Goal: Task Accomplishment & Management: Complete application form

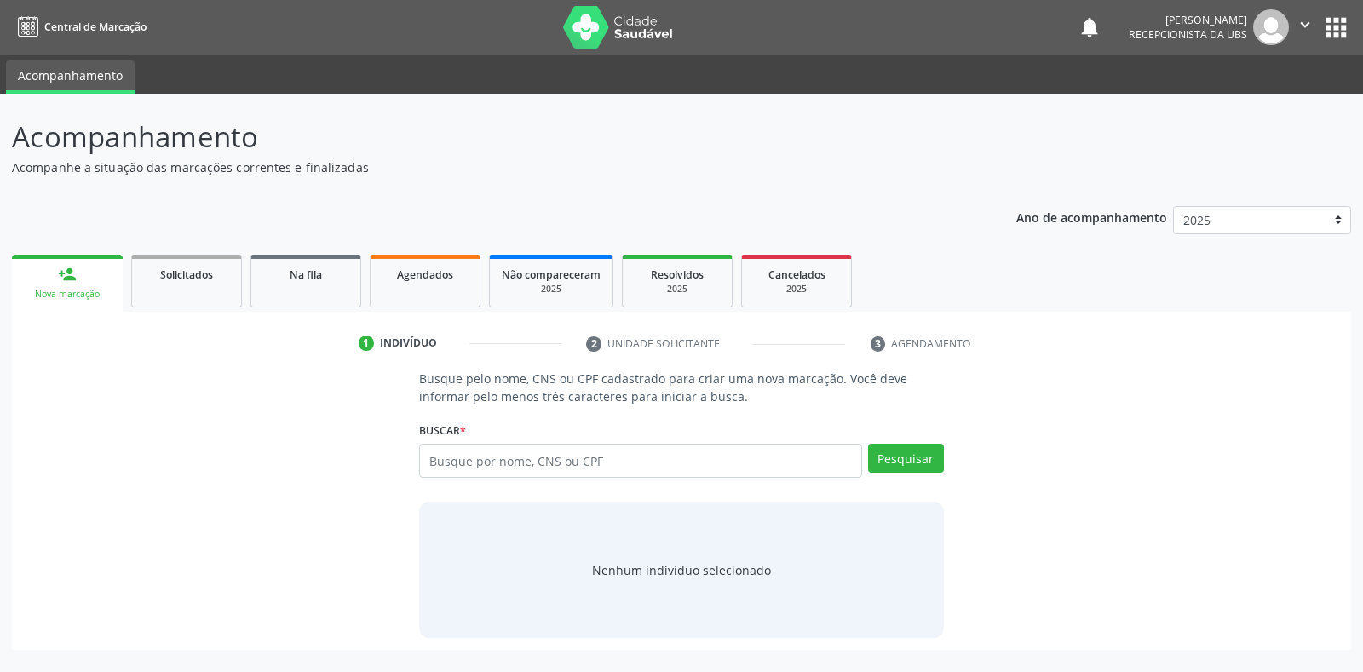
click at [430, 455] on input "text" at bounding box center [640, 461] width 442 height 34
type input "700107961763310"
click at [890, 454] on button "Pesquisar" at bounding box center [906, 458] width 76 height 29
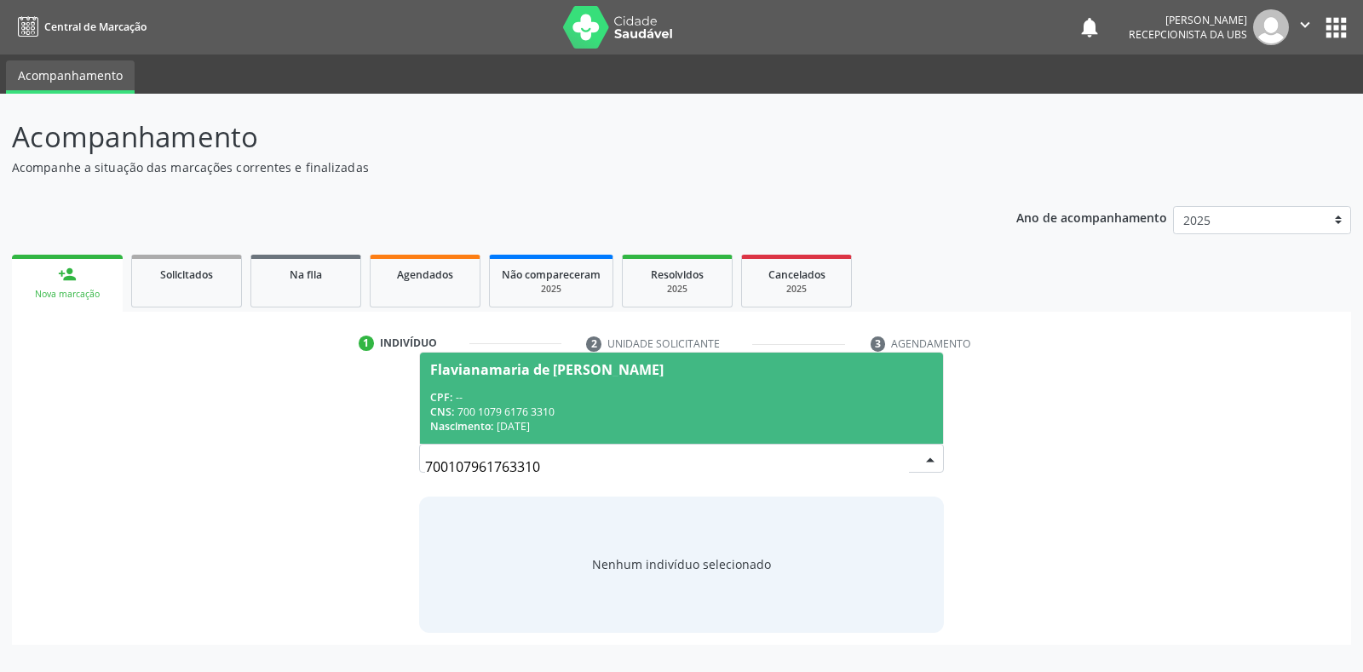
click at [513, 377] on span "Flavianamaria de [PERSON_NAME] CPF: -- CNS: 700 1079 6176 3310 Nascimento: [DAT…" at bounding box center [681, 398] width 522 height 91
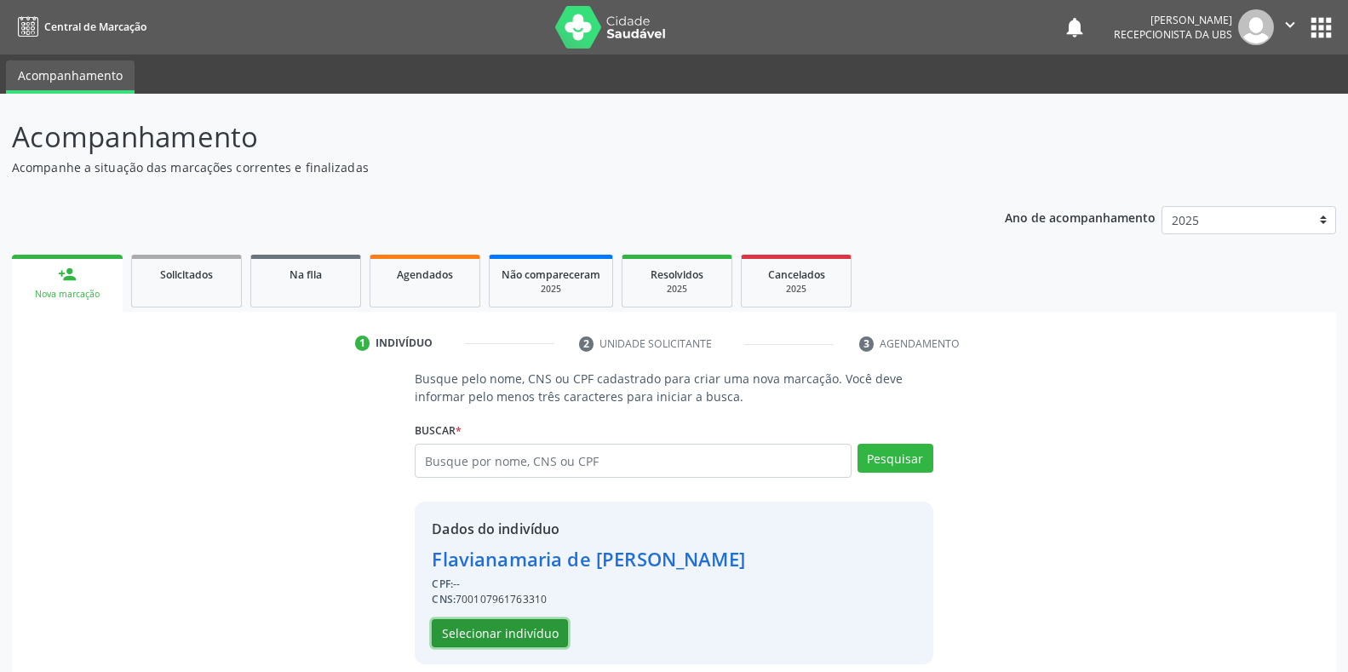
click at [502, 632] on button "Selecionar indivíduo" at bounding box center [500, 633] width 136 height 29
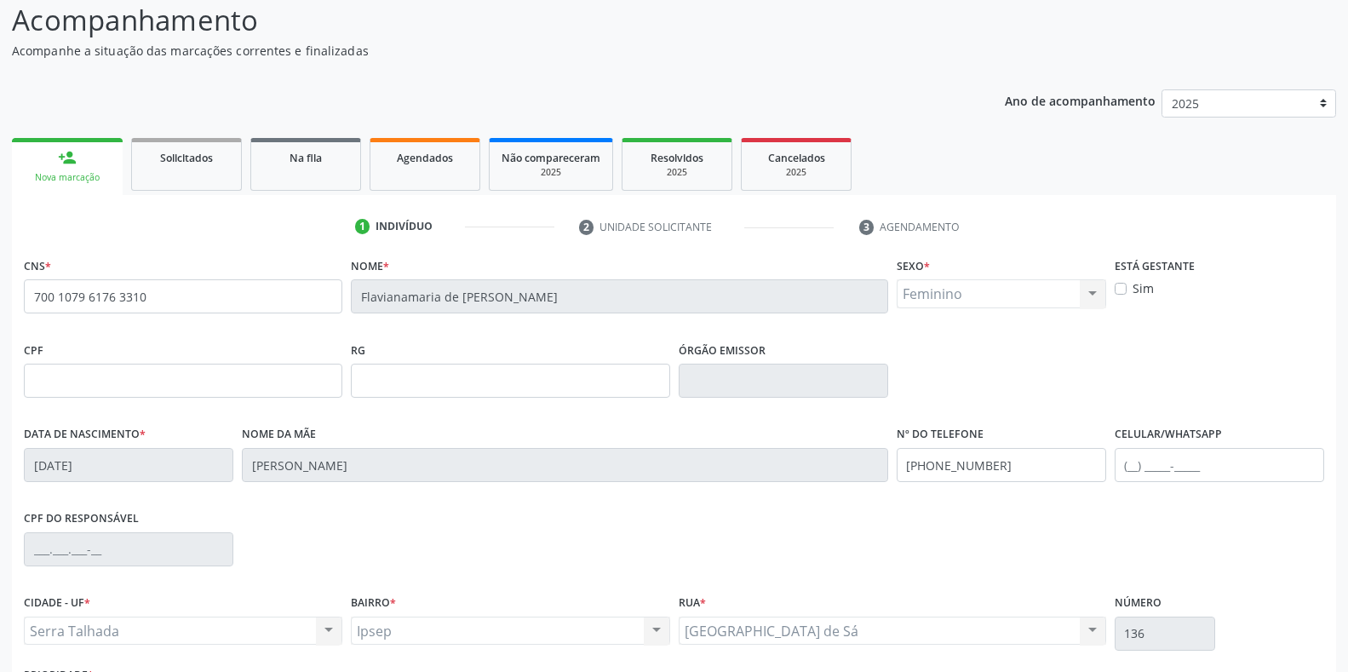
scroll to position [251, 0]
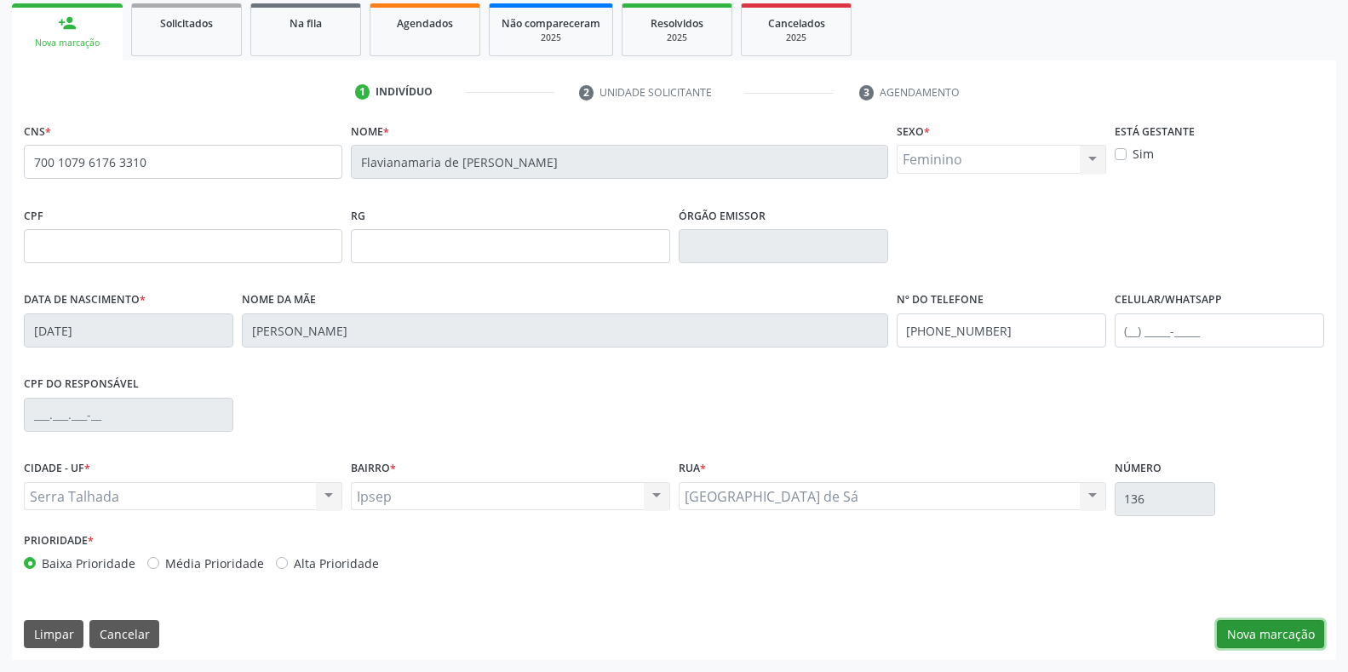
click at [1258, 634] on button "Nova marcação" at bounding box center [1270, 634] width 107 height 29
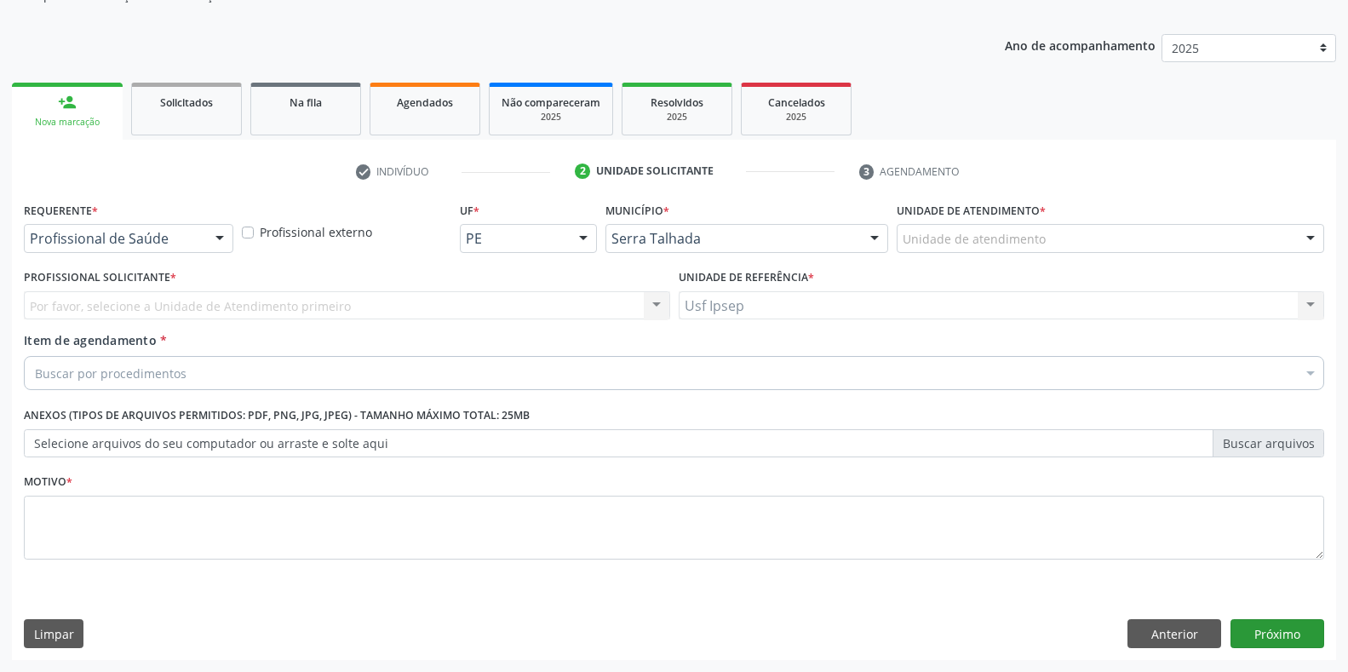
scroll to position [172, 0]
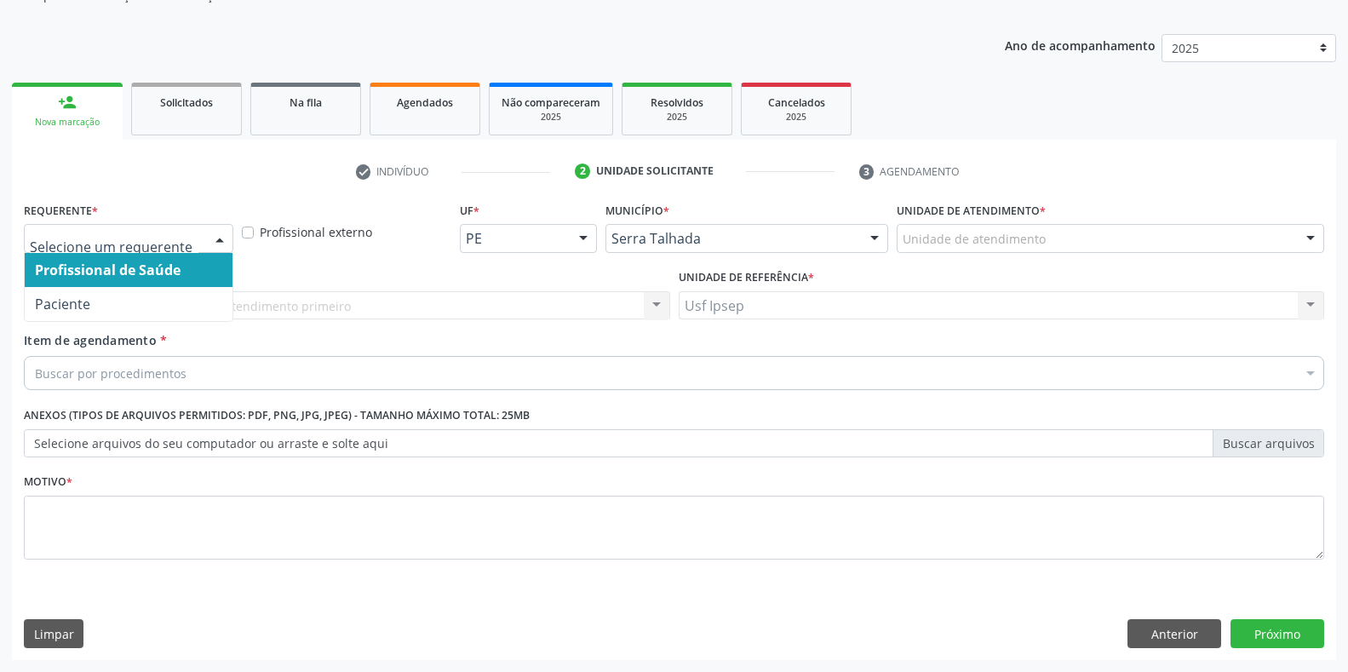
click at [229, 239] on div at bounding box center [220, 239] width 26 height 29
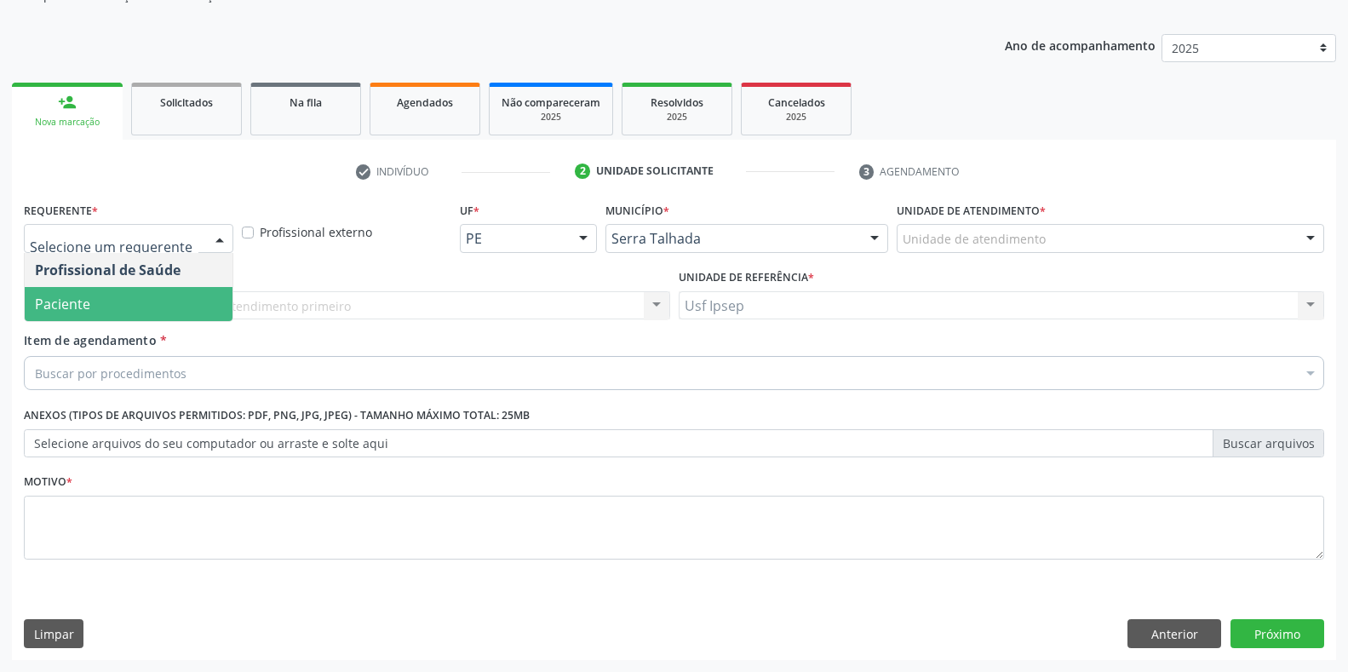
drag, startPoint x: 150, startPoint y: 315, endPoint x: 138, endPoint y: 353, distance: 40.1
click at [150, 313] on span "Paciente" at bounding box center [129, 304] width 208 height 34
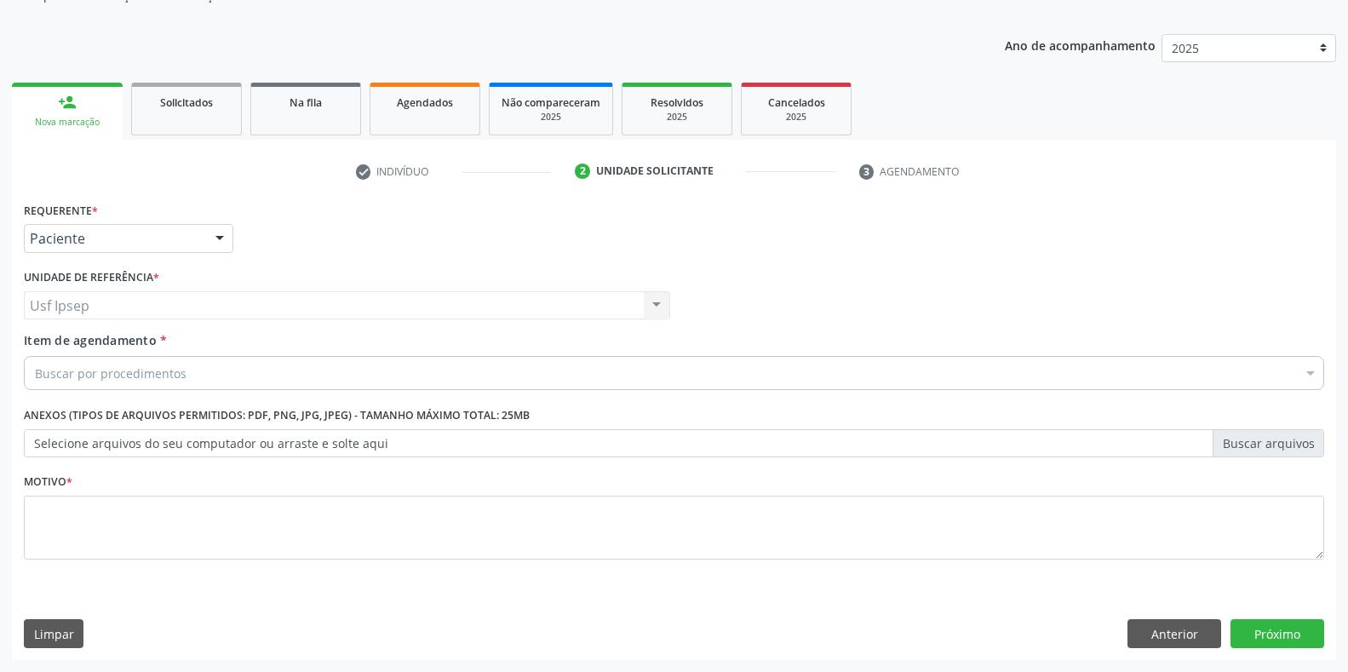
click at [127, 342] on span "Item de agendamento" at bounding box center [90, 340] width 133 height 16
click at [35, 356] on input "Item de agendamento *" at bounding box center [35, 373] width 0 height 34
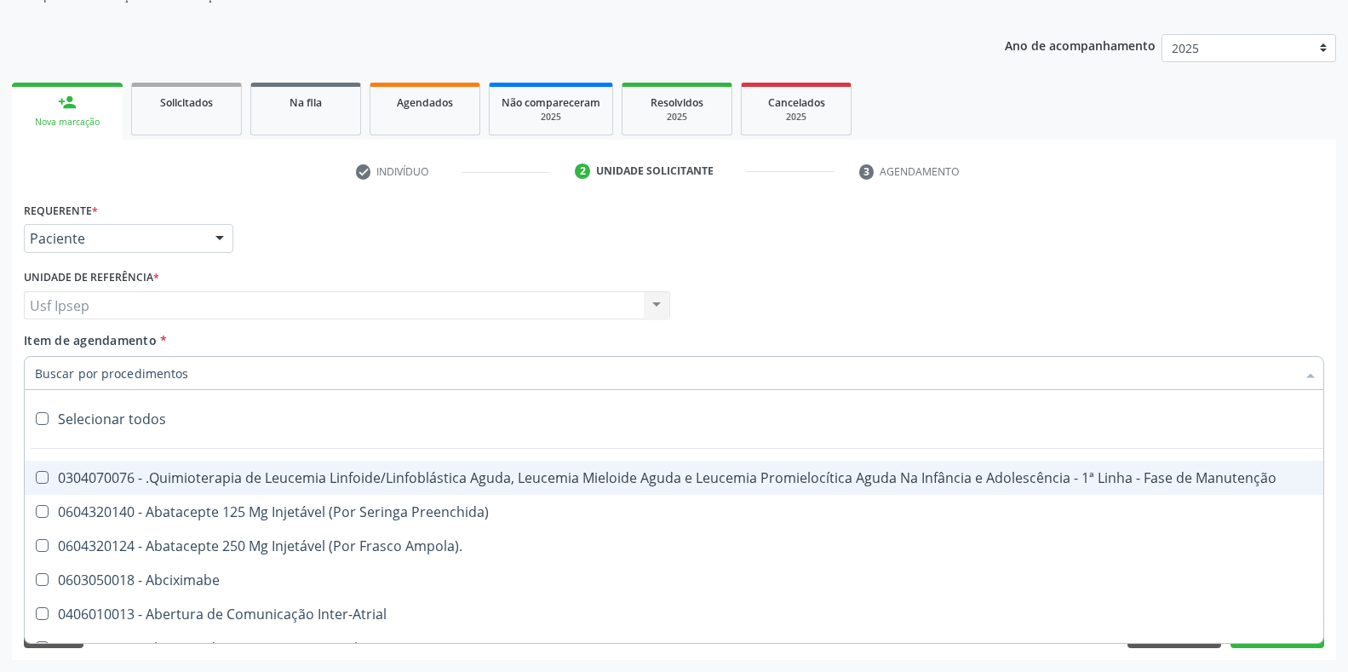
click at [44, 369] on input "Item de agendamento *" at bounding box center [665, 373] width 1261 height 34
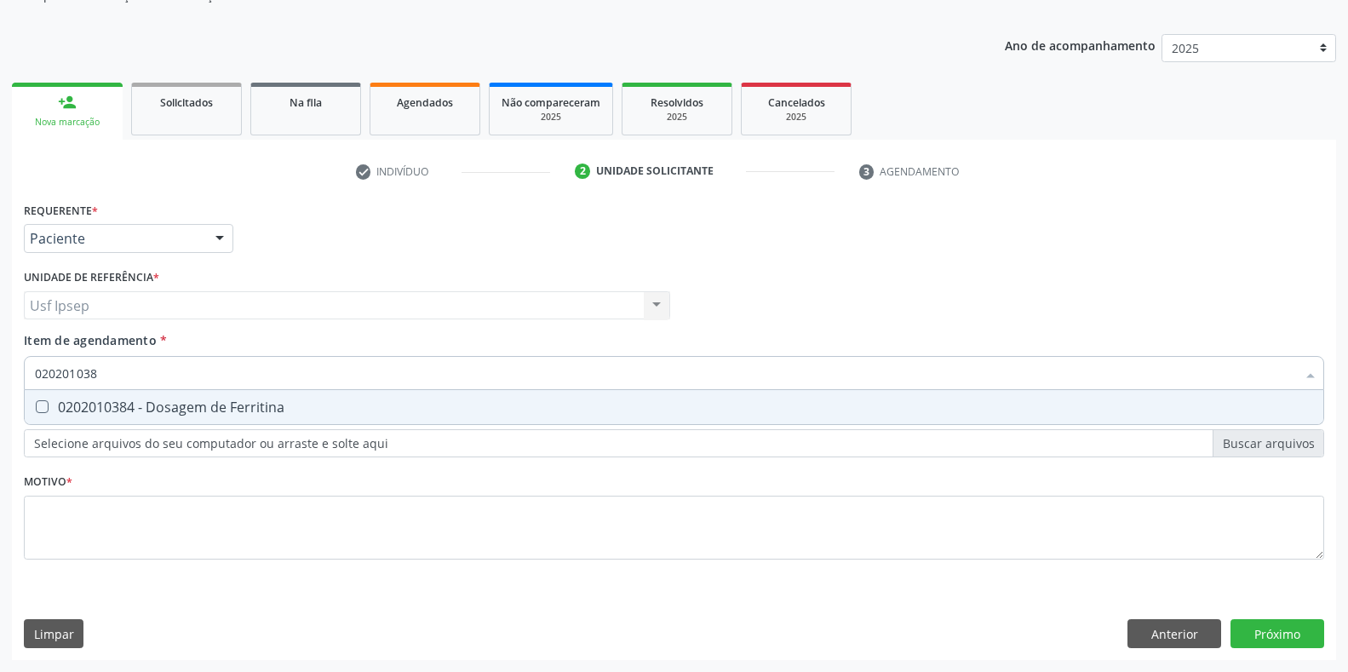
type input "0202010384"
click at [40, 410] on Ferritina at bounding box center [42, 406] width 13 height 13
click at [36, 410] on Ferritina "checkbox" at bounding box center [30, 406] width 11 height 11
checkbox Ferritina "true"
click at [109, 371] on input "0202010384" at bounding box center [665, 373] width 1261 height 34
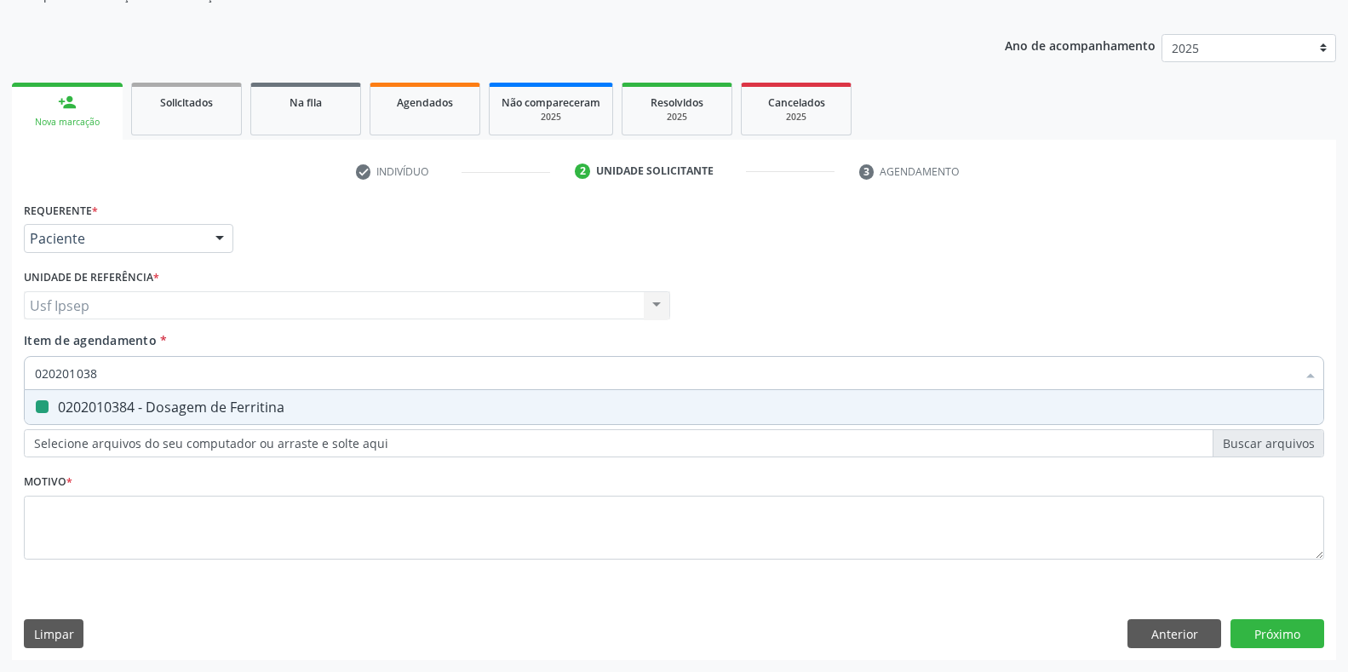
type input "02020103"
checkbox Ferritina "false"
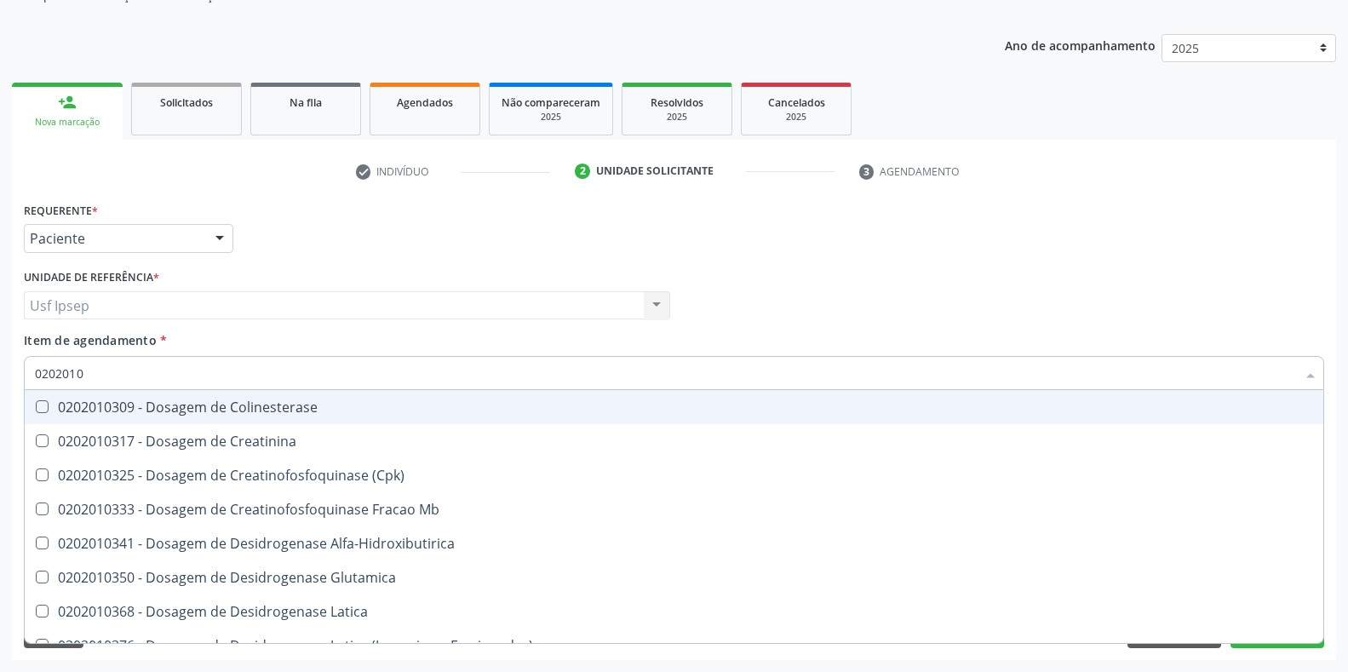
type input "020201"
checkbox Ferritina "false"
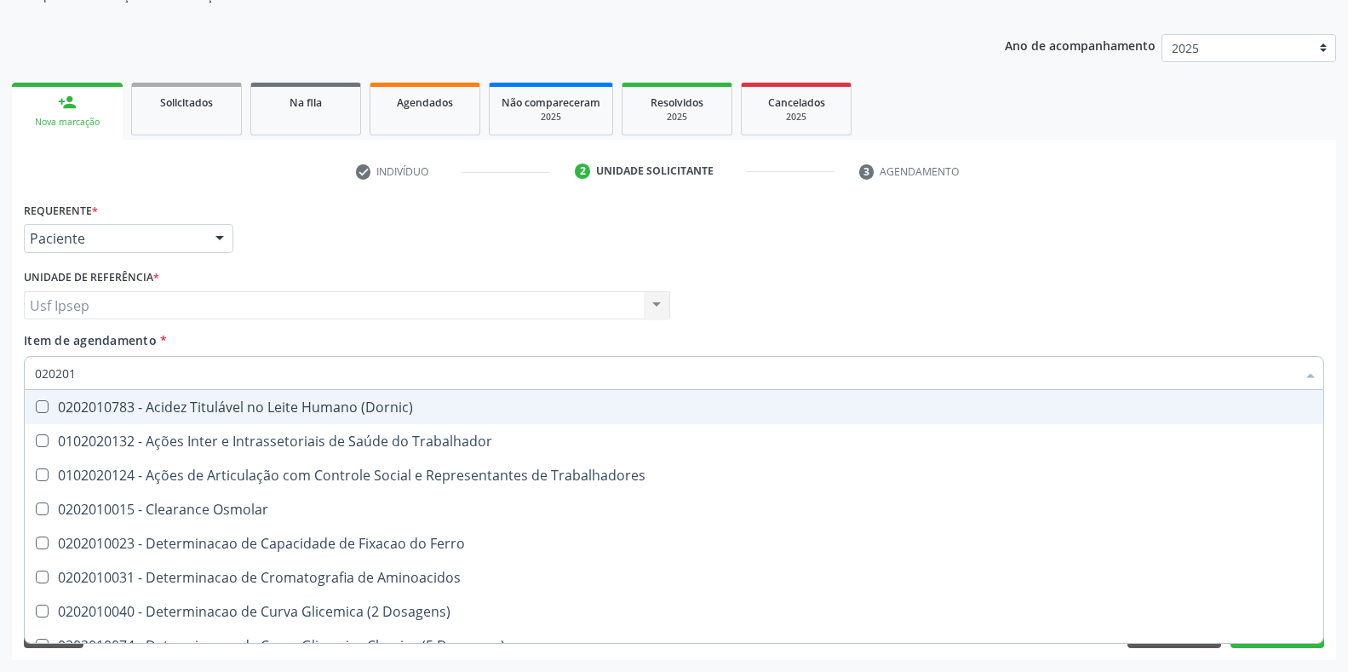
type input "02020"
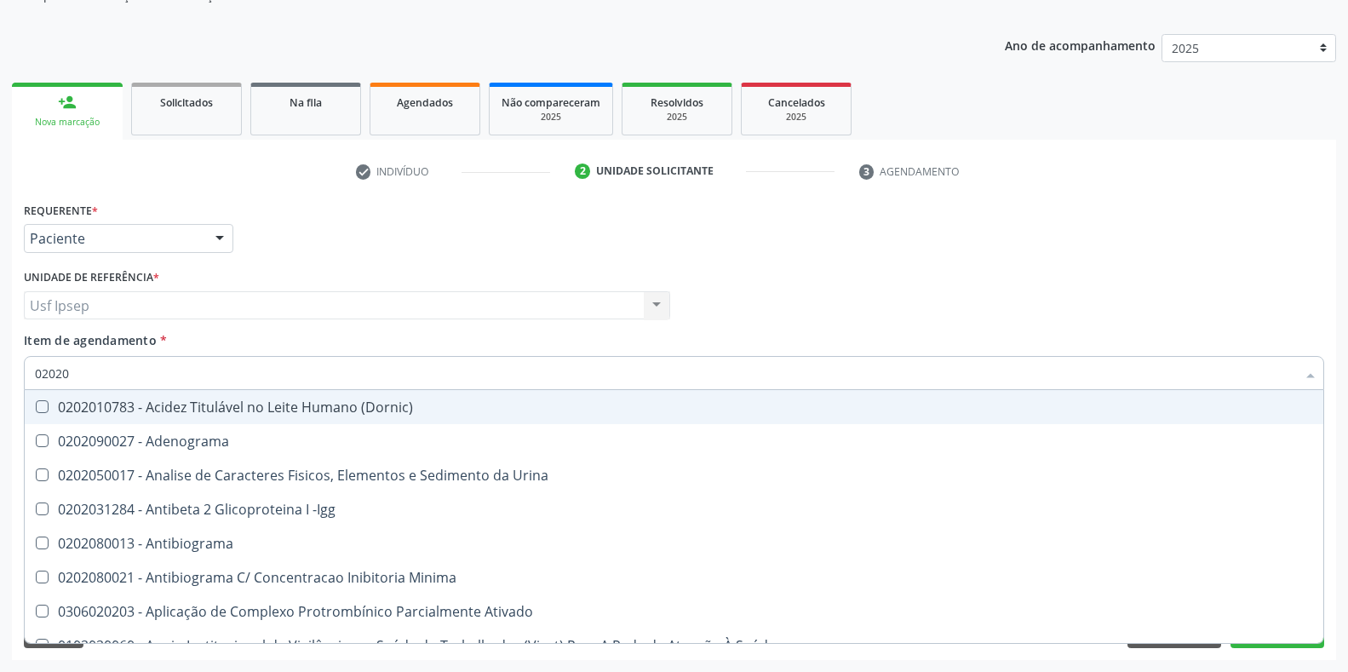
checkbox \(Ch50\) "false"
type input "0202"
checkbox Ferritina "false"
checkbox 37Oc "true"
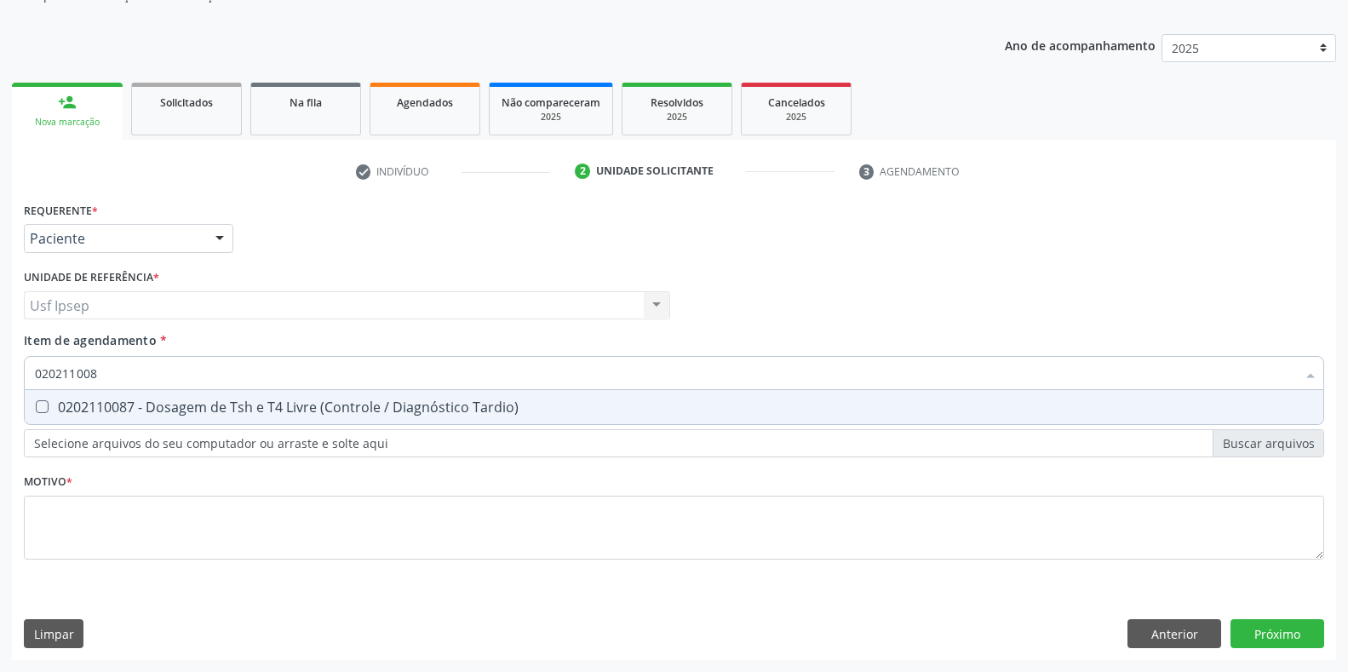
type input "0202110087"
click at [44, 410] on Tardio\) at bounding box center [42, 406] width 13 height 13
click at [36, 410] on Tardio\) "checkbox" at bounding box center [30, 406] width 11 height 11
checkbox Tardio\) "true"
click at [106, 368] on input "0202110087" at bounding box center [665, 373] width 1261 height 34
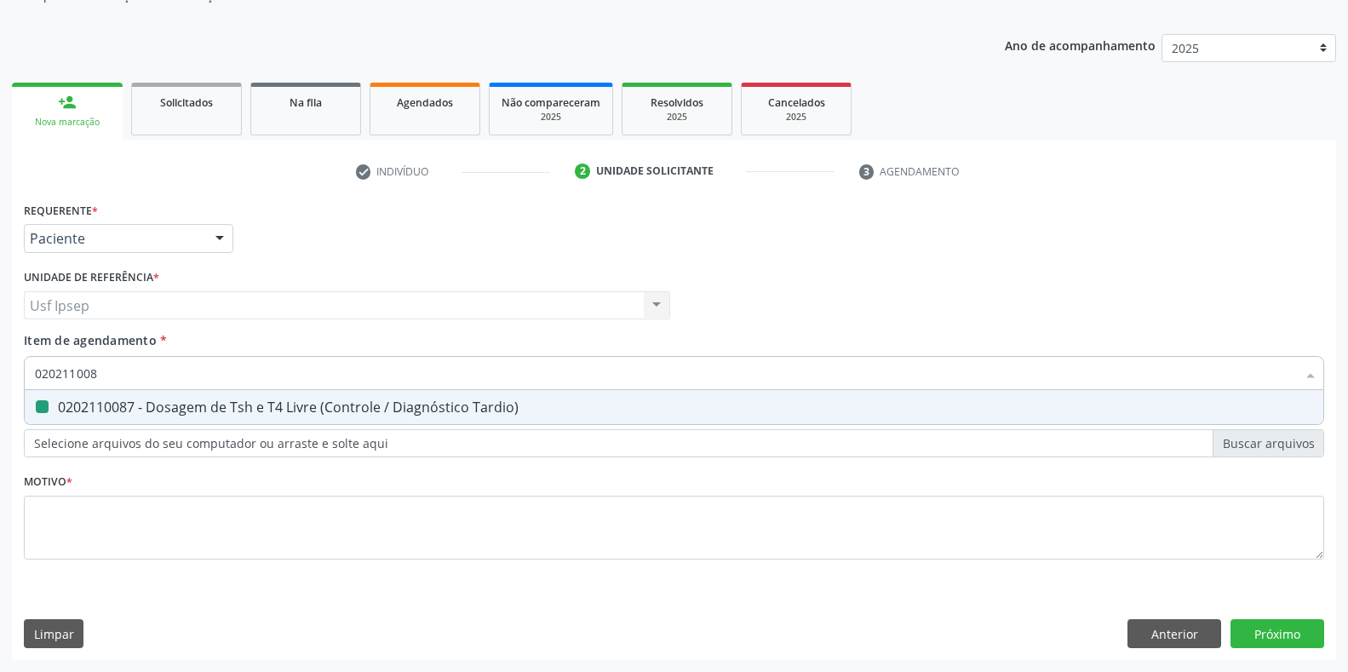
type input "02021100"
checkbox Tardio\) "false"
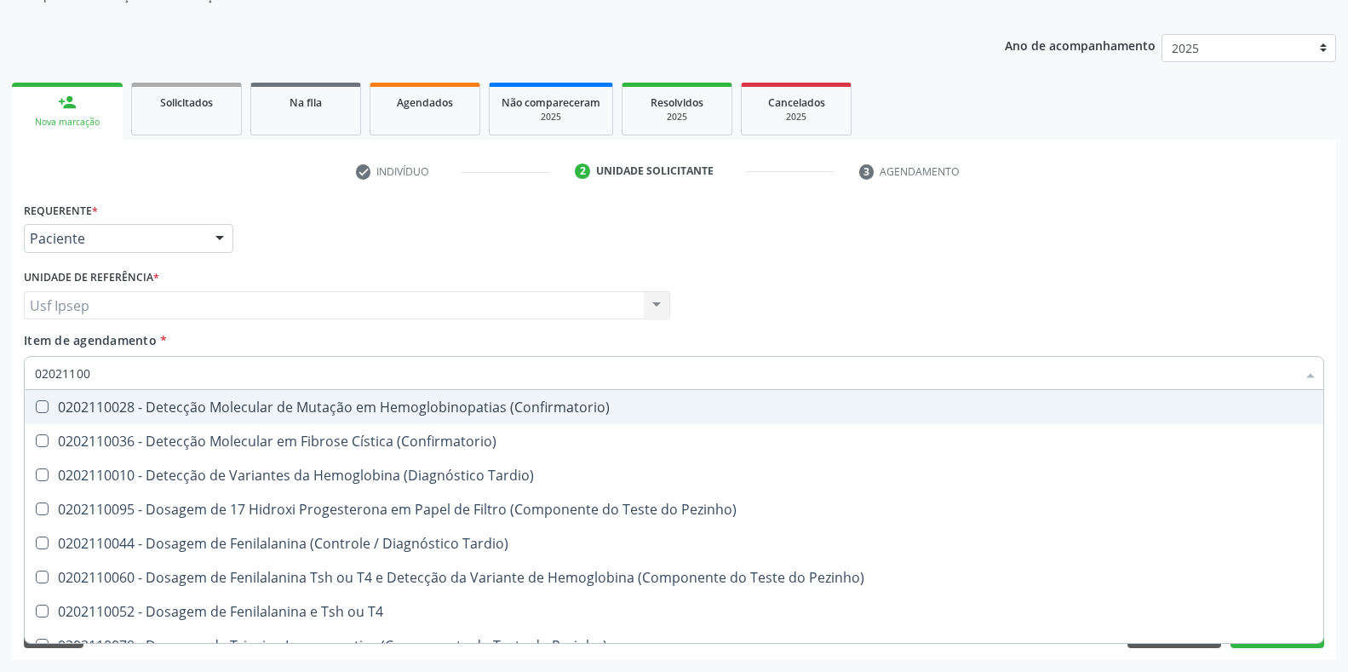
type input "0202110"
checkbox Tardio\) "false"
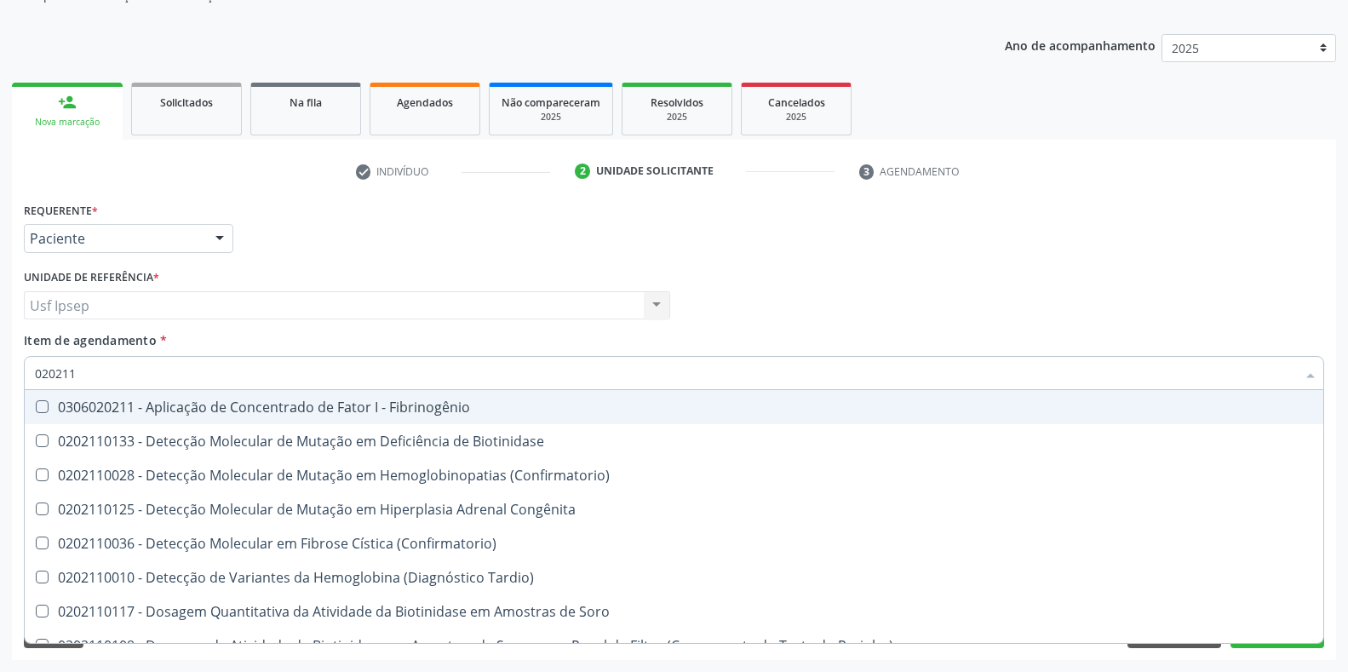
type input "02021"
checkbox Tardio\) "false"
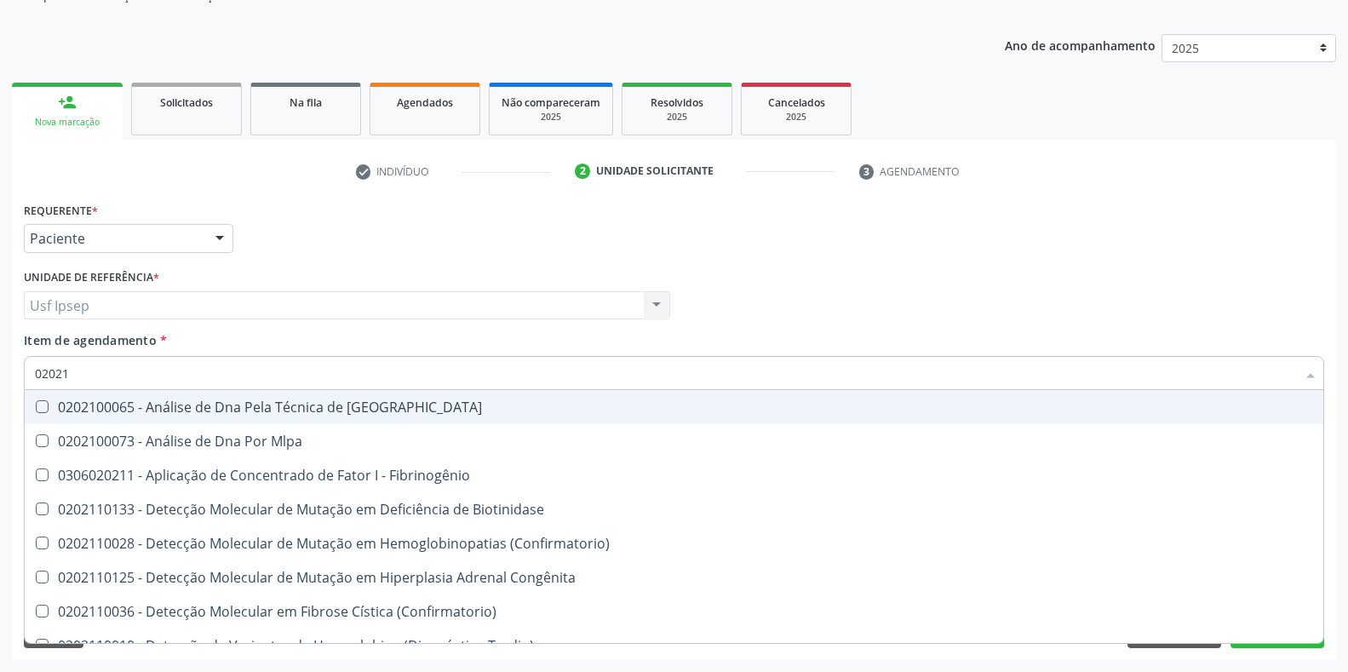
type input "0202"
checkbox Tardio\) "false"
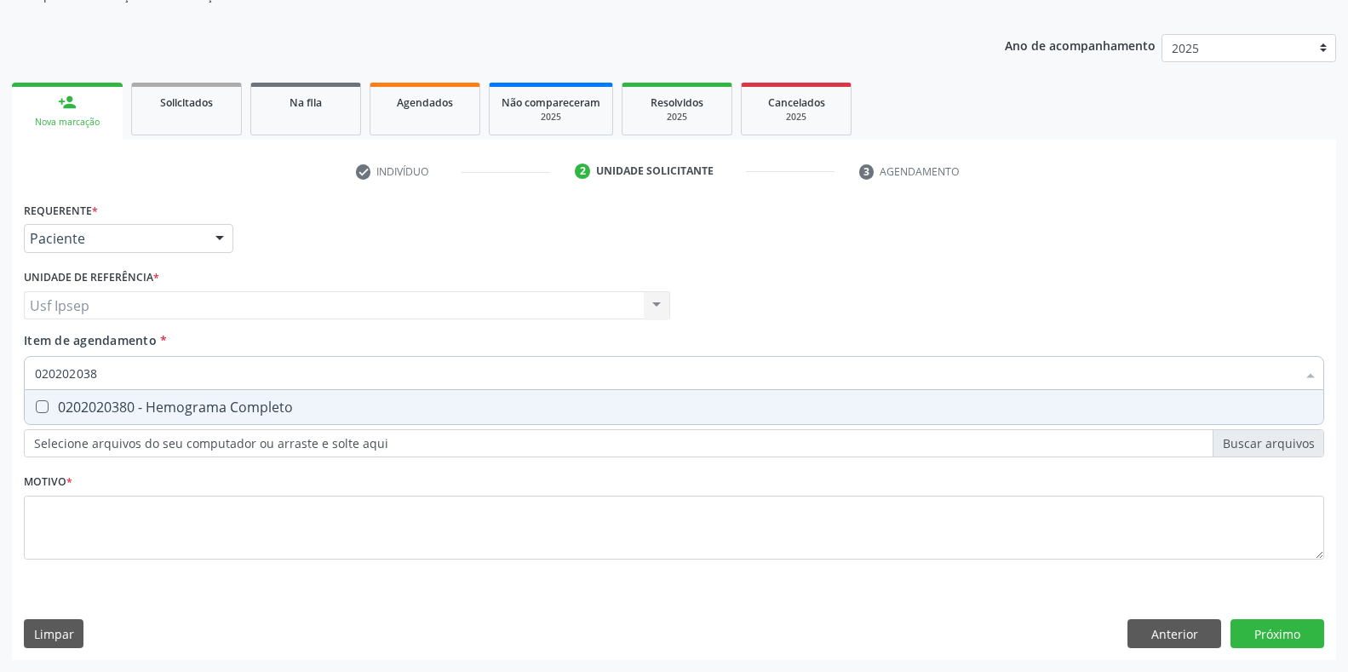
type input "0202020380"
click at [38, 399] on span "0202020380 - Hemograma Completo" at bounding box center [674, 407] width 1299 height 34
checkbox Completo "true"
click at [106, 372] on input "0202020380" at bounding box center [665, 373] width 1261 height 34
type input "02020203"
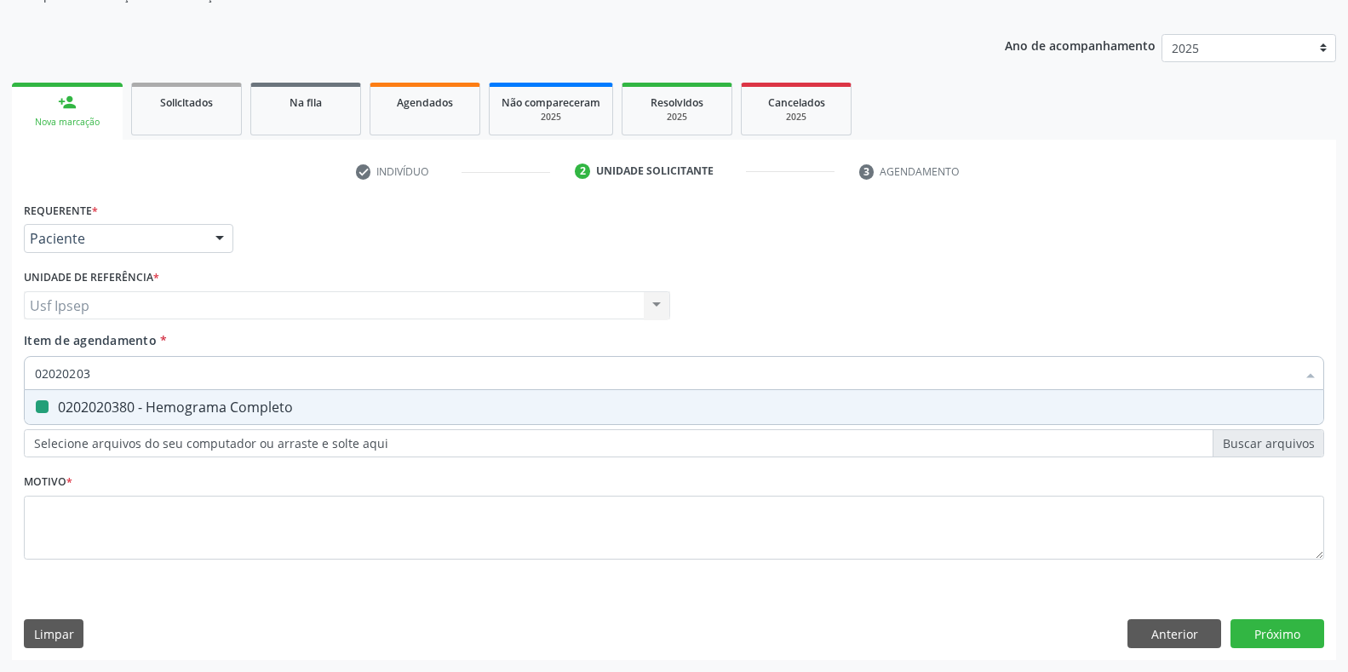
checkbox Completo "false"
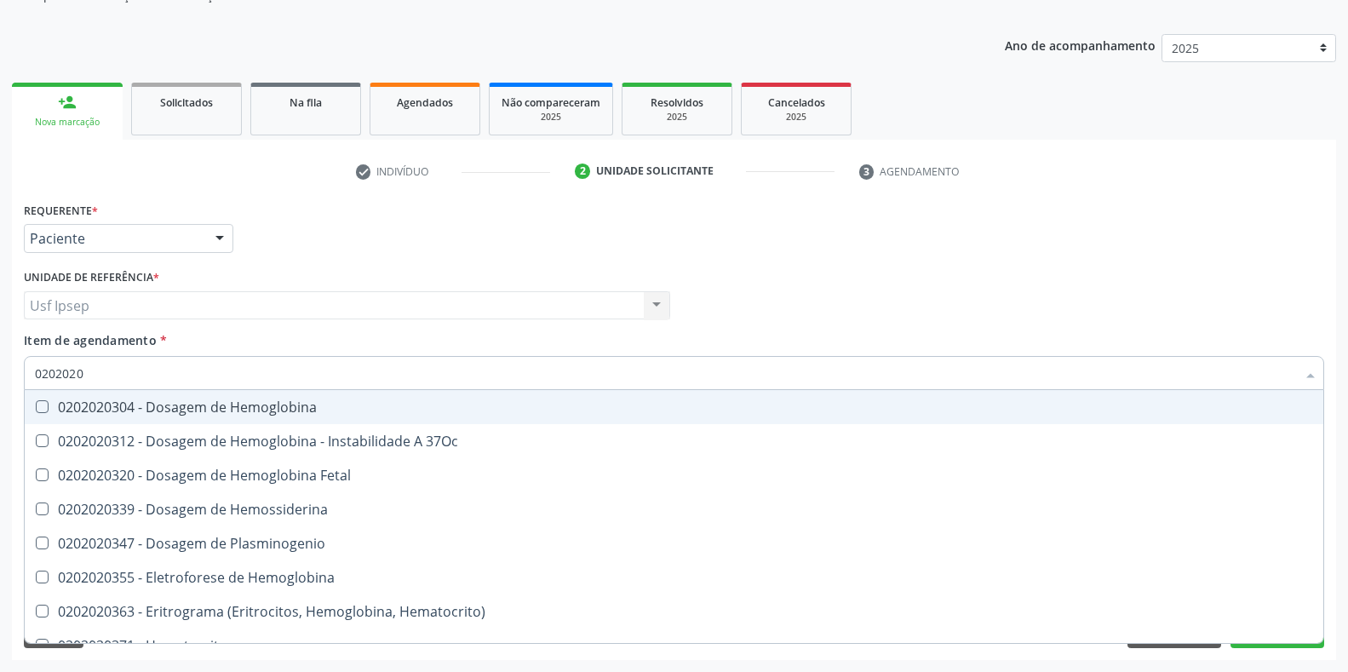
type input "020202"
checkbox Completo "false"
type input "02020"
checkbox Completo "false"
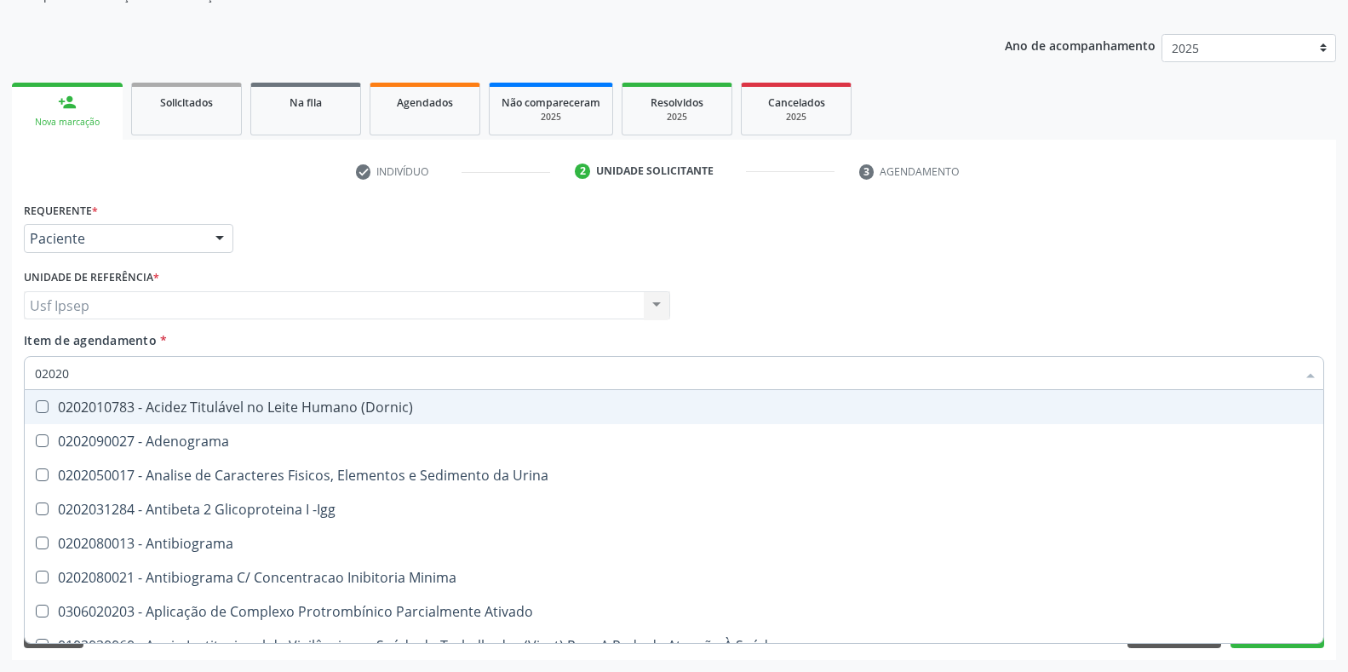
type input "020201"
checkbox \(Ch50\) "true"
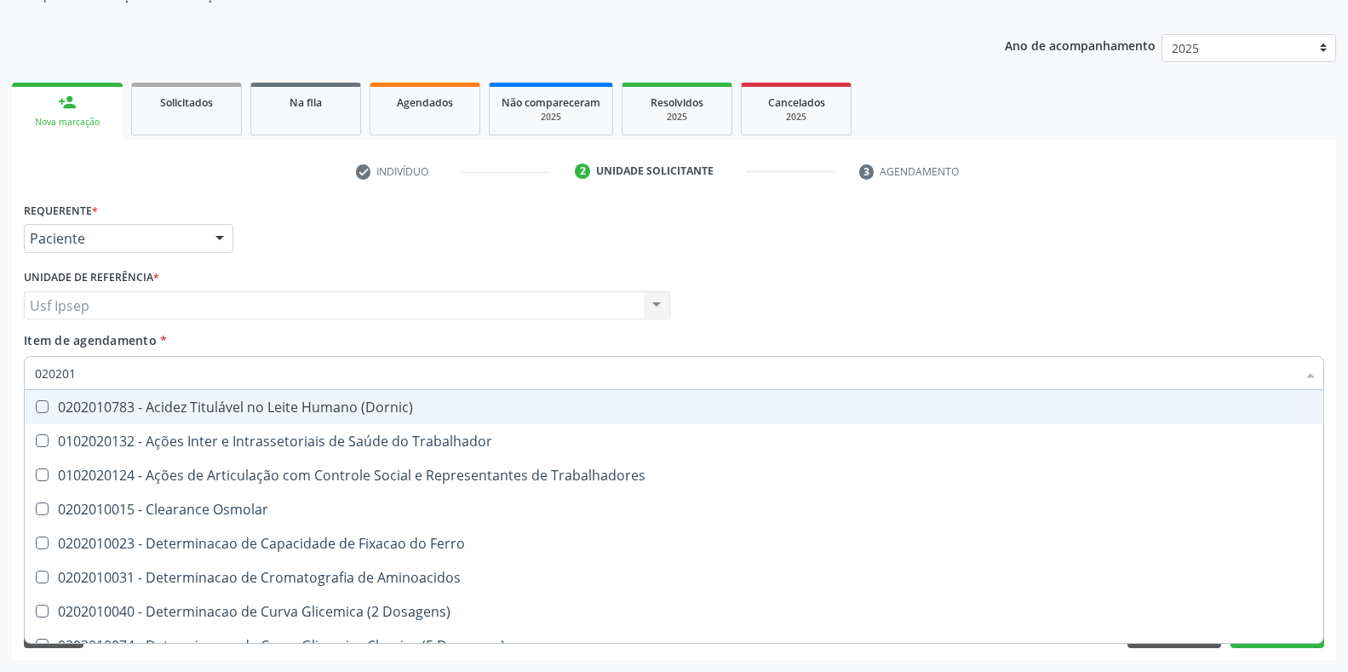
type input "0202010"
checkbox Total "true"
checkbox Ferritina "false"
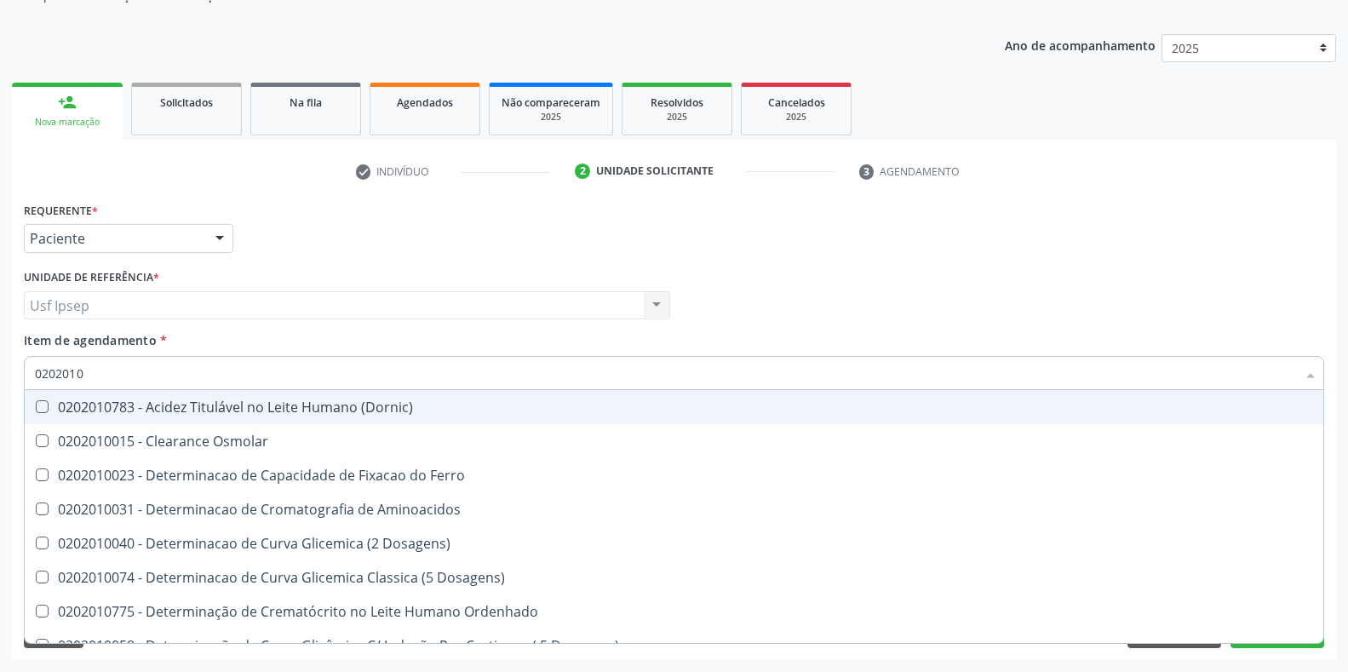
type input "02020103"
checkbox Dosagens\) "true"
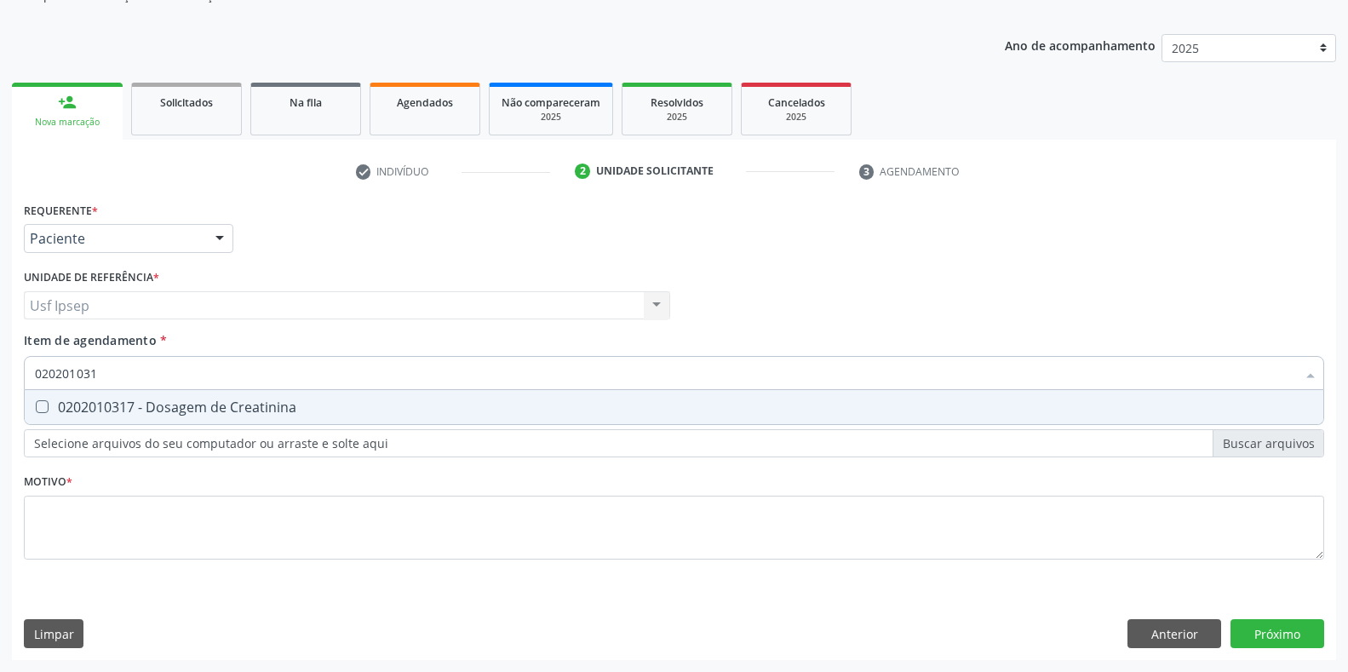
type input "0202010317"
click at [40, 405] on Creatinina at bounding box center [42, 406] width 13 height 13
click at [36, 405] on Creatinina "checkbox" at bounding box center [30, 406] width 11 height 11
checkbox Creatinina "true"
click at [109, 375] on input "0202010317" at bounding box center [665, 373] width 1261 height 34
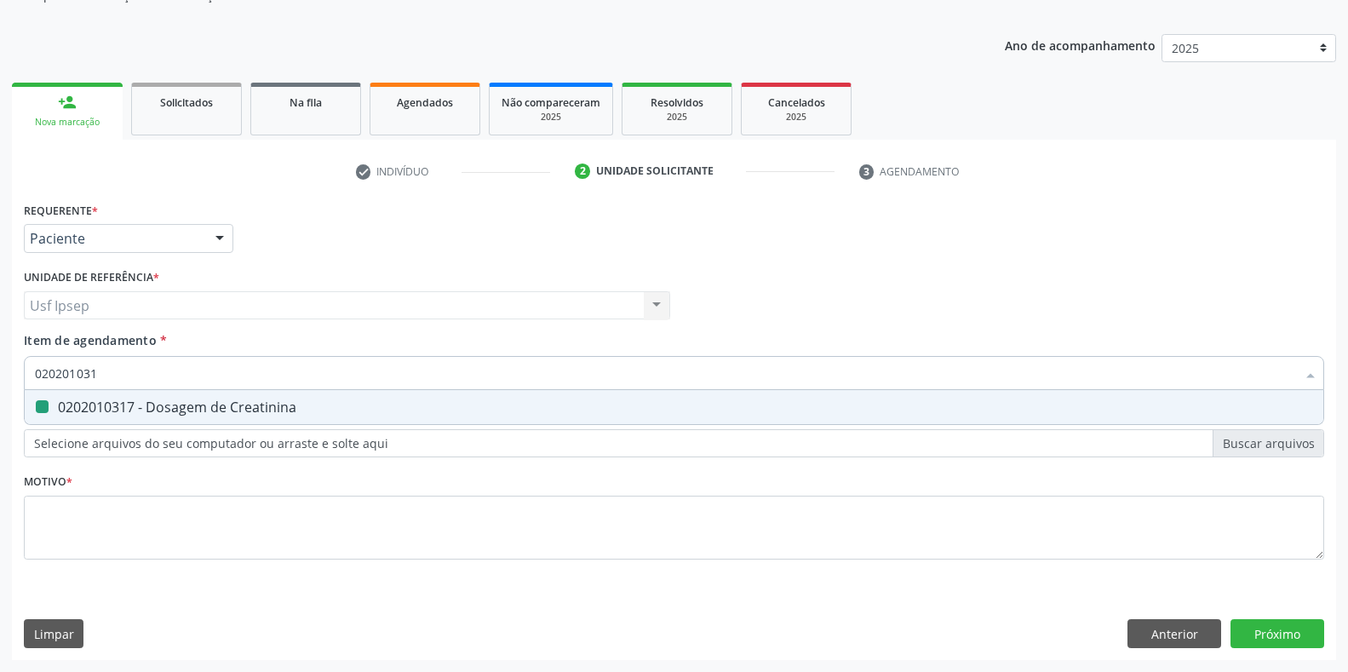
type input "02020103"
checkbox Creatinina "false"
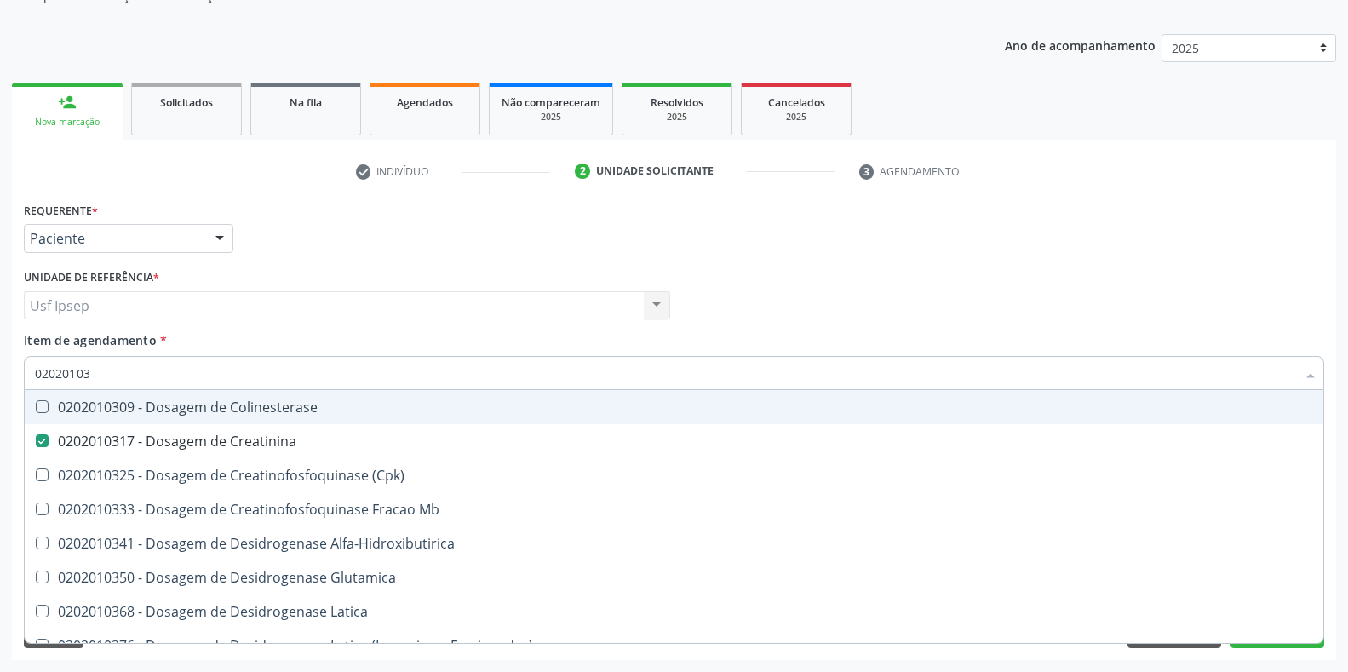
type input "0202010"
checkbox Creatinina "false"
checkbox Ferritina "false"
type input "020201"
checkbox Creatinina "false"
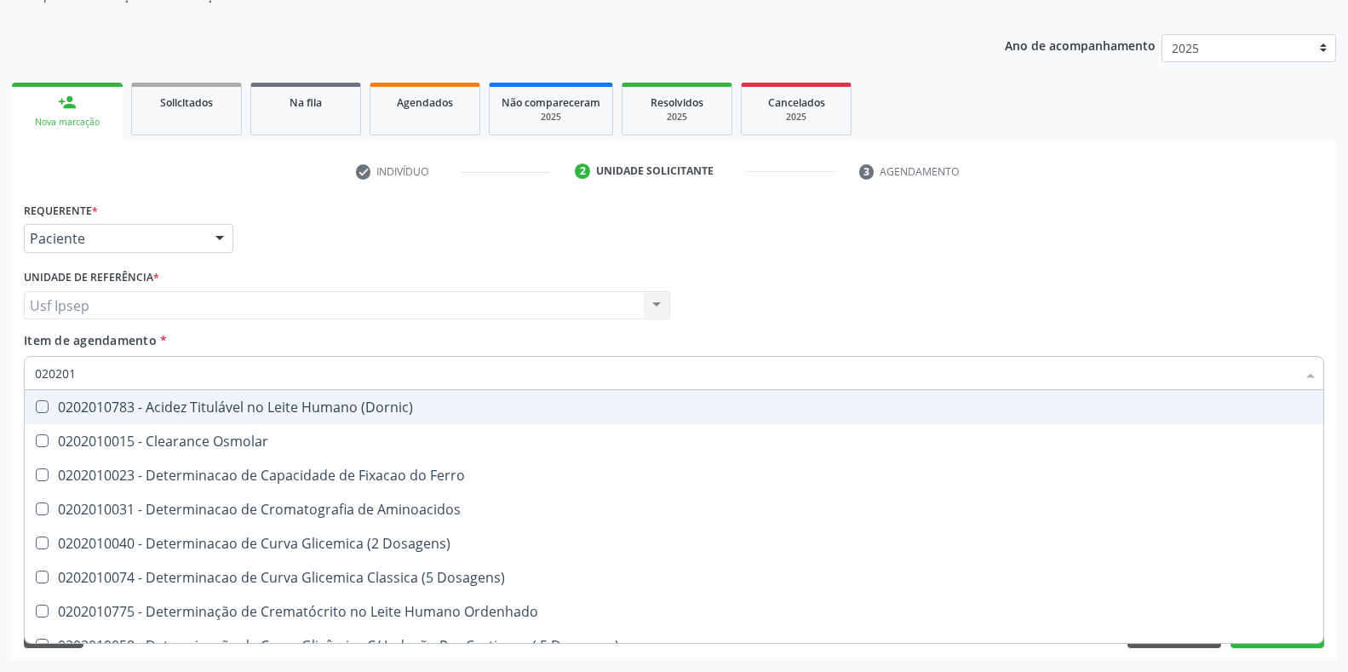
checkbox Ferritina "false"
checkbox Folato "true"
checkbox Haptoglobina "true"
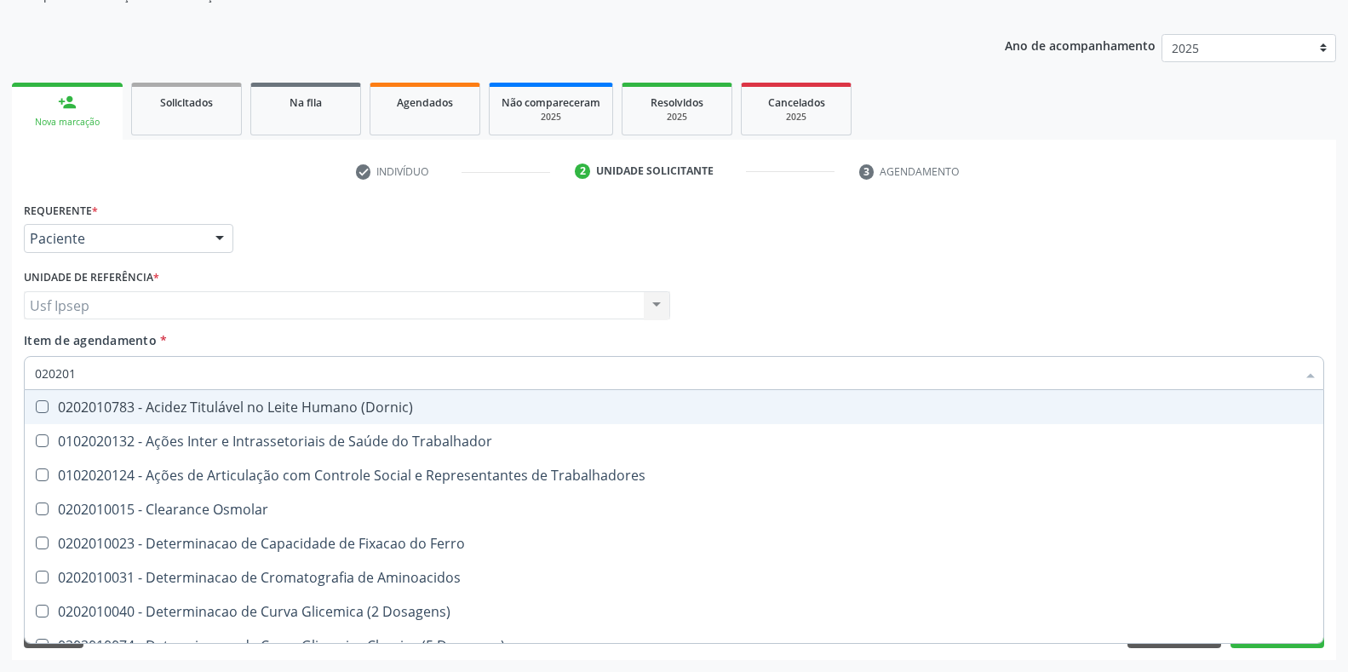
type input "02020"
checkbox Creatinina "false"
checkbox Ferritina "false"
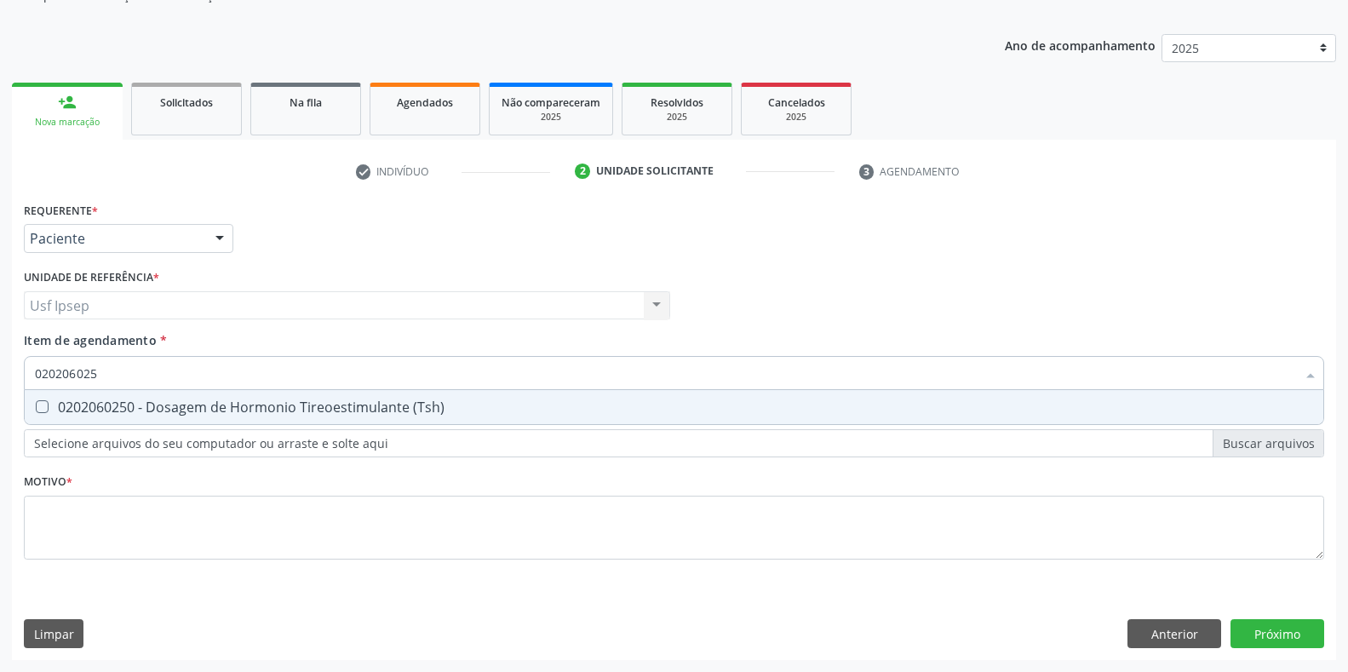
type input "0202060250"
click at [53, 408] on div "0202060250 - Dosagem de Hormonio Tireoestimulante (Tsh)" at bounding box center [674, 407] width 1279 height 14
checkbox \(Tsh\) "true"
click at [101, 366] on input "0202060250" at bounding box center [665, 373] width 1261 height 34
type input "02020602"
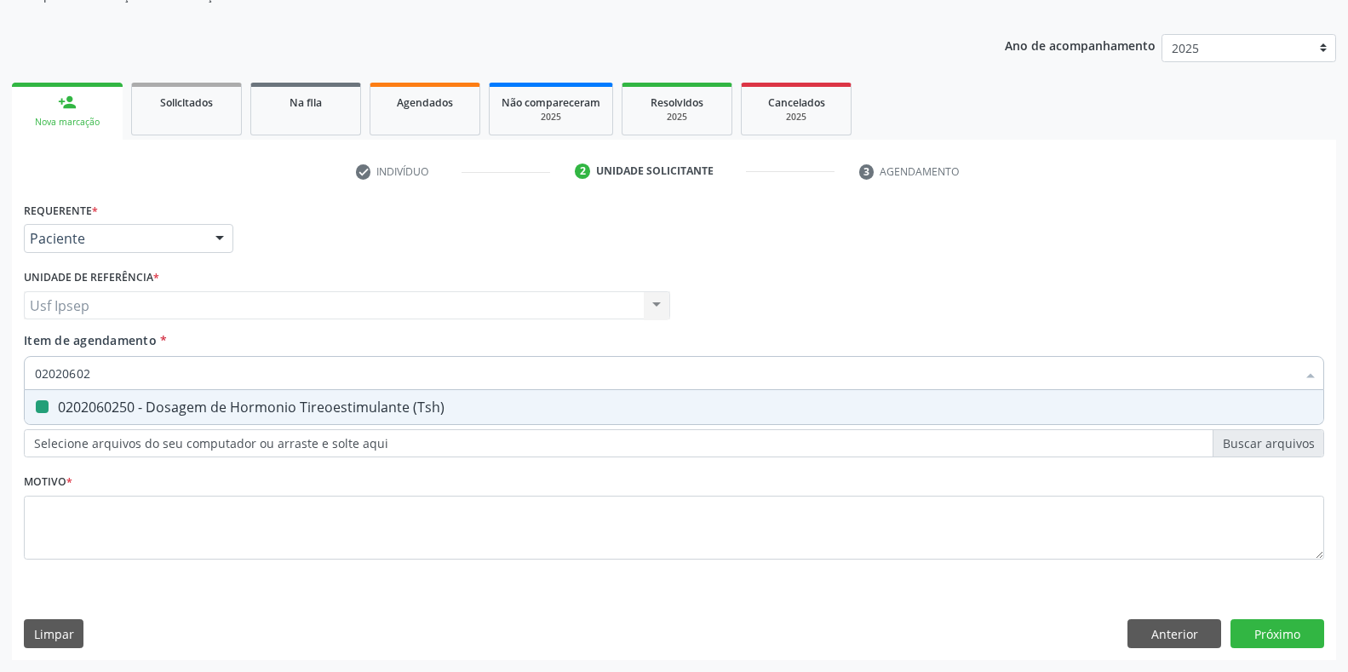
checkbox \(Tsh\) "false"
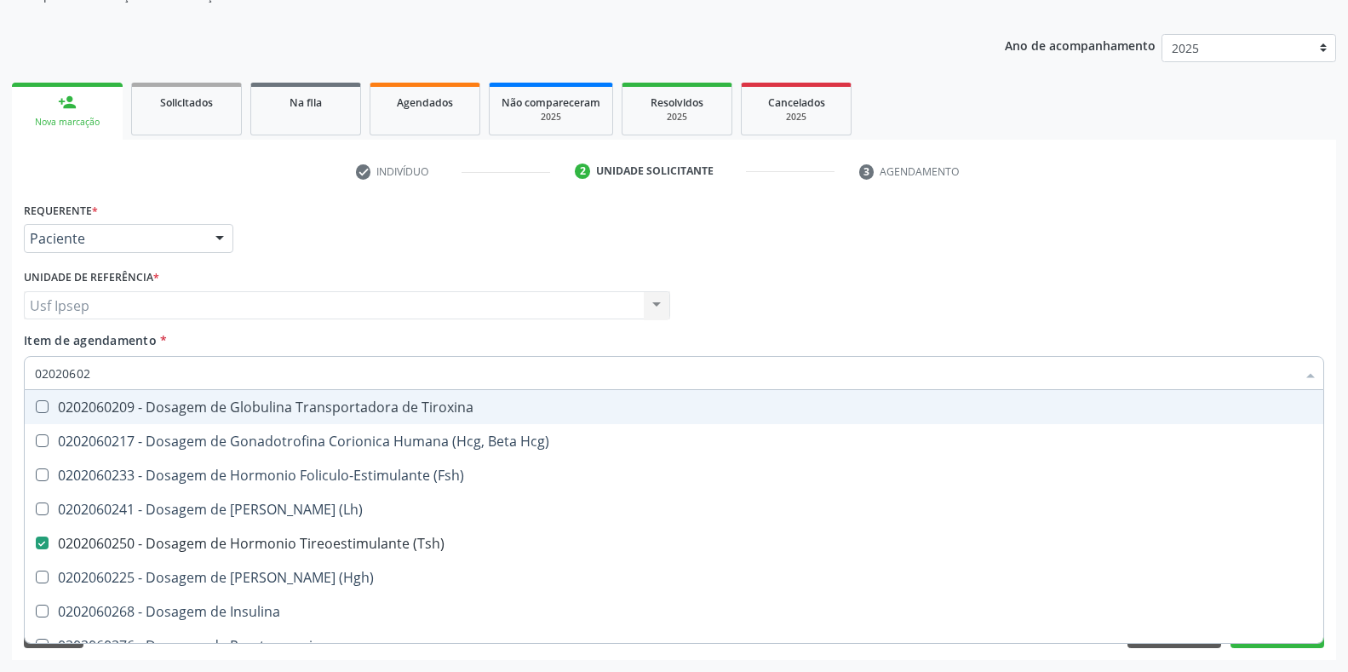
type input "0202060"
checkbox \(Tsh\) "false"
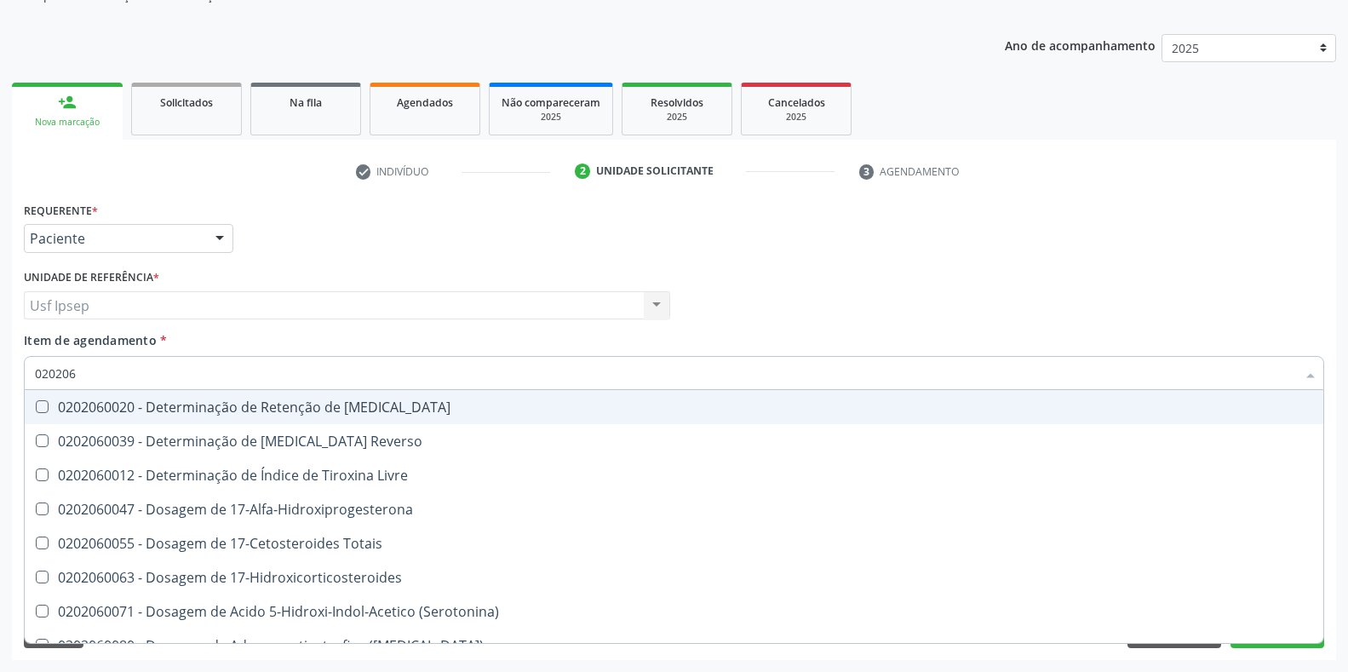
type input "02020"
checkbox \(Tsh\) "false"
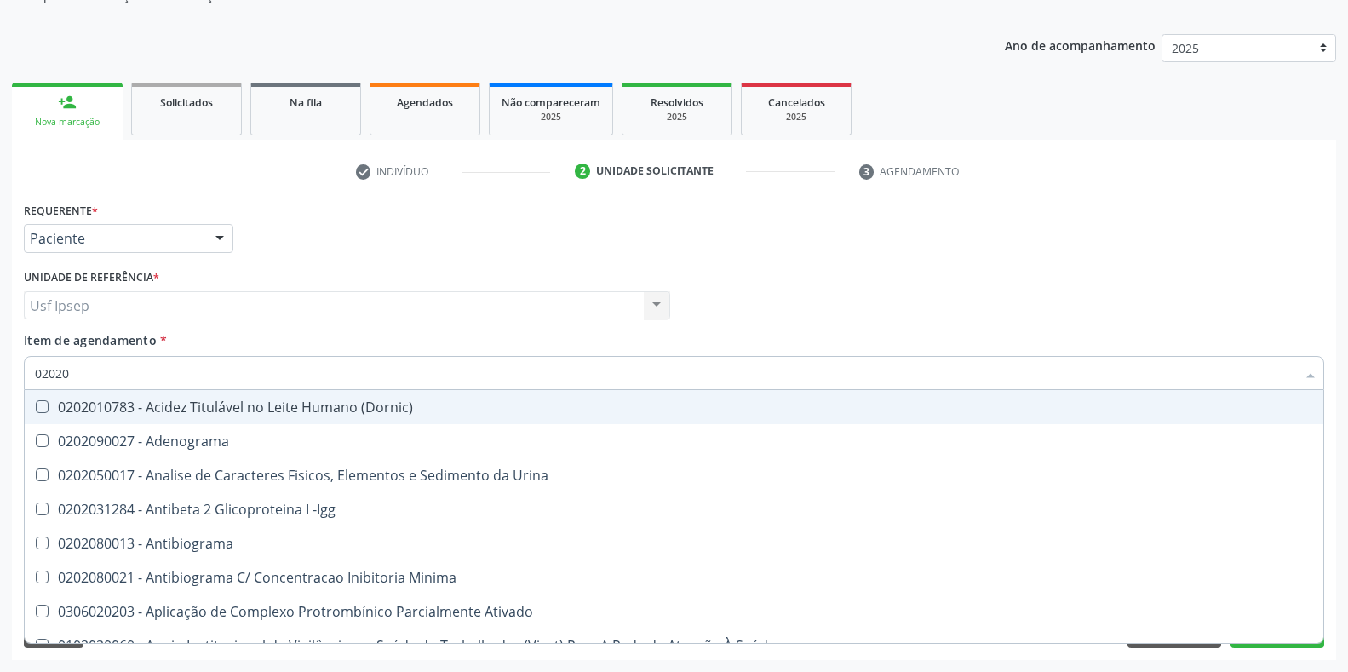
type input "020206"
checkbox Creatinina "true"
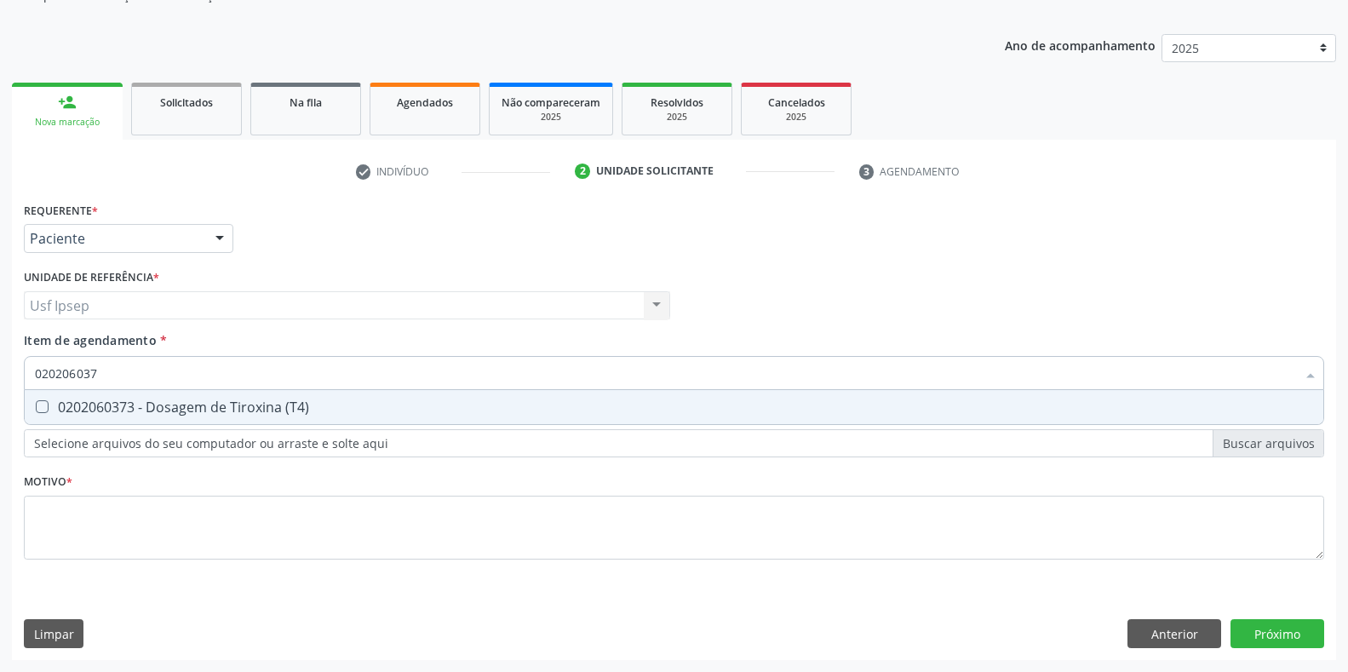
type input "0202060373"
click at [41, 400] on \(T4\) at bounding box center [42, 406] width 13 height 13
click at [36, 401] on \(T4\) "checkbox" at bounding box center [30, 406] width 11 height 11
checkbox \(T4\) "true"
click at [105, 368] on input "0202060373" at bounding box center [665, 373] width 1261 height 34
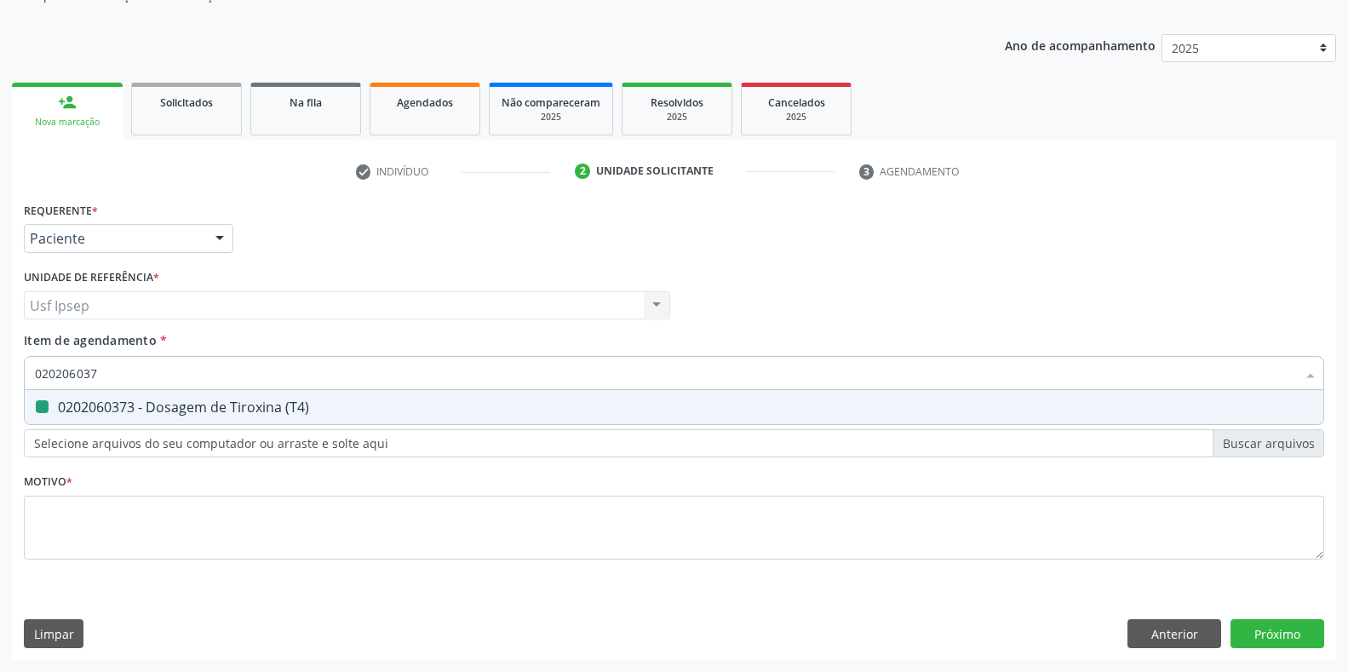
type input "02020603"
checkbox \(T4\) "false"
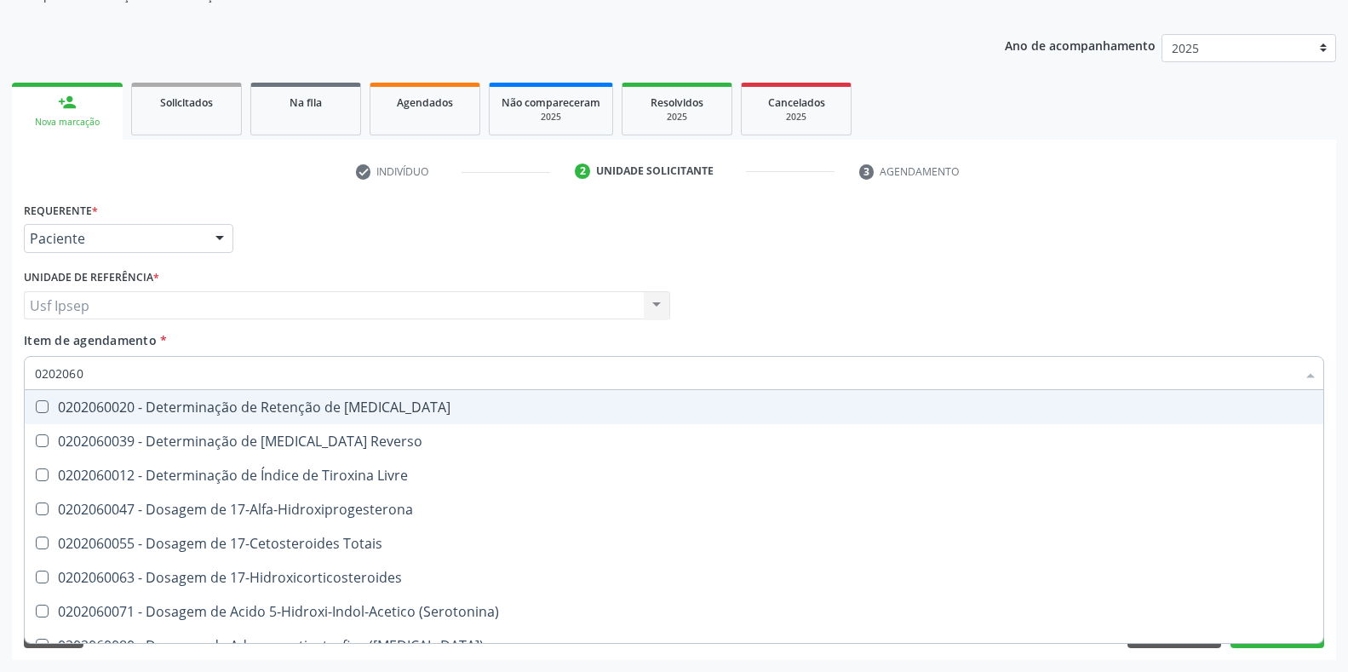
click at [89, 371] on input "0202060" at bounding box center [665, 373] width 1261 height 34
type input "02020"
checkbox \(Tsh\) "false"
checkbox \(T4\) "false"
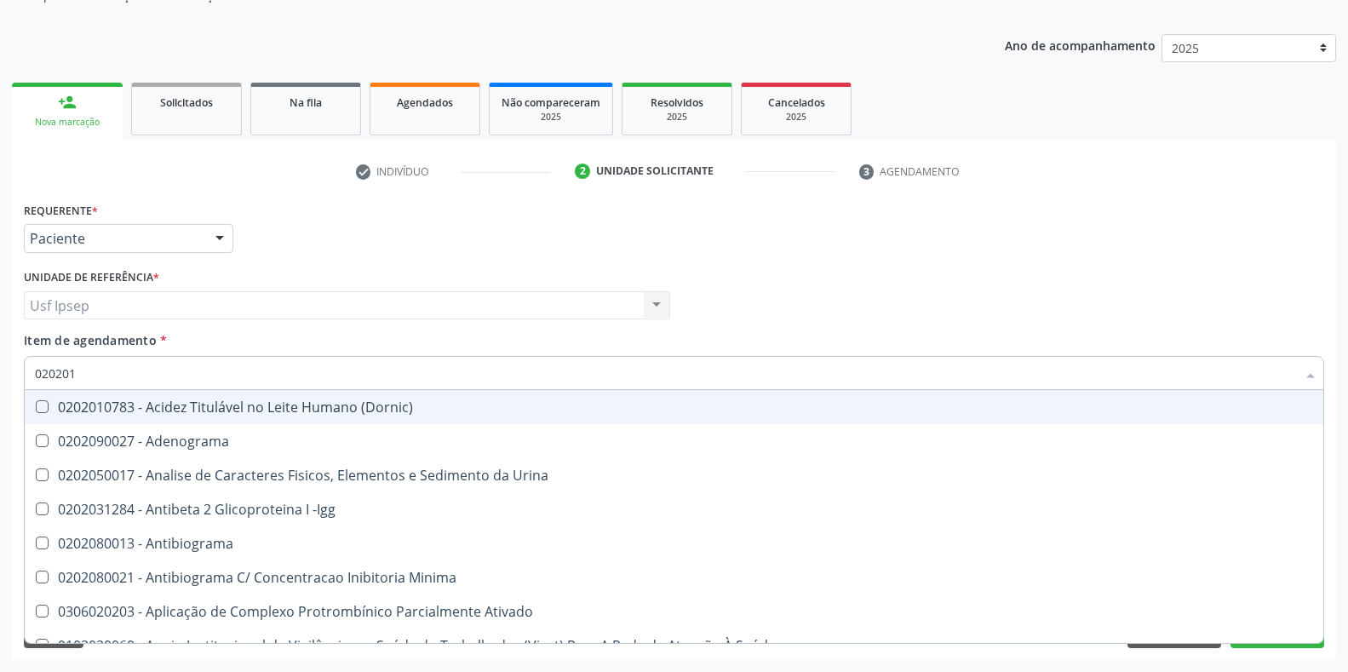
type input "0202010"
checkbox Herpesvirus "true"
checkbox Parceria\) "true"
checkbox Gestante "false"
checkbox \(Ch50\) "false"
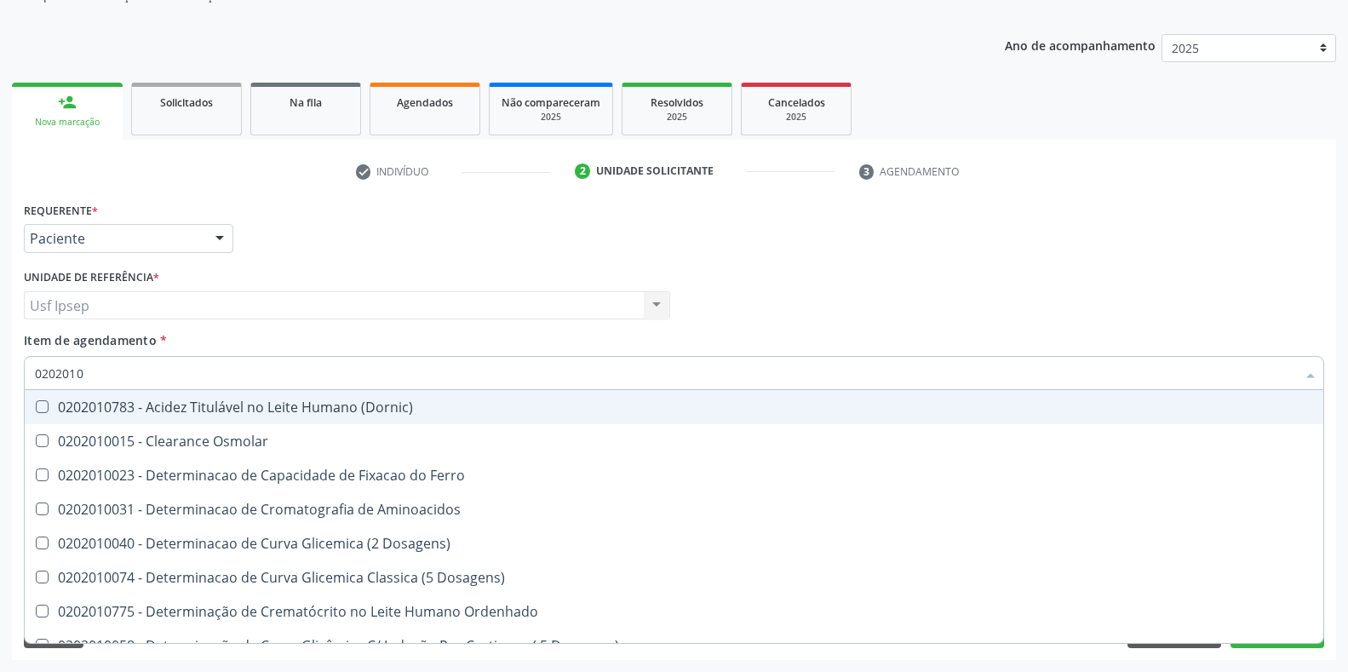
type input "02020103"
checkbox Osmolar "true"
checkbox Dosagens\) "true"
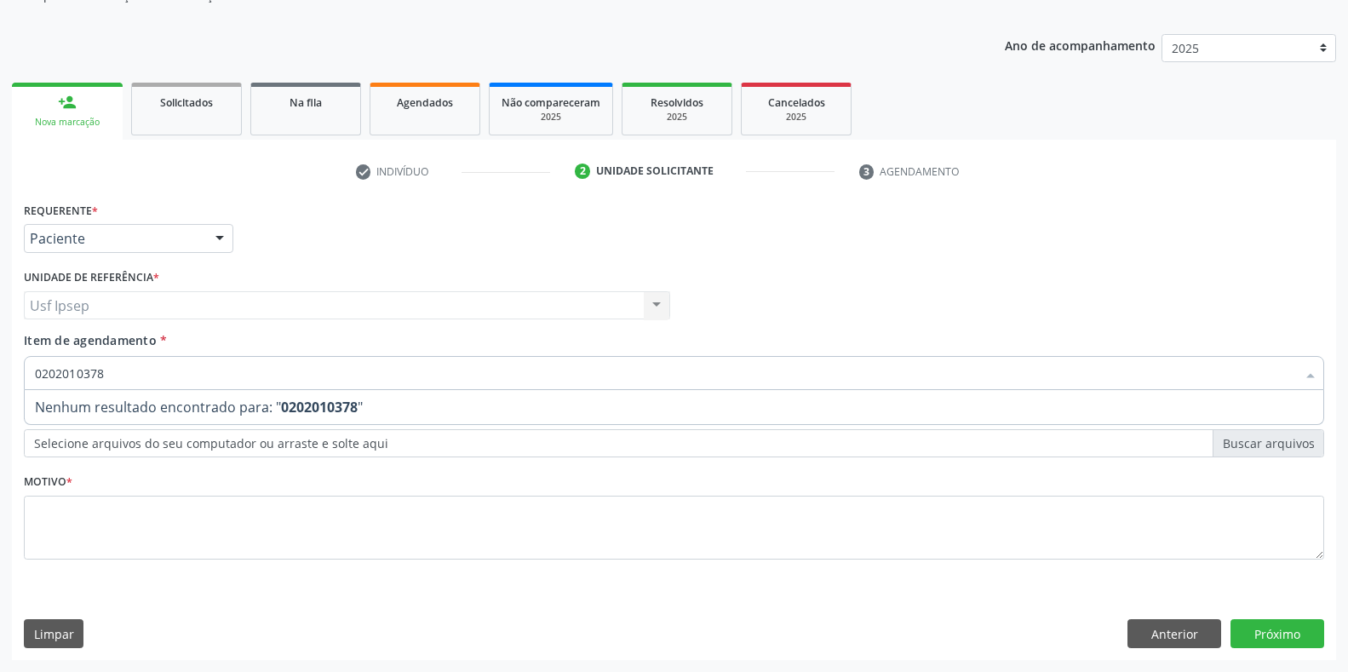
click at [118, 372] on input "0202010378" at bounding box center [665, 373] width 1261 height 34
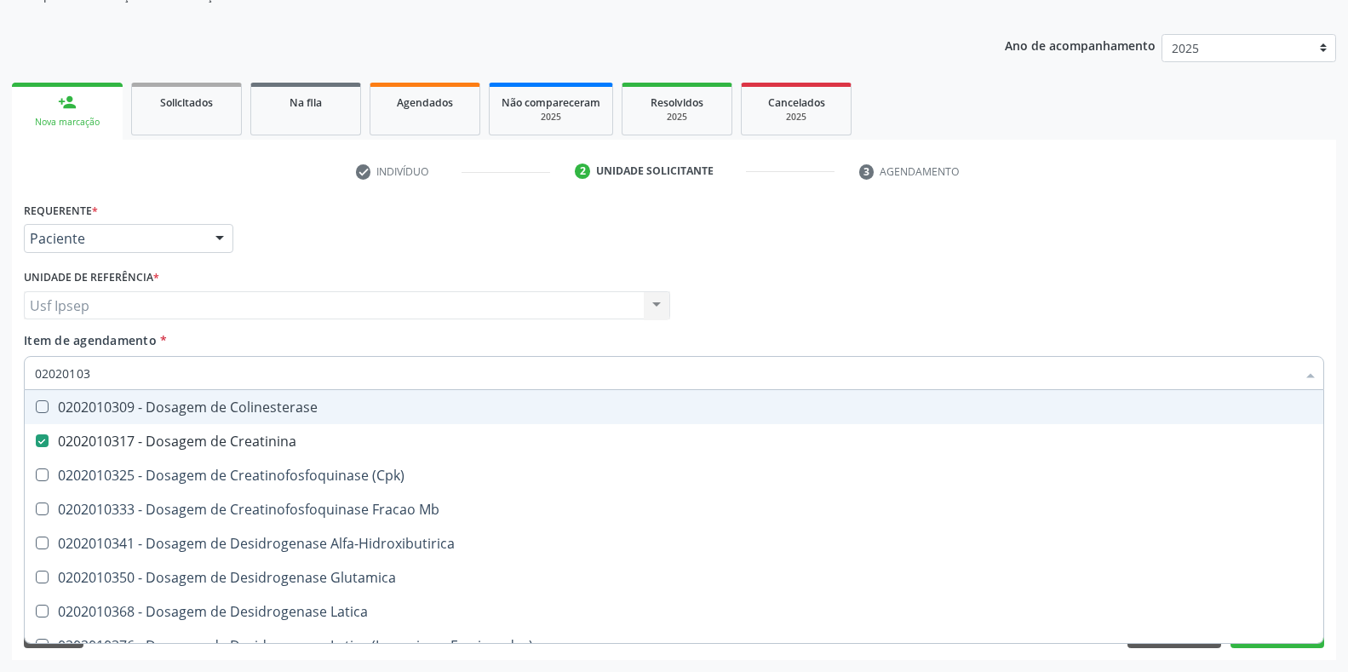
type input "0202010"
checkbox Creatinina "false"
checkbox Ferritina "false"
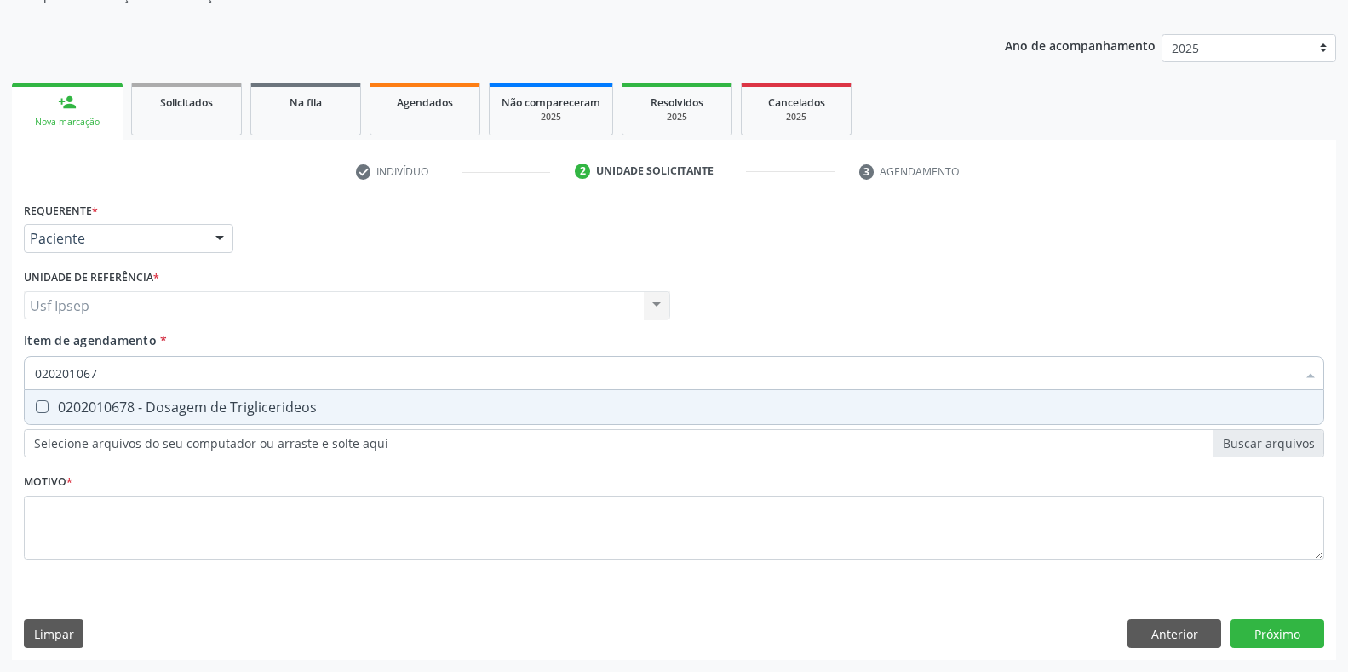
type input "0202010678"
drag, startPoint x: 37, startPoint y: 406, endPoint x: 85, endPoint y: 399, distance: 48.2
click at [42, 406] on Triglicerideos at bounding box center [42, 406] width 13 height 13
click at [36, 406] on Triglicerideos "checkbox" at bounding box center [30, 406] width 11 height 11
checkbox Triglicerideos "true"
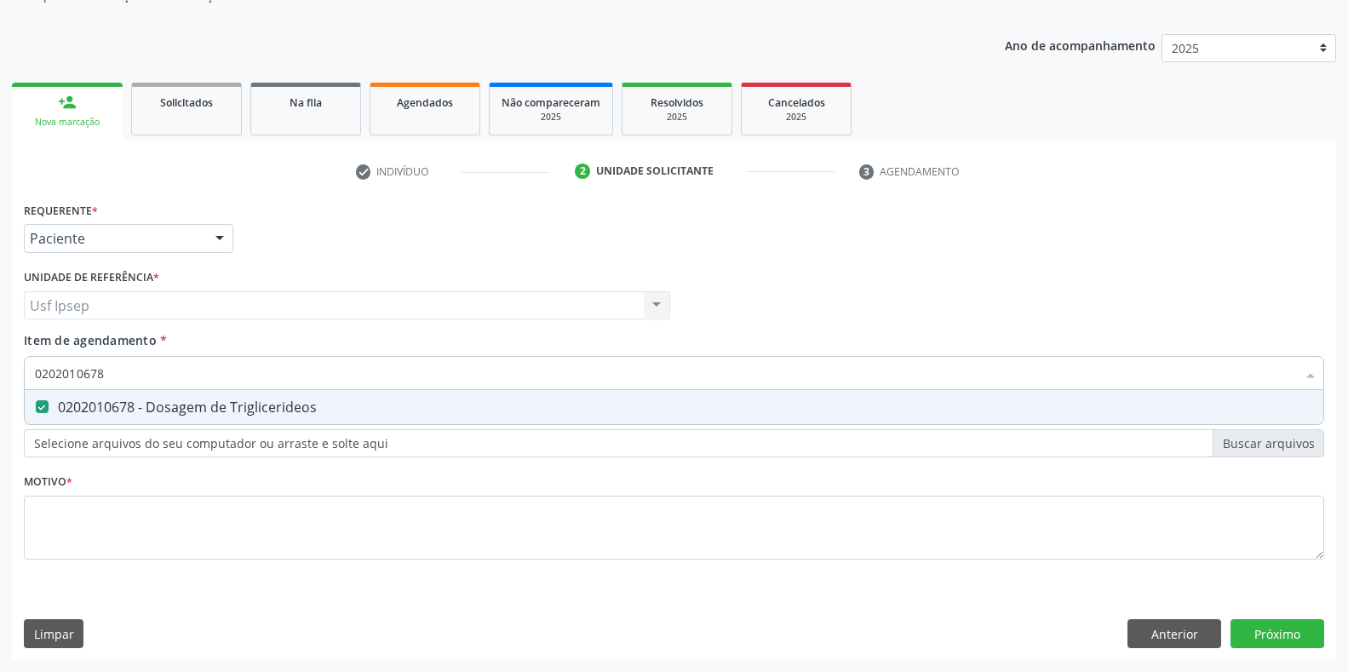
click at [112, 372] on input "0202010678" at bounding box center [665, 373] width 1261 height 34
type input "02020106"
checkbox Triglicerideos "false"
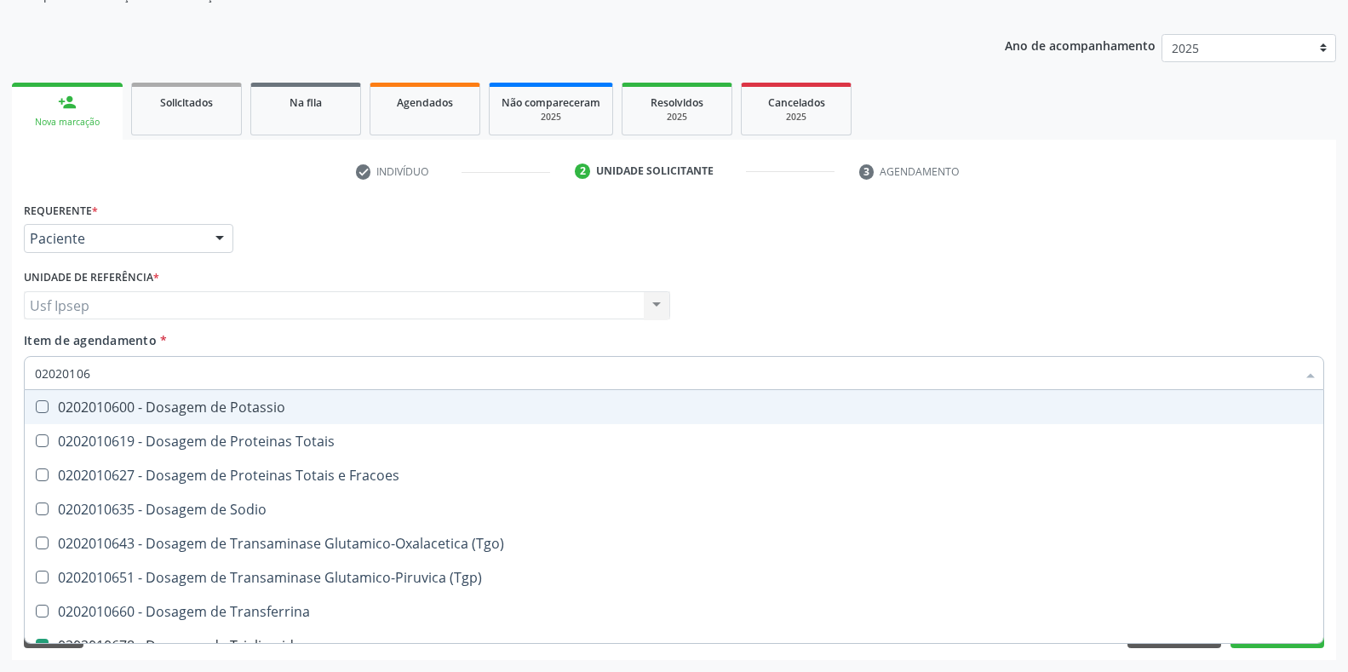
type input "0202010"
checkbox Triglicerideos "false"
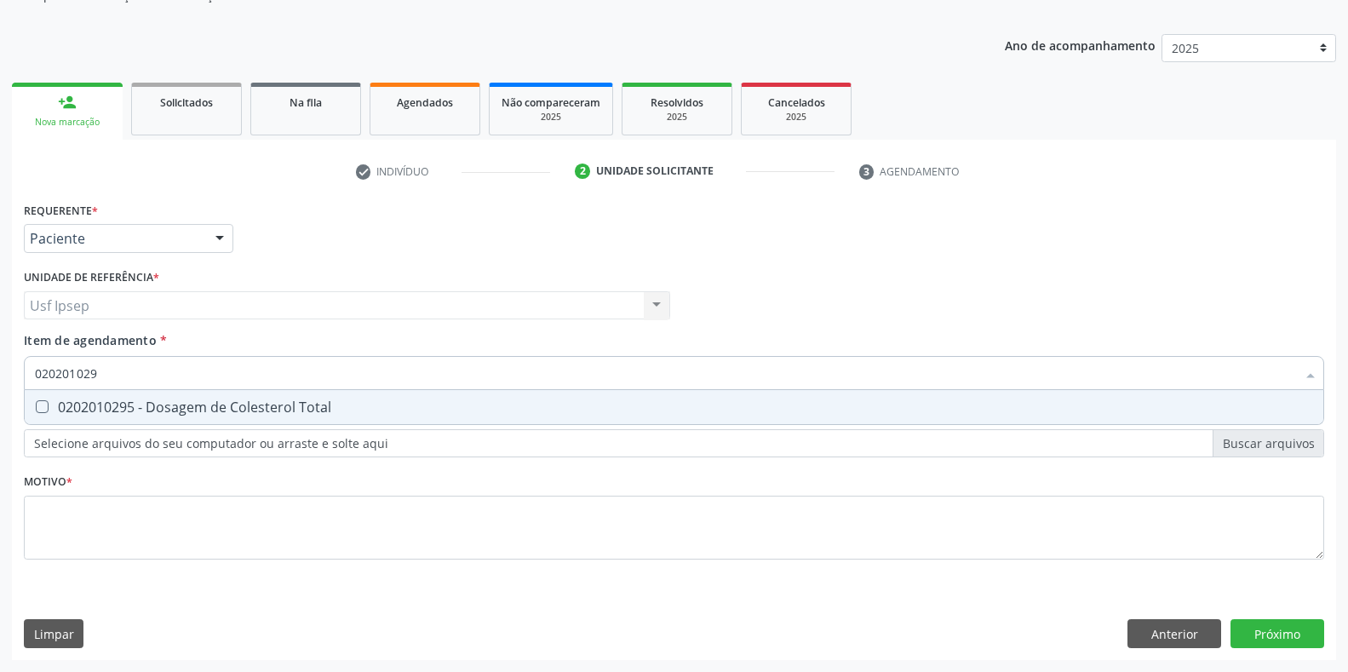
type input "0202010295"
click at [33, 406] on div at bounding box center [31, 407] width 13 height 14
checkbox Total "true"
click at [108, 368] on input "0202010295" at bounding box center [665, 373] width 1261 height 34
type input "02020102"
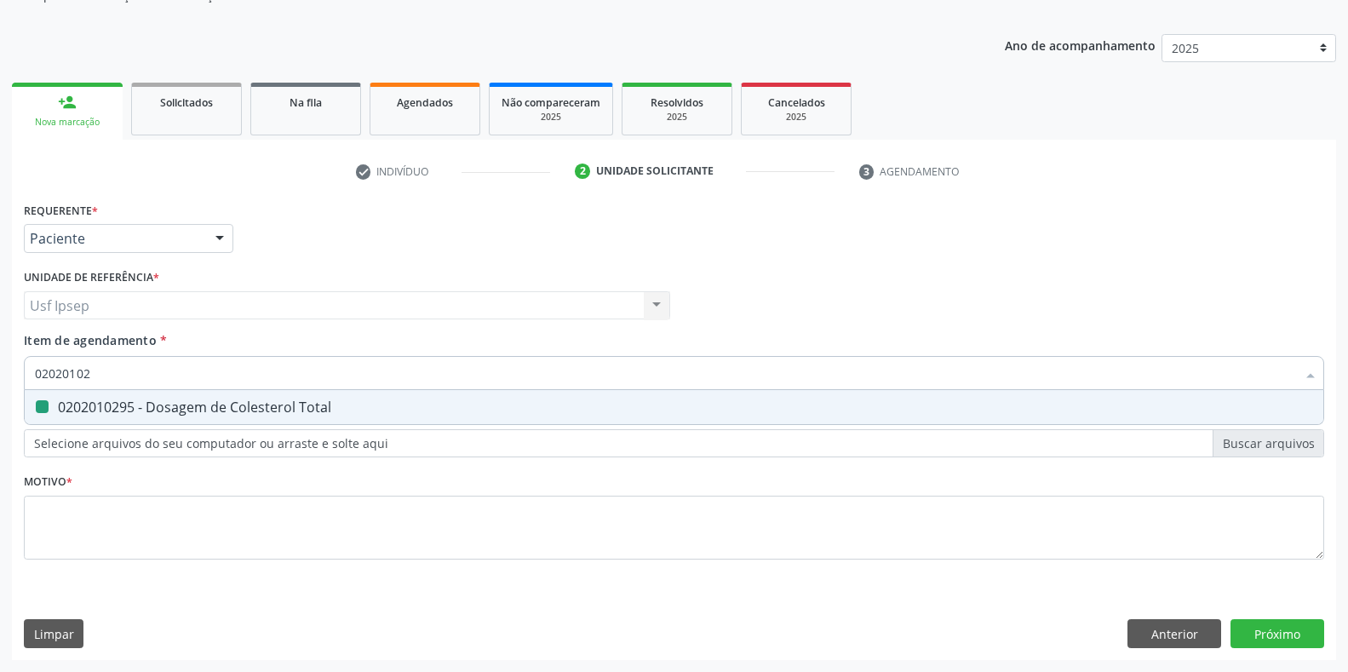
checkbox Total "false"
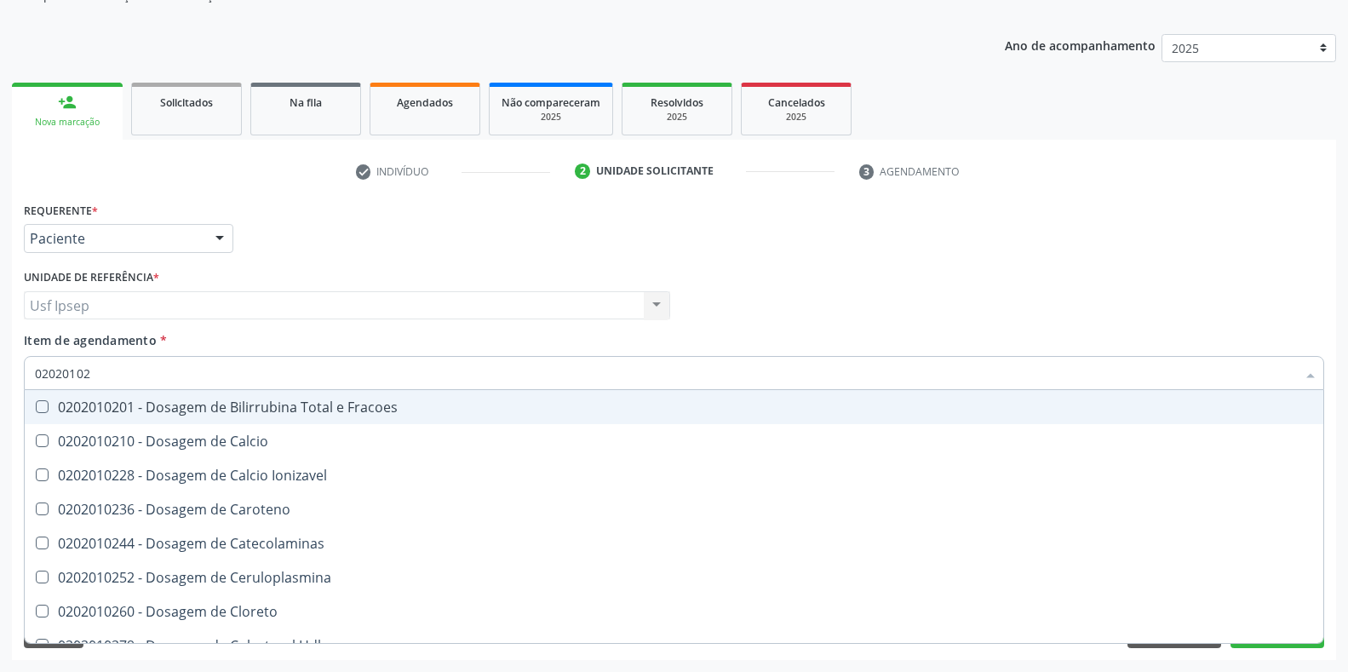
type input "0202010"
checkbox Total "false"
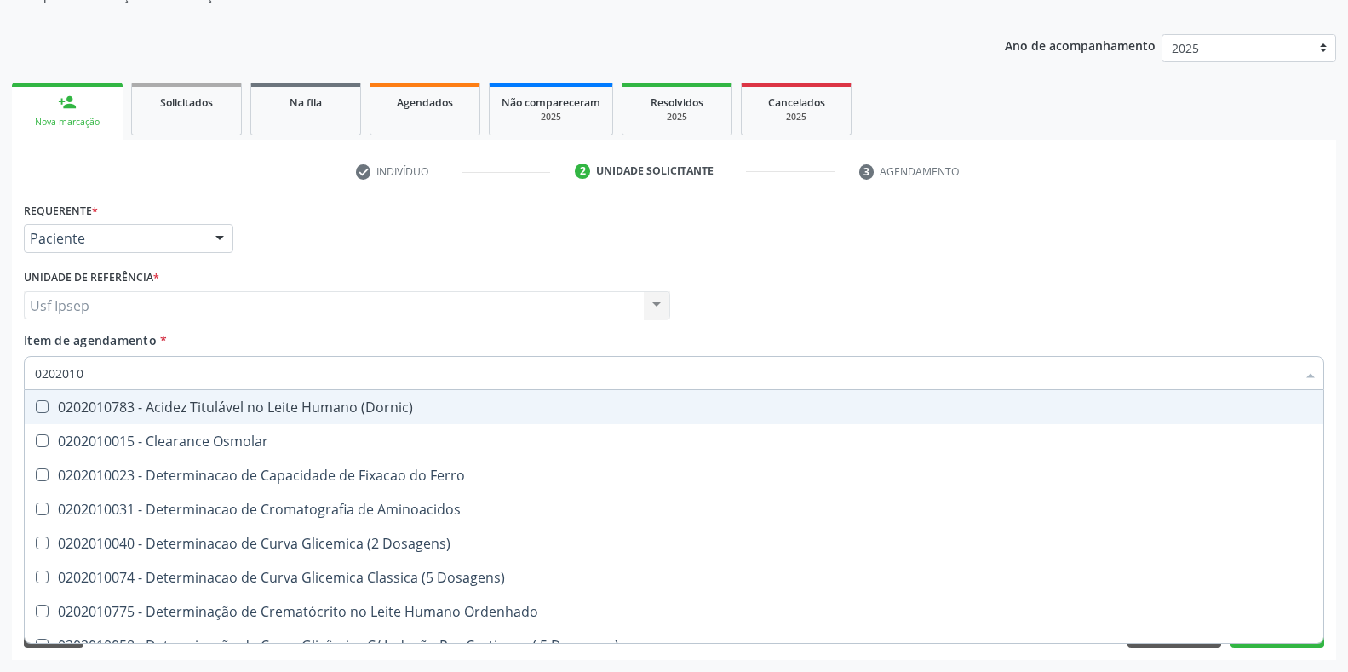
type input "02020102"
checkbox Osmolaridade "true"
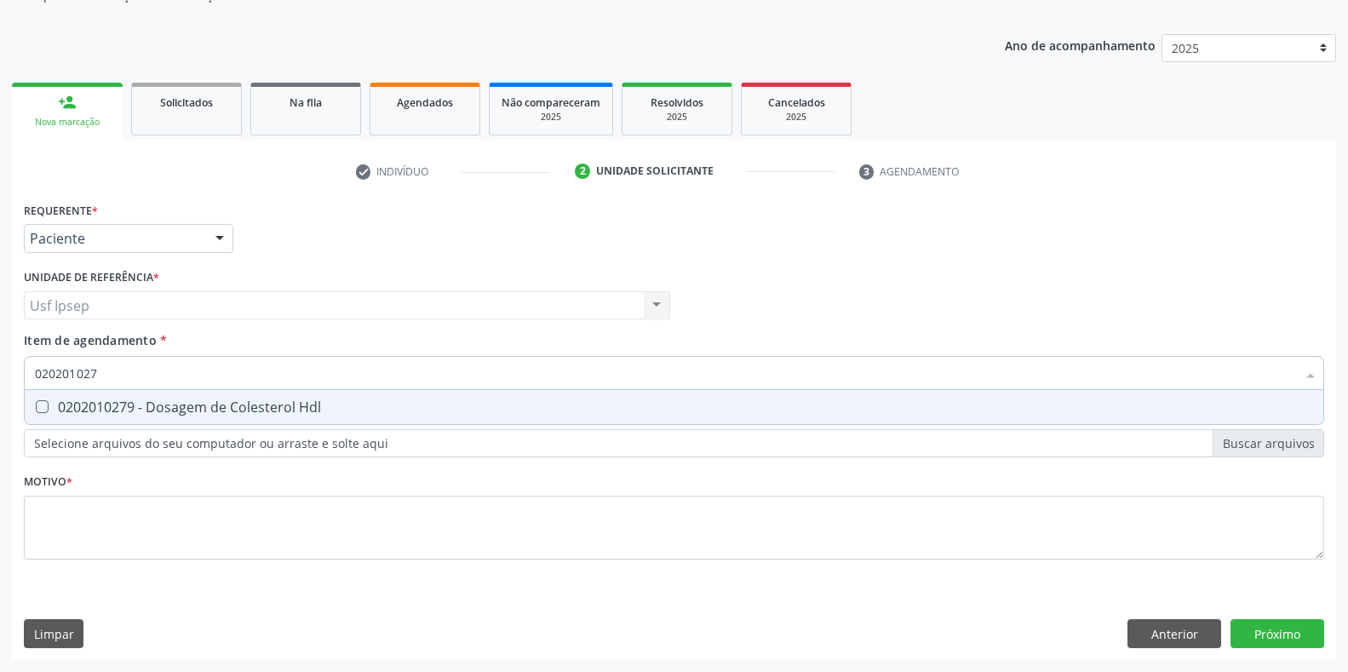
type input "0202010279"
click at [41, 405] on Hdl at bounding box center [42, 406] width 13 height 13
click at [36, 405] on Hdl "checkbox" at bounding box center [30, 406] width 11 height 11
checkbox Hdl "true"
click at [104, 374] on input "0202010279" at bounding box center [665, 373] width 1261 height 34
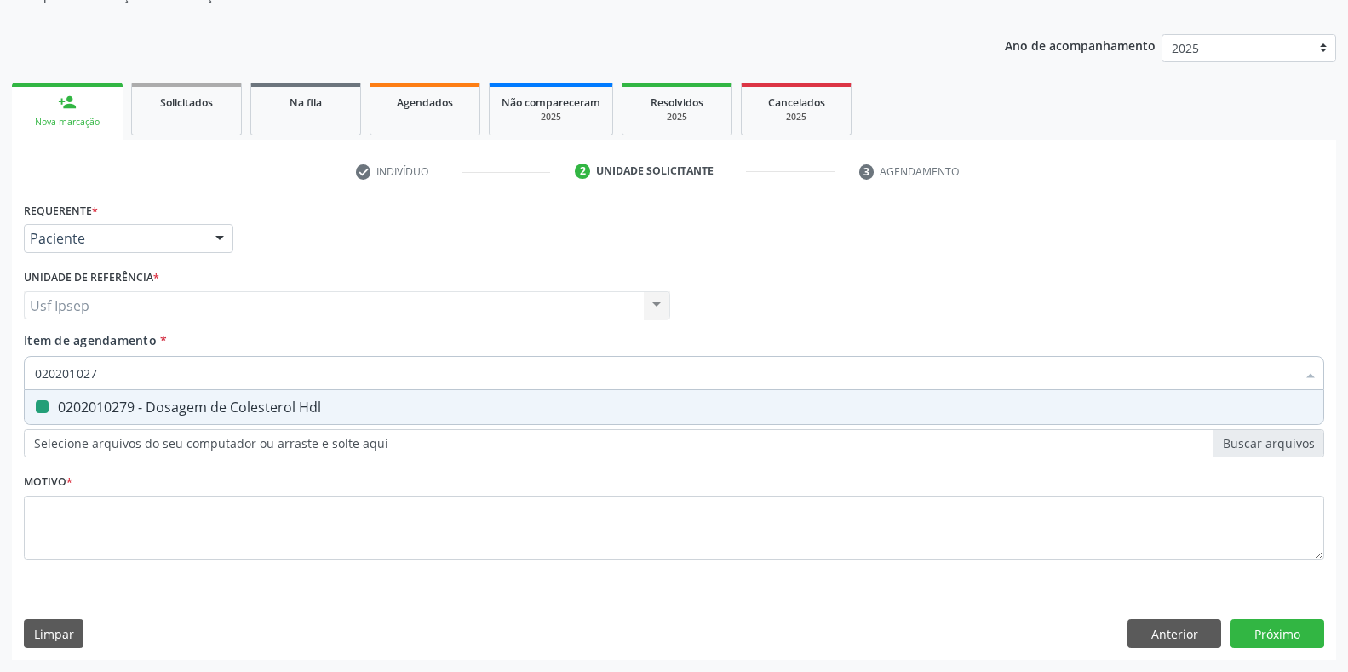
type input "02020102"
checkbox Hdl "false"
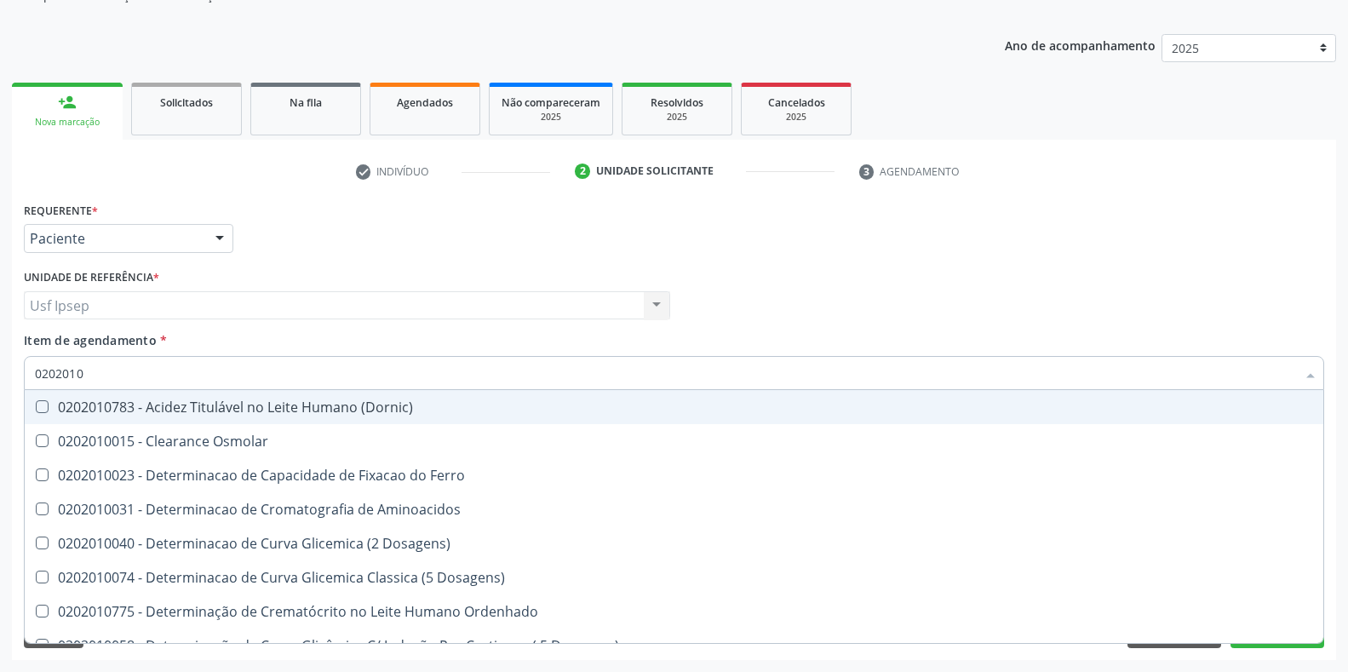
click at [98, 370] on input "0202010" at bounding box center [665, 373] width 1261 height 34
type input "02020102"
checkbox Dosagens\) "true"
checkbox Osmolaridade "true"
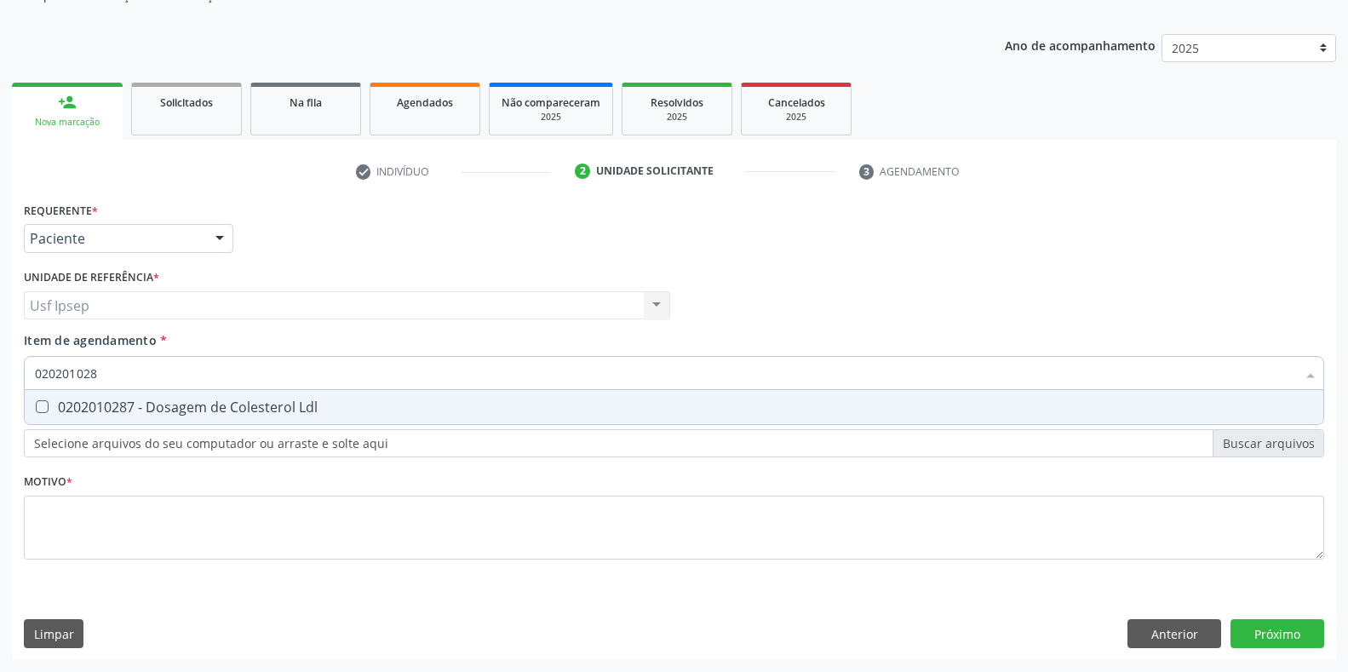
type input "0202010287"
click at [45, 400] on Ldl at bounding box center [42, 406] width 13 height 13
click at [36, 401] on Ldl "checkbox" at bounding box center [30, 406] width 11 height 11
checkbox Ldl "true"
click at [104, 365] on input "0202010287" at bounding box center [665, 373] width 1261 height 34
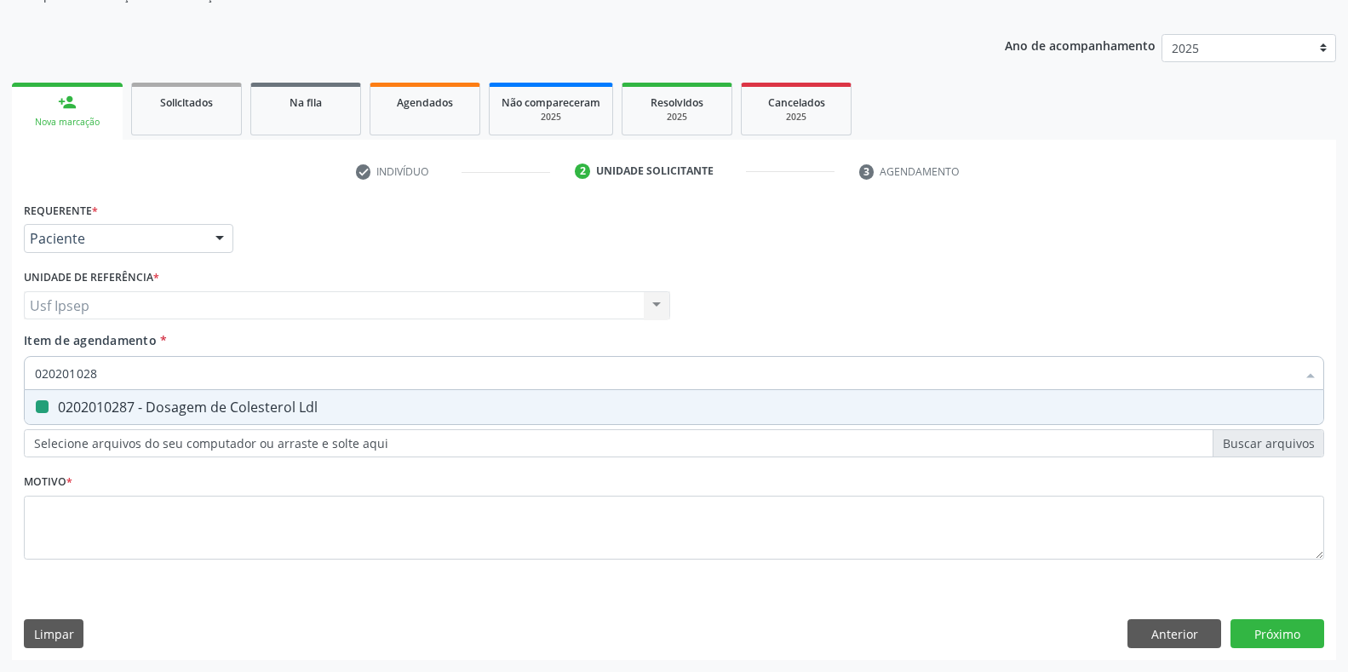
type input "02020102"
checkbox Ldl "false"
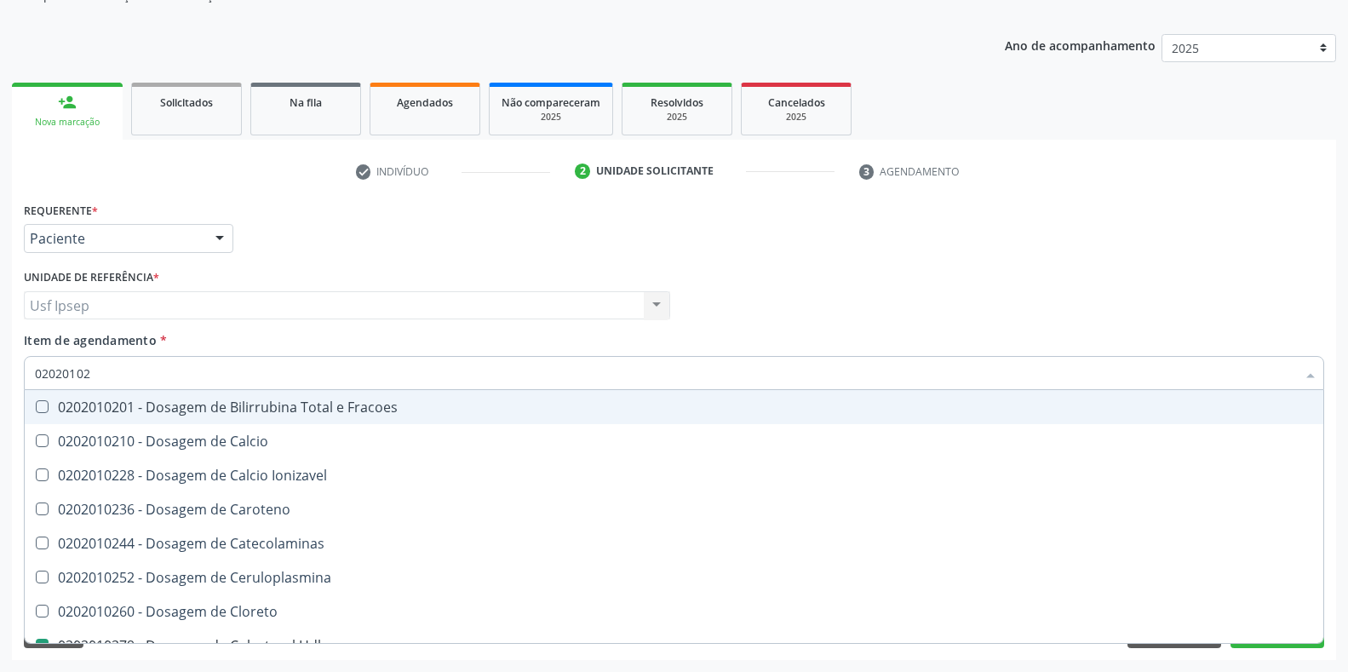
type input "0202010"
checkbox Hdl "false"
checkbox Ldl "false"
checkbox Total "false"
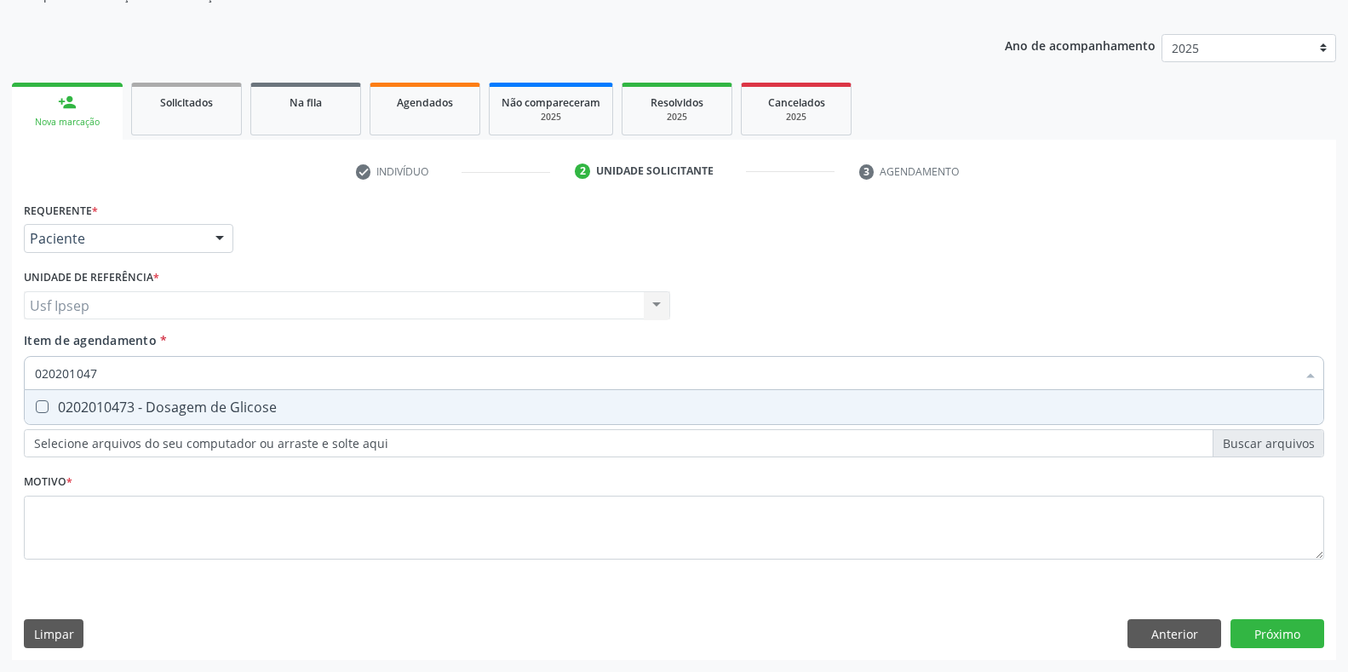
type input "0202010473"
click at [48, 411] on Glicose at bounding box center [42, 406] width 13 height 13
click at [36, 411] on Glicose "checkbox" at bounding box center [30, 406] width 11 height 11
checkbox Glicose "true"
click at [108, 374] on input "0202010473" at bounding box center [665, 373] width 1261 height 34
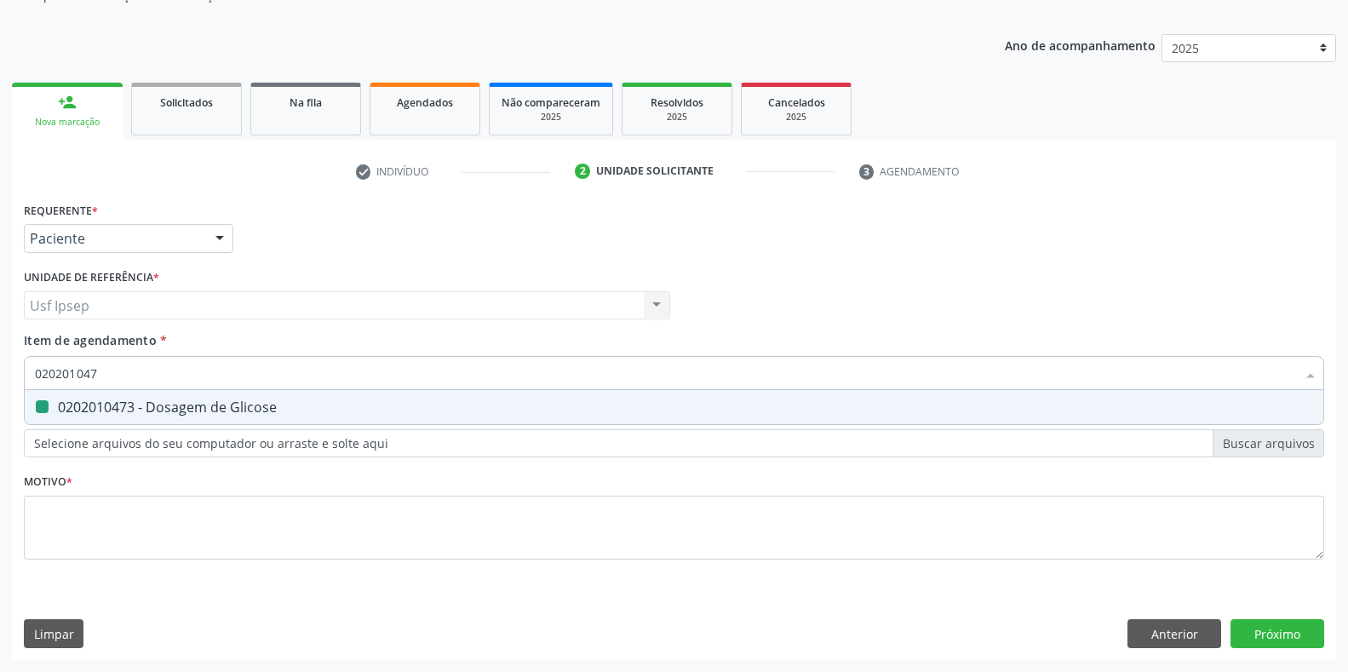
type input "02020104"
checkbox Glicose "false"
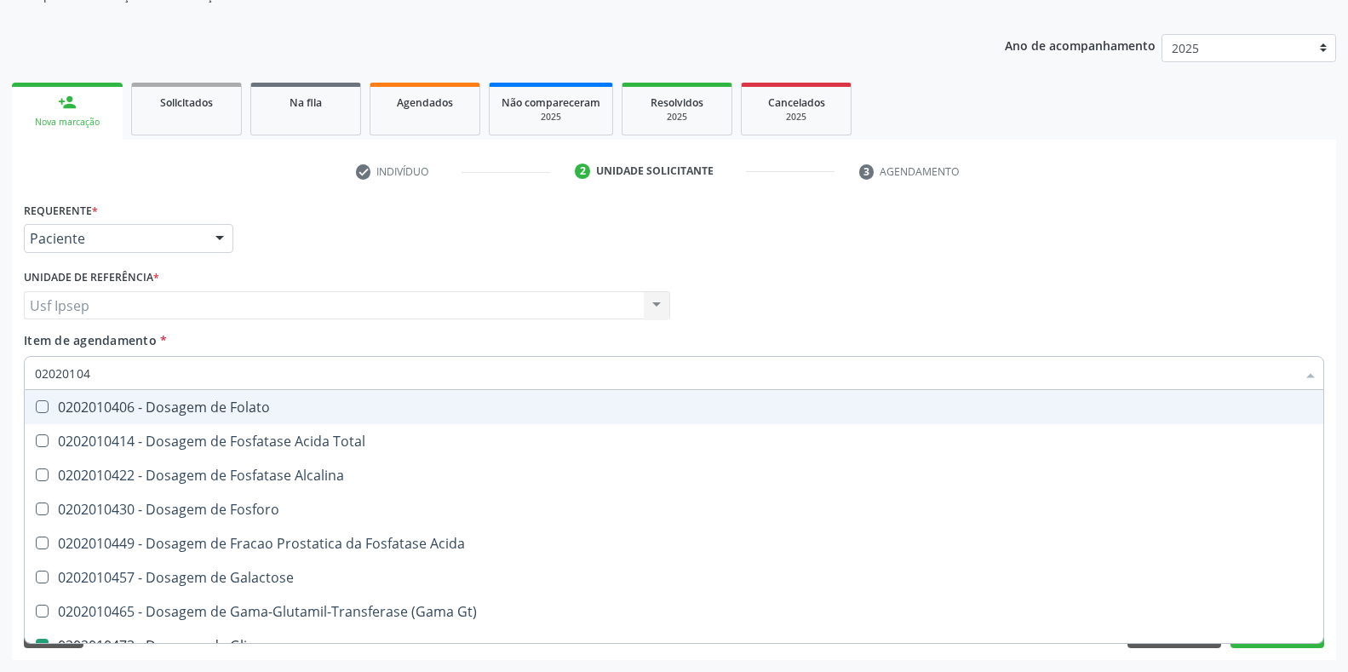
click at [377, 239] on div "Requerente * Paciente Profissional de Saúde Paciente Nenhum resultado encontrad…" at bounding box center [674, 231] width 1309 height 66
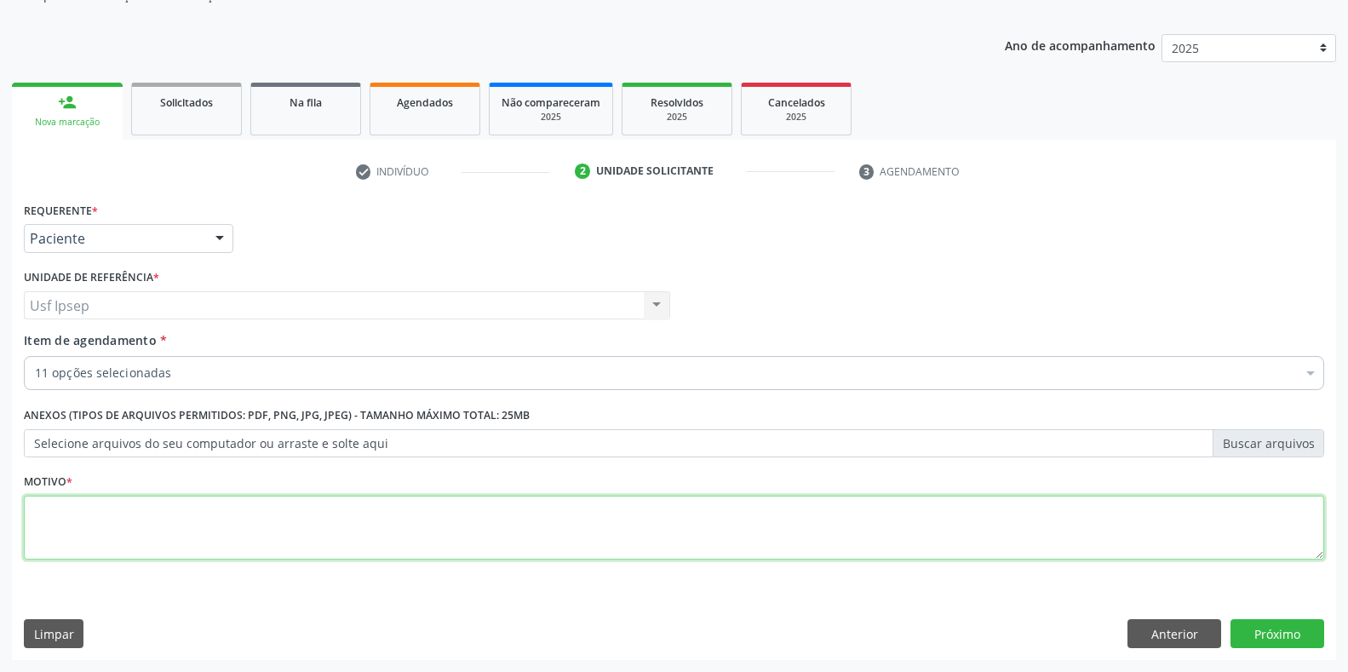
click at [43, 521] on textarea at bounding box center [674, 528] width 1301 height 65
type textarea "1"
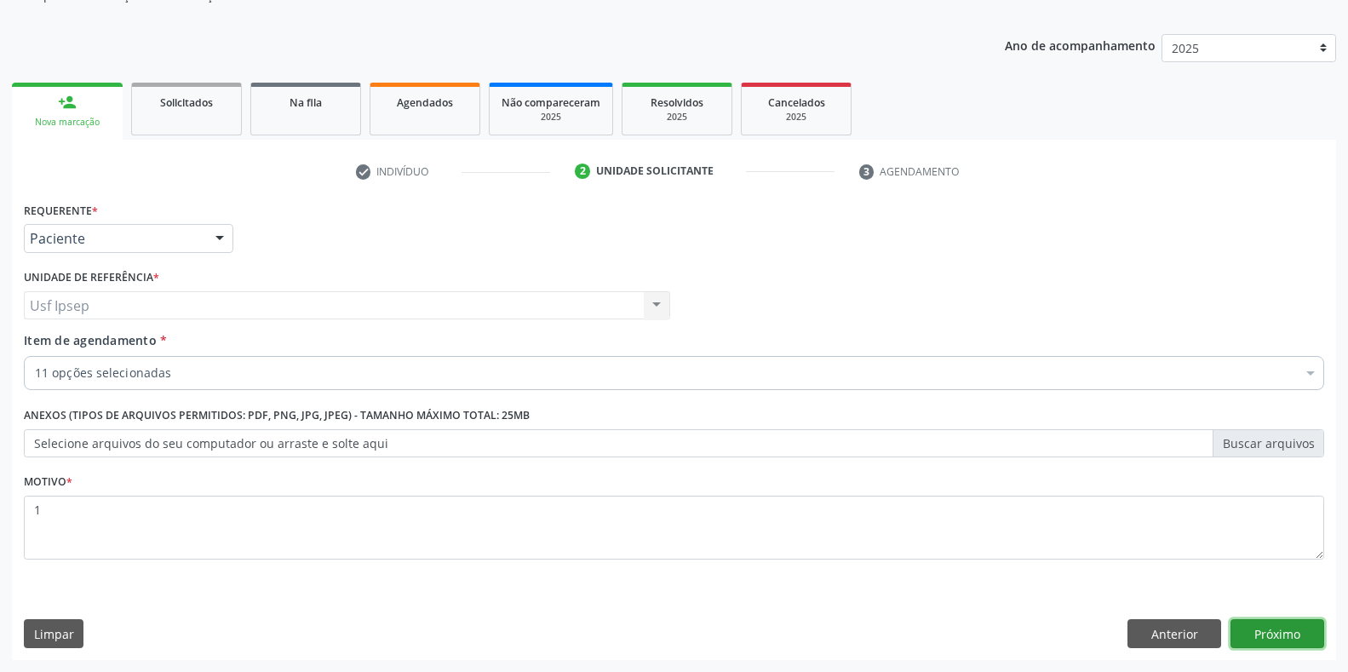
click at [1271, 634] on button "Próximo" at bounding box center [1278, 633] width 94 height 29
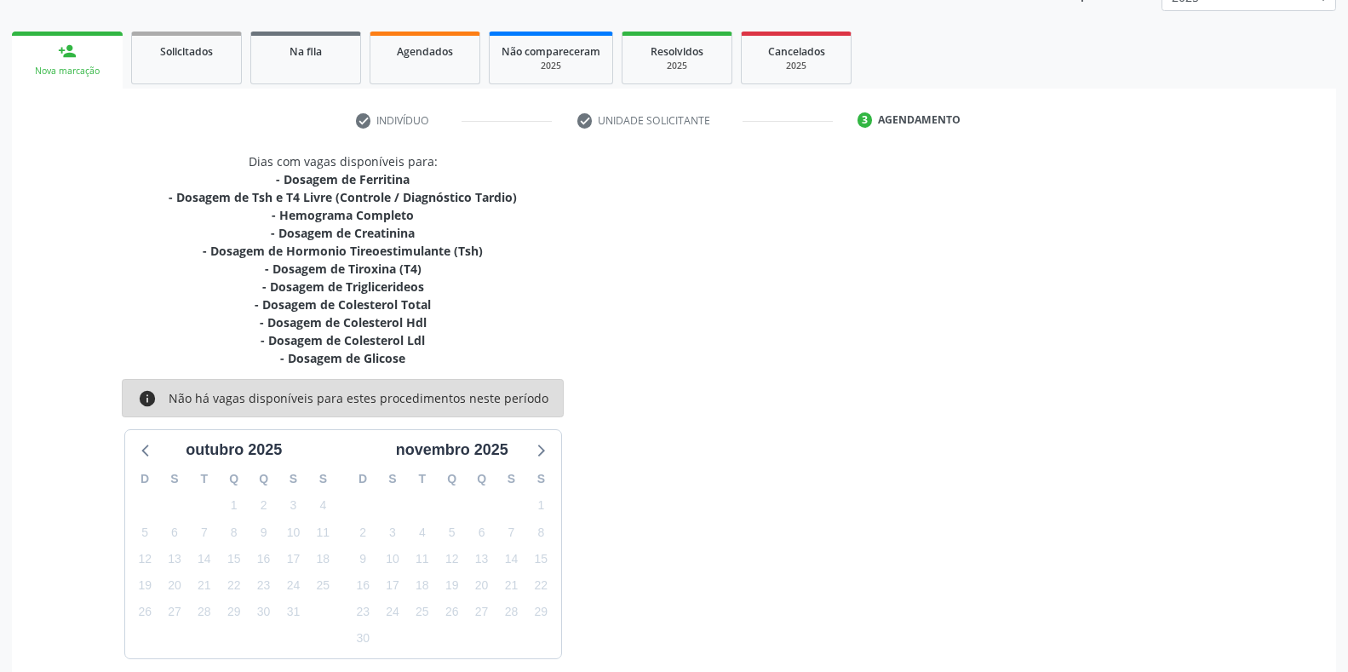
scroll to position [156, 0]
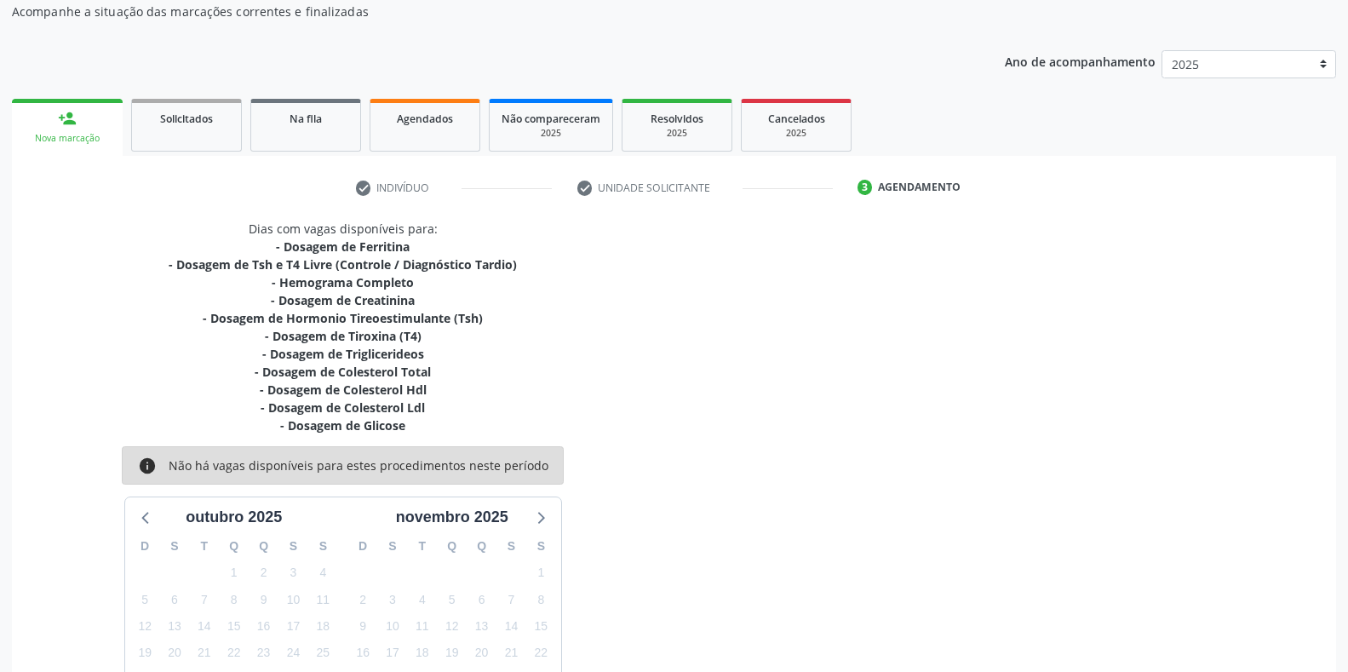
click at [484, 263] on div "- Dosagem de Tsh e T4 Livre (Controle / Diagnóstico Tardio)" at bounding box center [343, 265] width 348 height 18
click at [527, 265] on div "Dias com vagas disponíveis para: - Dosagem de [GEOGRAPHIC_DATA] - Dosagem de Ts…" at bounding box center [343, 473] width 663 height 506
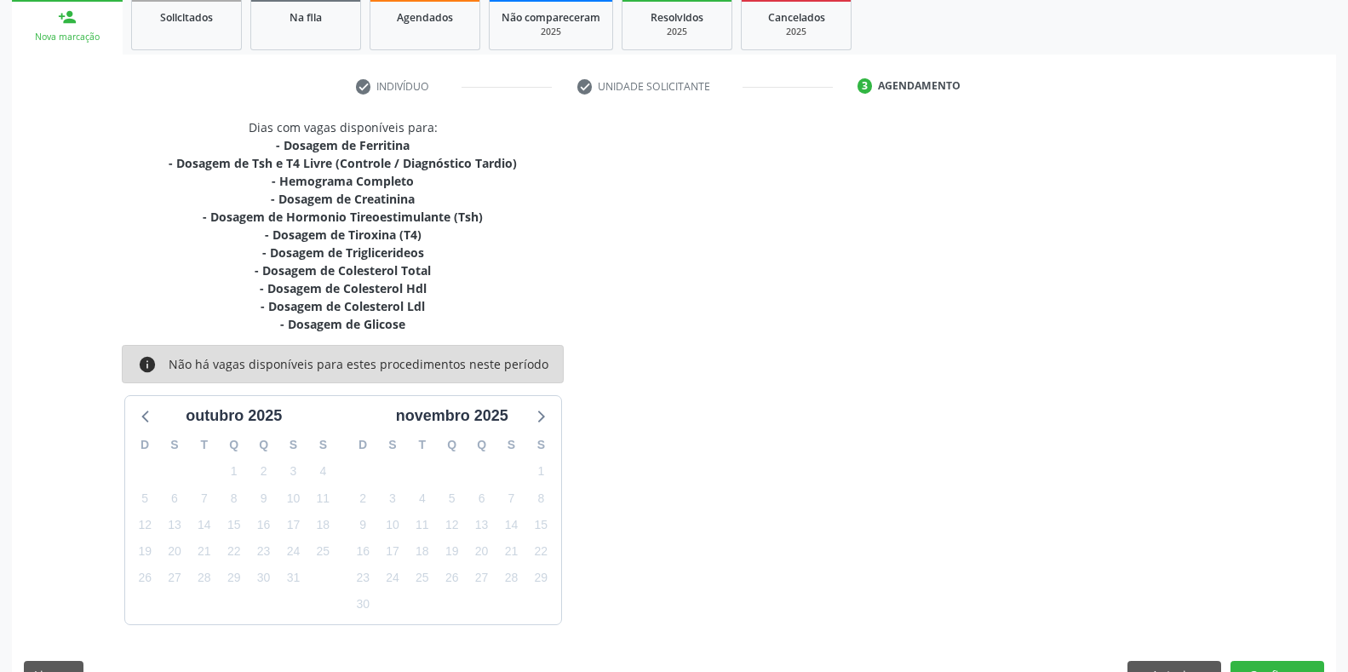
scroll to position [298, 0]
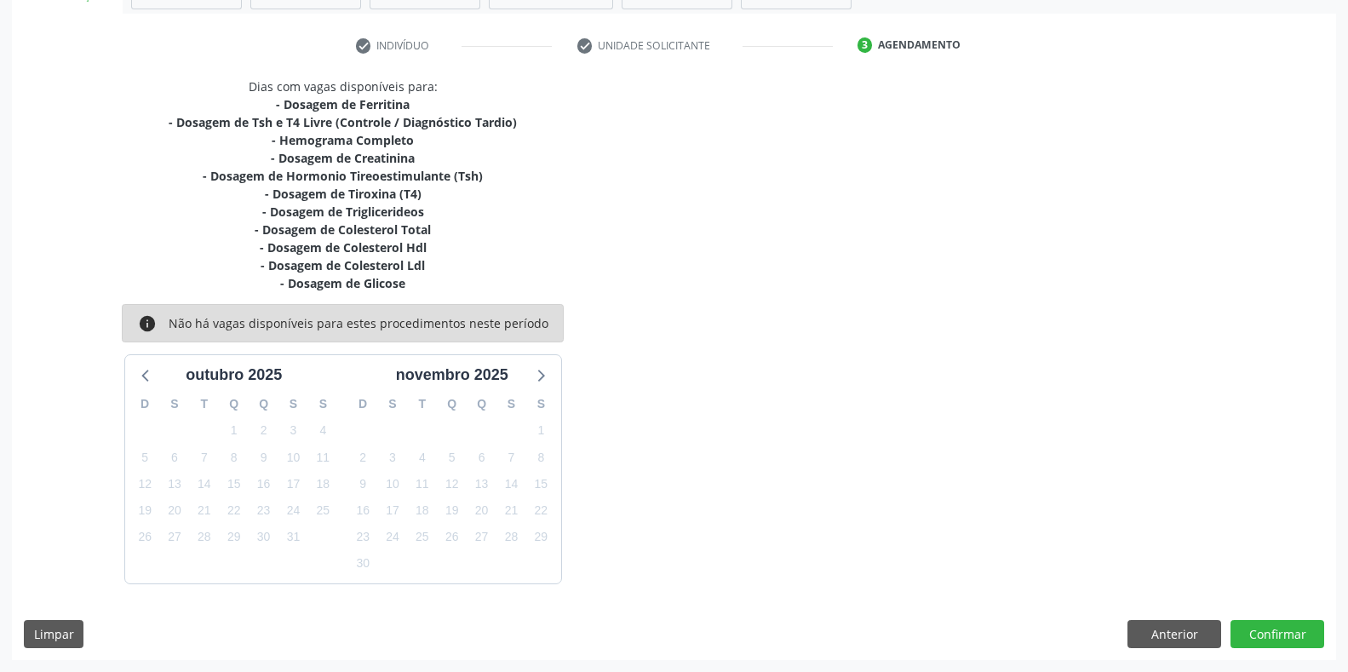
click at [899, 275] on div "Dias com vagas disponíveis para: - Dosagem de [GEOGRAPHIC_DATA] - Dosagem de Ts…" at bounding box center [674, 331] width 1325 height 506
click at [1162, 635] on button "Anterior" at bounding box center [1175, 634] width 94 height 29
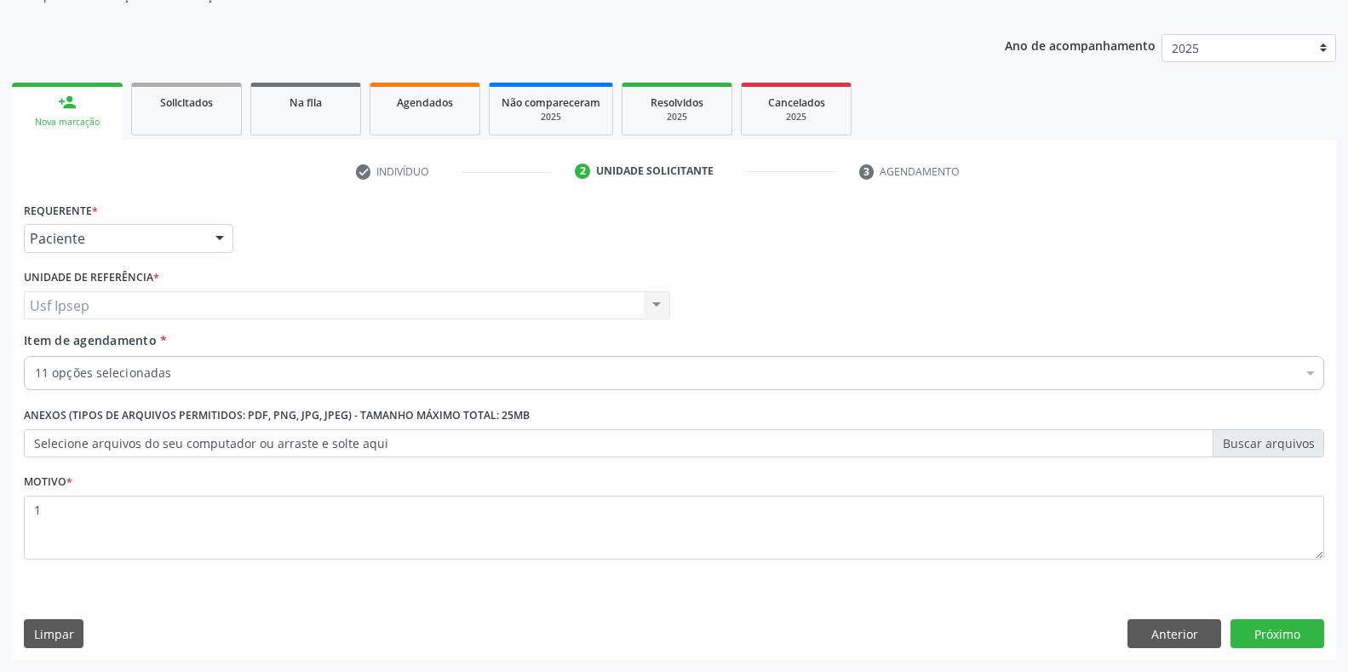
click at [291, 244] on div "Requerente * Paciente Profissional de Saúde Paciente Nenhum resultado encontrad…" at bounding box center [674, 231] width 1309 height 66
click at [309, 267] on div "Unidade de referência * Usf Ipsep Usf Ipsep Nenhum resultado encontrado para: "…" at bounding box center [347, 292] width 646 height 55
click at [78, 342] on span "Item de agendamento" at bounding box center [90, 340] width 133 height 16
click at [35, 356] on input "Item de agendamento *" at bounding box center [35, 373] width 0 height 34
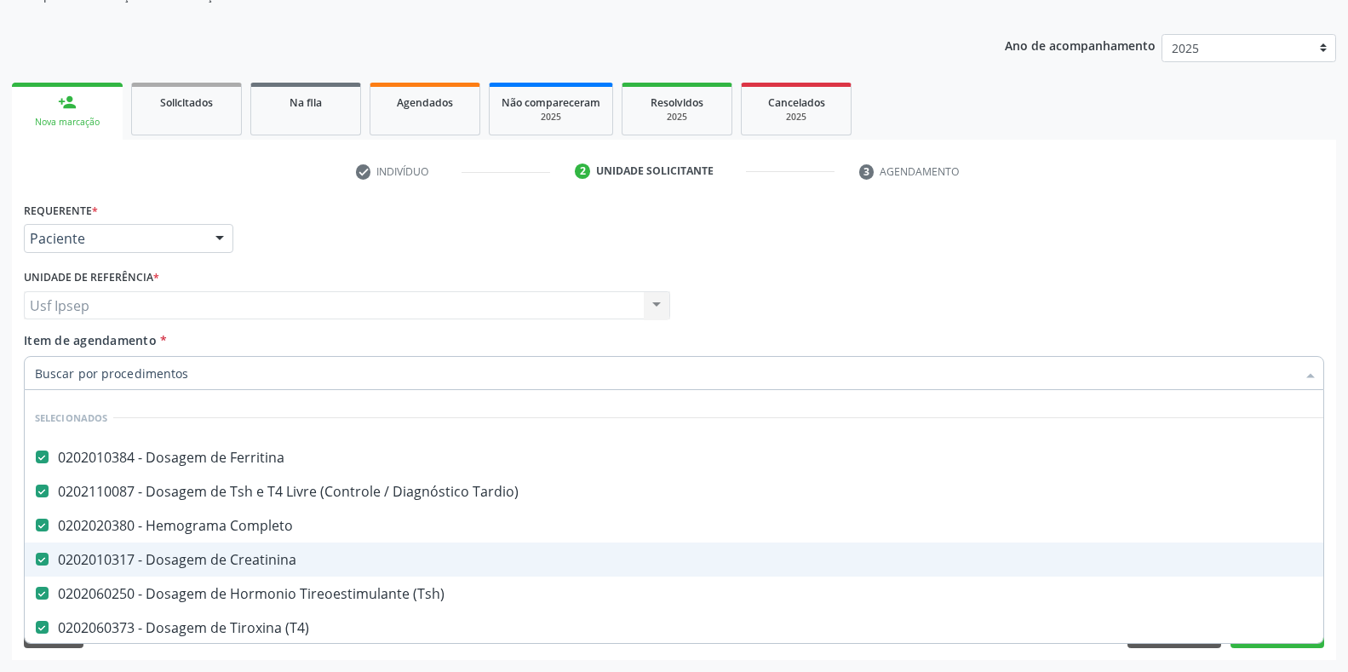
scroll to position [0, 0]
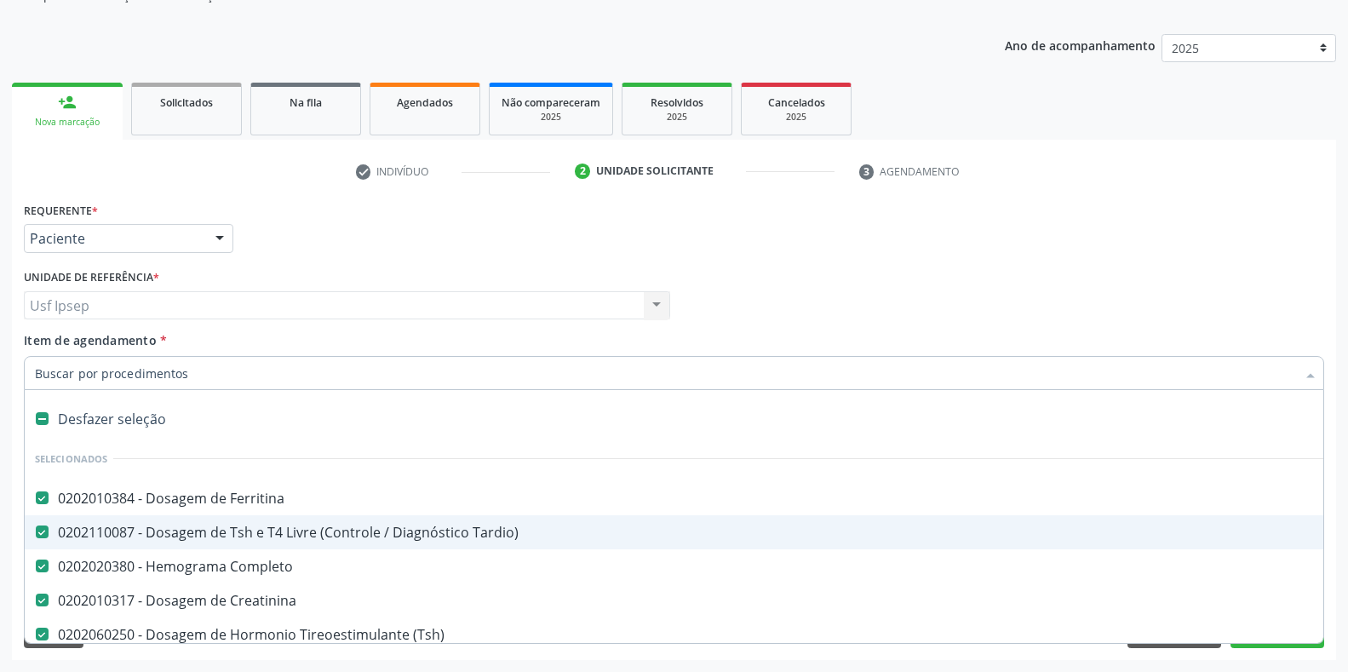
click at [45, 534] on Tardio\) at bounding box center [42, 532] width 13 height 13
click at [36, 534] on Tardio\) "checkbox" at bounding box center [30, 531] width 11 height 11
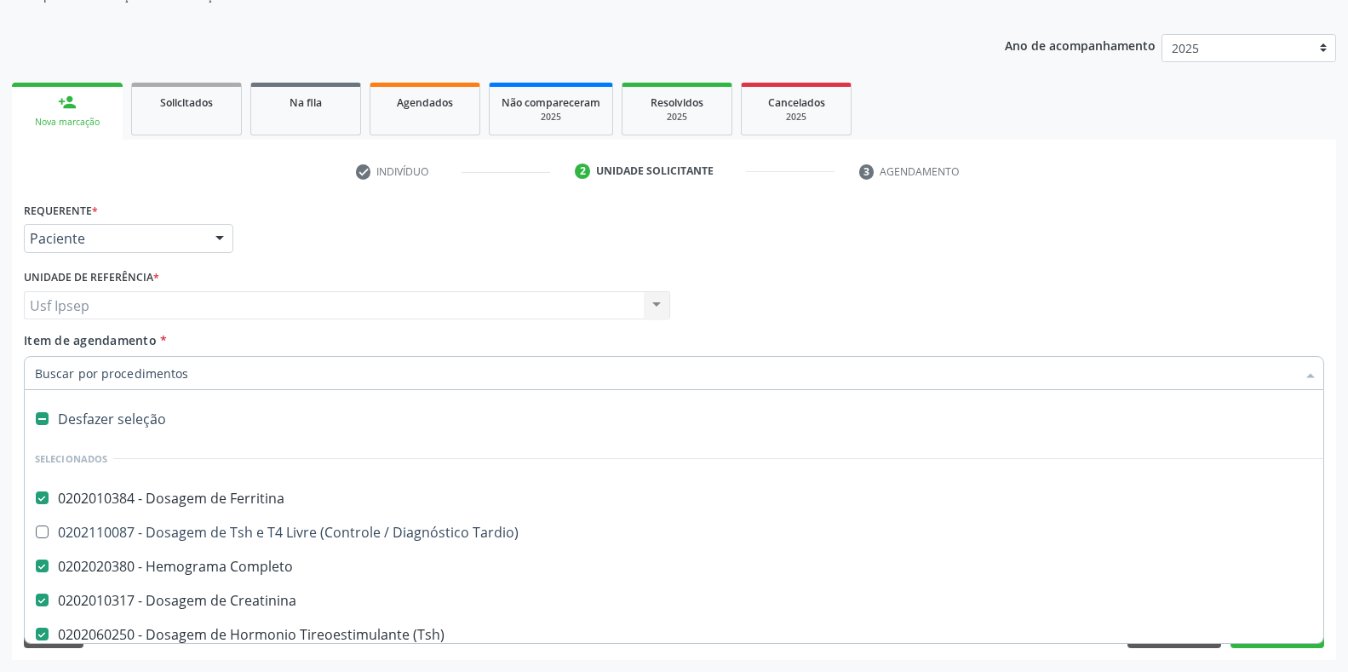
scroll to position [142, 0]
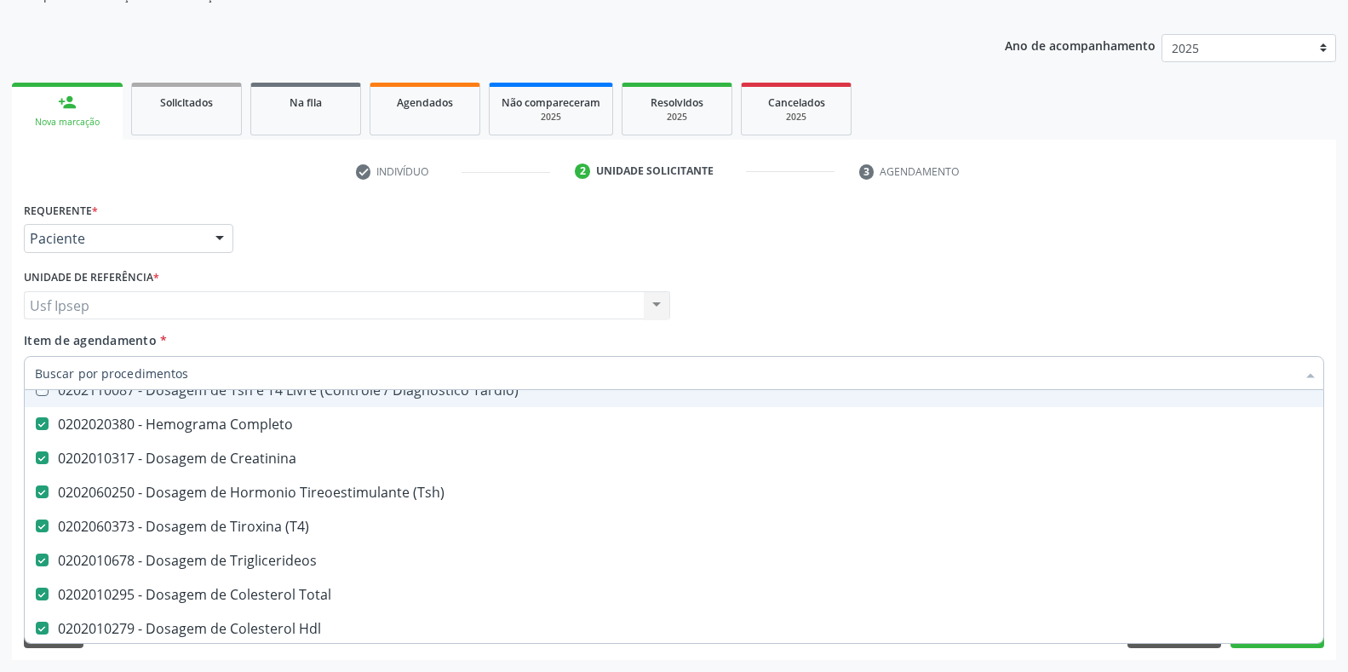
click at [54, 341] on span "Item de agendamento" at bounding box center [90, 340] width 133 height 16
click at [54, 356] on input "Item de agendamento *" at bounding box center [665, 373] width 1261 height 34
checkbox Tardio\) "true"
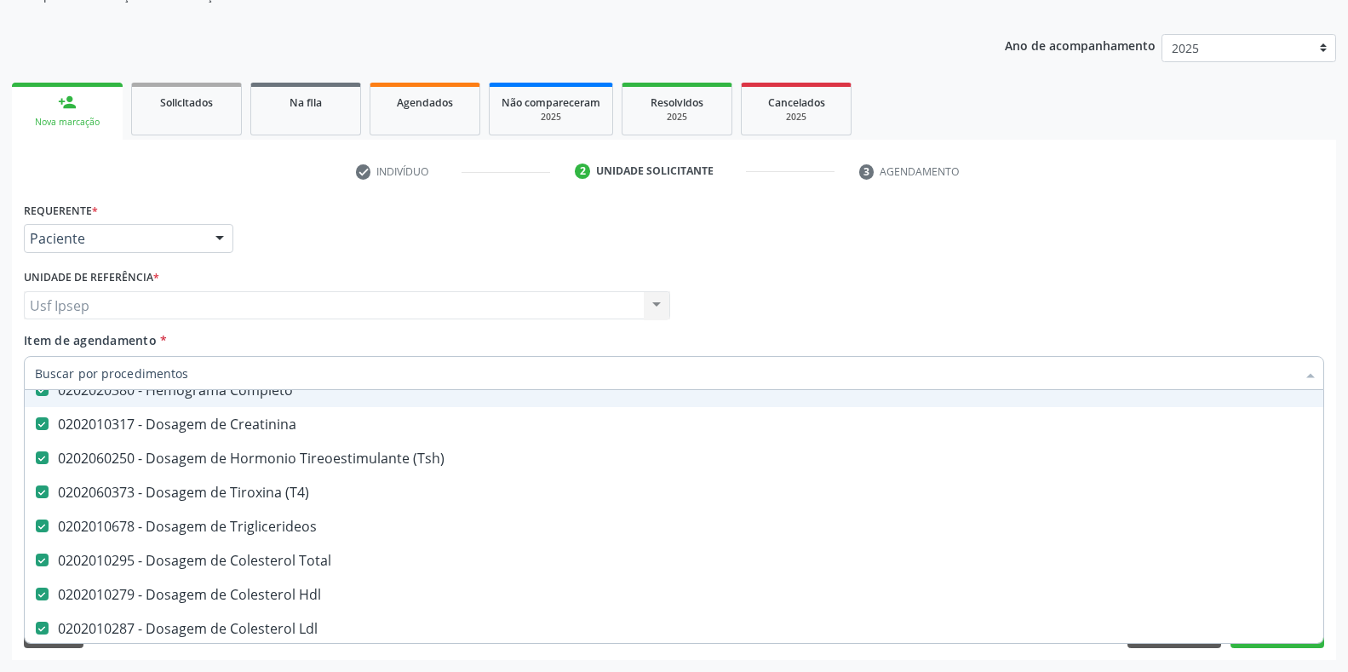
scroll to position [0, 0]
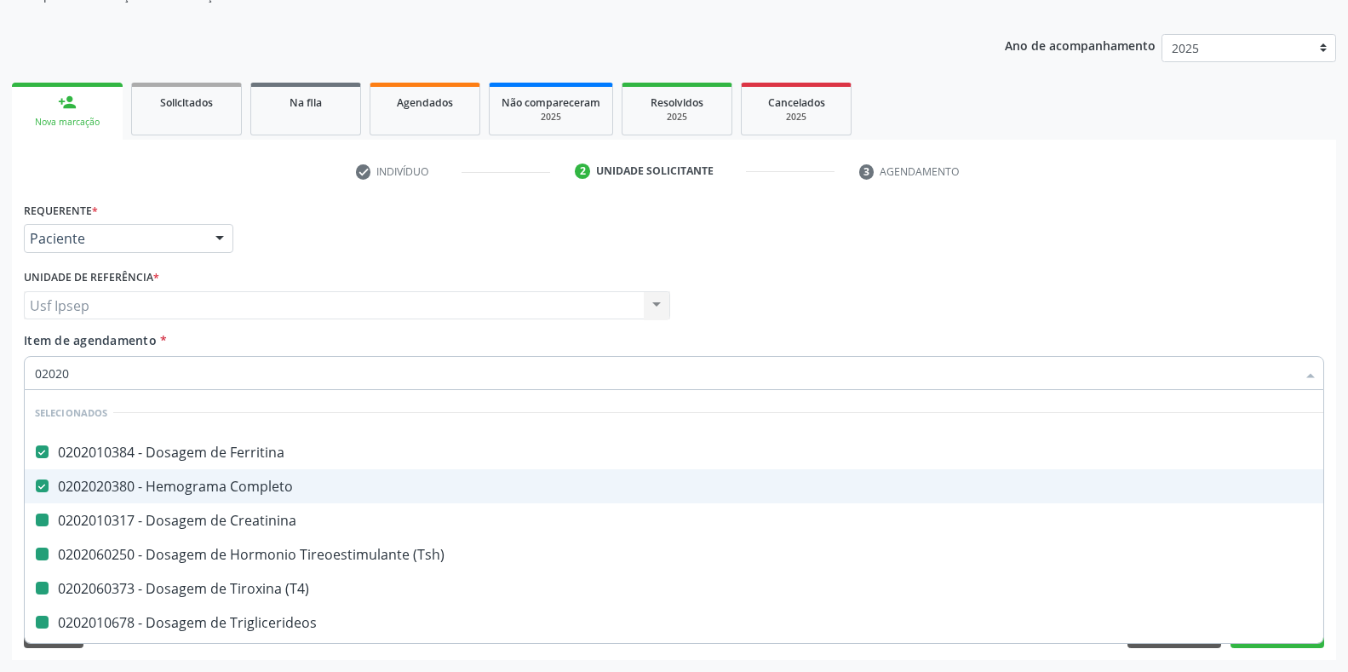
type input "020203"
checkbox Creatinina "false"
checkbox \(Tsh\) "false"
checkbox \(T4\) "false"
checkbox Triglicerideos "false"
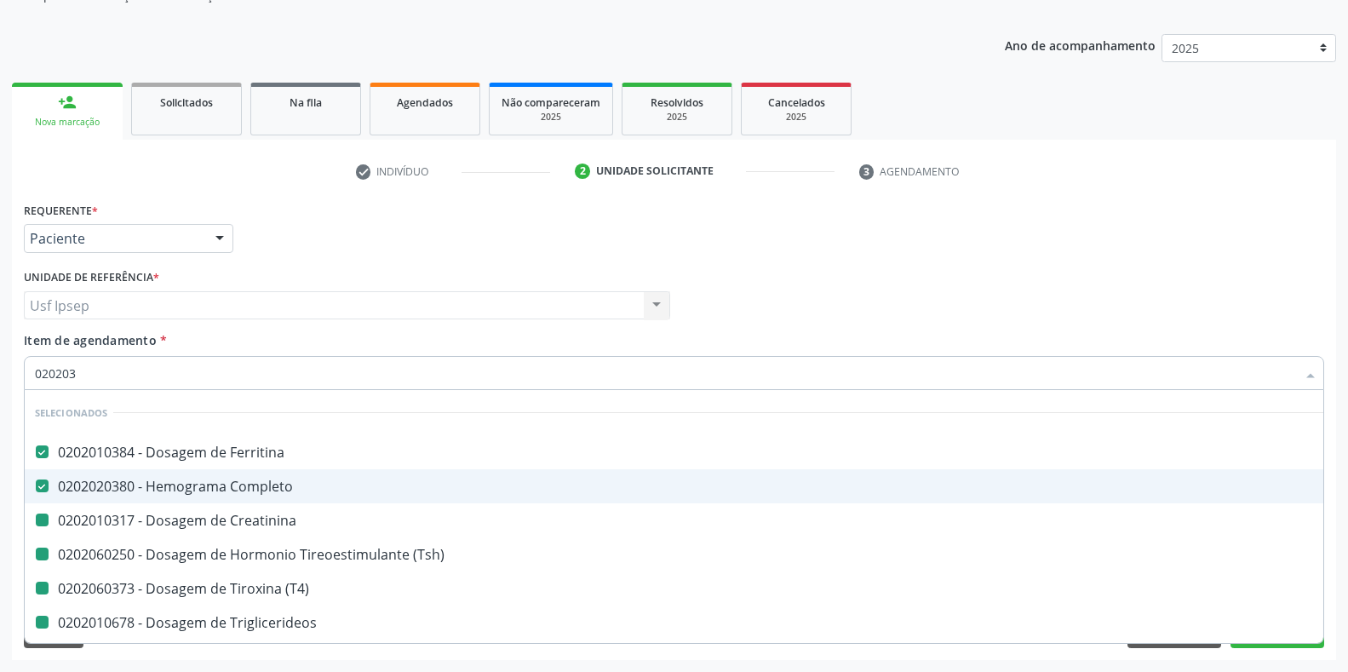
checkbox Total "false"
checkbox Hdl "false"
checkbox Ldl "false"
checkbox Glicose "false"
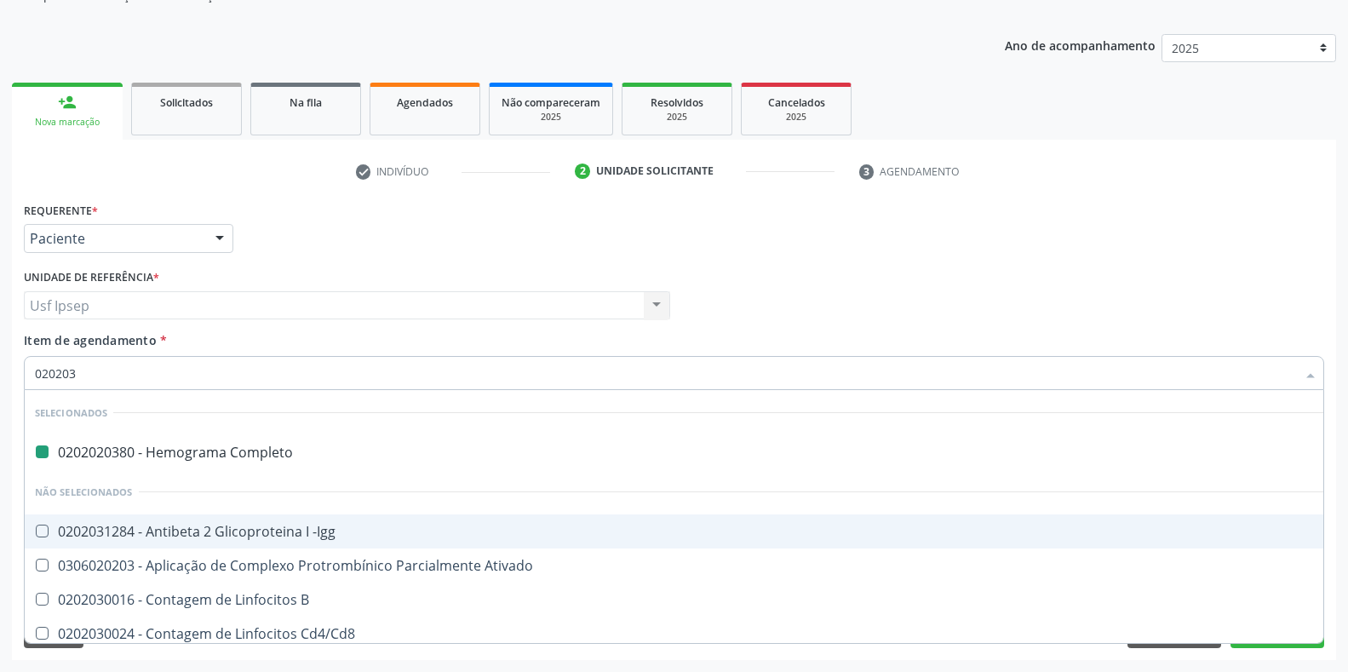
type input "0202030"
checkbox Completo "false"
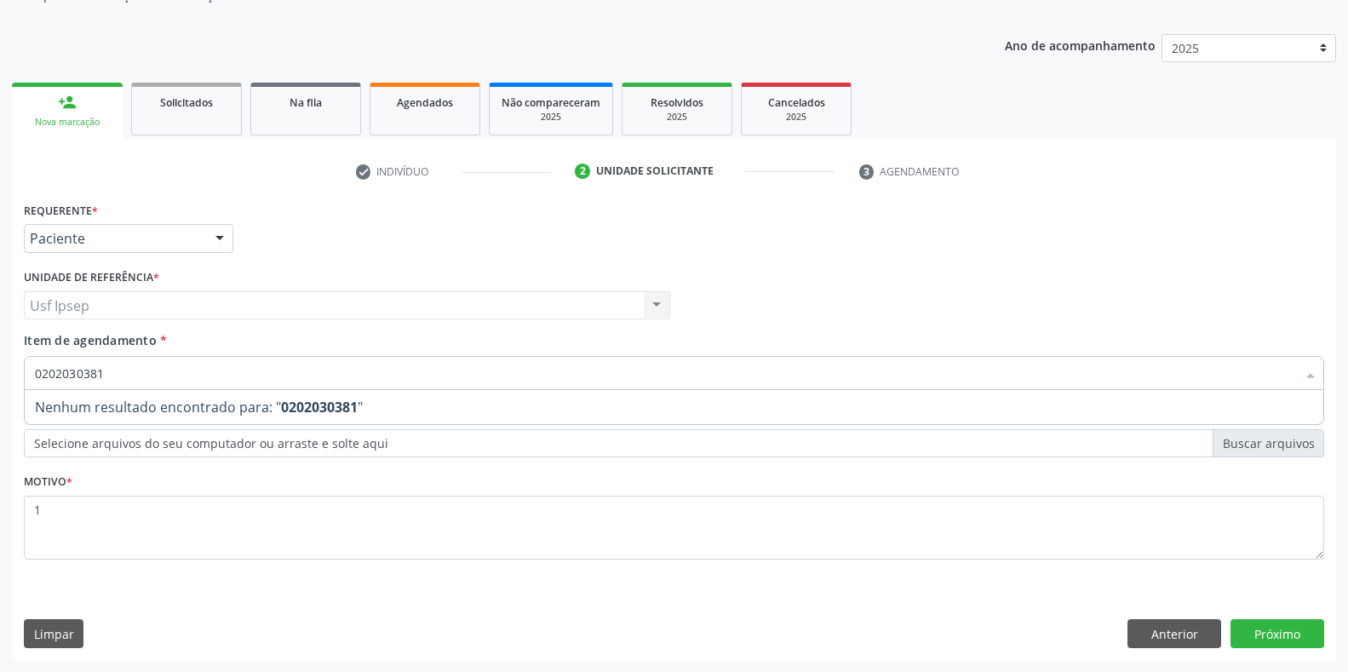
click at [102, 367] on input "0202030381" at bounding box center [665, 373] width 1261 height 34
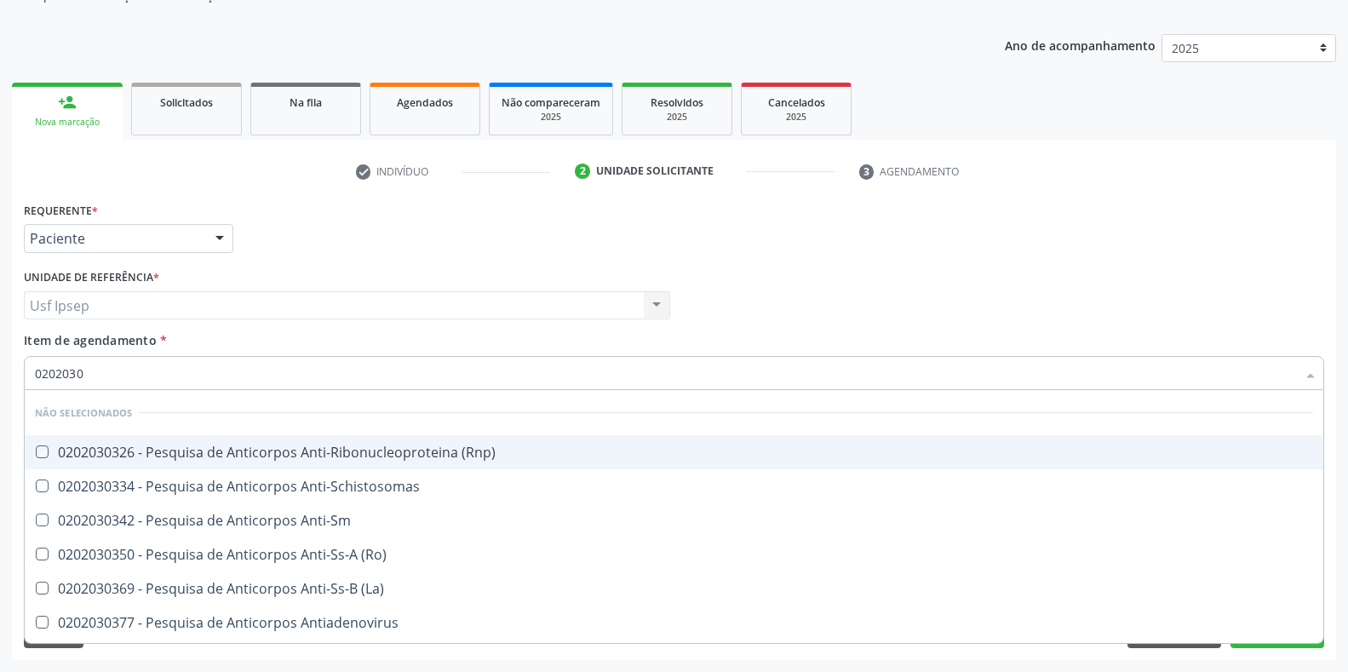
type input "020203"
checkbox \(Rnp\) "true"
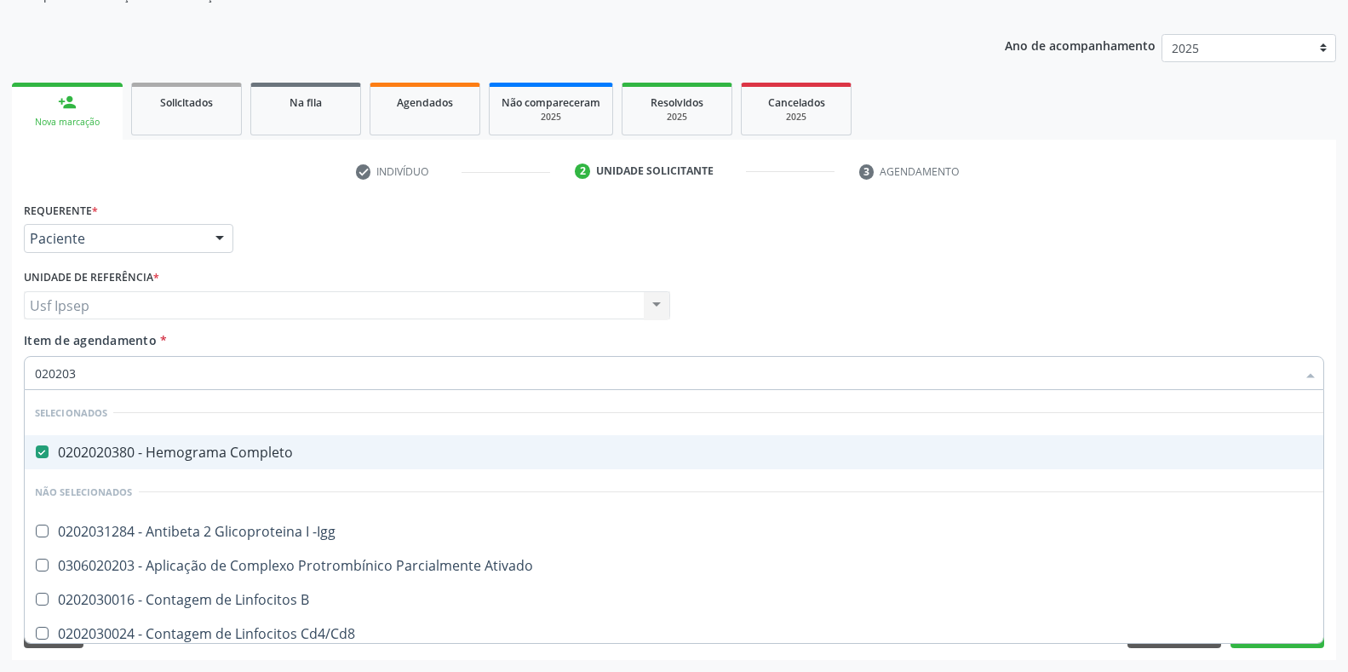
type input "02020"
checkbox -Igg "true"
checkbox Ativado "true"
checkbox B "true"
checkbox Cd4\/Cd8 "true"
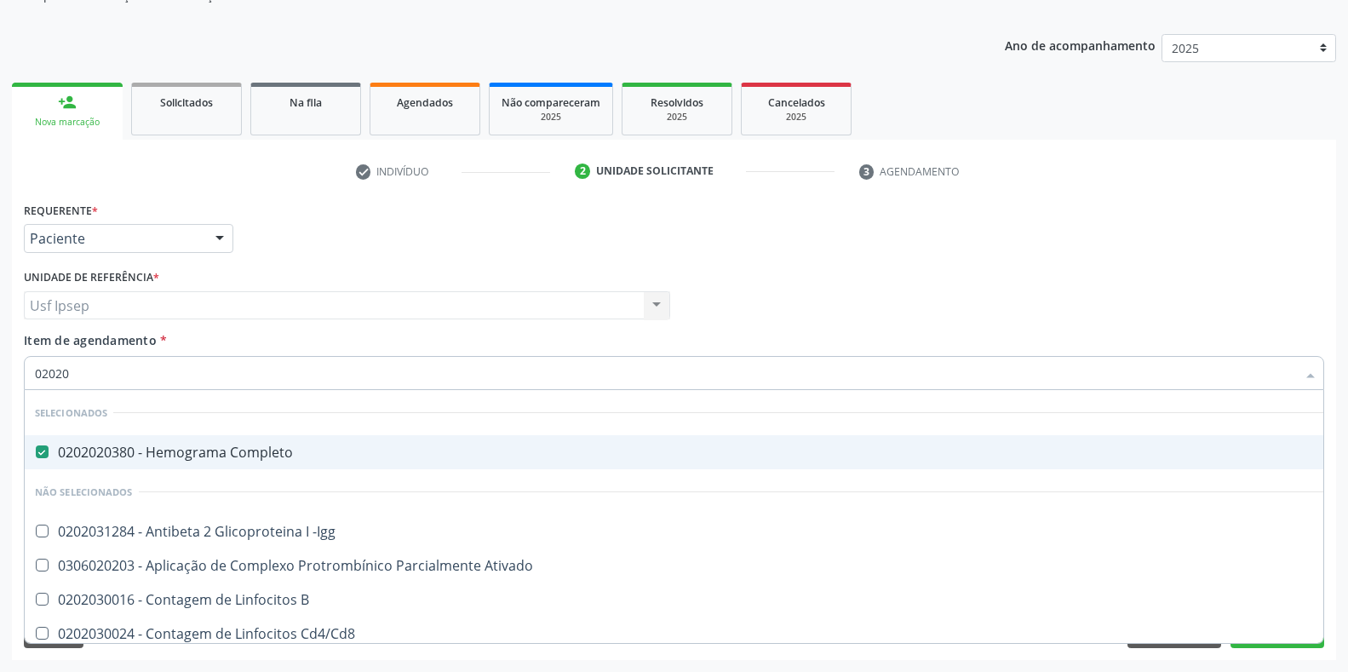
checkbox Totais "true"
checkbox Molecular "true"
checkbox Parceria\) "true"
checkbox Gestante "true"
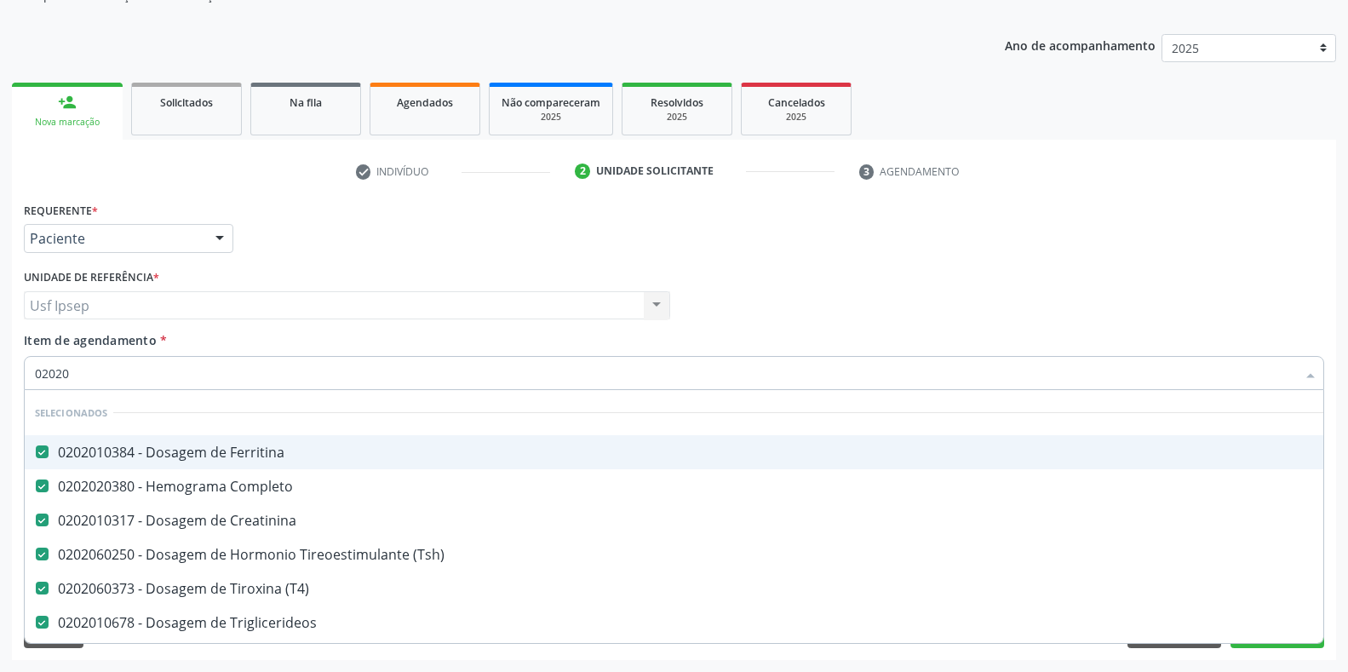
type input "020206"
checkbox \(Tsh\) "false"
checkbox \(T4\) "false"
checkbox Triglicerideos "false"
checkbox Total "false"
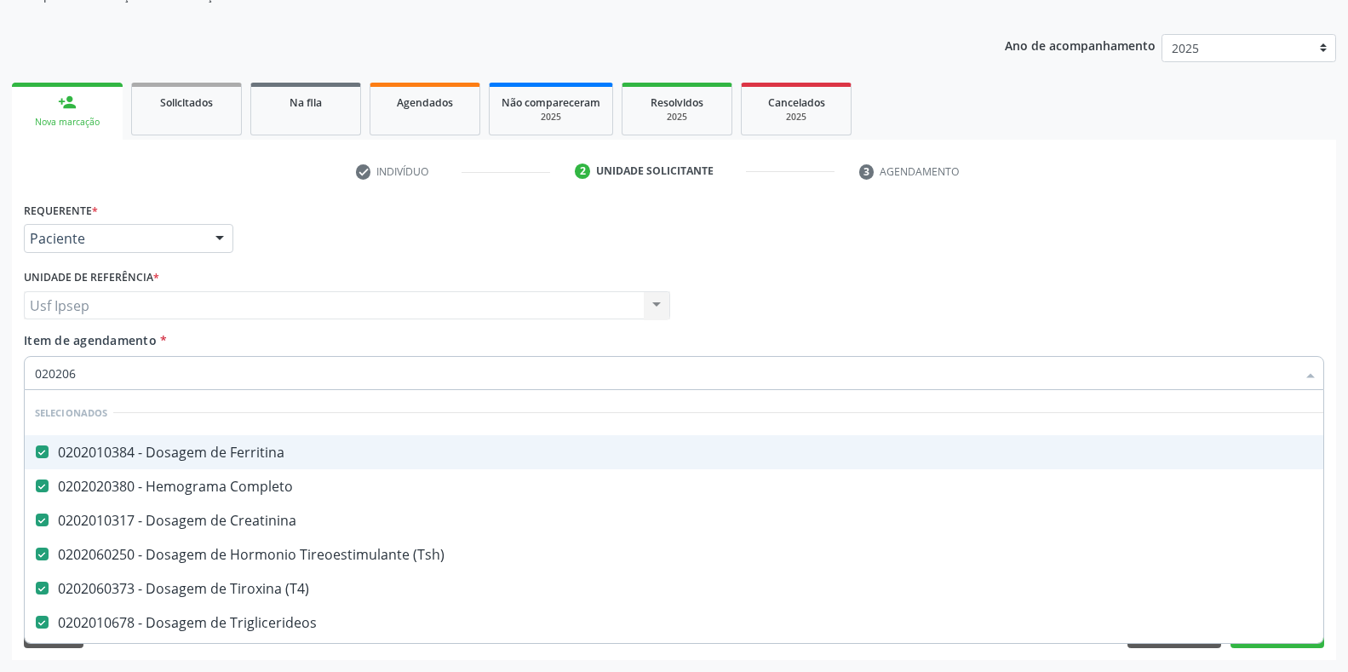
checkbox Hdl "false"
checkbox Ldl "false"
checkbox Glicose "false"
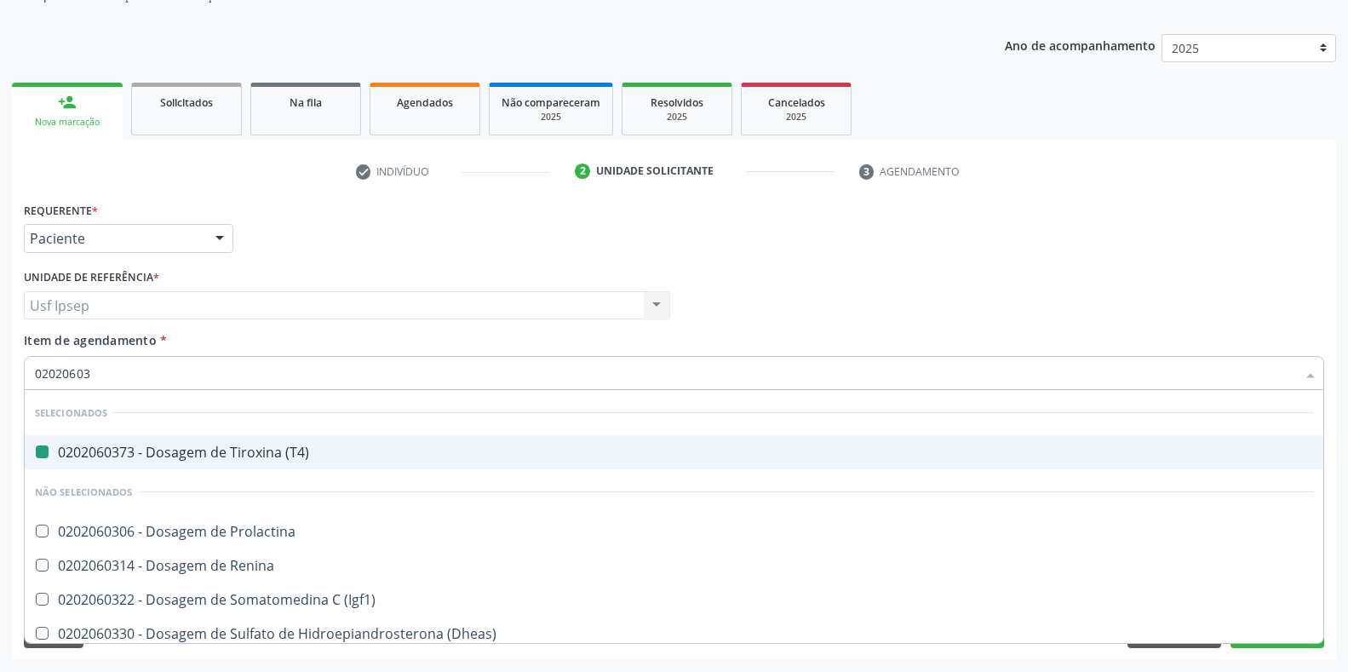
type input "020206038"
checkbox \(T4\) "false"
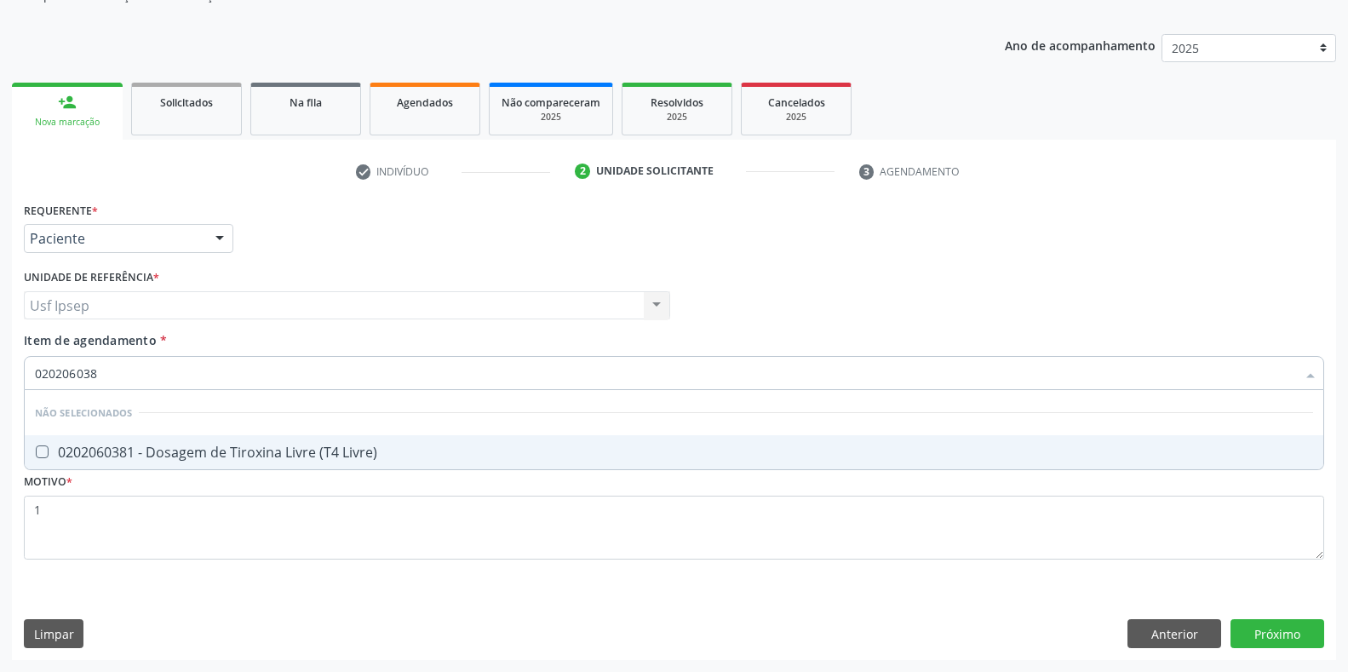
type input "0202060381"
click at [44, 458] on Livre\) at bounding box center [42, 451] width 13 height 13
click at [36, 457] on Livre\) "checkbox" at bounding box center [30, 451] width 11 height 11
checkbox Livre\) "true"
click at [104, 373] on input "0202060381" at bounding box center [665, 373] width 1261 height 34
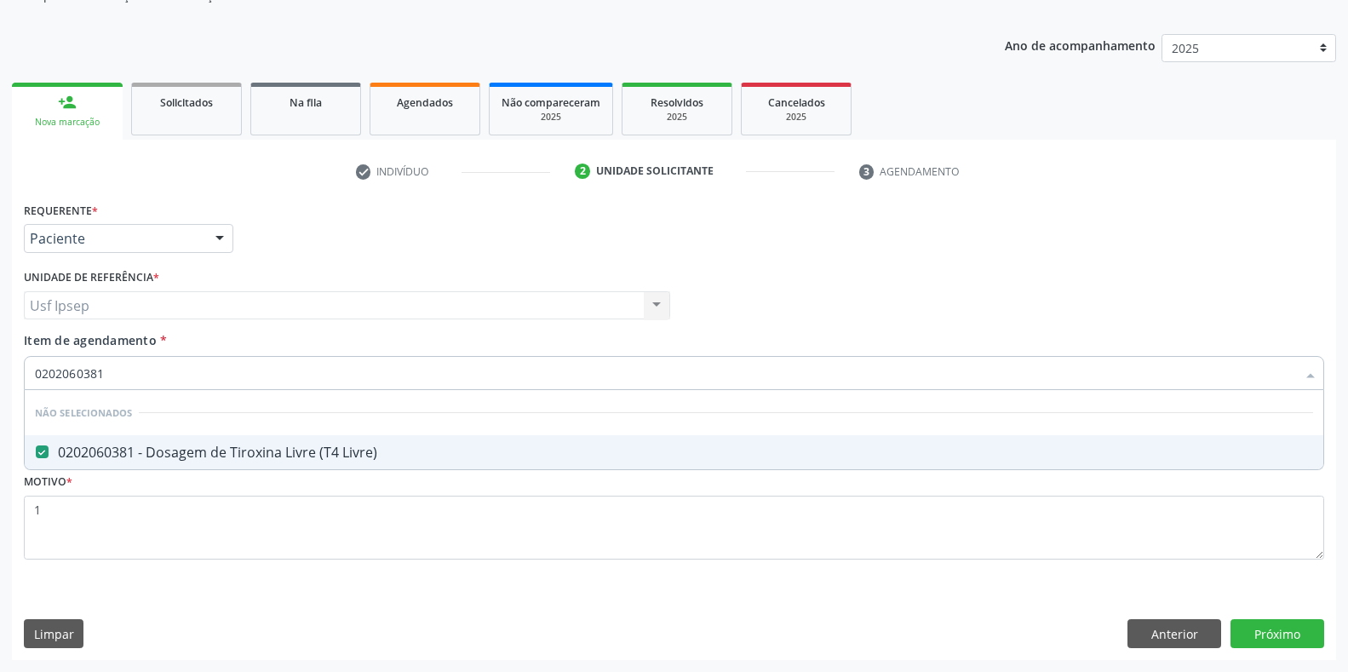
type input "020206038"
click at [1271, 635] on div "Requerente * Paciente Profissional de Saúde Paciente Nenhum resultado encontrad…" at bounding box center [674, 429] width 1325 height 463
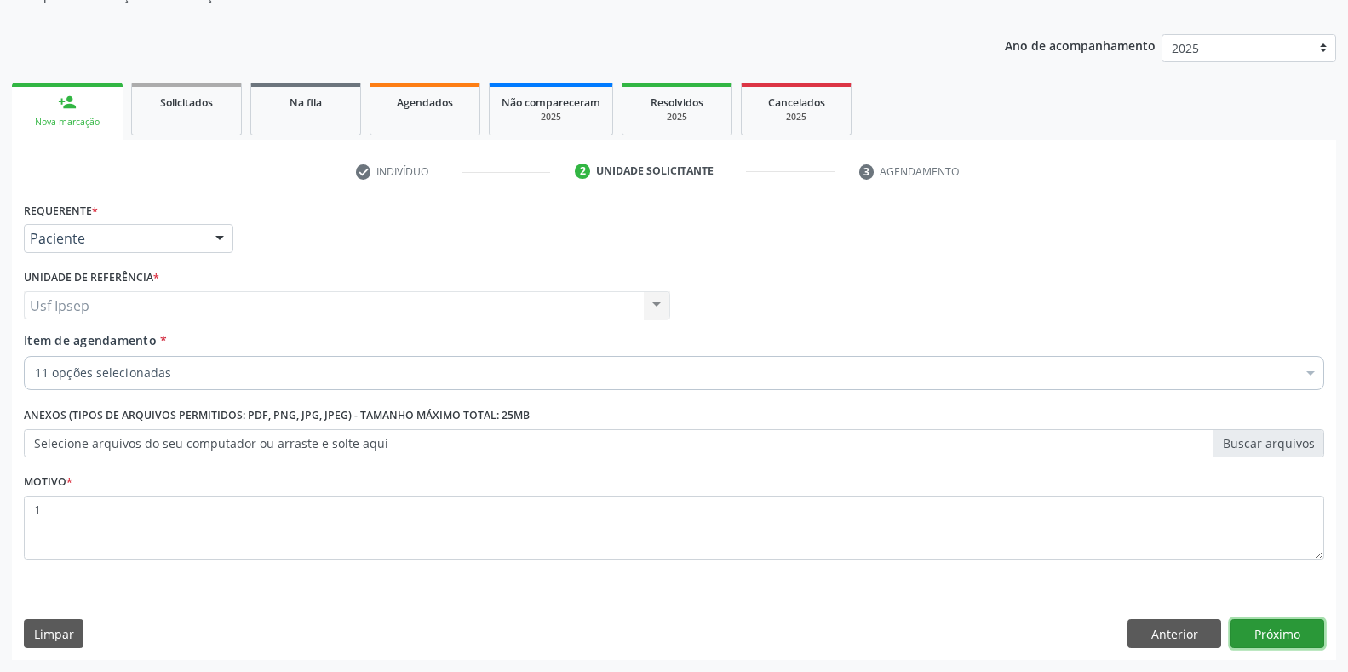
click at [1278, 635] on button "Próximo" at bounding box center [1278, 633] width 94 height 29
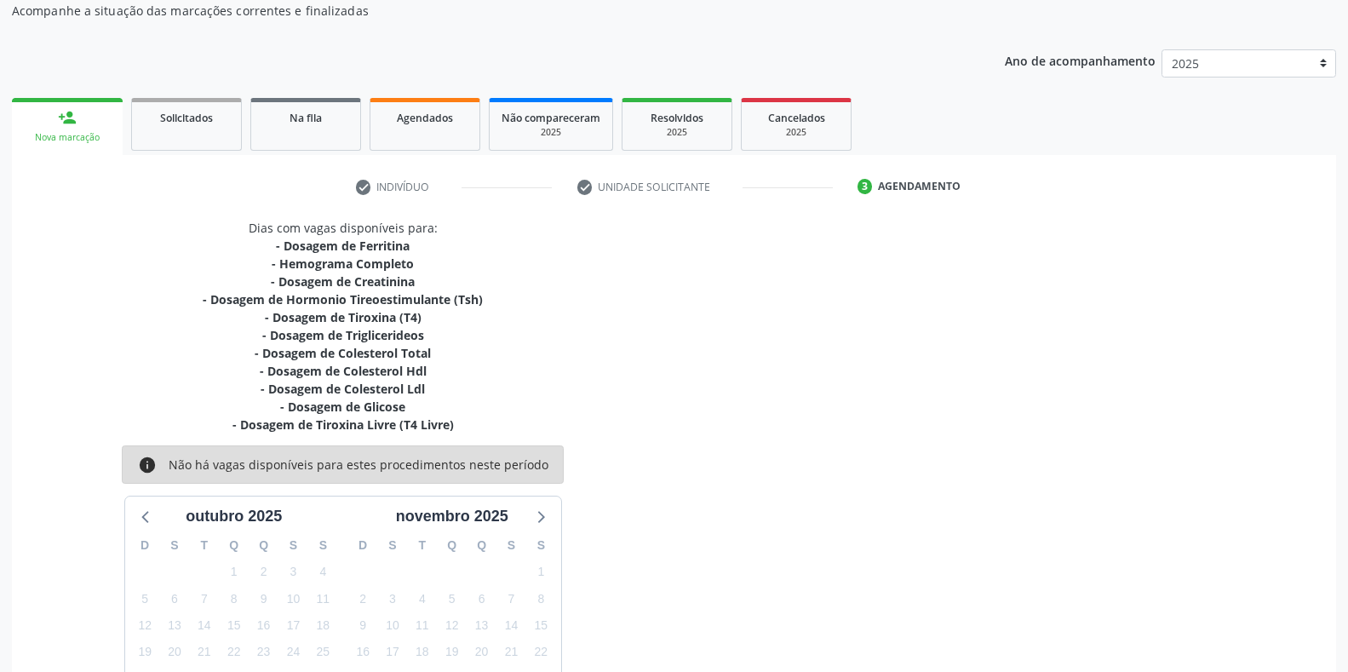
scroll to position [298, 0]
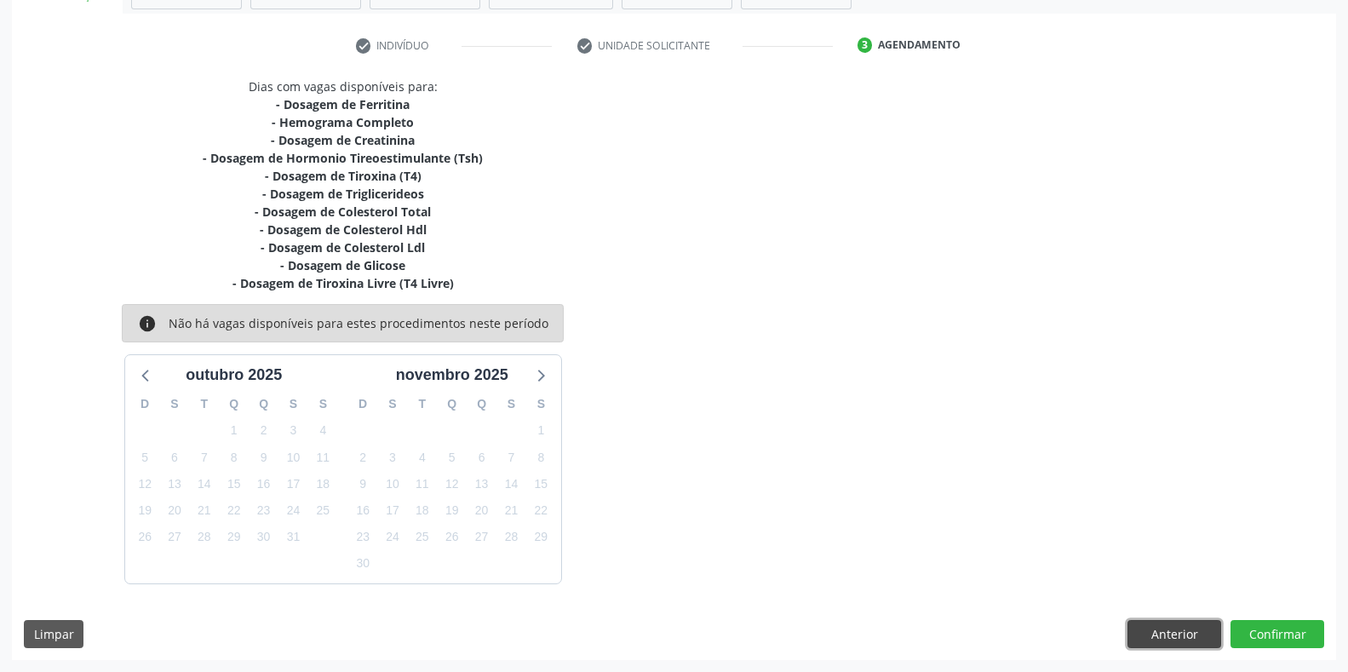
click at [1181, 625] on button "Anterior" at bounding box center [1175, 634] width 94 height 29
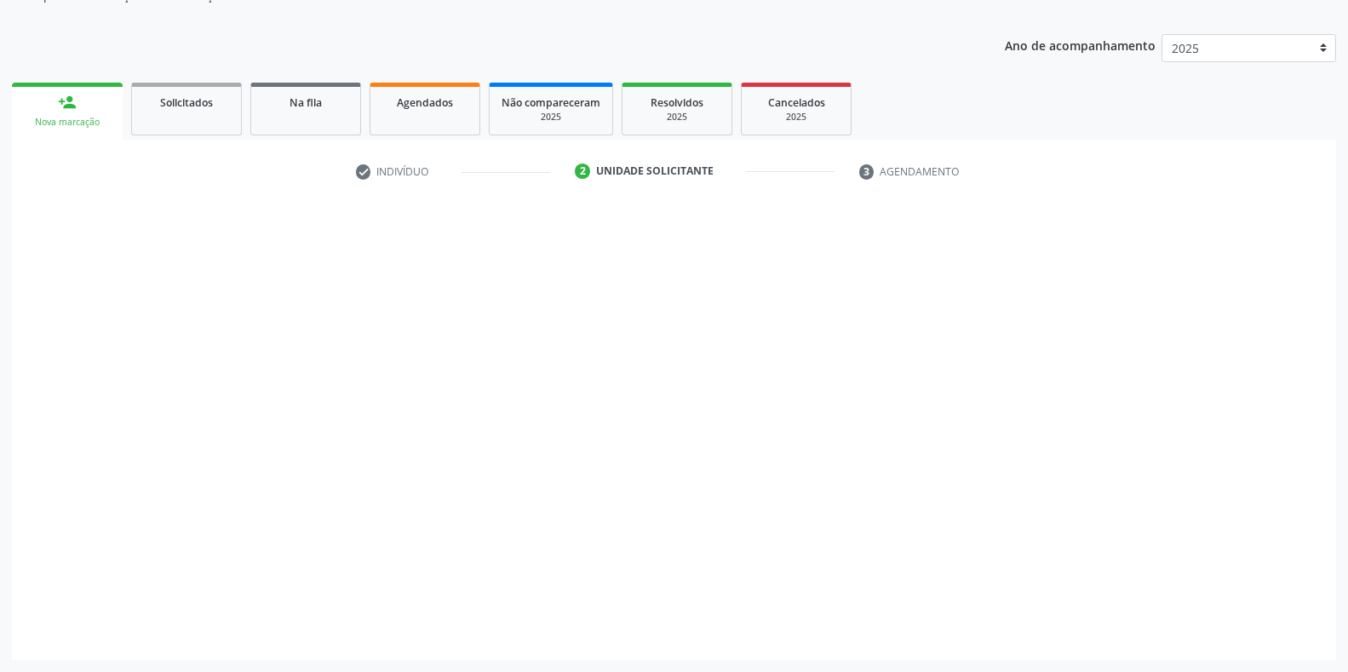
scroll to position [172, 0]
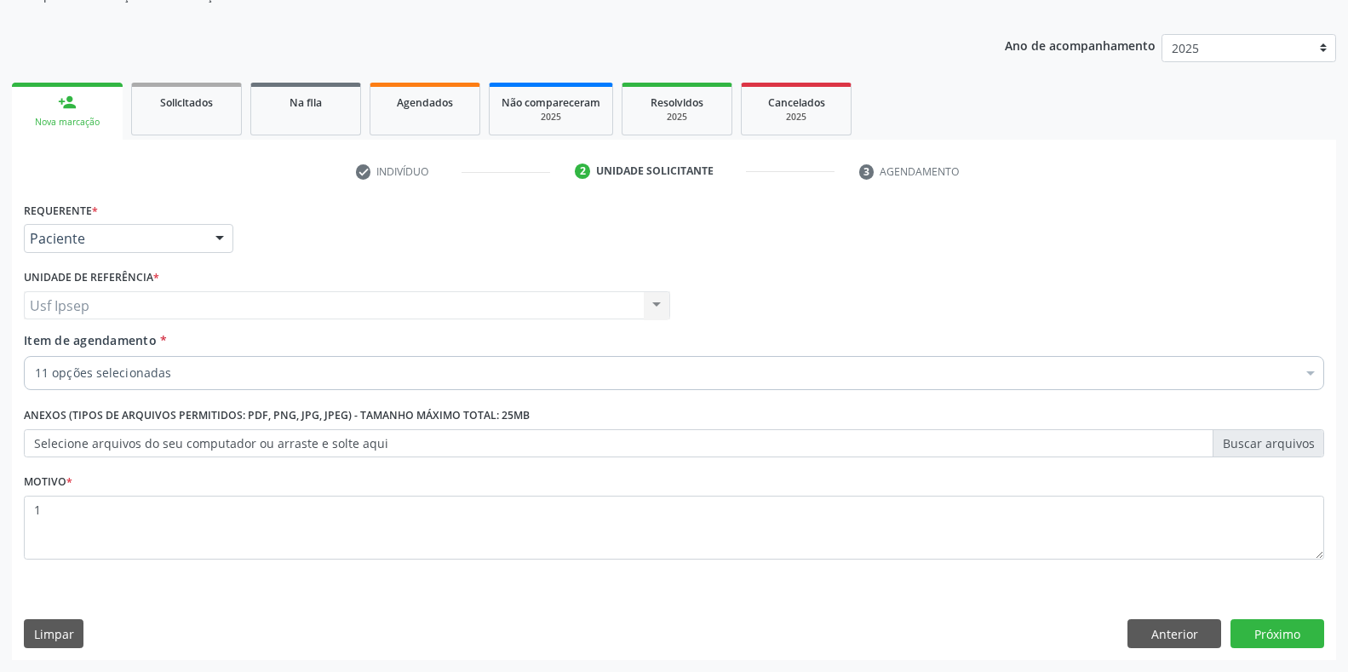
click at [71, 340] on span "Item de agendamento" at bounding box center [90, 340] width 133 height 16
click at [35, 356] on input "Item de agendamento *" at bounding box center [35, 373] width 0 height 34
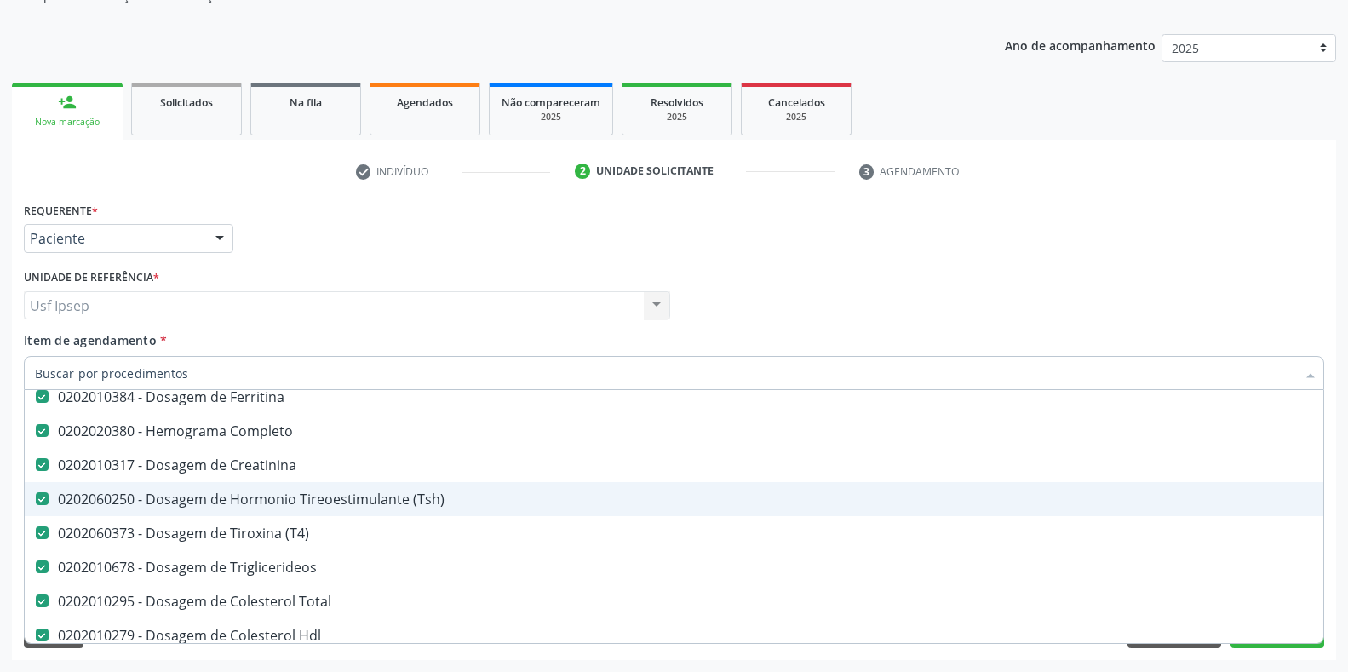
scroll to position [142, 0]
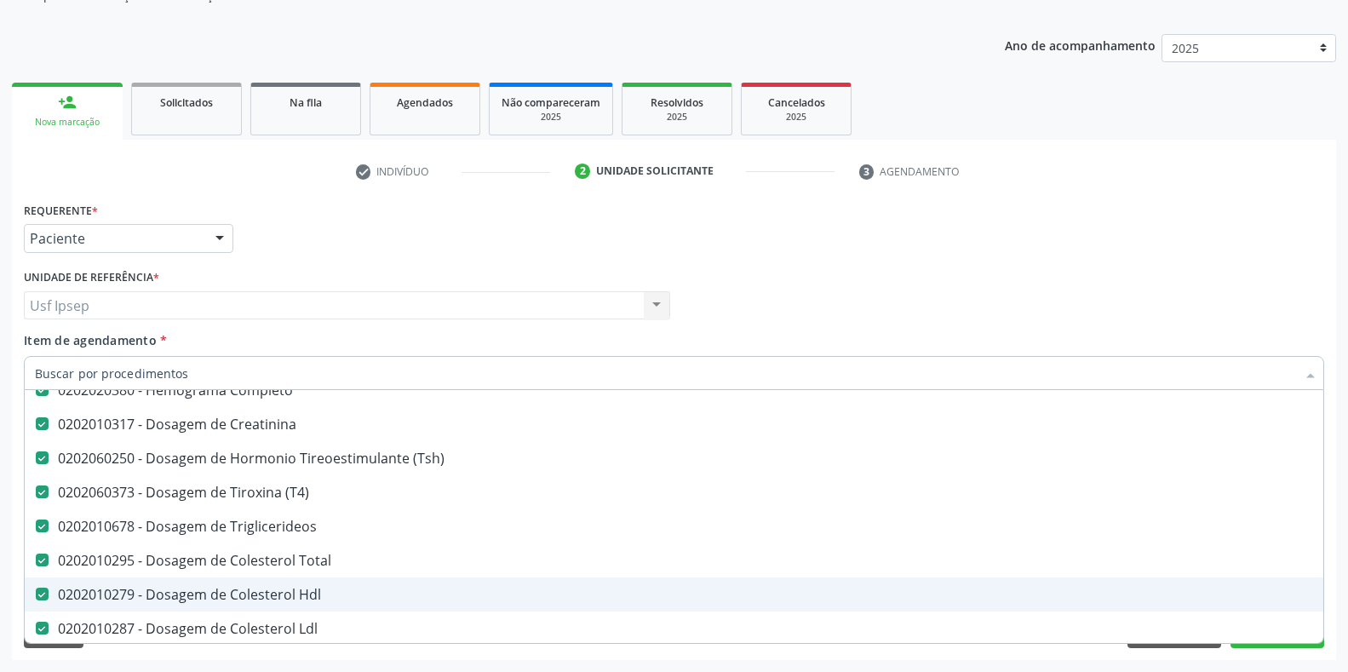
click at [41, 595] on Hdl at bounding box center [42, 594] width 13 height 13
click at [36, 595] on Hdl "checkbox" at bounding box center [30, 594] width 11 height 11
checkbox Hdl "false"
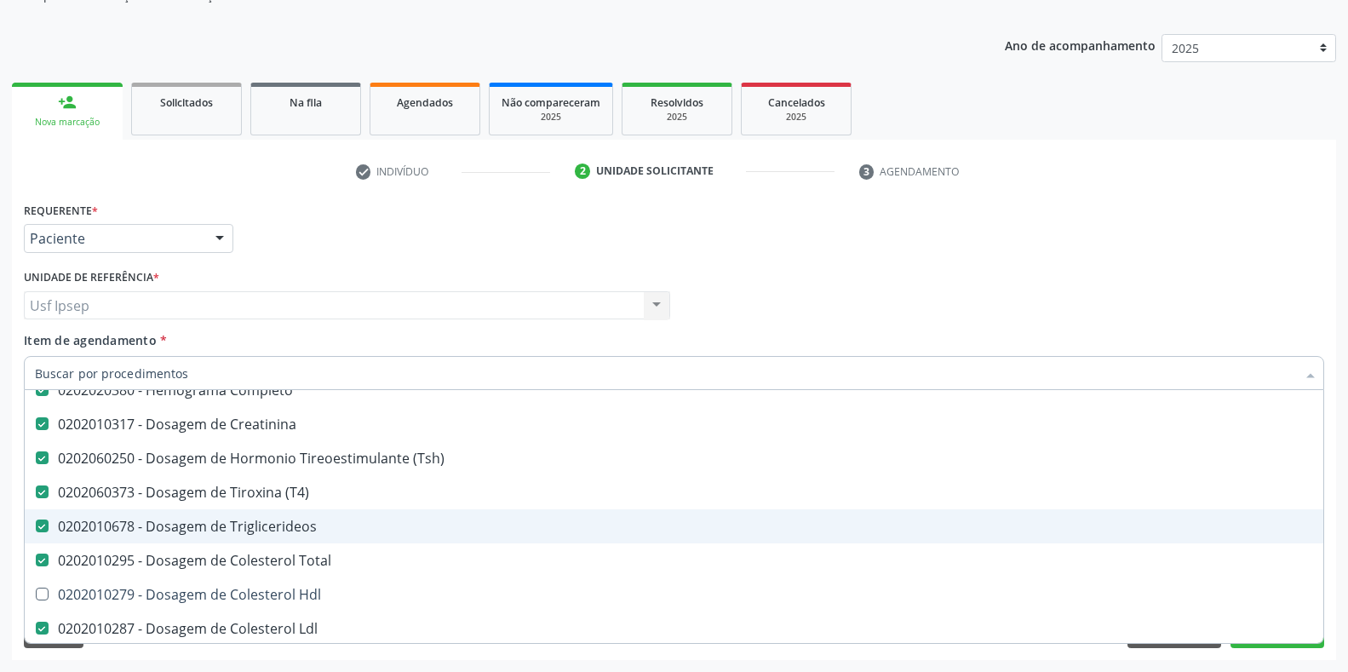
scroll to position [284, 0]
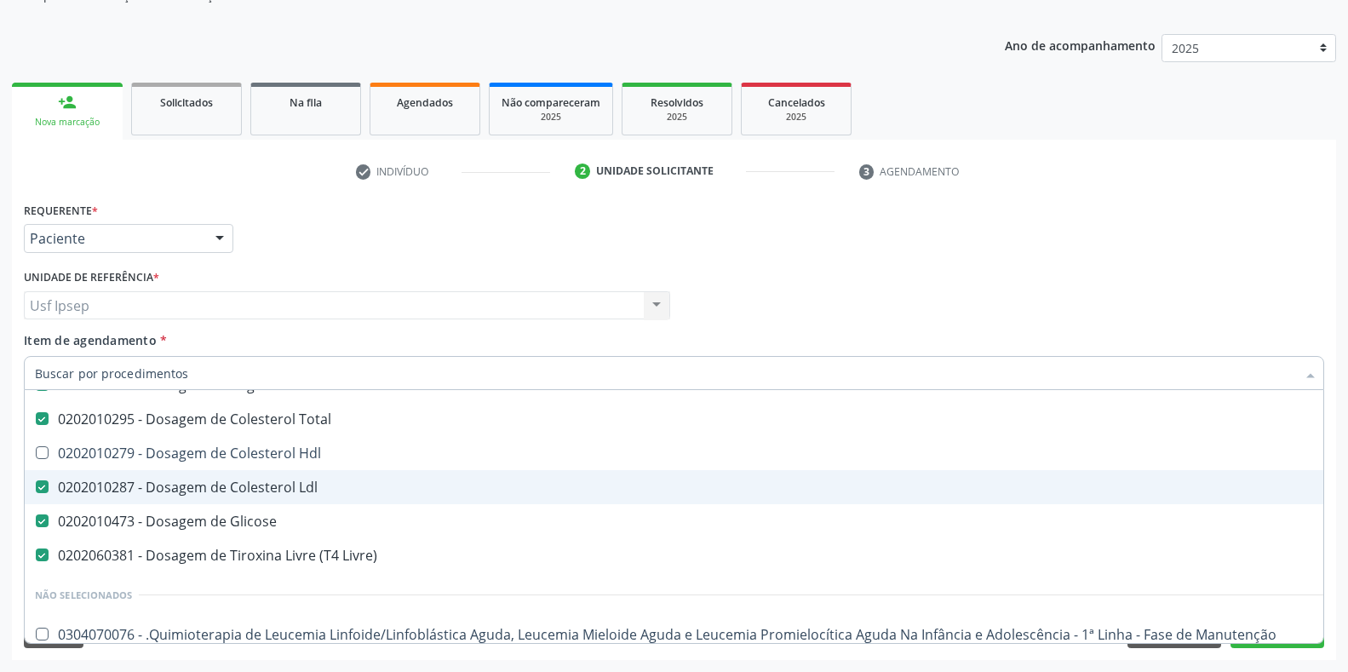
click at [45, 488] on Ldl at bounding box center [42, 486] width 13 height 13
click at [36, 488] on Ldl "checkbox" at bounding box center [30, 486] width 11 height 11
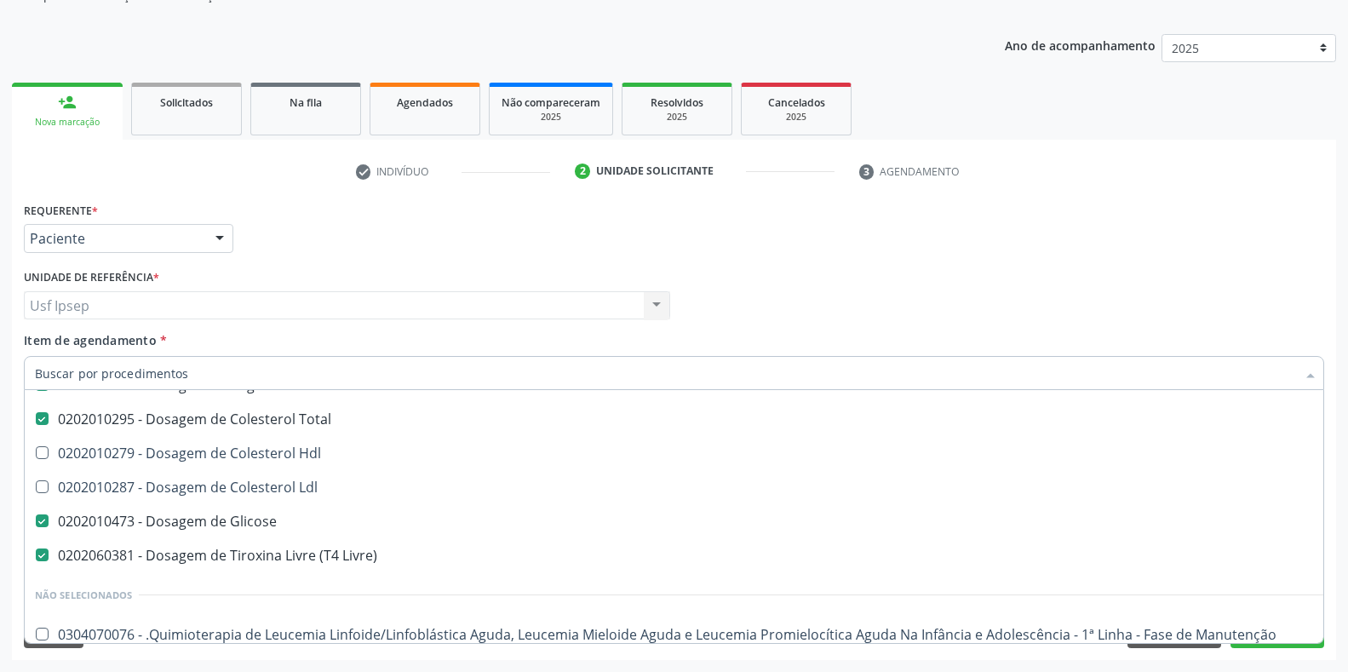
scroll to position [994, 0]
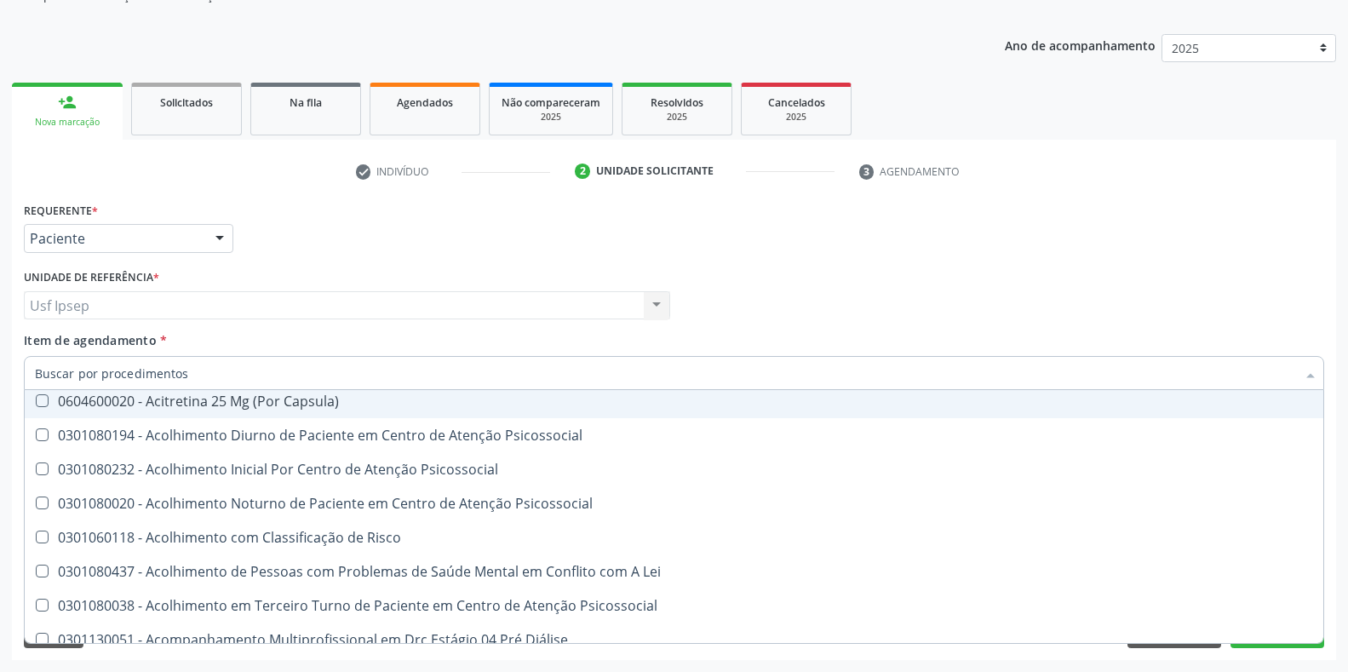
click at [1118, 256] on div "Requerente * Paciente Profissional de Saúde Paciente Nenhum resultado encontrad…" at bounding box center [674, 231] width 1309 height 66
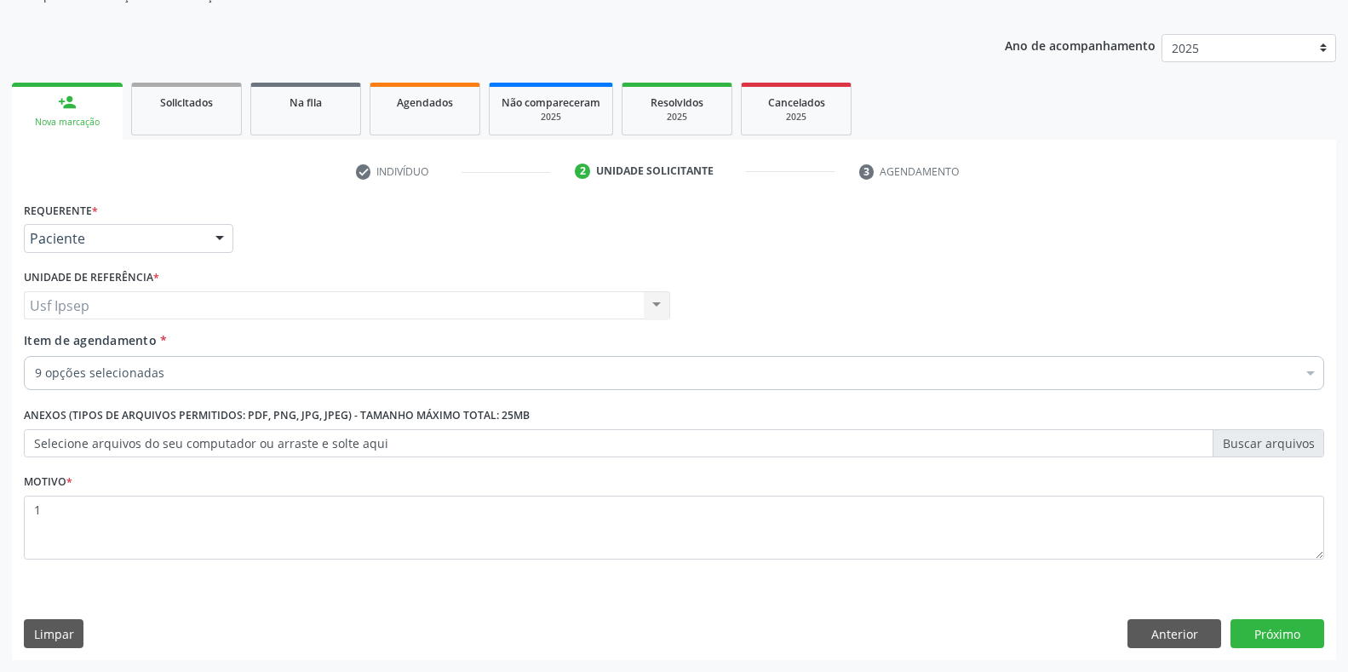
scroll to position [0, 0]
click at [1268, 632] on button "Próximo" at bounding box center [1278, 633] width 94 height 29
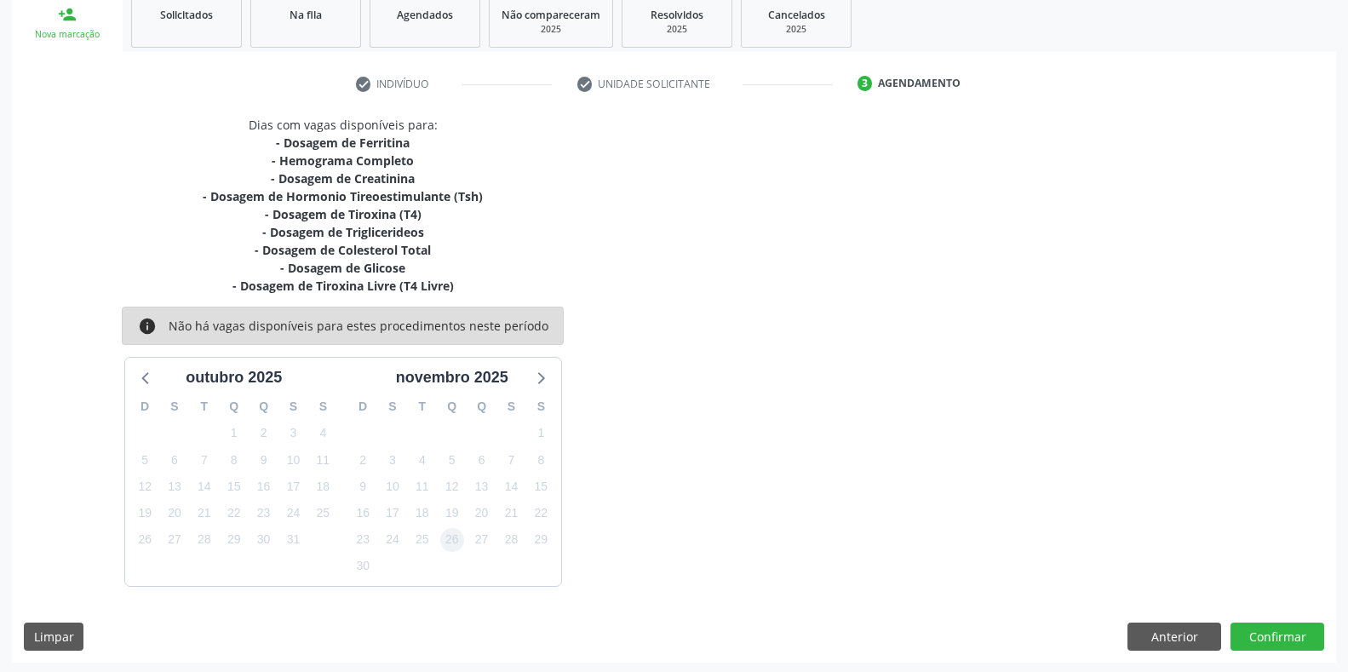
scroll to position [262, 0]
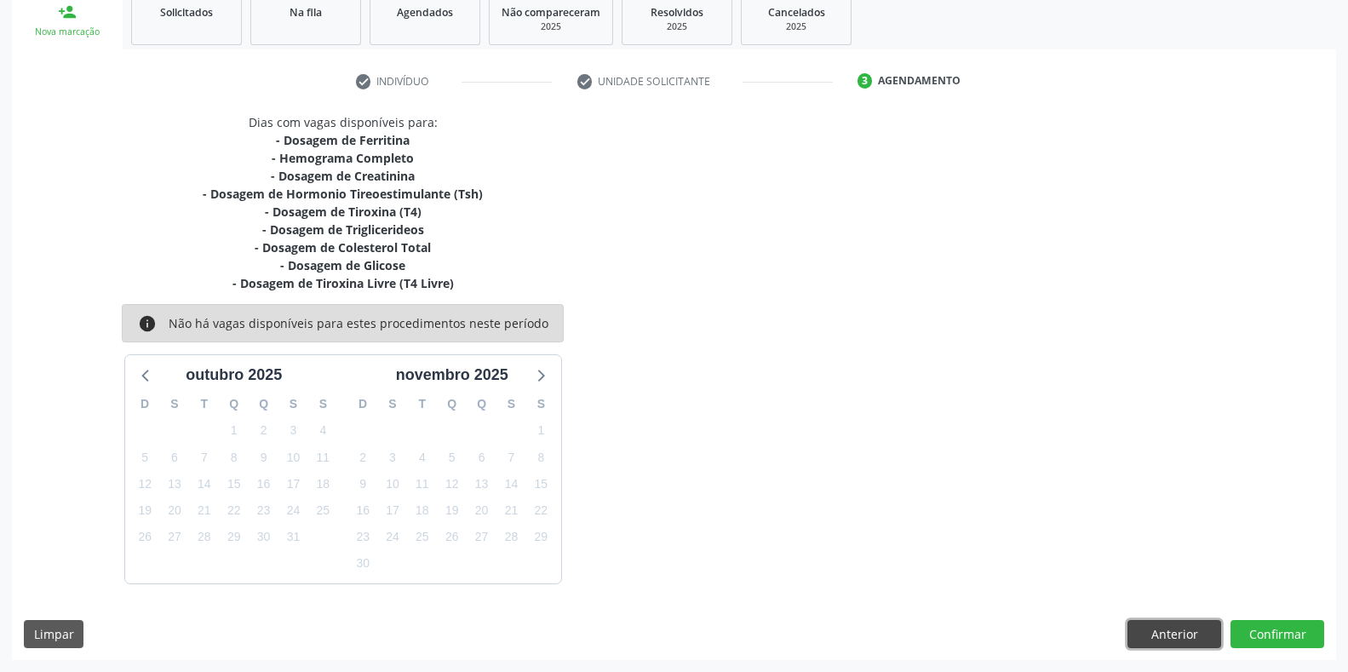
click at [1167, 633] on button "Anterior" at bounding box center [1175, 634] width 94 height 29
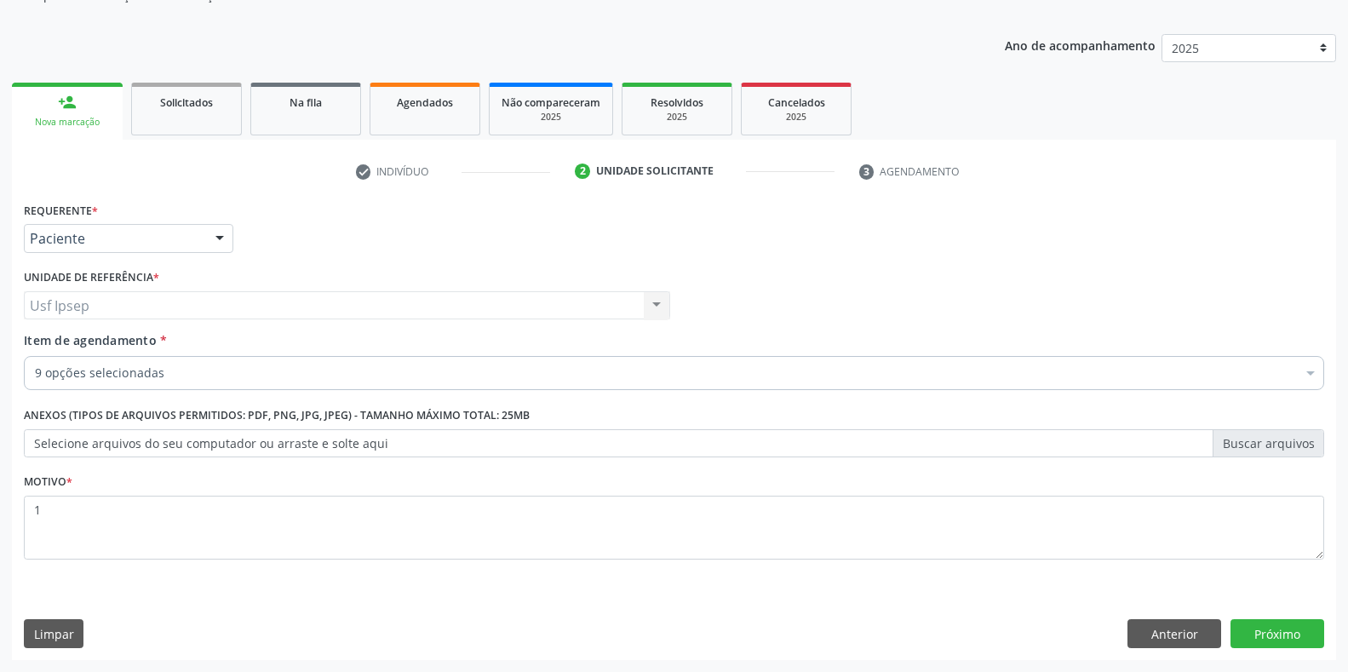
scroll to position [172, 0]
click at [51, 344] on span "Item de agendamento" at bounding box center [90, 340] width 133 height 16
click at [35, 356] on input "Item de agendamento *" at bounding box center [35, 373] width 0 height 34
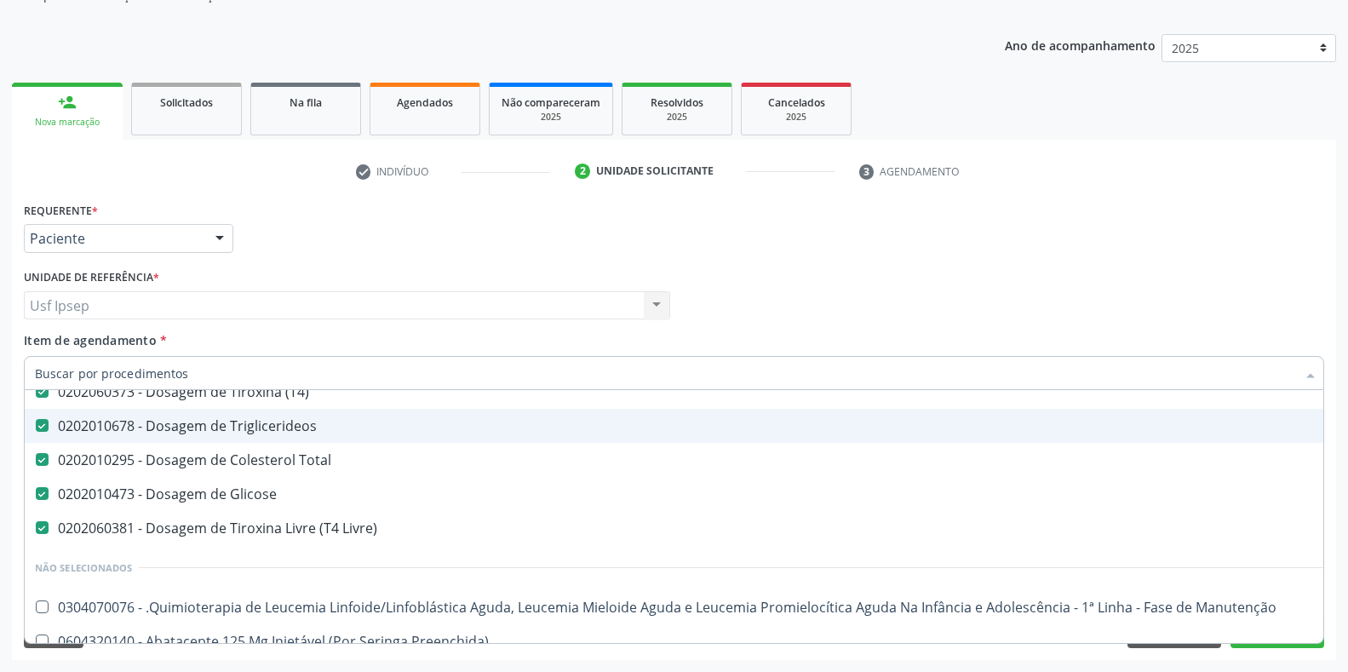
scroll to position [284, 0]
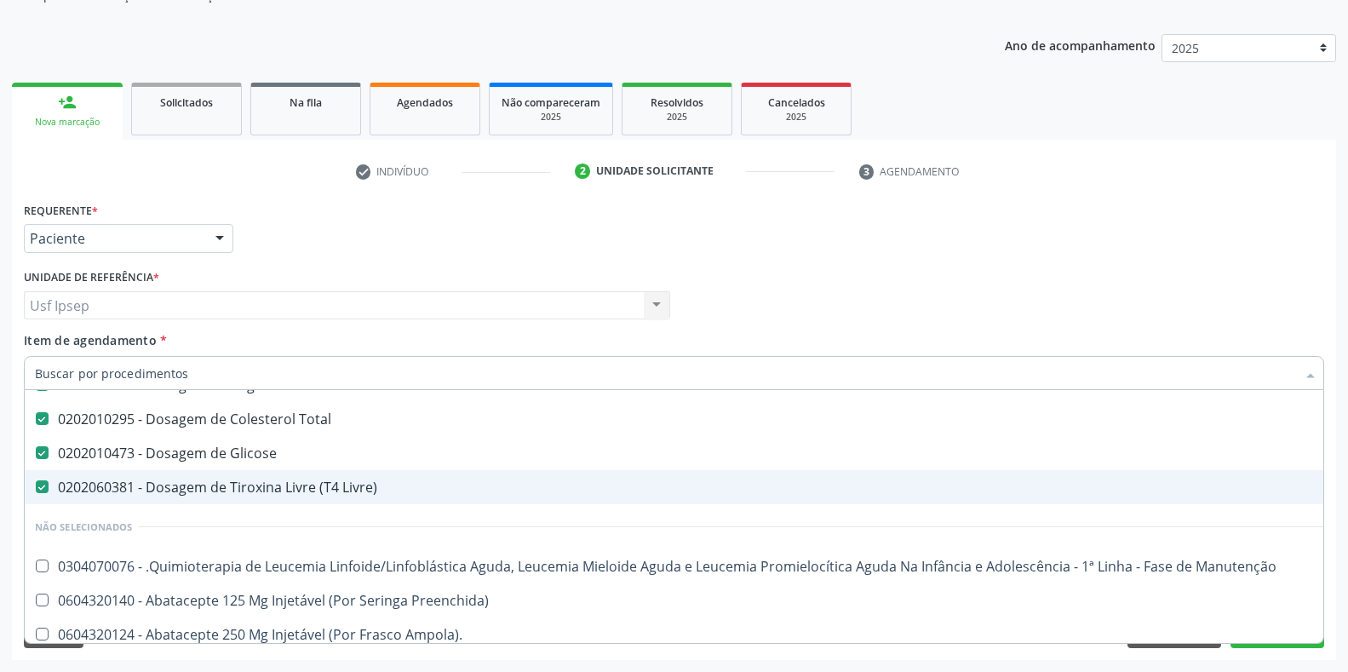
click at [38, 487] on Livre\) at bounding box center [42, 486] width 13 height 13
click at [36, 487] on Livre\) "checkbox" at bounding box center [30, 486] width 11 height 11
checkbox Livre\) "false"
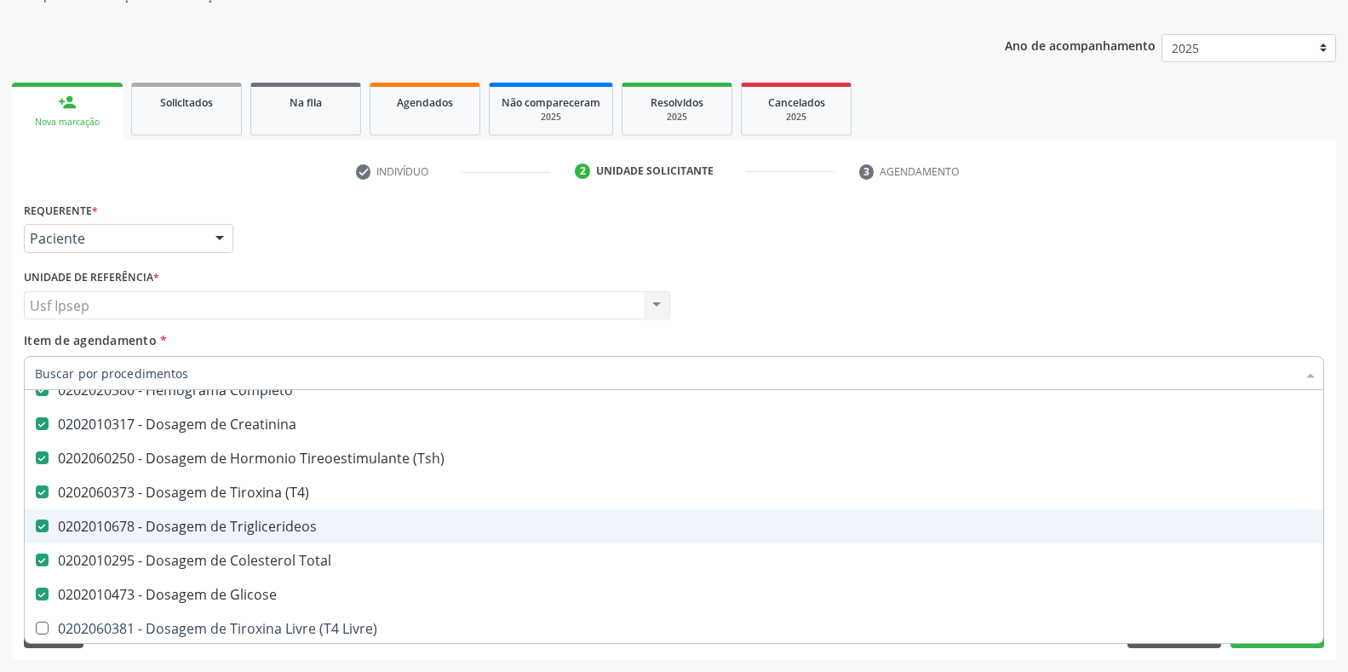
scroll to position [0, 0]
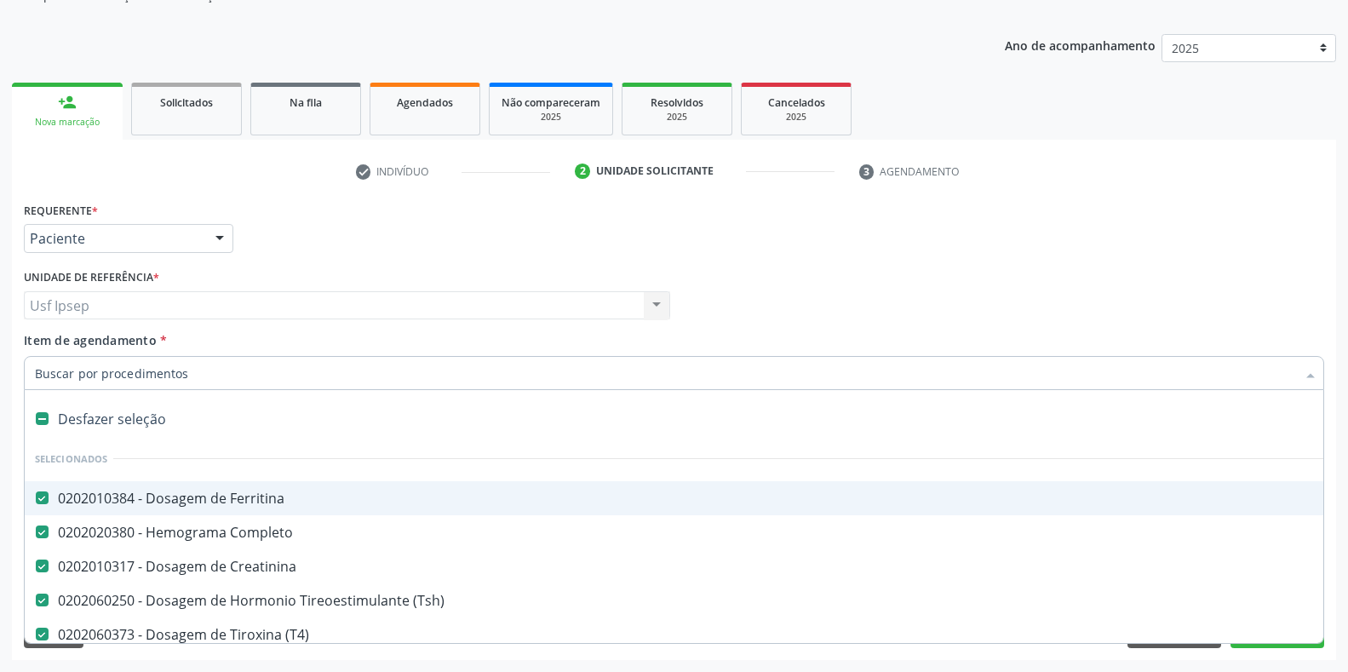
click at [41, 500] on Ferritina at bounding box center [42, 497] width 13 height 13
click at [36, 500] on Ferritina "checkbox" at bounding box center [30, 497] width 11 height 11
checkbox Ferritina "false"
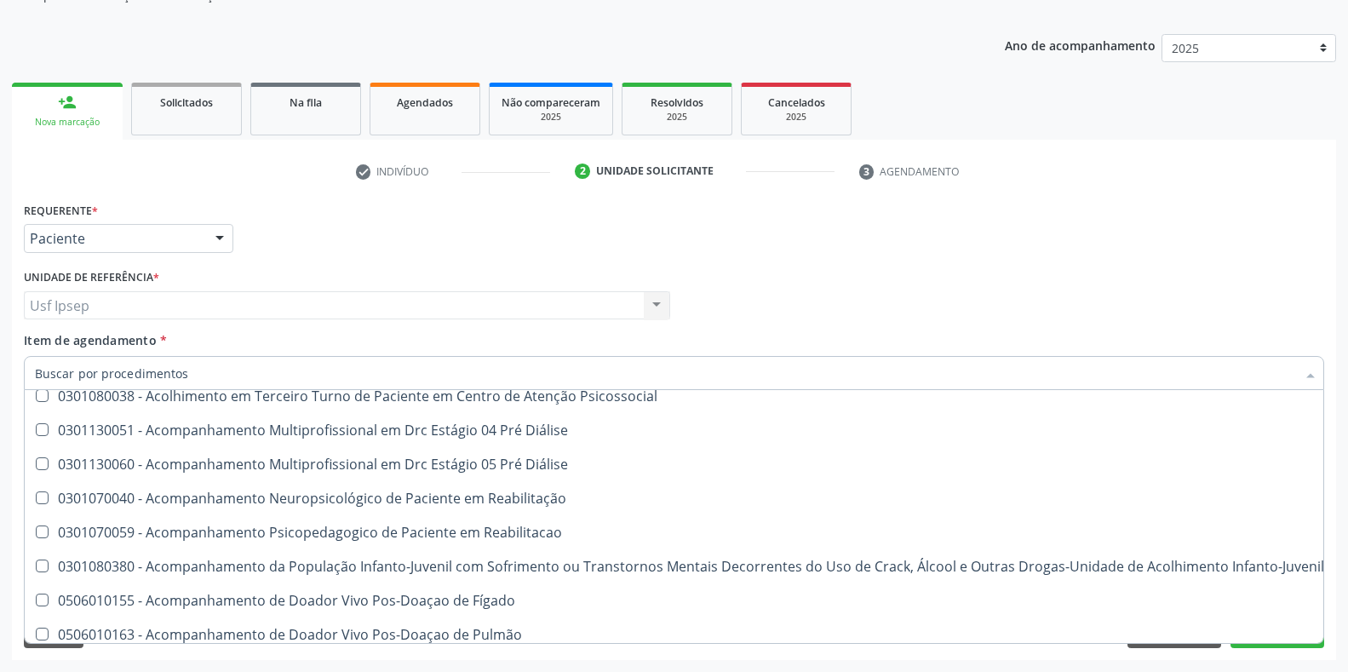
scroll to position [1704, 0]
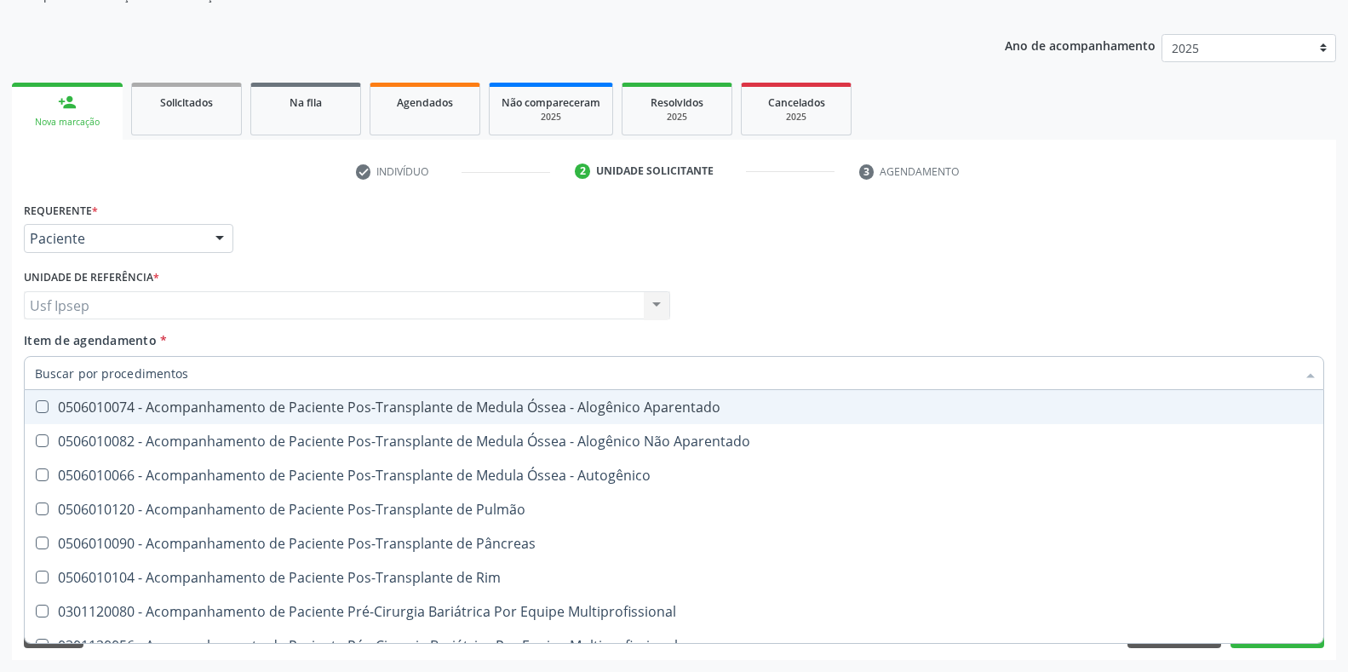
click at [1176, 226] on div "Requerente * Paciente Profissional de Saúde Paciente Nenhum resultado encontrad…" at bounding box center [674, 231] width 1309 height 66
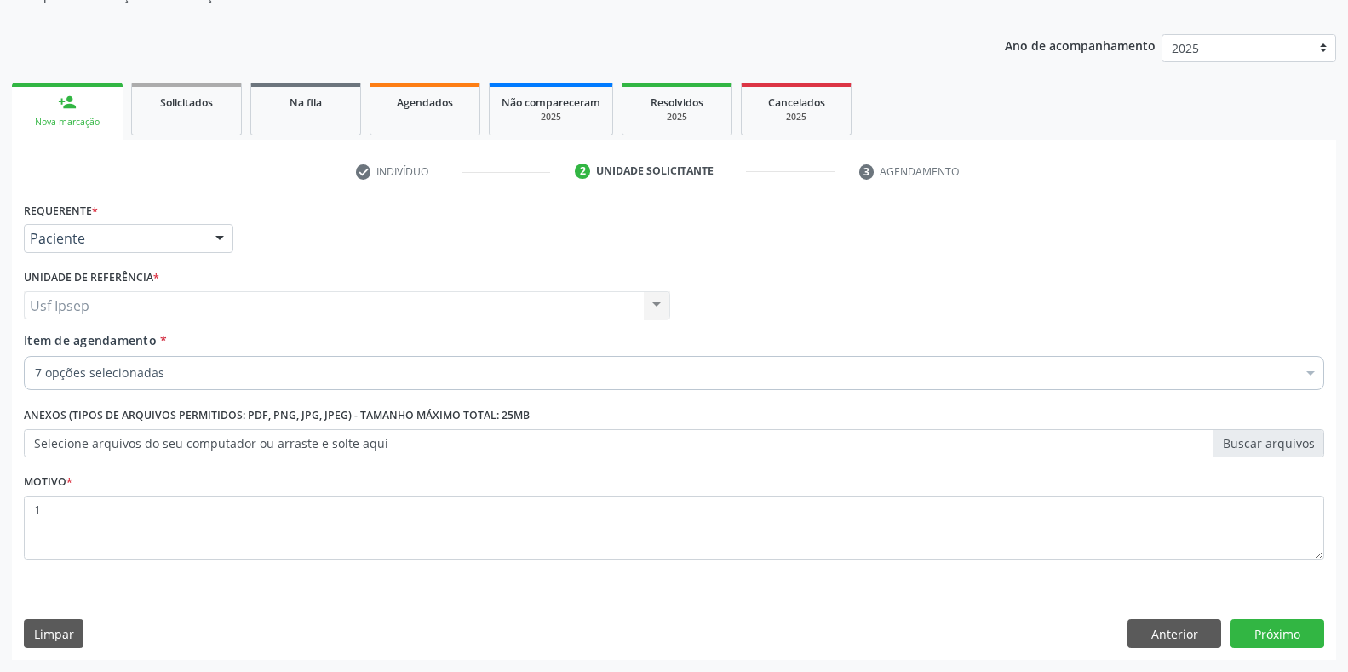
scroll to position [0, 0]
click at [1282, 635] on button "Próximo" at bounding box center [1278, 633] width 94 height 29
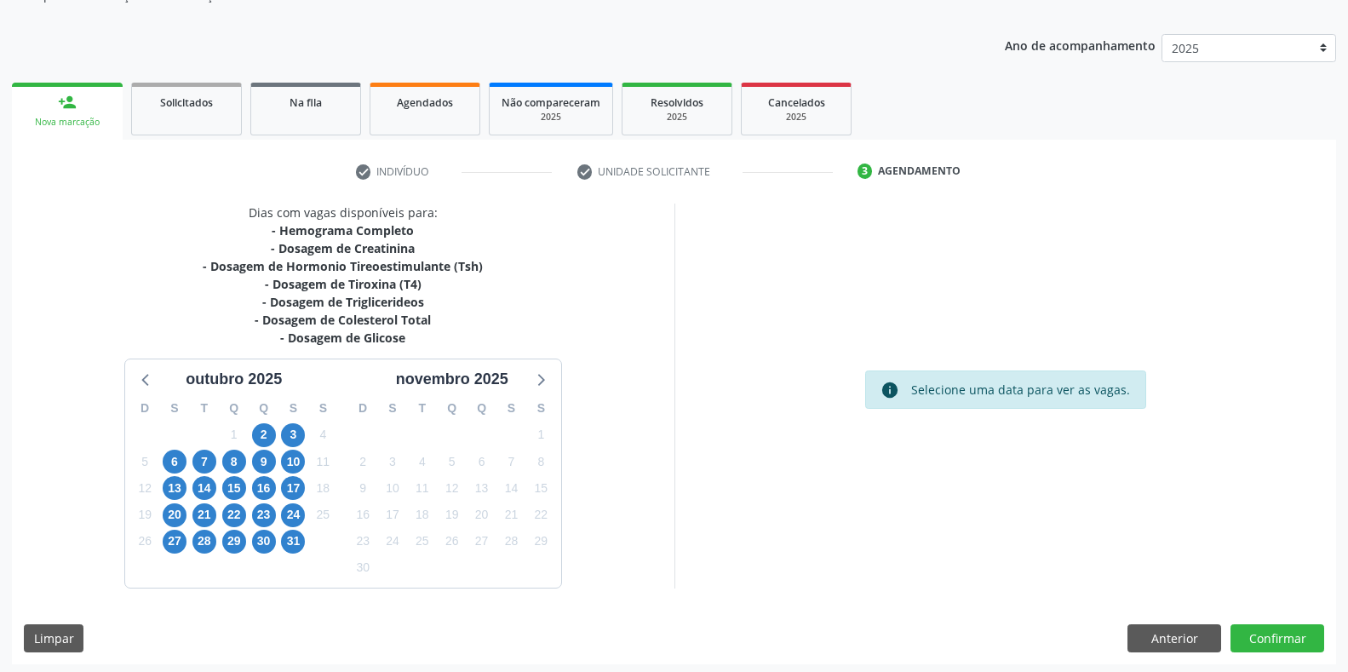
scroll to position [176, 0]
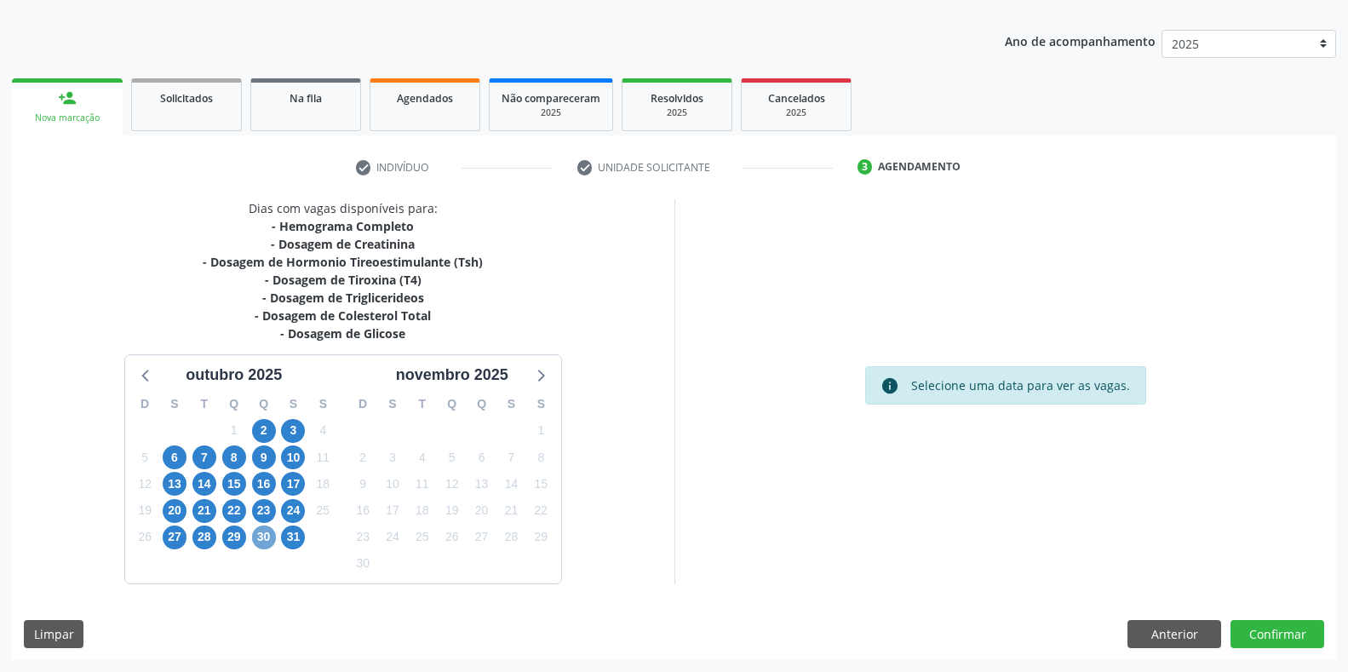
click at [268, 540] on span "30" at bounding box center [264, 538] width 24 height 24
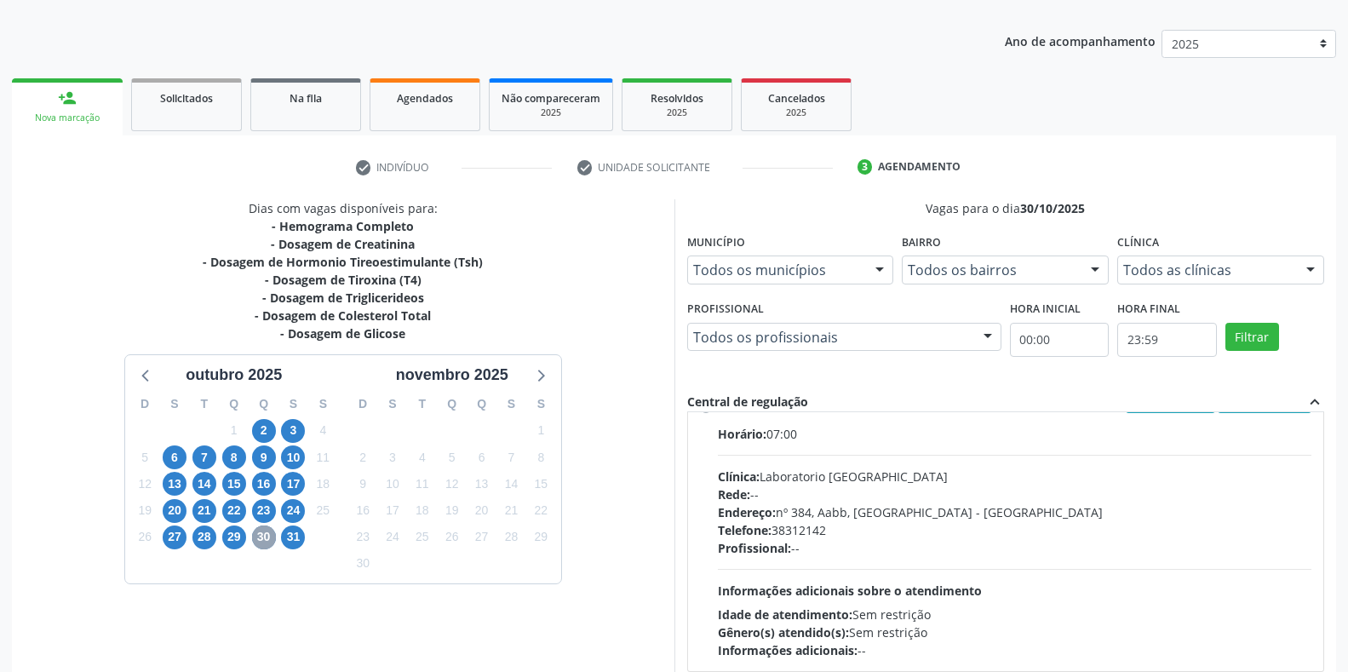
scroll to position [0, 0]
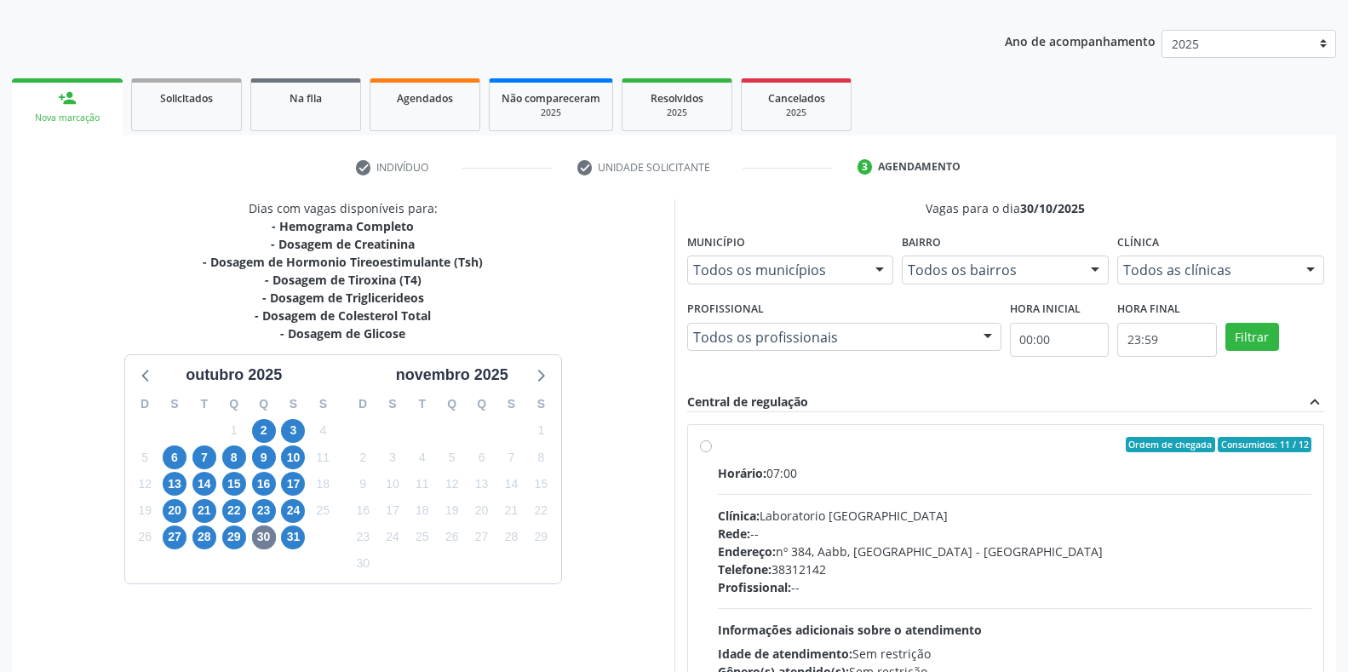
click at [718, 444] on label "Ordem de chegada Consumidos: 11 / 12 Horário: 07:00 Clínica: Laboratorio [GEOGR…" at bounding box center [1015, 567] width 595 height 261
click at [702, 444] on input "Ordem de chegada Consumidos: 11 / 12 Horário: 07:00 Clínica: Laboratorio [GEOGR…" at bounding box center [706, 444] width 12 height 15
radio input "true"
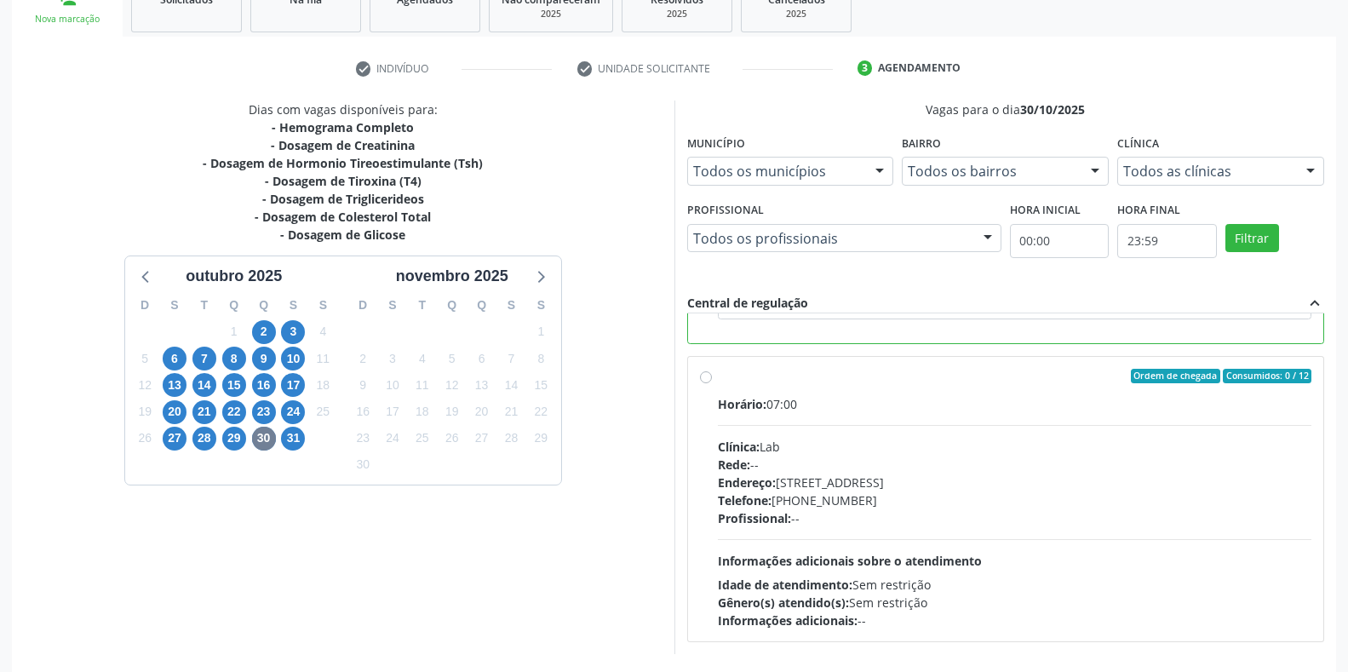
scroll to position [346, 0]
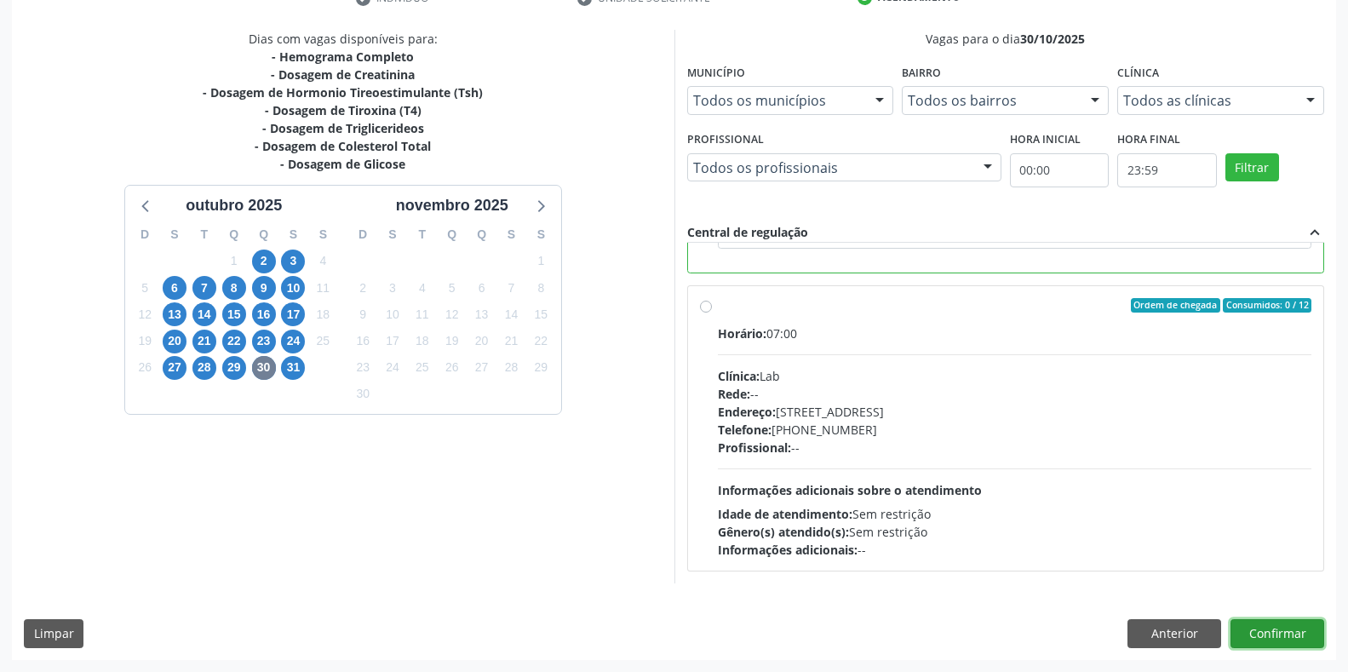
click at [1251, 635] on button "Confirmar" at bounding box center [1278, 633] width 94 height 29
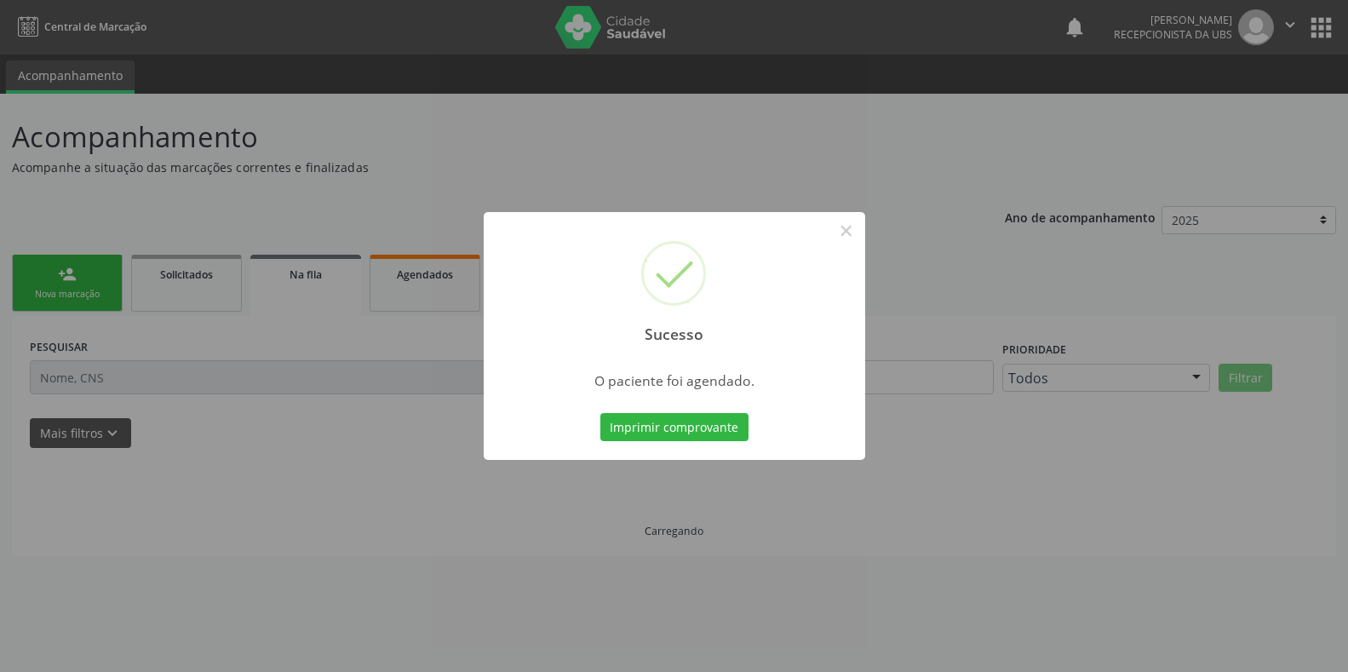
scroll to position [0, 0]
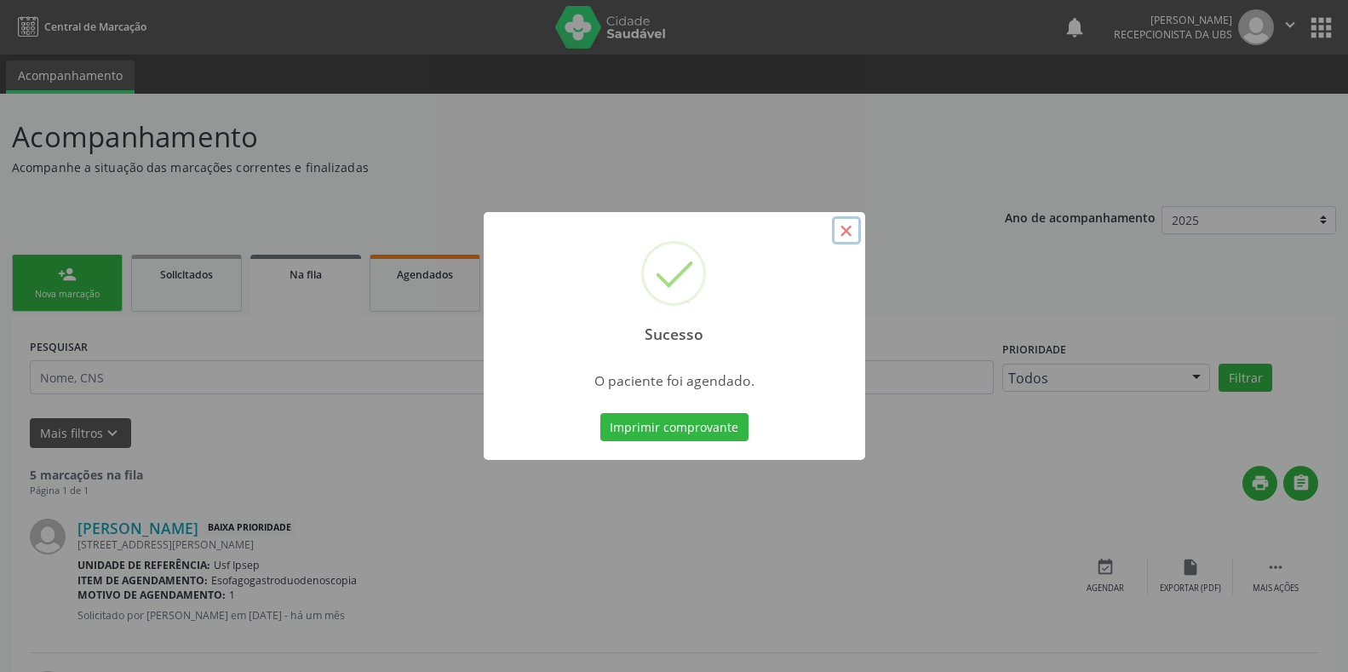
click at [846, 231] on button "×" at bounding box center [846, 230] width 29 height 29
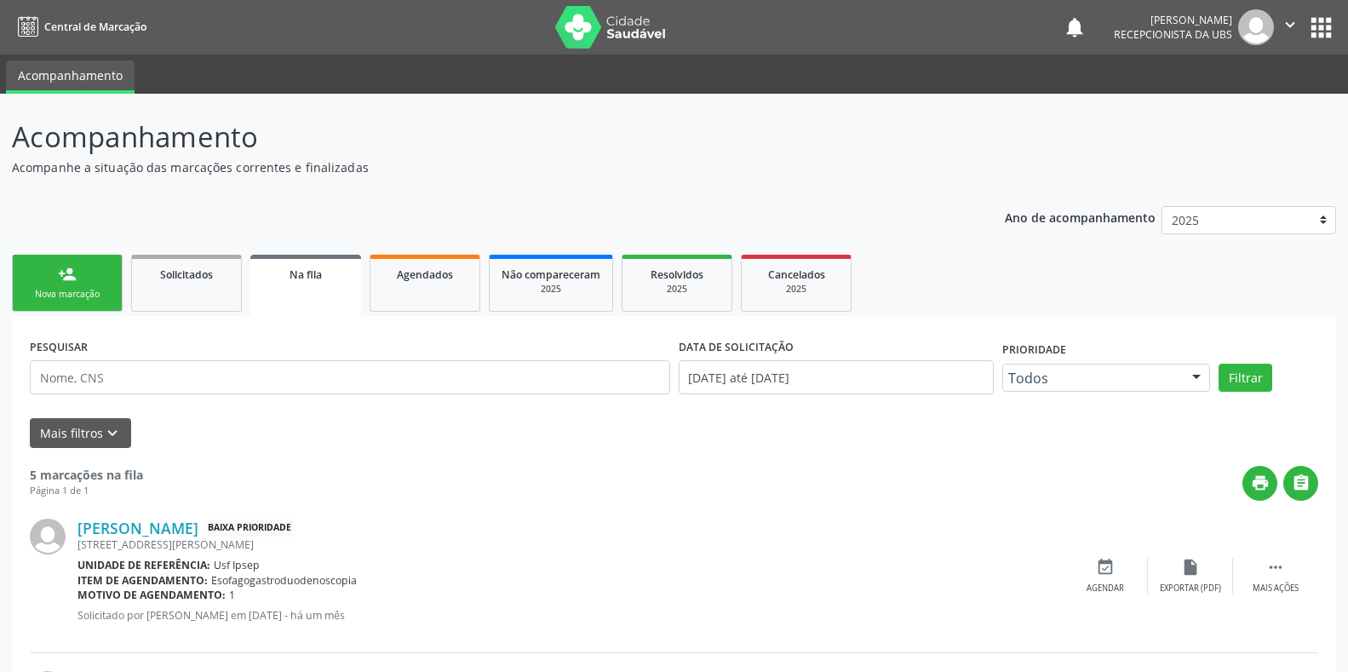
click at [48, 291] on div "Nova marcação" at bounding box center [67, 294] width 85 height 13
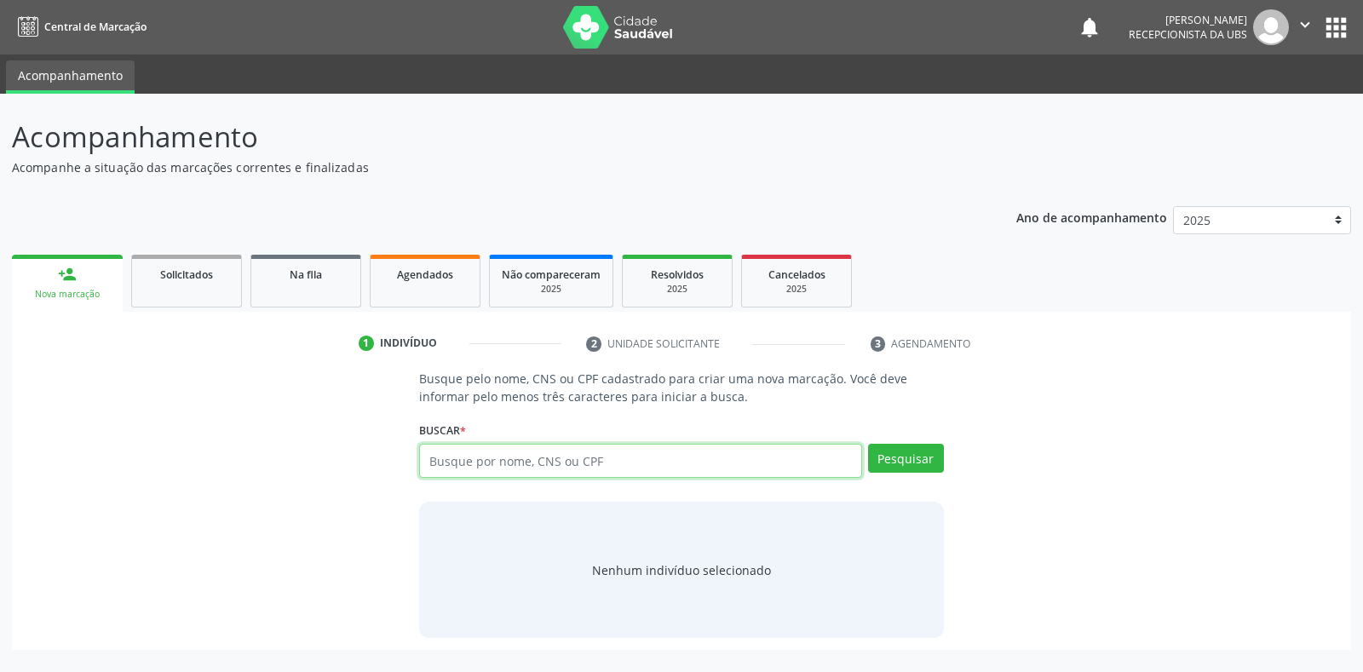
click at [457, 465] on input "text" at bounding box center [640, 461] width 442 height 34
click at [440, 460] on input "text" at bounding box center [640, 461] width 442 height 34
click at [428, 460] on input "text" at bounding box center [640, 461] width 442 height 34
type input "700309959433937"
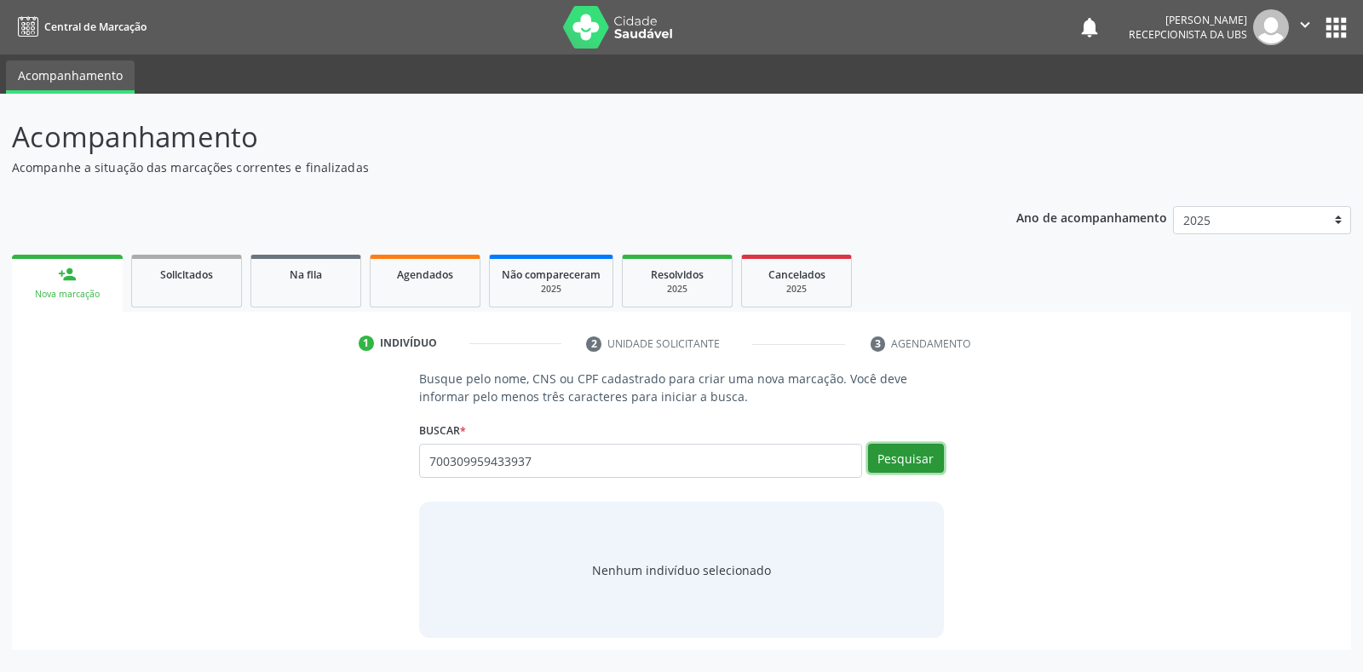
click at [933, 457] on button "Pesquisar" at bounding box center [906, 458] width 76 height 29
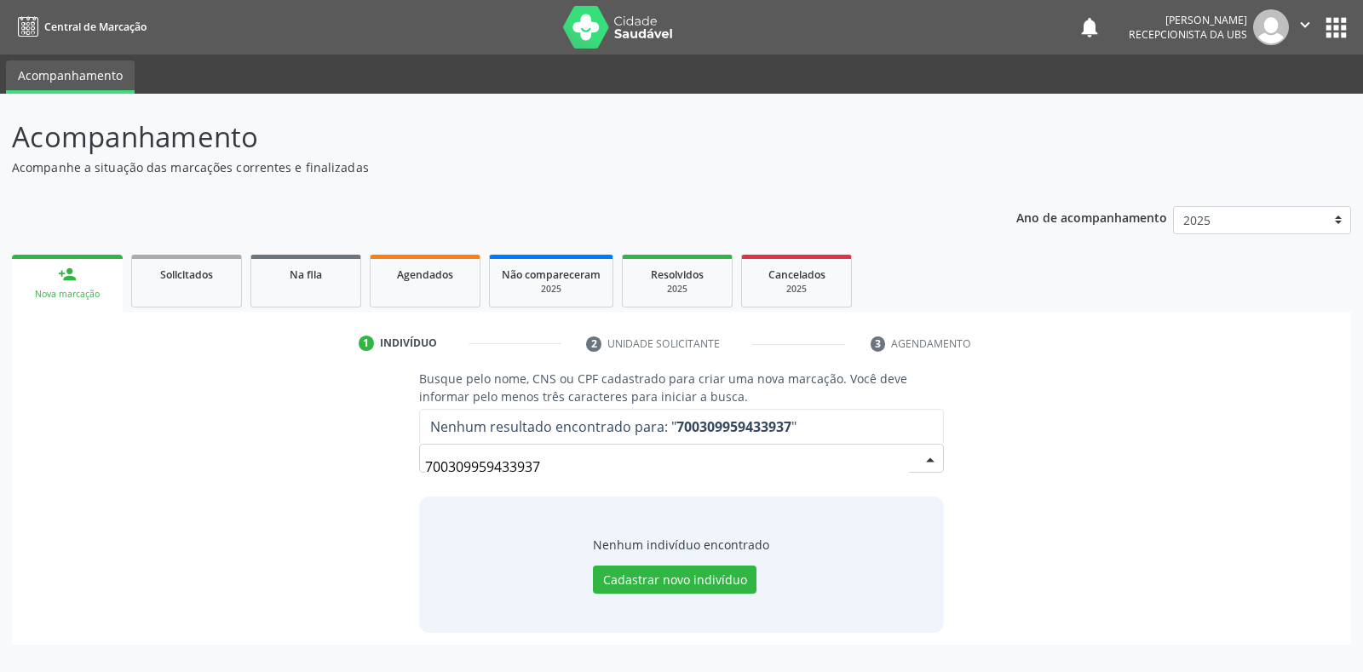
click at [541, 464] on input "700309959433937" at bounding box center [666, 467] width 483 height 34
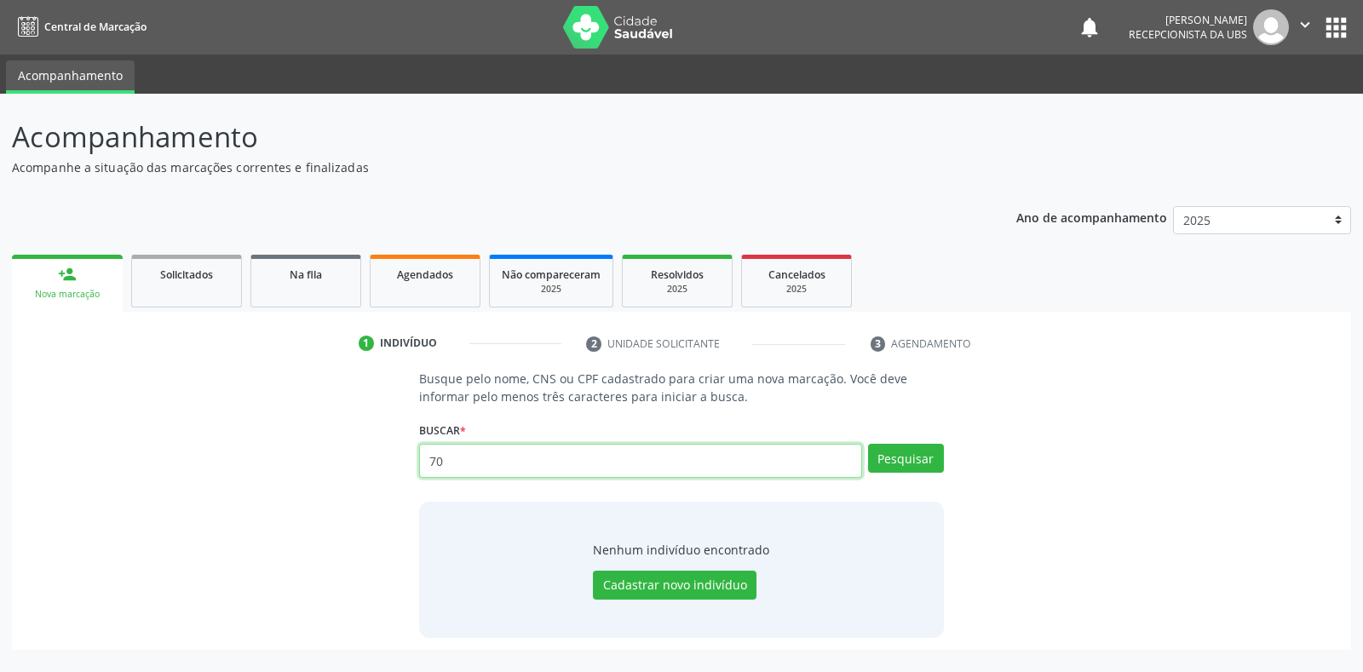
type input "7"
type input "700309959433937"
click at [907, 457] on button "Pesquisar" at bounding box center [906, 458] width 76 height 29
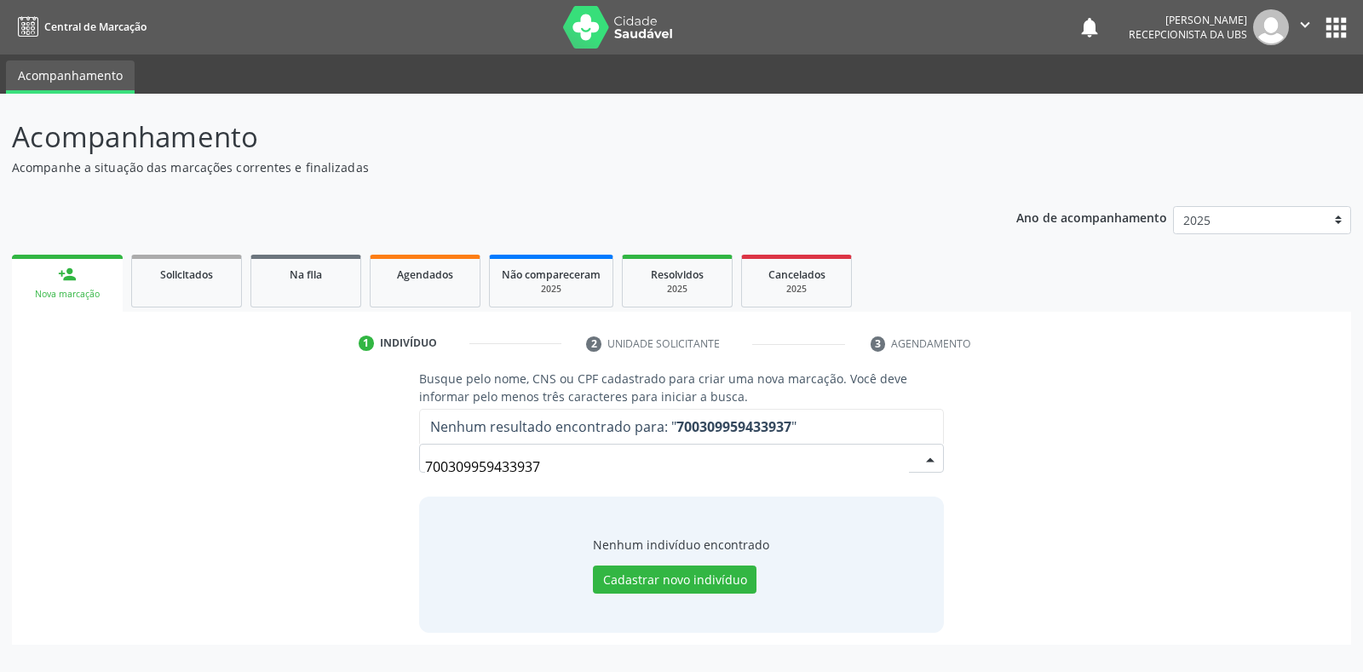
click at [550, 455] on input "700309959433937" at bounding box center [666, 467] width 483 height 34
click at [550, 457] on input "700309959433937" at bounding box center [666, 467] width 483 height 34
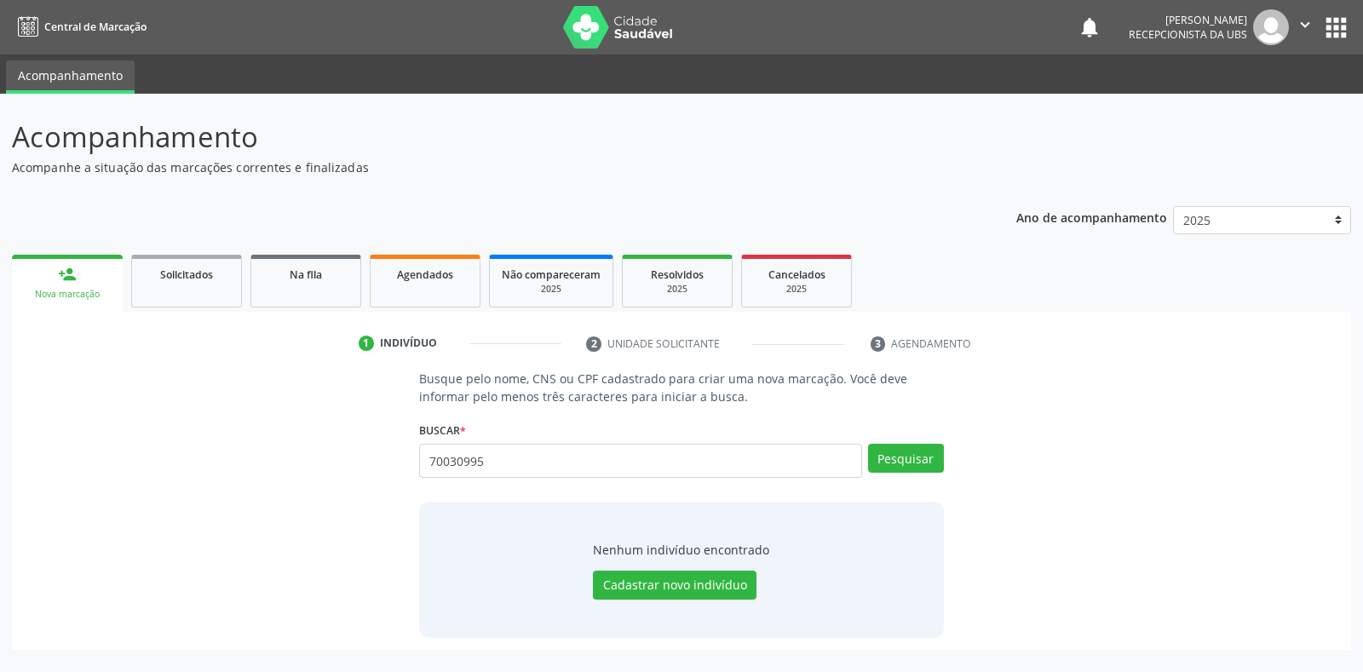
click at [491, 460] on input "70030995" at bounding box center [640, 461] width 442 height 34
type input "7"
type input "07317300462"
click at [896, 463] on button "Pesquisar" at bounding box center [906, 458] width 76 height 29
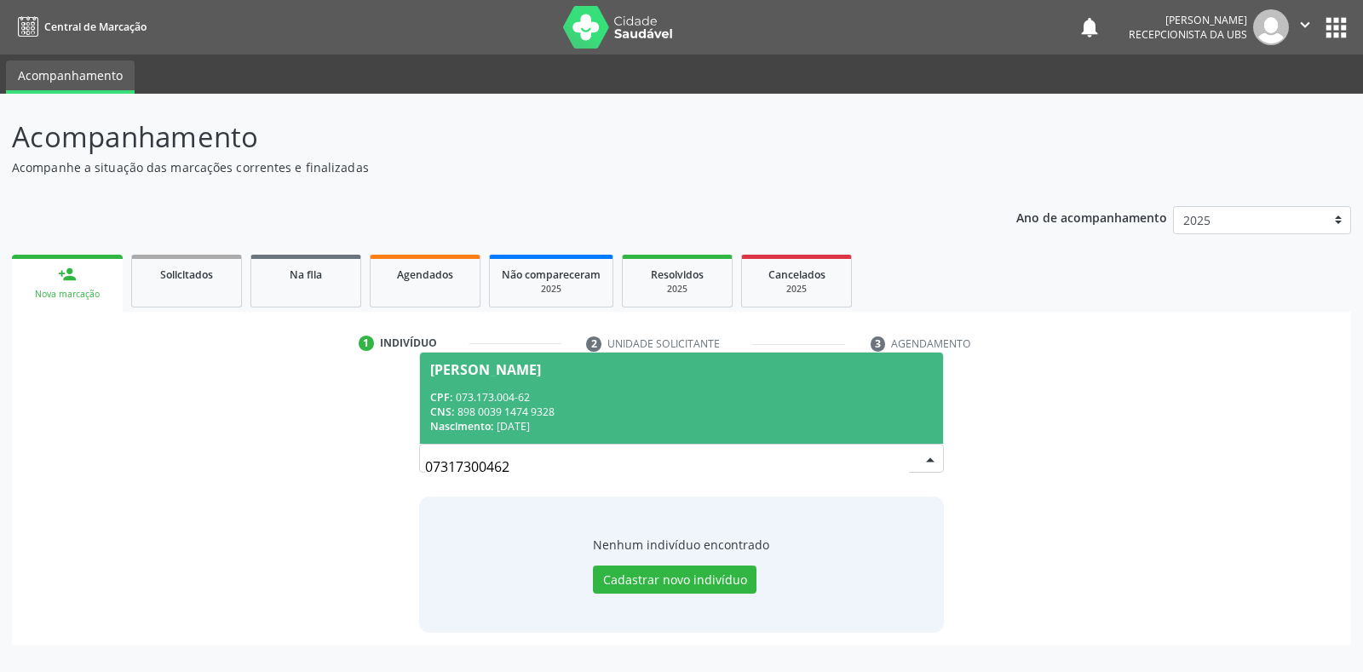
click at [541, 374] on div "[PERSON_NAME]" at bounding box center [485, 370] width 111 height 14
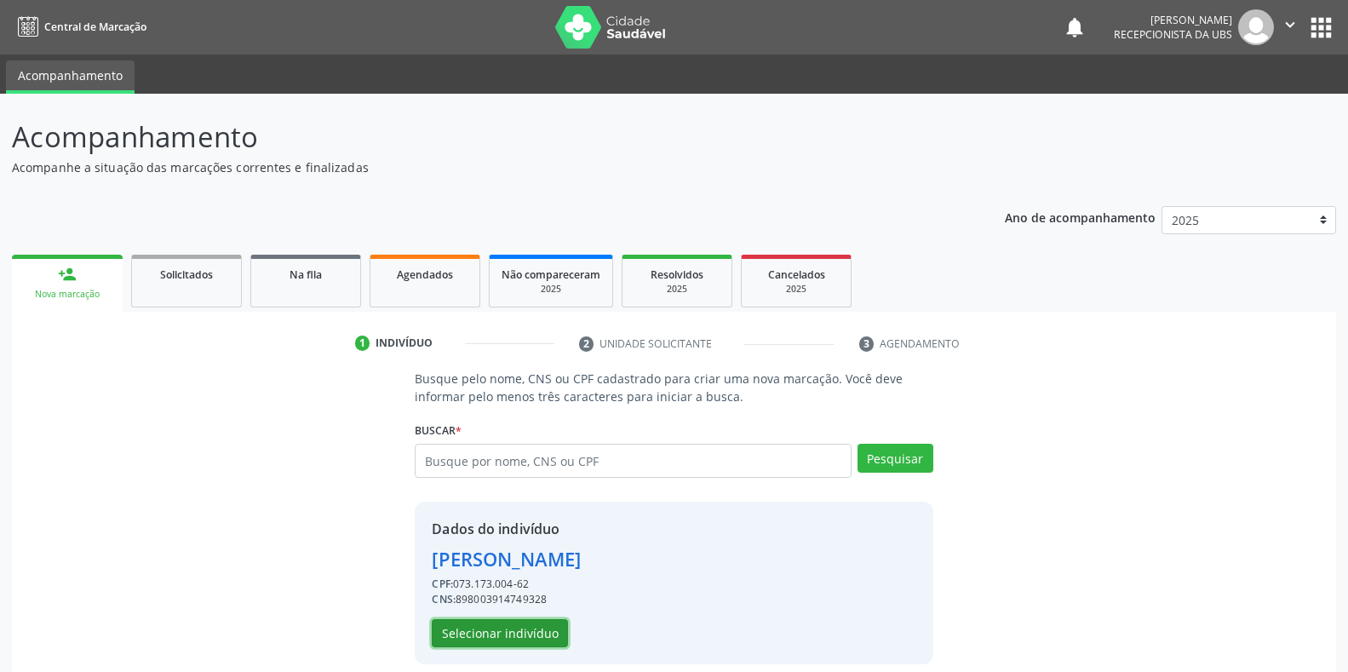
click at [519, 635] on button "Selecionar indivíduo" at bounding box center [500, 633] width 136 height 29
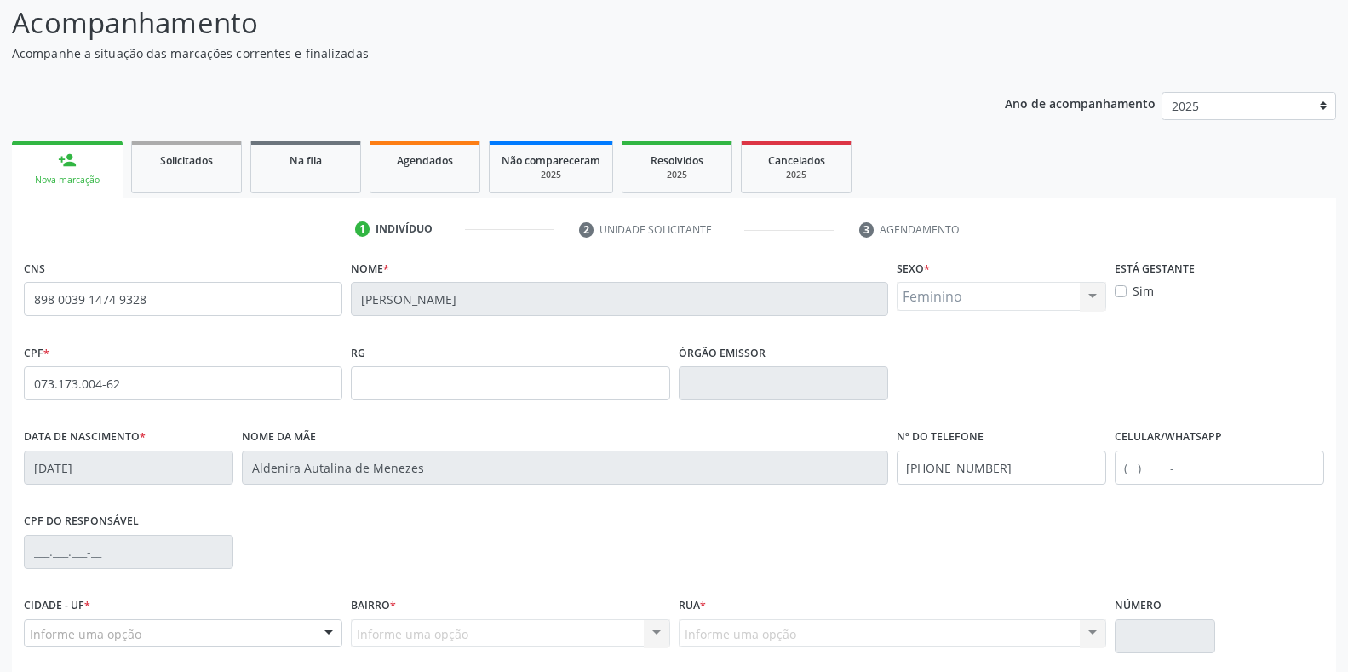
scroll to position [251, 0]
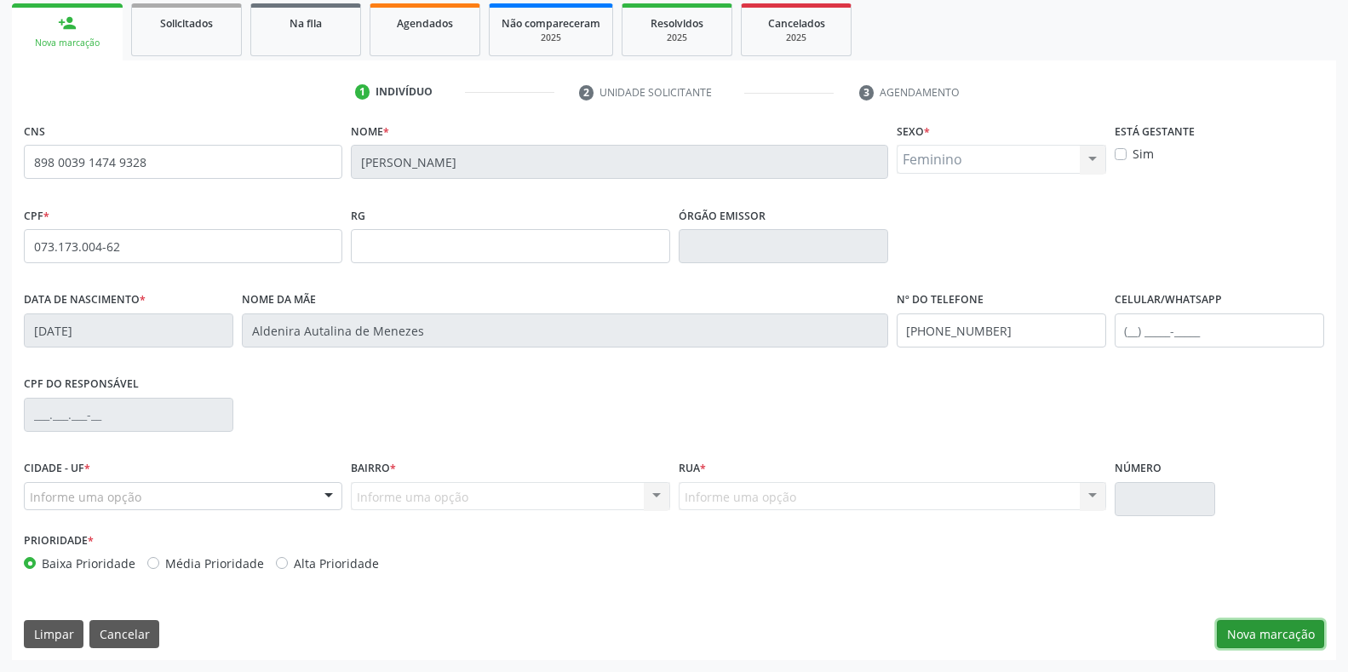
click at [1270, 640] on button "Nova marcação" at bounding box center [1270, 634] width 107 height 29
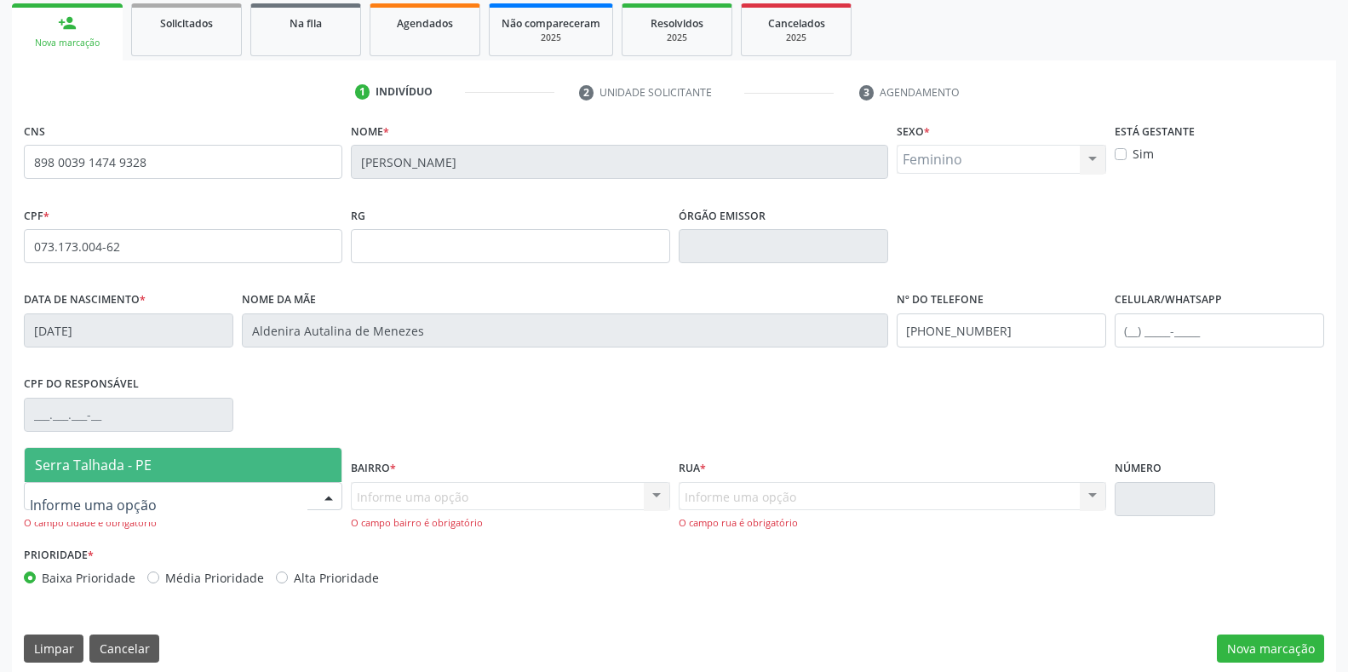
click at [54, 463] on span "Serra Talhada - PE" at bounding box center [93, 465] width 117 height 19
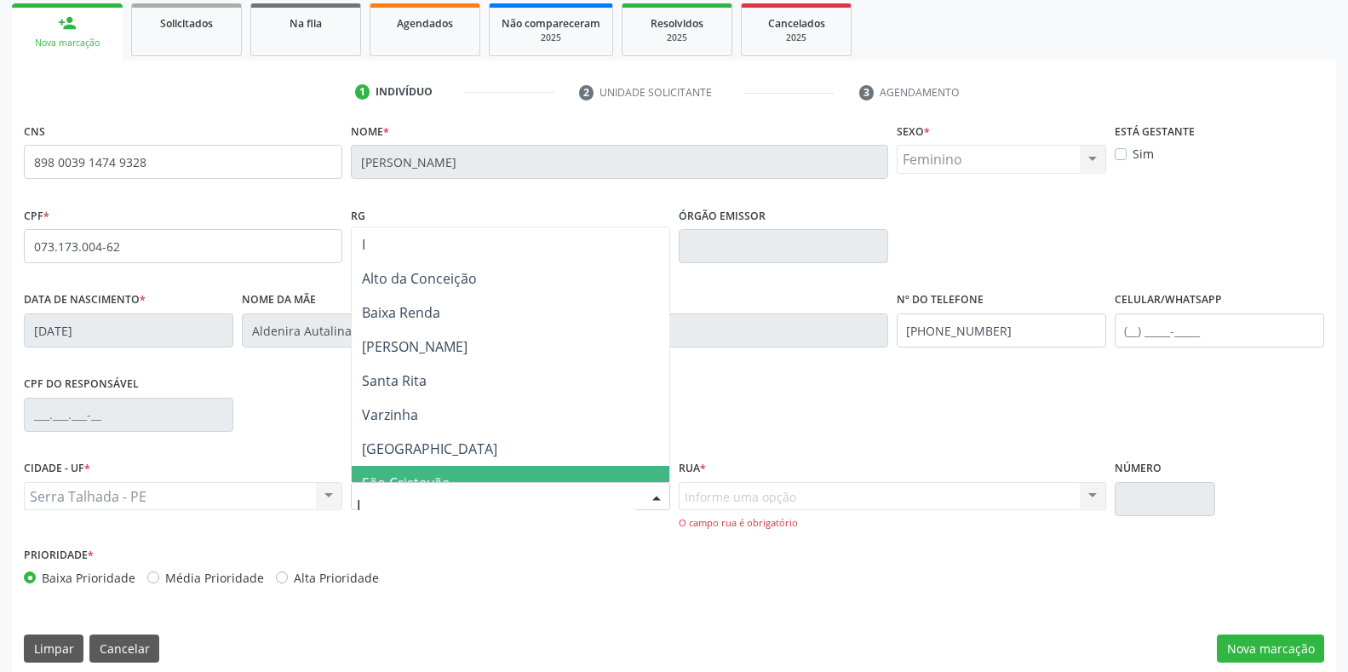
type input "IP"
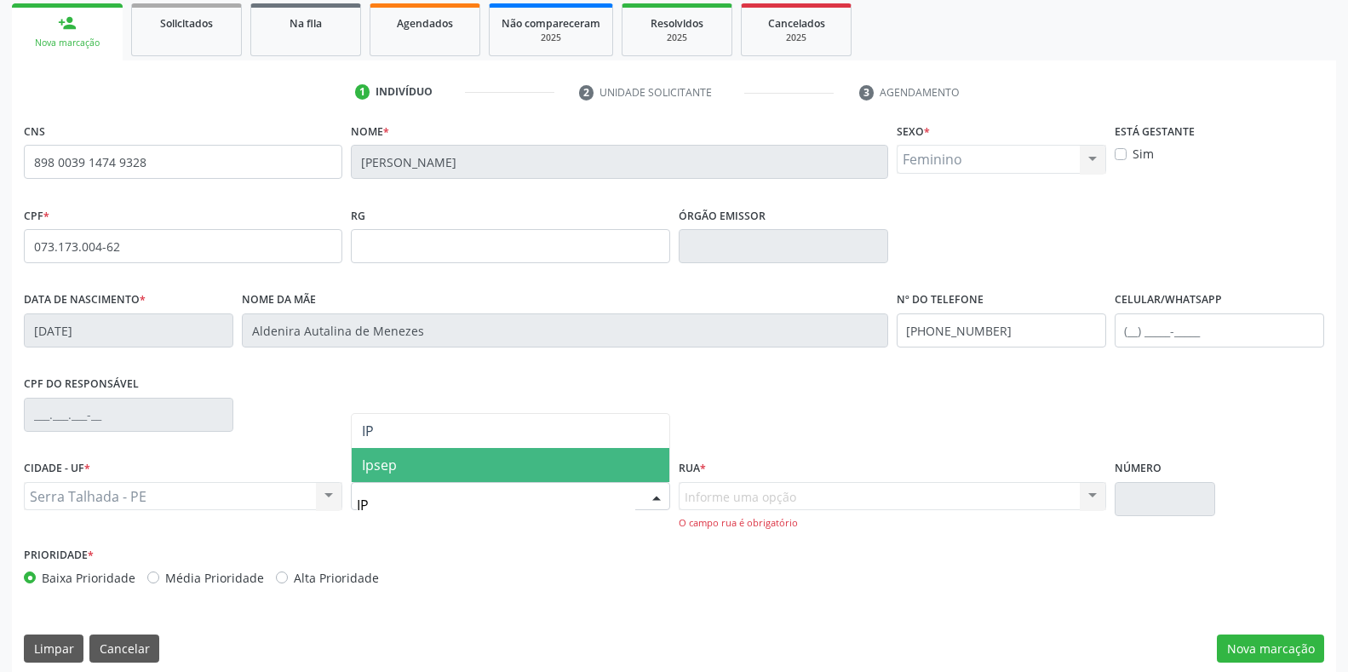
click at [366, 463] on span "Ipsep" at bounding box center [379, 465] width 35 height 19
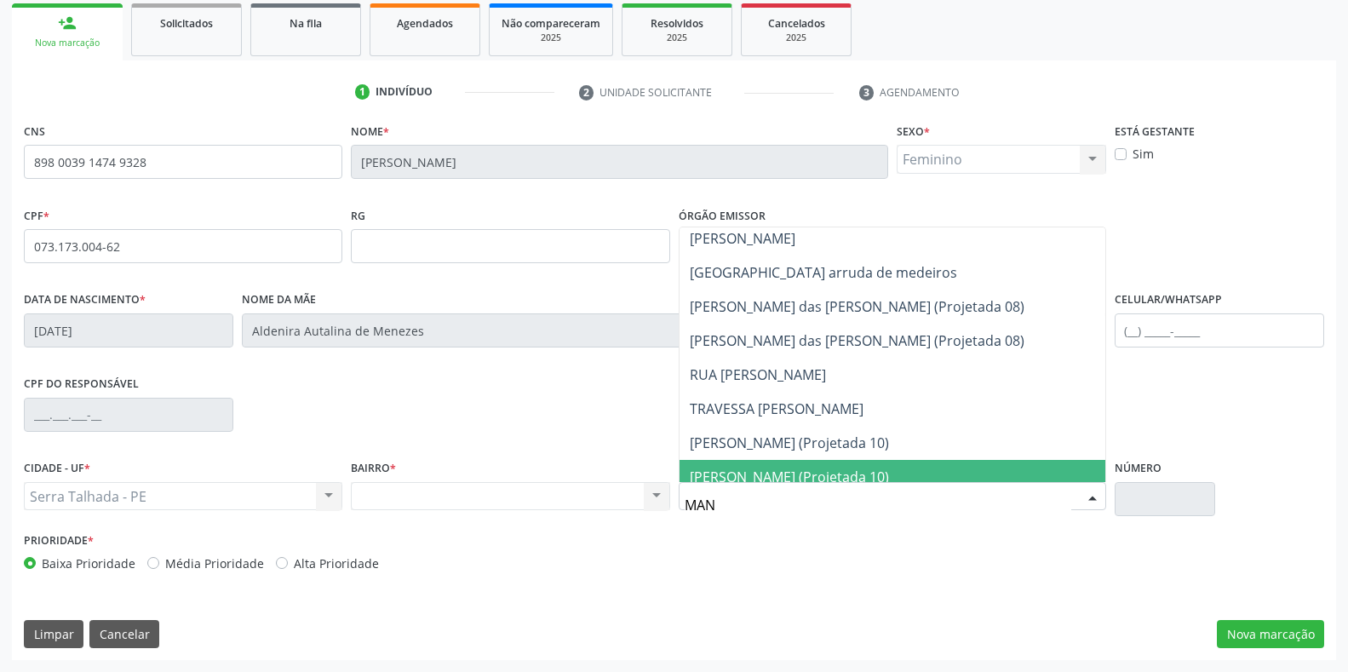
scroll to position [0, 0]
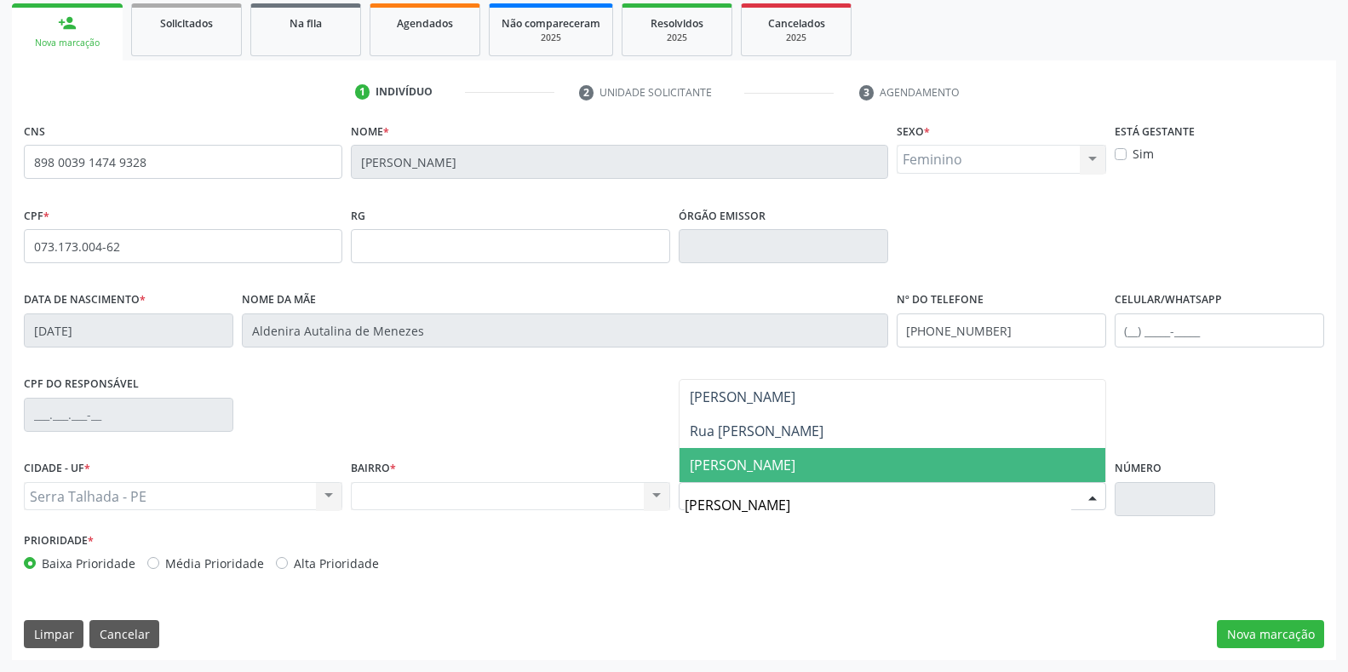
type input "[PERSON_NAME]"
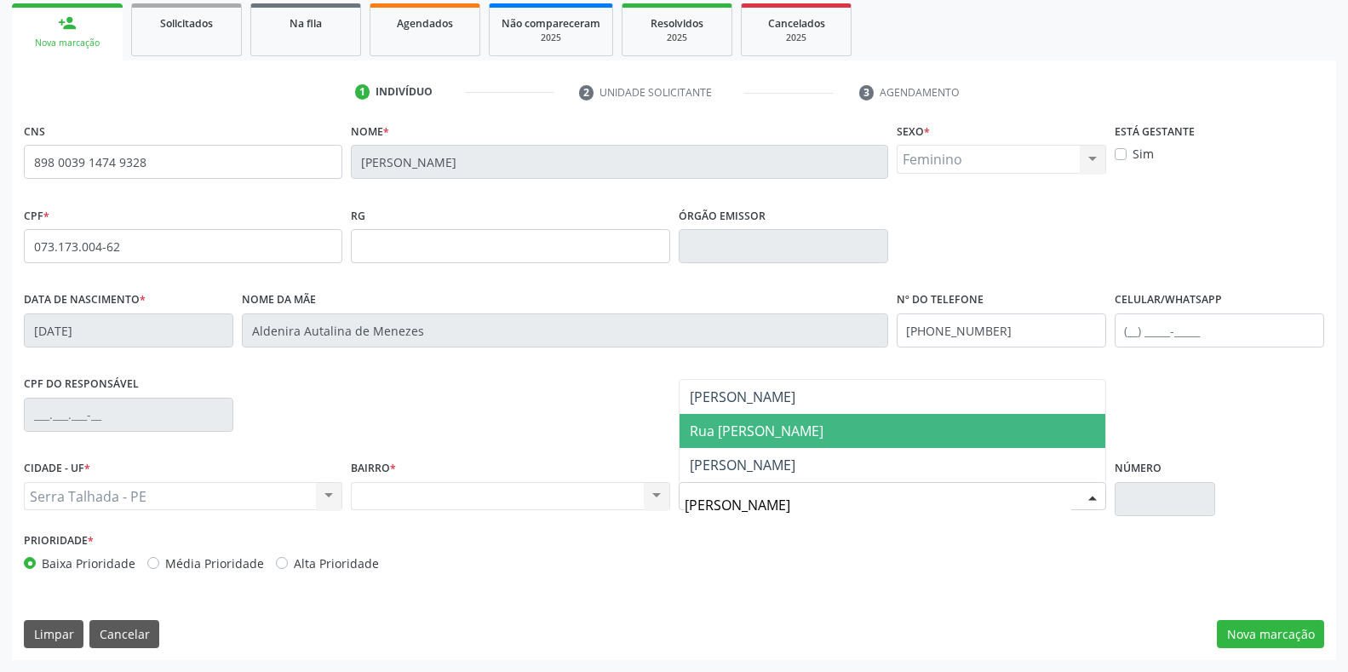
click at [741, 431] on span "Rua [PERSON_NAME]" at bounding box center [757, 431] width 134 height 19
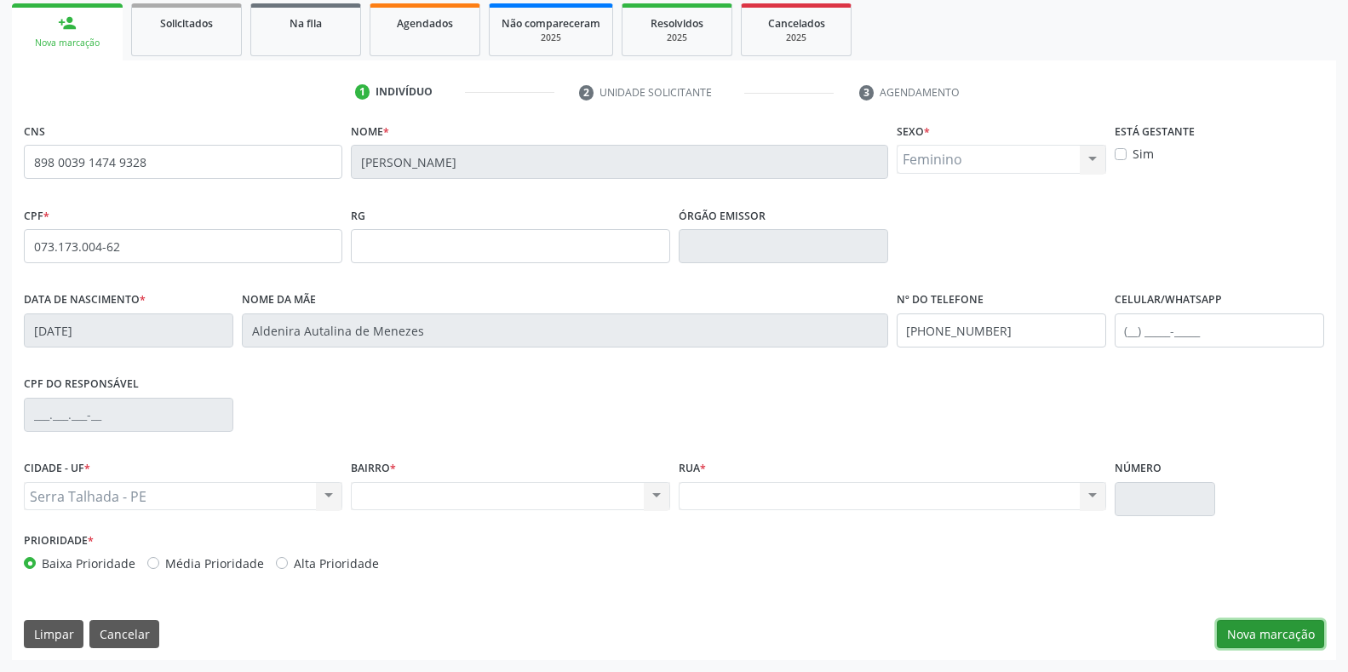
click at [1251, 635] on button "Nova marcação" at bounding box center [1270, 634] width 107 height 29
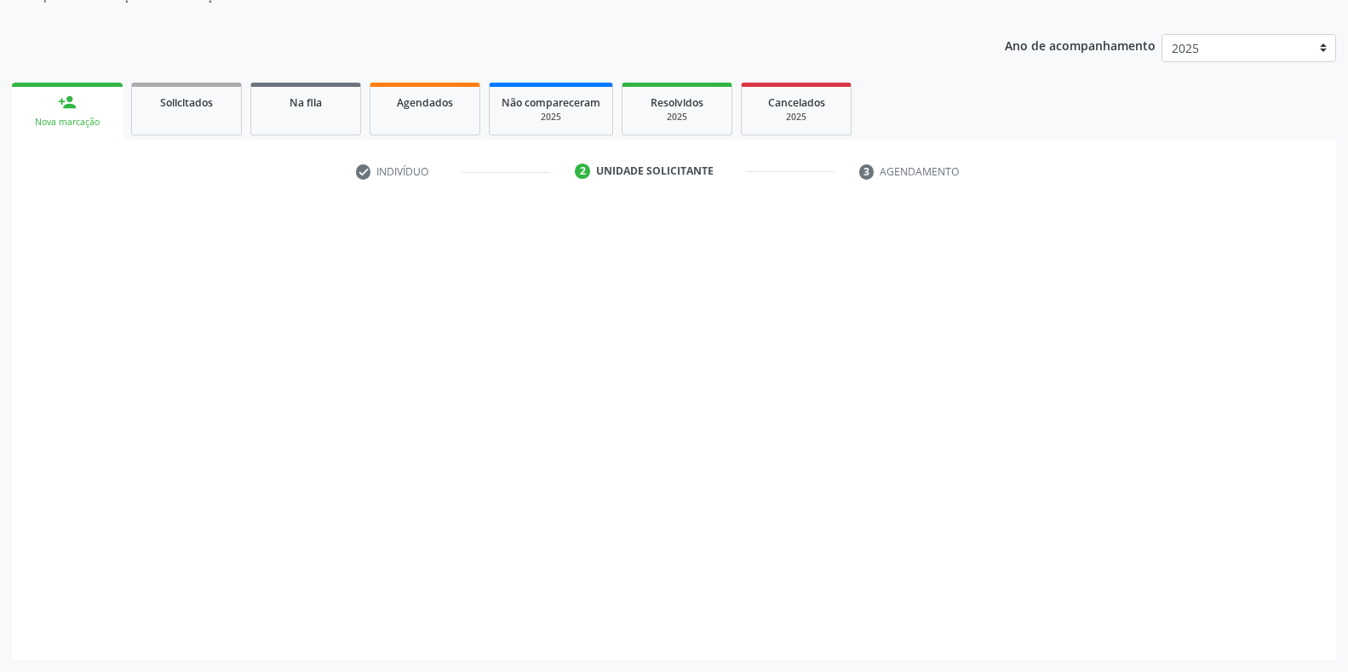
scroll to position [172, 0]
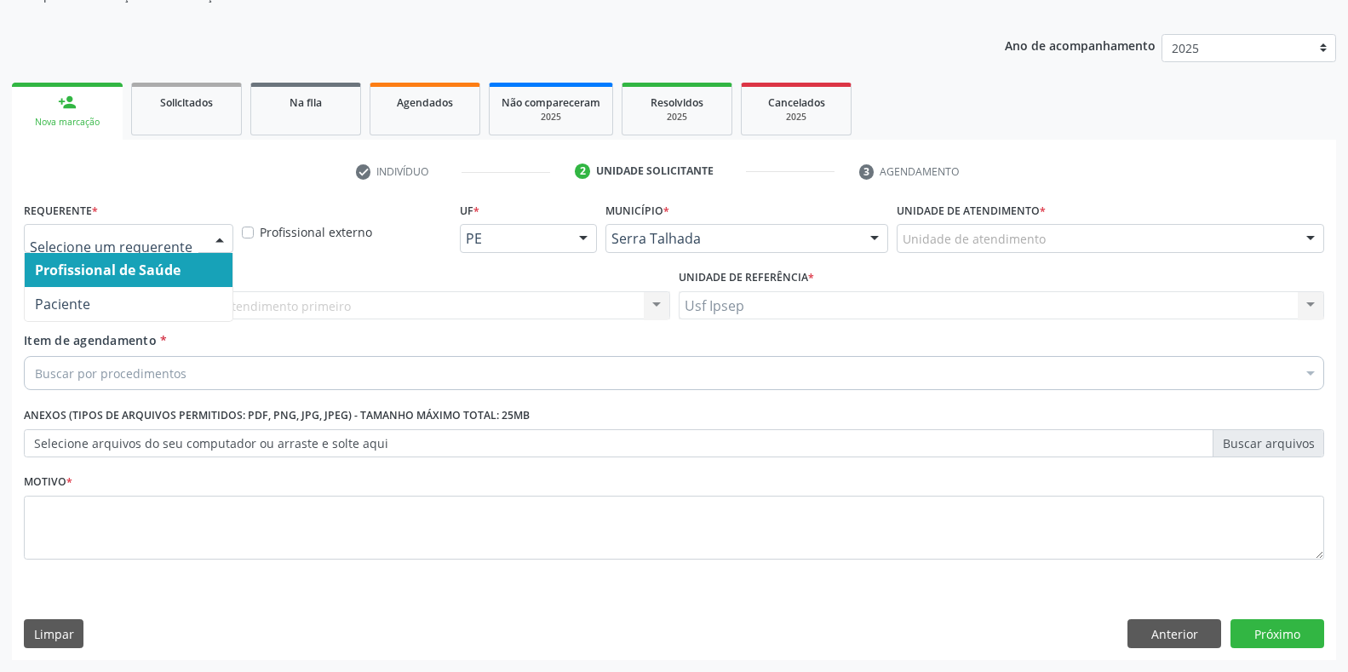
click at [222, 233] on div at bounding box center [220, 239] width 26 height 29
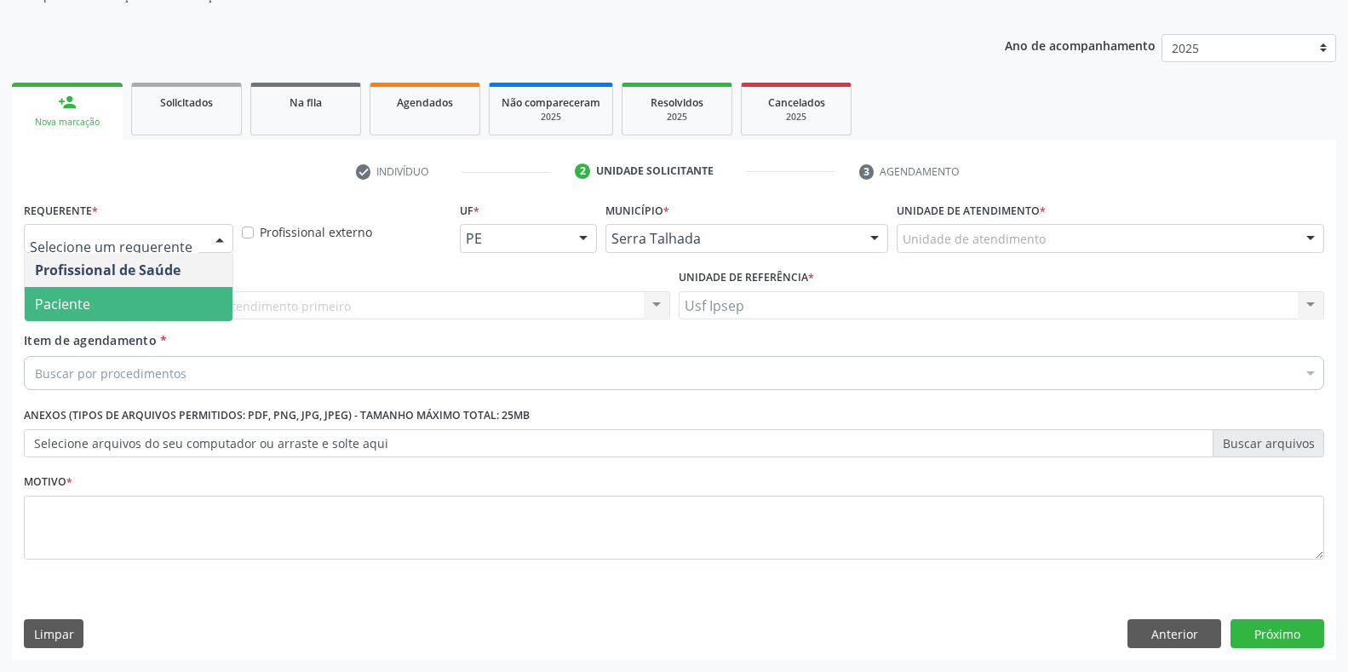
click at [81, 298] on span "Paciente" at bounding box center [62, 304] width 55 height 19
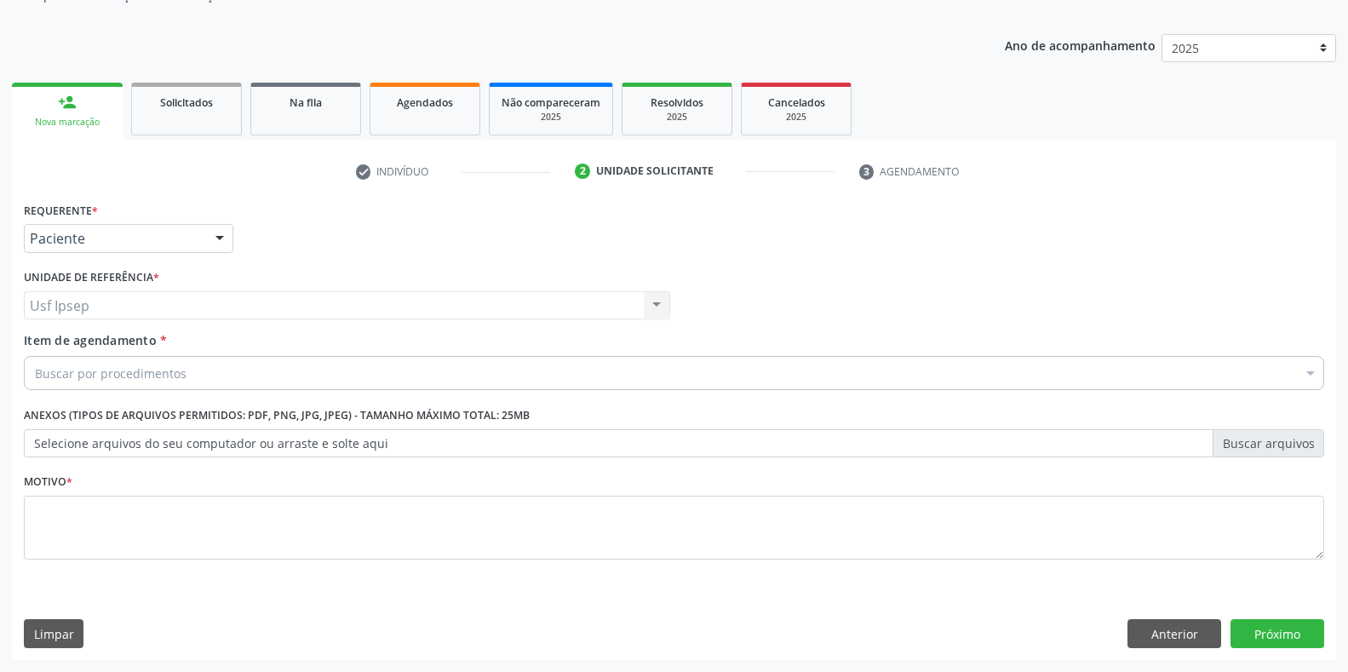
click at [76, 341] on span "Item de agendamento" at bounding box center [90, 340] width 133 height 16
click at [35, 356] on input "Item de agendamento *" at bounding box center [35, 373] width 0 height 34
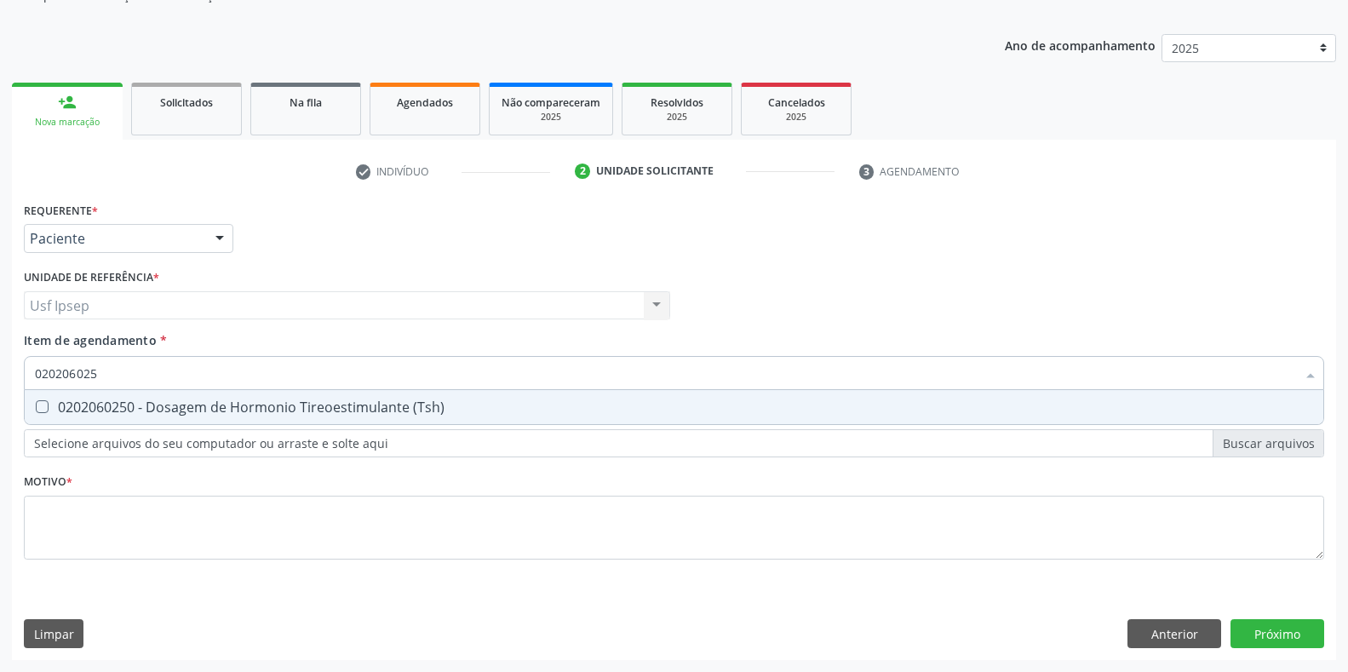
type input "0202060250"
click at [42, 403] on \(Tsh\) at bounding box center [42, 406] width 13 height 13
click at [36, 403] on \(Tsh\) "checkbox" at bounding box center [30, 406] width 11 height 11
checkbox \(Tsh\) "true"
click at [104, 373] on input "0202060250" at bounding box center [665, 373] width 1261 height 34
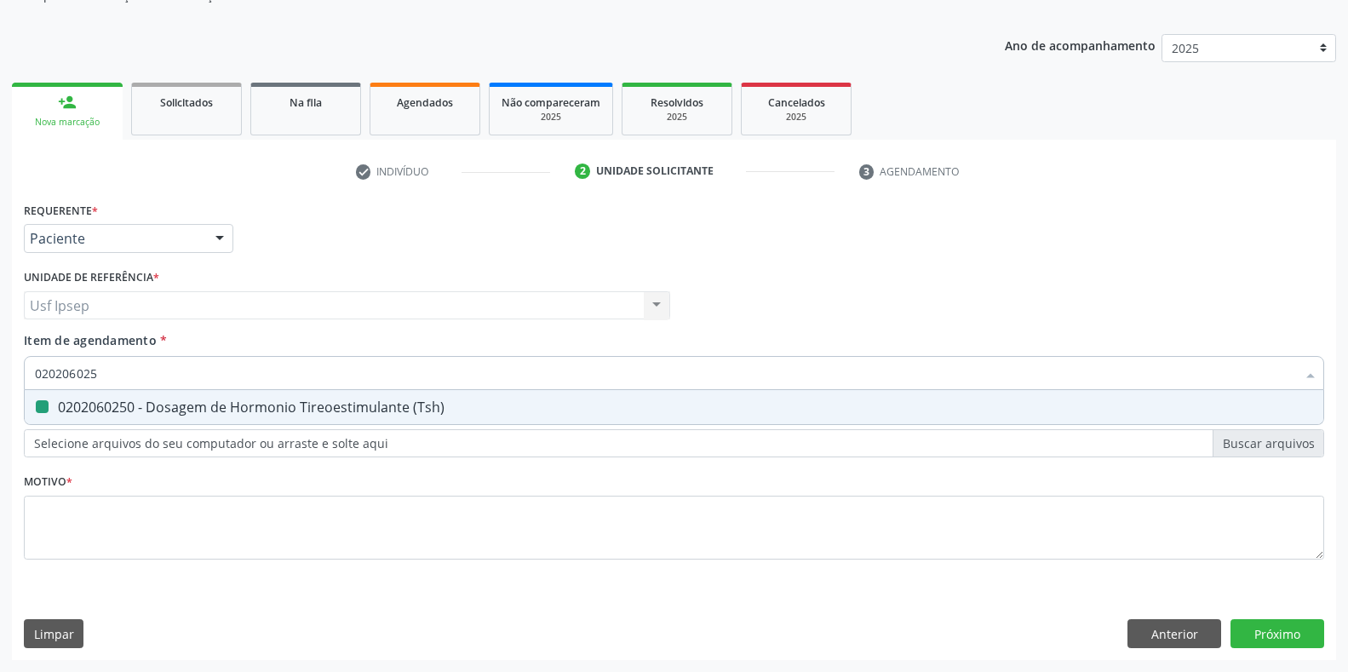
type input "02020602"
checkbox \(Tsh\) "false"
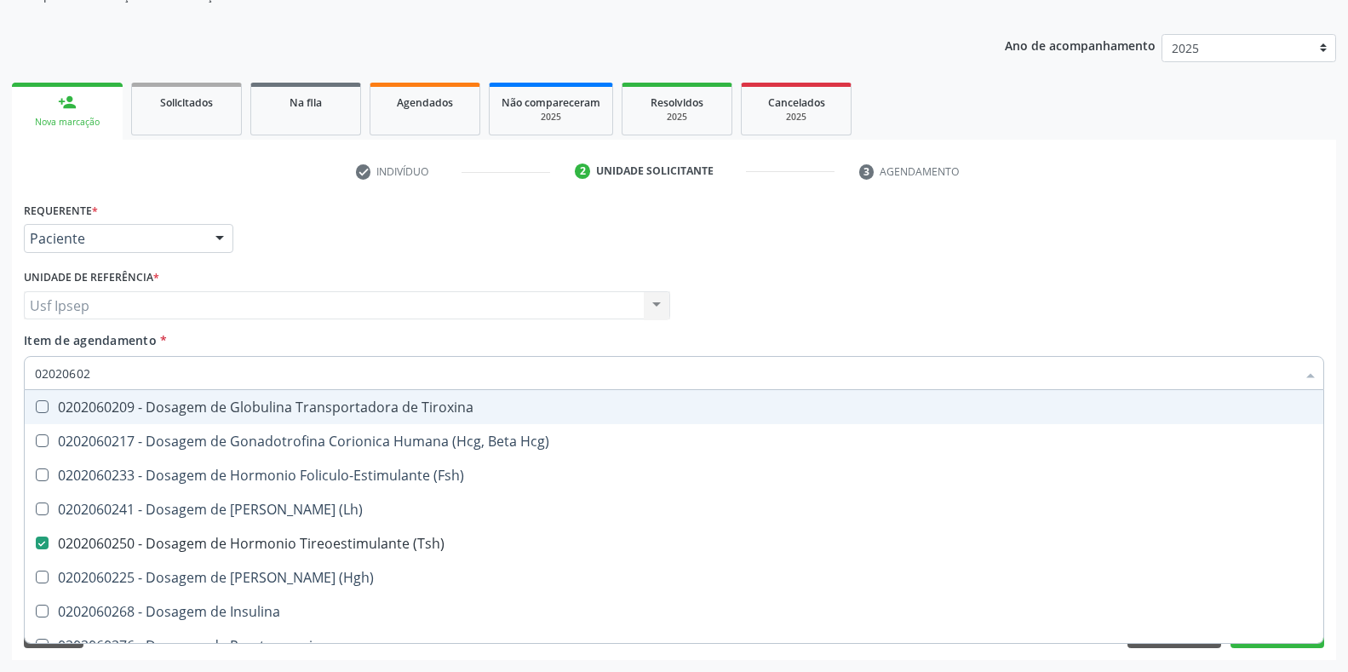
type input "0202060"
checkbox \(Tsh\) "false"
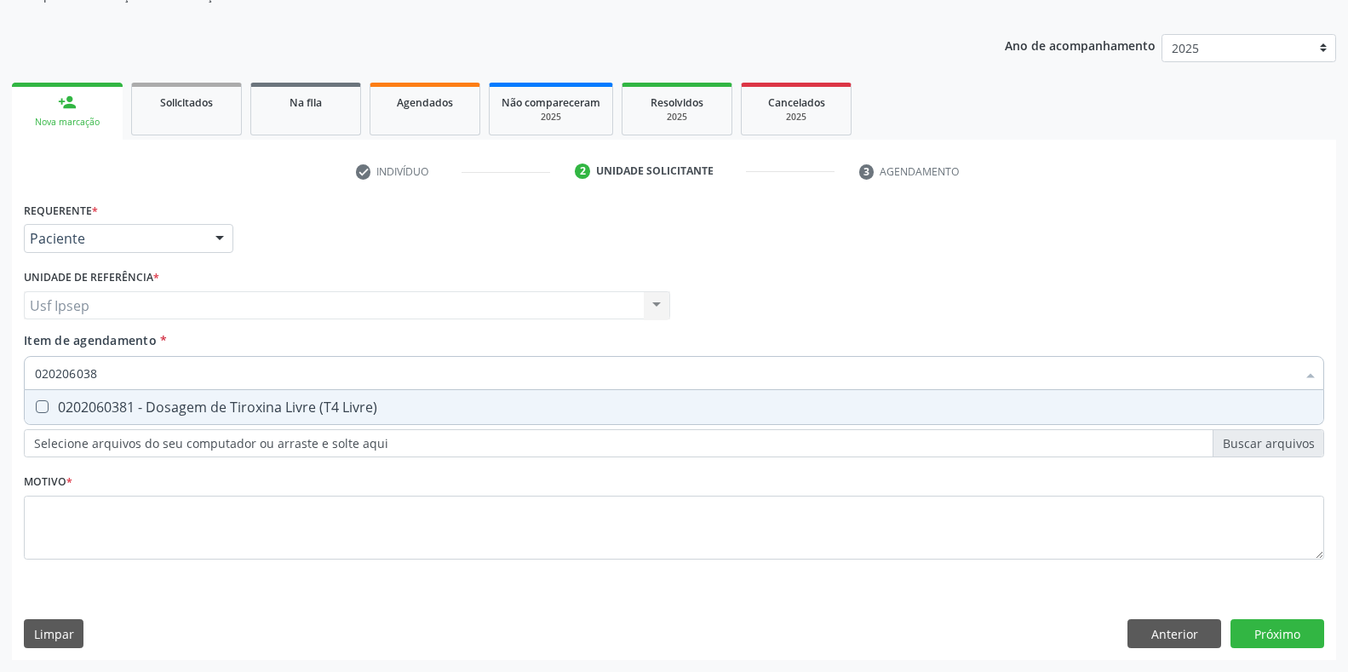
type input "0202060381"
click at [39, 407] on Livre\) at bounding box center [42, 406] width 13 height 13
click at [36, 407] on Livre\) "checkbox" at bounding box center [30, 406] width 11 height 11
checkbox Livre\) "true"
click at [100, 374] on input "0202060381" at bounding box center [665, 373] width 1261 height 34
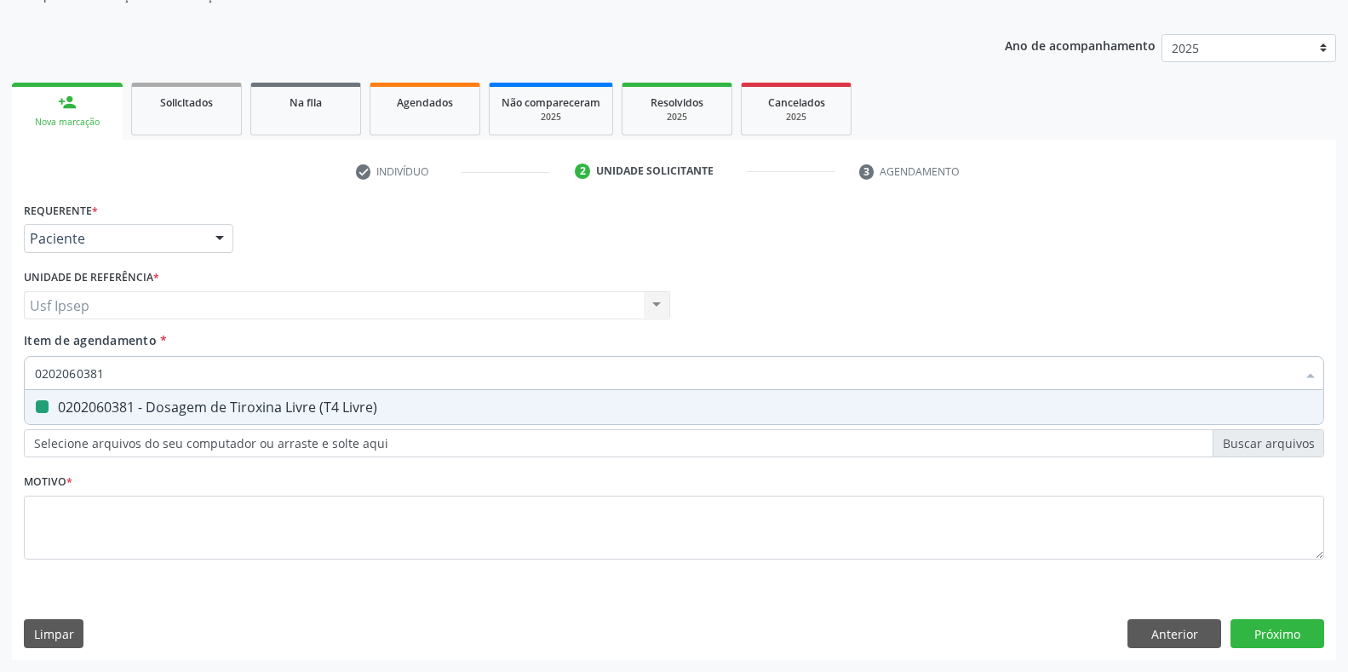
type input "020206031"
checkbox Livre\) "false"
click at [95, 373] on input "020206031" at bounding box center [665, 373] width 1261 height 34
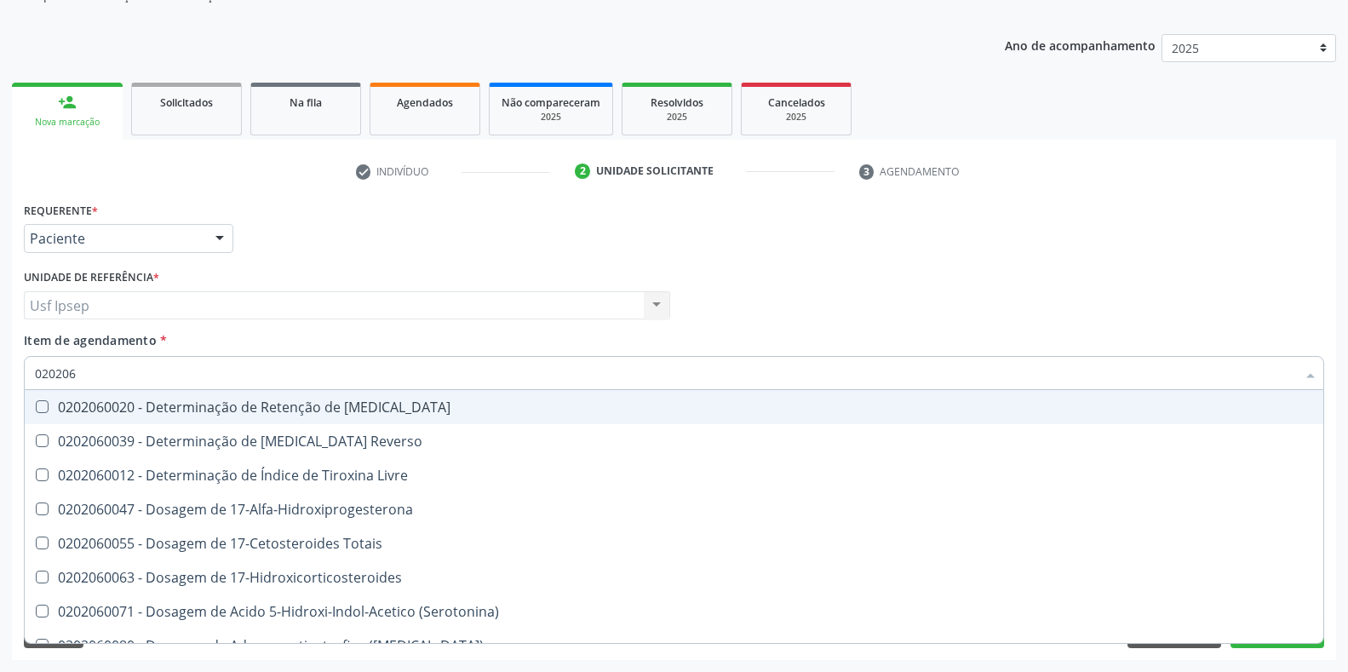
type input "02020"
checkbox \(Tsh\) "false"
checkbox Livre\) "false"
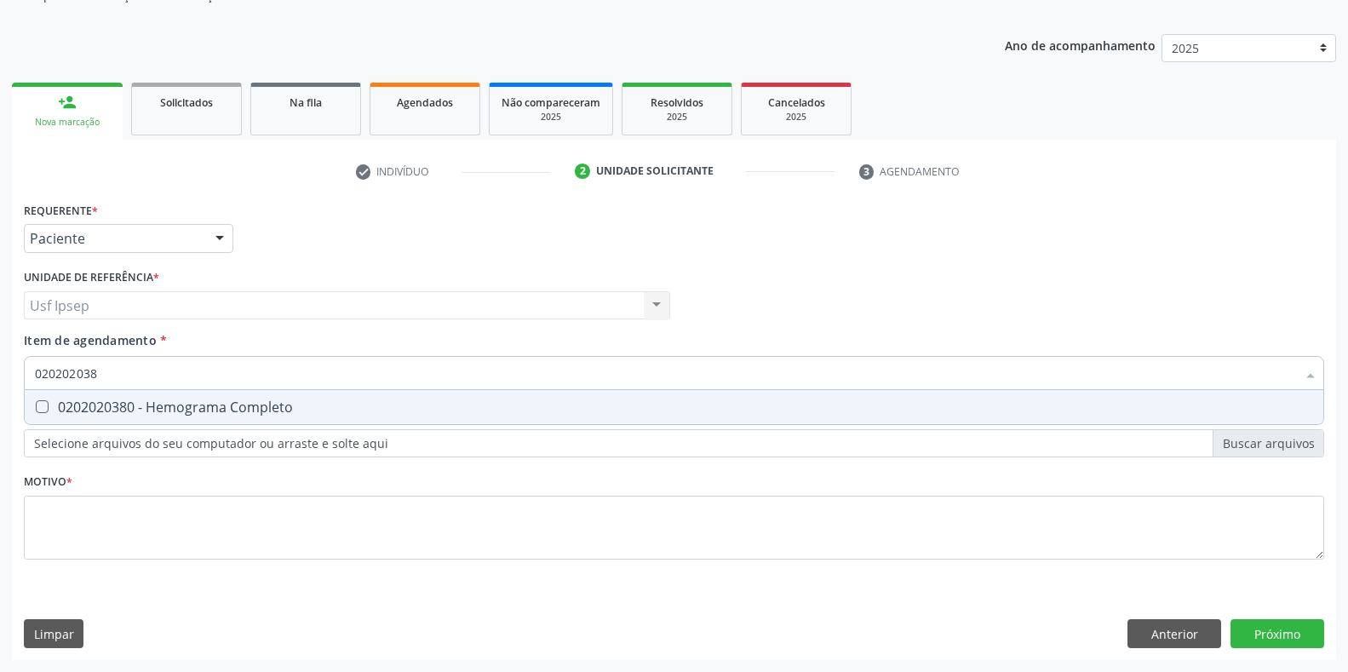
type input "0202020380"
click at [39, 403] on Completo at bounding box center [42, 406] width 13 height 13
click at [36, 403] on Completo "checkbox" at bounding box center [30, 406] width 11 height 11
checkbox Completo "true"
click at [105, 372] on input "0202020380" at bounding box center [665, 373] width 1261 height 34
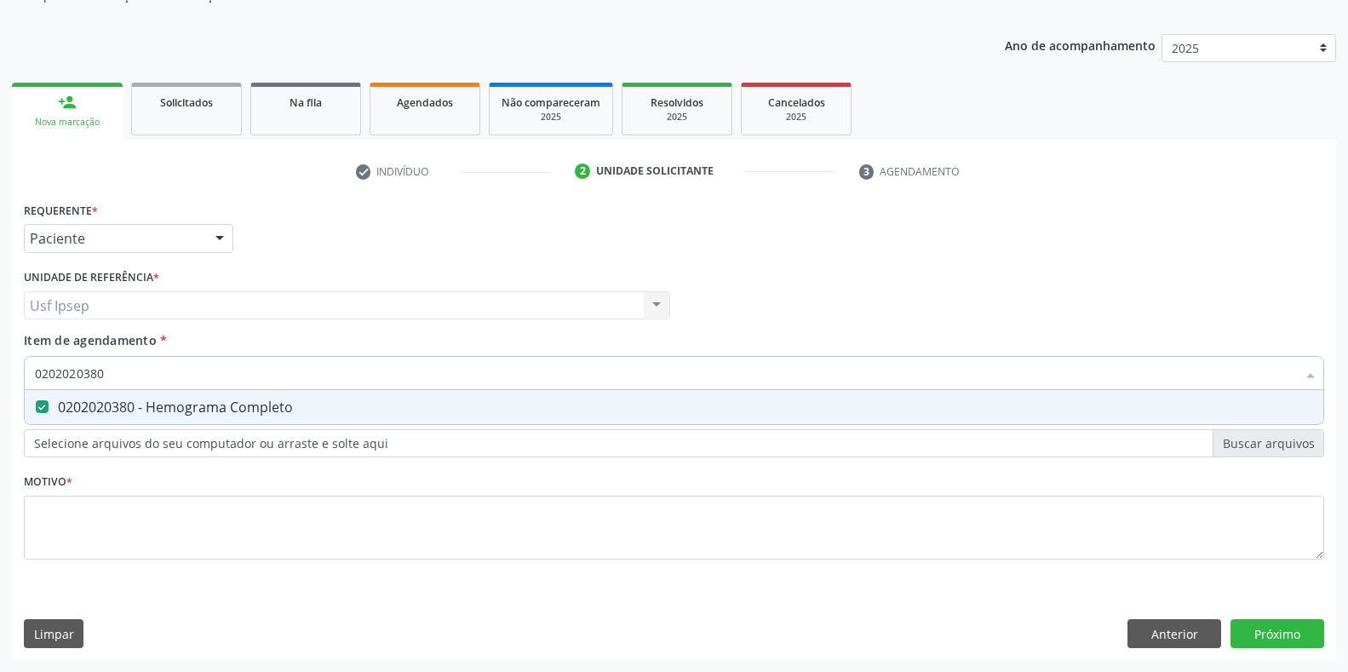
click at [107, 375] on input "0202020380" at bounding box center [665, 373] width 1261 height 34
type input "02020203"
checkbox Completo "false"
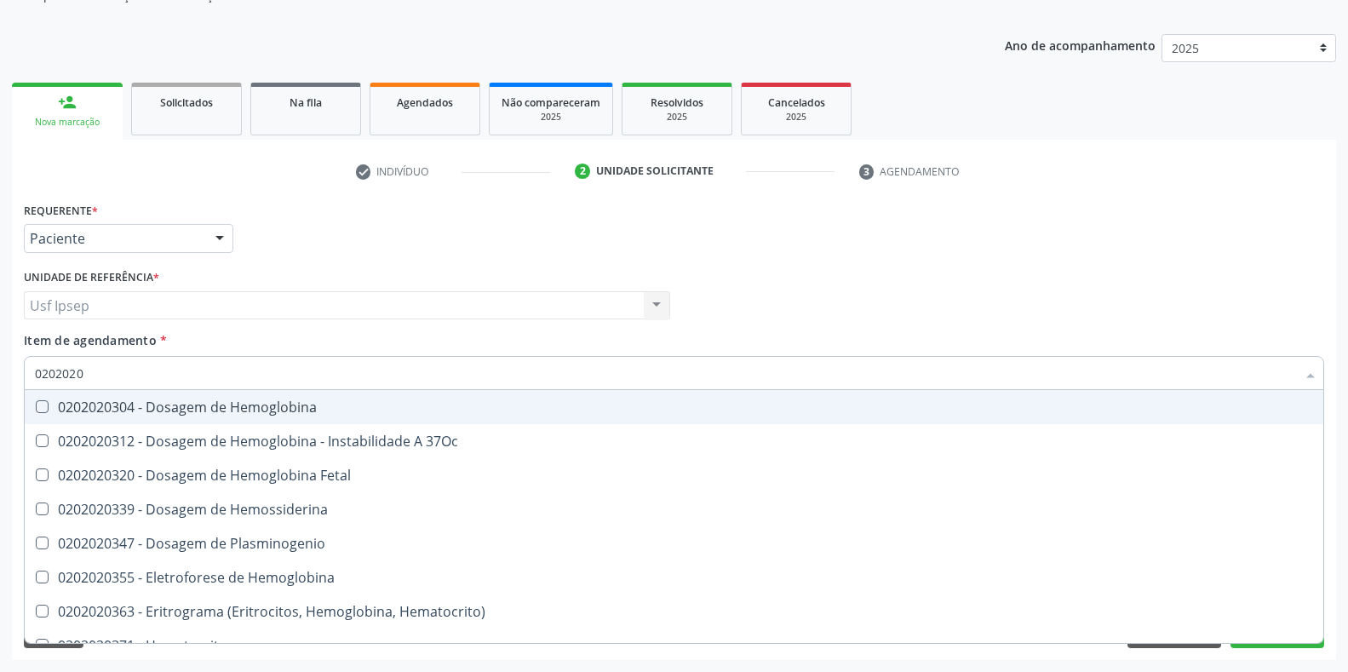
type input "020202"
checkbox Completo "false"
type input "0202"
checkbox Completo "false"
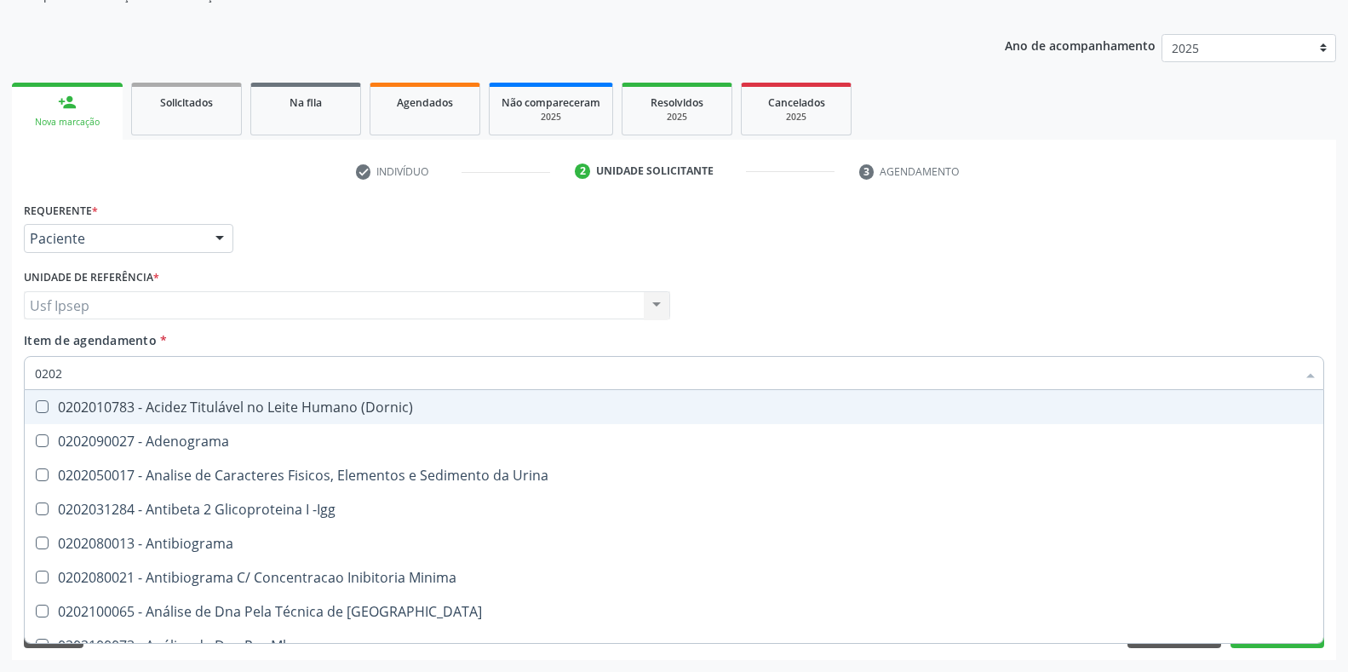
type input "02020"
checkbox Esperma "true"
checkbox \(Tsh\) "false"
checkbox Progesterona "true"
checkbox Livre\) "false"
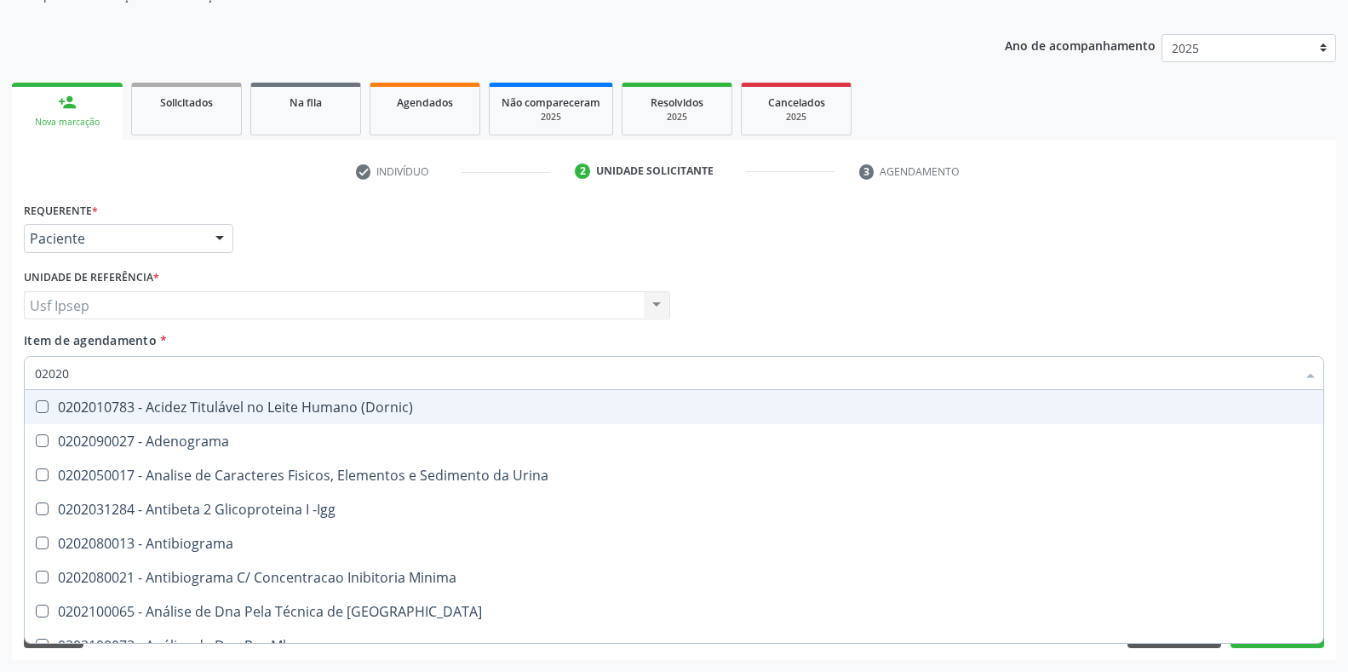
checkbox Zinco "true"
checkbox Completo "false"
type input "02020"
click at [708, 286] on div "Profissional Solicitante Por favor, selecione a Unidade de Atendimento primeiro…" at bounding box center [674, 298] width 1309 height 66
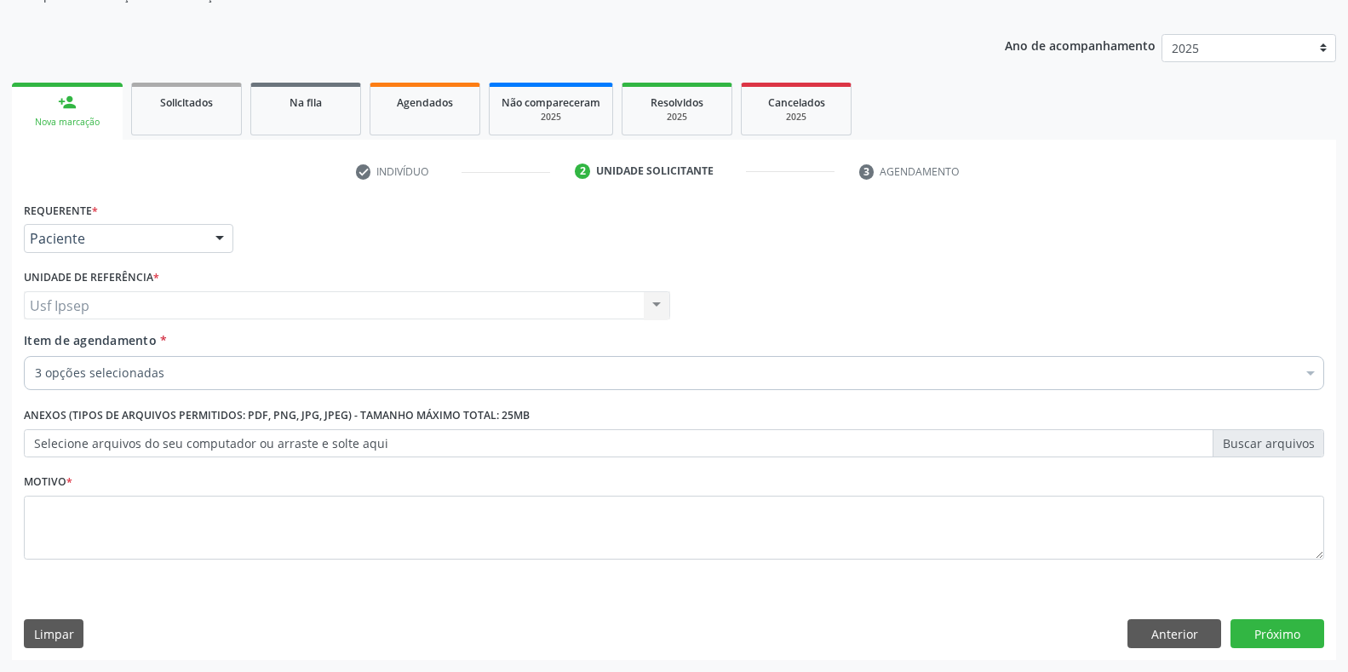
checkbox \(Tsh\) "true"
checkbox Livre\) "true"
checkbox Completo "true"
checkbox Geral "false"
checkbox C "false"
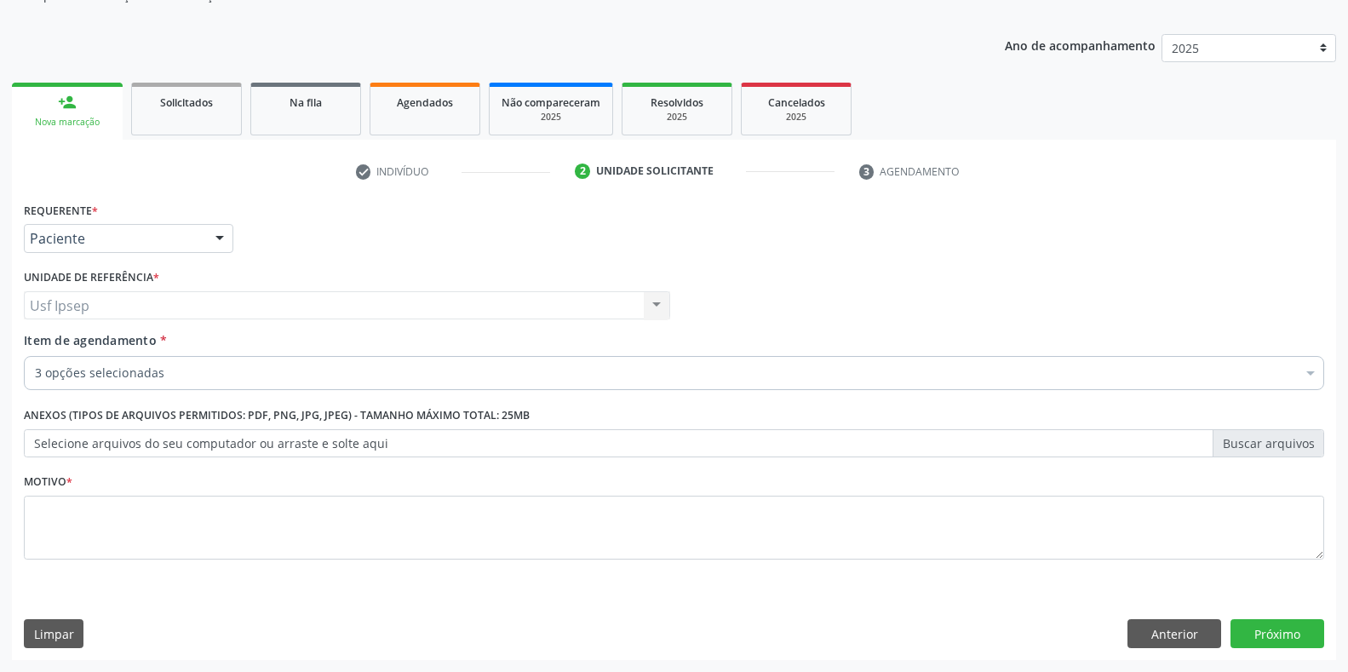
checkbox Denteada "false"
click at [112, 343] on span "Item de agendamento" at bounding box center [90, 340] width 133 height 16
click at [35, 356] on input "Item de agendamento *" at bounding box center [35, 373] width 0 height 34
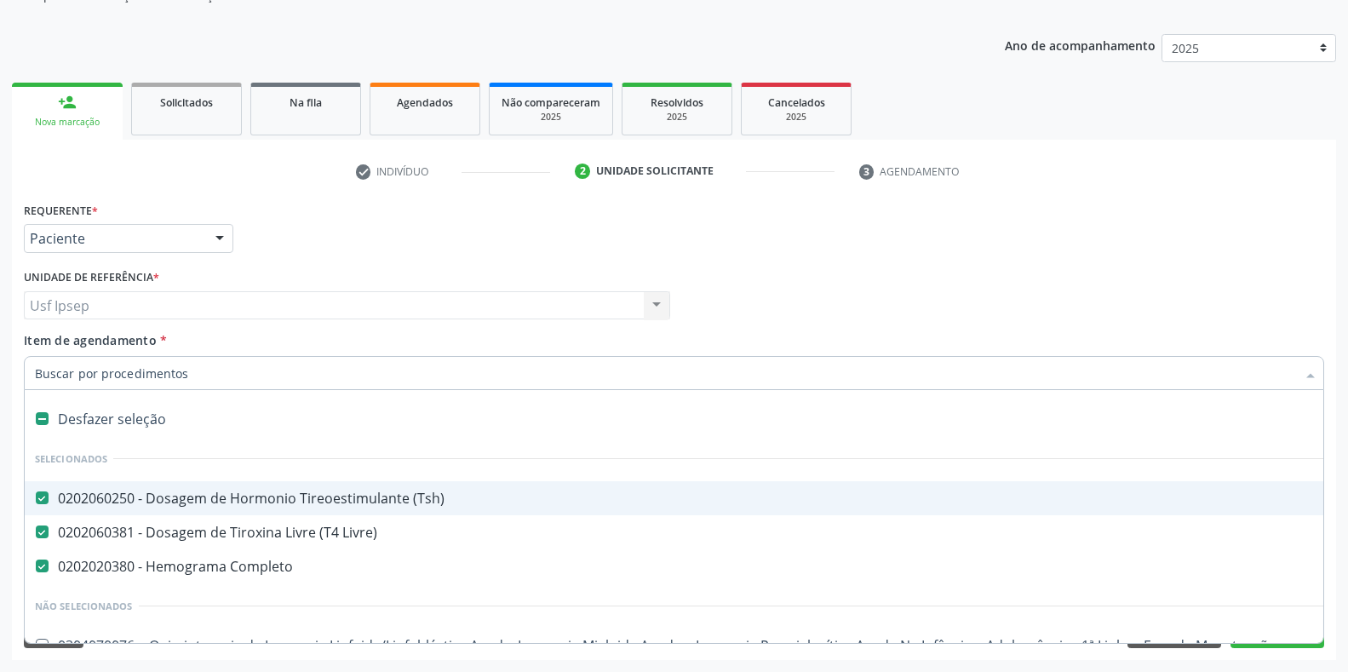
click at [70, 342] on span "Item de agendamento" at bounding box center [90, 340] width 133 height 16
click at [70, 356] on input "Item de agendamento *" at bounding box center [665, 373] width 1261 height 34
click at [50, 340] on span "Item de agendamento" at bounding box center [90, 340] width 133 height 16
click at [50, 356] on input "Item de agendamento *" at bounding box center [665, 373] width 1261 height 34
click at [50, 340] on span "Item de agendamento" at bounding box center [90, 340] width 133 height 16
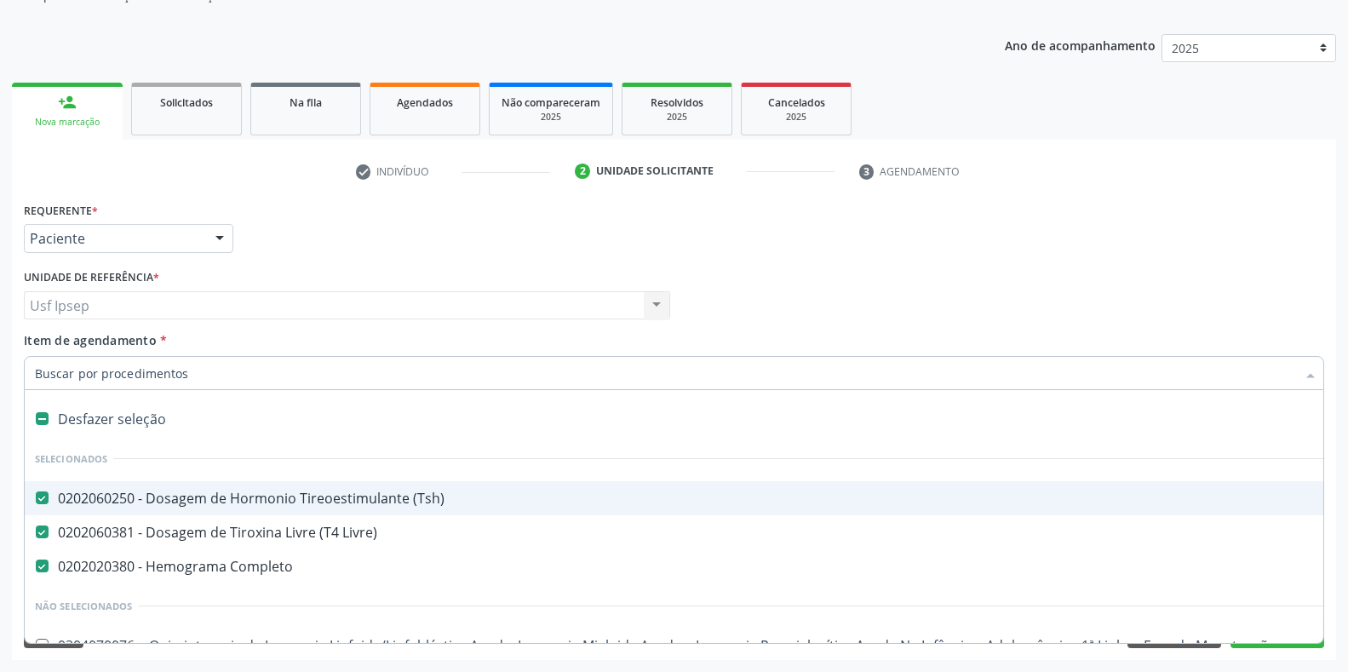
click at [50, 356] on input "Item de agendamento *" at bounding box center [665, 373] width 1261 height 34
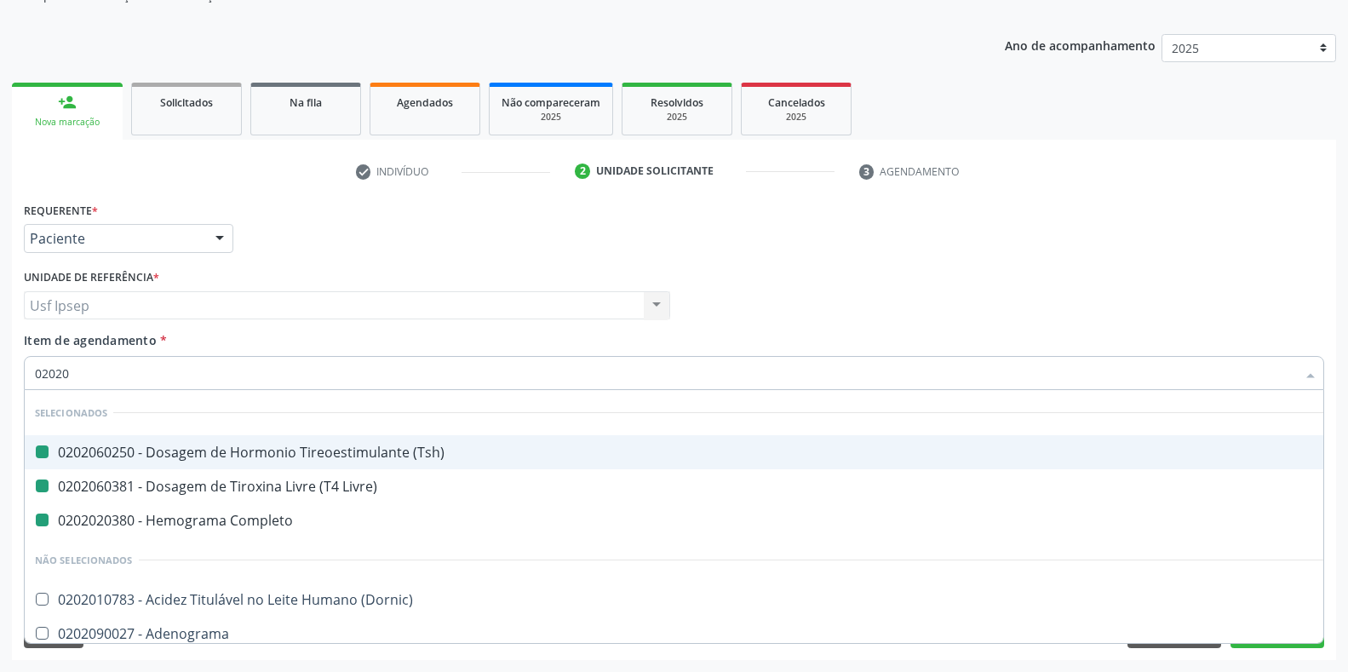
type input "020201"
checkbox \(Tsh\) "false"
checkbox Livre\) "false"
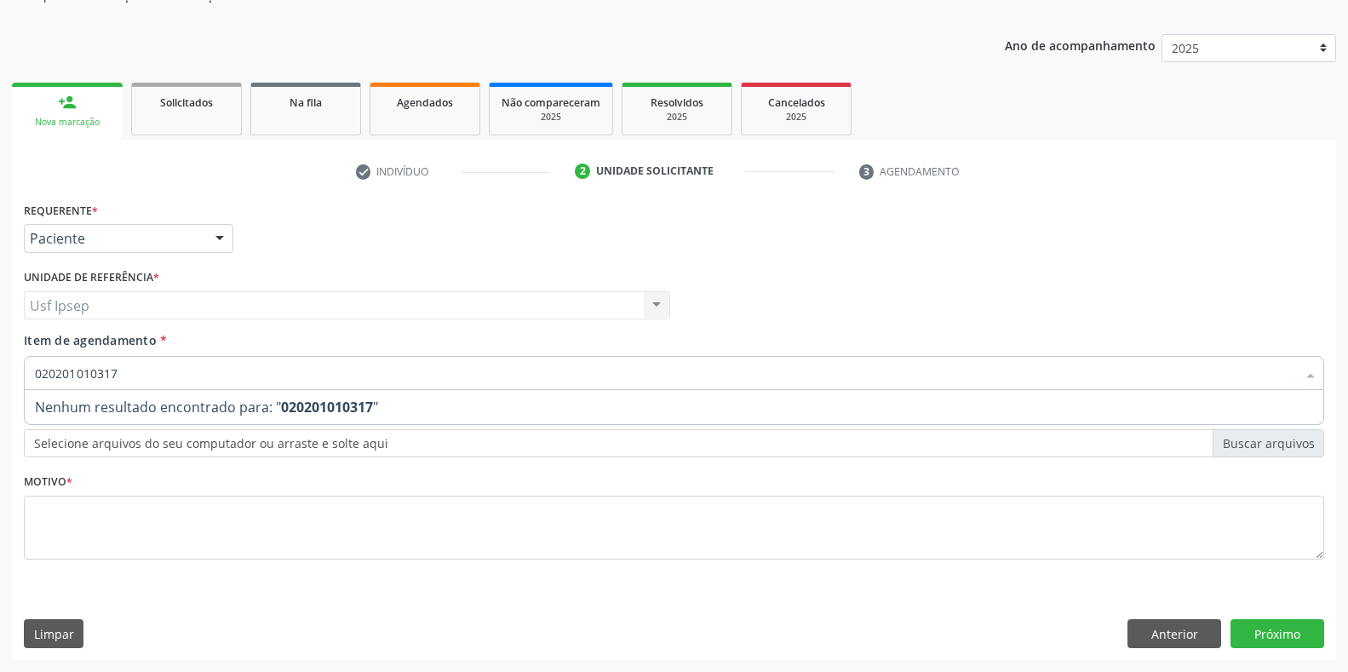
click at [131, 368] on input "020201010317" at bounding box center [665, 373] width 1261 height 34
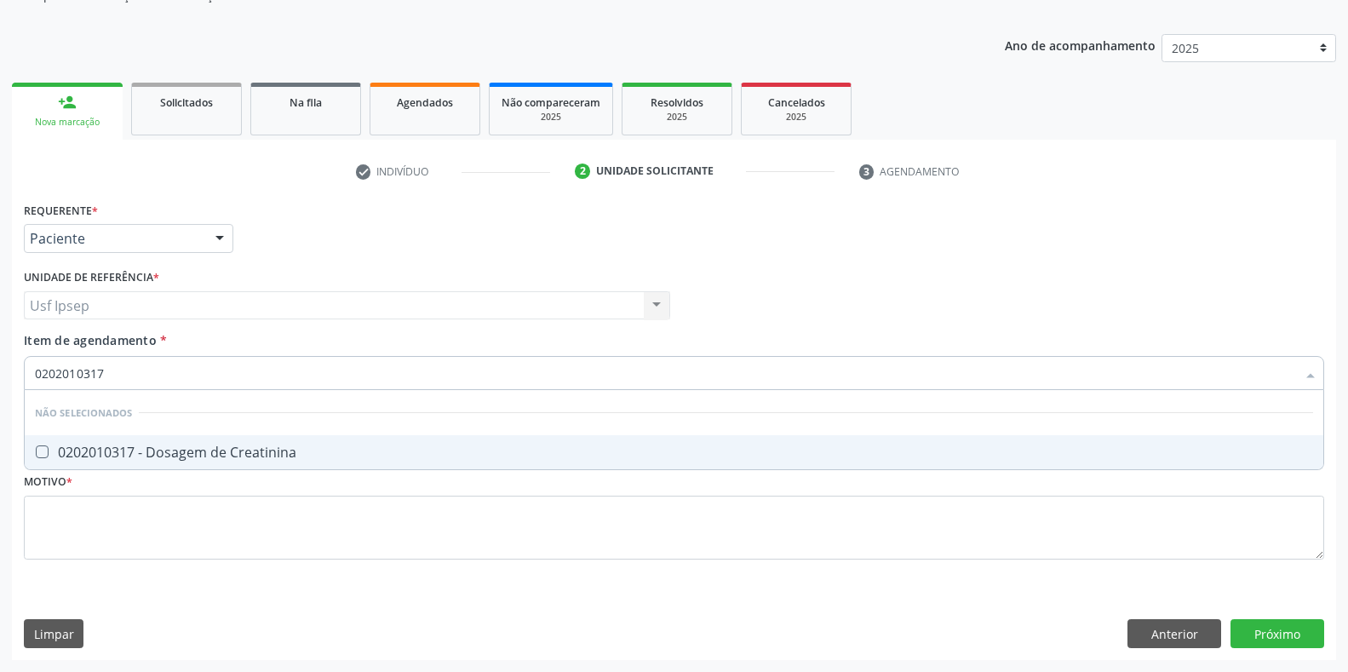
click at [38, 449] on Creatinina at bounding box center [42, 451] width 13 height 13
click at [36, 449] on Creatinina "checkbox" at bounding box center [30, 451] width 11 height 11
click at [107, 369] on input "0202010317" at bounding box center [665, 373] width 1261 height 34
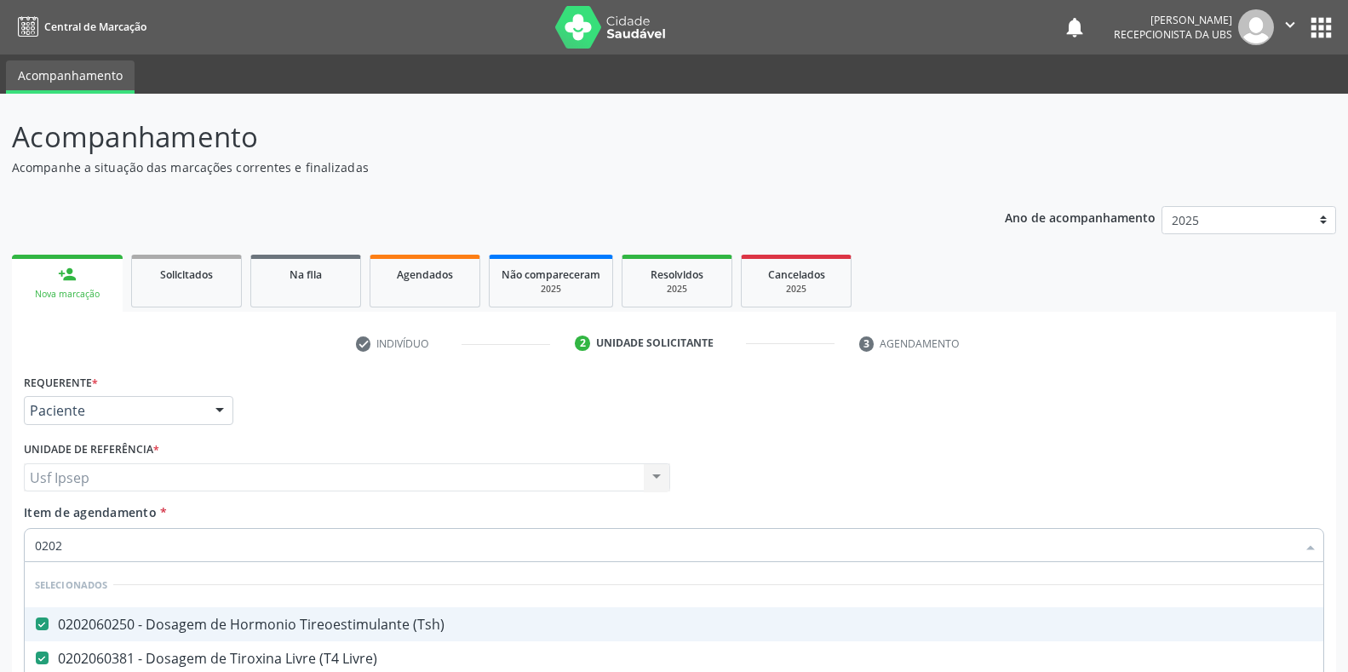
scroll to position [172, 0]
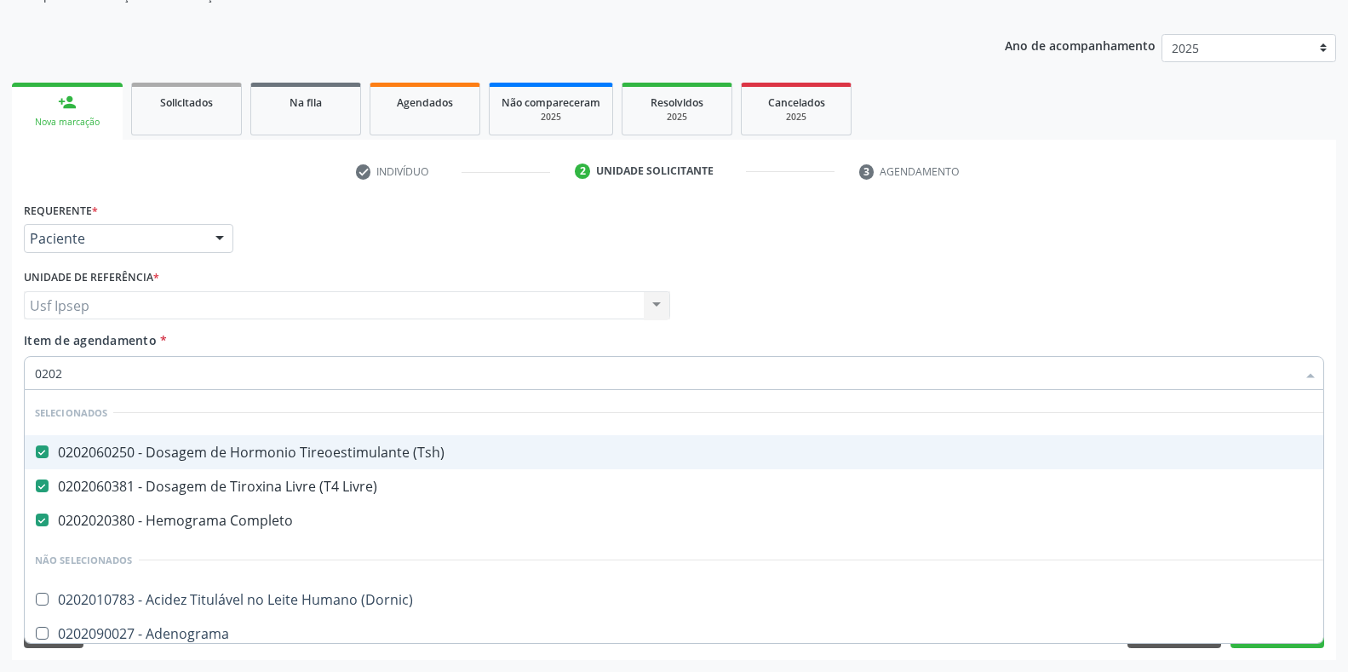
click at [62, 371] on input "0202" at bounding box center [665, 373] width 1261 height 34
type input "020201"
checkbox \(Tsh\) "false"
checkbox Livre\) "false"
checkbox Completo "false"
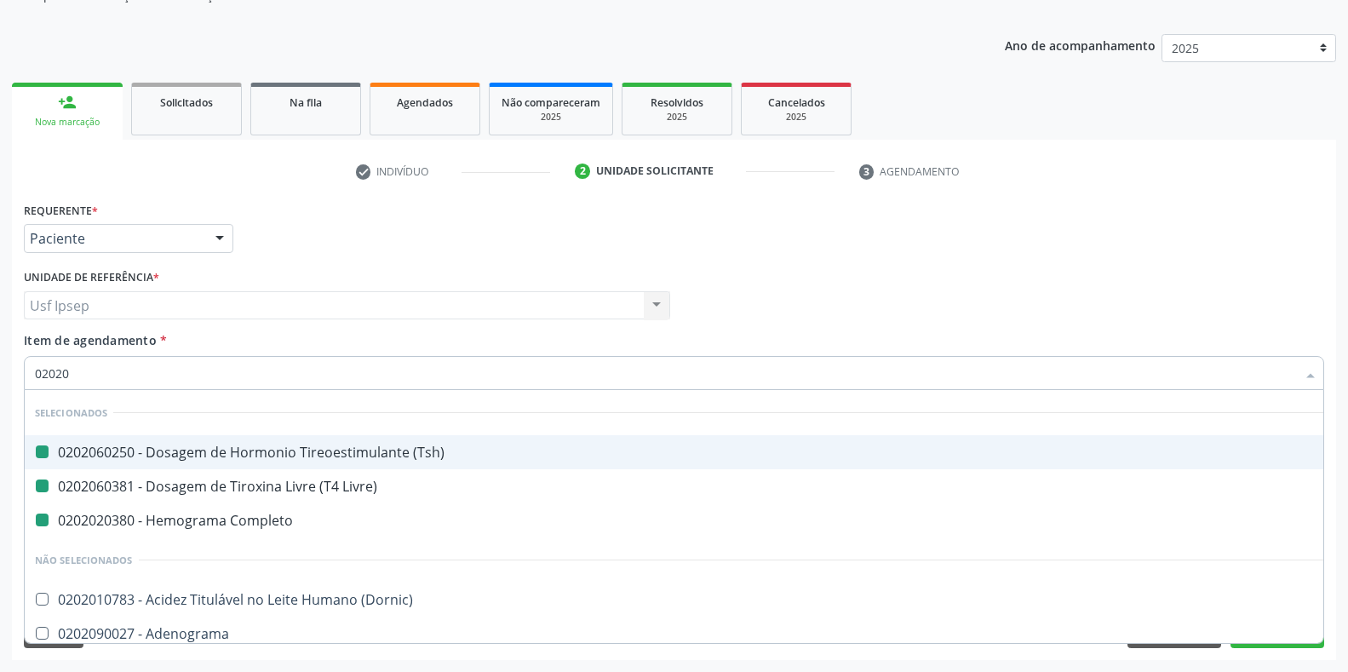
checkbox Fungos "true"
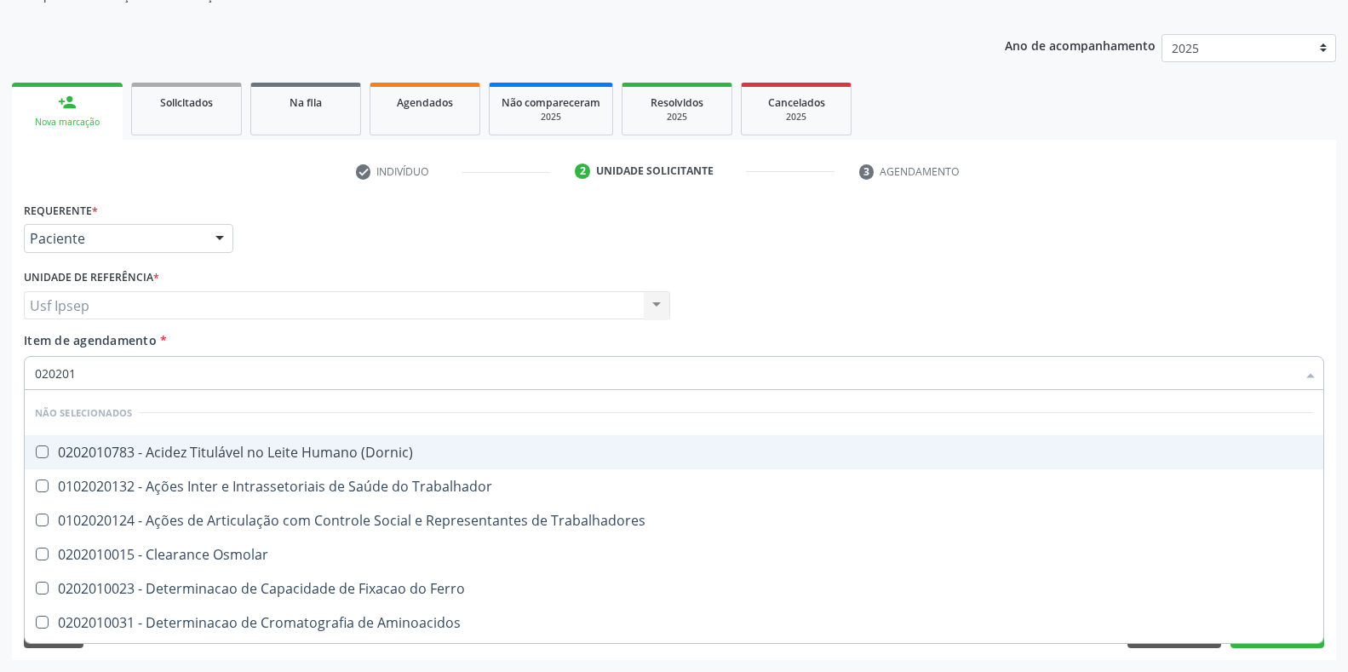
type input "0202010"
checkbox Ionizavel "true"
checkbox Creatinina "false"
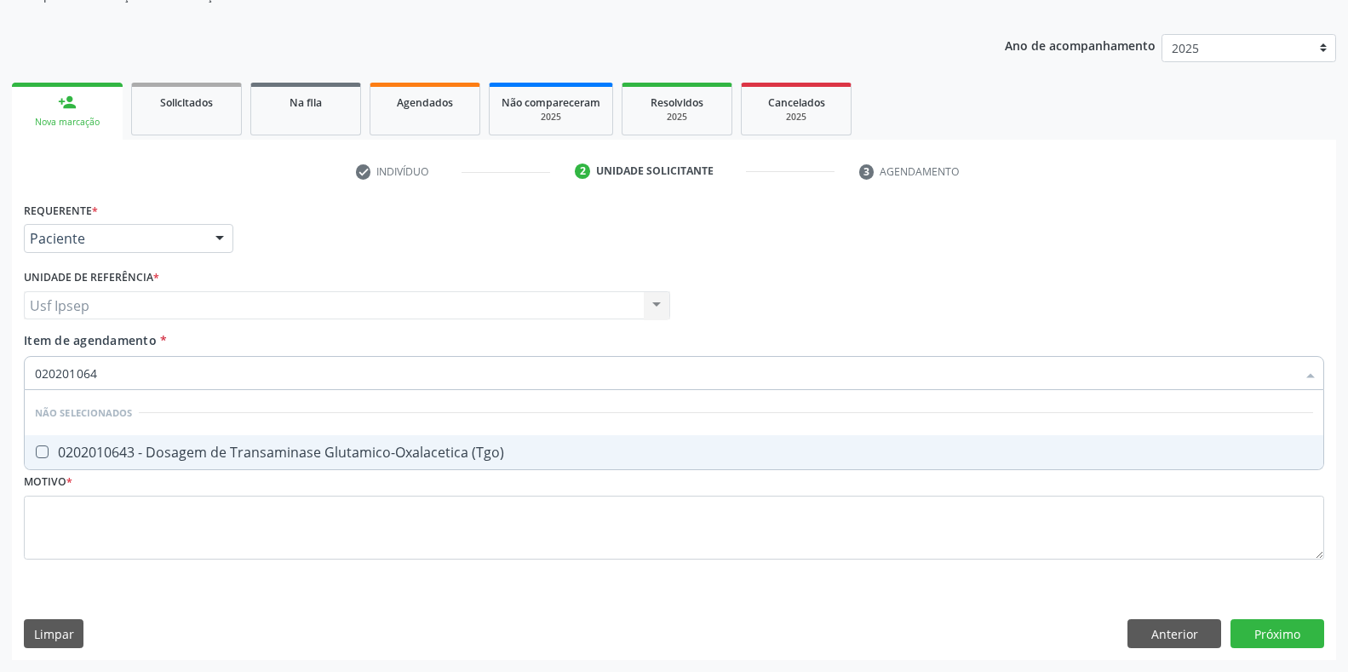
type input "0202010643"
click at [45, 457] on \(Tgo\) at bounding box center [42, 451] width 13 height 13
click at [36, 457] on \(Tgo\) "checkbox" at bounding box center [30, 451] width 11 height 11
checkbox \(Tgo\) "true"
click at [102, 371] on input "0202010643" at bounding box center [665, 373] width 1261 height 34
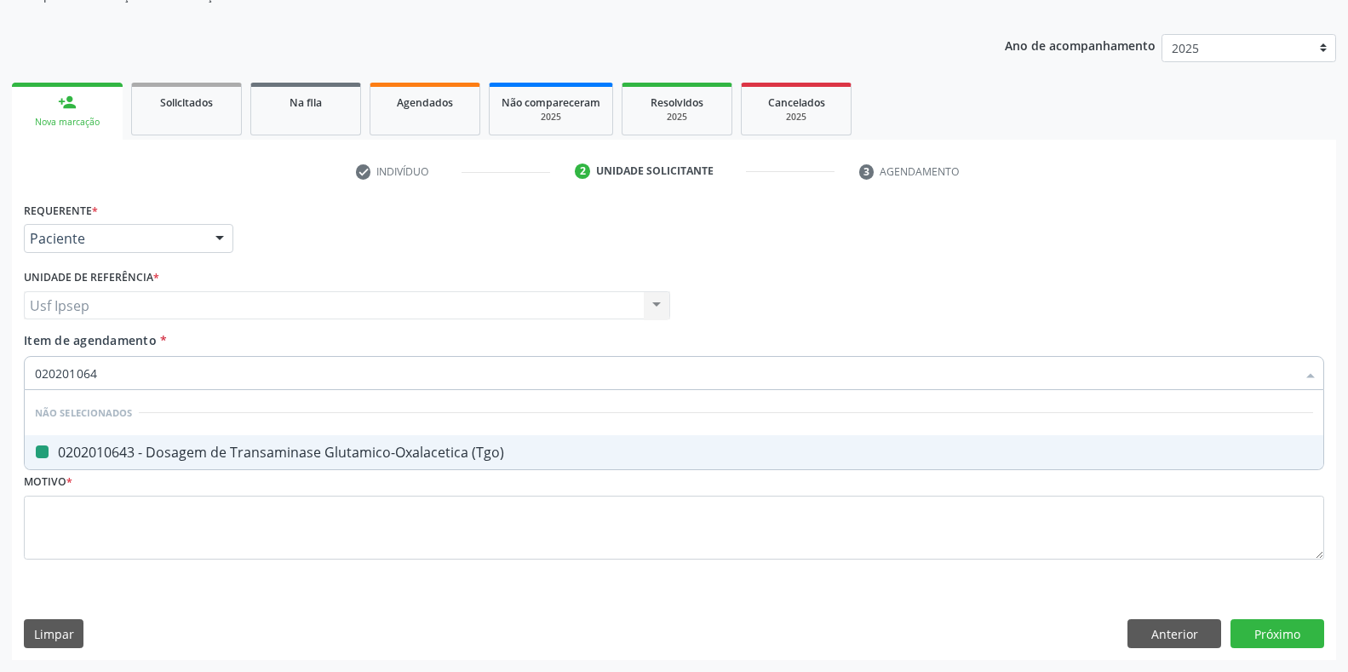
type input "02020106"
checkbox \(Tgo\) "false"
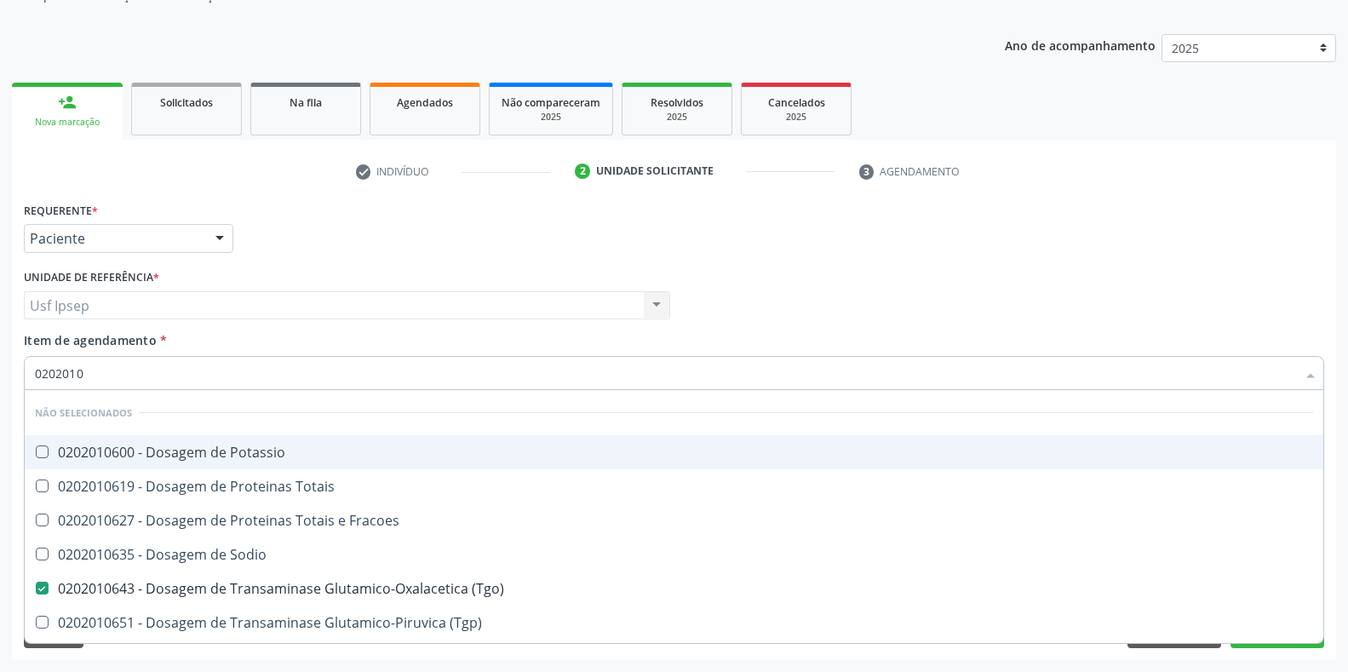
type input "020201"
checkbox \(Tgo\) "false"
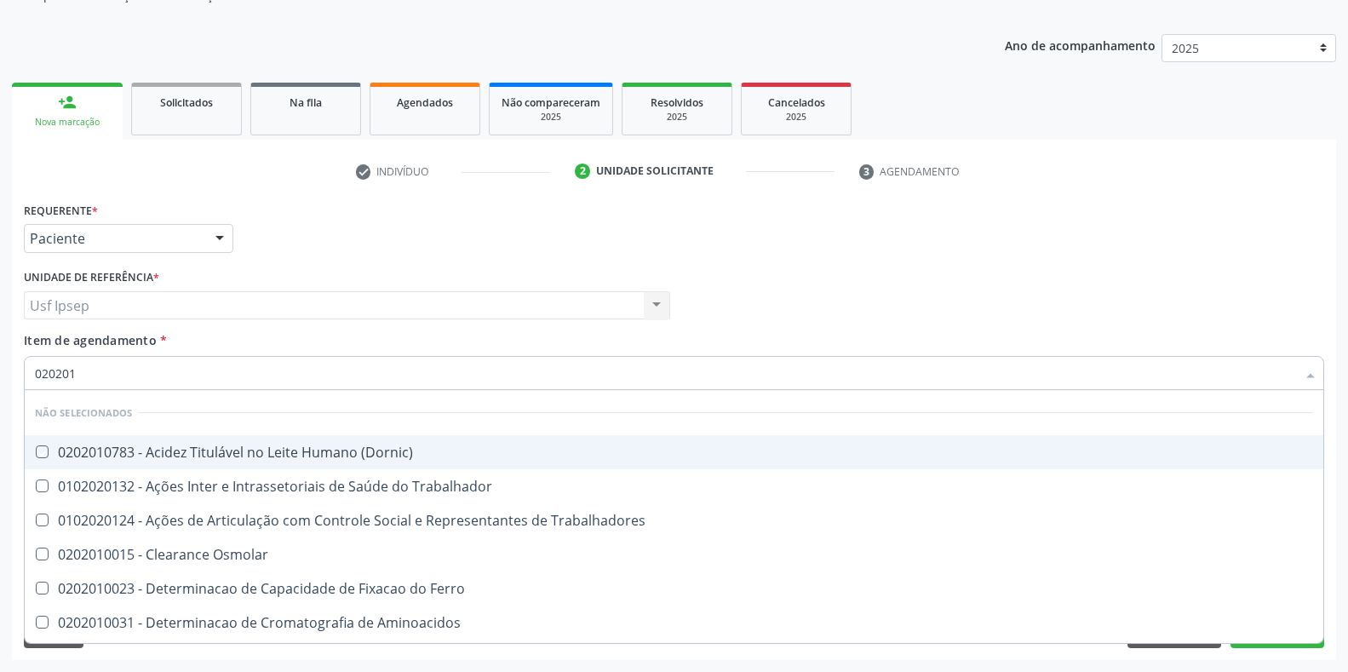
type input "02020"
checkbox \(Dornic\) "true"
checkbox Trabalhador "true"
checkbox Trabalhadores "true"
checkbox Creatinina "false"
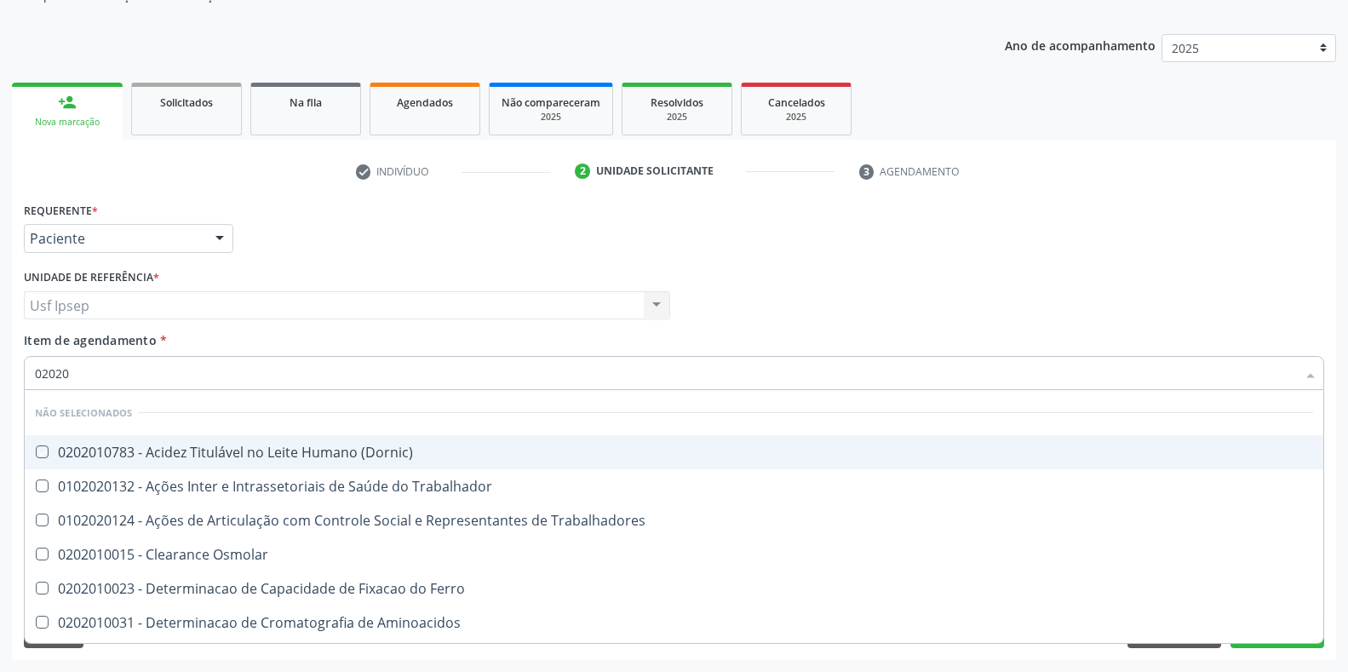
checkbox \(Tgo\) "false"
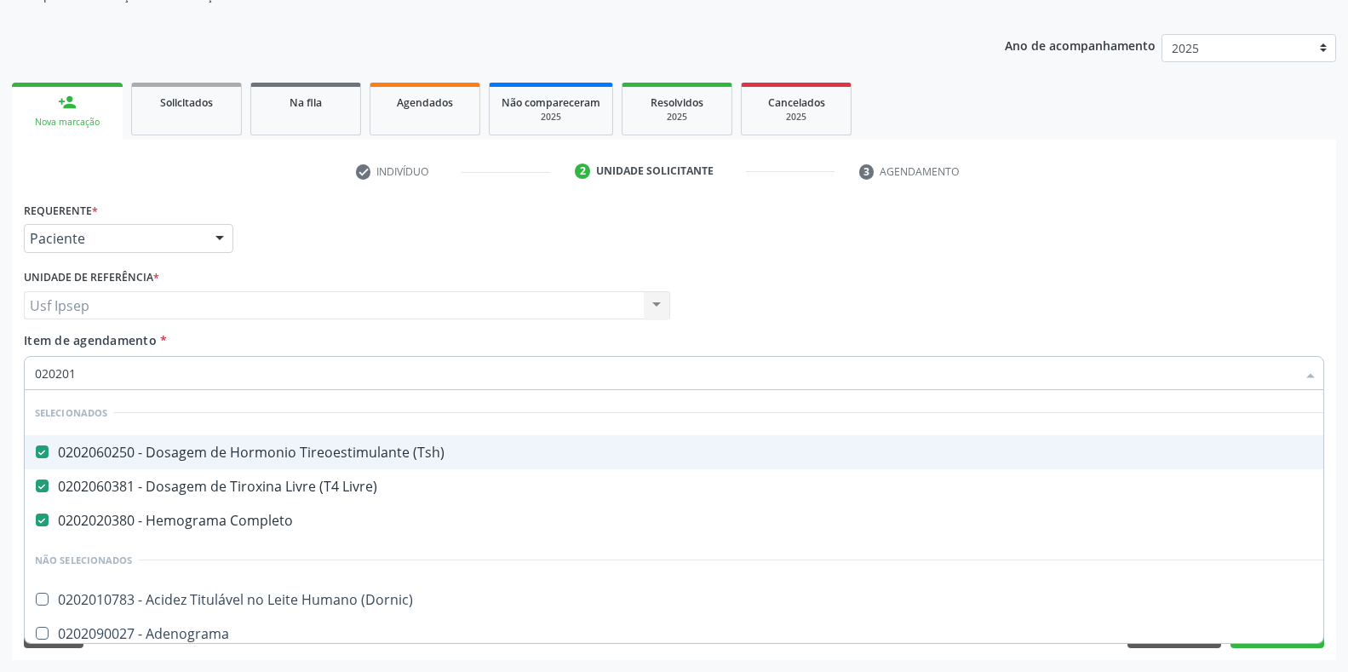
type input "0202010"
checkbox \(Tsh\) "false"
checkbox Livre\) "false"
checkbox Completo "false"
checkbox Cd4\/Cd8 "true"
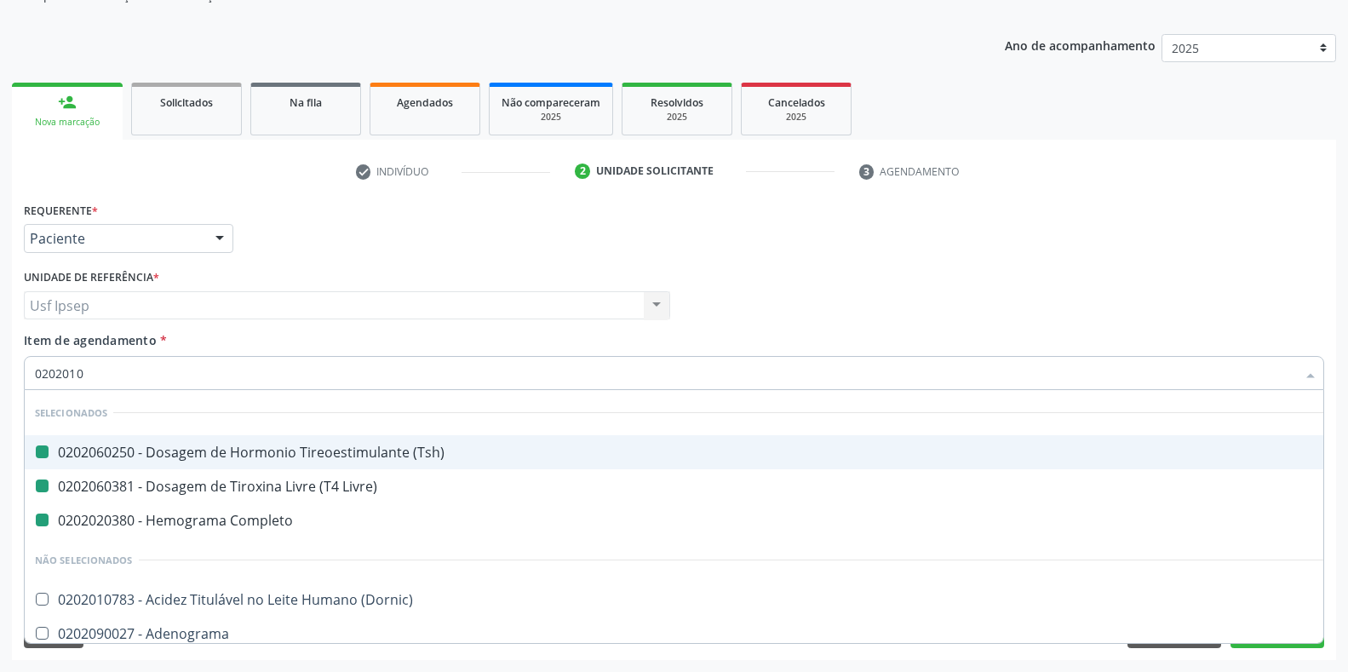
checkbox \(Pos-Pasteurização\) "false"
checkbox Coagulação "true"
checkbox Organicos "false"
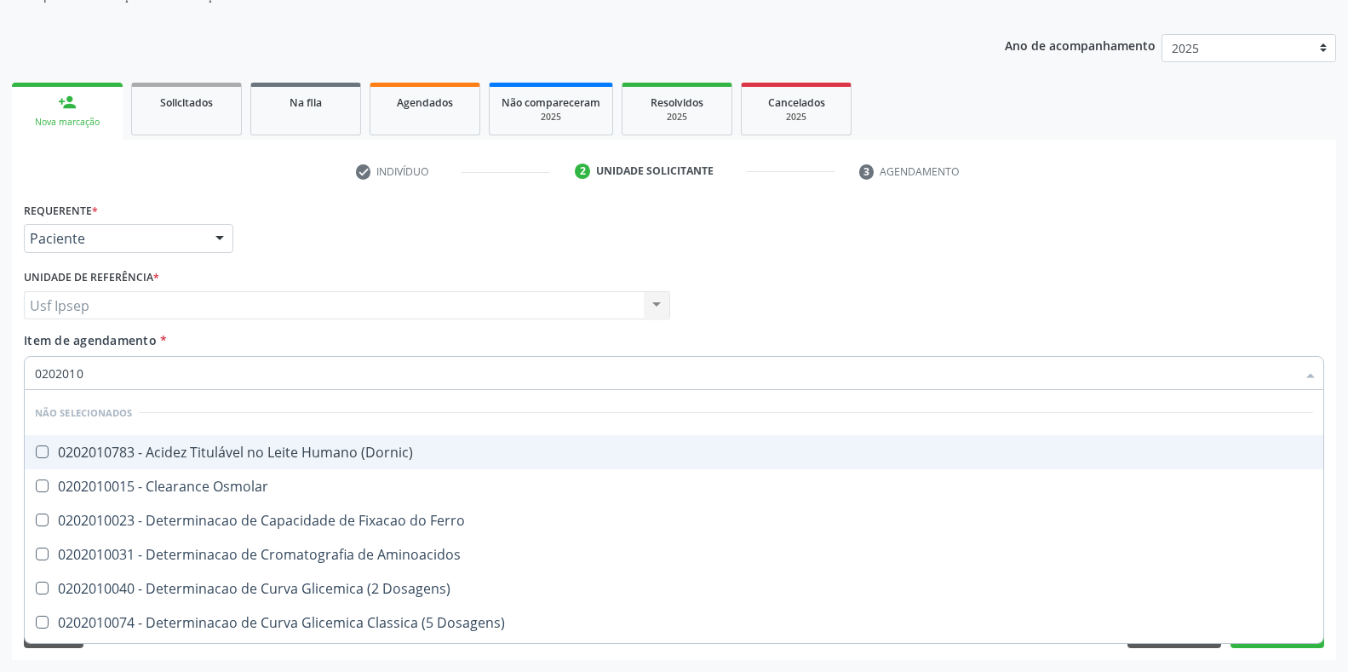
type input "02020106"
checkbox Dosagens\) "true"
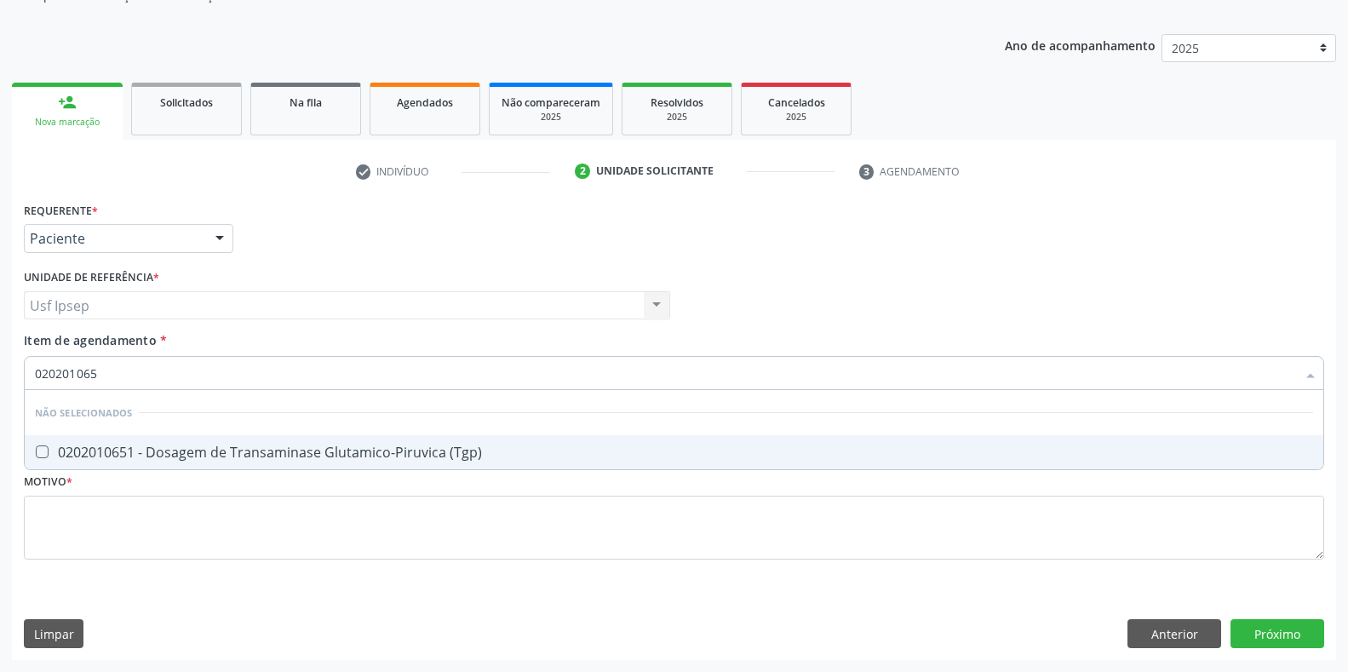
type input "0202010651"
click at [43, 450] on \(Tgp\) at bounding box center [42, 451] width 13 height 13
click at [36, 450] on \(Tgp\) "checkbox" at bounding box center [30, 451] width 11 height 11
checkbox \(Tgp\) "true"
click at [106, 370] on input "0202010651" at bounding box center [665, 373] width 1261 height 34
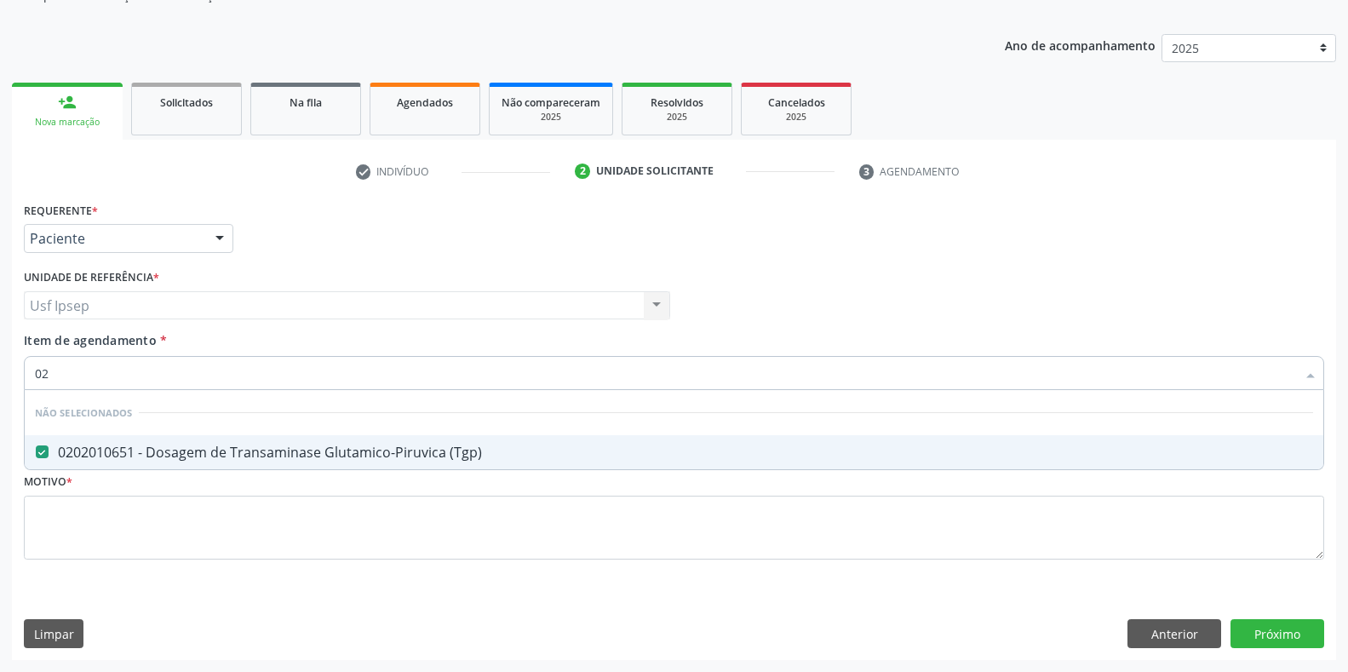
type input "0"
checkbox \(Tgp\) "true"
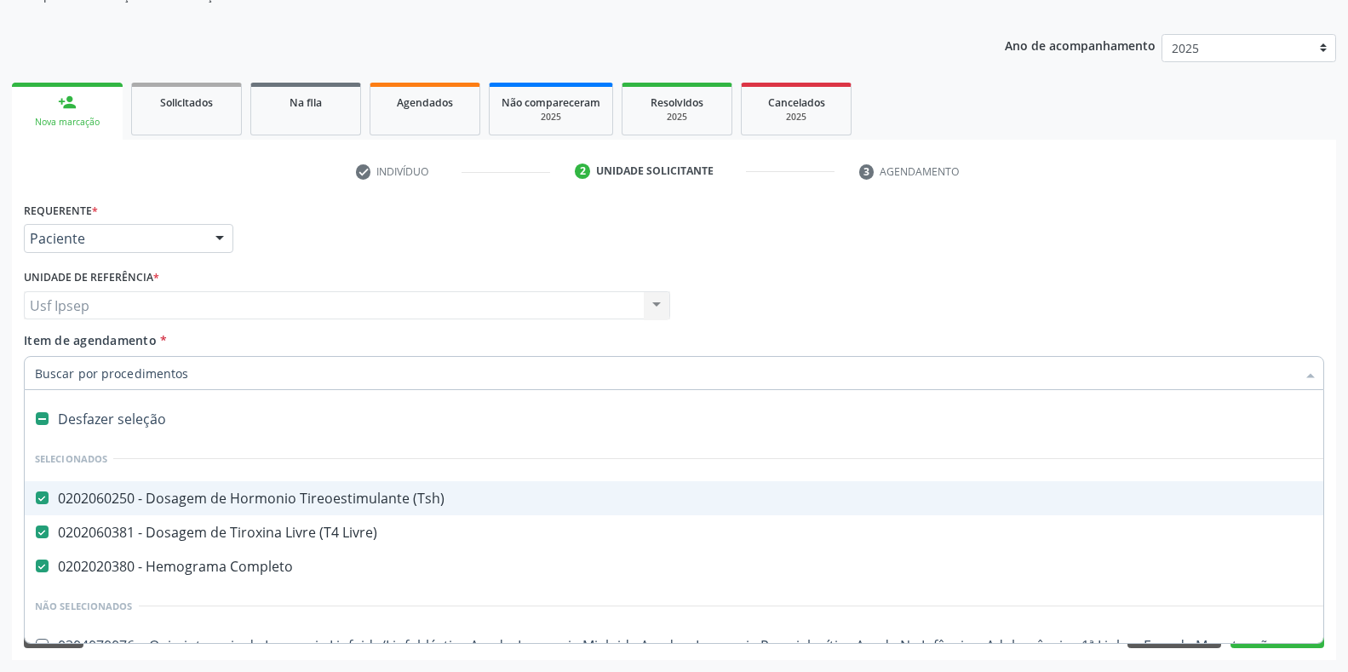
click at [34, 369] on div at bounding box center [674, 373] width 1301 height 34
checkbox Manutenção "true"
checkbox Preenchida\) "true"
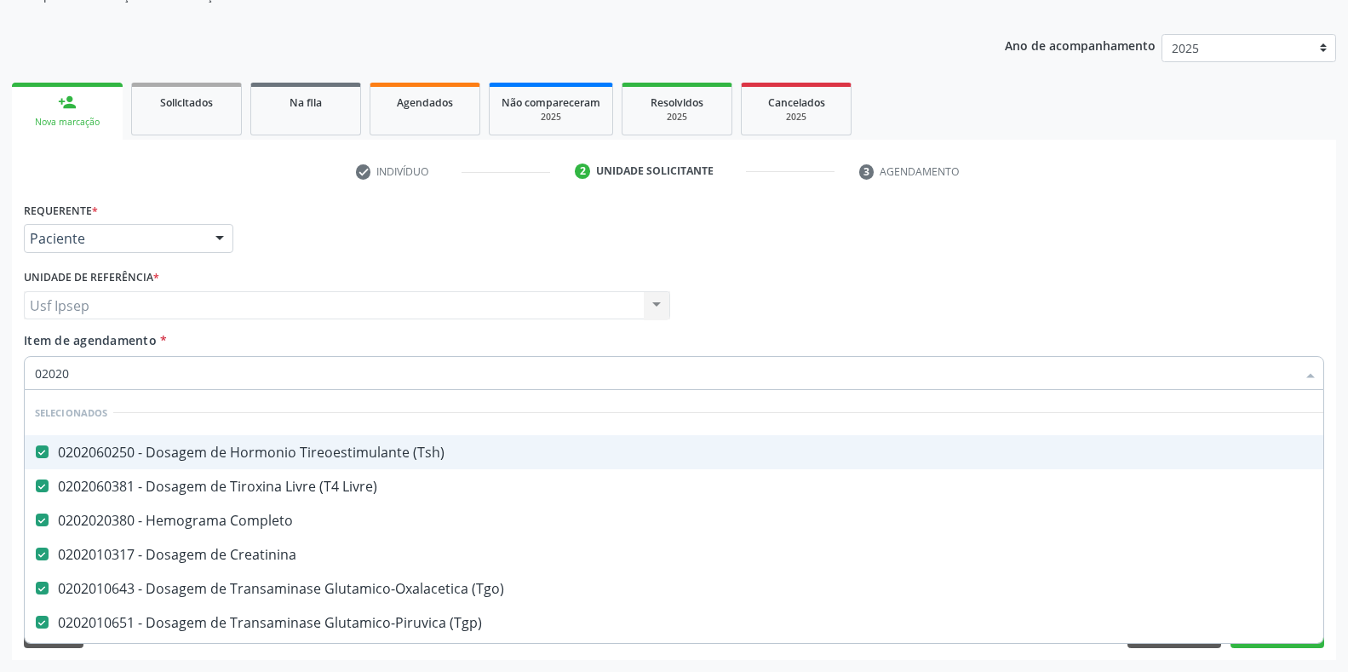
type input "020201"
checkbox \(Tgo\) "false"
checkbox \(Tgp\) "false"
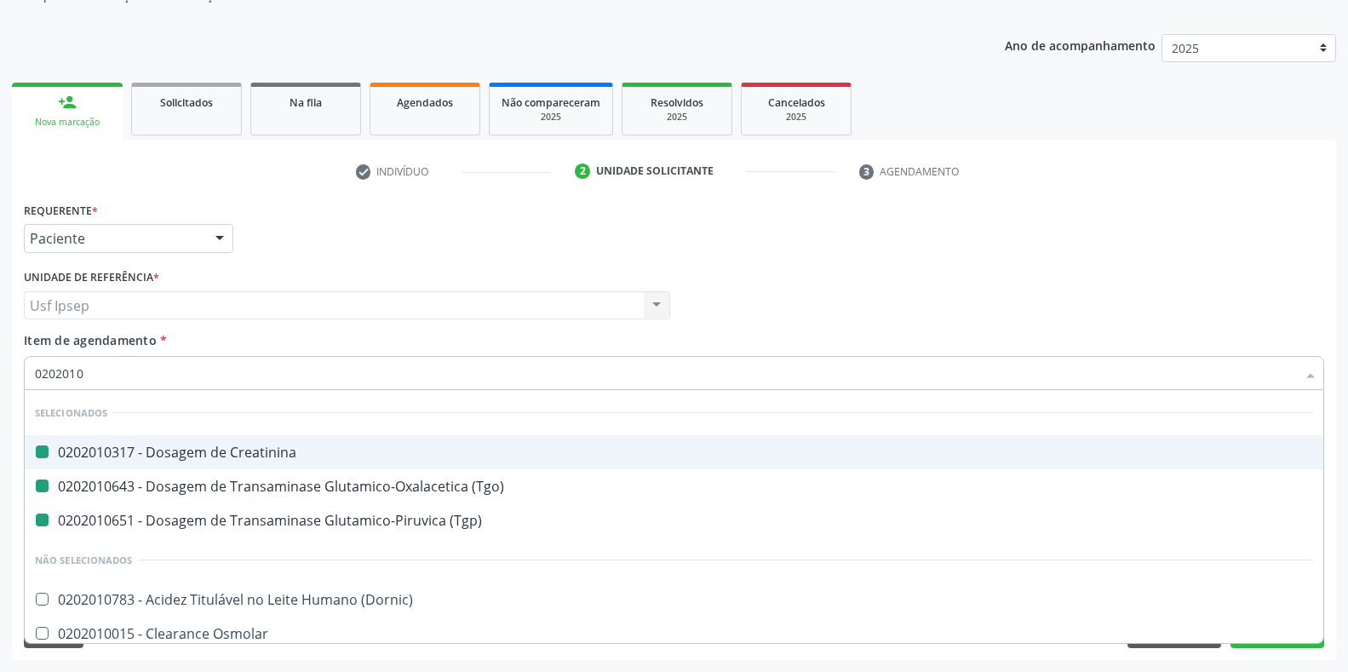
type input "02020104"
checkbox Creatinina "false"
checkbox \(Tgo\) "false"
checkbox \(Tgp\) "false"
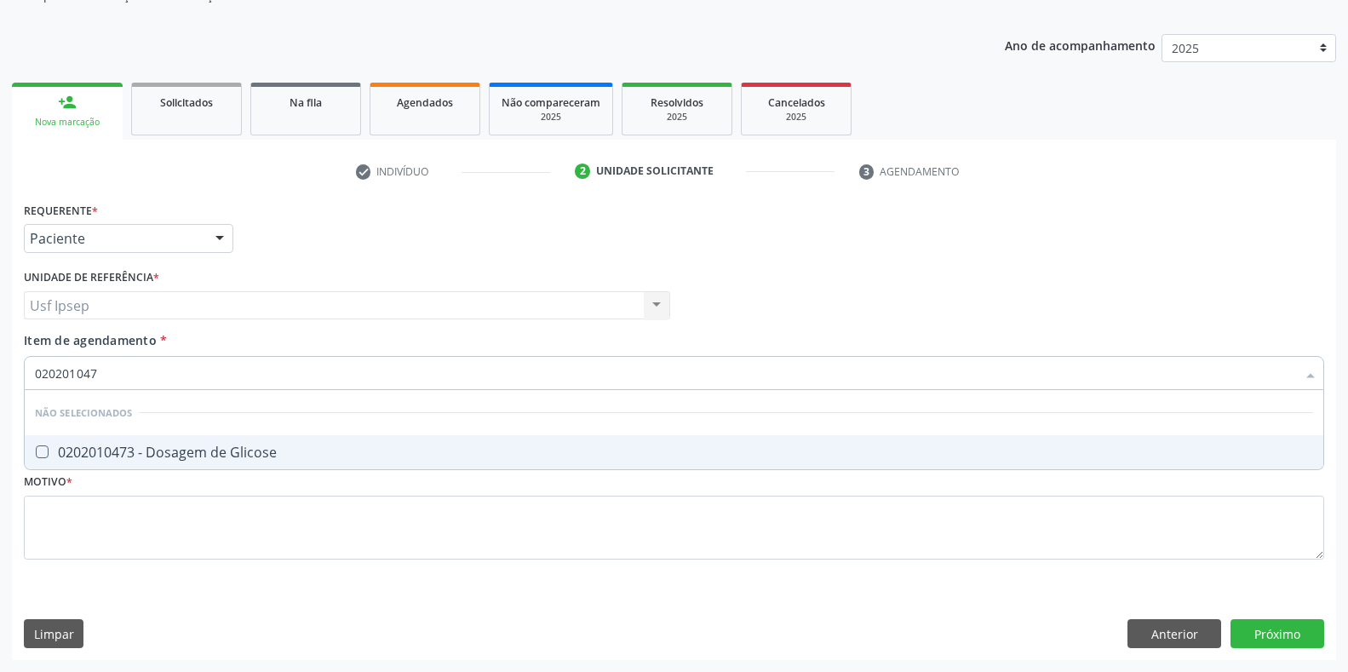
type input "0202010473"
click at [40, 453] on Glicose at bounding box center [42, 451] width 13 height 13
click at [36, 453] on Glicose "checkbox" at bounding box center [30, 451] width 11 height 11
checkbox Glicose "true"
click at [106, 376] on input "0202010473" at bounding box center [665, 373] width 1261 height 34
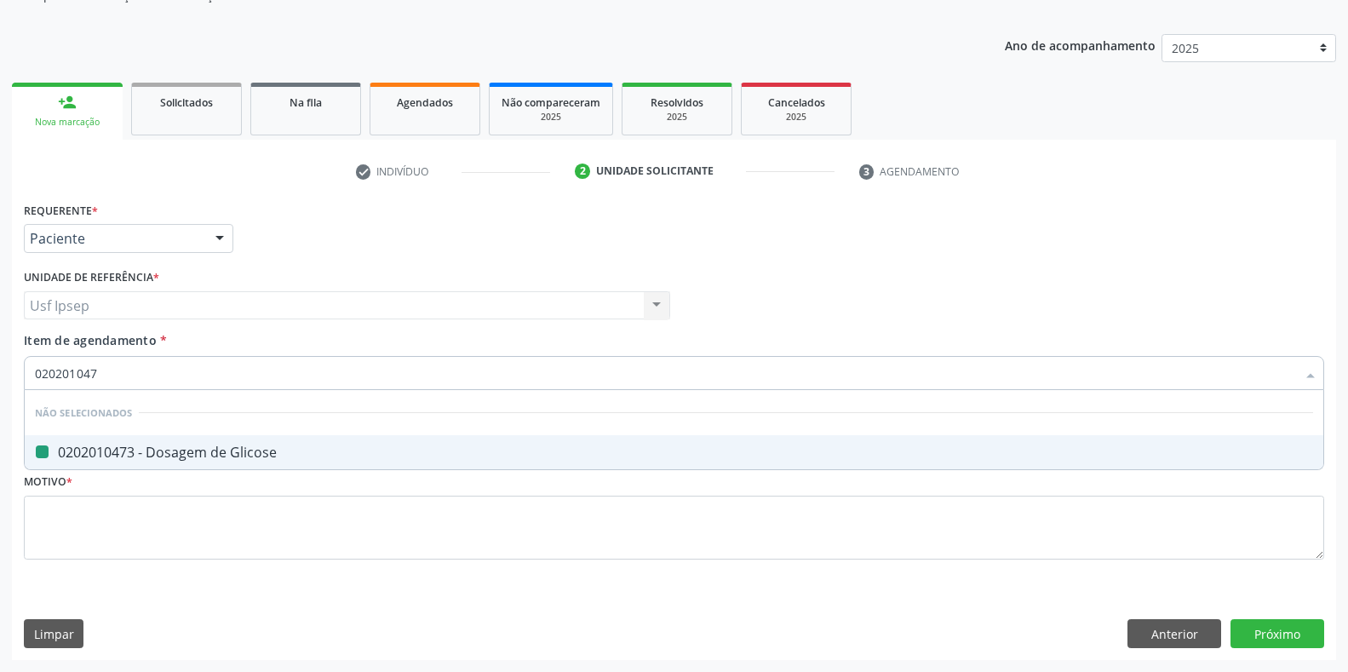
type input "02020104"
checkbox Glicose "false"
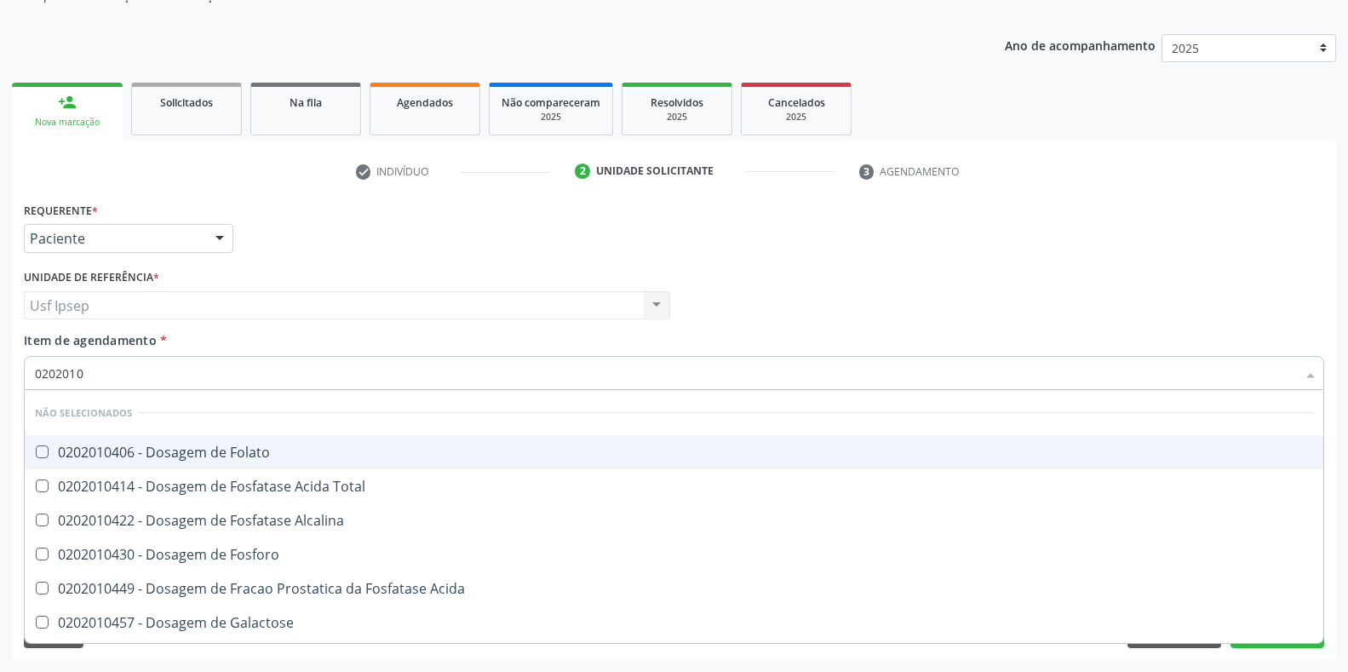
type input "020201"
checkbox Folato "true"
checkbox Total "true"
checkbox Alcalina "true"
checkbox Glicose "false"
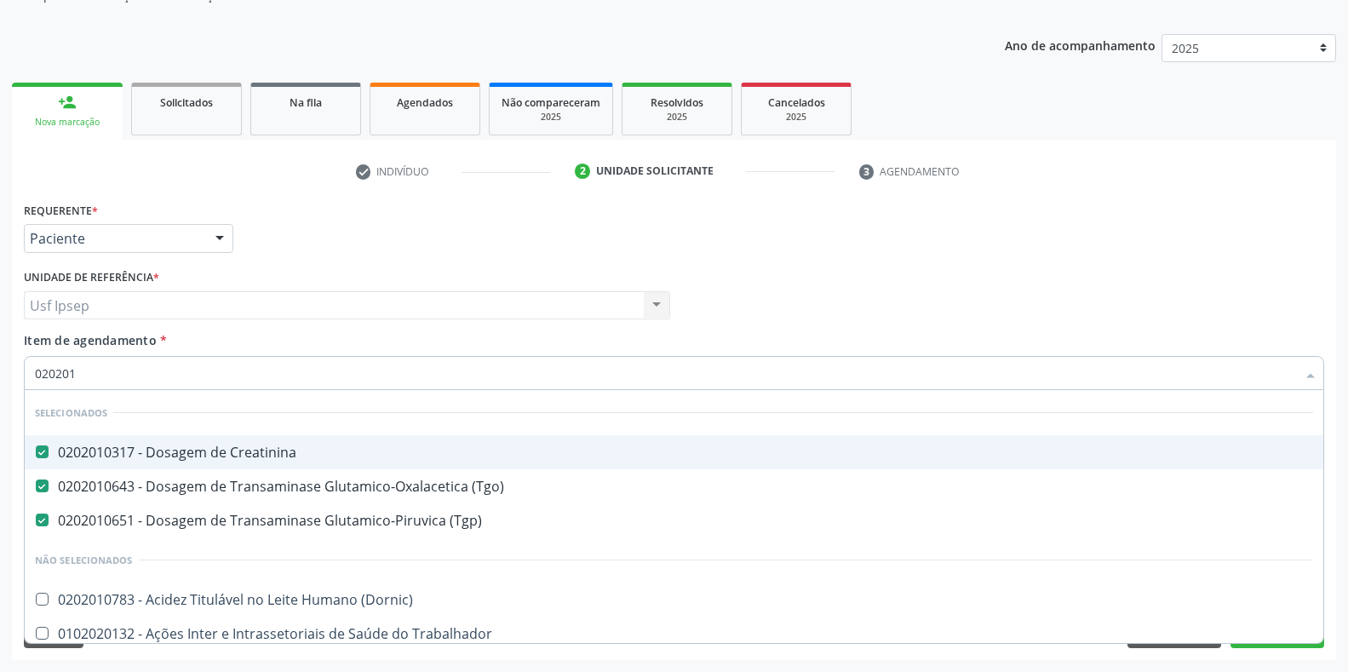
click at [79, 375] on input "020201" at bounding box center [665, 373] width 1261 height 34
type input "0"
checkbox \(Dornic\) "true"
checkbox Trabalhador "true"
checkbox Glicose "false"
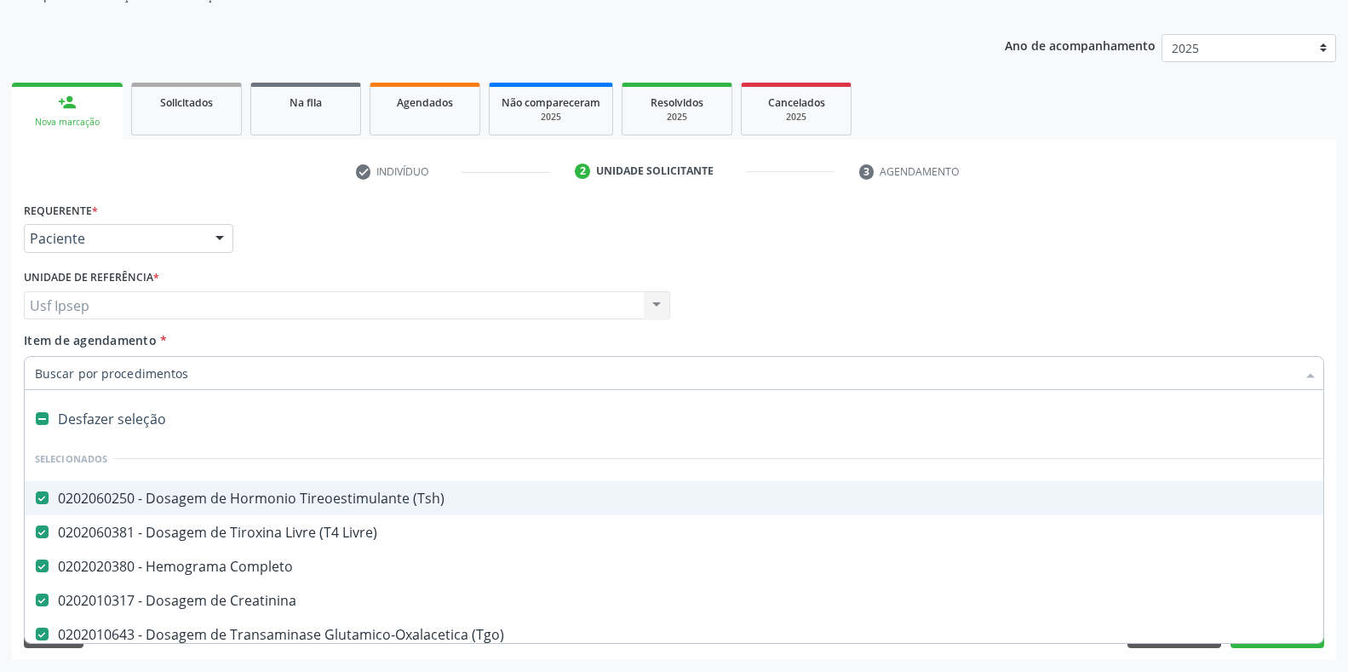
click at [663, 242] on div "Requerente * Paciente Profissional de Saúde Paciente Nenhum resultado encontrad…" at bounding box center [674, 231] width 1309 height 66
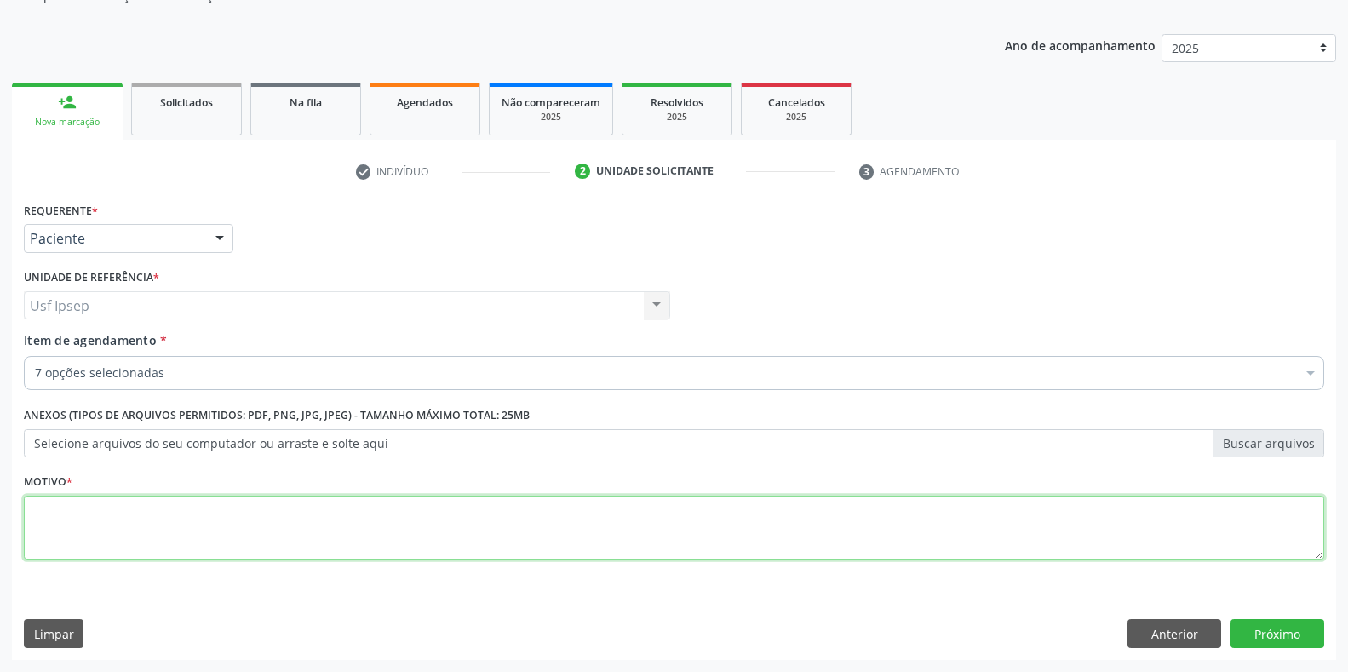
click at [44, 522] on textarea at bounding box center [674, 528] width 1301 height 65
type textarea "1"
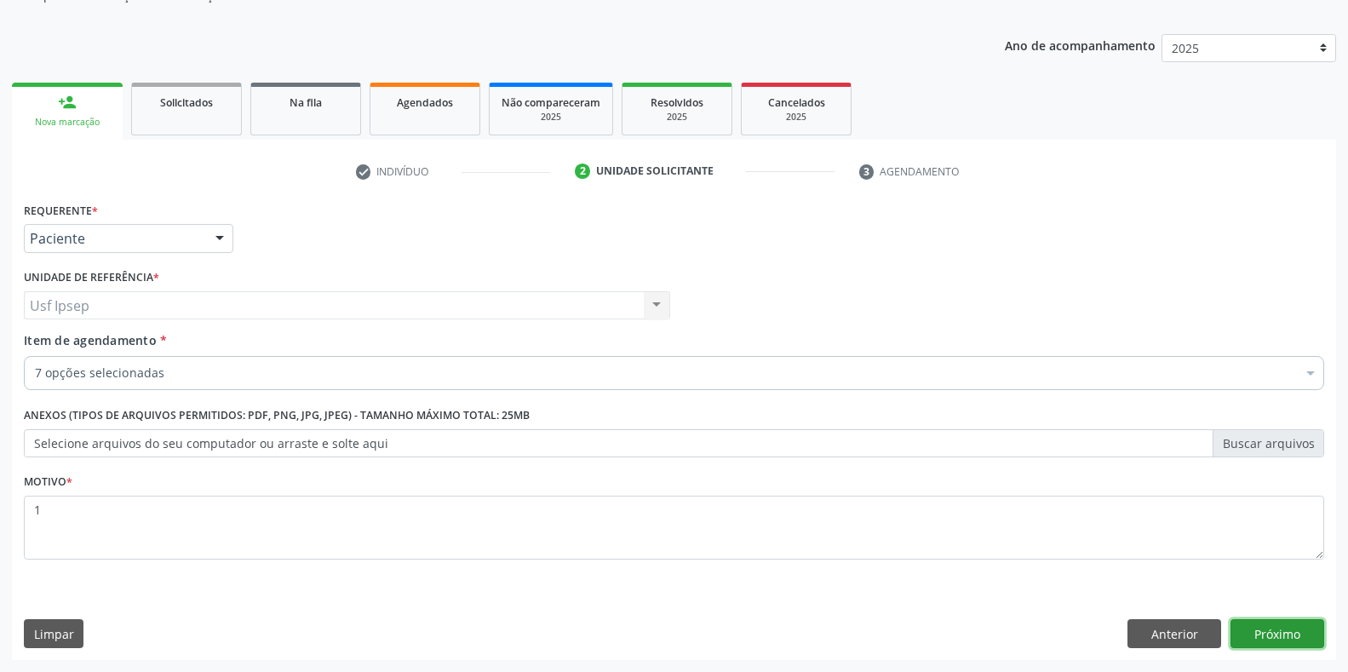
click at [1272, 632] on button "Próximo" at bounding box center [1278, 633] width 94 height 29
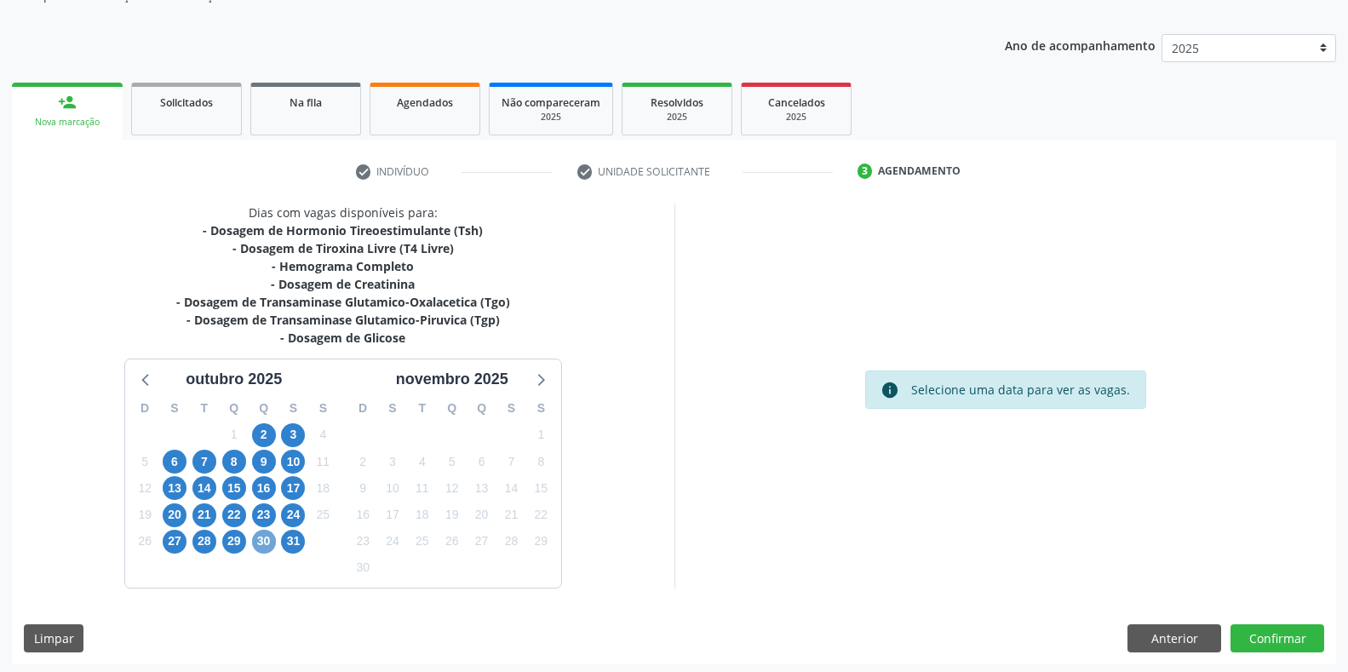
click at [264, 534] on span "30" at bounding box center [264, 542] width 24 height 24
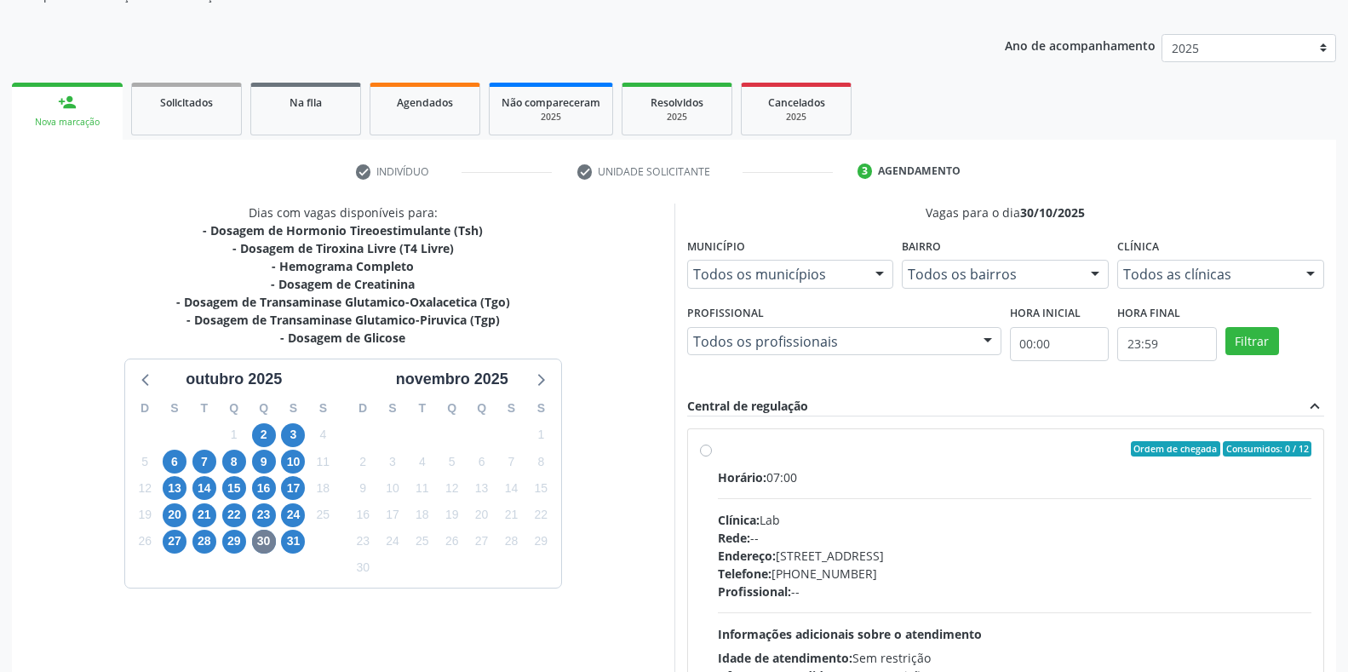
click at [694, 443] on div "Ordem de chegada Consumidos: 0 / 12 Horário: 07:00 Clínica: Lab Rede: -- Endere…" at bounding box center [1006, 571] width 636 height 285
radio input "true"
click at [911, 371] on div "Profissional Todos os profissionais Todos os profissionais Nenhum resultado enc…" at bounding box center [844, 340] width 323 height 78
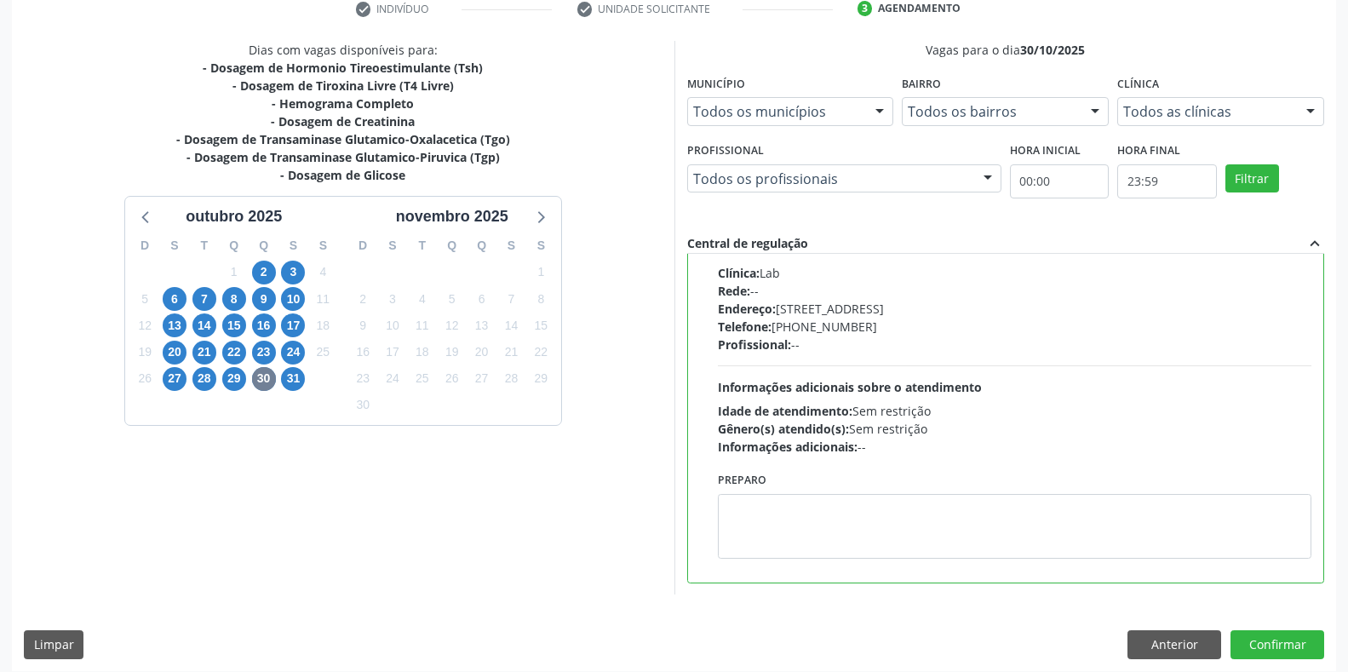
scroll to position [346, 0]
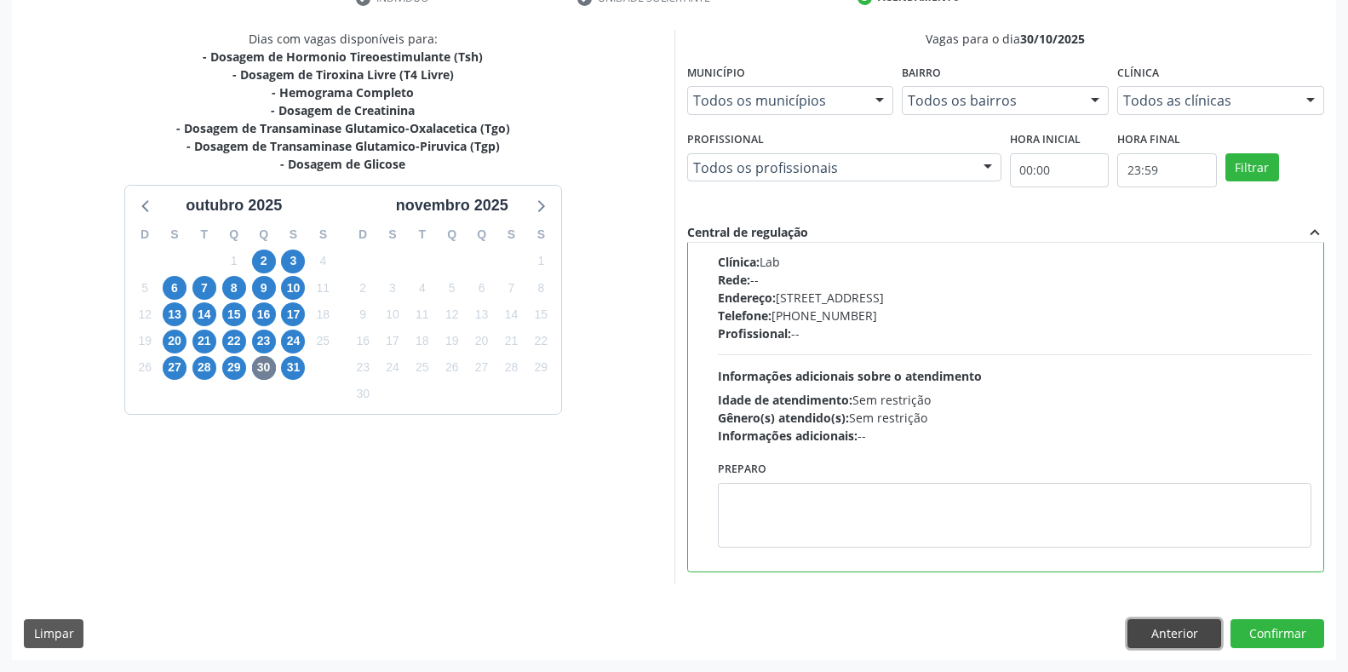
click at [1173, 635] on button "Anterior" at bounding box center [1175, 633] width 94 height 29
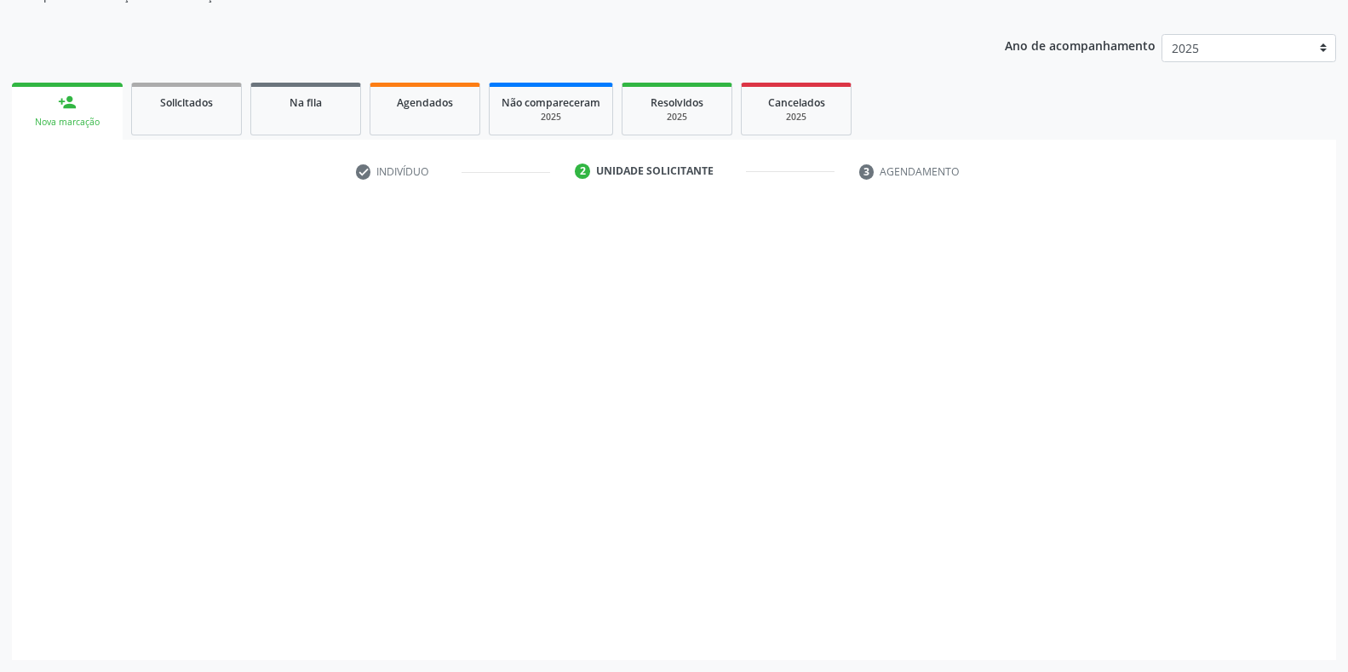
scroll to position [172, 0]
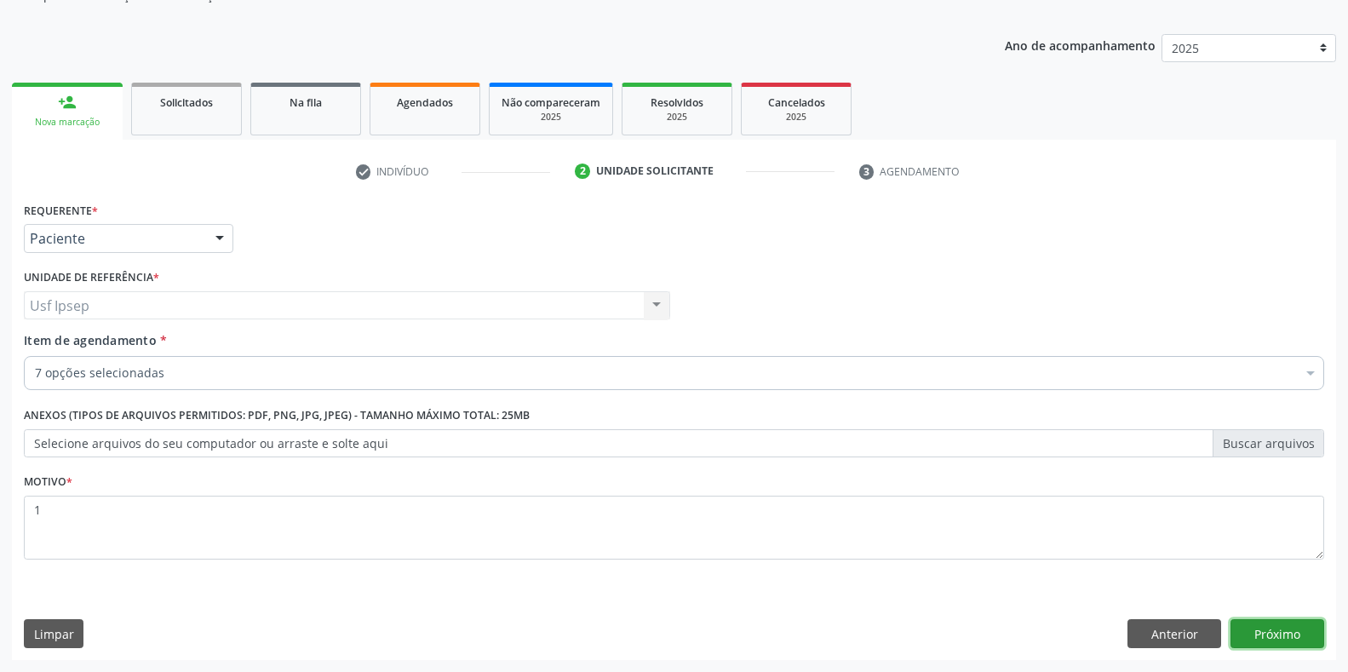
click at [1290, 635] on button "Próximo" at bounding box center [1278, 633] width 94 height 29
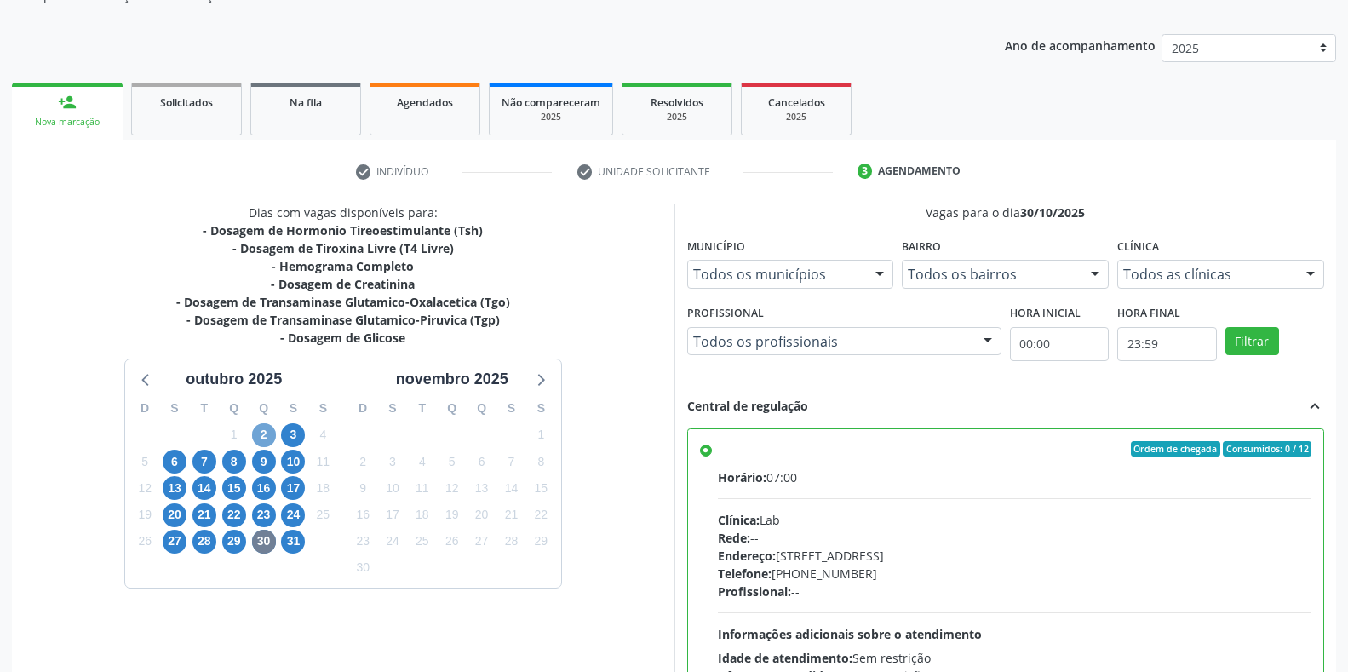
click at [259, 433] on span "2" at bounding box center [264, 435] width 24 height 24
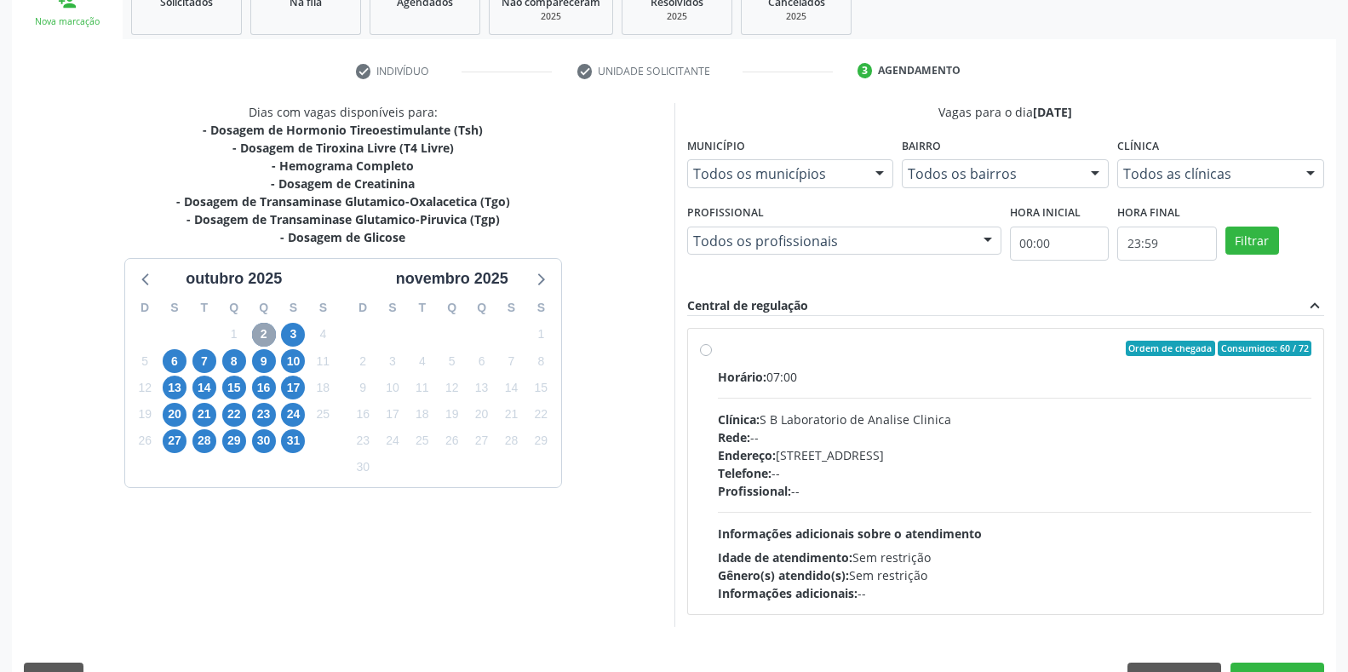
scroll to position [314, 0]
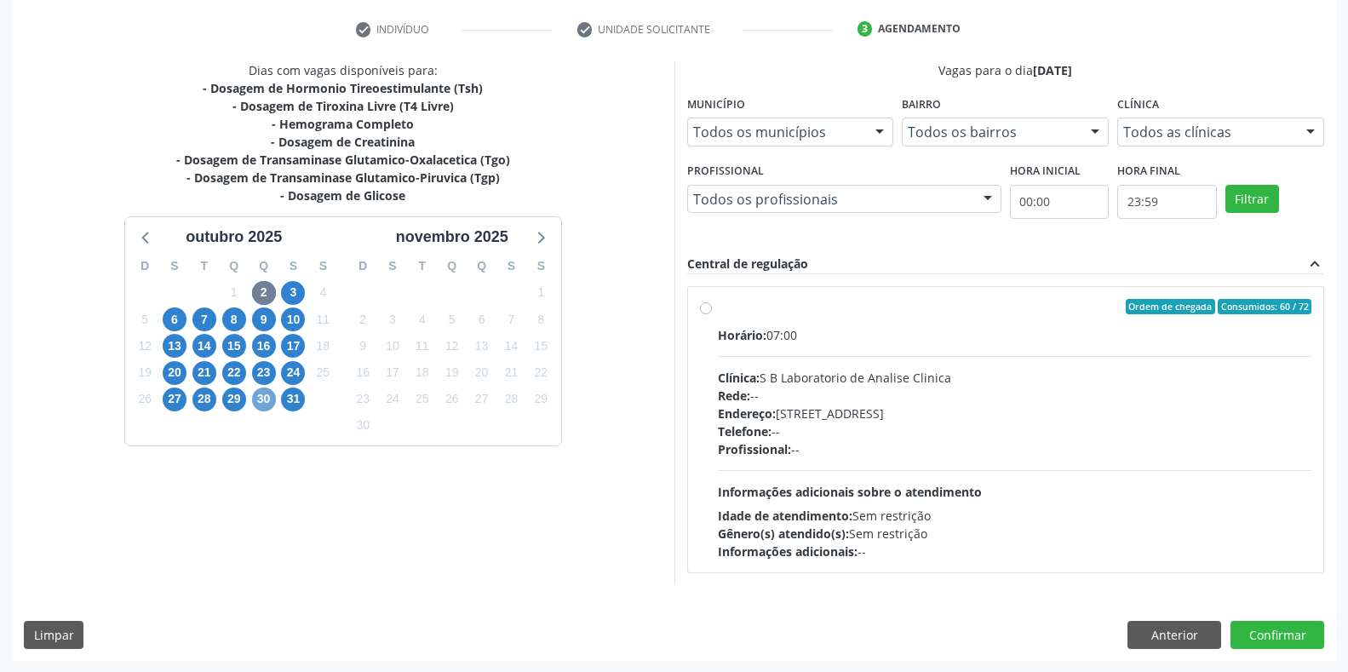
click at [264, 405] on span "30" at bounding box center [264, 400] width 24 height 24
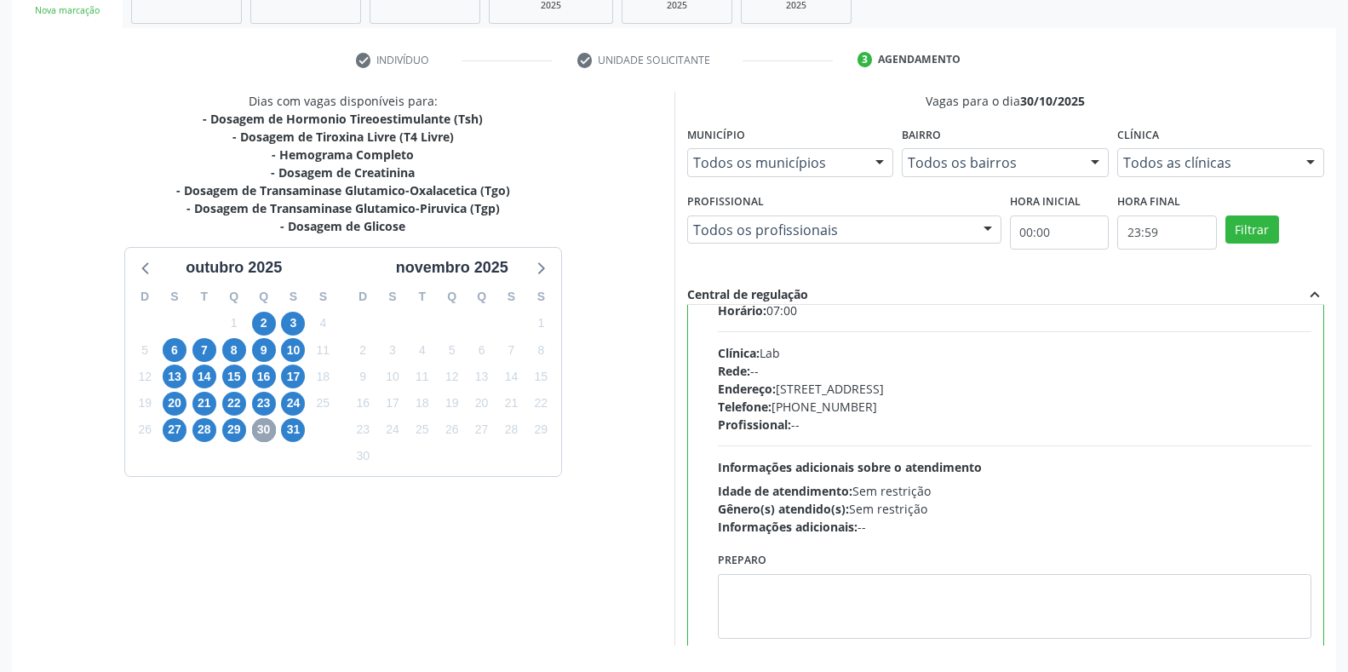
scroll to position [84, 0]
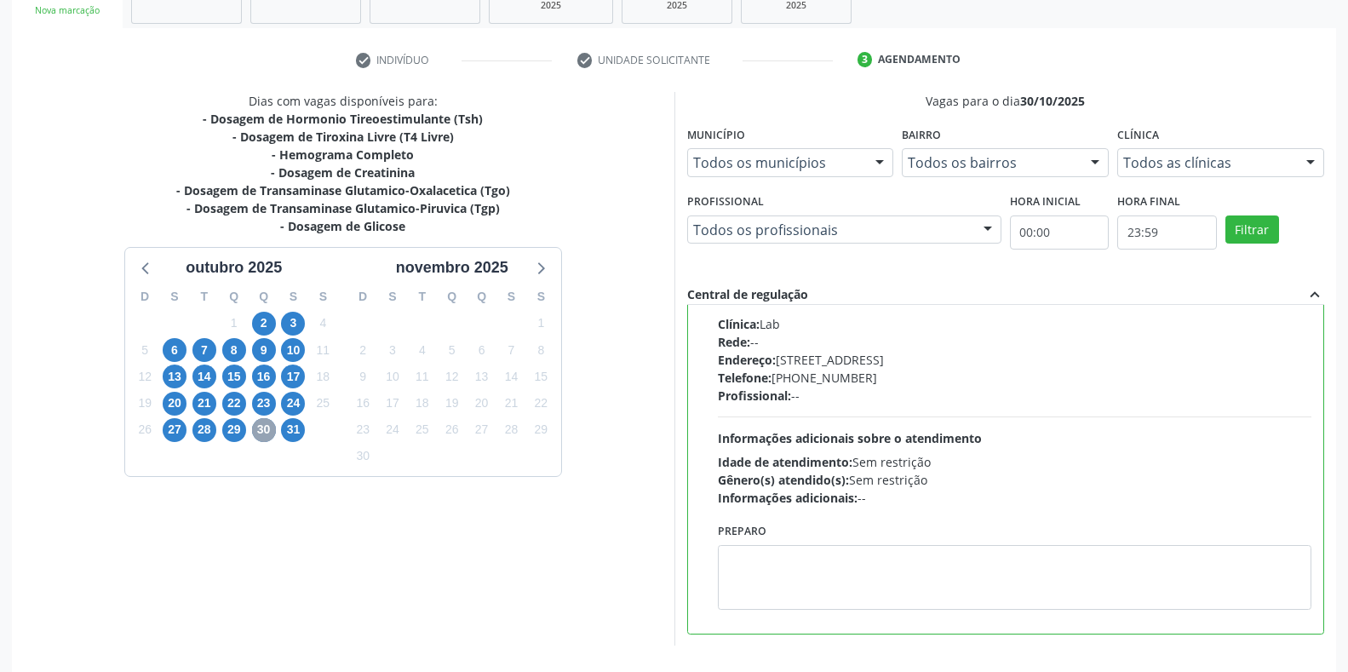
click at [266, 433] on span "30" at bounding box center [264, 430] width 24 height 24
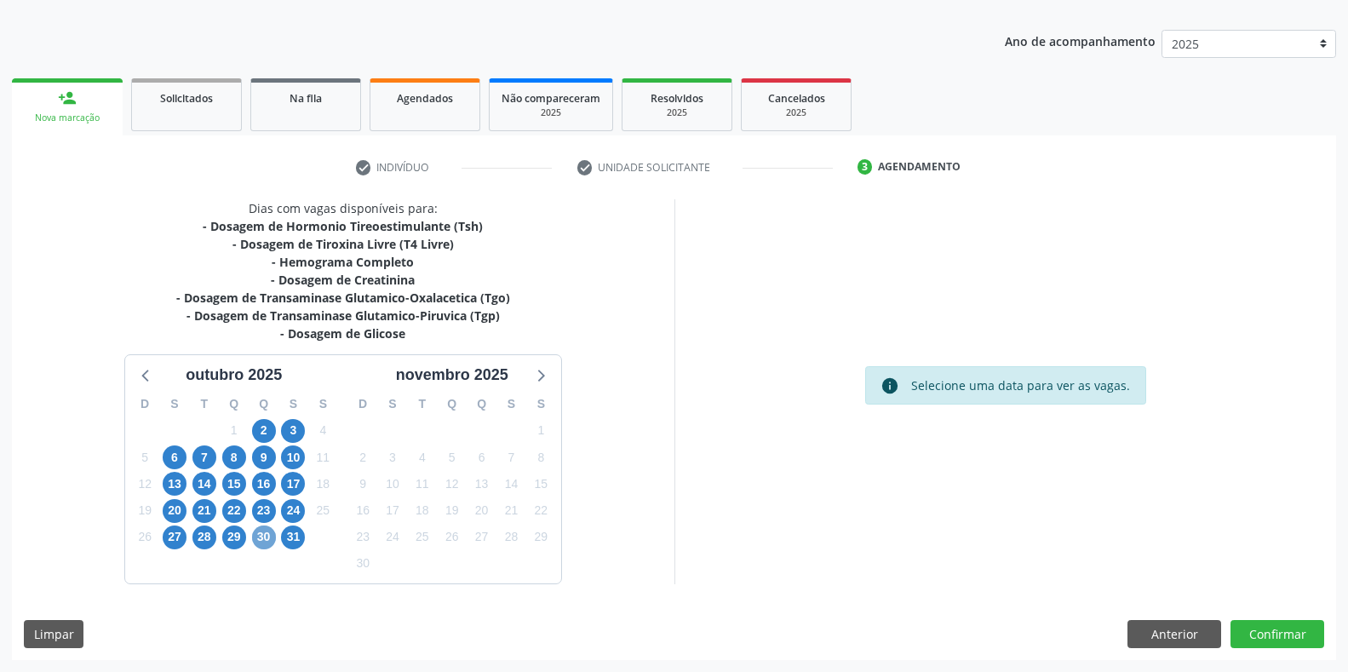
scroll to position [176, 0]
click at [266, 541] on span "30" at bounding box center [264, 538] width 24 height 24
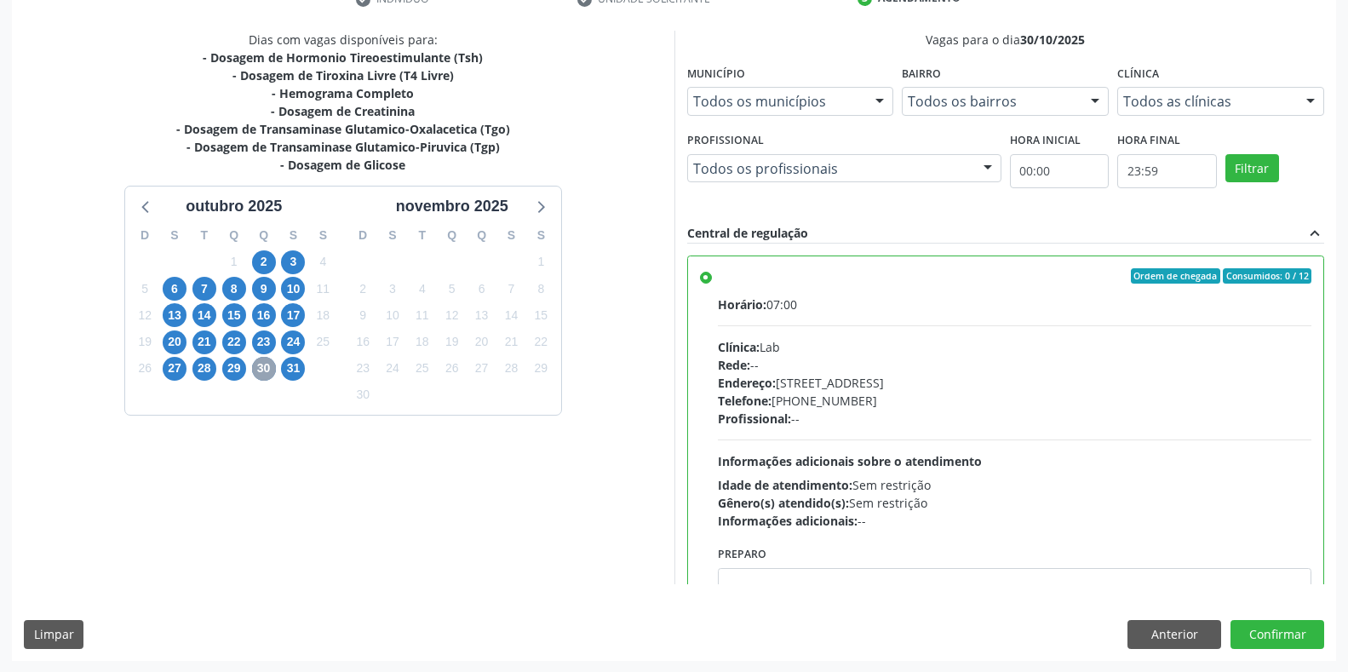
scroll to position [346, 0]
click at [261, 363] on span "30" at bounding box center [264, 368] width 24 height 24
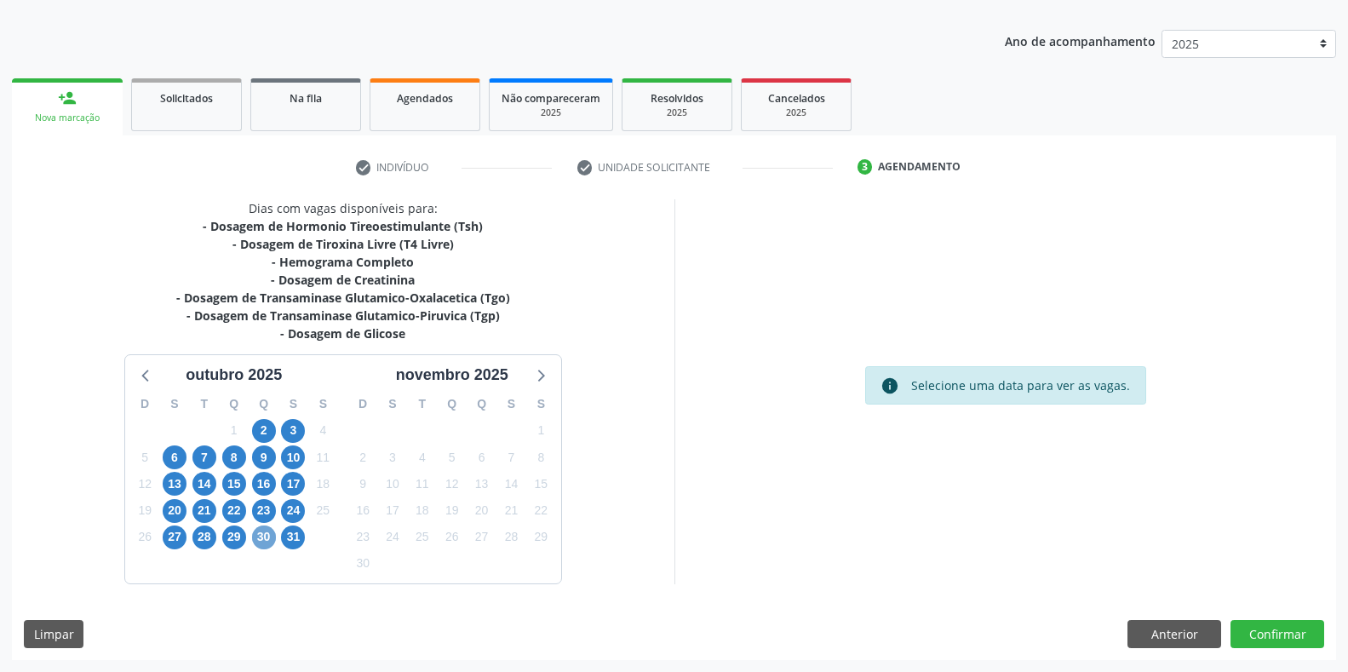
scroll to position [176, 0]
click at [1150, 629] on button "Anterior" at bounding box center [1175, 634] width 94 height 29
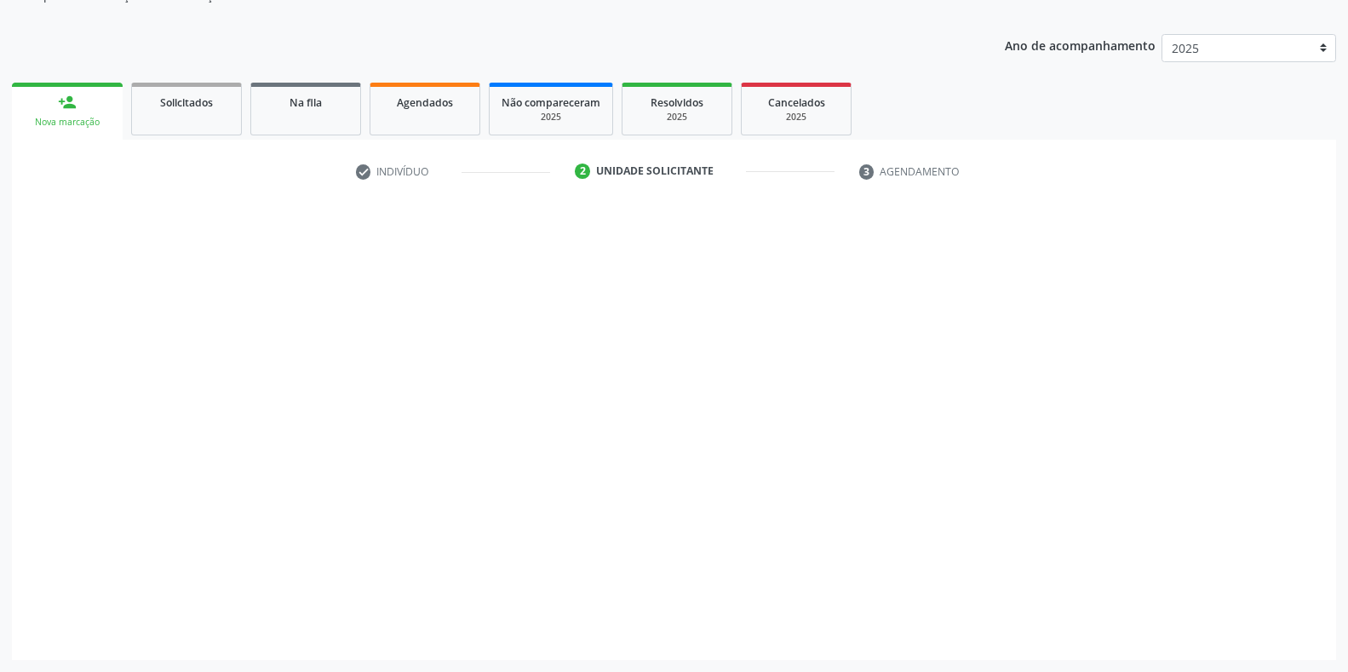
scroll to position [172, 0]
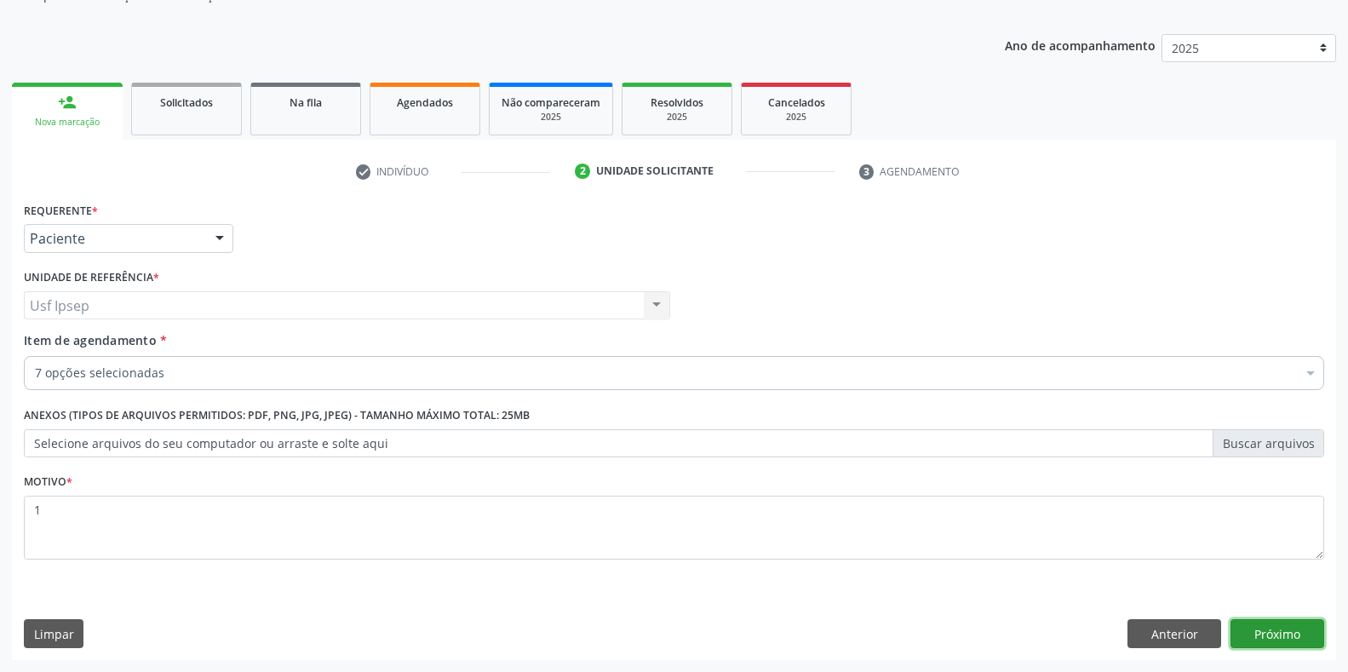
click at [1259, 637] on button "Próximo" at bounding box center [1278, 633] width 94 height 29
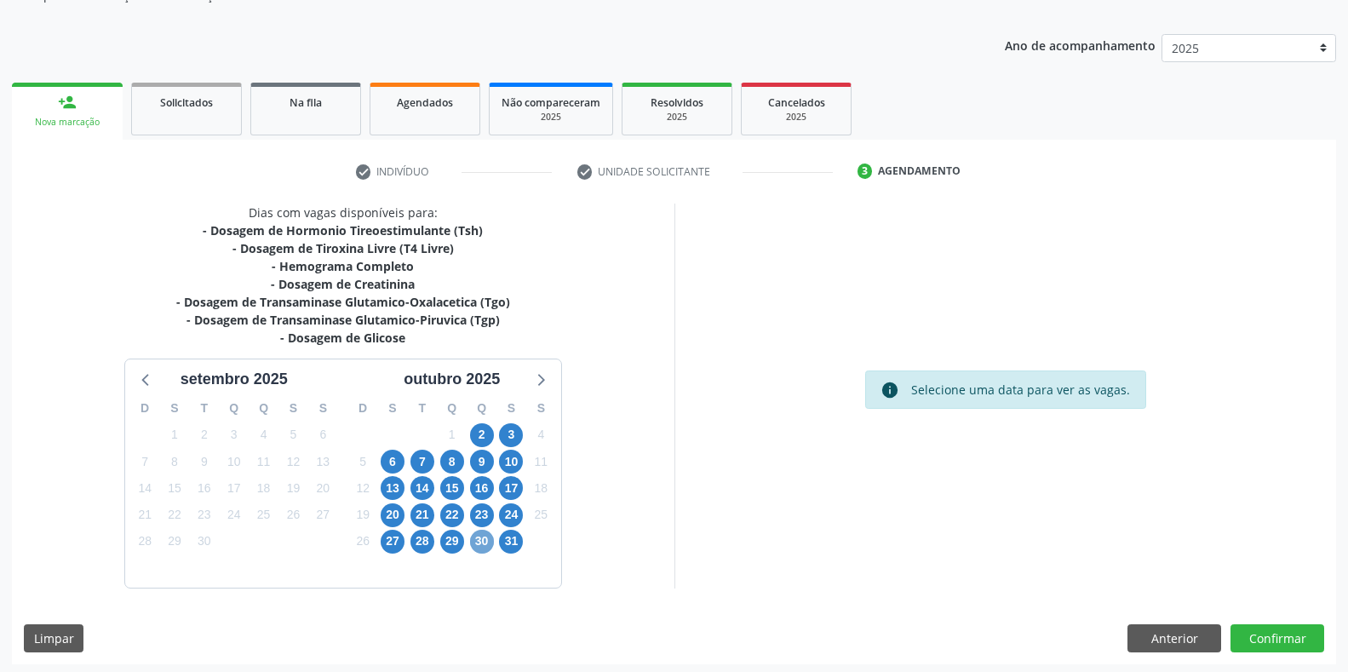
click at [483, 543] on span "30" at bounding box center [482, 542] width 24 height 24
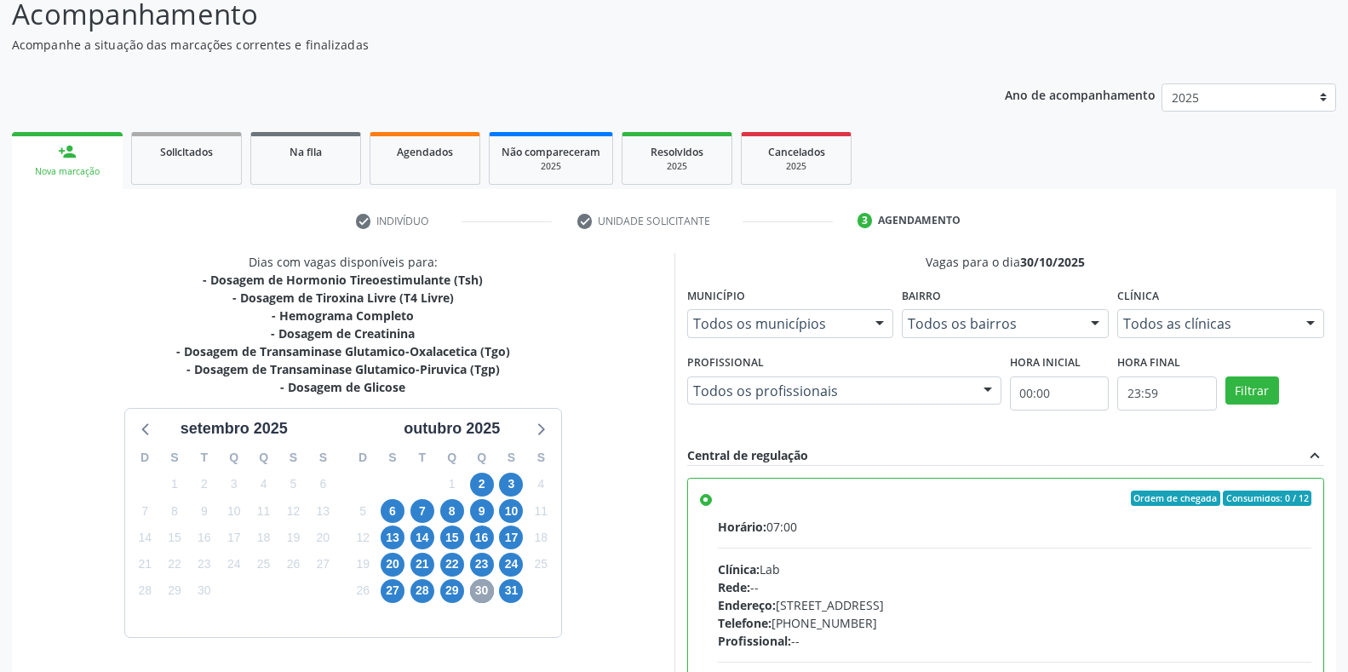
scroll to position [346, 0]
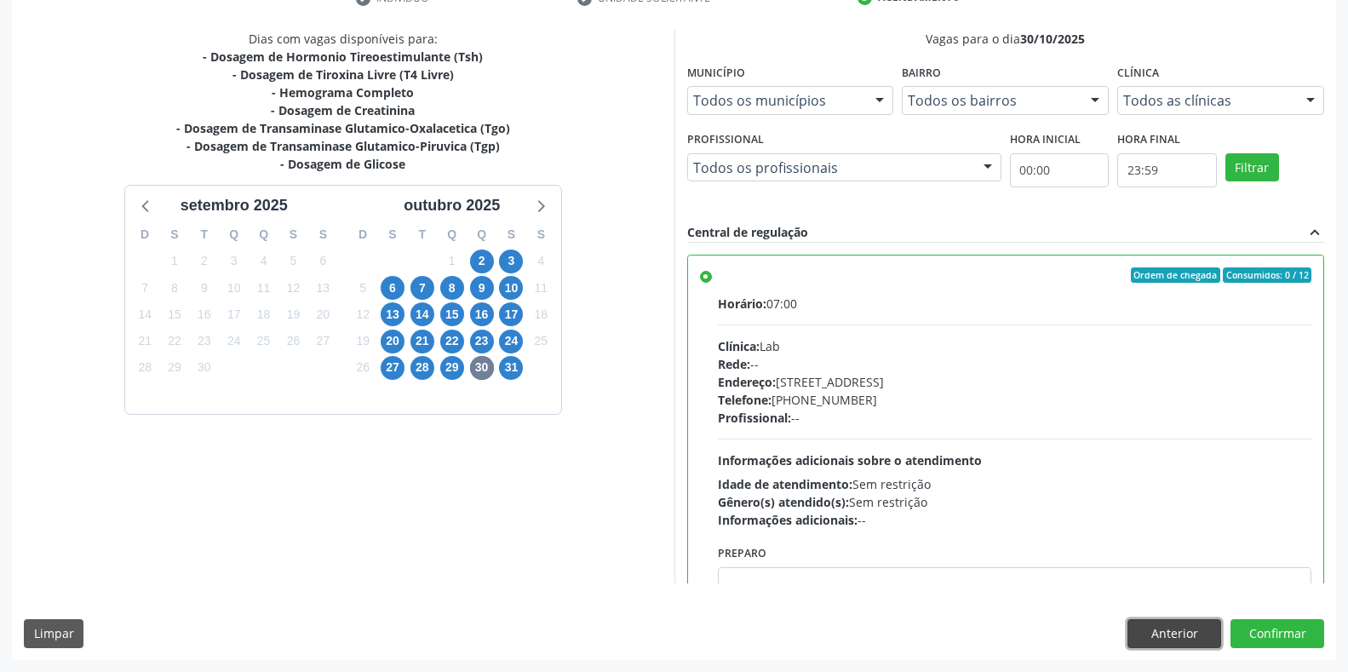
click at [1166, 634] on button "Anterior" at bounding box center [1175, 633] width 94 height 29
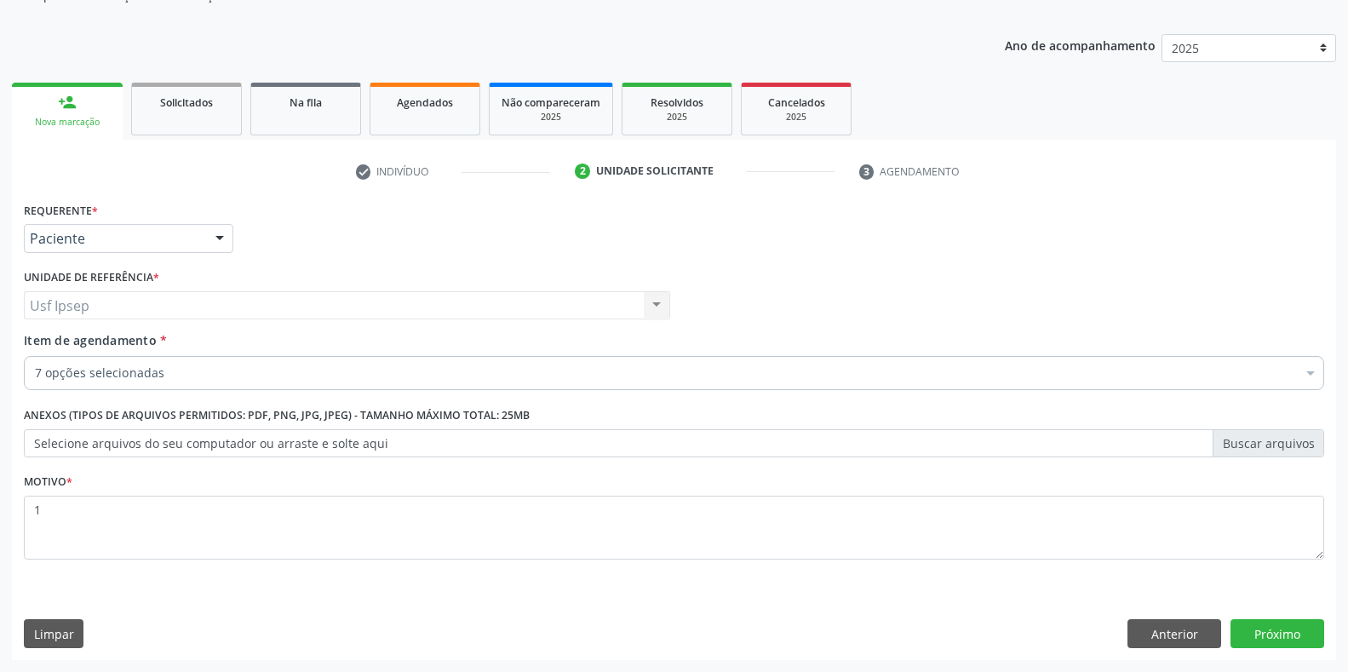
scroll to position [172, 0]
click at [61, 631] on button "Limpar" at bounding box center [54, 633] width 60 height 29
click at [1170, 634] on button "Anterior" at bounding box center [1175, 633] width 94 height 29
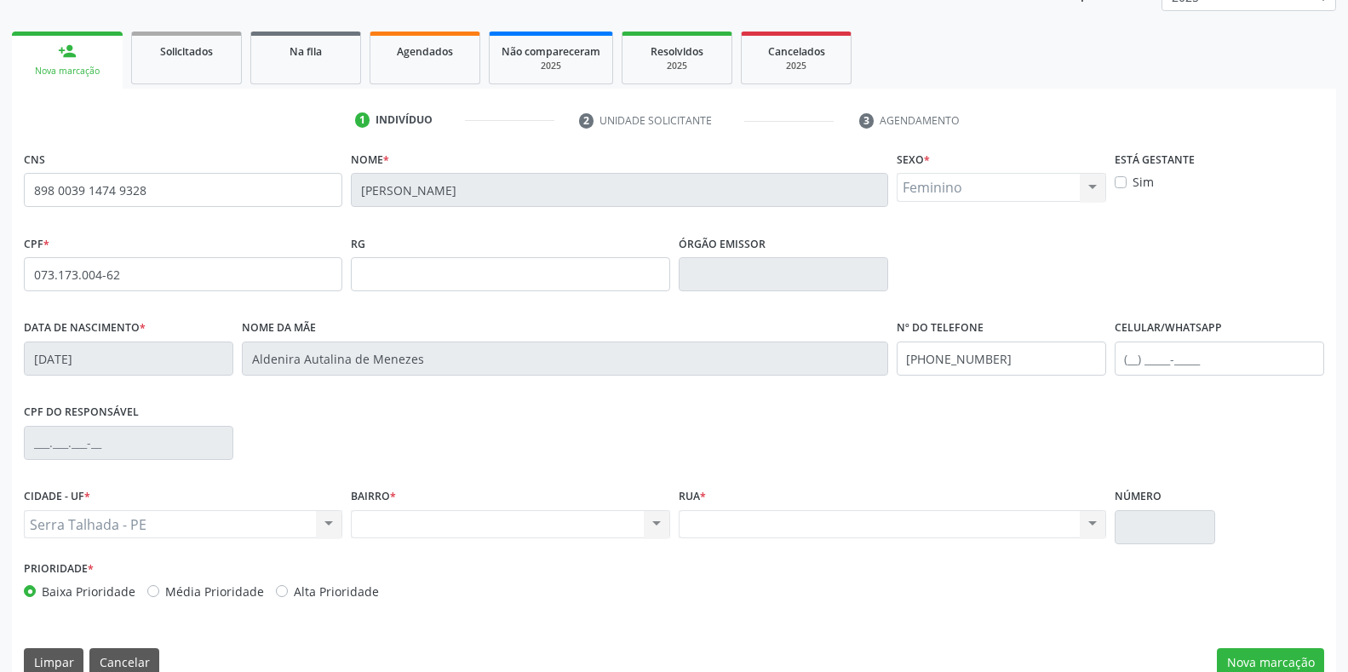
scroll to position [251, 0]
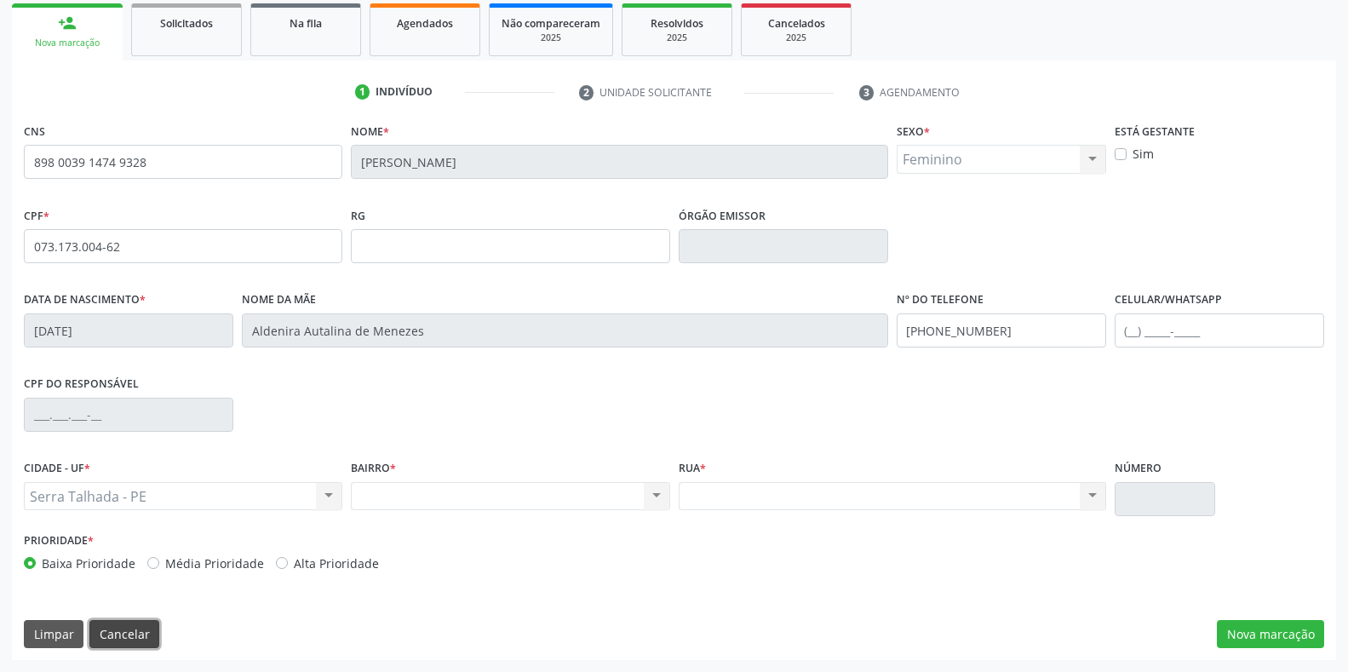
click at [112, 638] on button "Cancelar" at bounding box center [124, 634] width 70 height 29
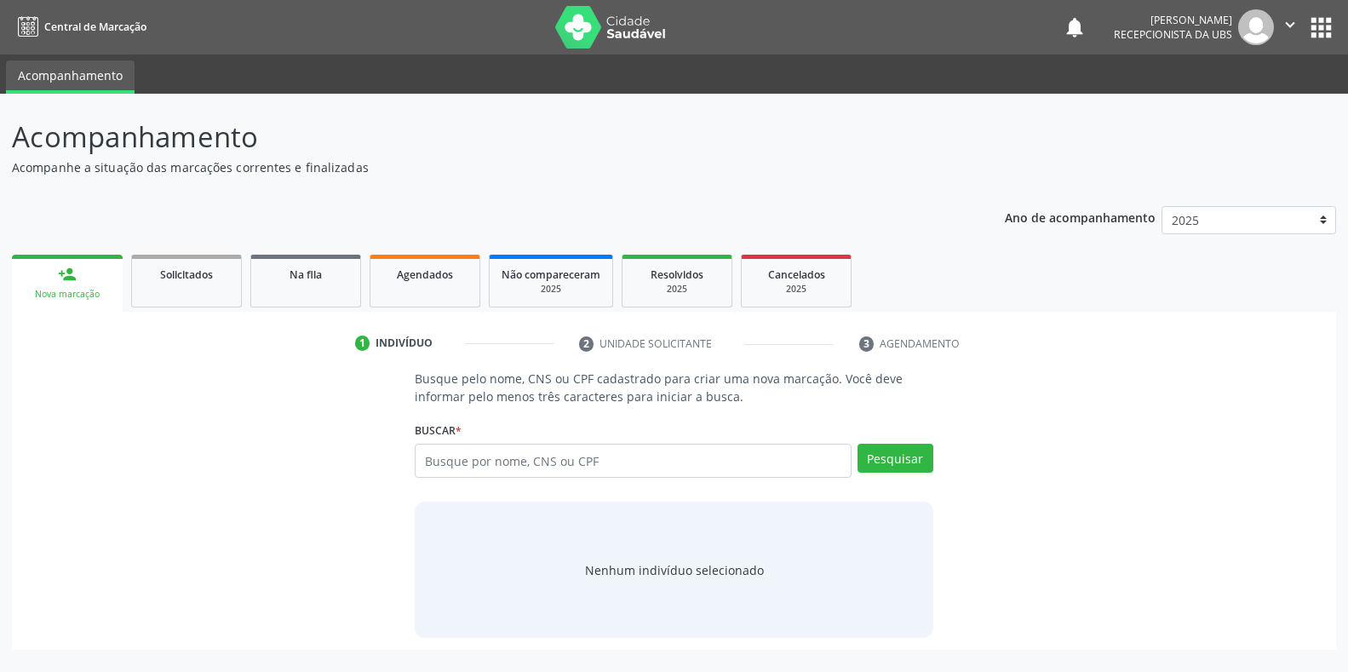
scroll to position [0, 0]
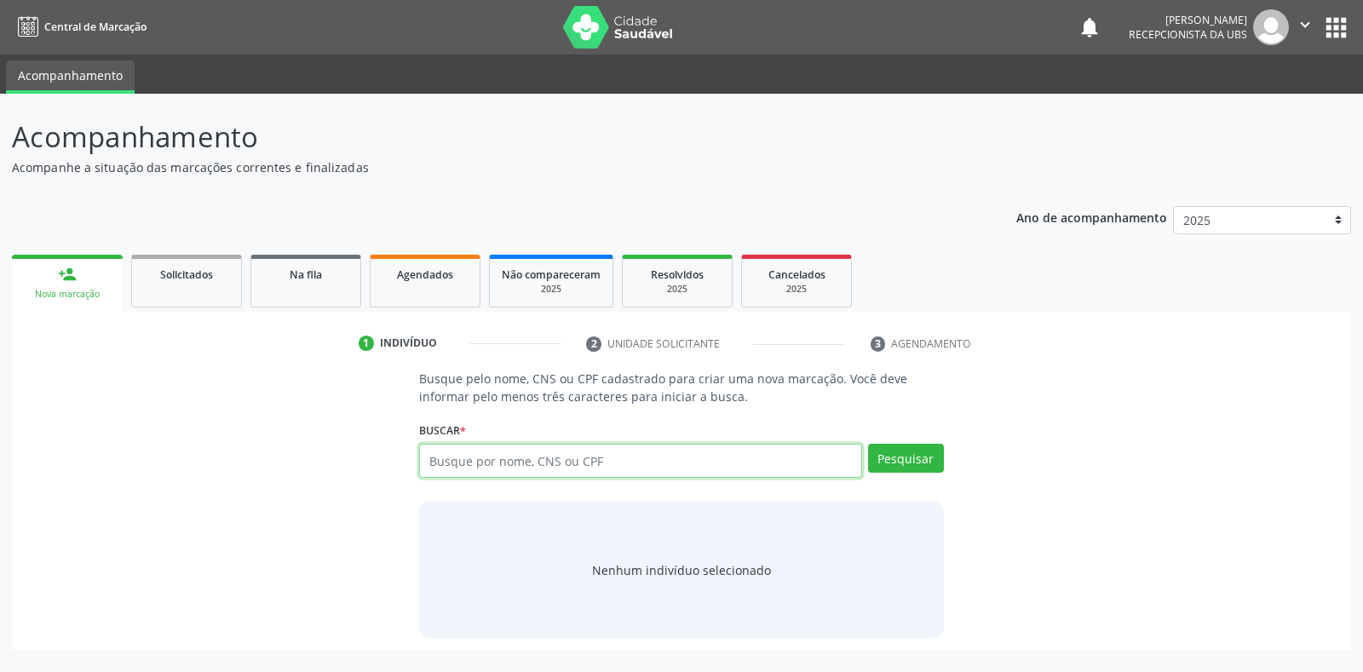
click at [435, 459] on input "text" at bounding box center [640, 461] width 442 height 34
click at [445, 450] on input "text" at bounding box center [640, 461] width 442 height 34
type input "700309959433937"
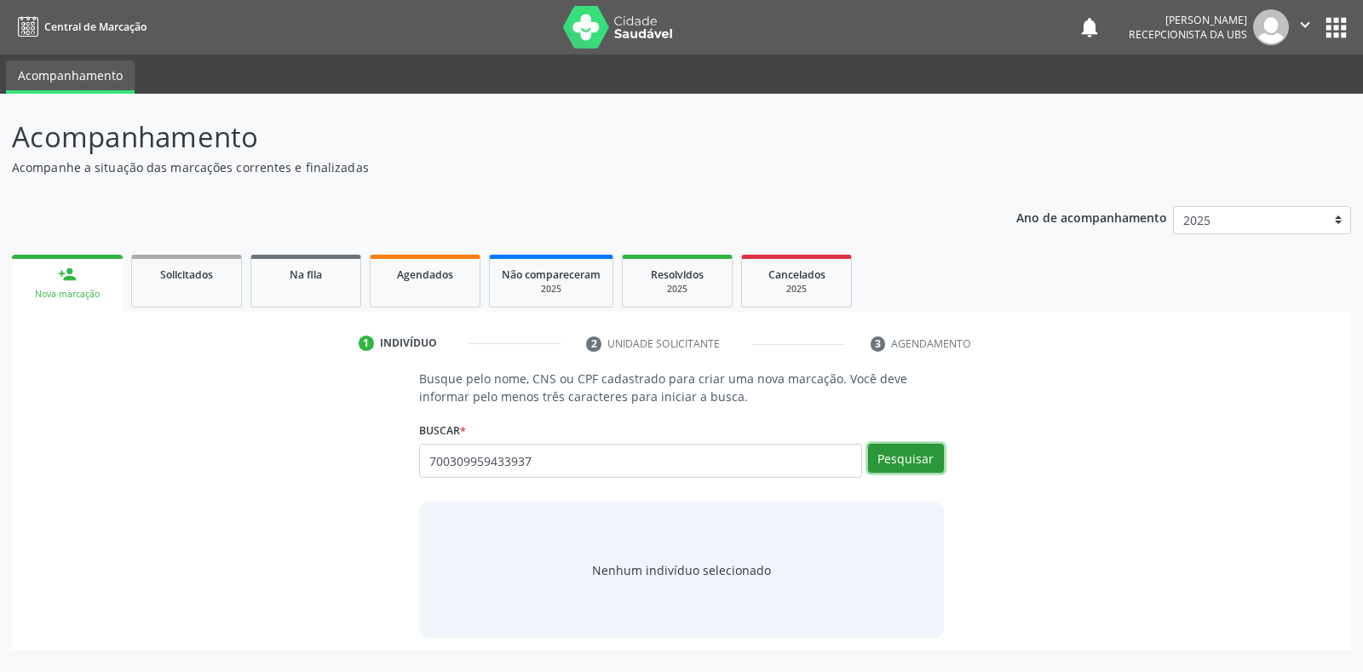
click at [899, 463] on button "Pesquisar" at bounding box center [906, 458] width 76 height 29
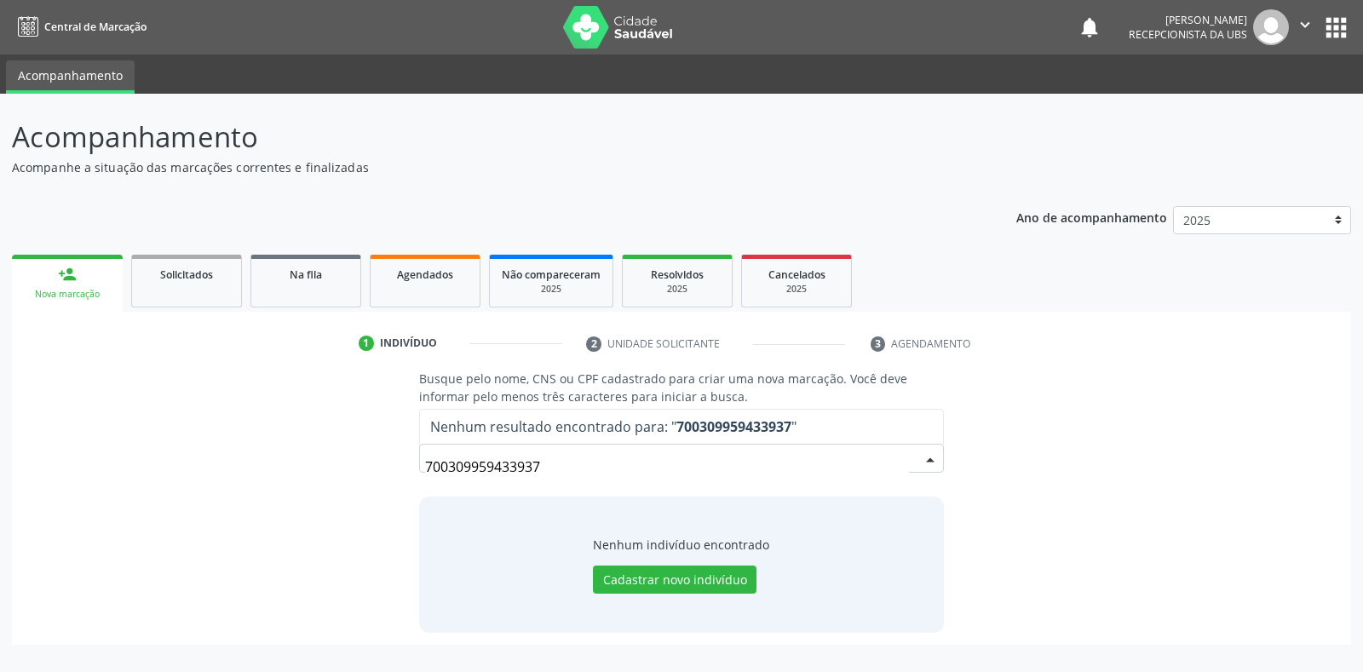
click at [900, 463] on input "700309959433937" at bounding box center [666, 467] width 483 height 34
click at [555, 465] on input "700309959433937" at bounding box center [666, 467] width 483 height 34
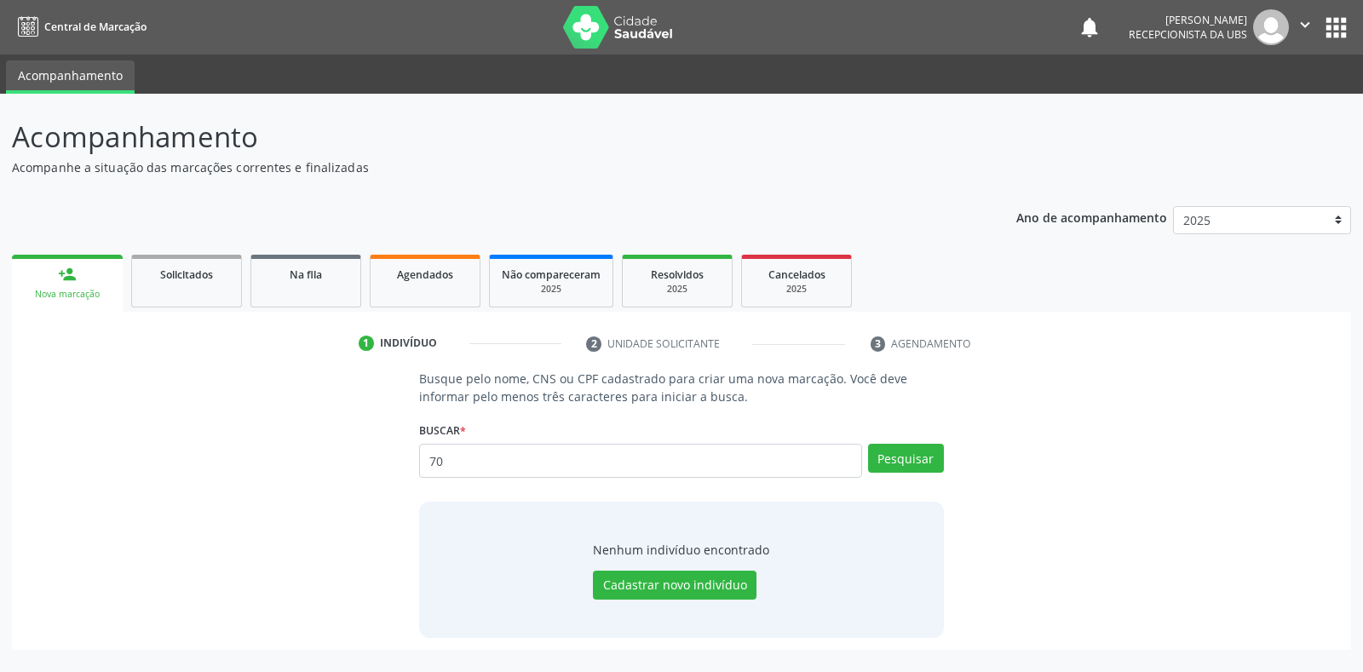
type input "7"
type input "07317300462"
click at [888, 461] on button "Pesquisar" at bounding box center [906, 458] width 76 height 29
type input "07317300462"
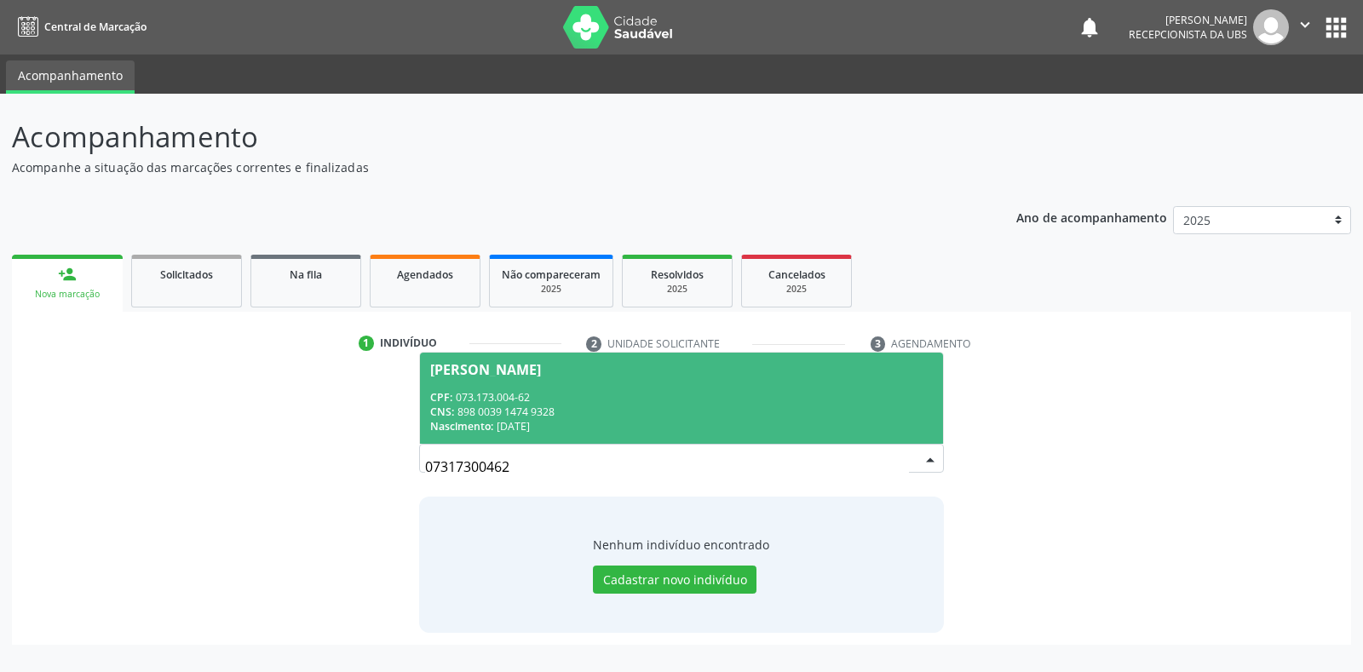
click at [468, 371] on div "[PERSON_NAME]" at bounding box center [485, 370] width 111 height 14
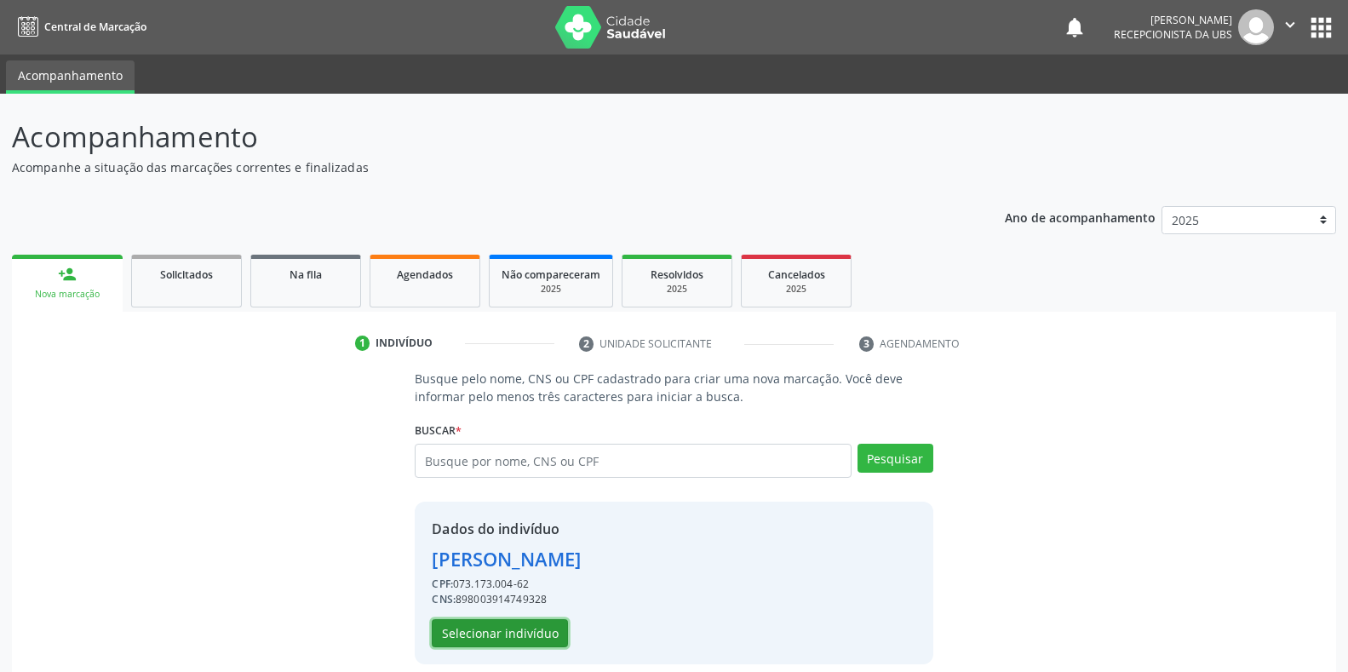
click at [482, 630] on button "Selecionar indivíduo" at bounding box center [500, 633] width 136 height 29
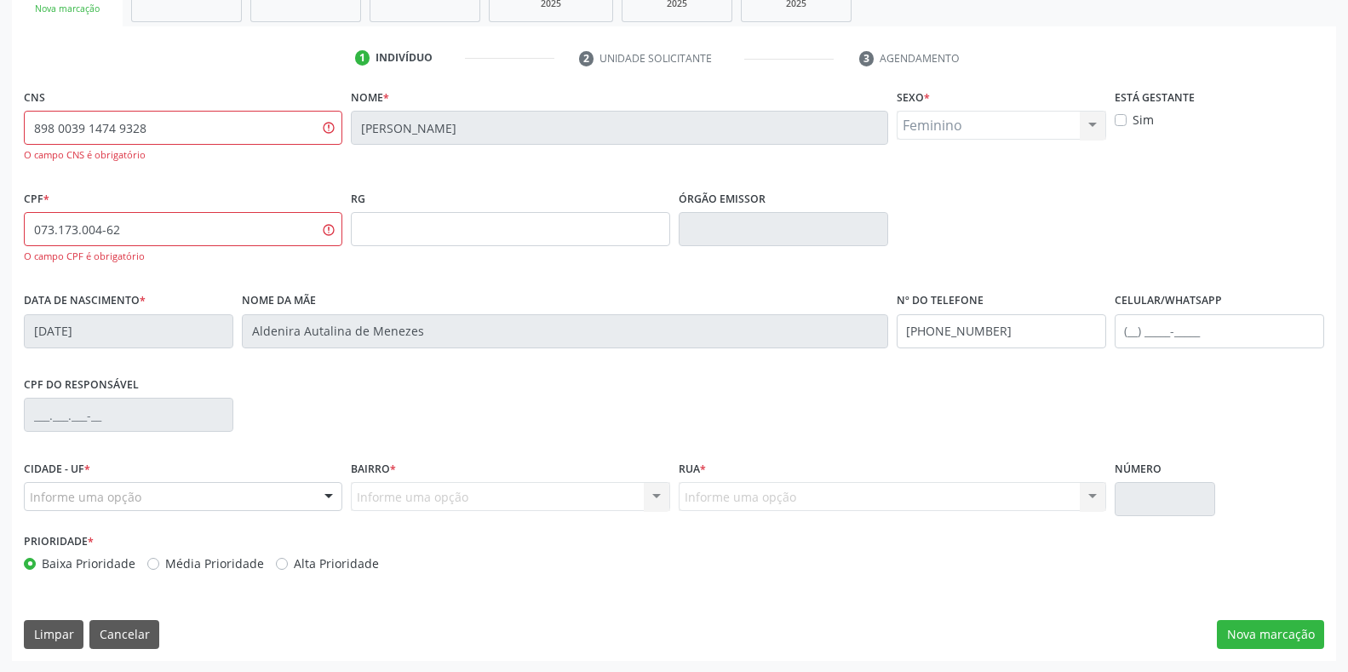
scroll to position [286, 0]
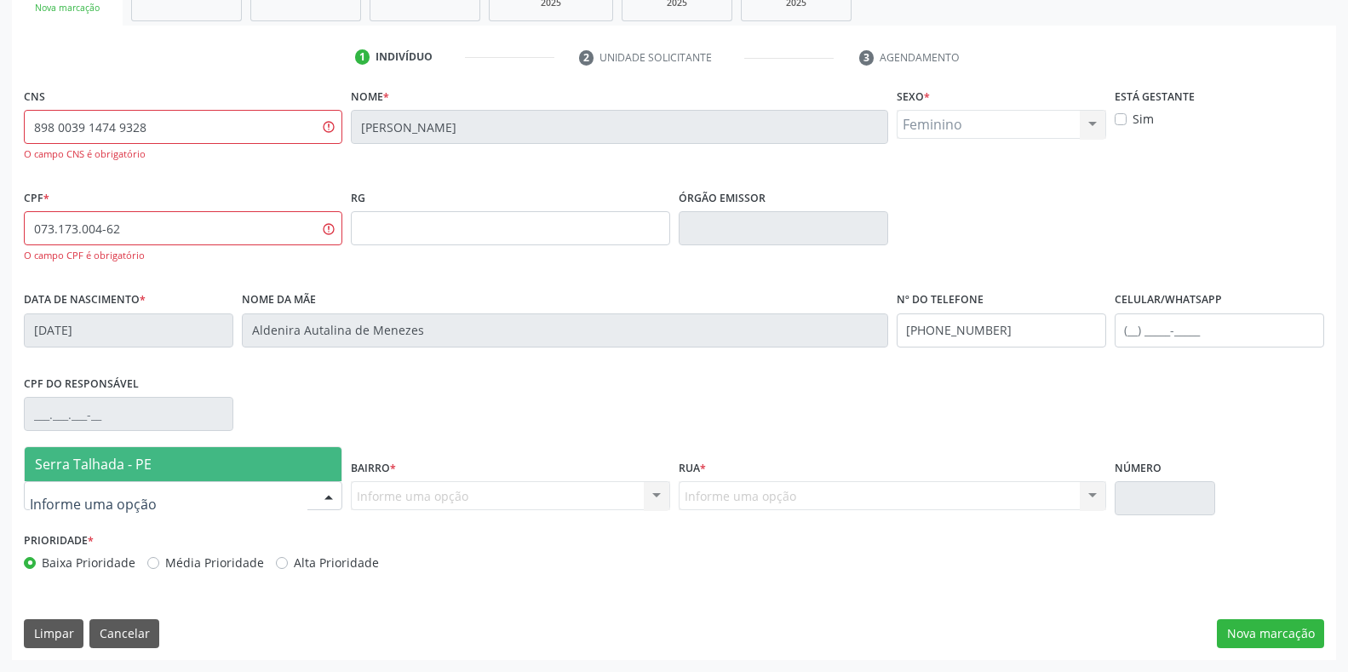
click at [63, 507] on input "text" at bounding box center [169, 504] width 278 height 34
click at [59, 469] on span "Serra Talhada - PE" at bounding box center [93, 464] width 117 height 19
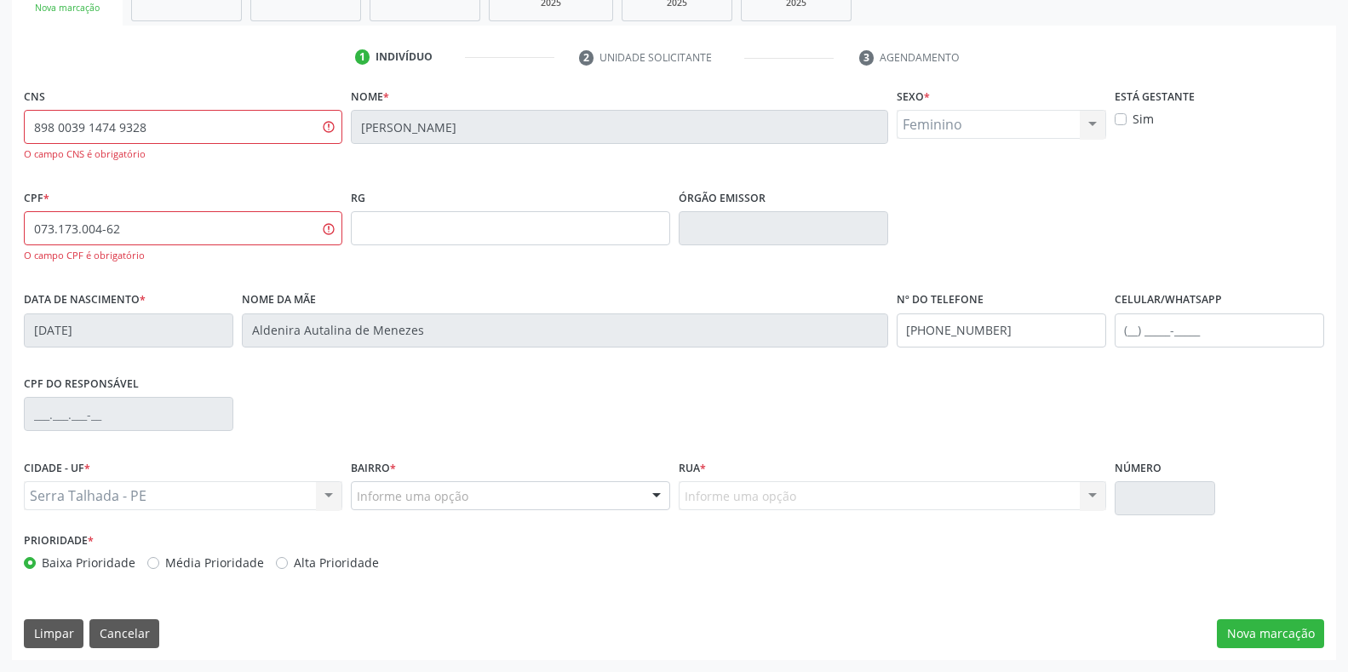
click at [361, 484] on div "Informe uma opção" at bounding box center [510, 495] width 319 height 29
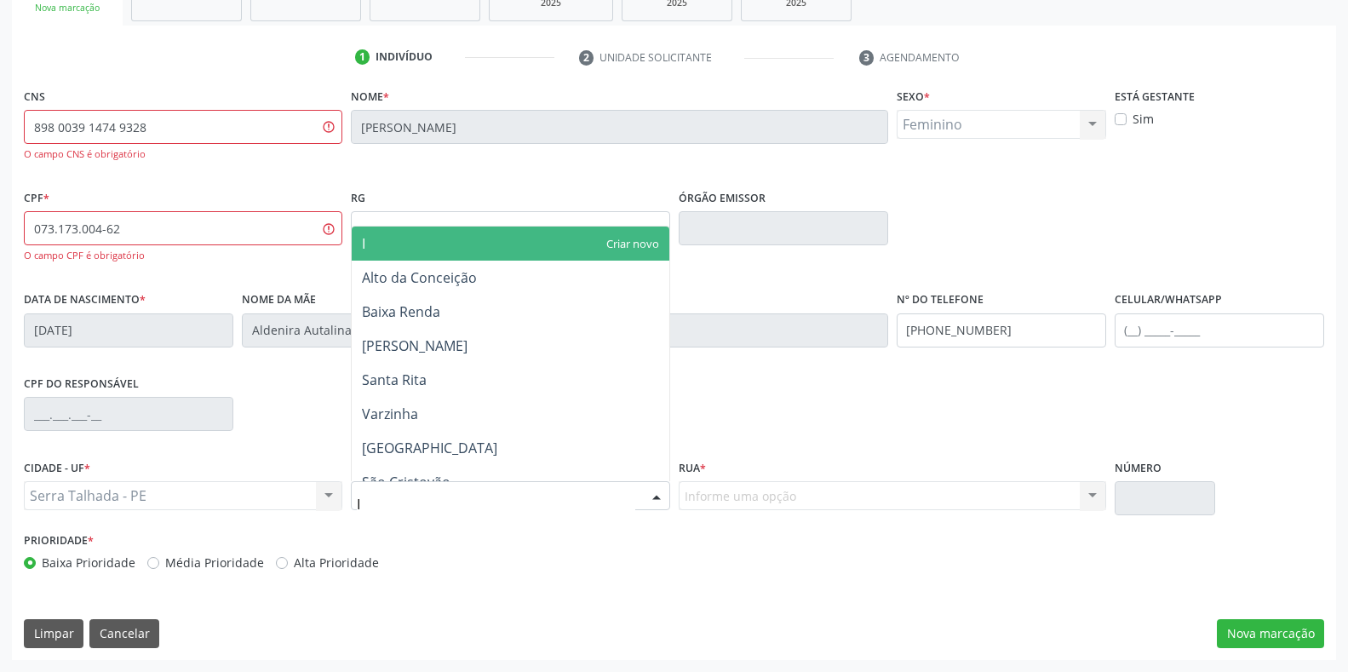
type input "IP"
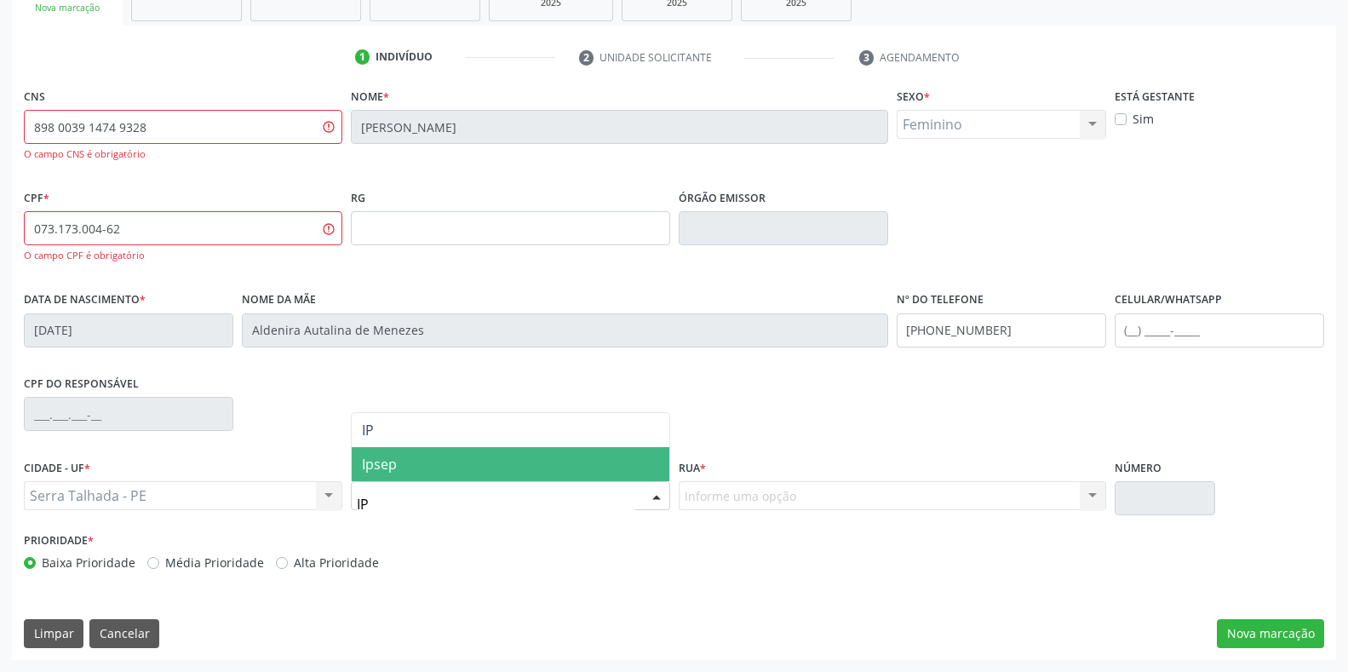
click at [371, 462] on span "Ipsep" at bounding box center [379, 464] width 35 height 19
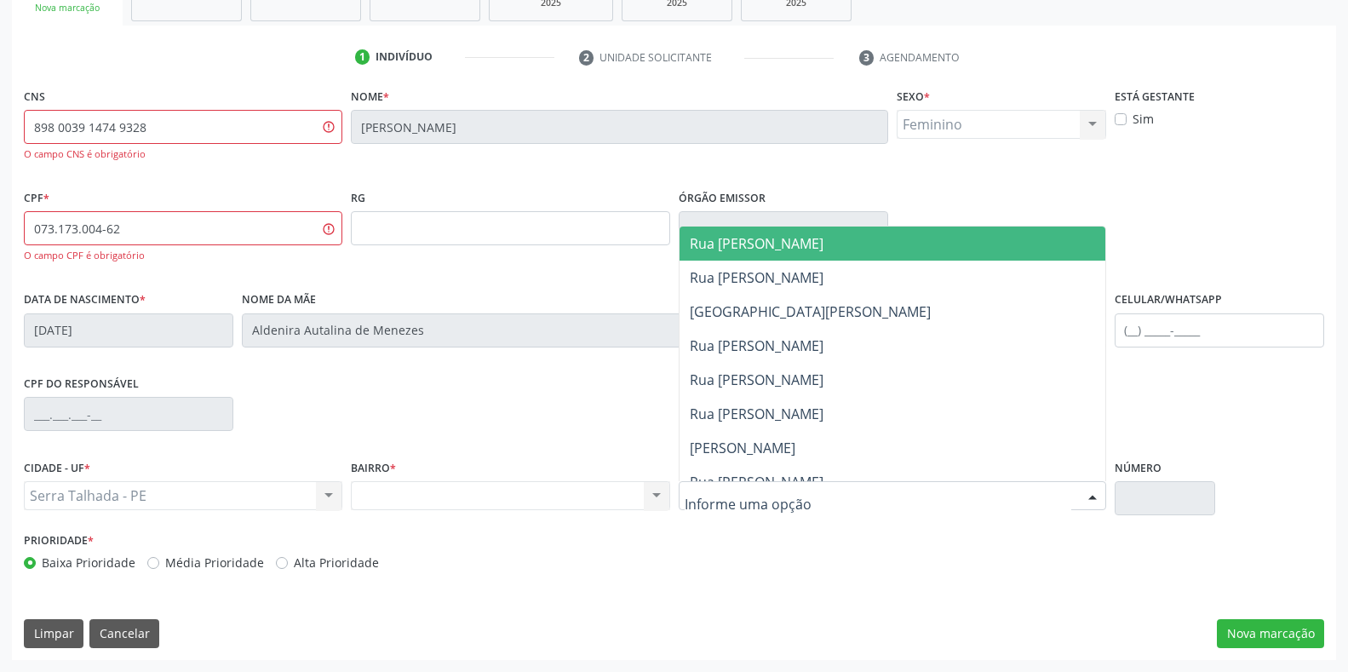
click at [724, 256] on span "Rua [PERSON_NAME]" at bounding box center [893, 244] width 426 height 34
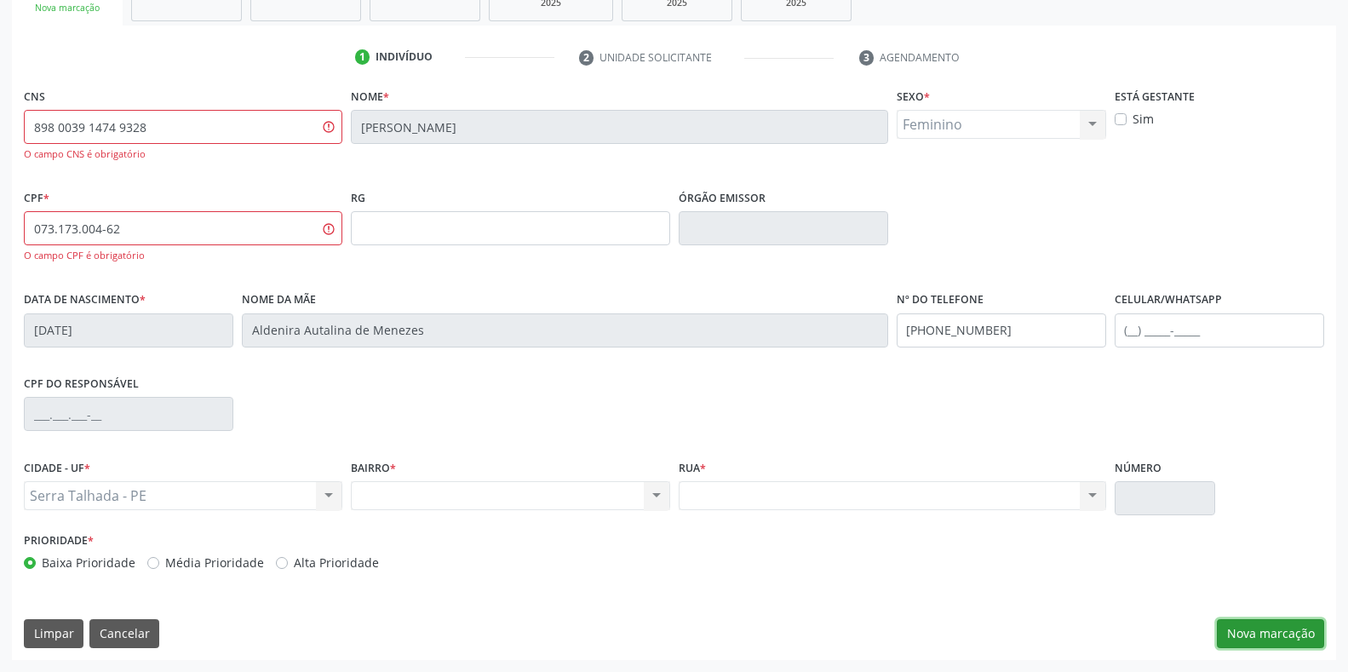
click at [1295, 633] on button "Nova marcação" at bounding box center [1270, 633] width 107 height 29
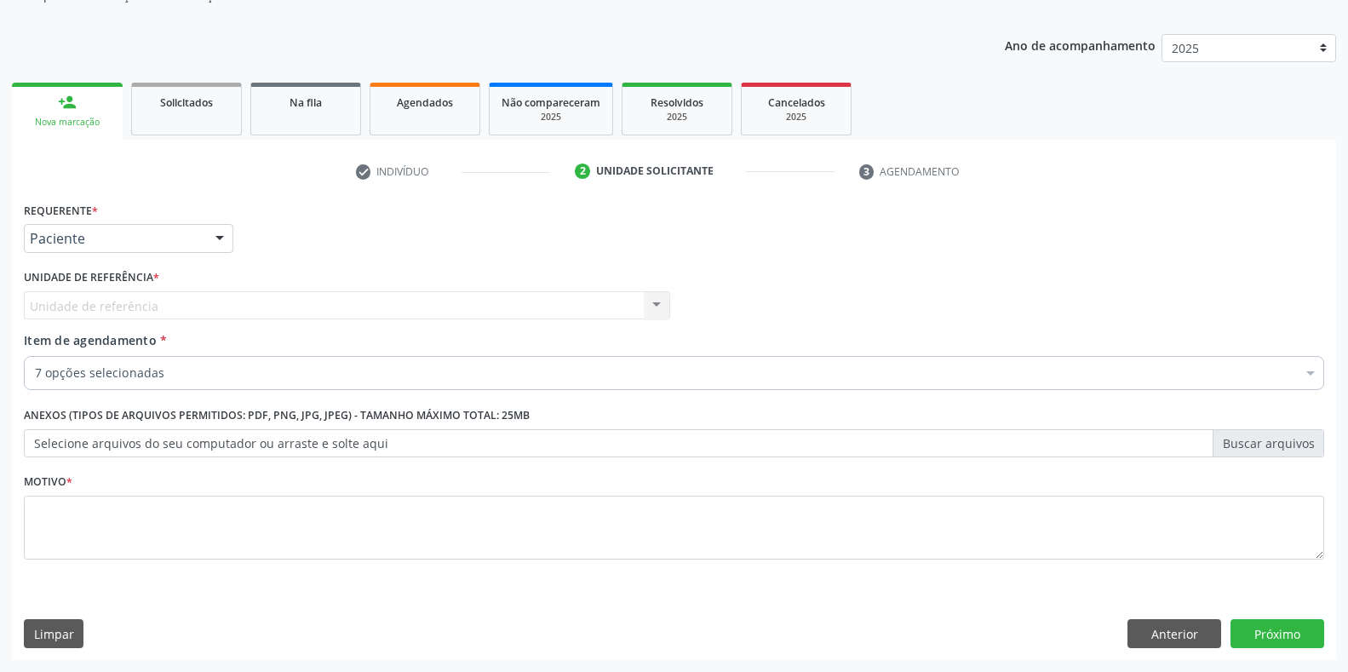
scroll to position [172, 0]
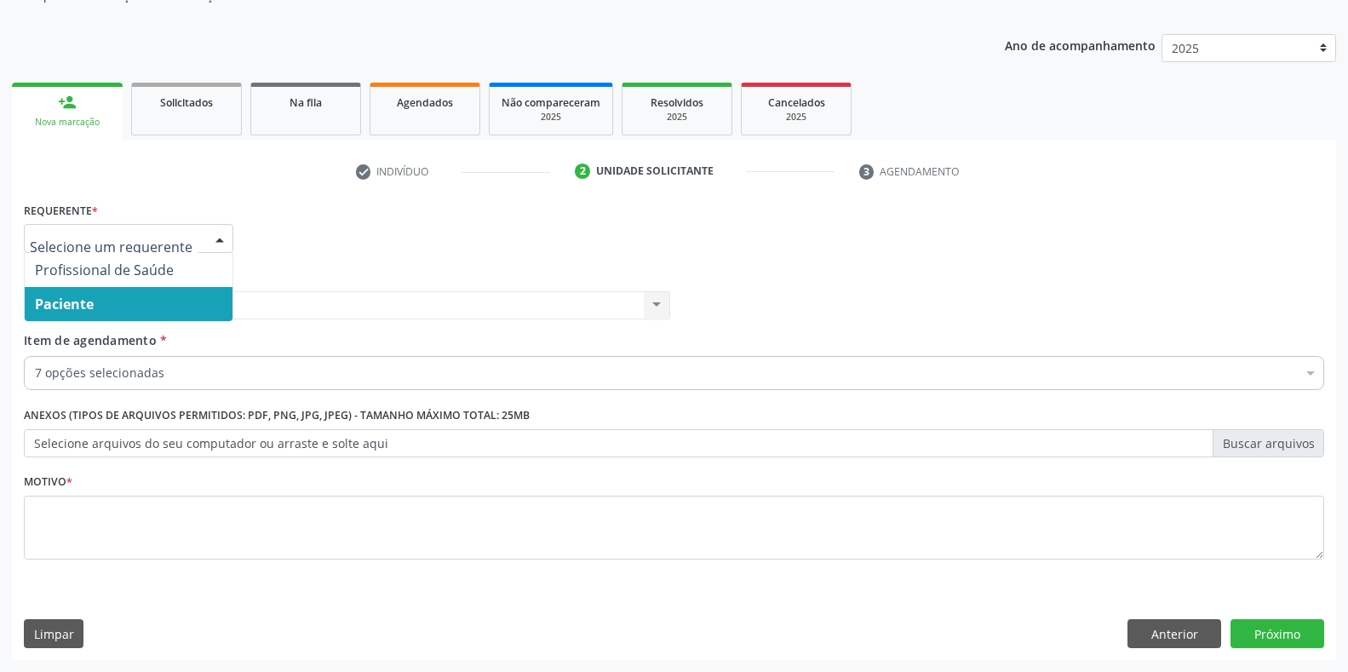
click at [227, 238] on div at bounding box center [220, 239] width 26 height 29
click at [115, 313] on span "Paciente" at bounding box center [129, 304] width 208 height 34
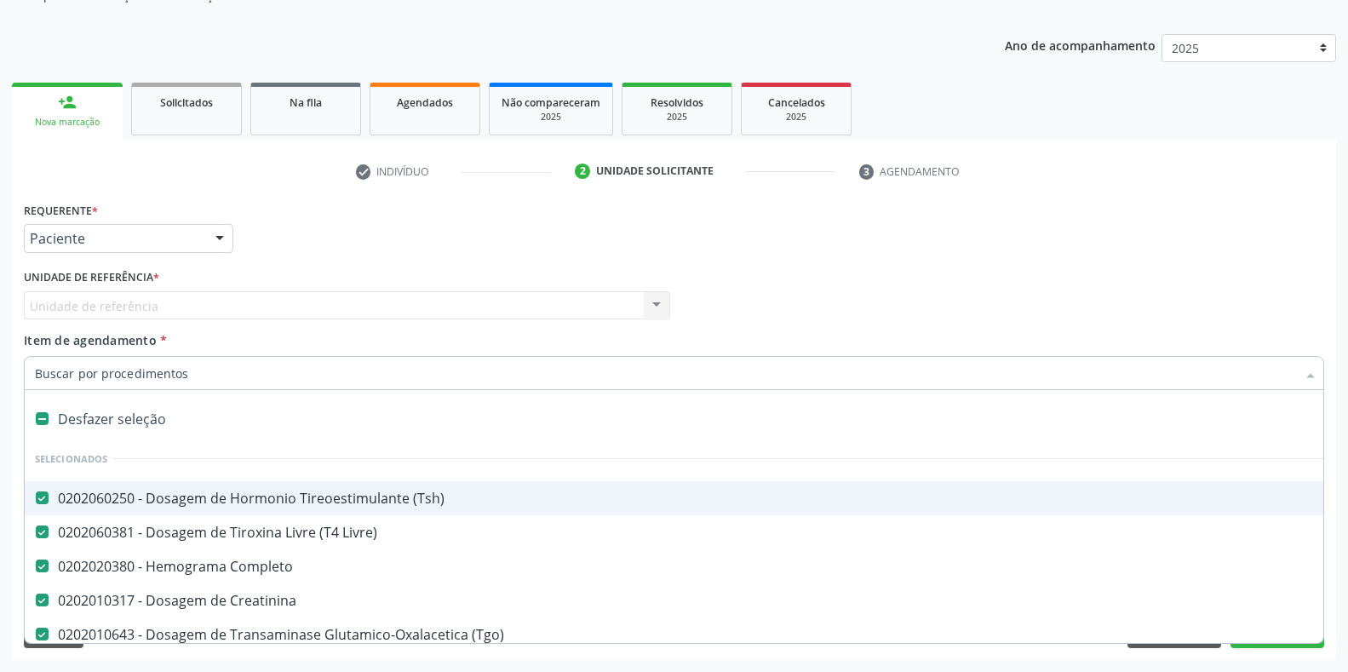
click at [55, 374] on input "Item de agendamento *" at bounding box center [665, 373] width 1261 height 34
click at [1056, 181] on ul "check Indivíduo 2 Unidade solicitante 3 Agendamento" at bounding box center [674, 172] width 1325 height 28
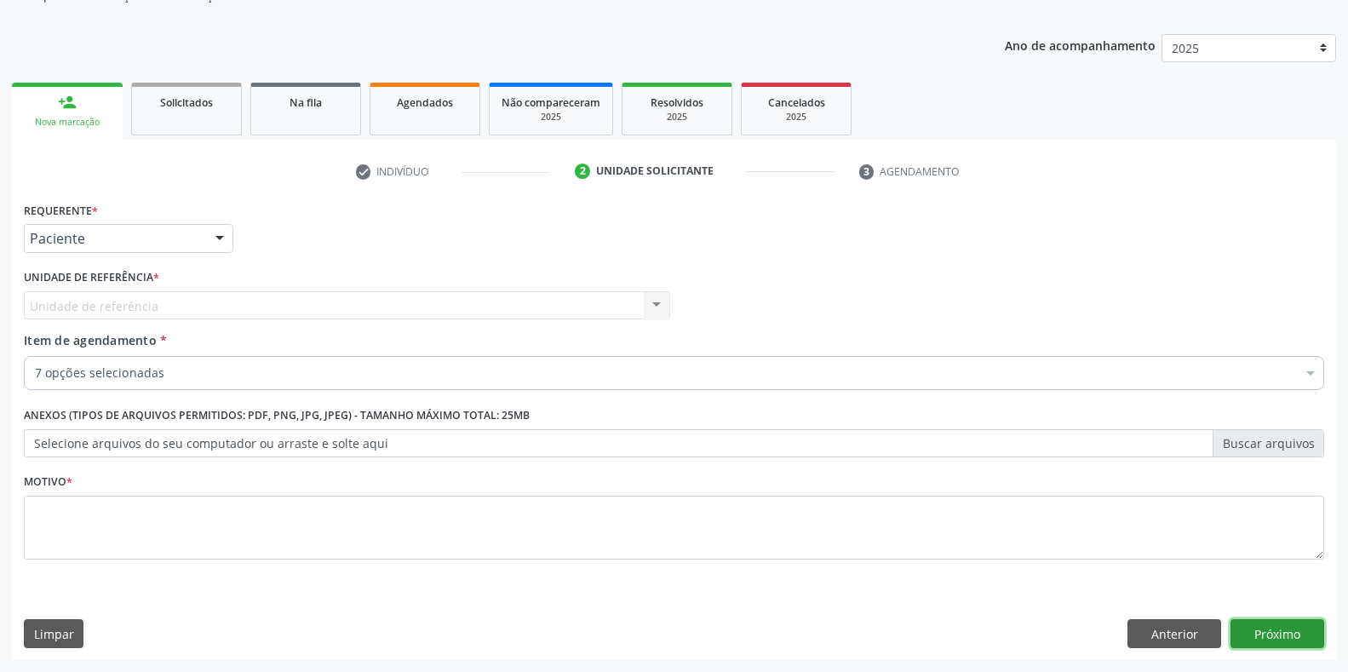
click at [1280, 635] on button "Próximo" at bounding box center [1278, 633] width 94 height 29
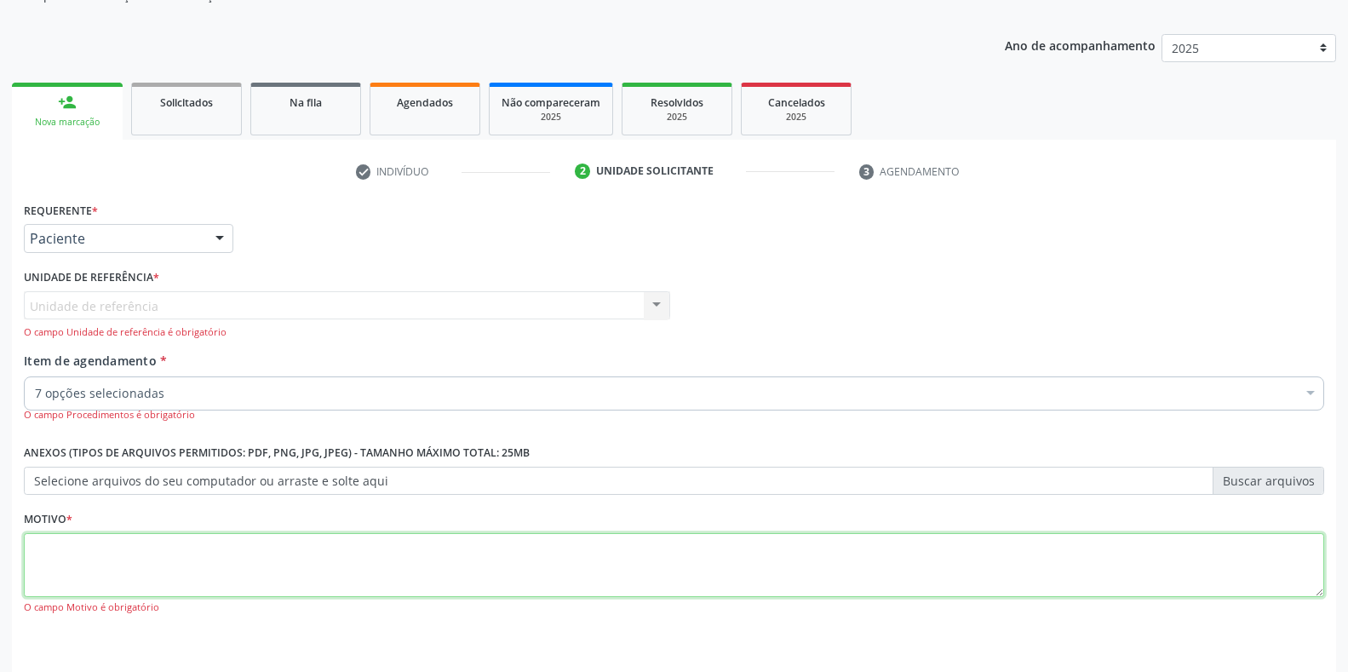
click at [54, 571] on textarea at bounding box center [674, 565] width 1301 height 65
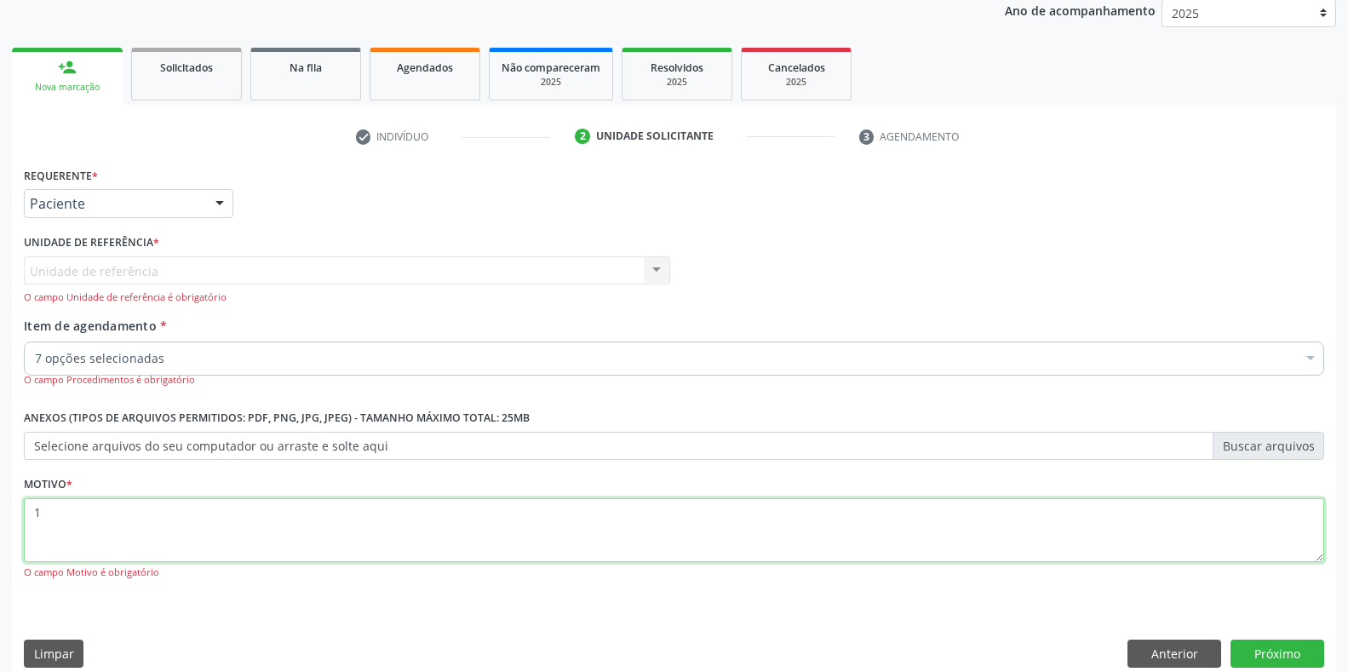
scroll to position [227, 0]
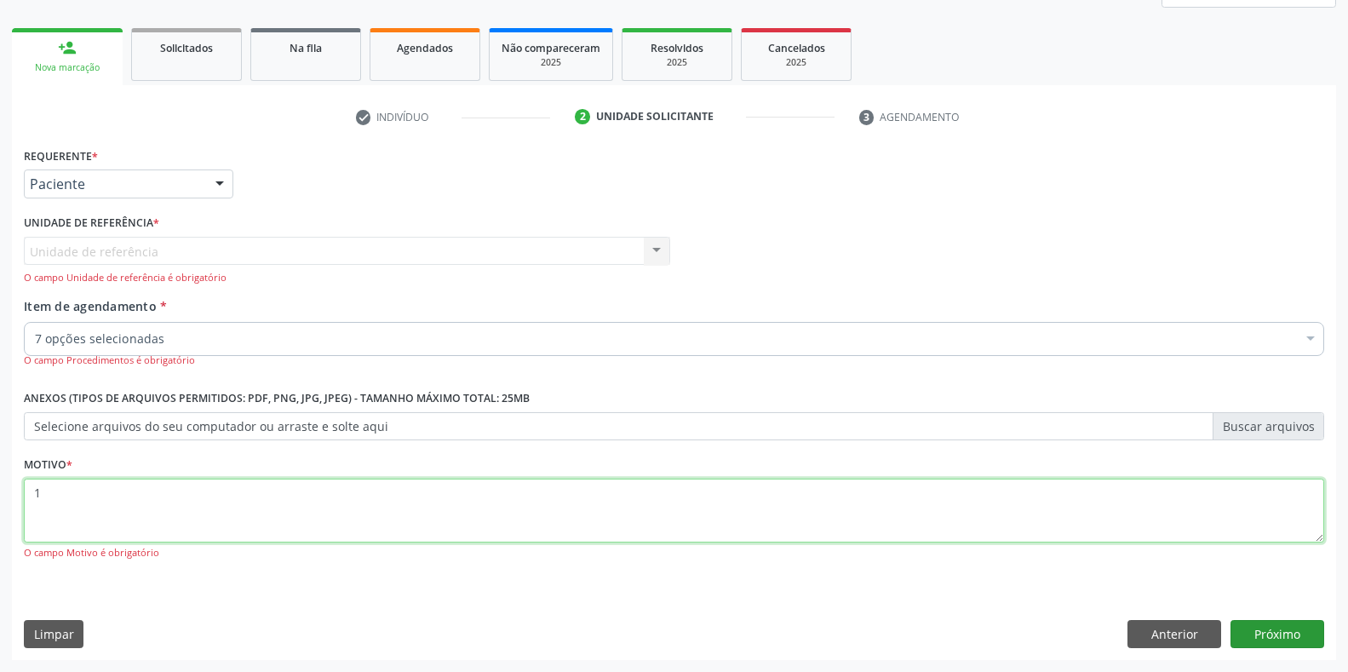
type textarea "1"
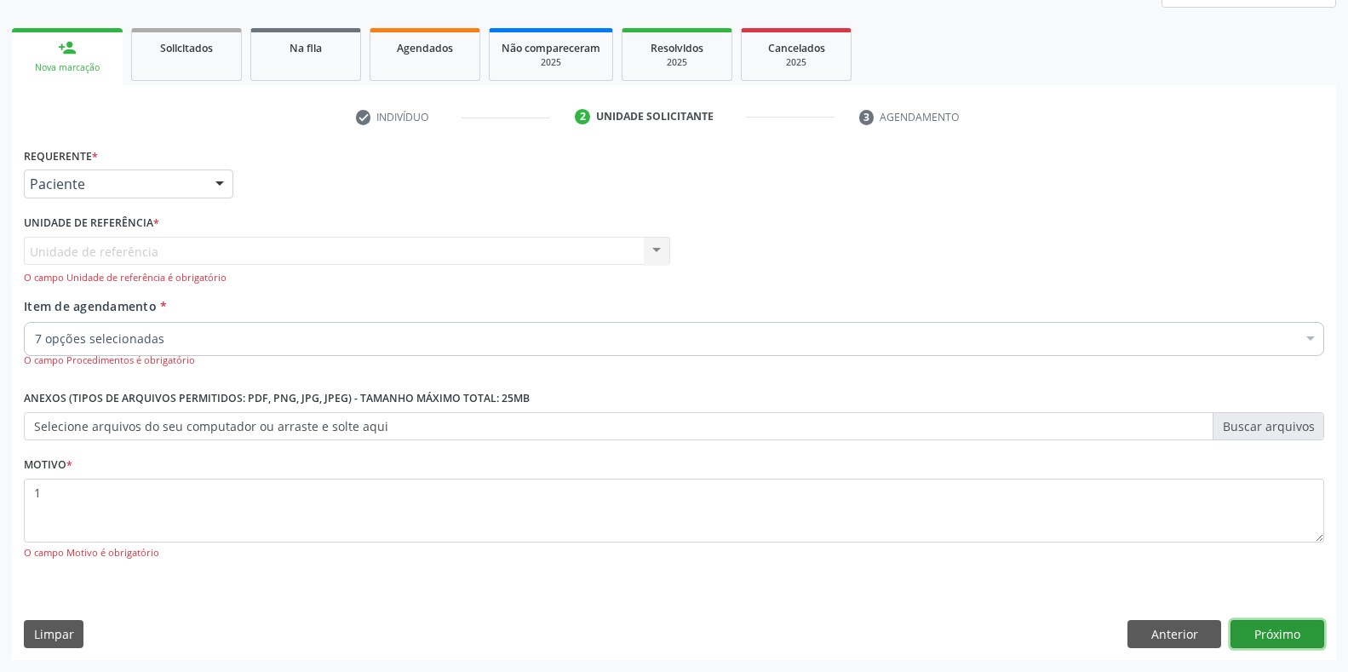
click at [1302, 635] on button "Próximo" at bounding box center [1278, 634] width 94 height 29
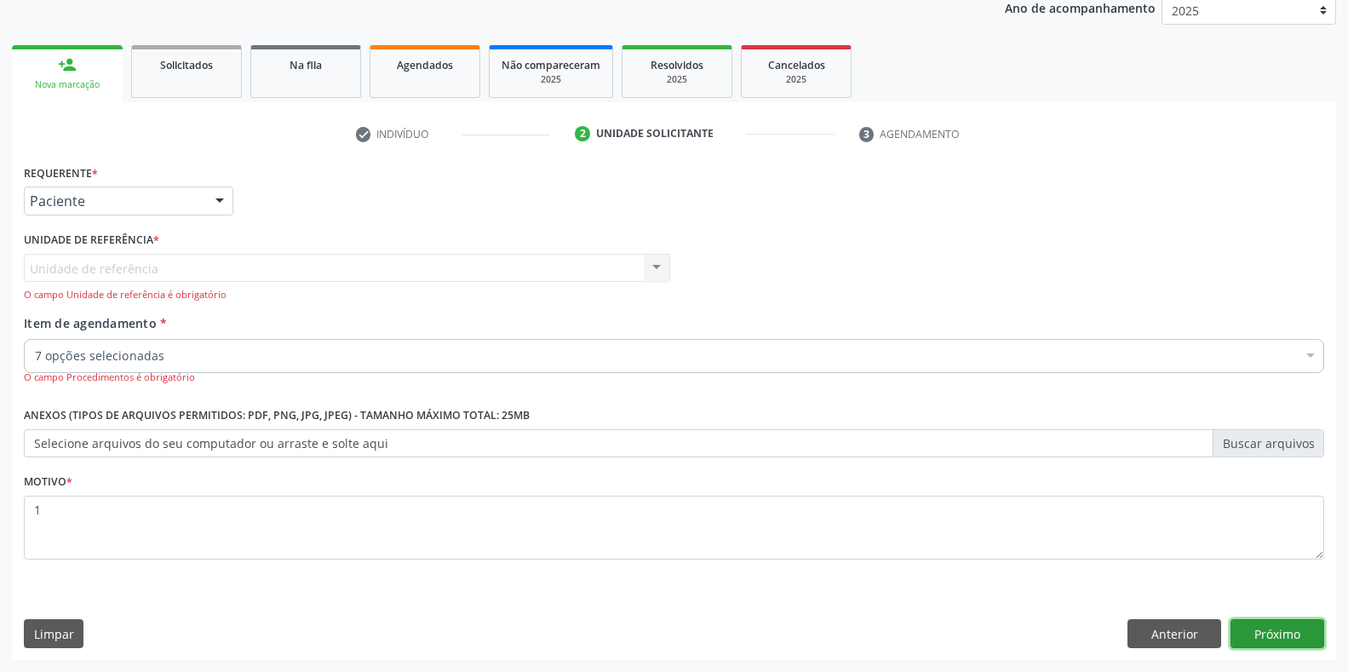
click at [1271, 637] on button "Próximo" at bounding box center [1278, 633] width 94 height 29
click at [52, 267] on div "Unidade de referência Usf Ipsep Nenhum resultado encontrado para: " " Não há ne…" at bounding box center [347, 278] width 646 height 49
click at [1191, 640] on button "Anterior" at bounding box center [1175, 633] width 94 height 29
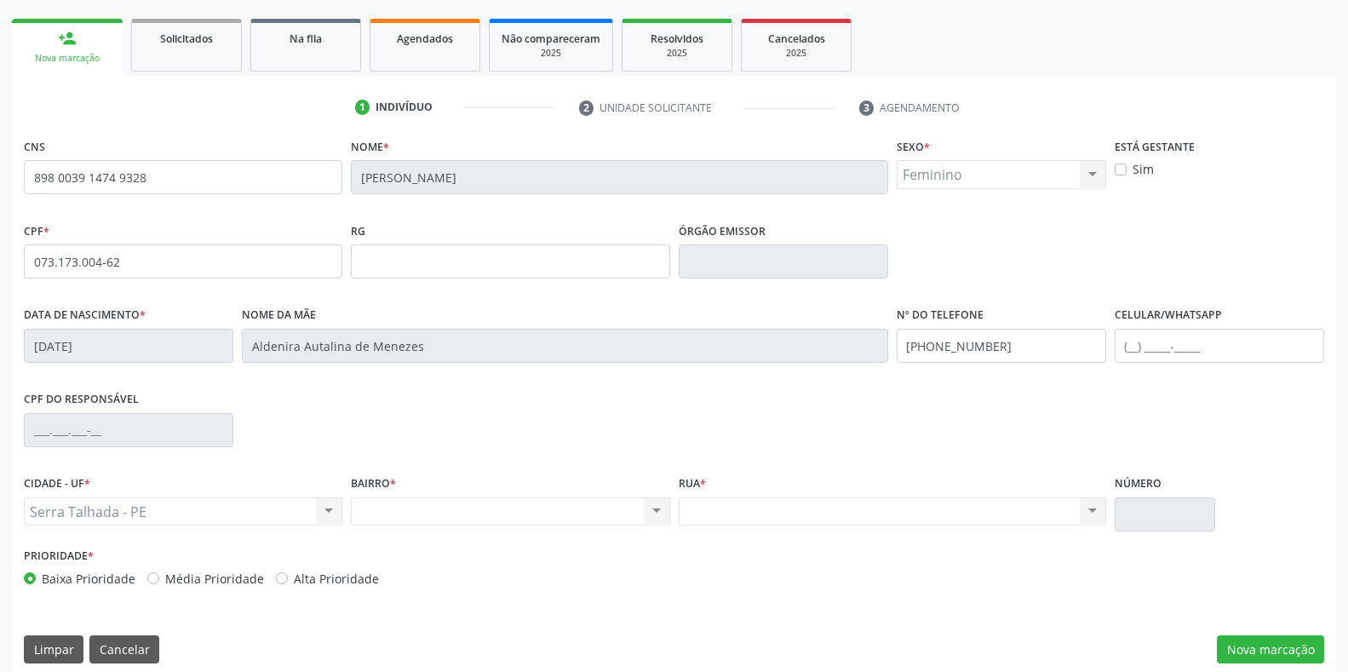
scroll to position [251, 0]
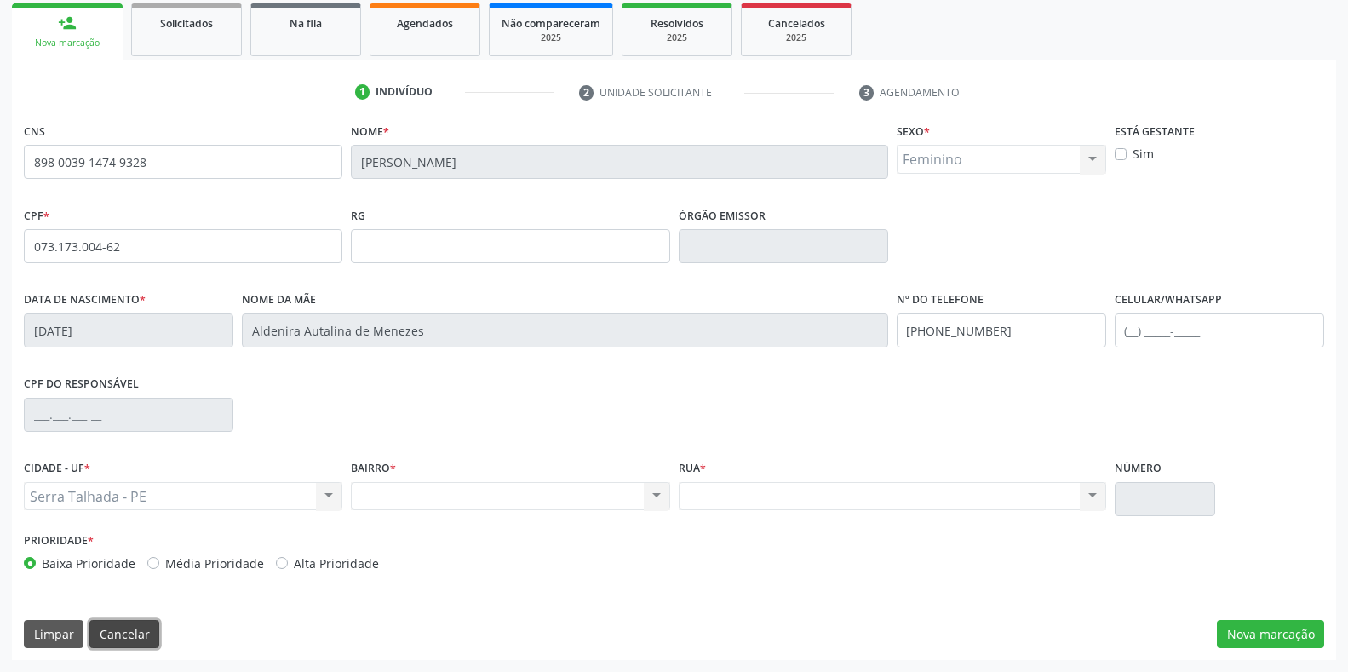
click at [133, 631] on button "Cancelar" at bounding box center [124, 634] width 70 height 29
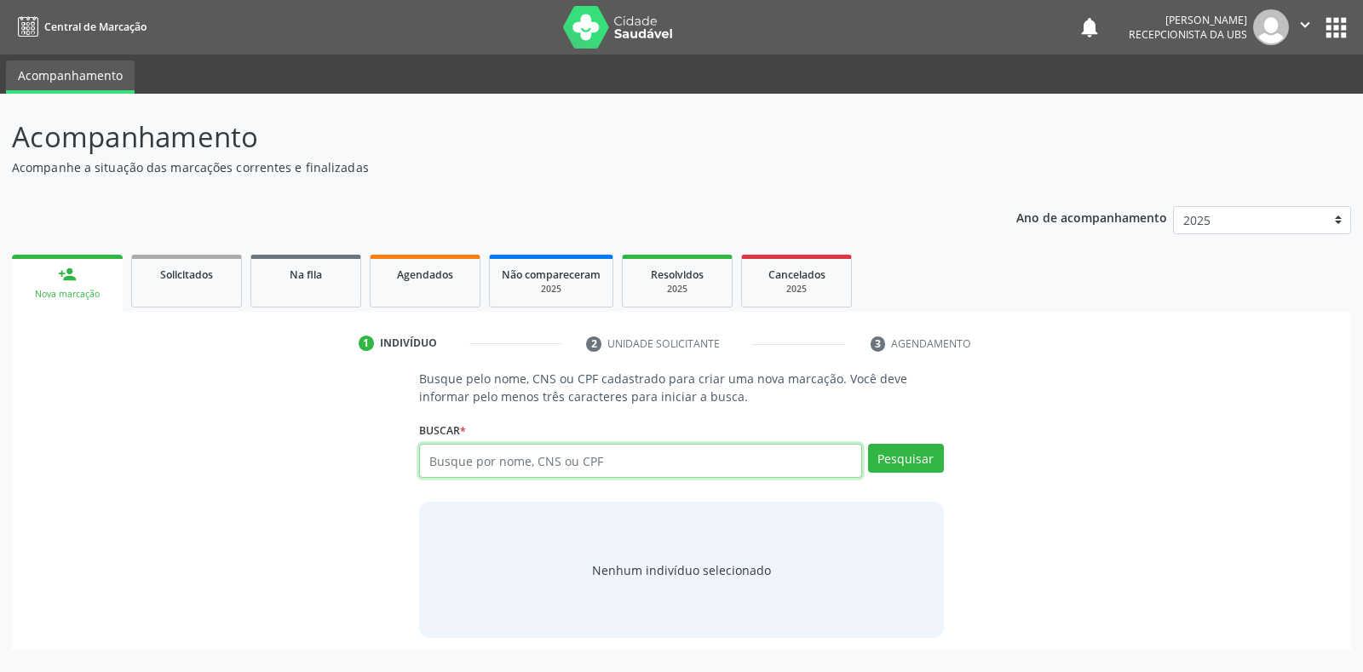
click at [443, 451] on input "text" at bounding box center [640, 461] width 442 height 34
type input "07317300462"
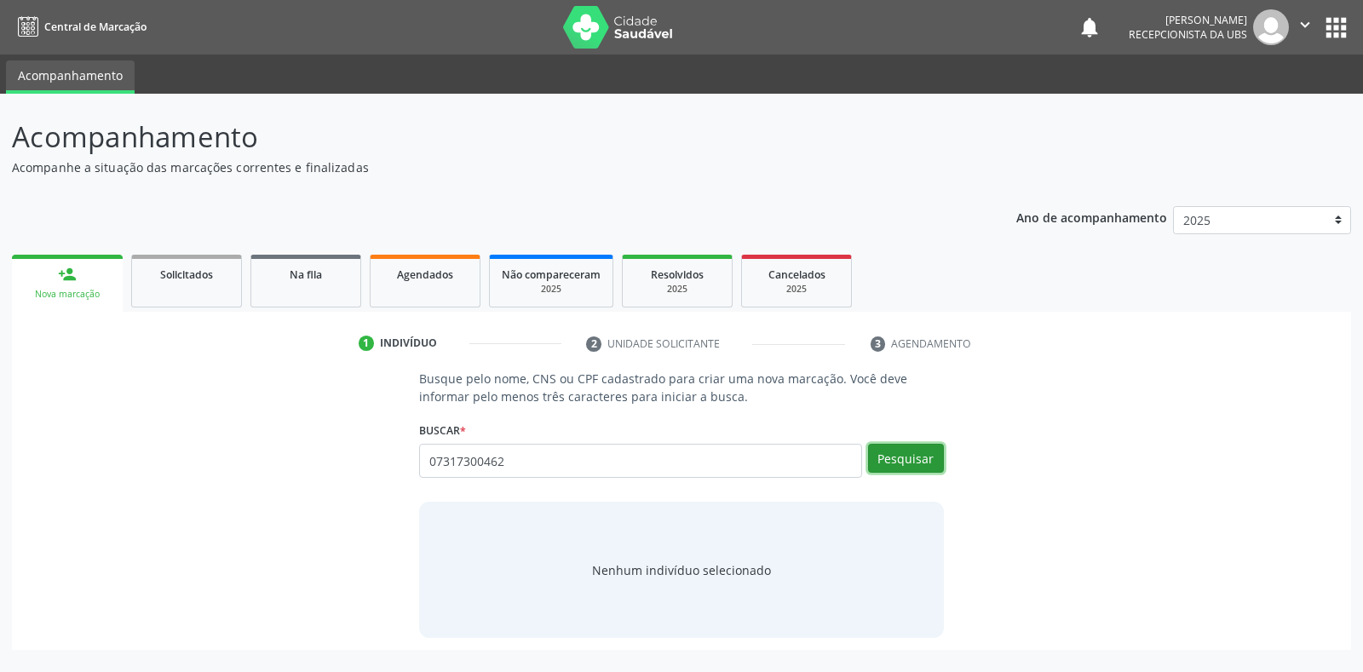
click at [882, 464] on button "Pesquisar" at bounding box center [906, 458] width 76 height 29
type input "07317300462"
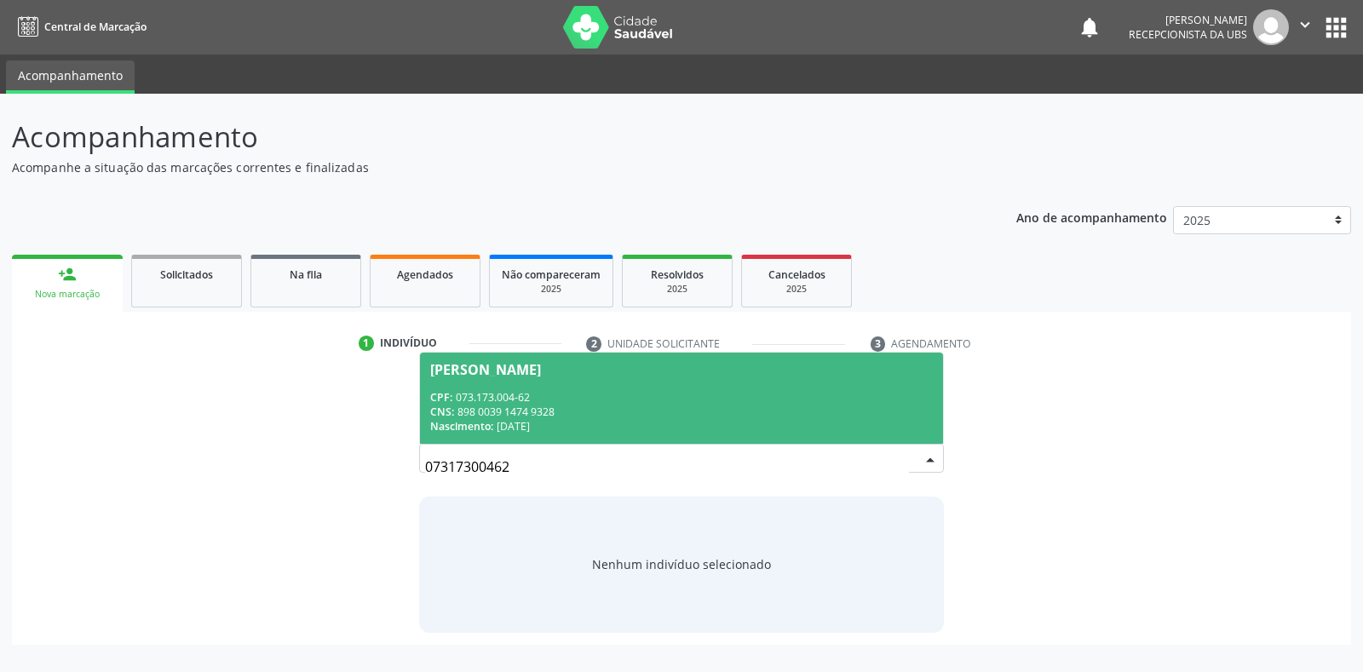
click at [502, 379] on span "Maria de Lourdes Menezes Silva CPF: 073.173.004-62 CNS: 898 0039 1474 9328 Nasc…" at bounding box center [681, 398] width 522 height 91
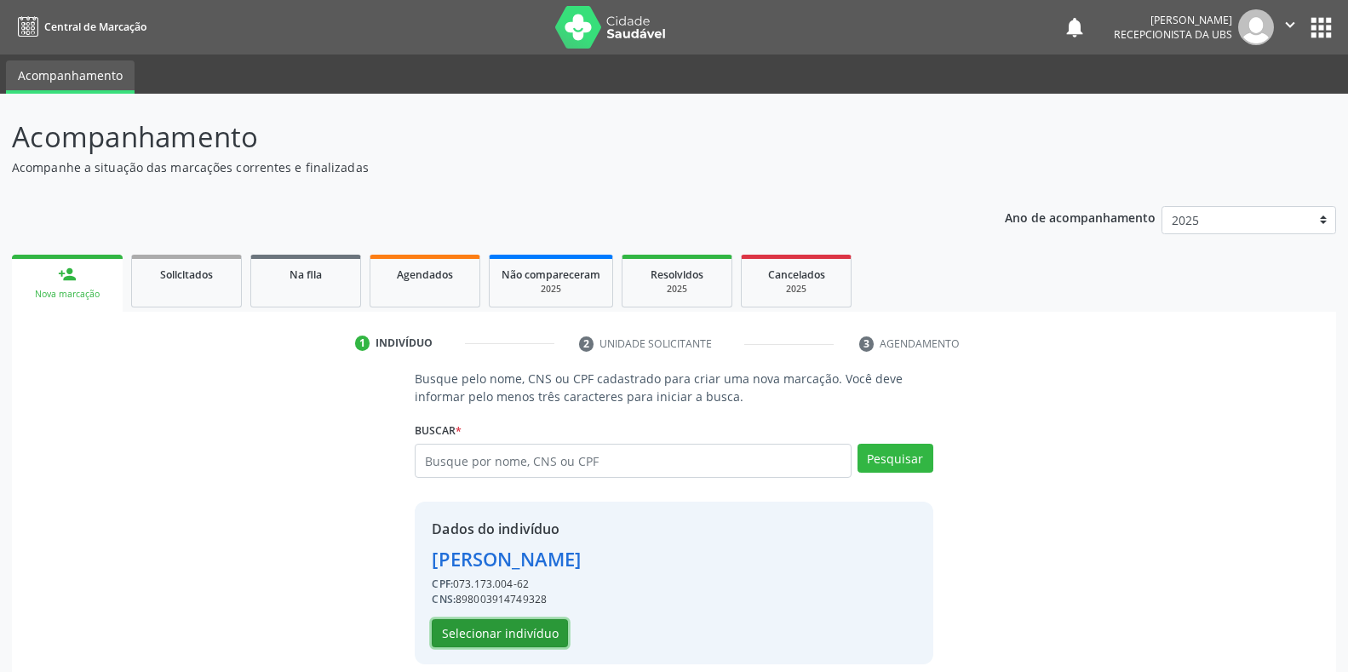
click at [505, 631] on button "Selecionar indivíduo" at bounding box center [500, 633] width 136 height 29
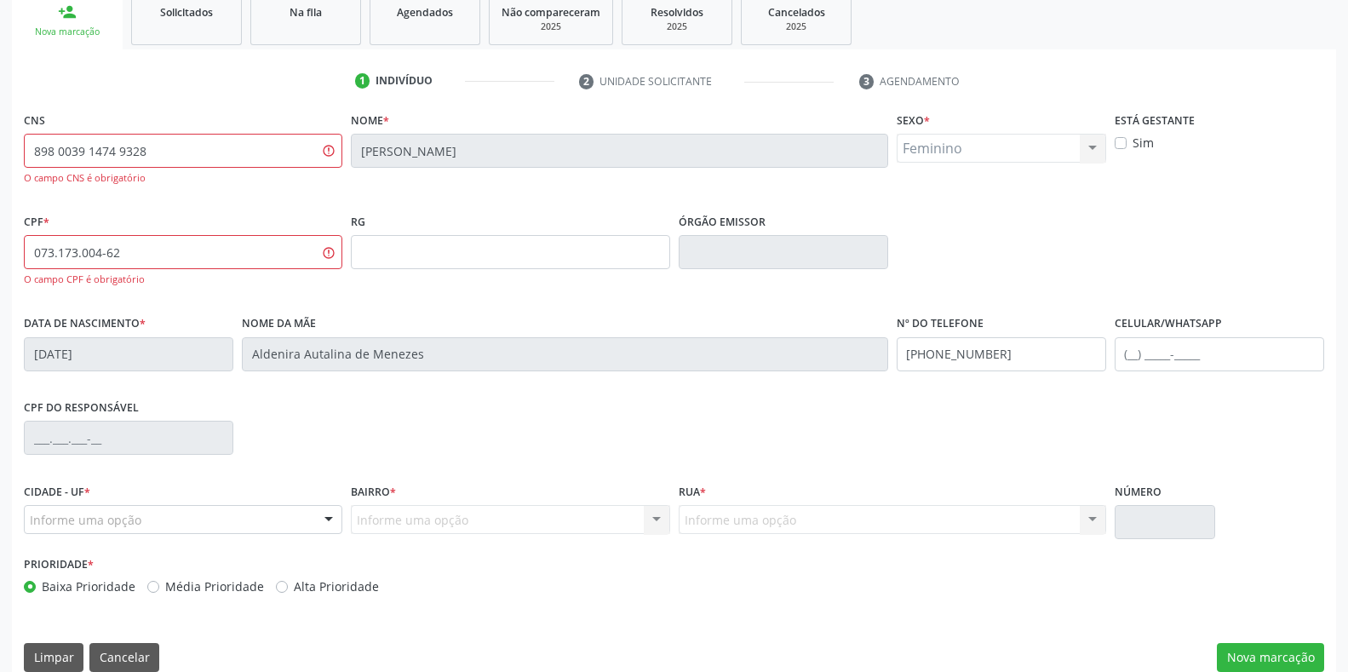
scroll to position [286, 0]
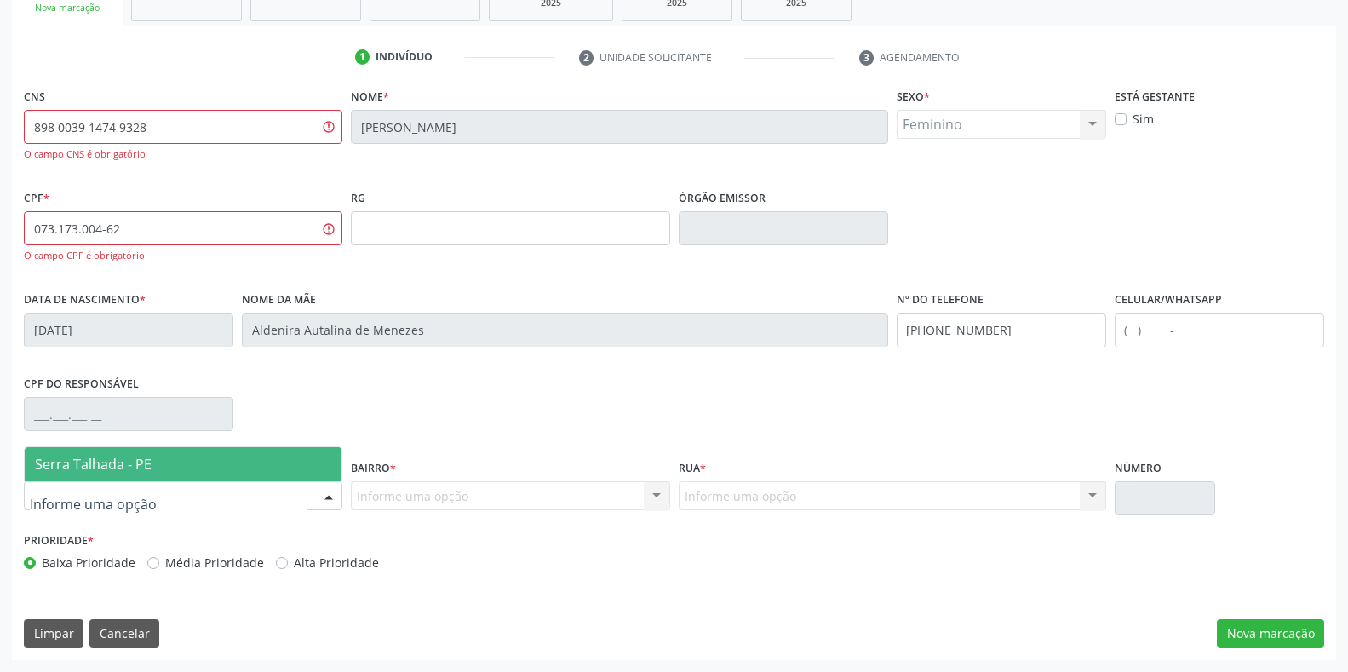
click at [101, 469] on span "Serra Talhada - PE" at bounding box center [93, 464] width 117 height 19
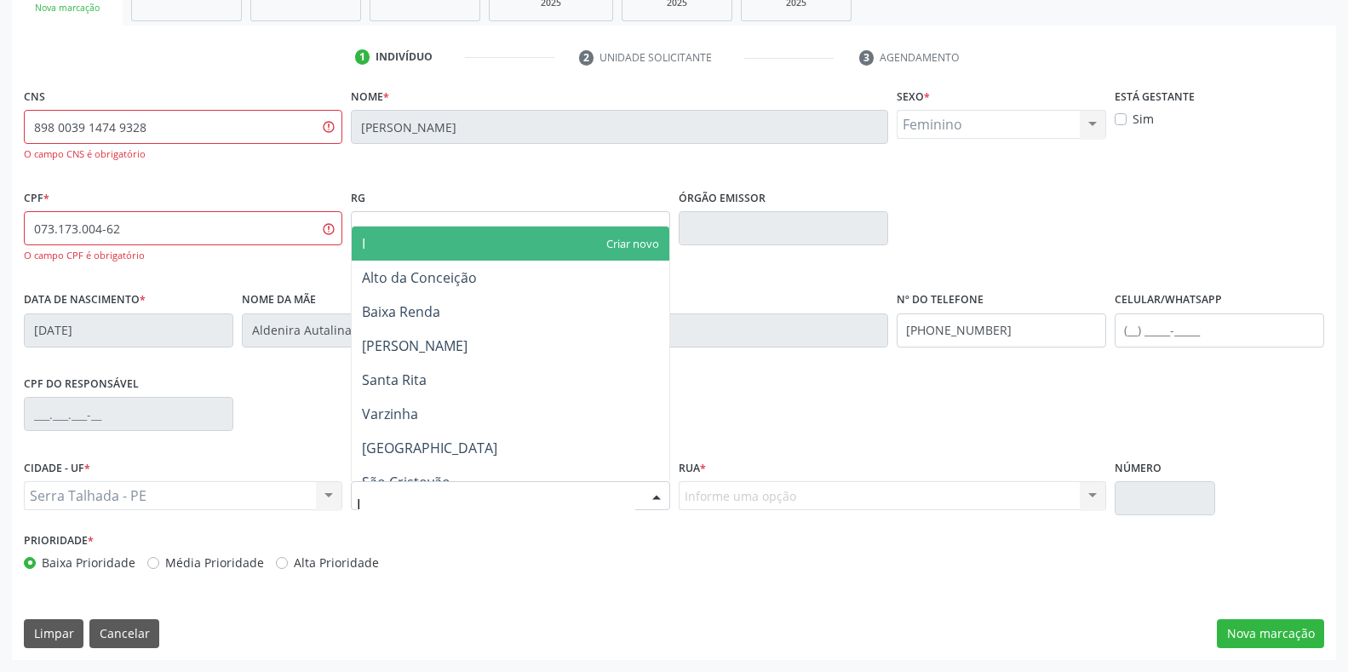
type input "IP"
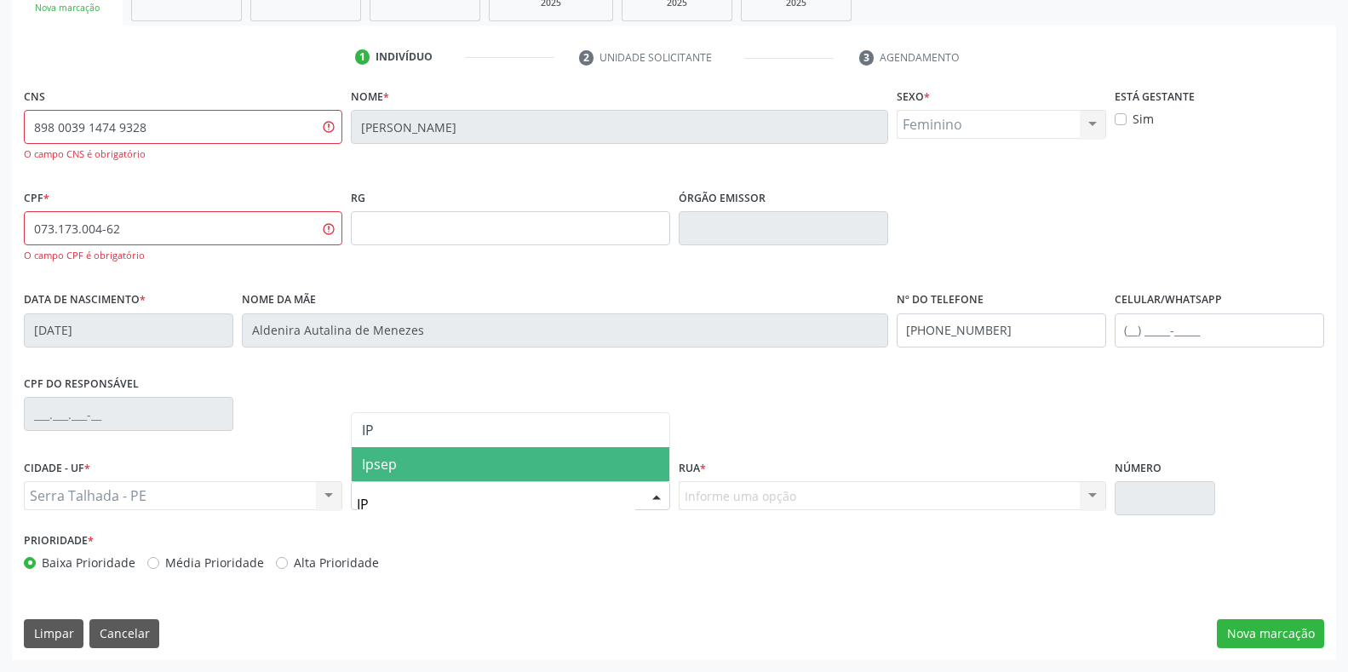
click at [380, 463] on span "Ipsep" at bounding box center [379, 464] width 35 height 19
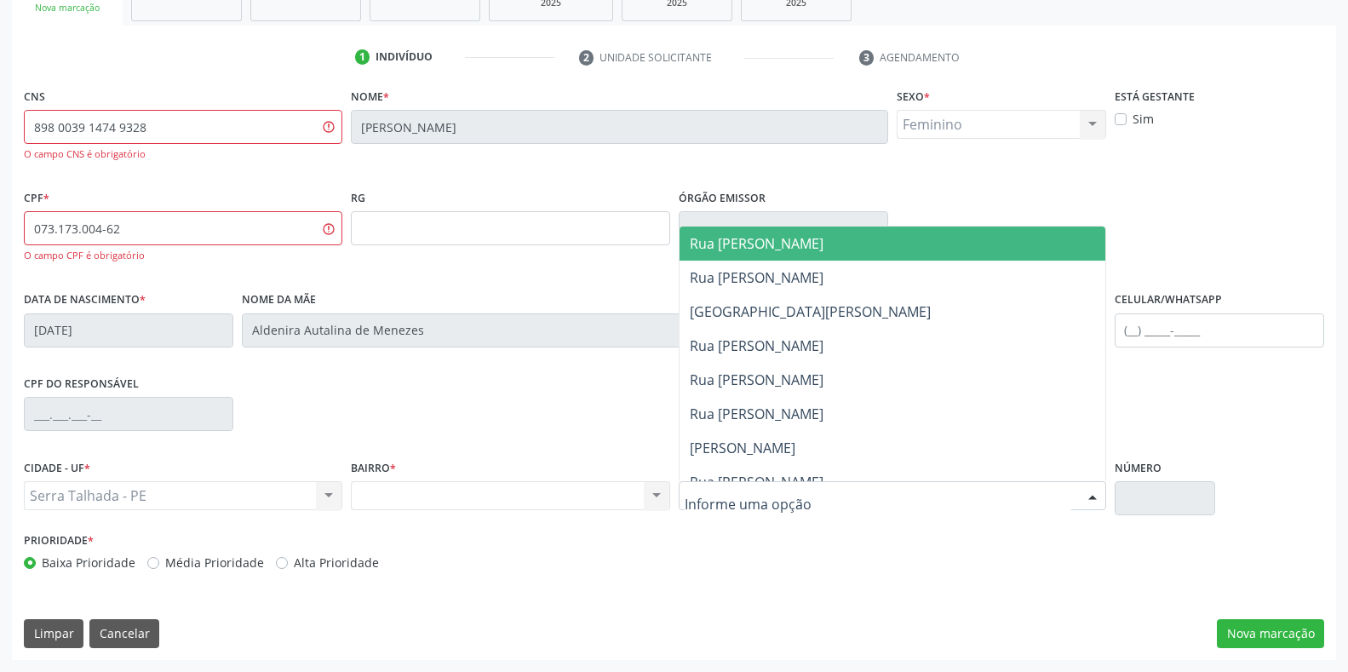
click at [752, 244] on span "Rua [PERSON_NAME]" at bounding box center [757, 243] width 134 height 19
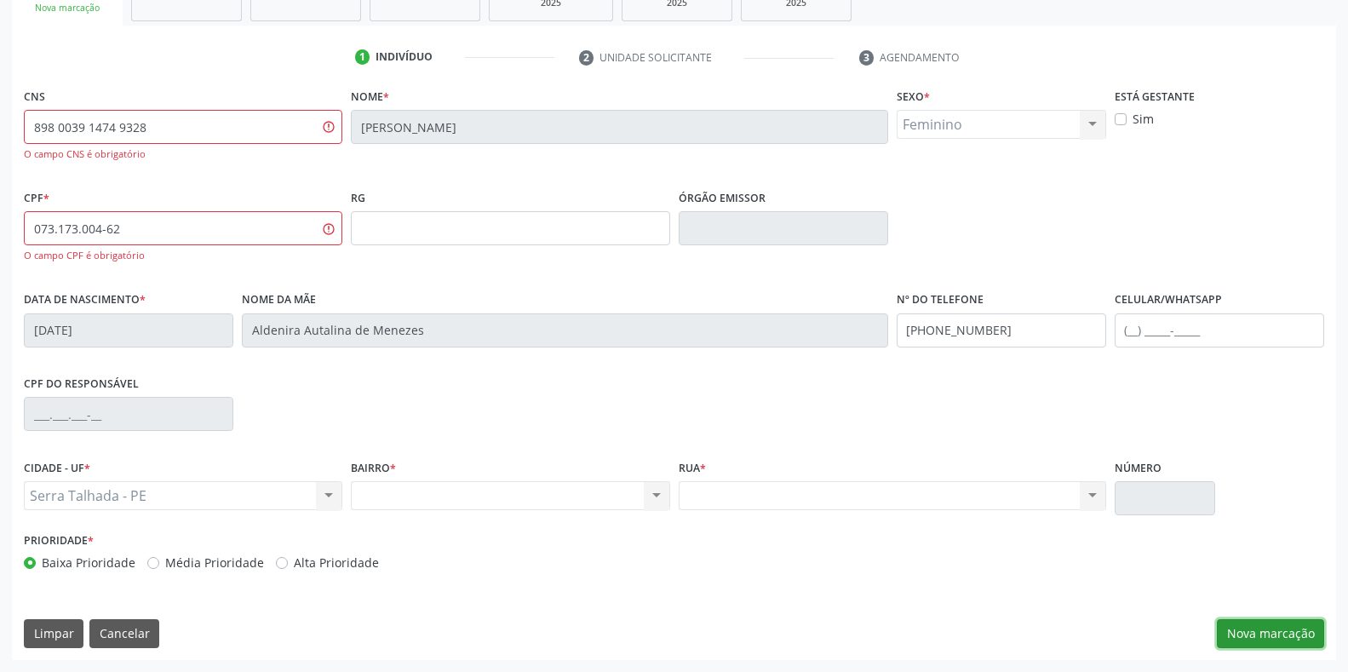
click at [1258, 635] on button "Nova marcação" at bounding box center [1270, 633] width 107 height 29
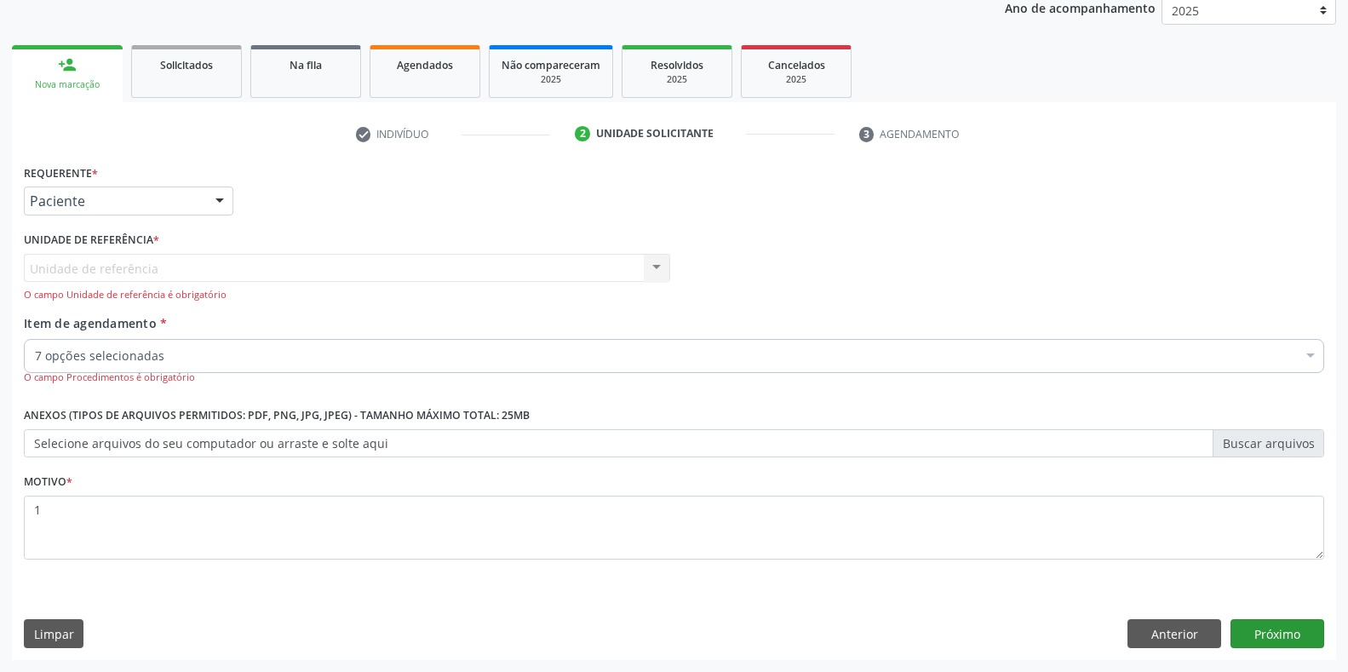
scroll to position [210, 0]
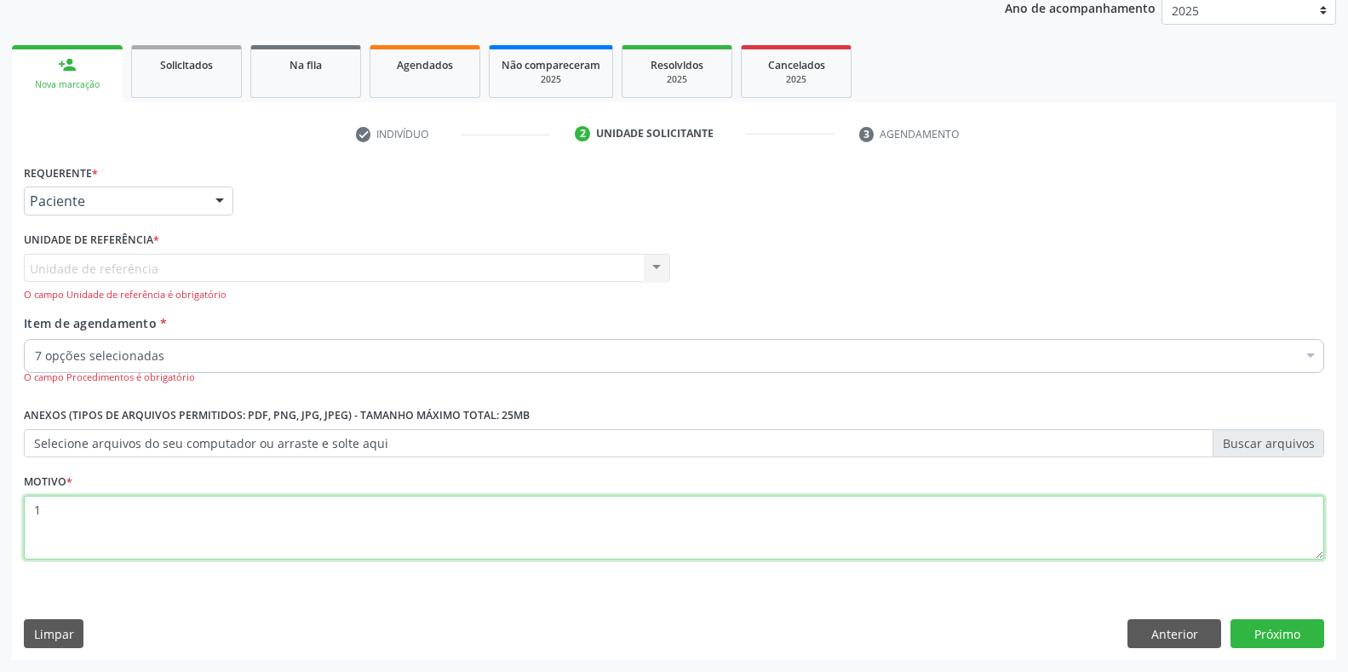
click at [41, 505] on textarea "1" at bounding box center [674, 528] width 1301 height 65
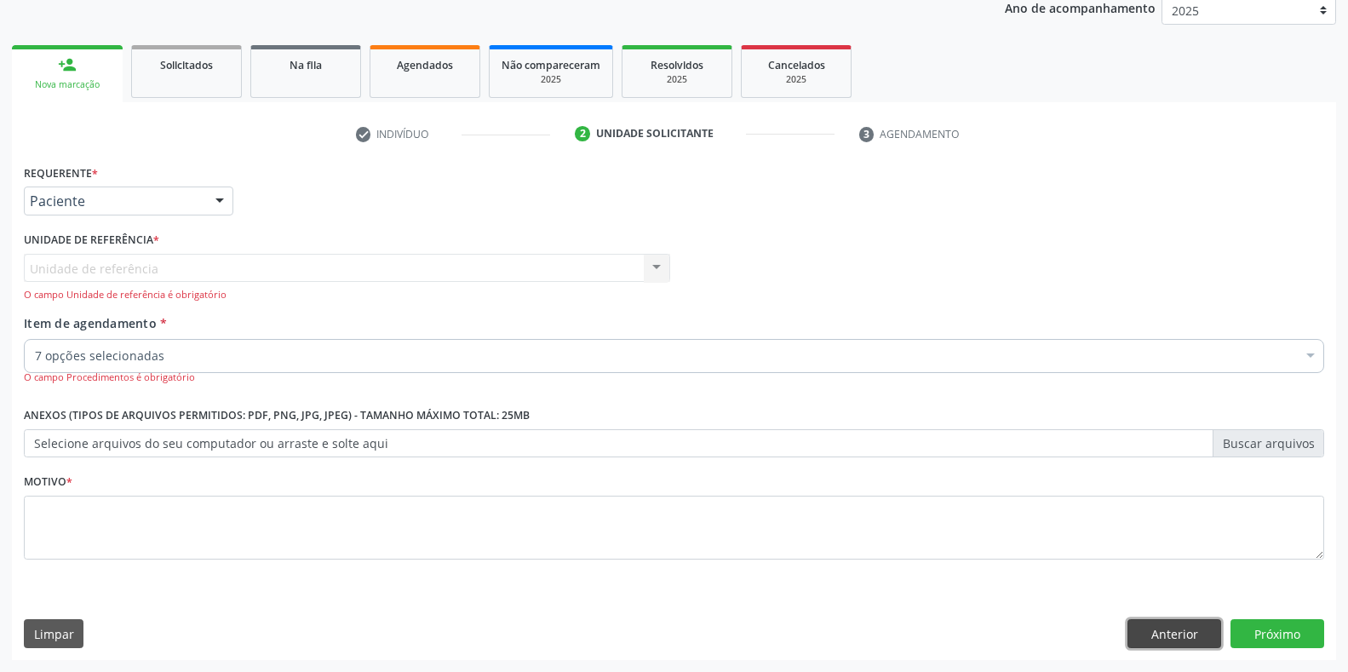
click at [1170, 622] on button "Anterior" at bounding box center [1175, 633] width 94 height 29
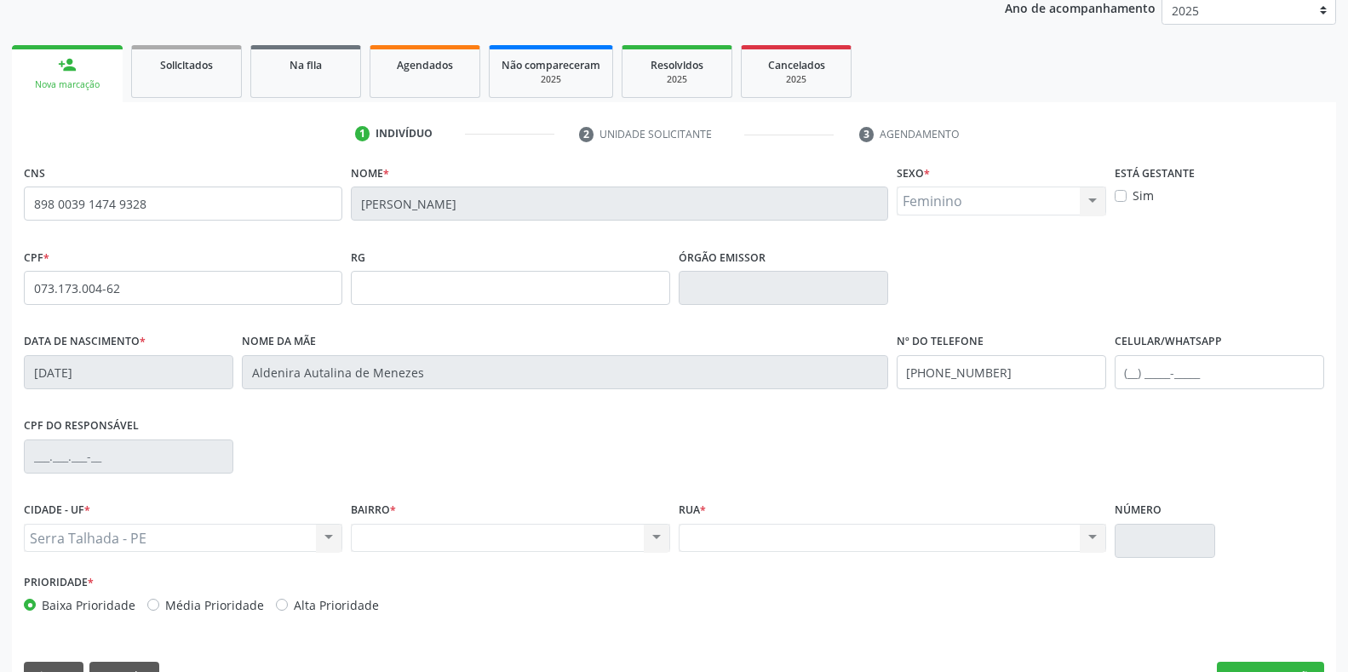
scroll to position [251, 0]
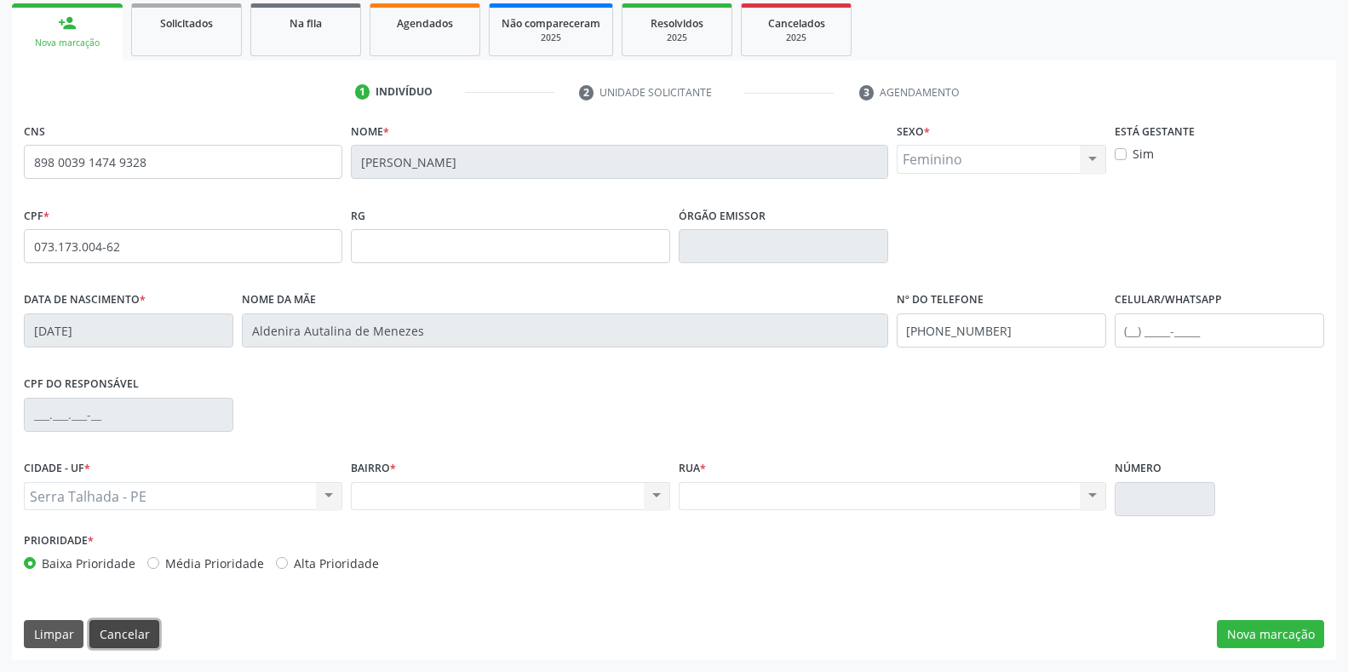
click at [116, 645] on button "Cancelar" at bounding box center [124, 634] width 70 height 29
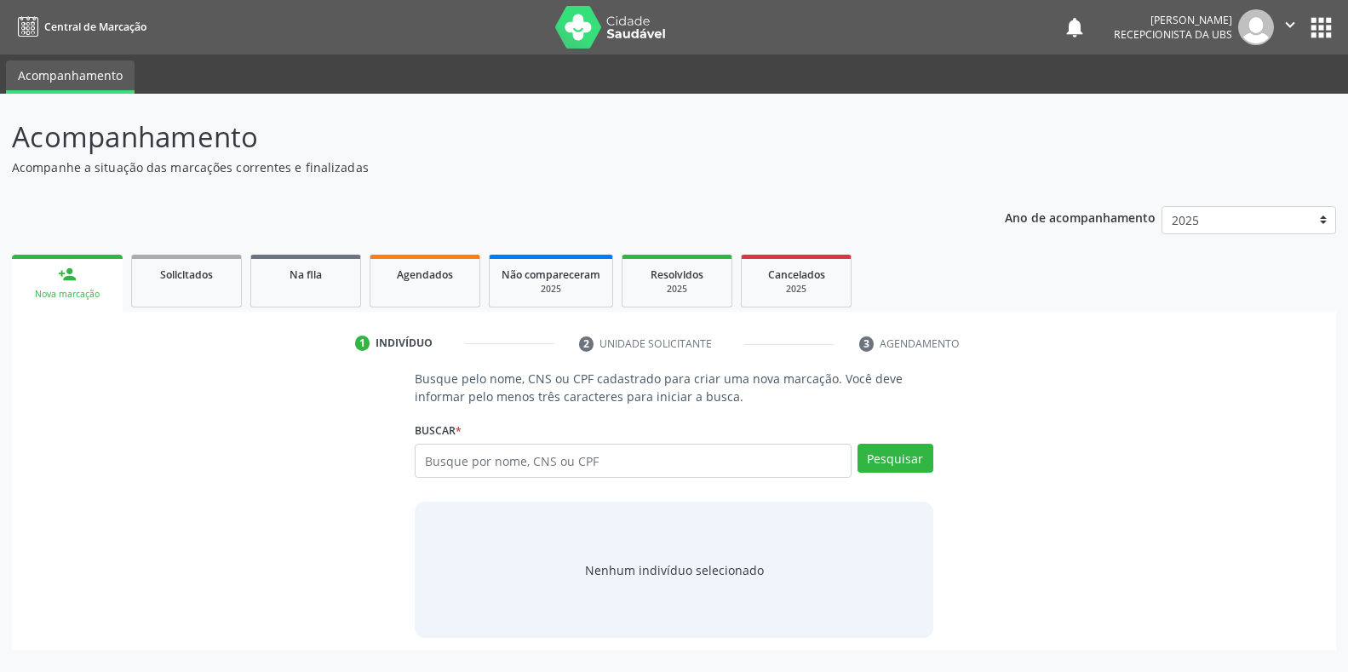
scroll to position [0, 0]
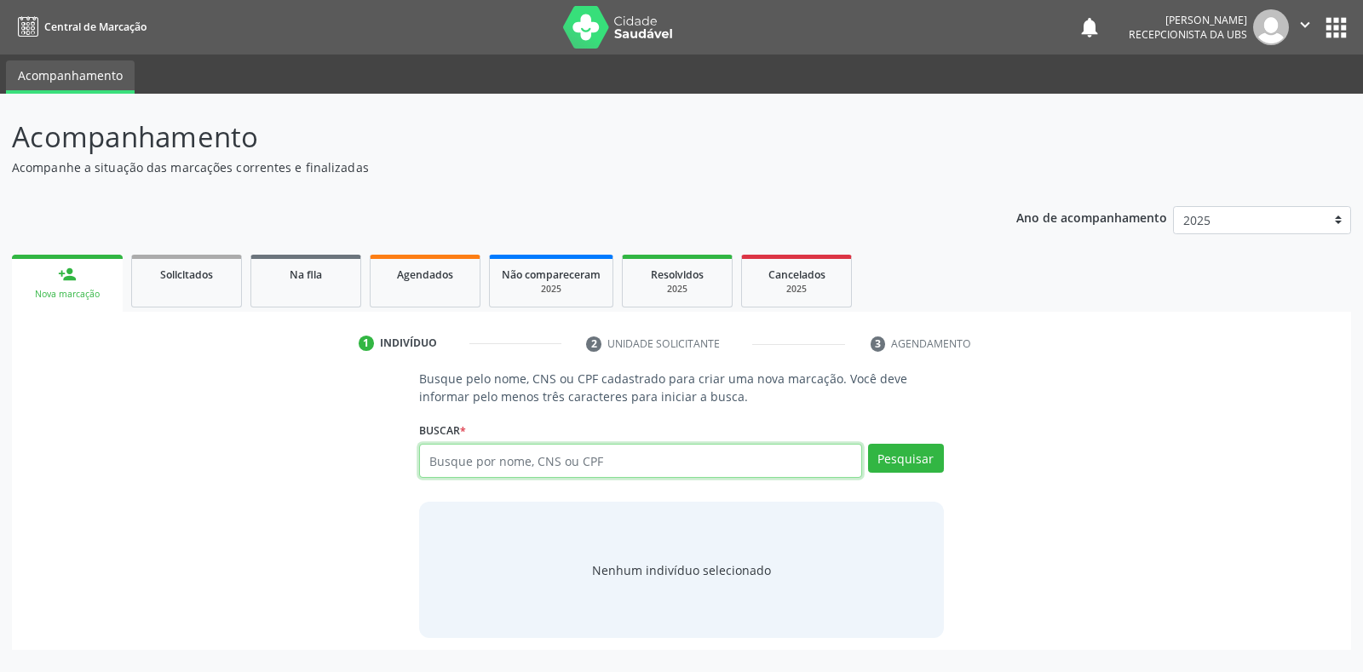
click at [452, 463] on input "text" at bounding box center [640, 461] width 442 height 34
type input "07317300462"
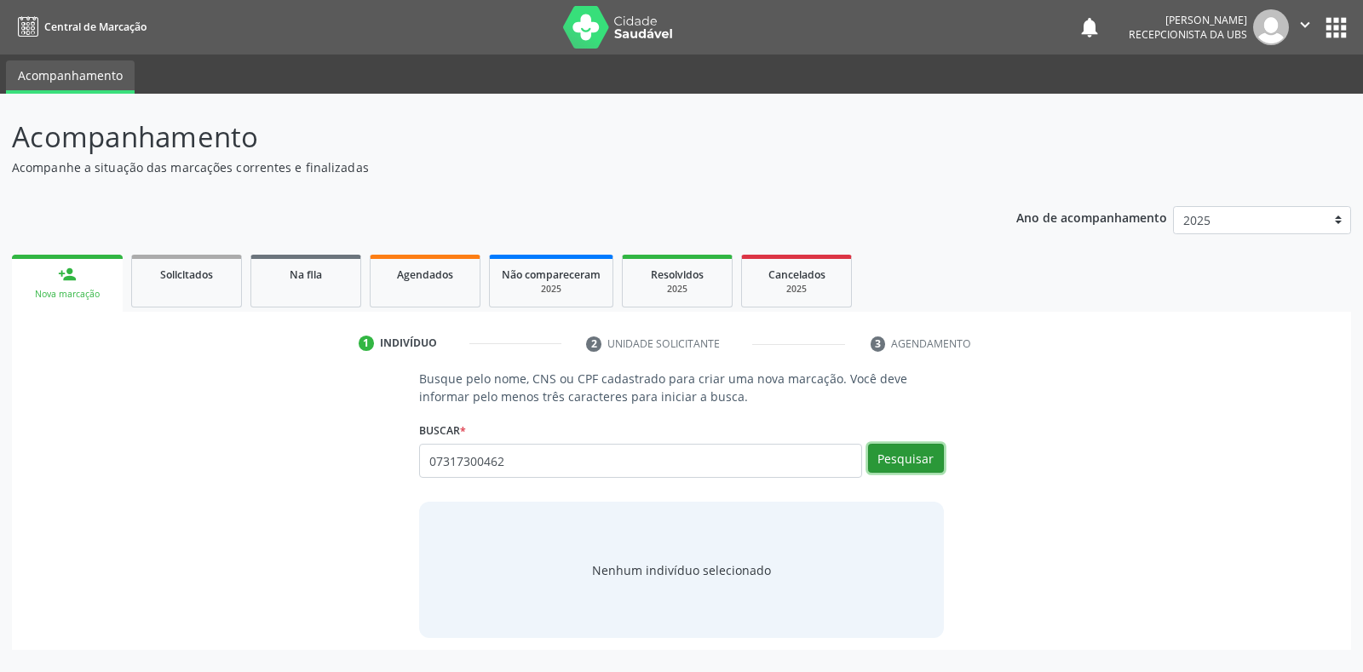
click at [903, 459] on button "Pesquisar" at bounding box center [906, 458] width 76 height 29
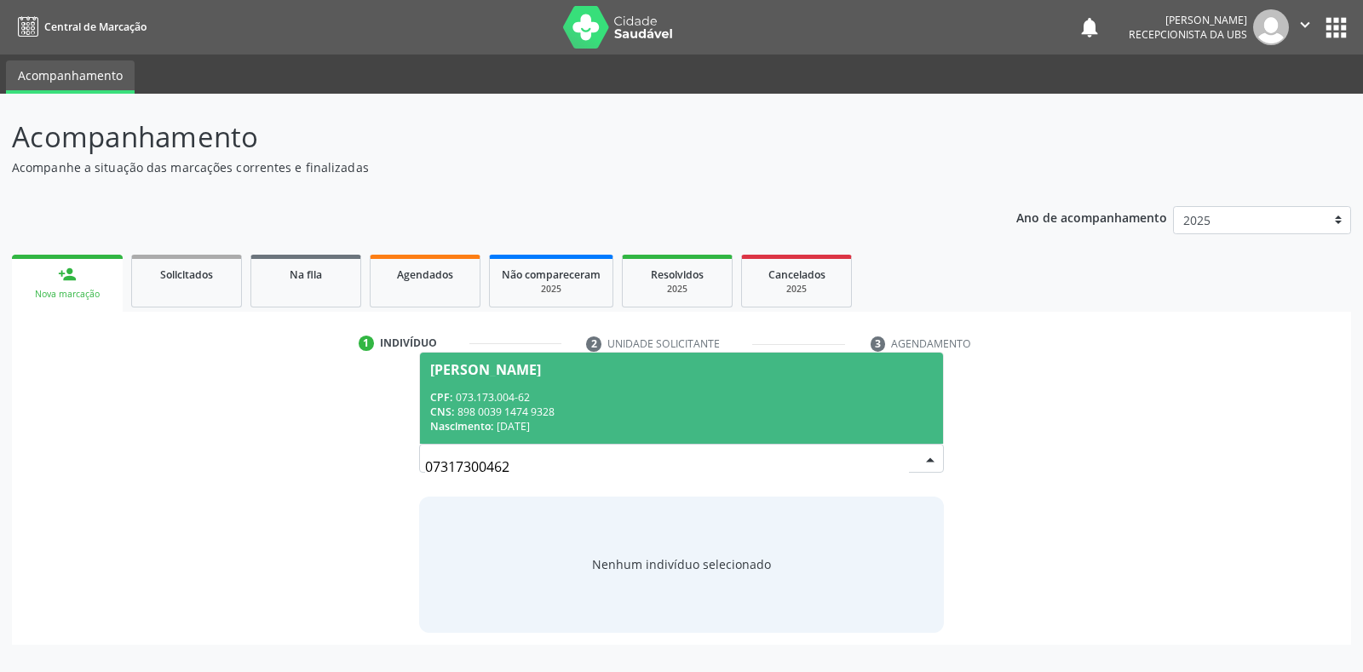
click at [486, 377] on span "Maria de Lourdes Menezes Silva CPF: 073.173.004-62 CNS: 898 0039 1474 9328 Nasc…" at bounding box center [681, 398] width 522 height 91
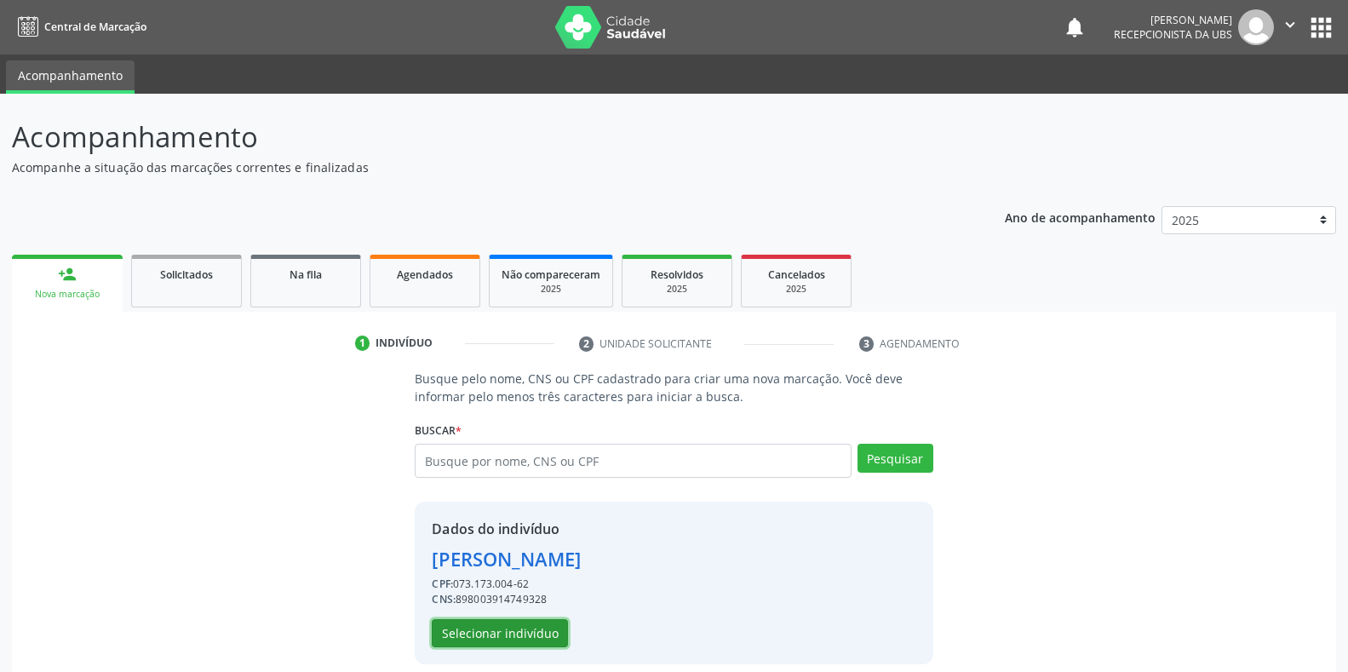
click at [468, 636] on button "Selecionar indivíduo" at bounding box center [500, 633] width 136 height 29
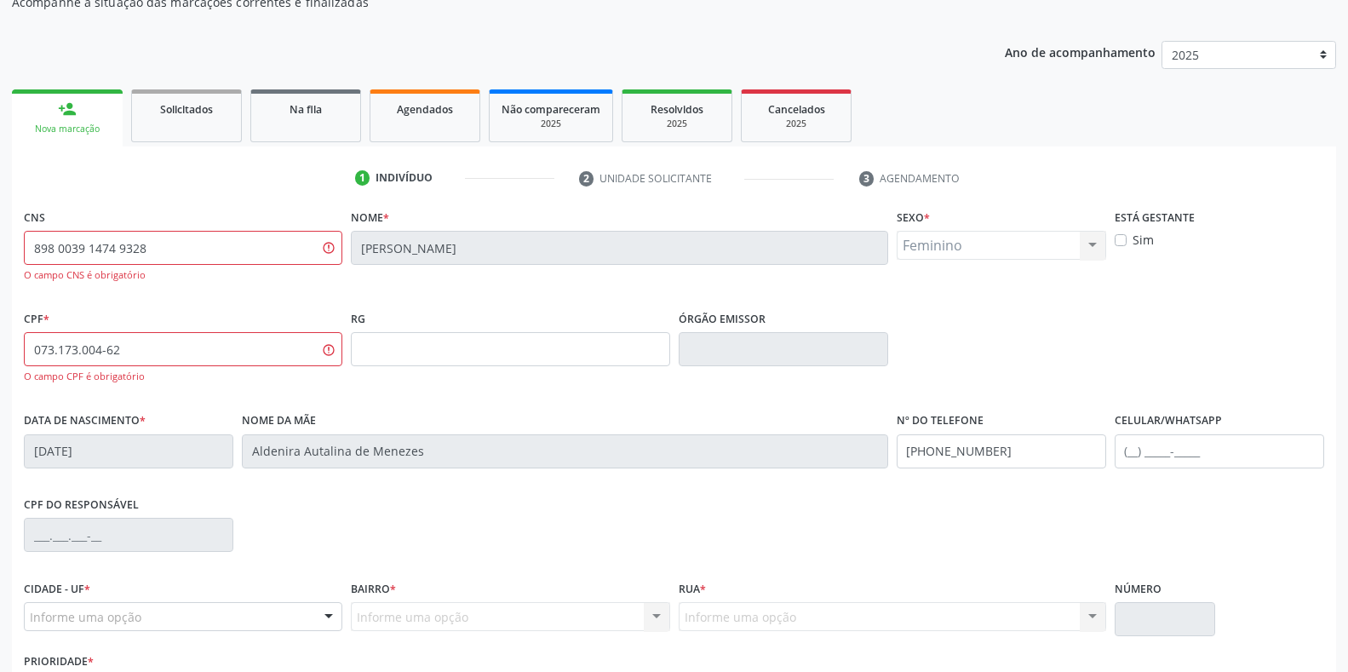
scroll to position [284, 0]
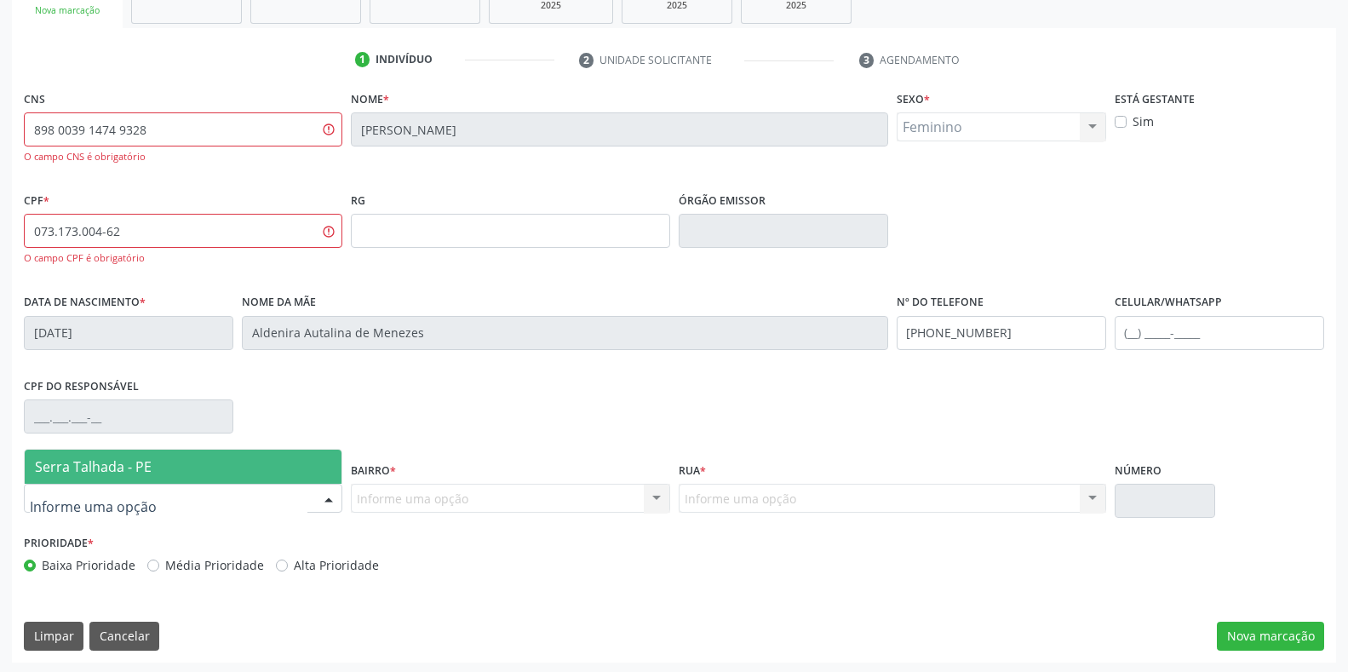
click at [49, 472] on span "Serra Talhada - PE" at bounding box center [93, 466] width 117 height 19
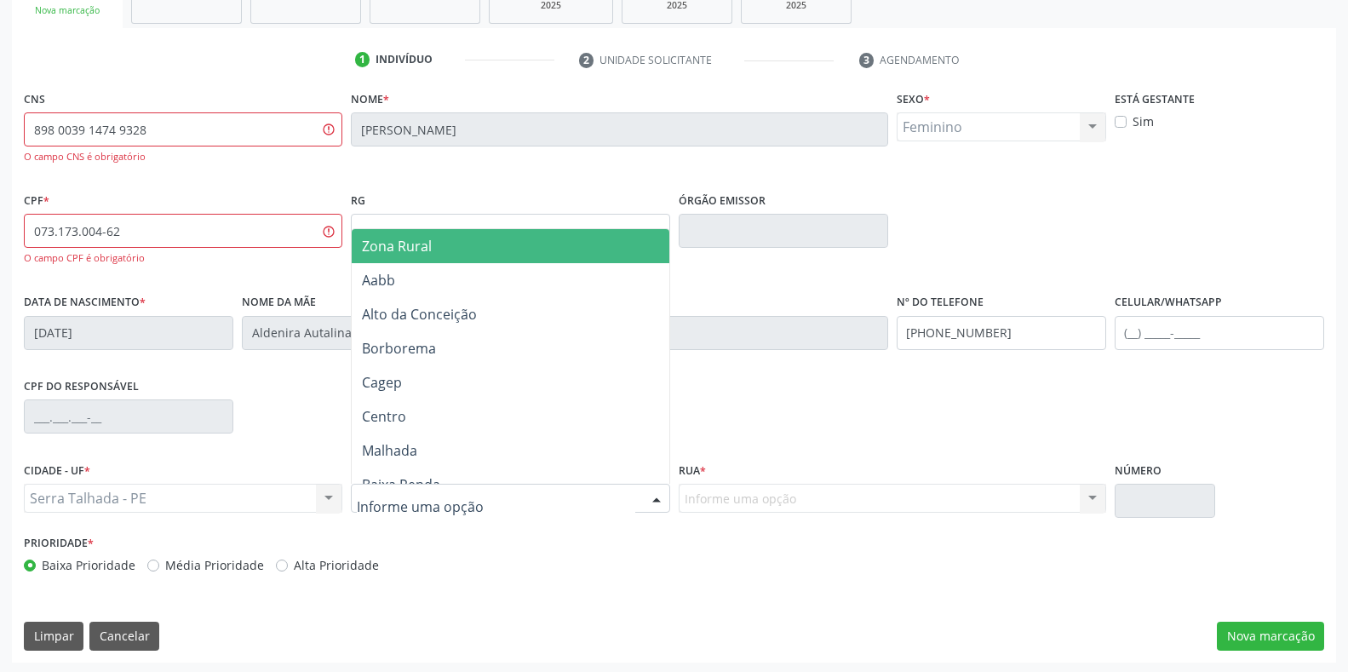
click at [365, 486] on div at bounding box center [510, 498] width 319 height 29
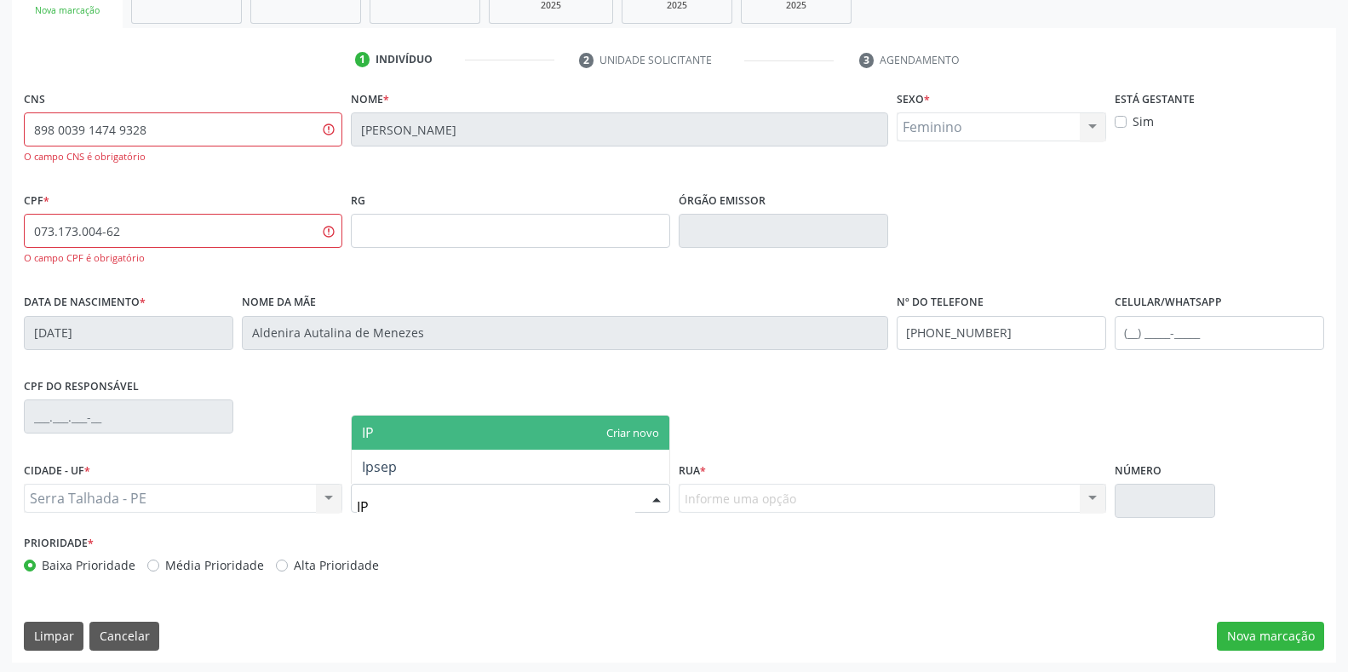
type input "IP"
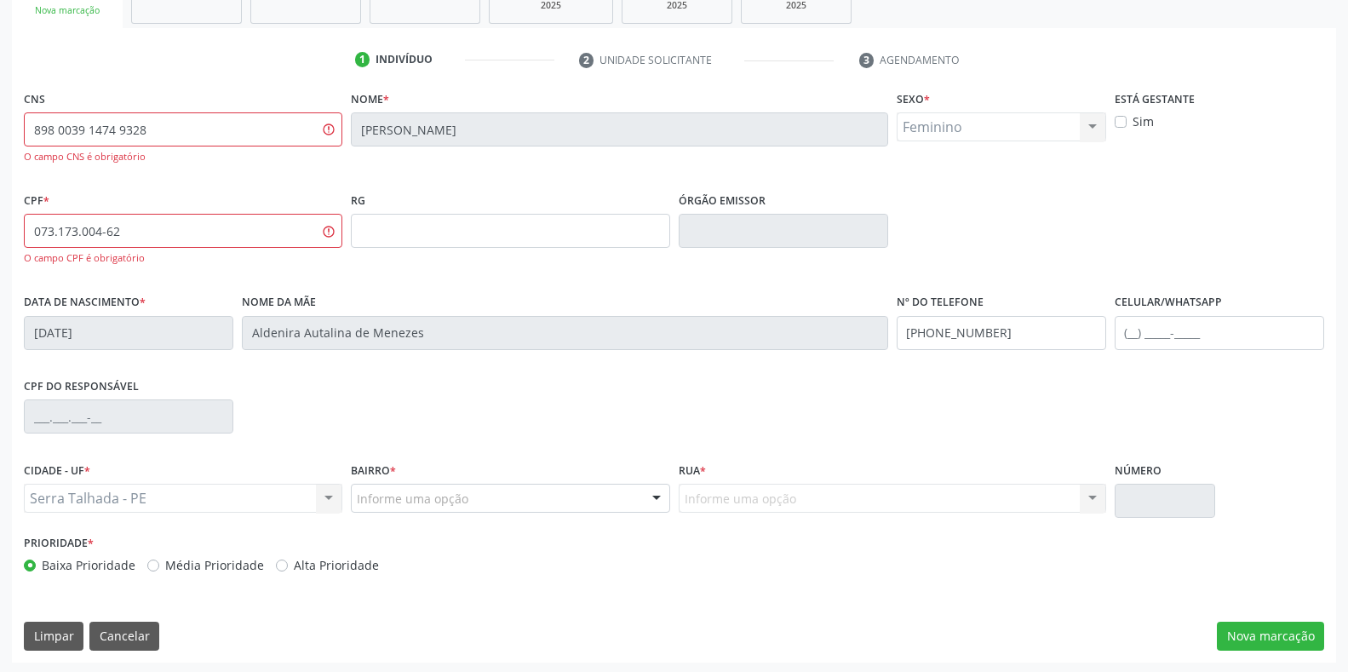
drag, startPoint x: 365, startPoint y: 486, endPoint x: 801, endPoint y: 395, distance: 445.5
click at [801, 395] on div "CPF do responsável" at bounding box center [674, 416] width 1309 height 84
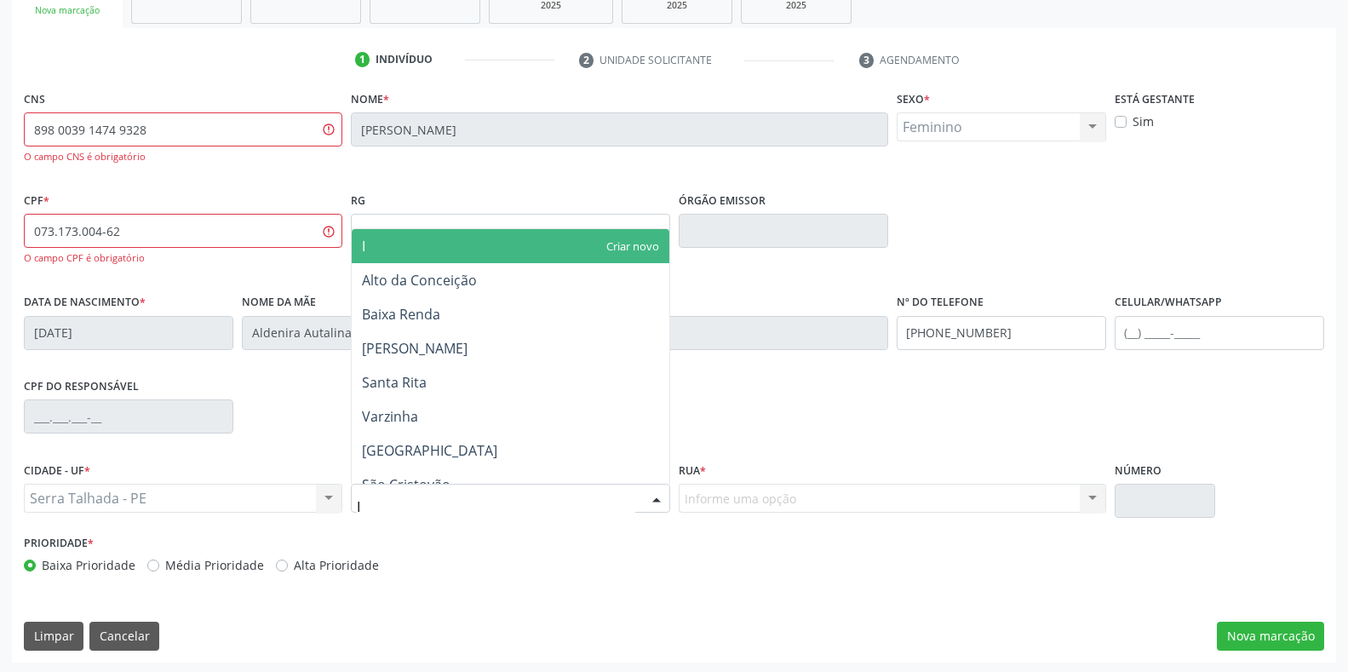
type input "IP"
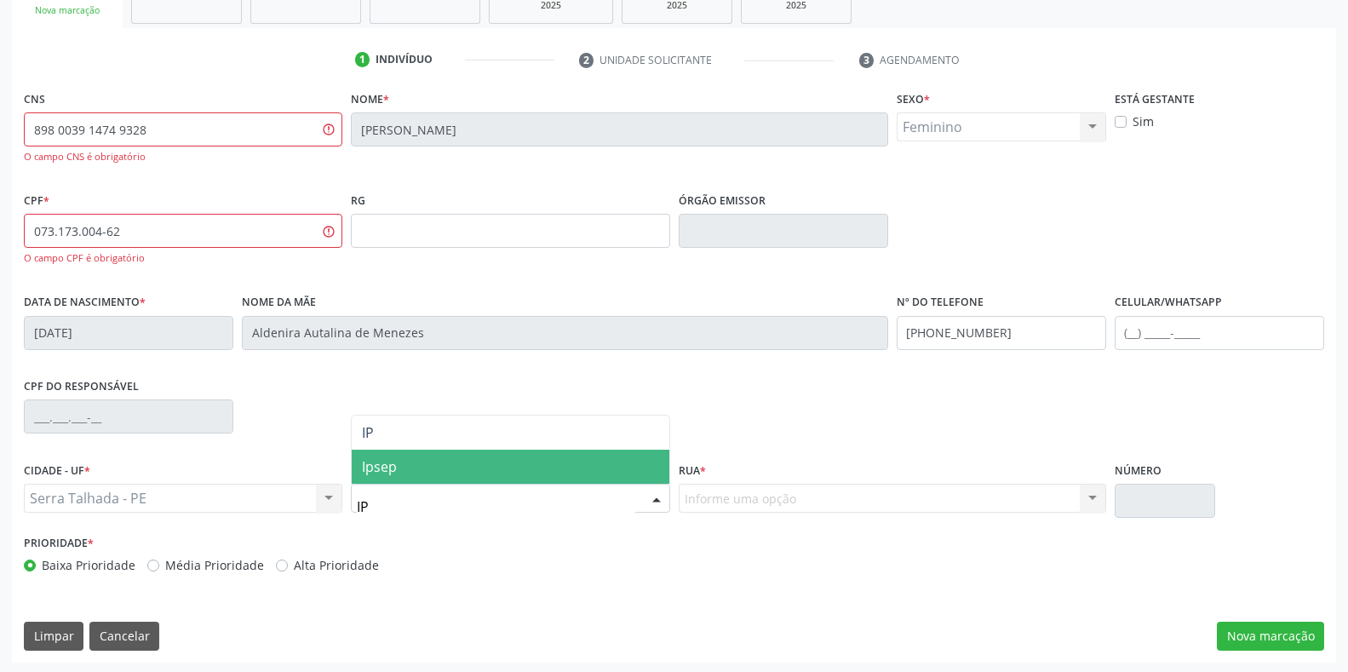
click at [365, 476] on span "Ipsep" at bounding box center [379, 466] width 35 height 19
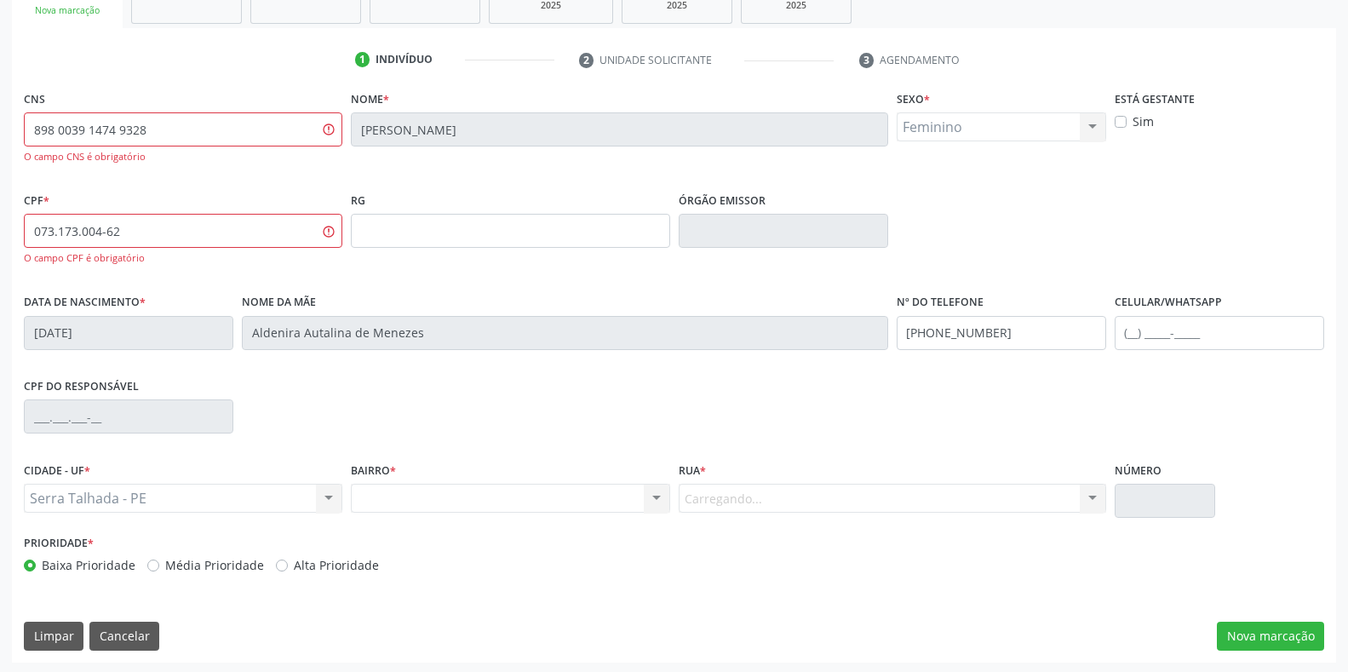
click at [710, 501] on div "Carregando... Nenhum resultado encontrado para: " " Nenhuma opção encontrada. D…" at bounding box center [893, 498] width 428 height 29
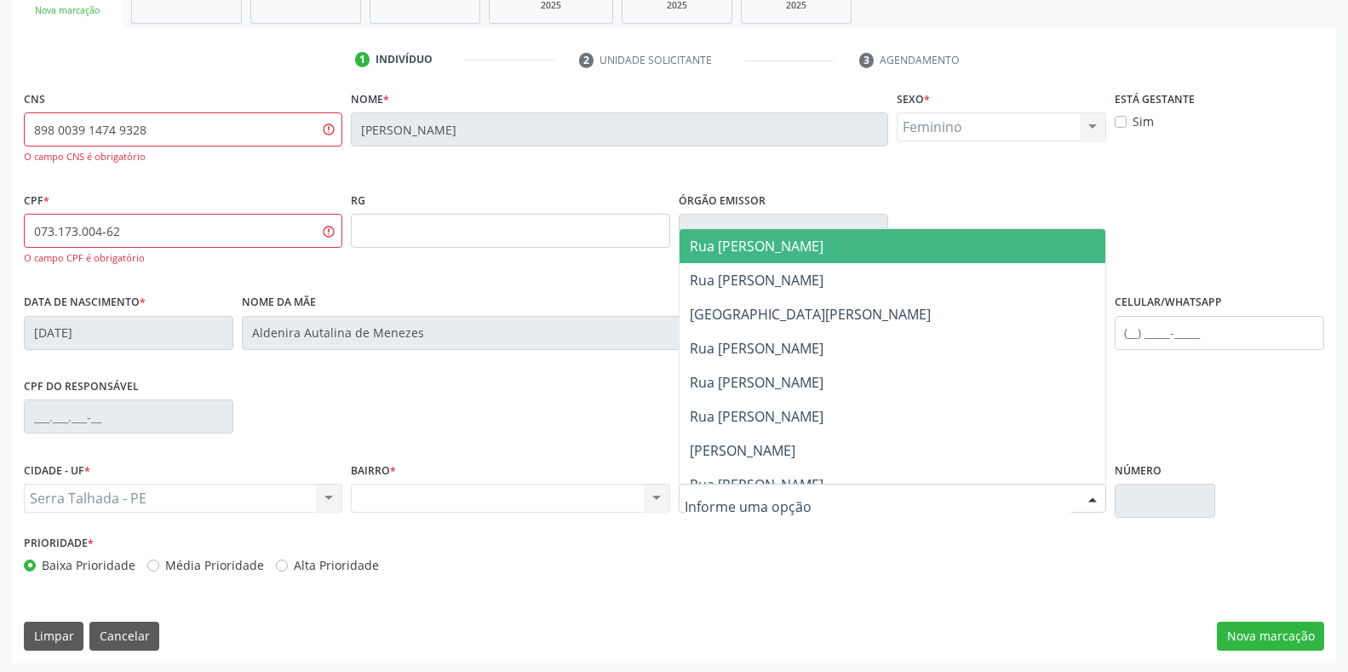
click at [751, 249] on span "Rua [PERSON_NAME]" at bounding box center [757, 246] width 134 height 19
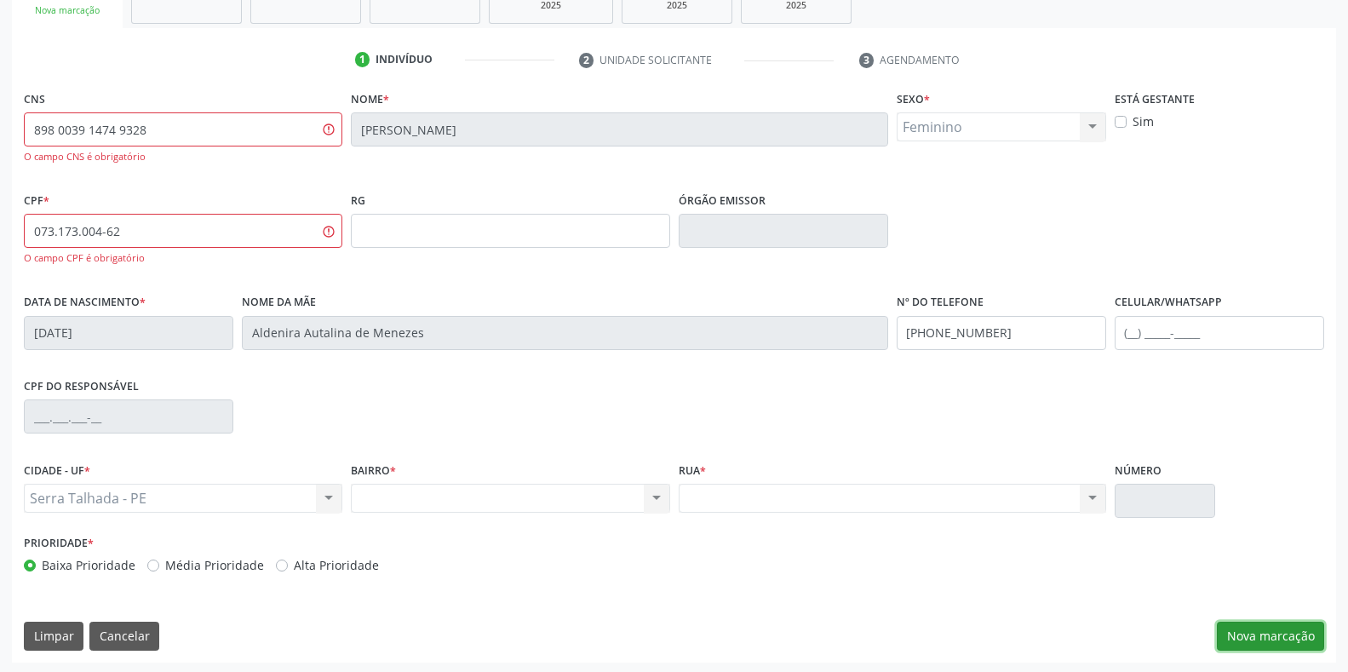
click at [1280, 634] on button "Nova marcação" at bounding box center [1270, 636] width 107 height 29
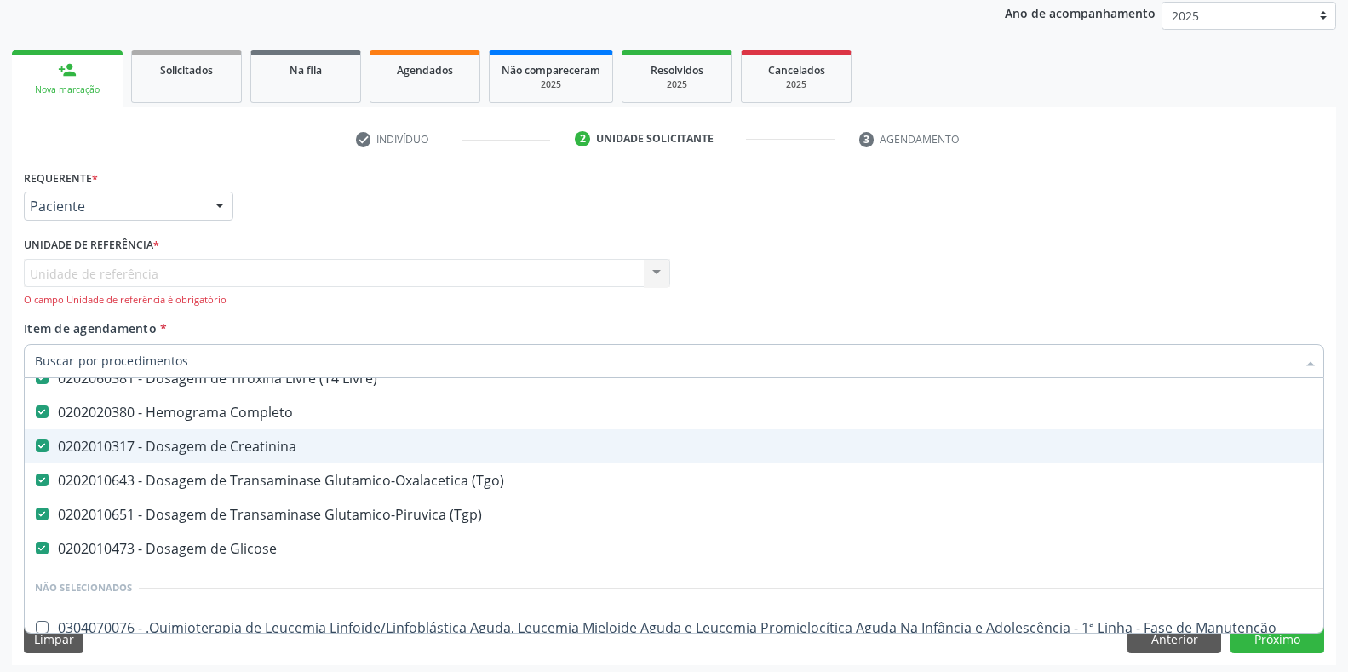
scroll to position [210, 0]
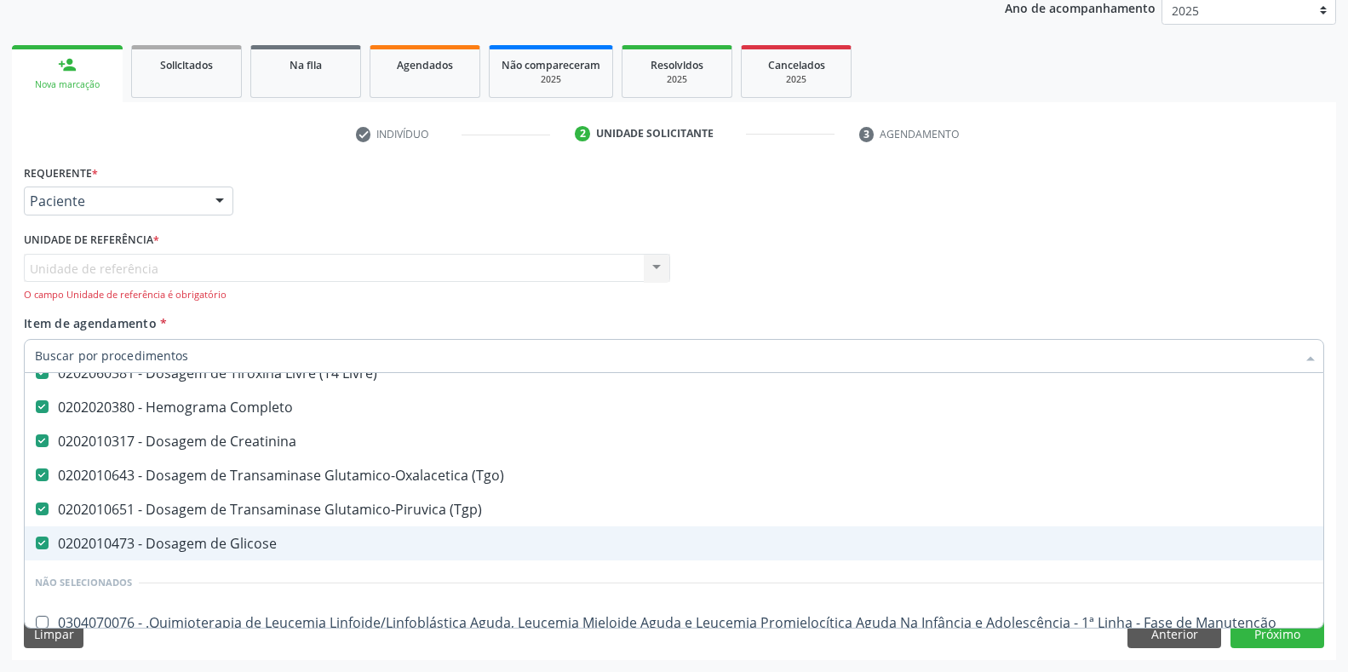
drag, startPoint x: 39, startPoint y: 539, endPoint x: 32, endPoint y: 520, distance: 20.2
click at [34, 538] on div at bounding box center [31, 544] width 13 height 14
checkbox Glicose "false"
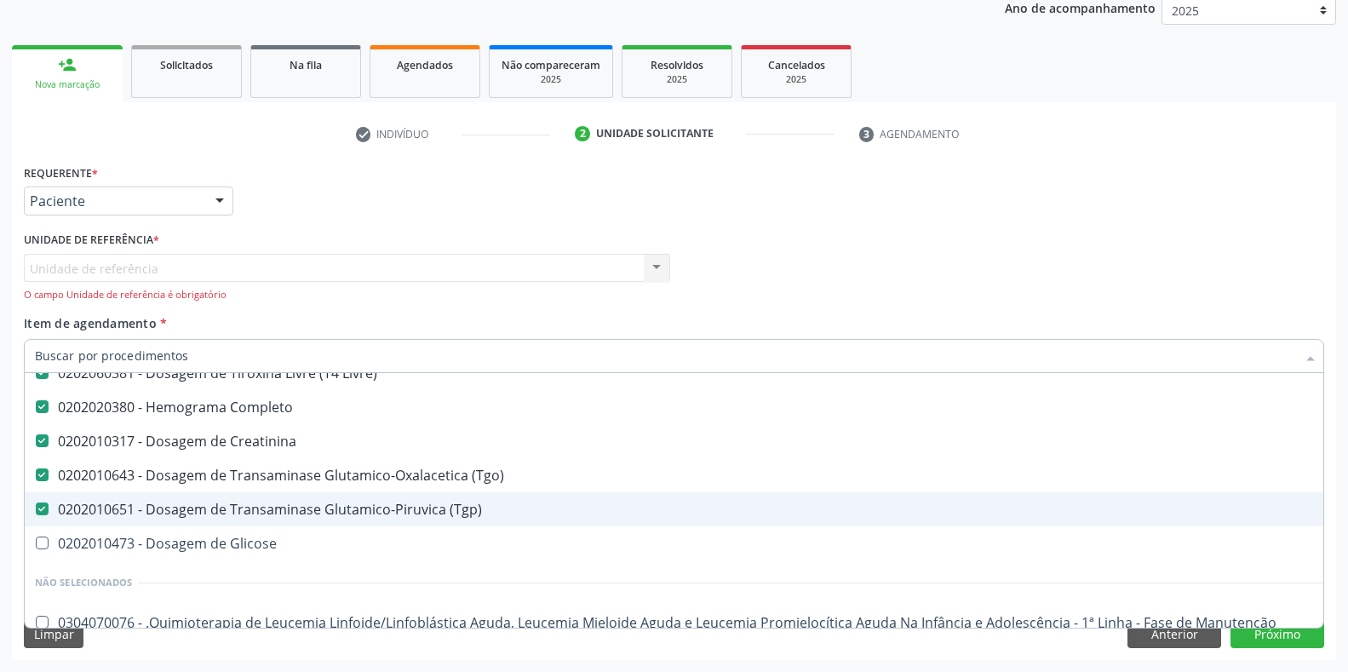
click at [37, 505] on \(Tgp\) at bounding box center [42, 509] width 13 height 13
click at [36, 505] on \(Tgp\) "checkbox" at bounding box center [30, 508] width 11 height 11
checkbox \(Tgp\) "false"
click at [48, 482] on span "0202010643 - Dosagem de Transaminase Glutamico-Oxalacetica (Tgo)" at bounding box center [698, 475] width 1347 height 34
checkbox \(Tgo\) "false"
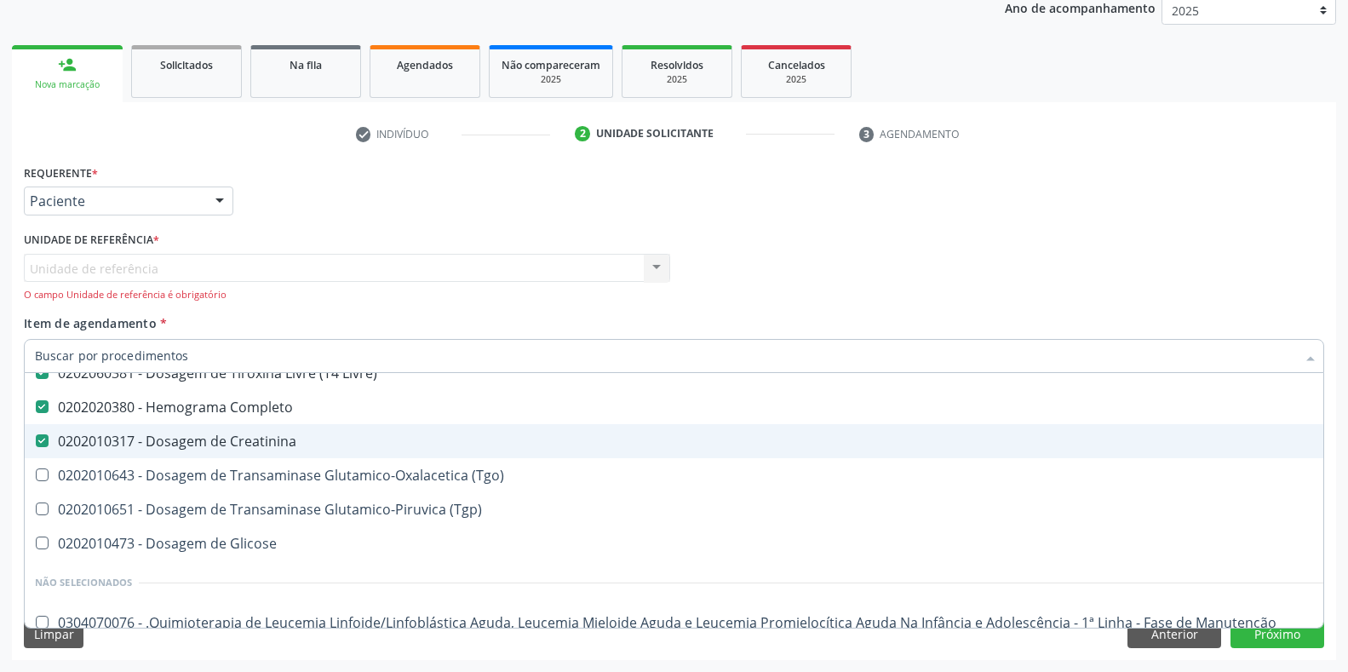
click at [49, 445] on div "0202010317 - Dosagem de Creatinina" at bounding box center [698, 441] width 1326 height 14
checkbox Creatinina "false"
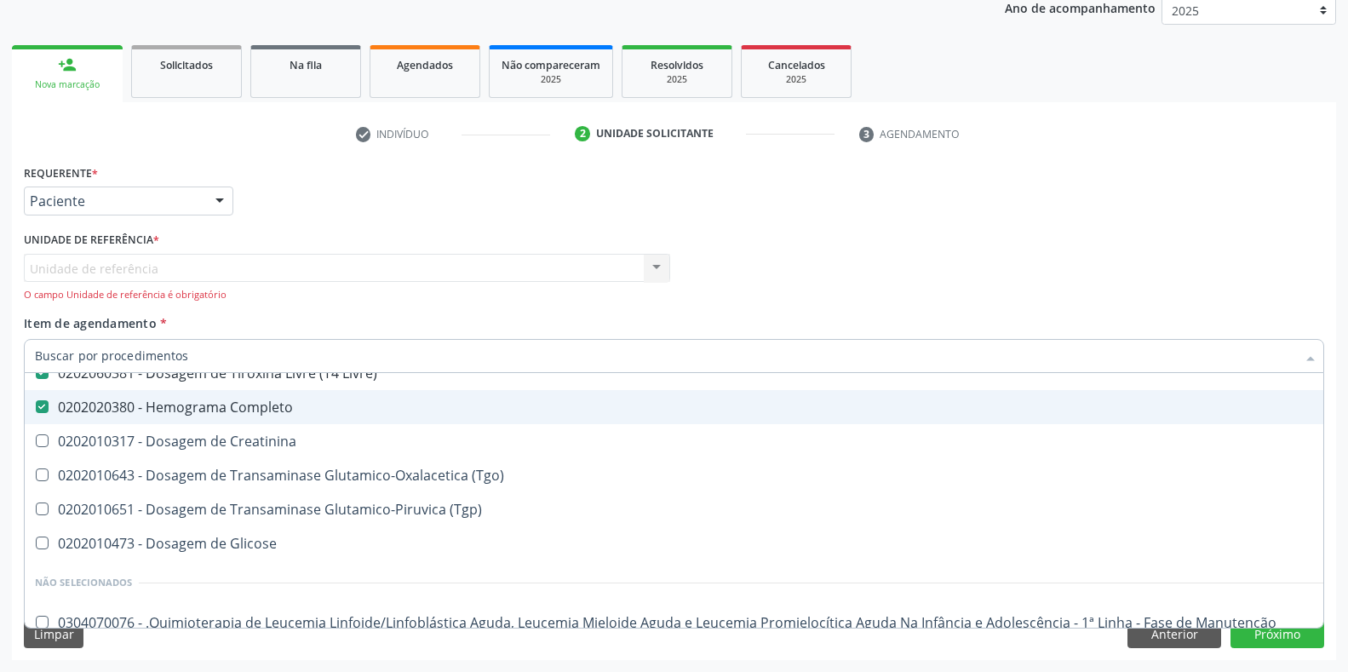
click at [46, 403] on Completo at bounding box center [42, 406] width 13 height 13
click at [36, 403] on Completo "checkbox" at bounding box center [30, 406] width 11 height 11
checkbox Completo "false"
click at [42, 370] on input "Item de agendamento *" at bounding box center [665, 356] width 1261 height 34
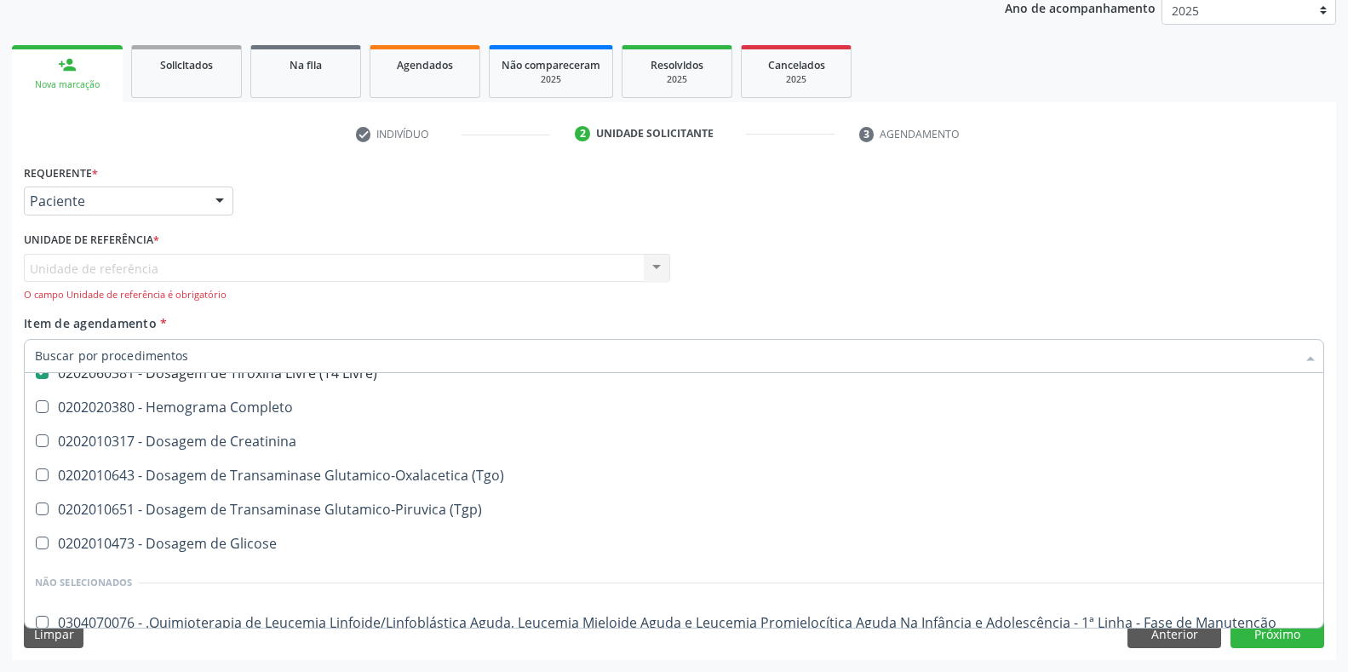
scroll to position [0, 0]
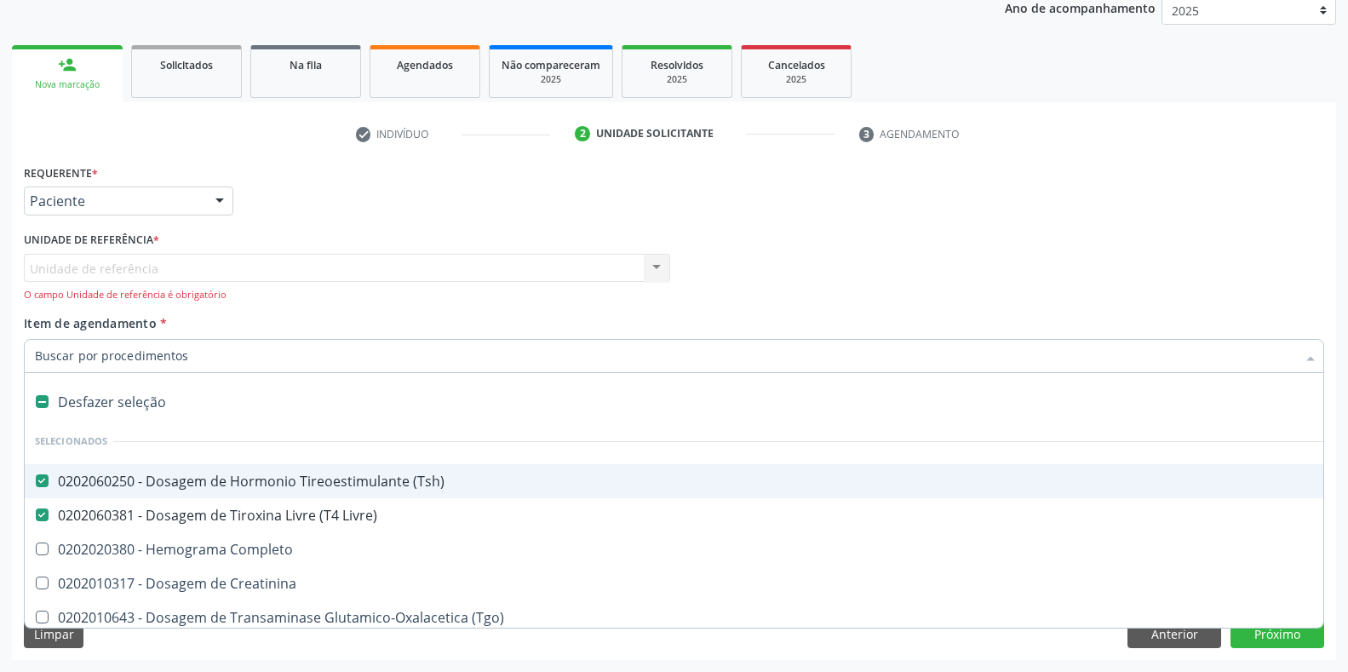
click at [35, 482] on div at bounding box center [31, 481] width 13 height 14
checkbox \(Tsh\) "false"
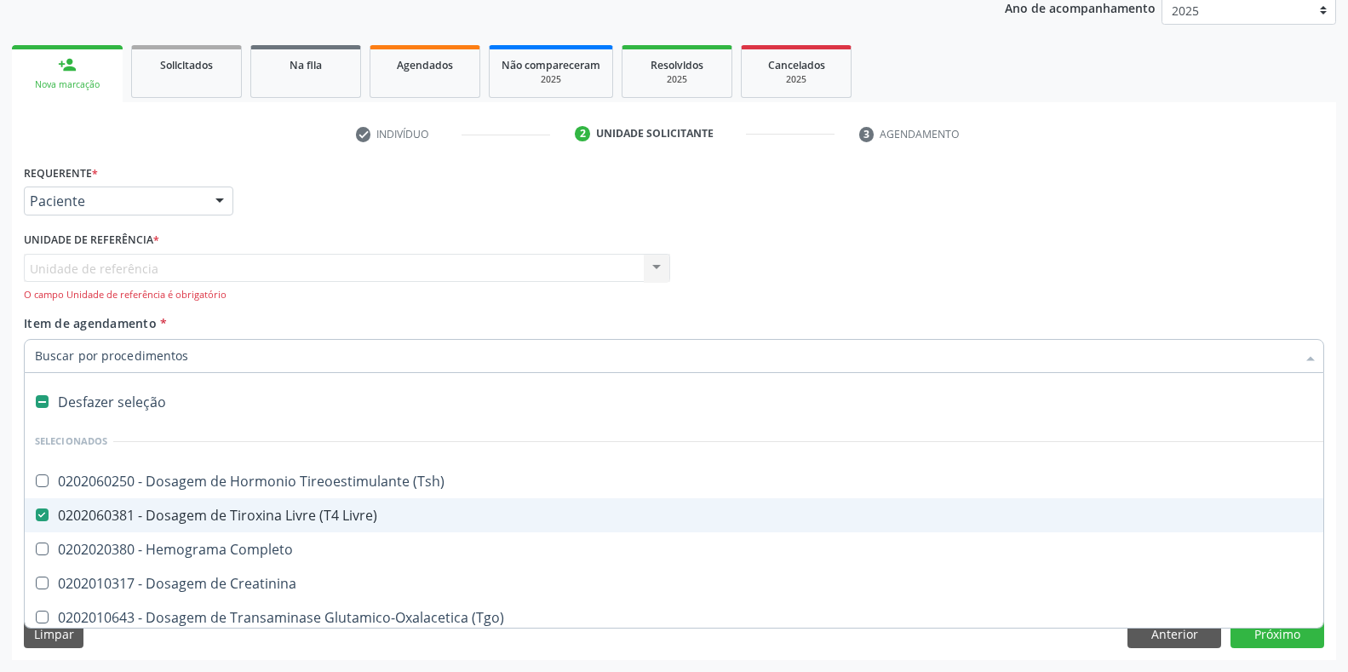
click at [43, 509] on Livre\) at bounding box center [42, 515] width 13 height 13
click at [36, 509] on Livre\) "checkbox" at bounding box center [30, 514] width 11 height 11
checkbox Livre\) "false"
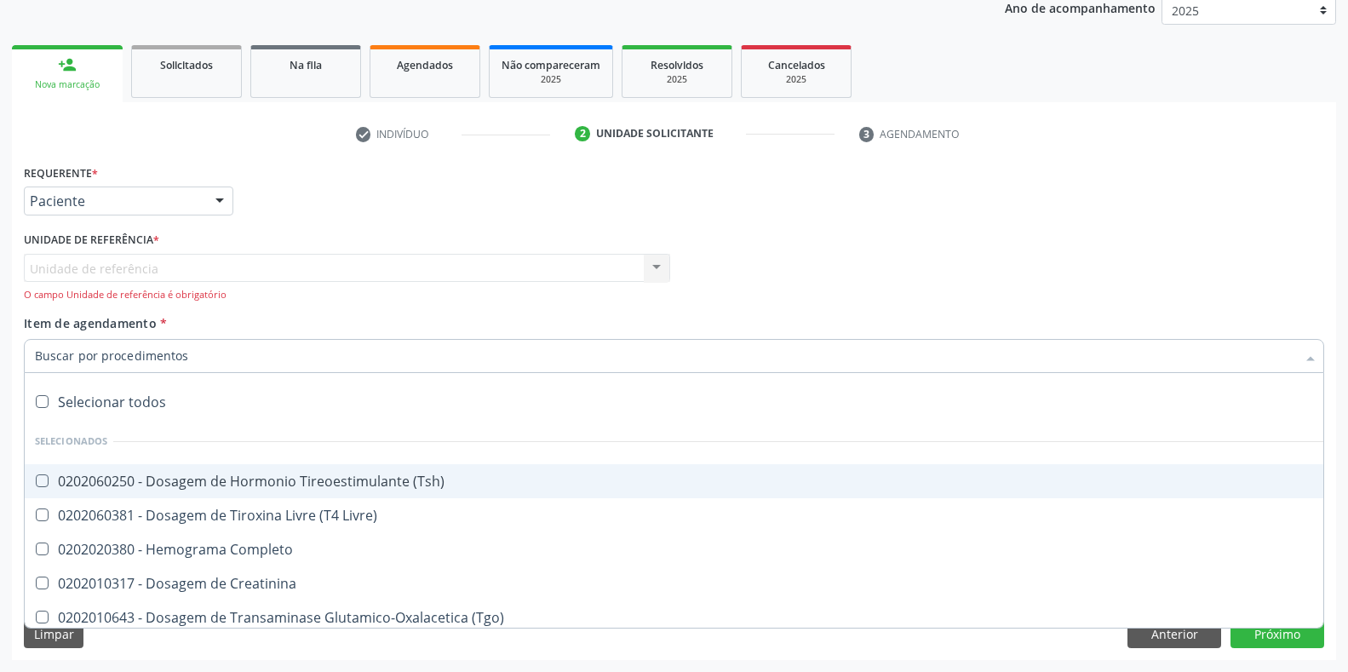
click at [213, 202] on div at bounding box center [220, 201] width 26 height 29
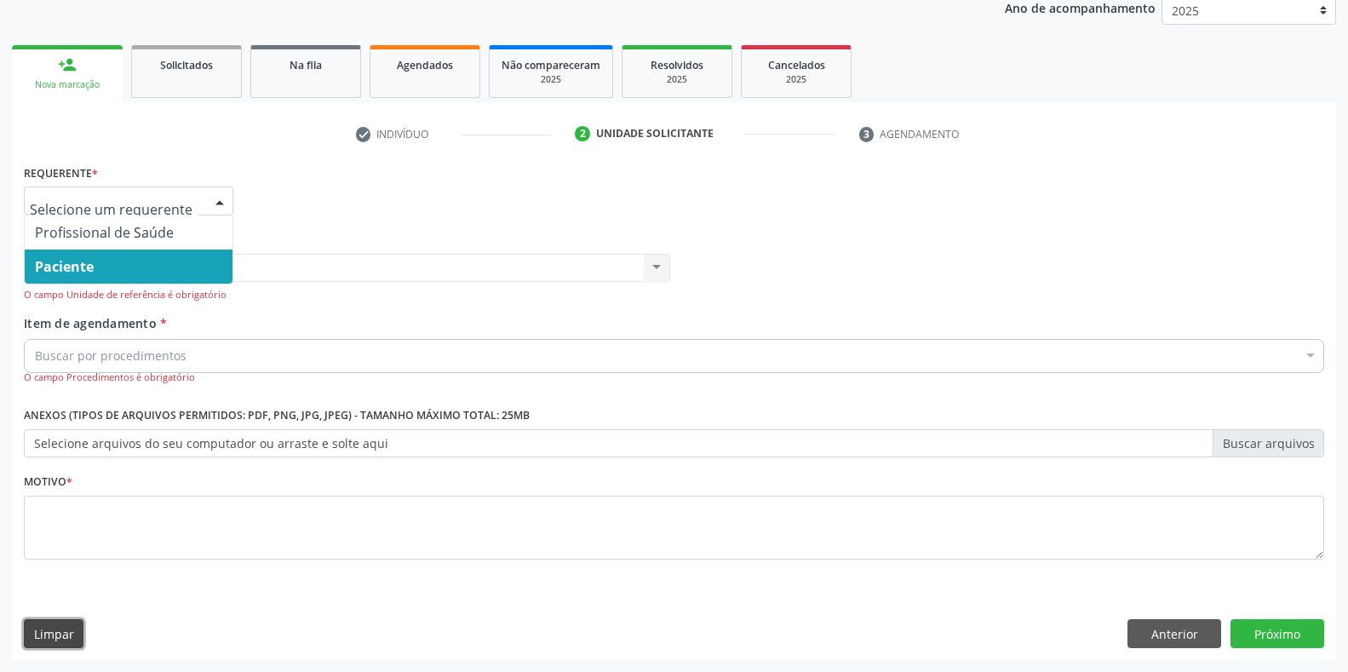
click at [48, 635] on button "Limpar" at bounding box center [54, 633] width 60 height 29
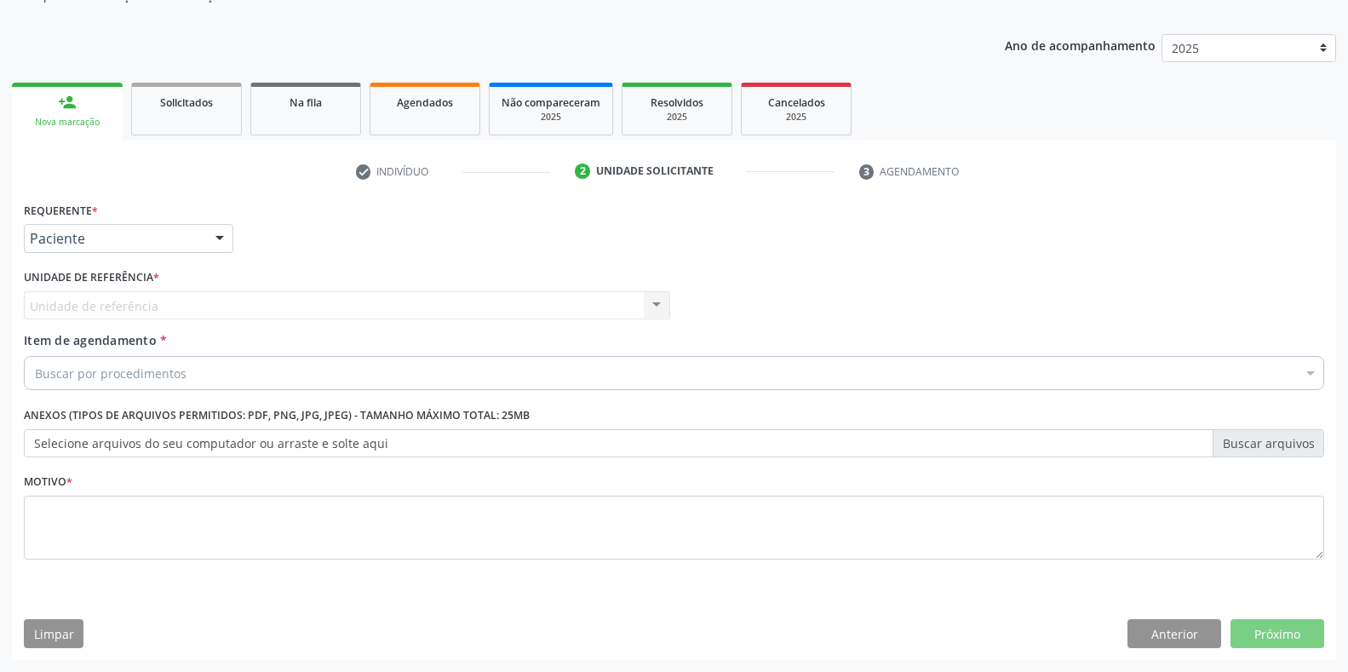
scroll to position [172, 0]
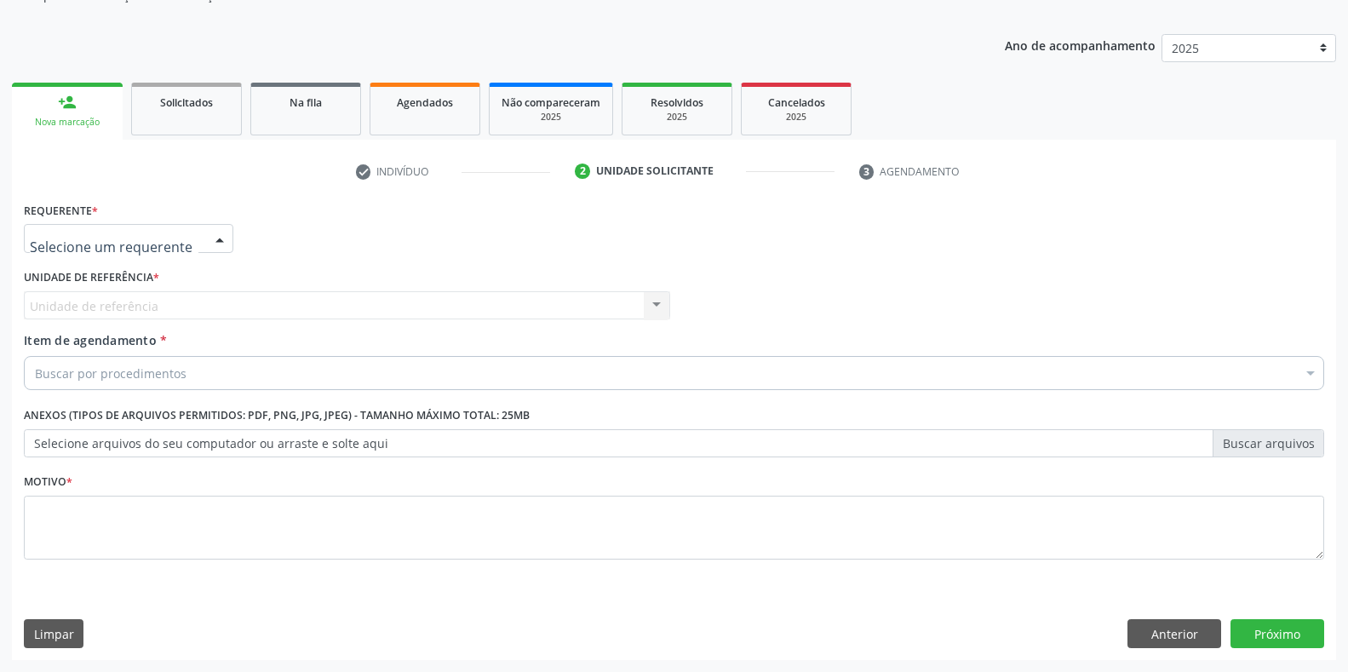
click at [223, 233] on div at bounding box center [220, 239] width 26 height 29
click at [99, 313] on span "Paciente" at bounding box center [129, 304] width 208 height 34
click at [85, 343] on span "Item de agendamento" at bounding box center [90, 340] width 133 height 16
click at [35, 356] on input "Item de agendamento *" at bounding box center [35, 373] width 0 height 34
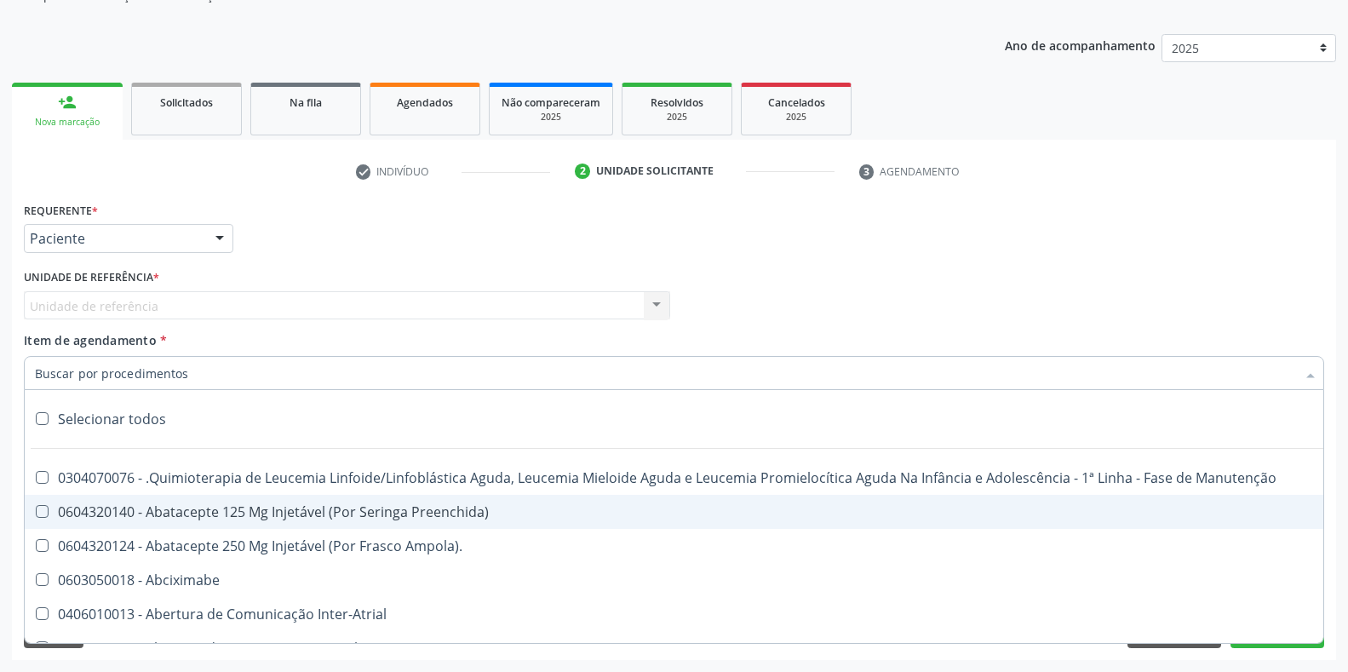
click at [45, 371] on input "Item de agendamento *" at bounding box center [665, 373] width 1261 height 34
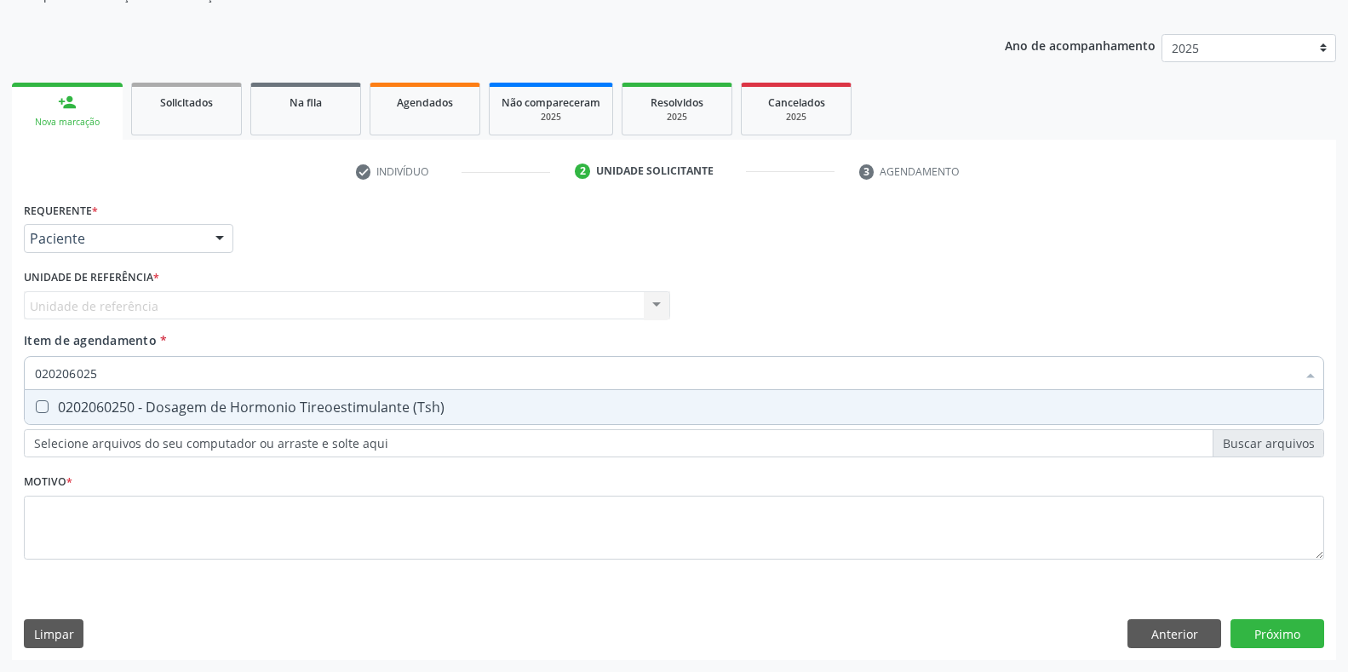
type input "0202060250"
click at [40, 409] on \(Tsh\) at bounding box center [42, 406] width 13 height 13
click at [36, 409] on \(Tsh\) "checkbox" at bounding box center [30, 406] width 11 height 11
checkbox \(Tsh\) "true"
click at [110, 367] on input "0202060250" at bounding box center [665, 373] width 1261 height 34
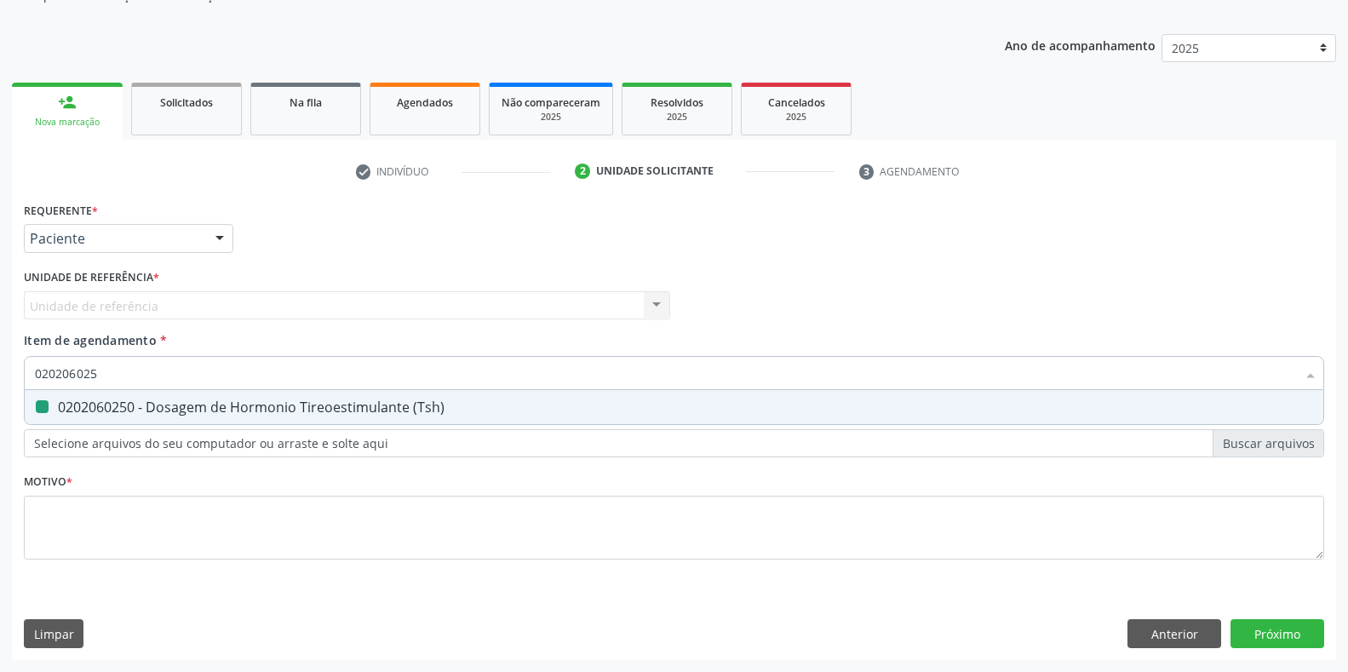
type input "02020602"
checkbox \(Tsh\) "false"
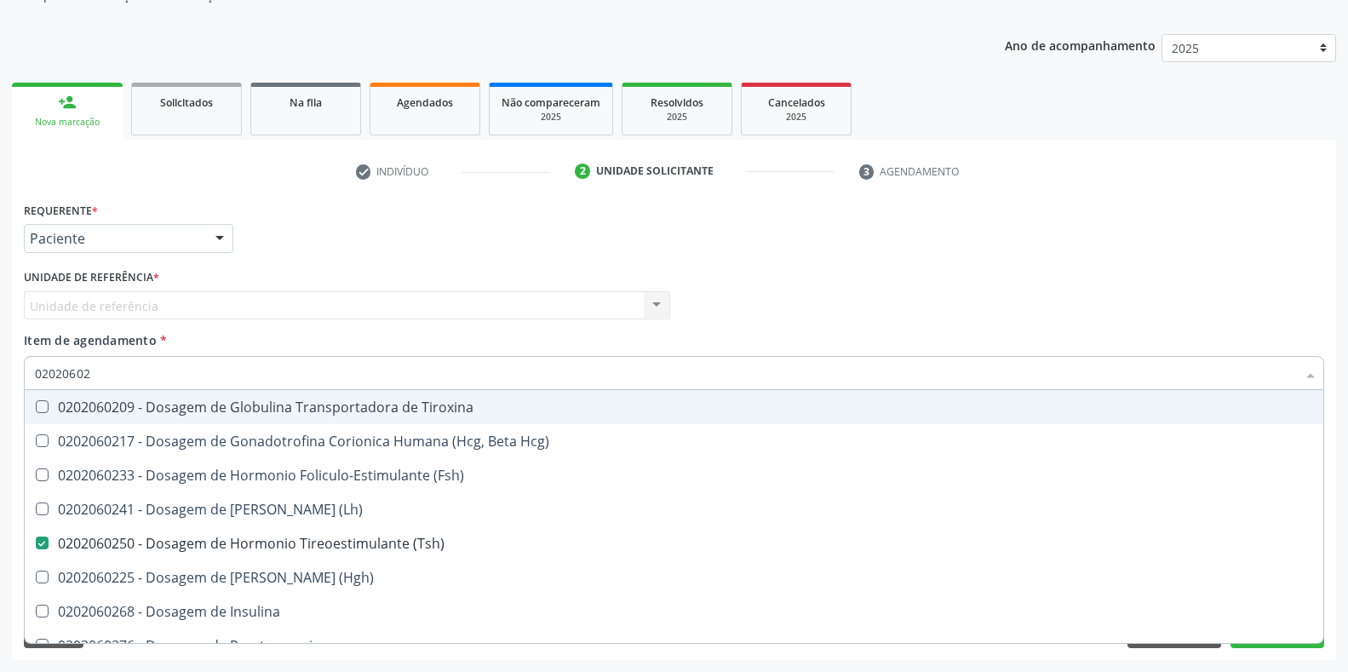
type input "0202060"
checkbox \(Tsh\) "false"
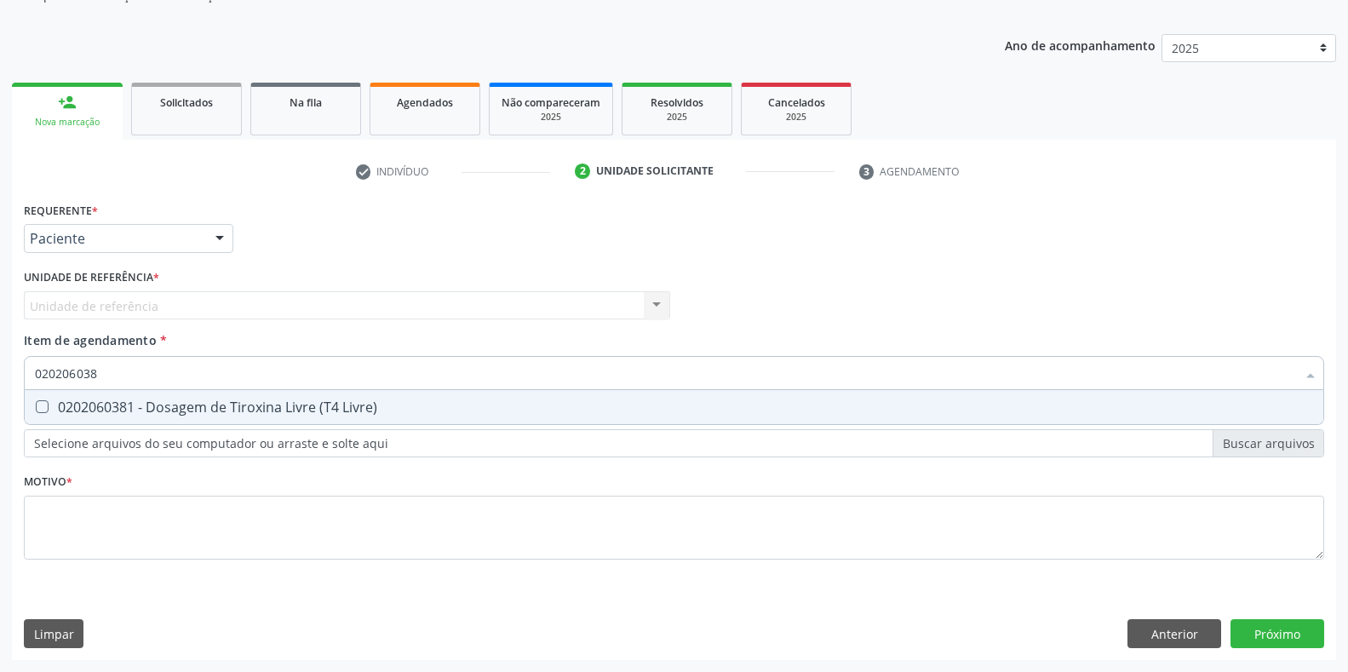
type input "0202060381"
click at [39, 407] on Livre\) at bounding box center [42, 406] width 13 height 13
click at [36, 407] on Livre\) "checkbox" at bounding box center [30, 406] width 11 height 11
checkbox Livre\) "true"
click at [101, 373] on input "0202060381" at bounding box center [665, 373] width 1261 height 34
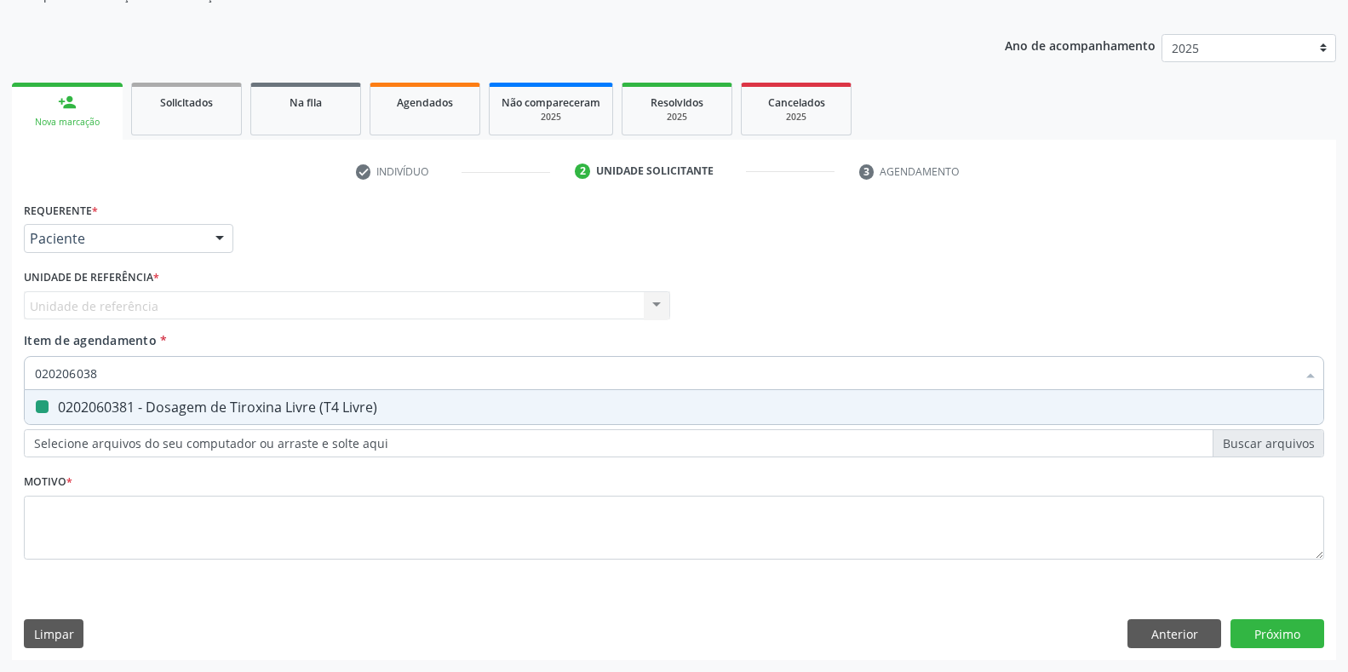
type input "02020603"
checkbox Livre\) "false"
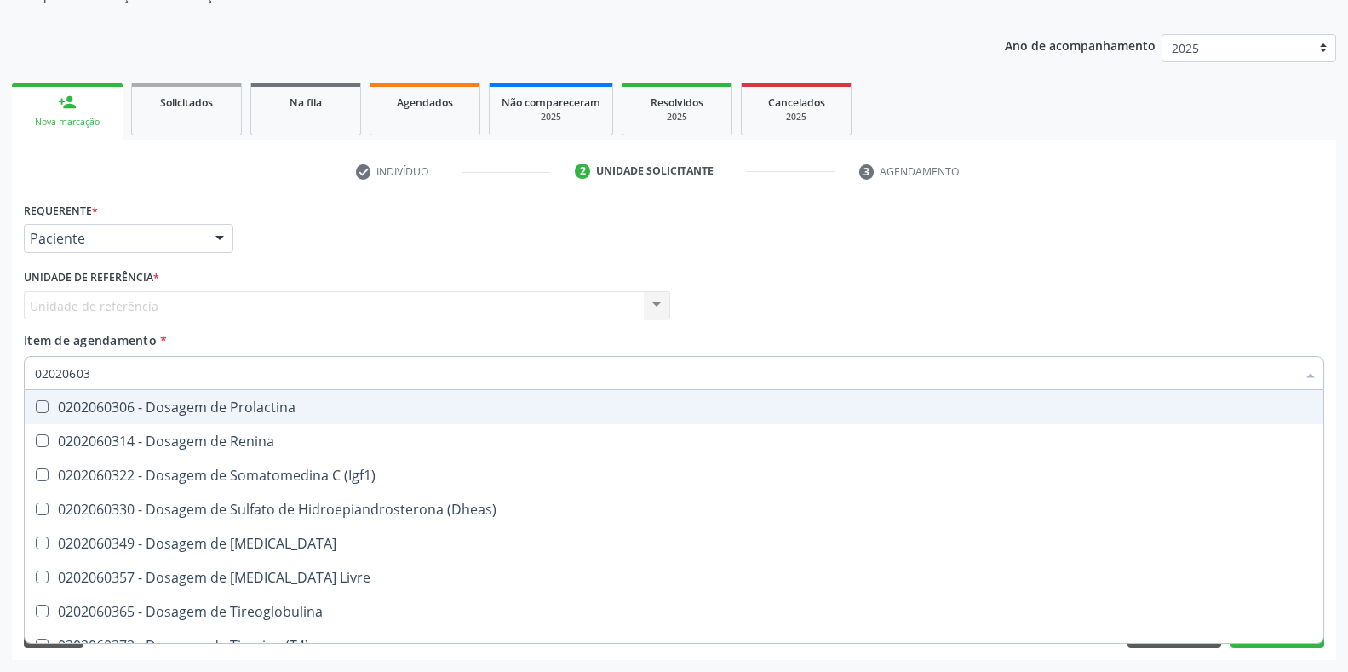
type input "0202060"
checkbox Livre\) "false"
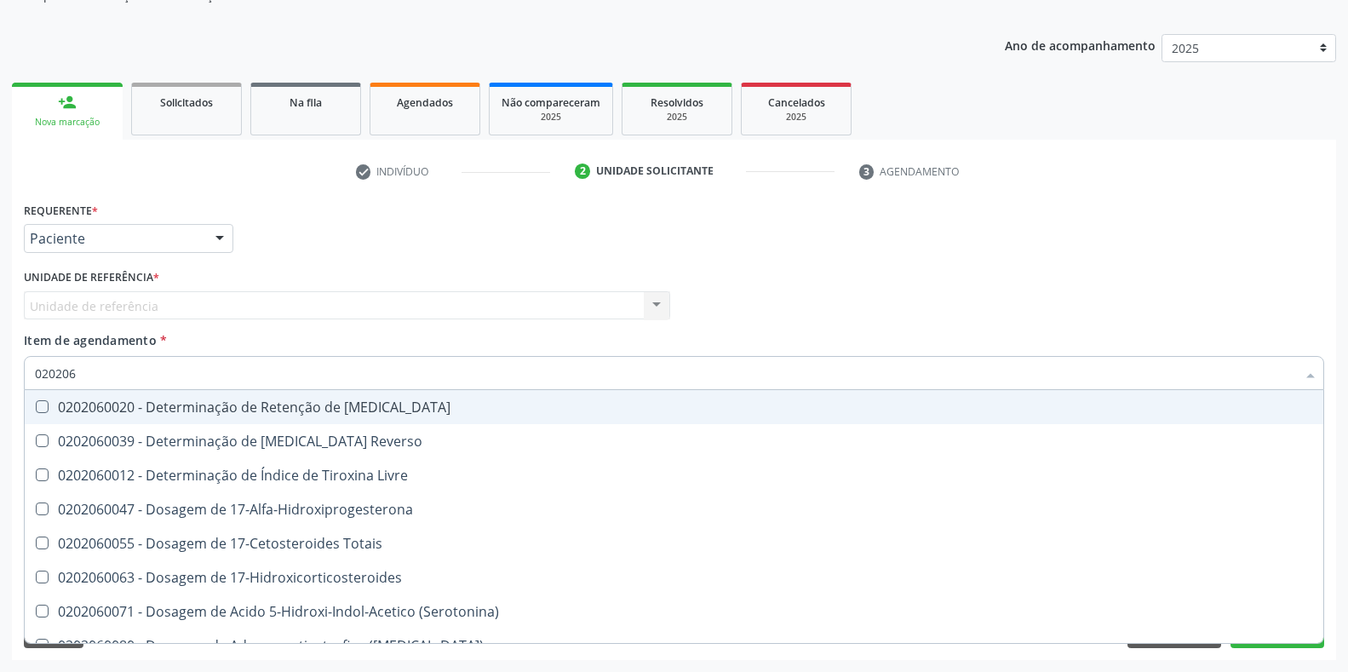
type input "02020"
checkbox \(Tsh\) "false"
checkbox Livre\) "false"
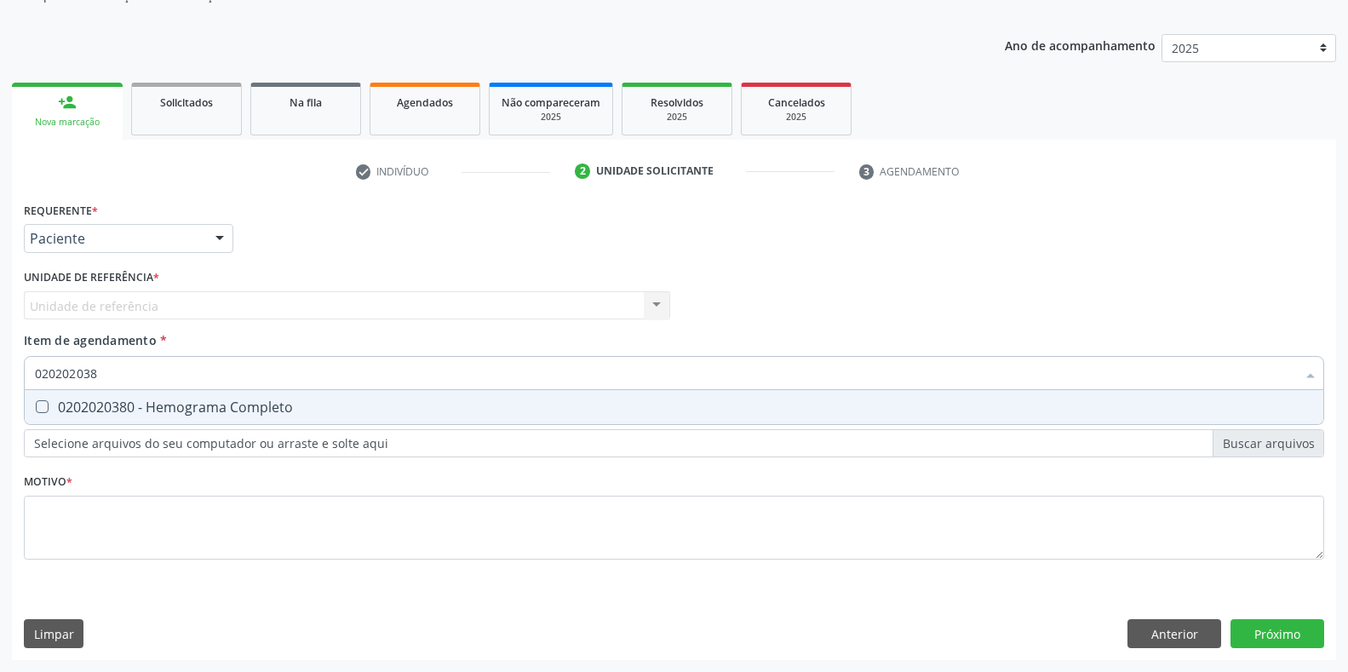
type input "0202020380"
click at [37, 405] on div at bounding box center [31, 407] width 13 height 14
checkbox Completo "true"
click at [107, 372] on input "0202020380" at bounding box center [665, 373] width 1261 height 34
type input "02020203"
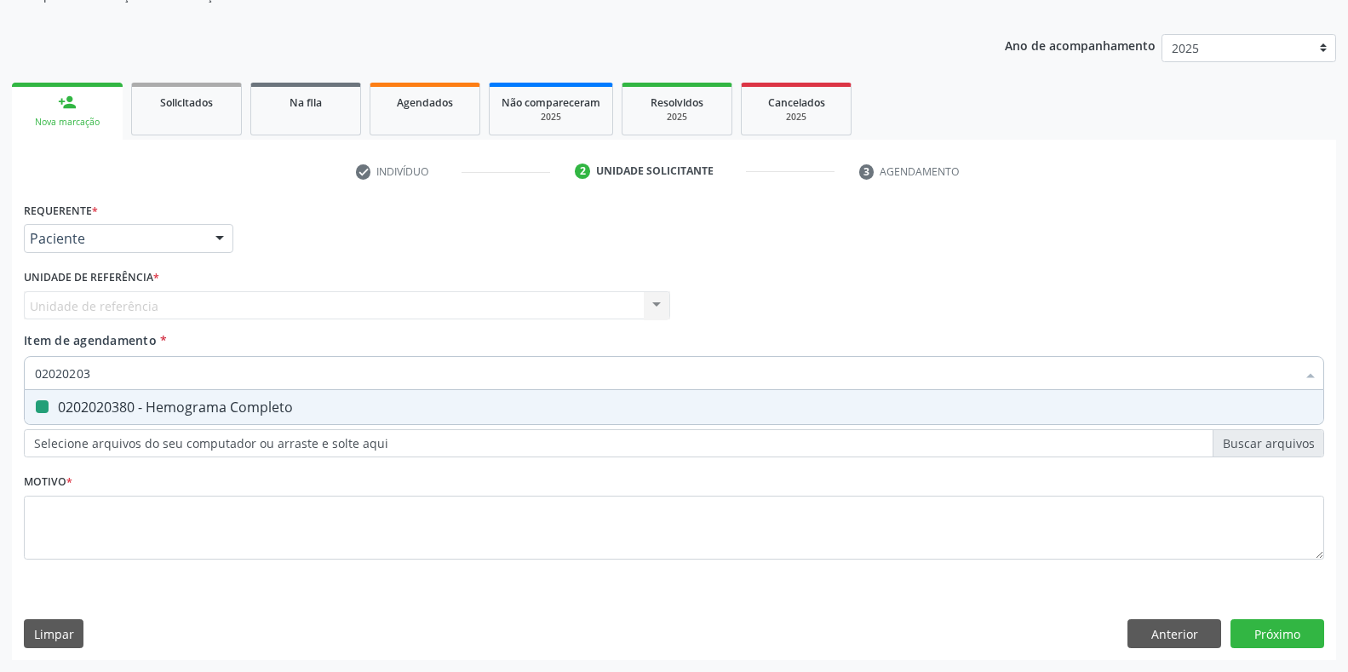
checkbox Completo "false"
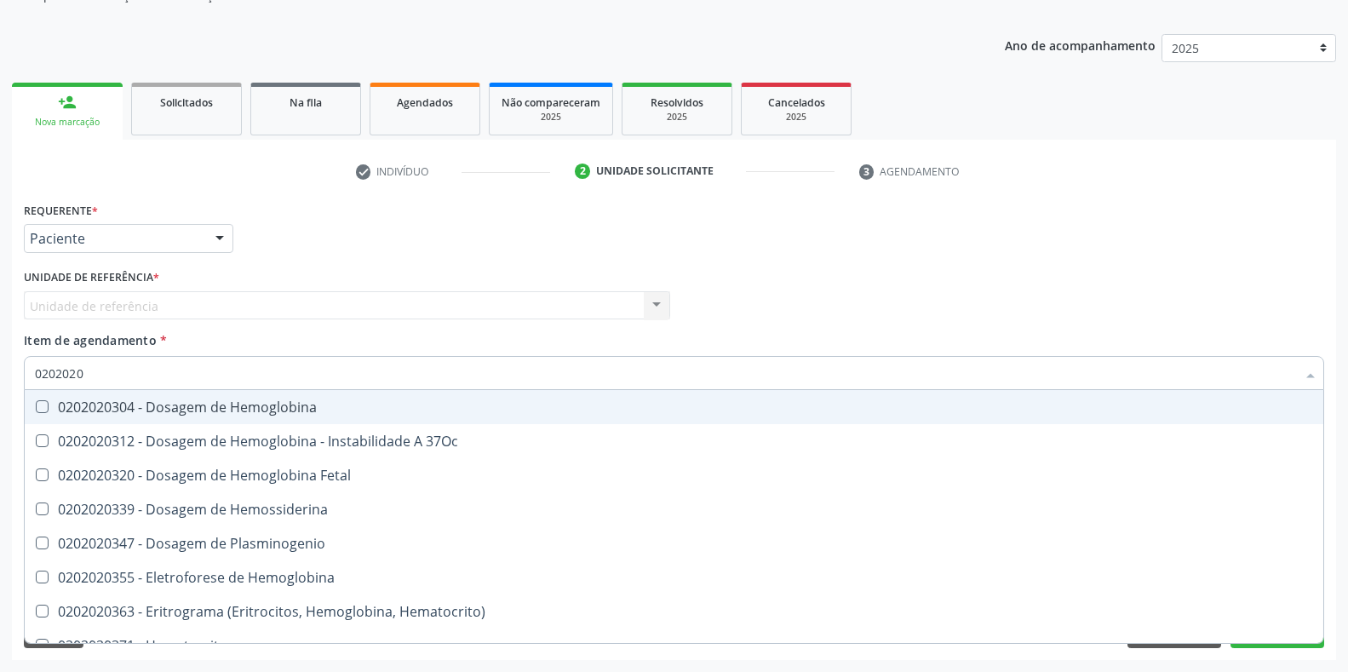
type input "020202"
checkbox Completo "false"
type input "020"
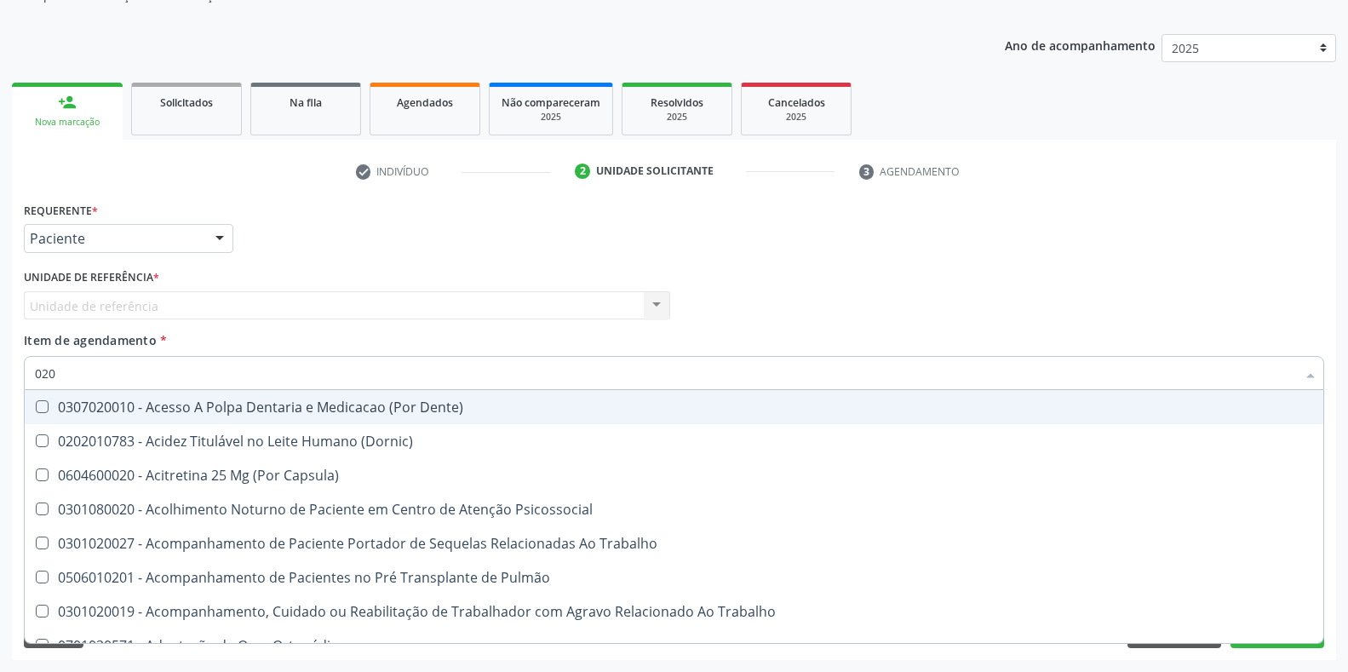
checkbox Minima "false"
type input "02020"
checkbox Saúde "true"
checkbox Drogas "false"
checkbox Meckel "true"
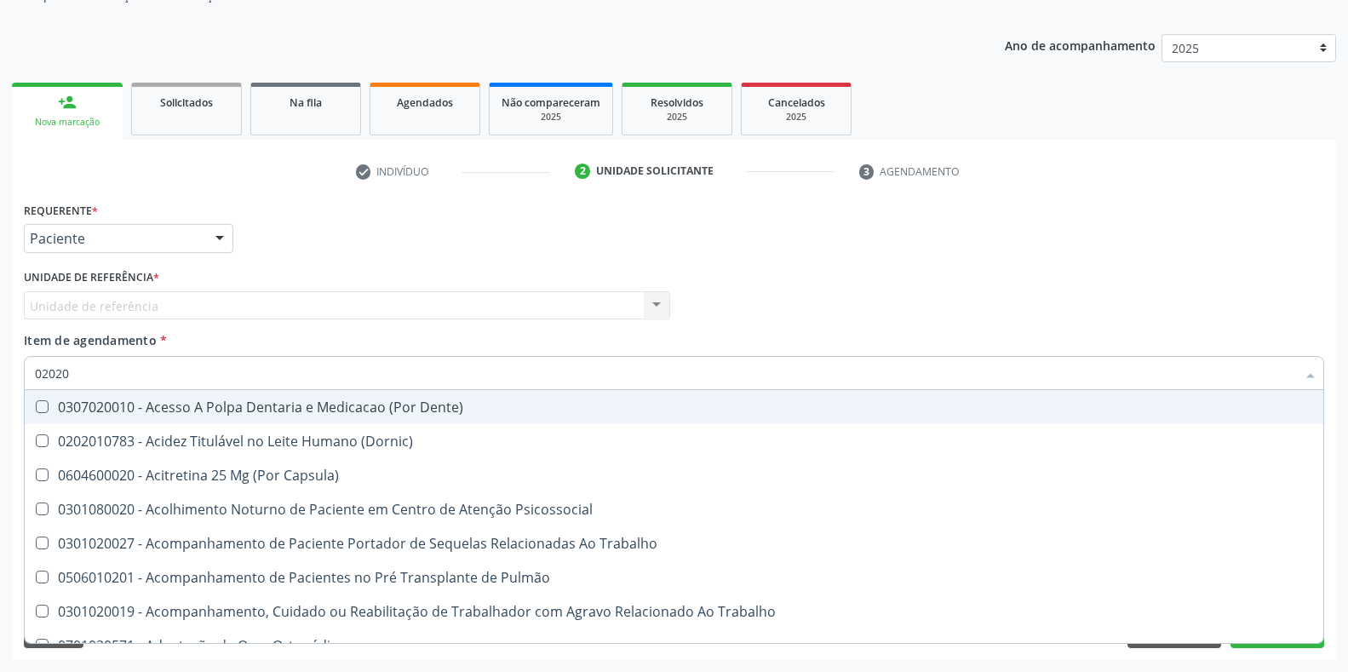
checkbox Paratireoides "false"
checkbox \(Cantoplastia\) "true"
checkbox Biologica "false"
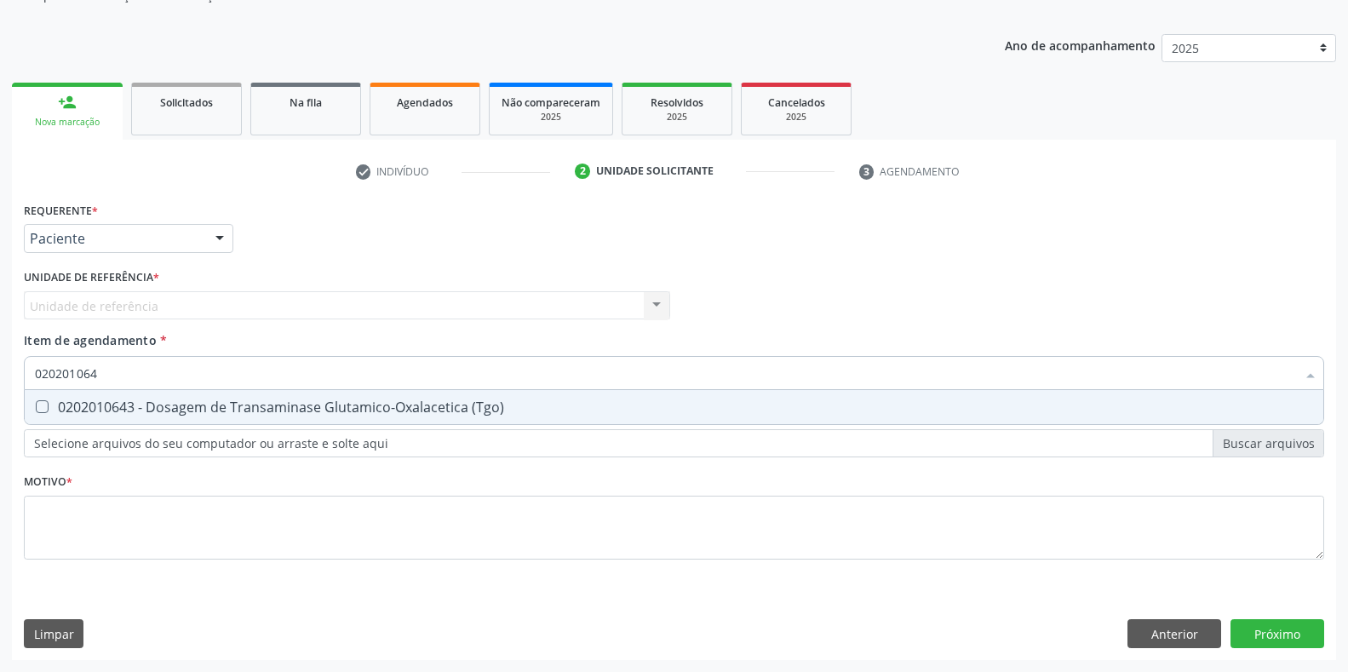
type input "0202010643"
click at [44, 409] on \(Tgo\) at bounding box center [42, 406] width 13 height 13
click at [36, 409] on \(Tgo\) "checkbox" at bounding box center [30, 406] width 11 height 11
checkbox \(Tgo\) "true"
click at [105, 373] on input "0202010643" at bounding box center [665, 373] width 1261 height 34
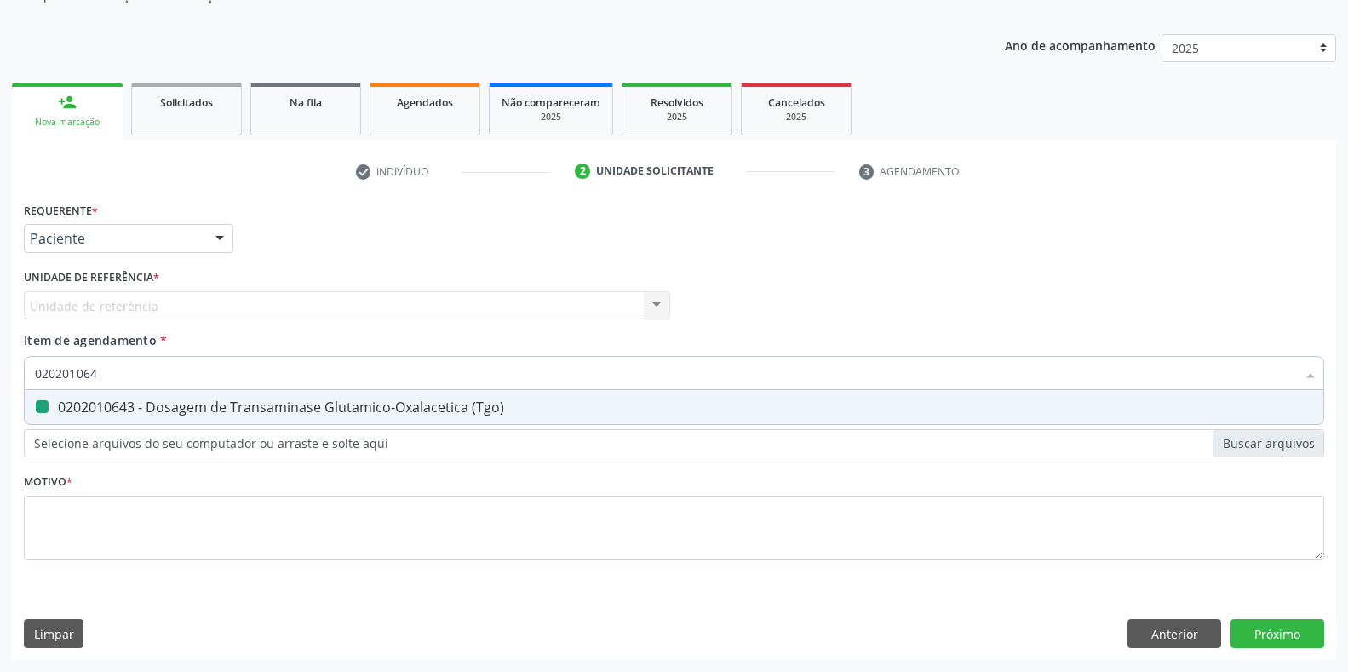
type input "02020106"
checkbox \(Tgo\) "false"
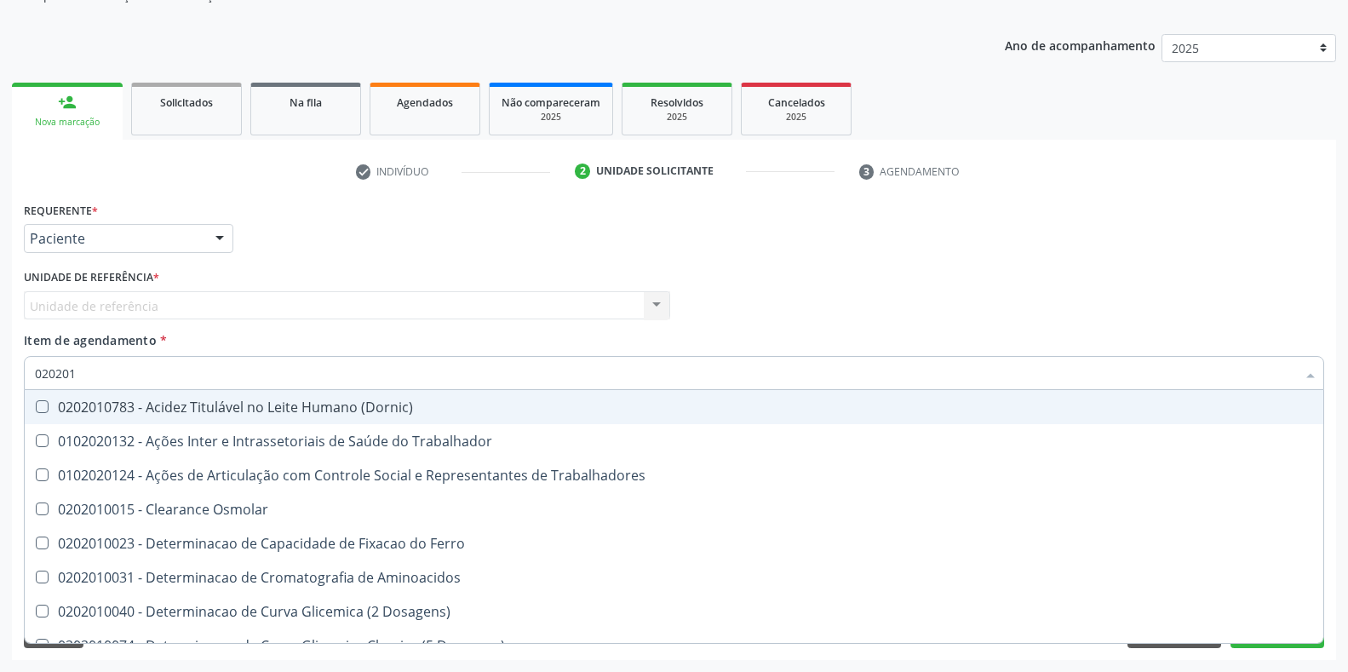
type input "02020"
checkbox \(Tgo\) "false"
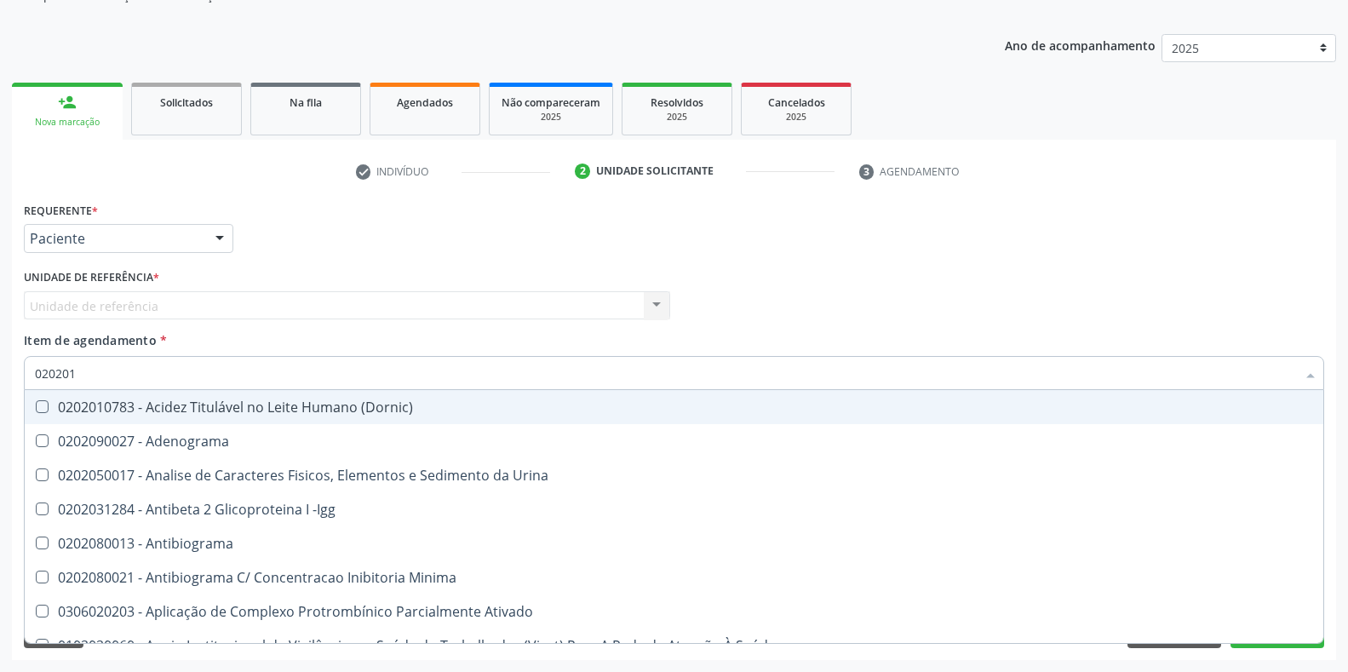
type input "0202010"
checkbox Hemácias "true"
checkbox 17-Hidroxicorticosteroides "false"
type input "02020106"
checkbox Dosagens\) "true"
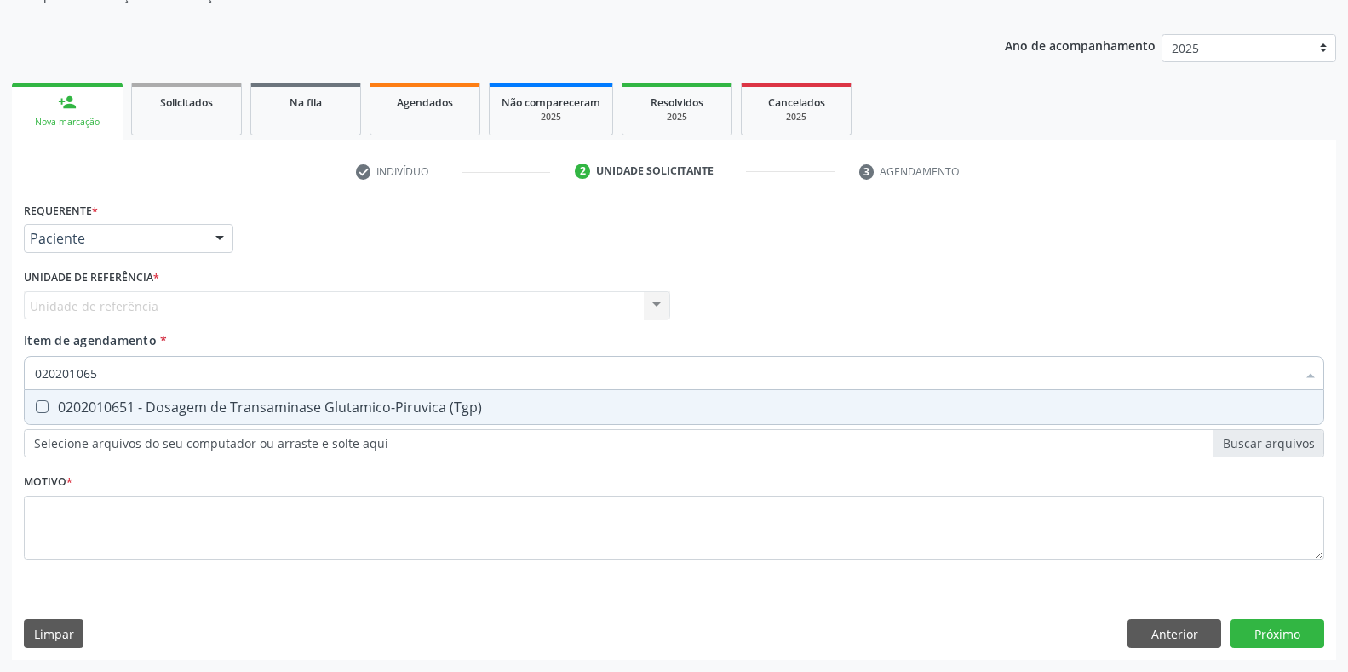
type input "0202010651"
click at [35, 405] on div at bounding box center [31, 407] width 13 height 14
checkbox \(Tgp\) "true"
click at [104, 372] on input "0202010651" at bounding box center [665, 373] width 1261 height 34
type input "02020106"
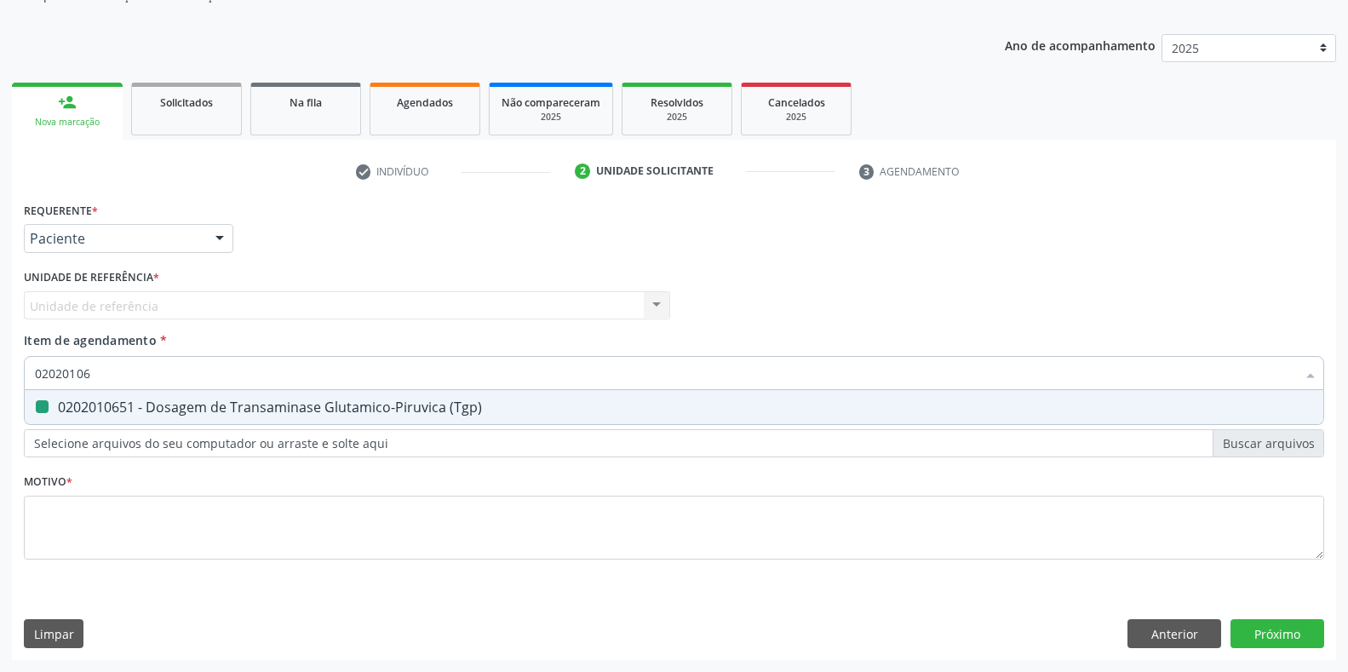
checkbox \(Tgp\) "false"
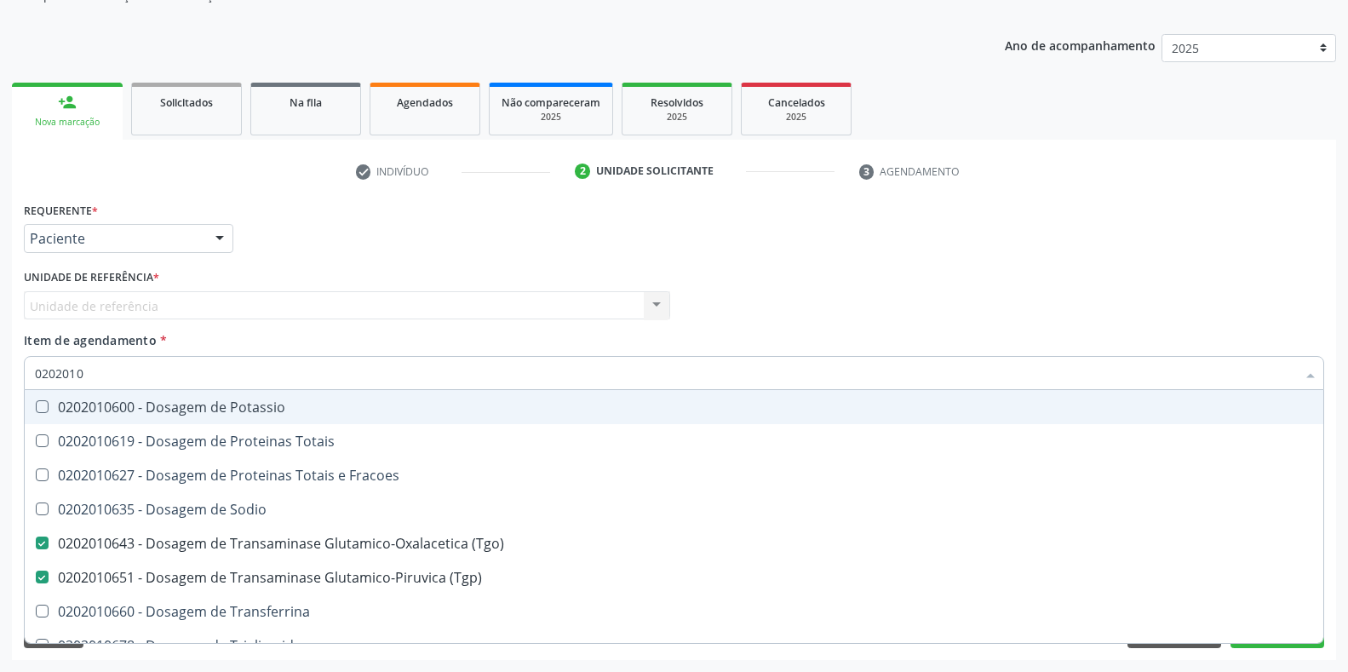
type input "020201"
checkbox \(Tgo\) "false"
checkbox \(Tgp\) "false"
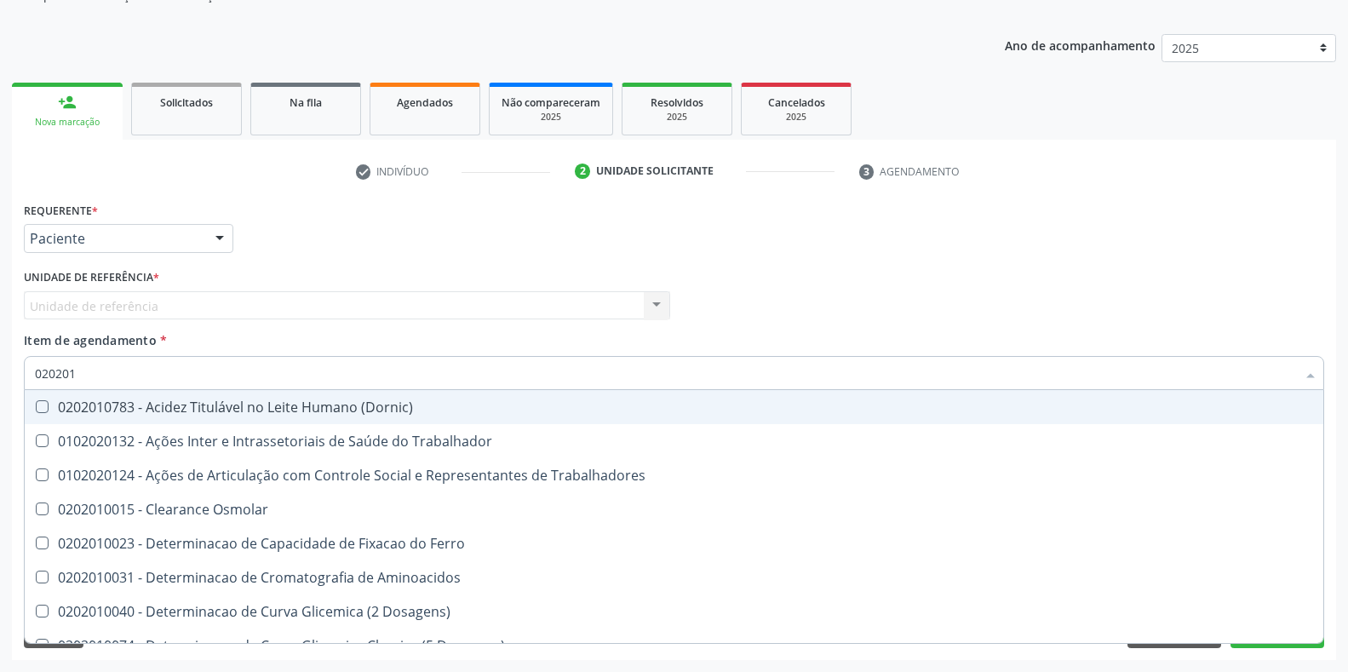
type input "0202010"
checkbox Leucino-Aminopeptidase "true"
checkbox Lipase "true"
checkbox \(Tgo\) "false"
checkbox \(Tgp\) "false"
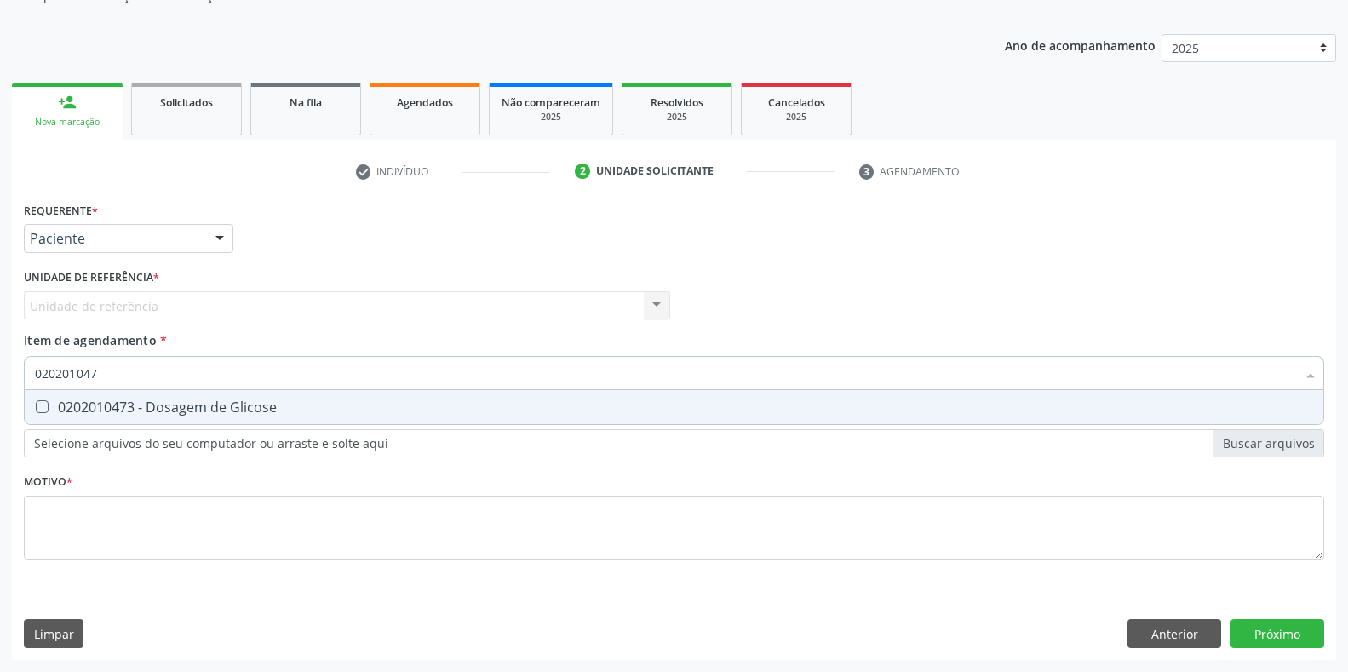
type input "0202010473"
click at [48, 410] on Glicose at bounding box center [42, 406] width 13 height 13
click at [36, 410] on Glicose "checkbox" at bounding box center [30, 406] width 11 height 11
checkbox Glicose "true"
click at [108, 379] on input "0202010473" at bounding box center [665, 373] width 1261 height 34
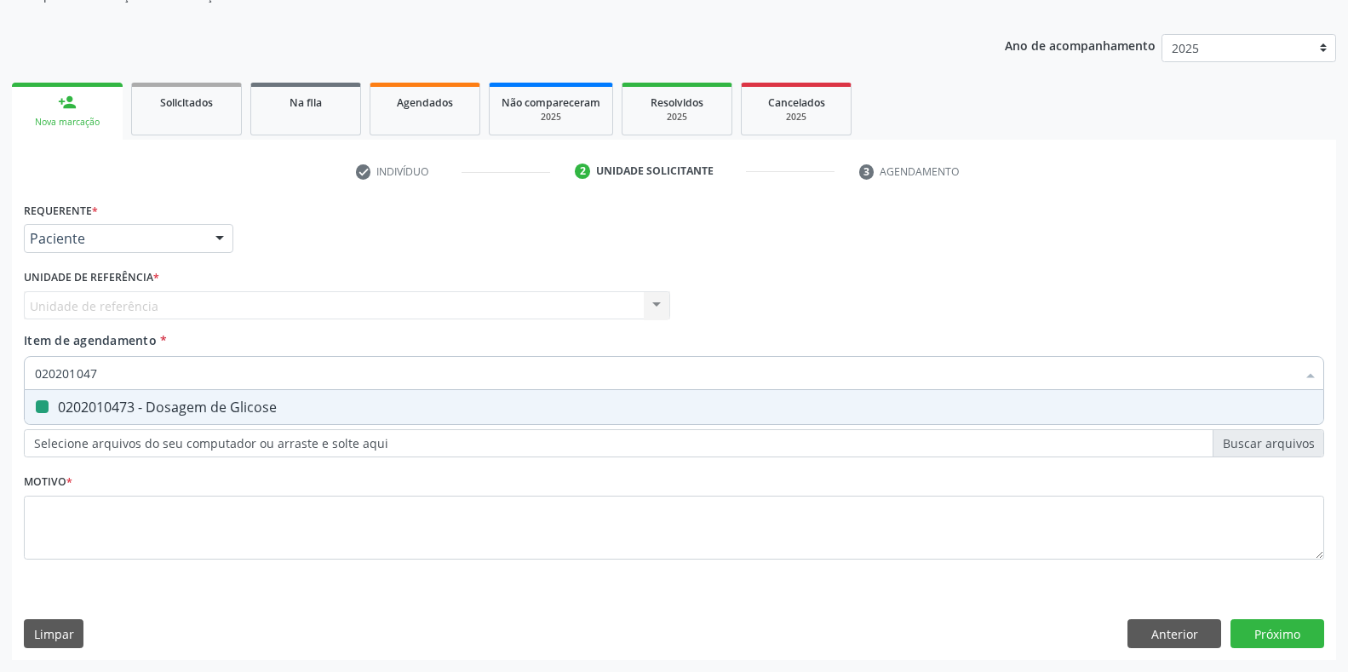
type input "02020104"
checkbox Glicose "false"
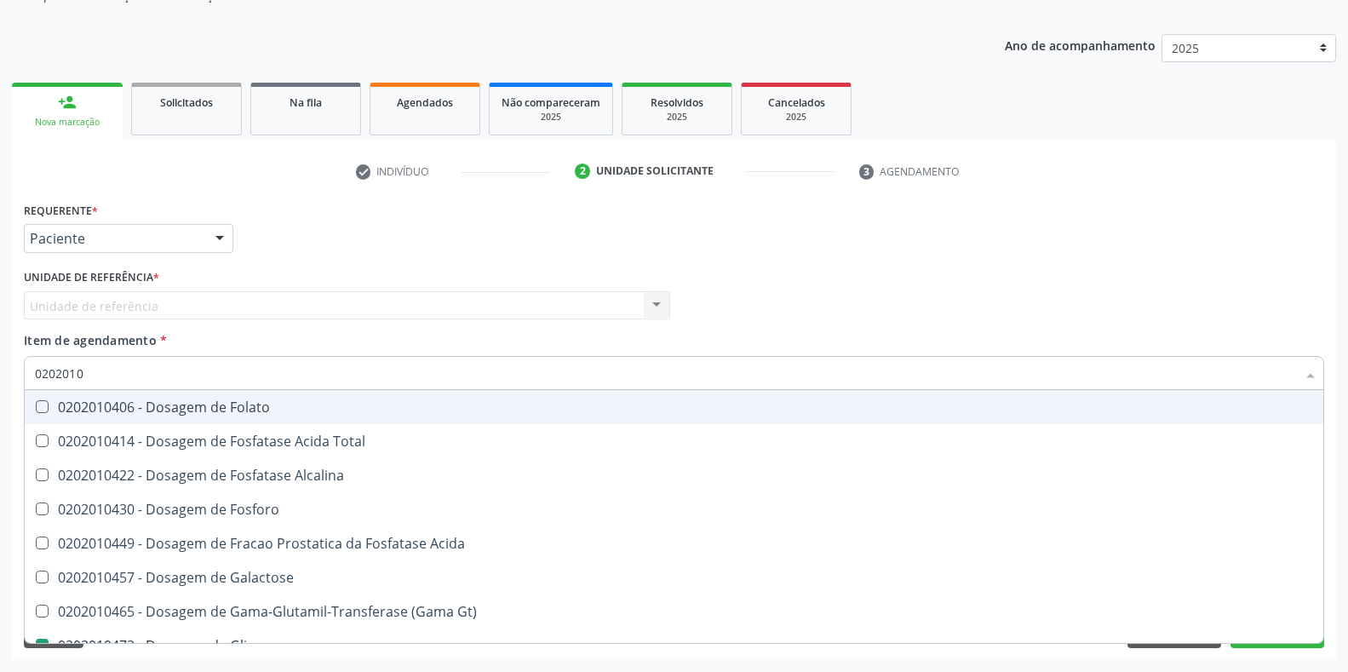
type input "020201"
checkbox Glicose "false"
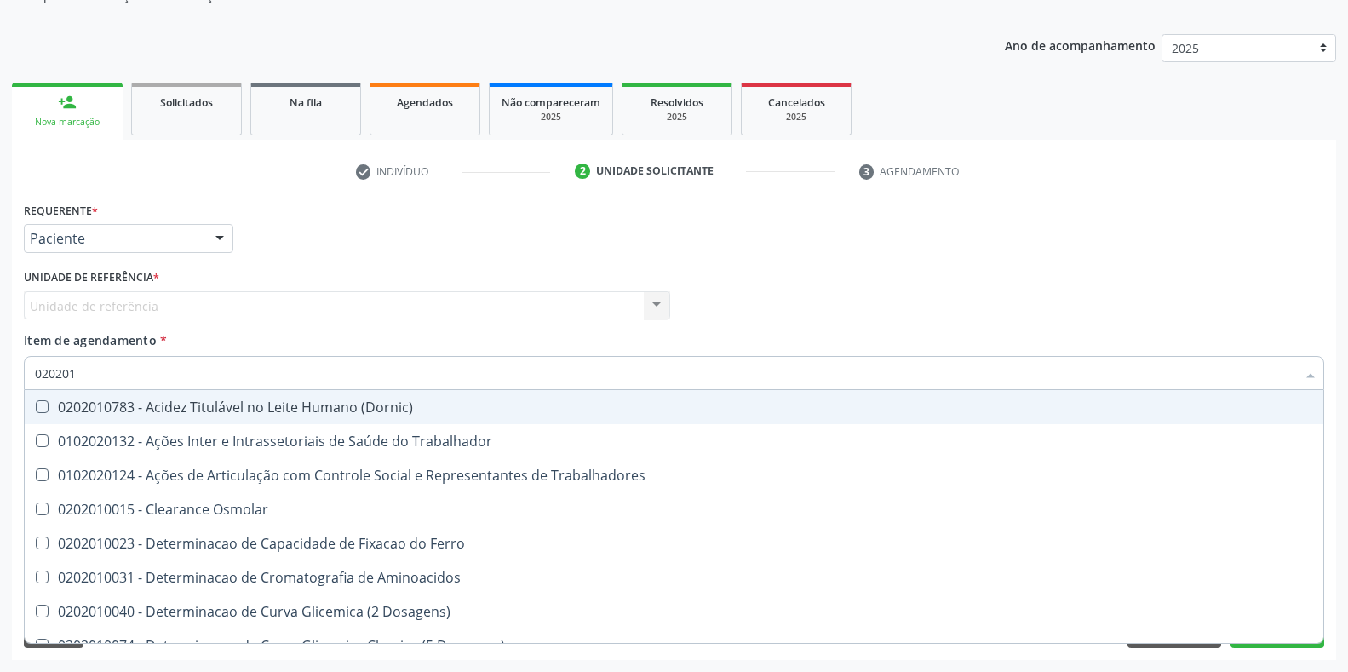
type input "0202010"
checkbox II "true"
checkbox Glicose "false"
checkbox Leucino-Aminopeptidase "true"
checkbox Lipase "true"
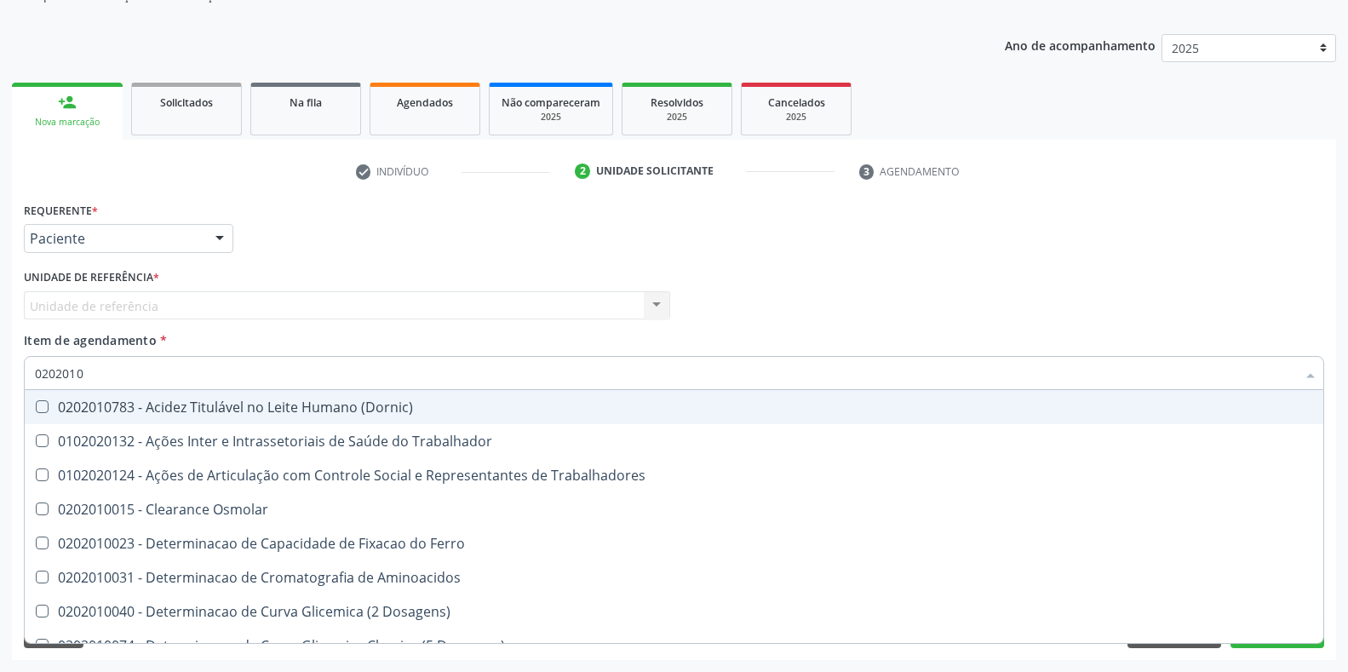
checkbox \(Tgo\) "false"
checkbox \(Tgp\) "false"
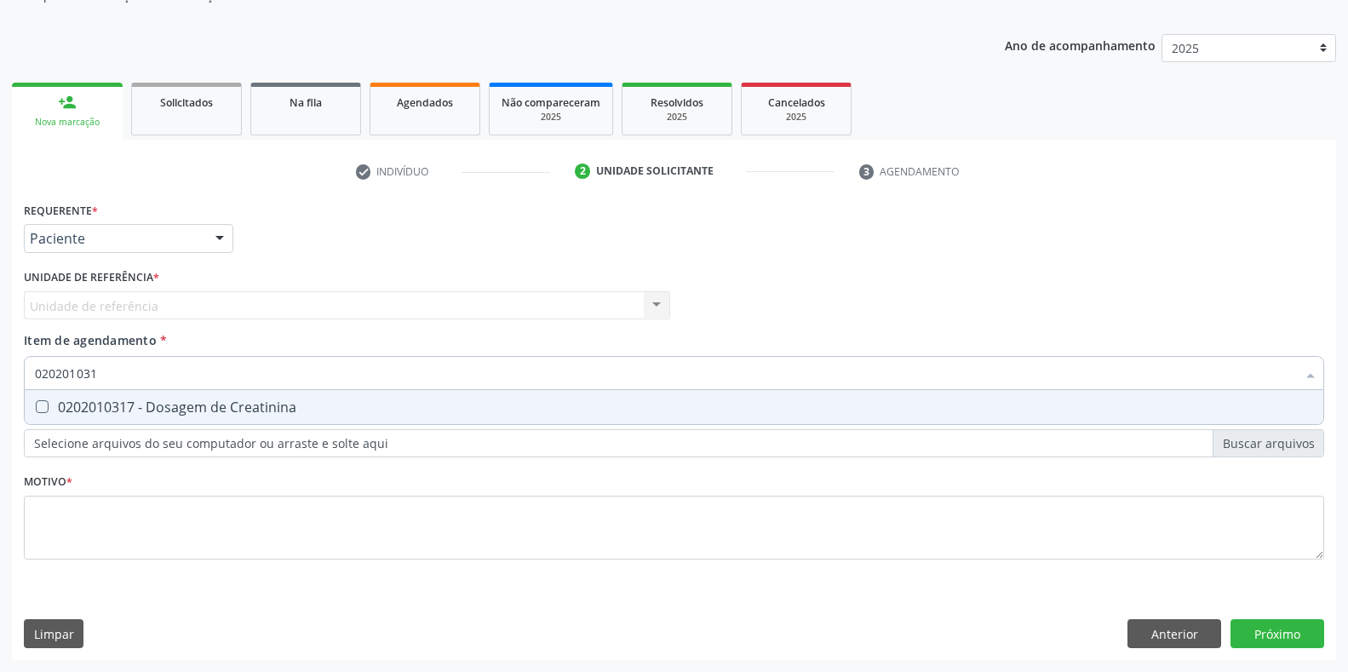
type input "0202010317"
click at [45, 407] on Creatinina at bounding box center [42, 406] width 13 height 13
click at [36, 407] on Creatinina "checkbox" at bounding box center [30, 406] width 11 height 11
checkbox Creatinina "true"
click at [110, 366] on input "0202010317" at bounding box center [665, 373] width 1261 height 34
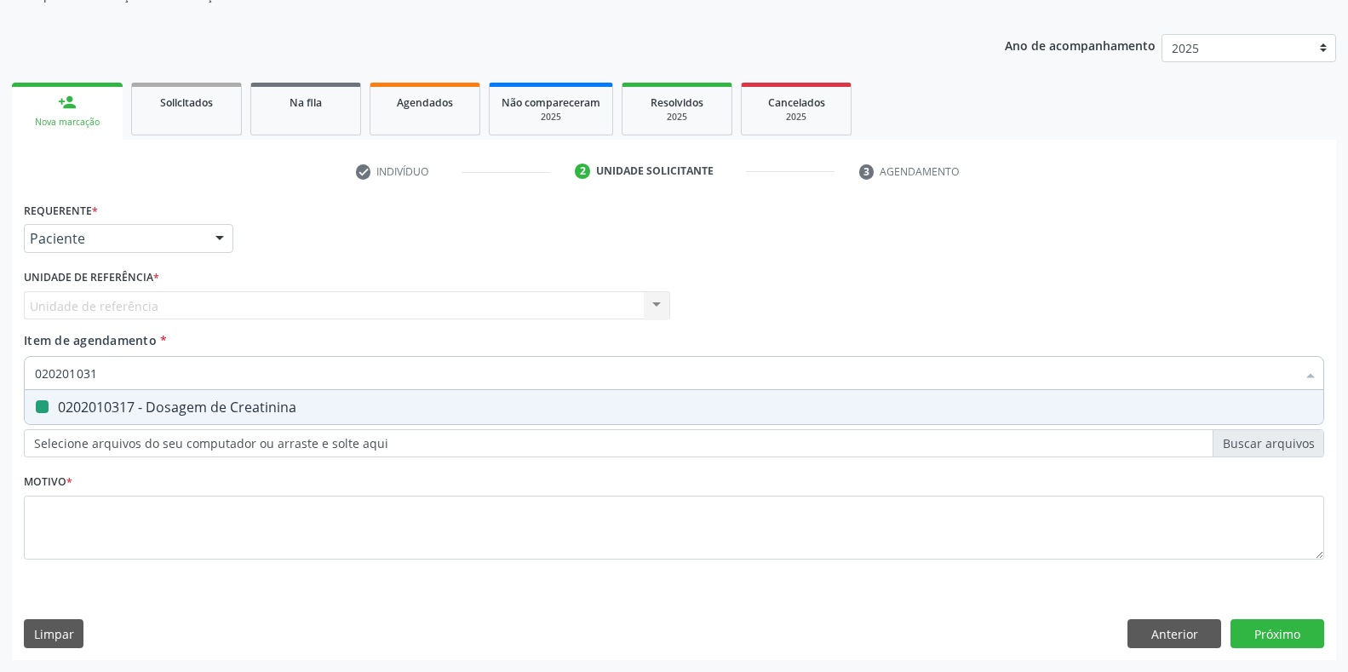
type input "02020103"
checkbox Creatinina "false"
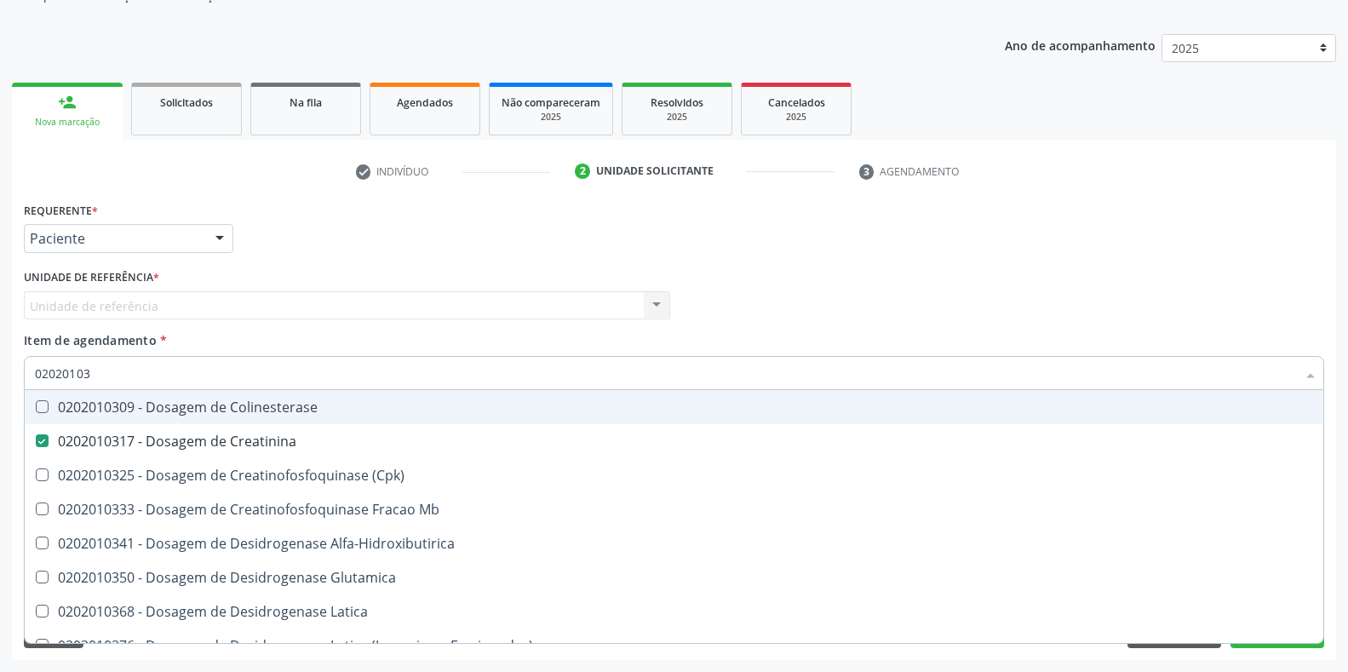
type input "0202010"
click at [795, 269] on div "Profissional Solicitante Por favor, selecione a Unidade de Atendimento primeiro…" at bounding box center [674, 298] width 1309 height 66
checkbox Osmolar "true"
checkbox Ferro "true"
checkbox Aminoacidos "true"
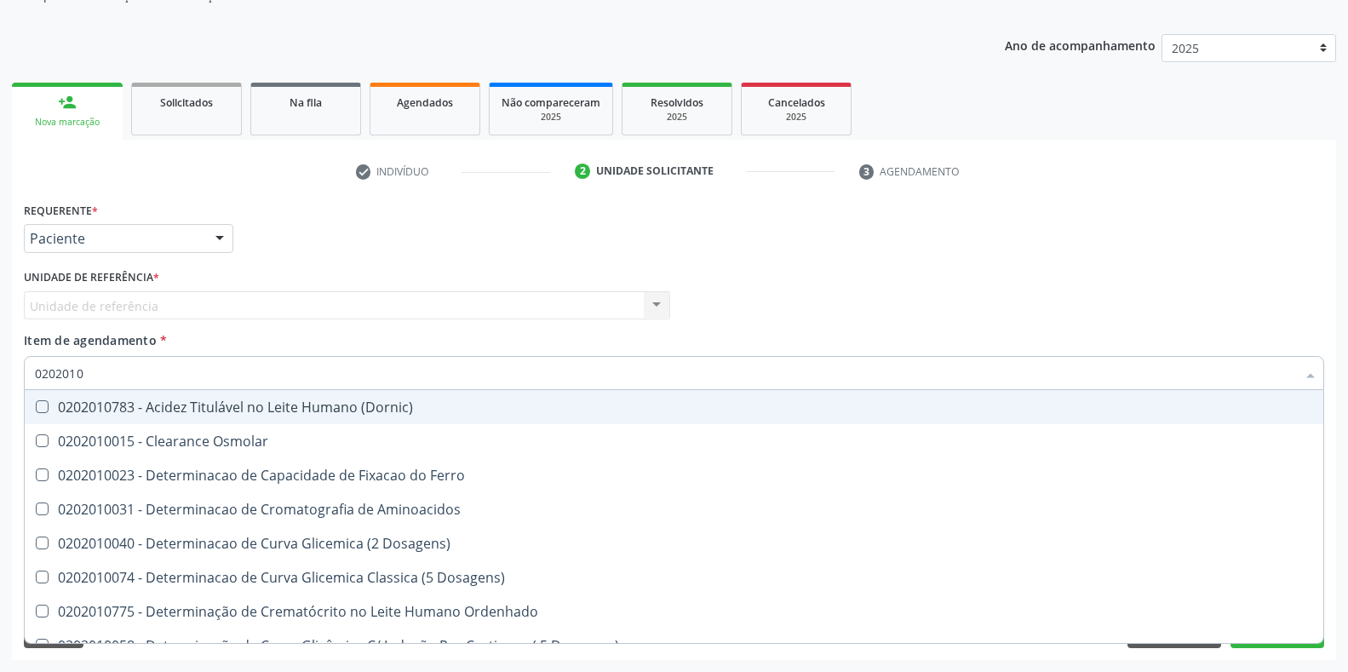
checkbox Dosagens\) "true"
checkbox Ordenhado "true"
checkbox Dosagens\) "true"
checkbox Creatinina "false"
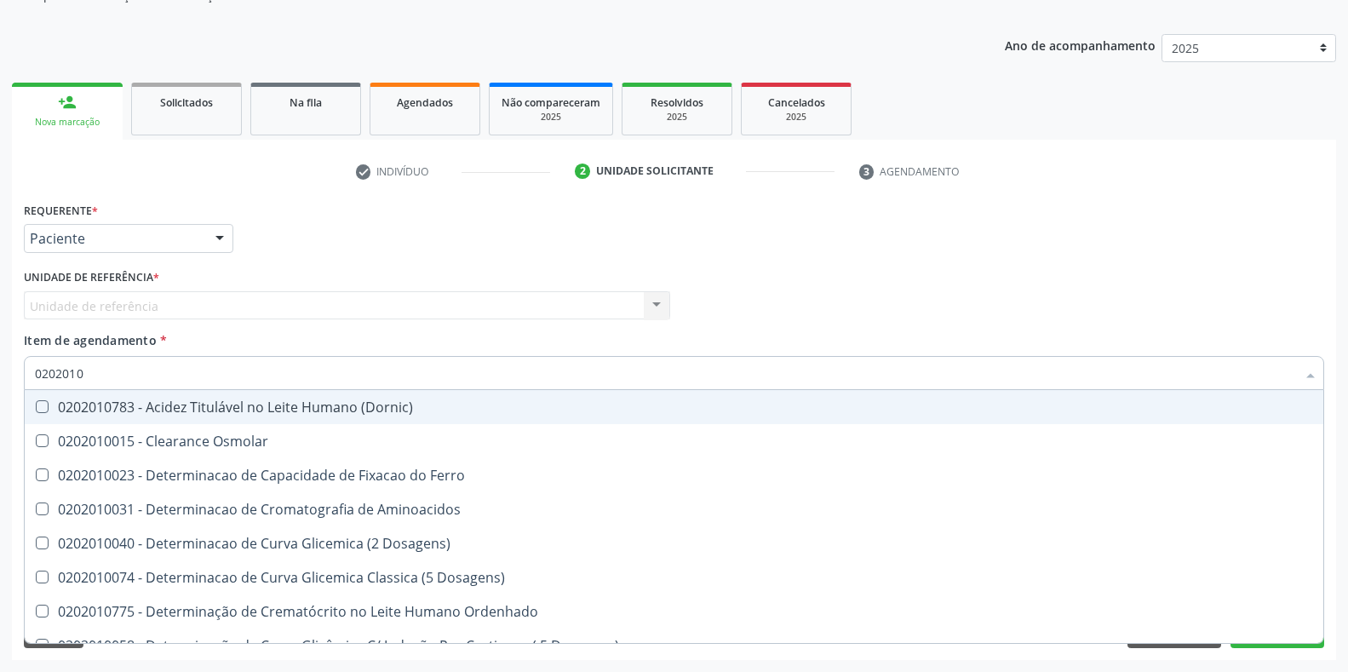
checkbox Glicose "false"
checkbox \(Tgo\) "false"
checkbox \(Tgp\) "false"
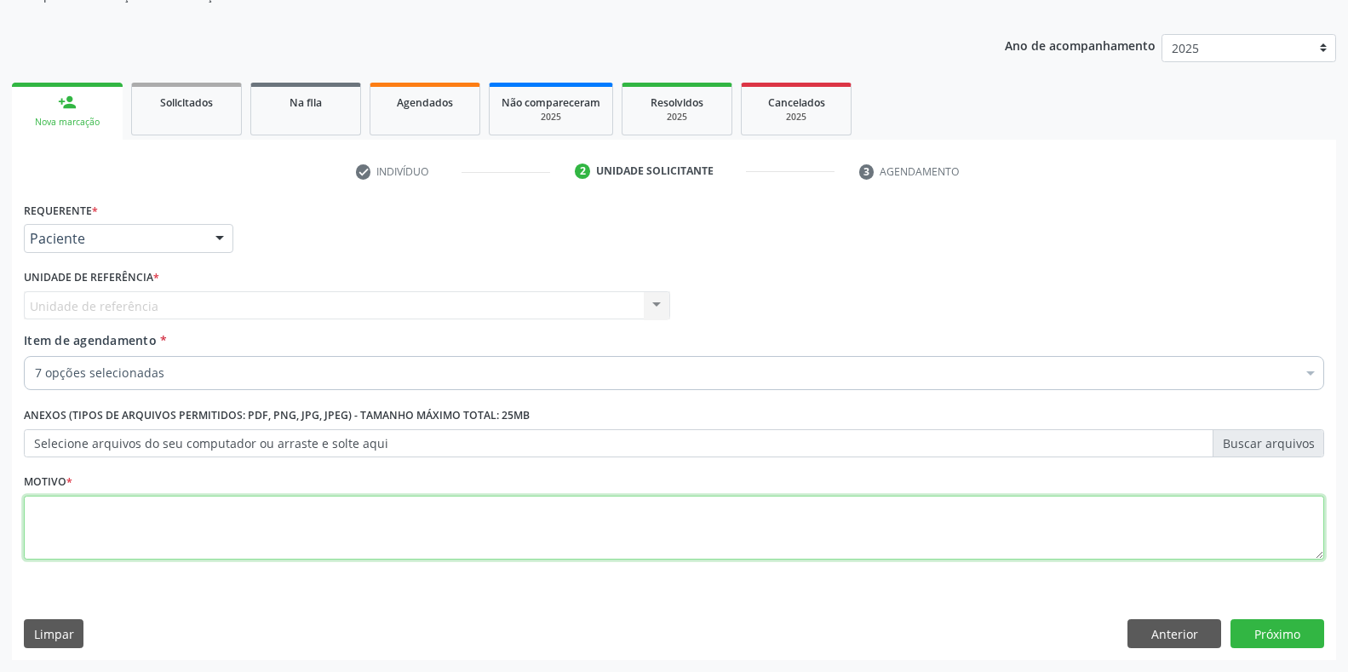
click at [55, 526] on textarea at bounding box center [674, 528] width 1301 height 65
type textarea "1"
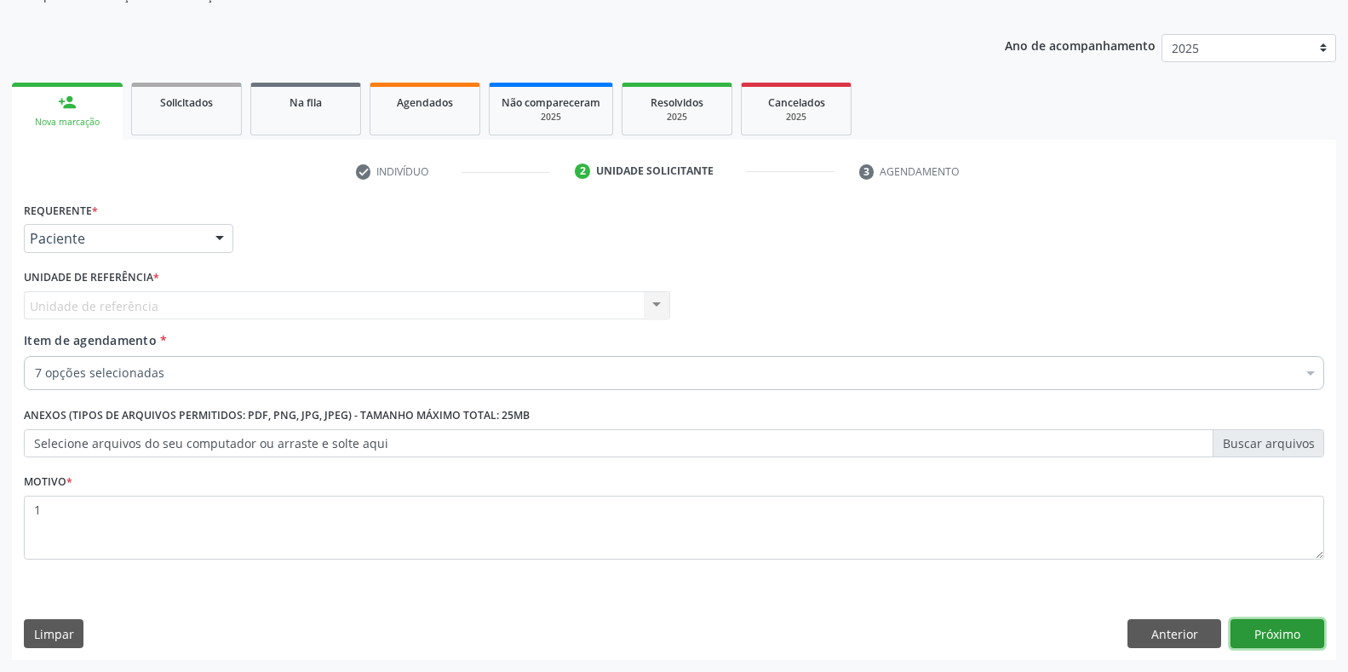
click at [1269, 634] on button "Próximo" at bounding box center [1278, 633] width 94 height 29
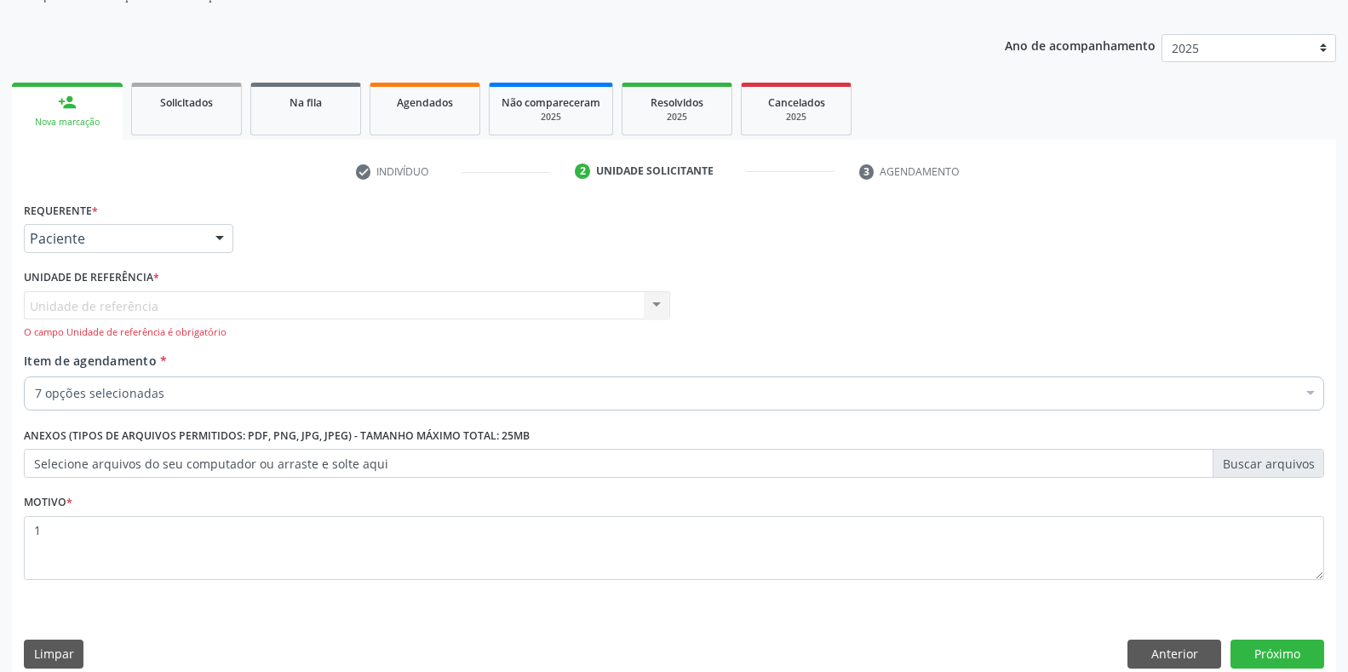
click at [89, 315] on div "Unidade de referência Usf Ipsep Nenhum resultado encontrado para: " " Não há ne…" at bounding box center [347, 315] width 646 height 49
click at [1282, 653] on button "Próximo" at bounding box center [1278, 654] width 94 height 29
click at [1279, 654] on button "Próximo" at bounding box center [1278, 654] width 94 height 29
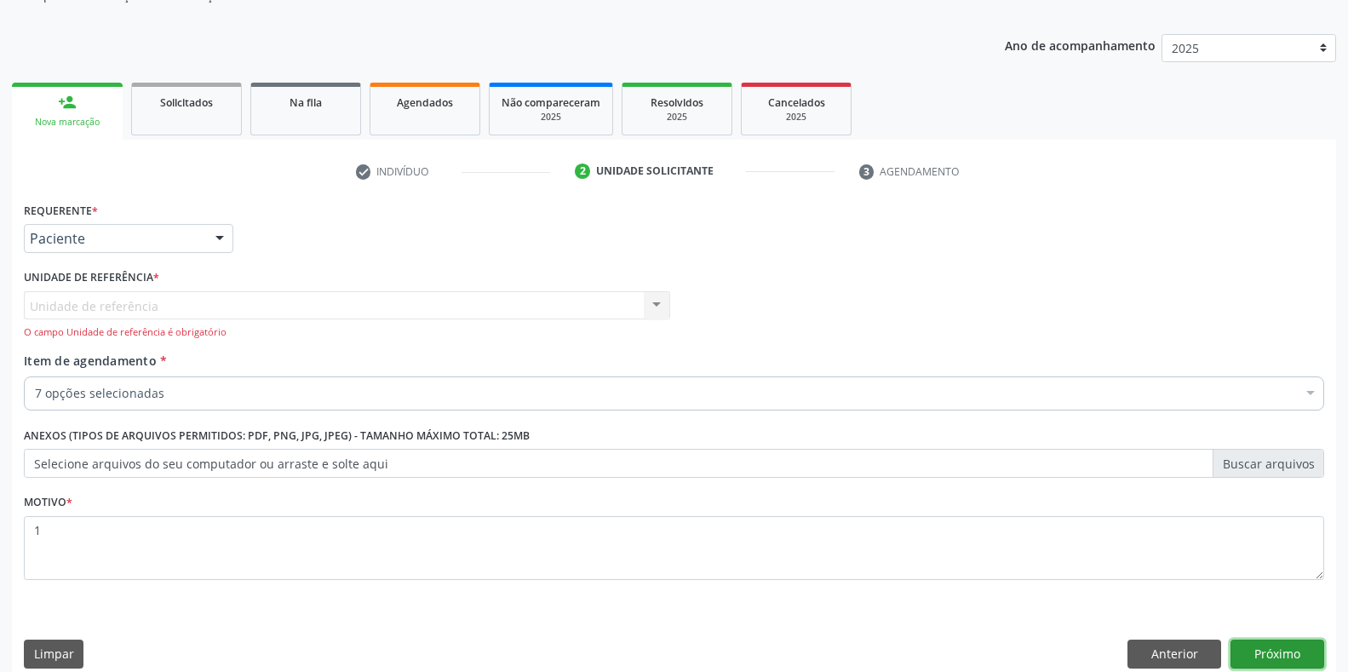
click at [1279, 654] on button "Próximo" at bounding box center [1278, 654] width 94 height 29
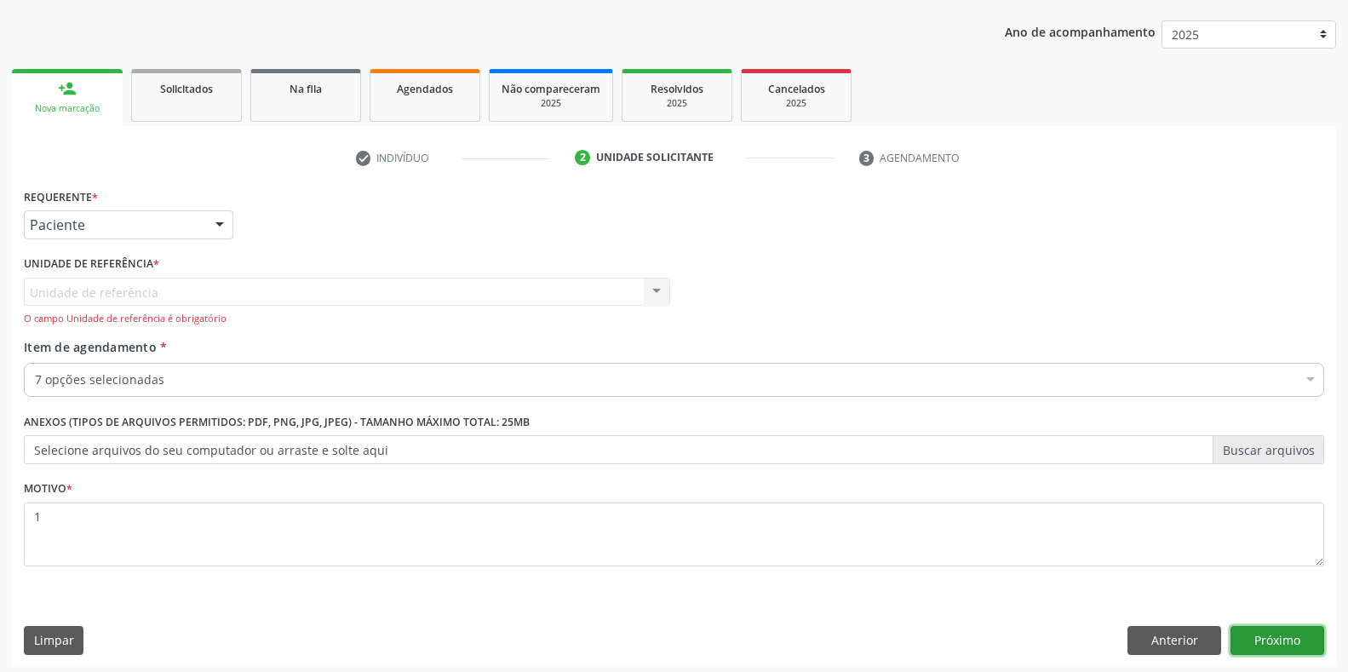
scroll to position [193, 0]
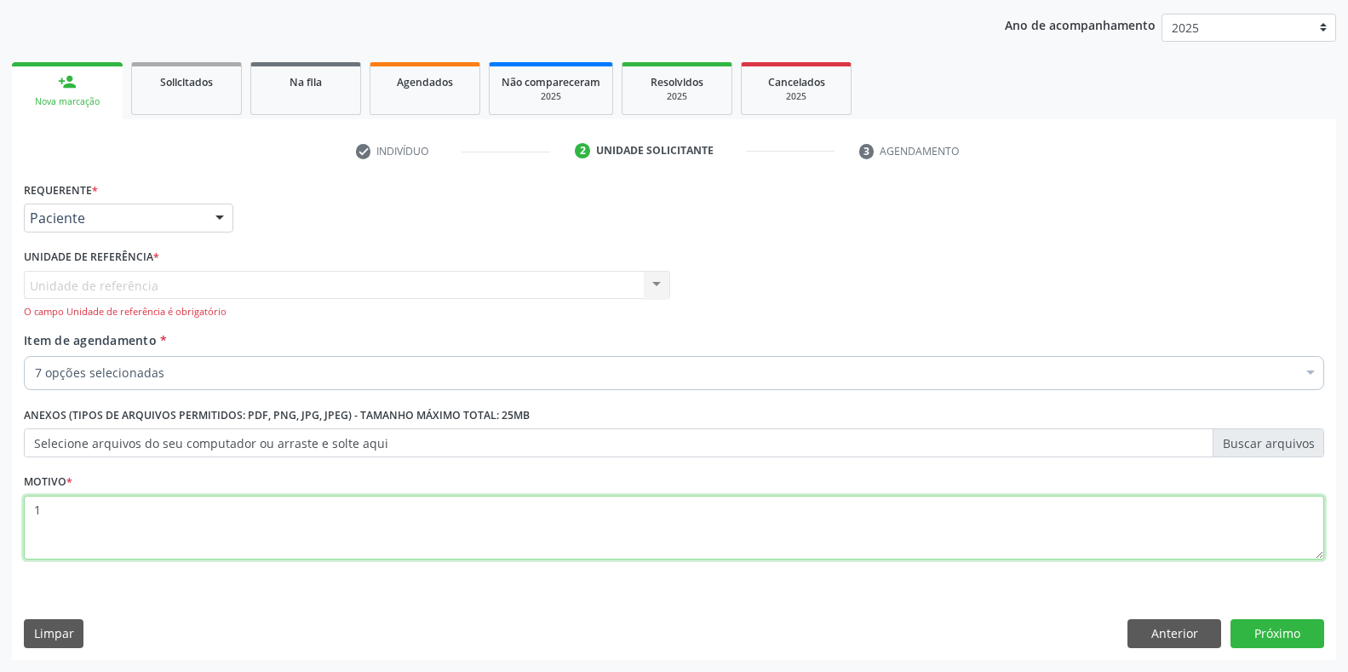
drag, startPoint x: 1247, startPoint y: 574, endPoint x: 1207, endPoint y: 614, distance: 56.6
click at [1214, 611] on div "Requerente * Paciente Profissional de Saúde Paciente Nenhum resultado encontrad…" at bounding box center [674, 418] width 1325 height 482
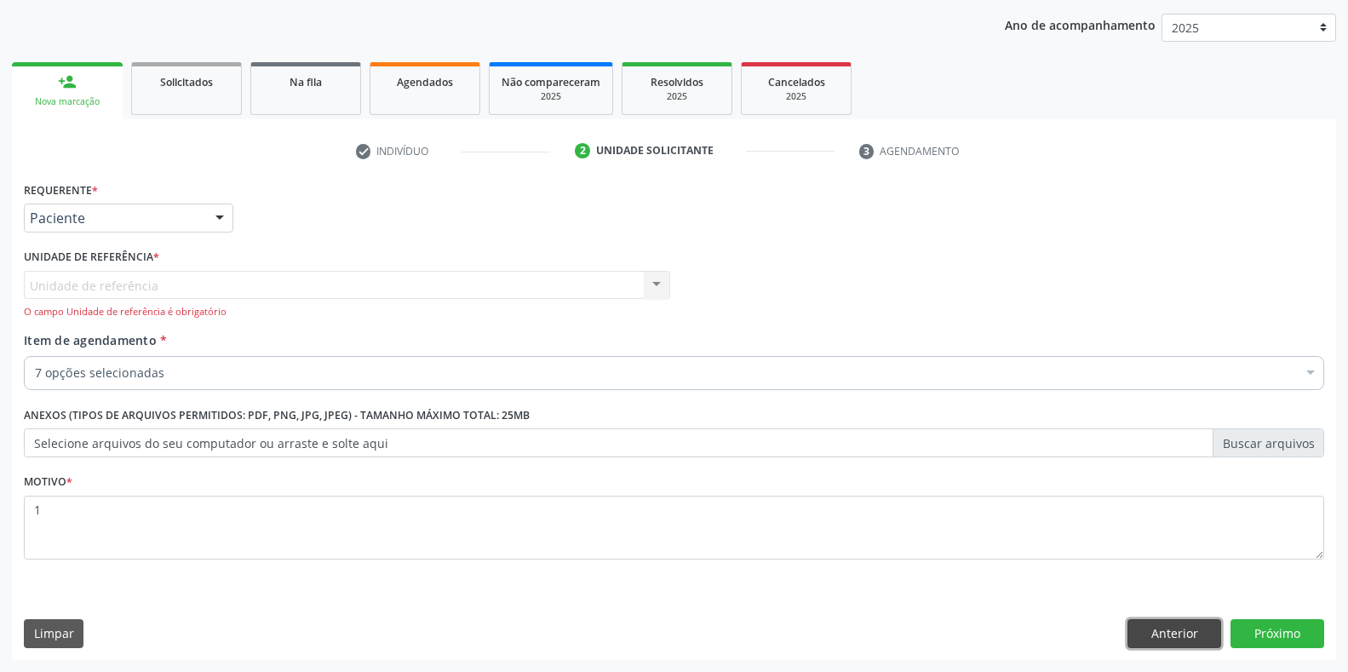
click at [1170, 631] on button "Anterior" at bounding box center [1175, 633] width 94 height 29
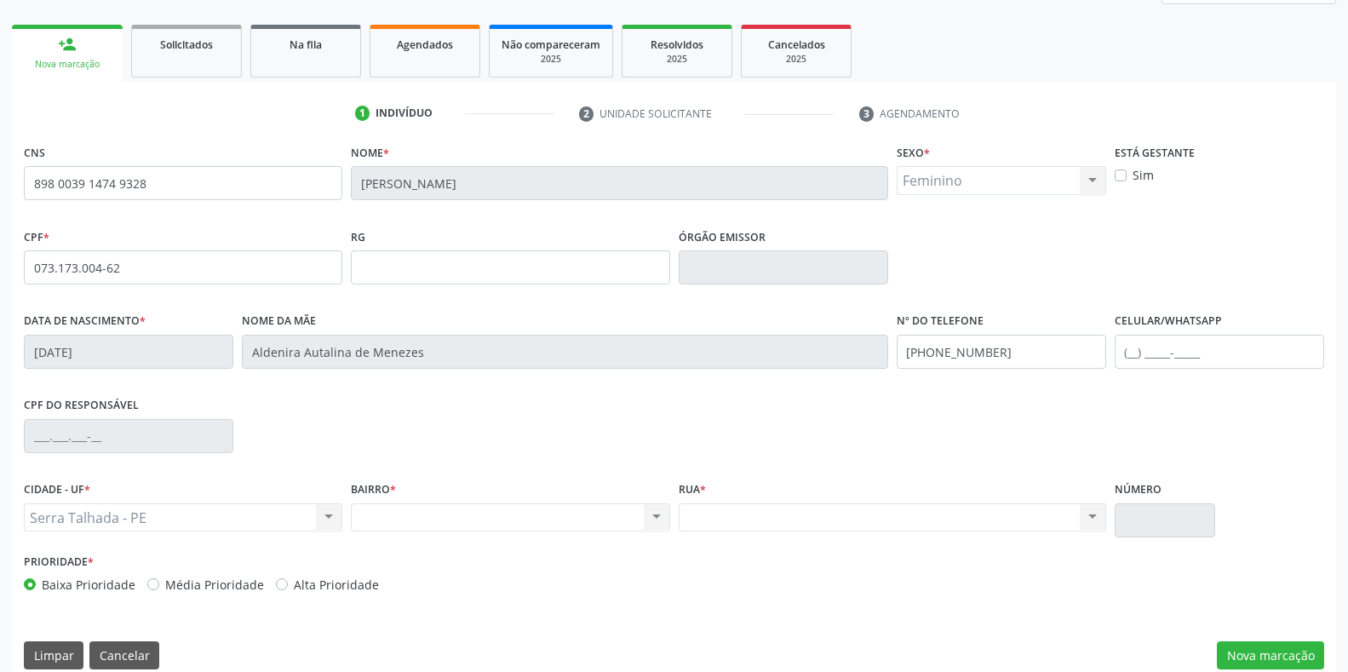
scroll to position [251, 0]
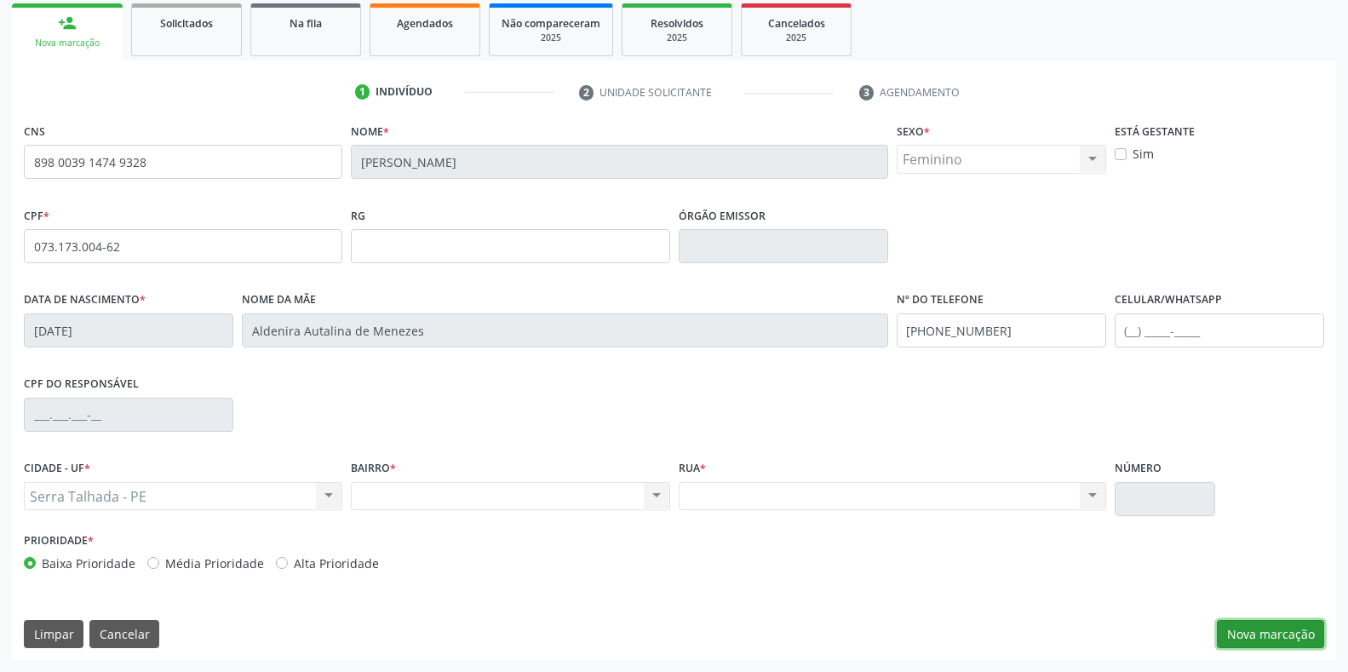
click at [1250, 639] on button "Nova marcação" at bounding box center [1270, 634] width 107 height 29
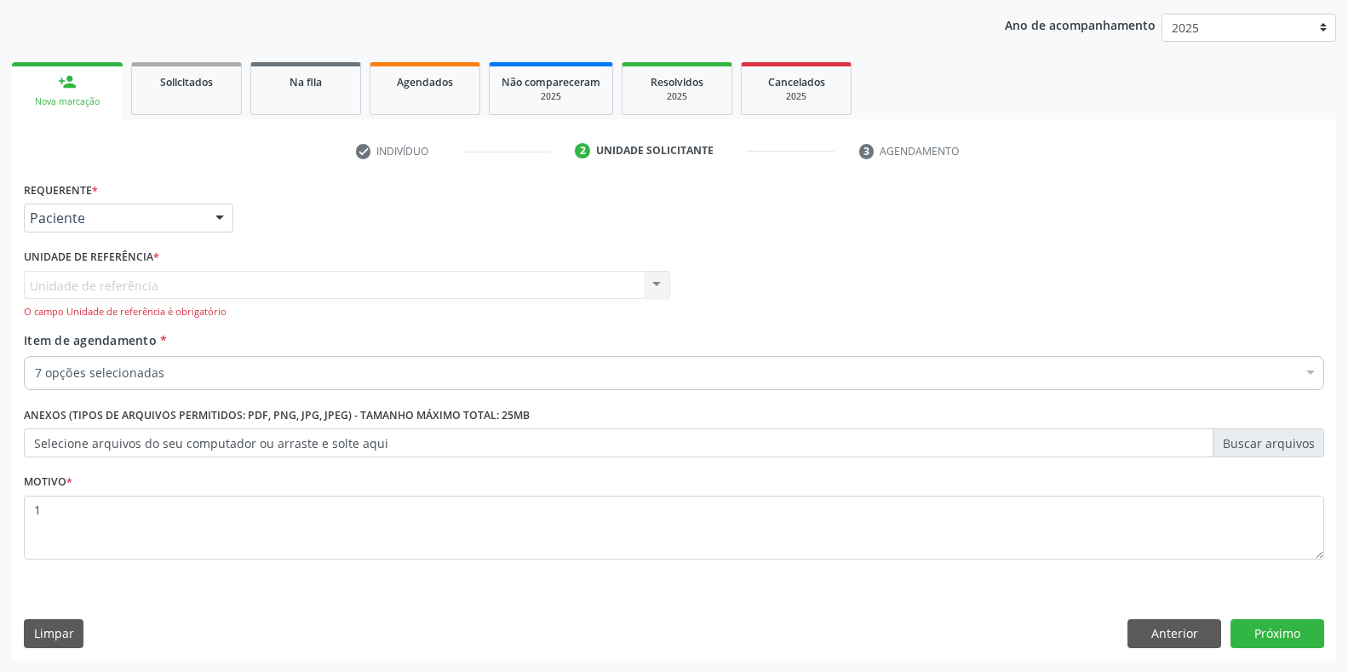
click at [56, 290] on div "Unidade de referência Usf Ipsep Nenhum resultado encontrado para: " " Não há ne…" at bounding box center [347, 295] width 646 height 49
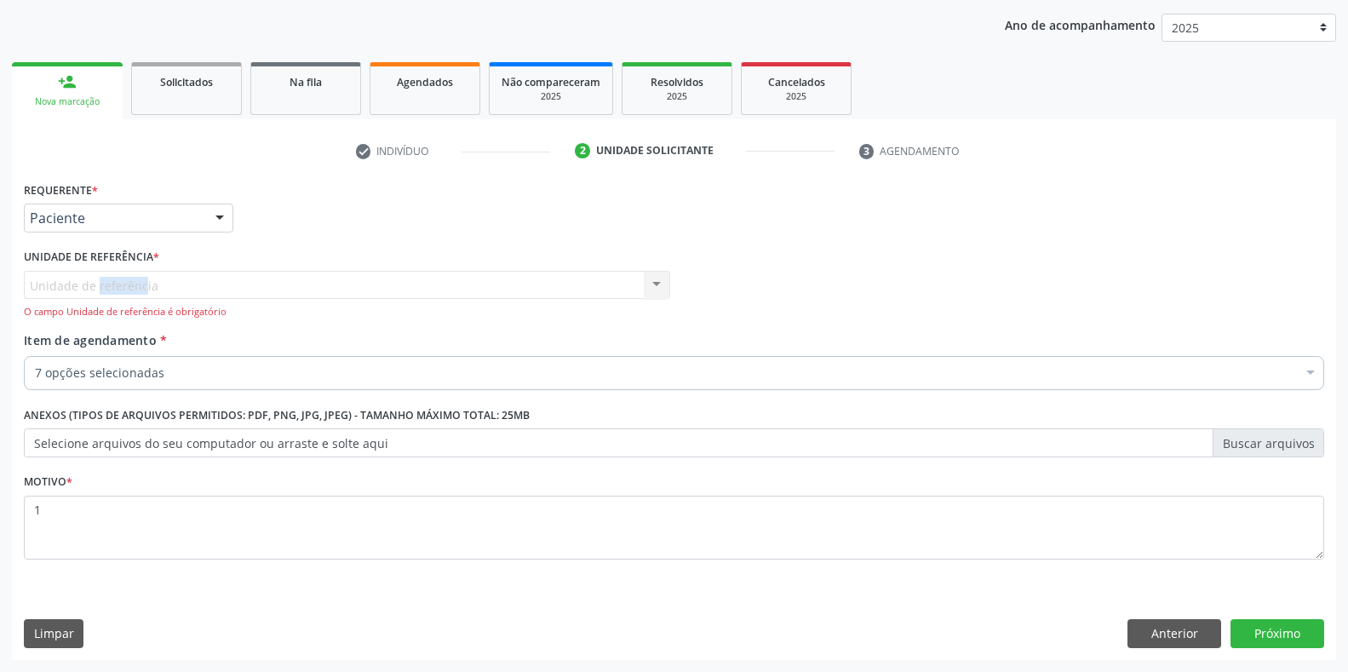
click at [56, 290] on div "Unidade de referência Usf Ipsep Nenhum resultado encontrado para: " " Não há ne…" at bounding box center [347, 295] width 646 height 49
click at [219, 213] on div at bounding box center [220, 218] width 26 height 29
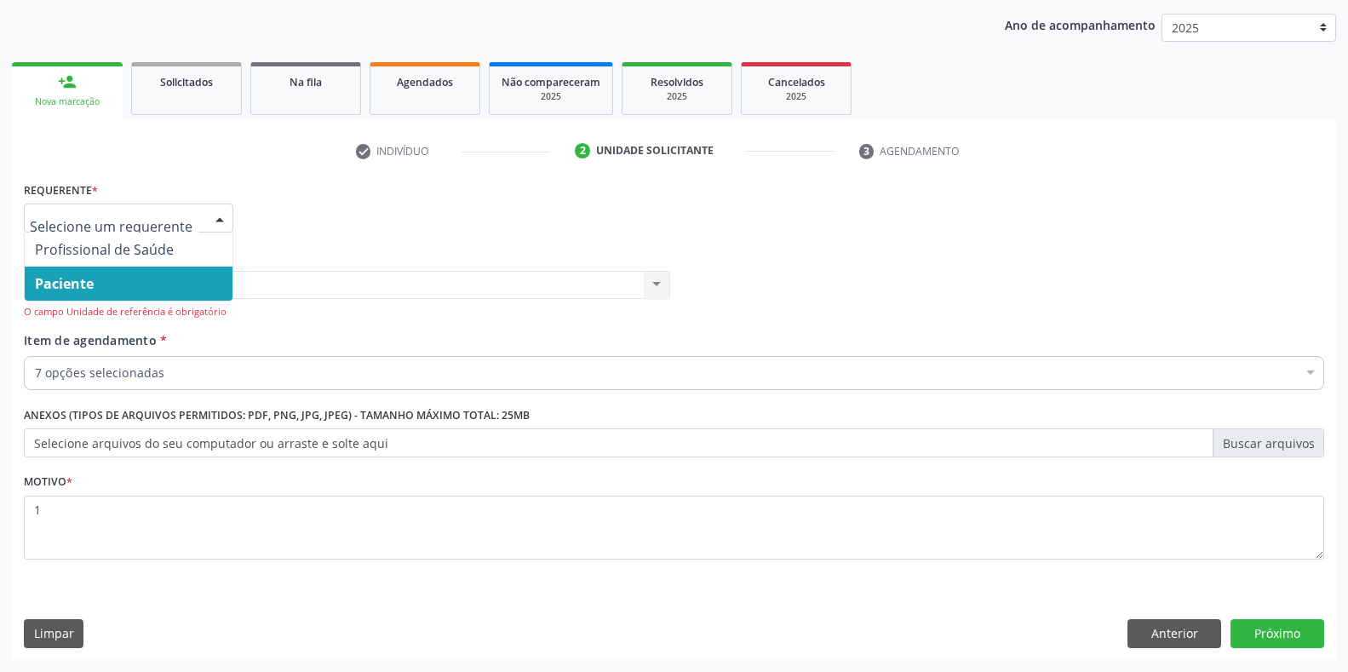
click at [91, 295] on span "Paciente" at bounding box center [129, 284] width 208 height 34
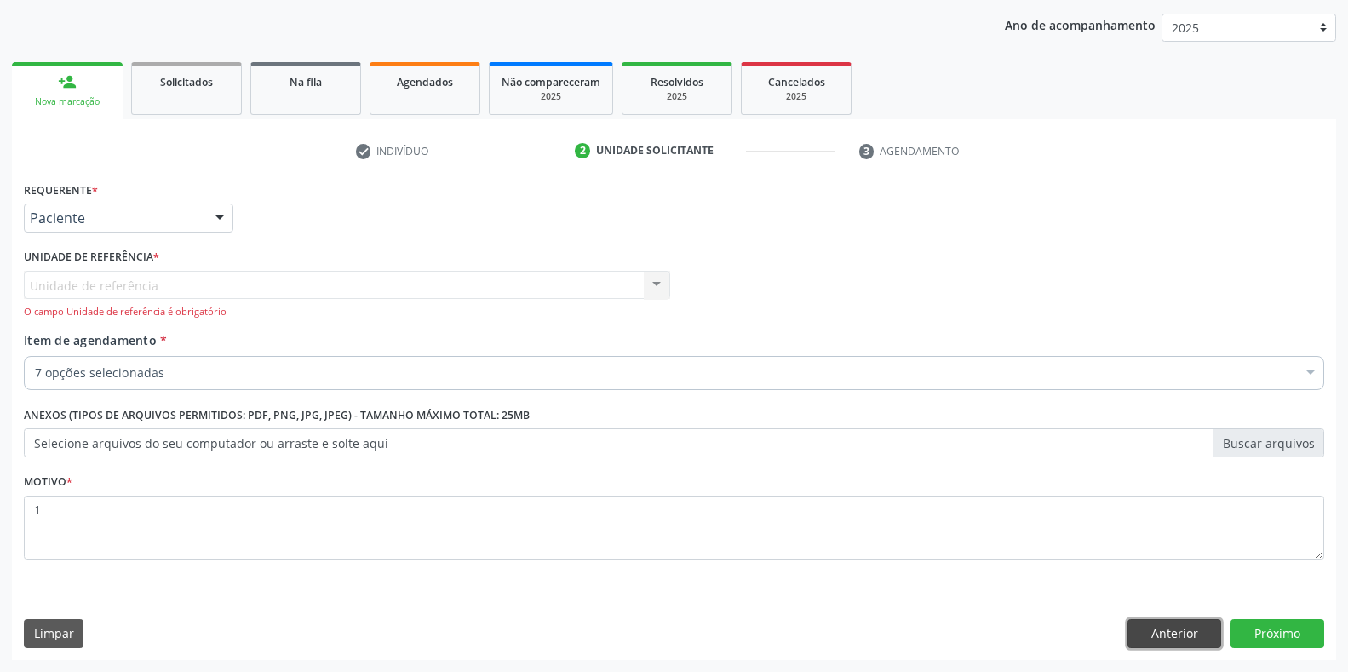
click at [1151, 633] on button "Anterior" at bounding box center [1175, 633] width 94 height 29
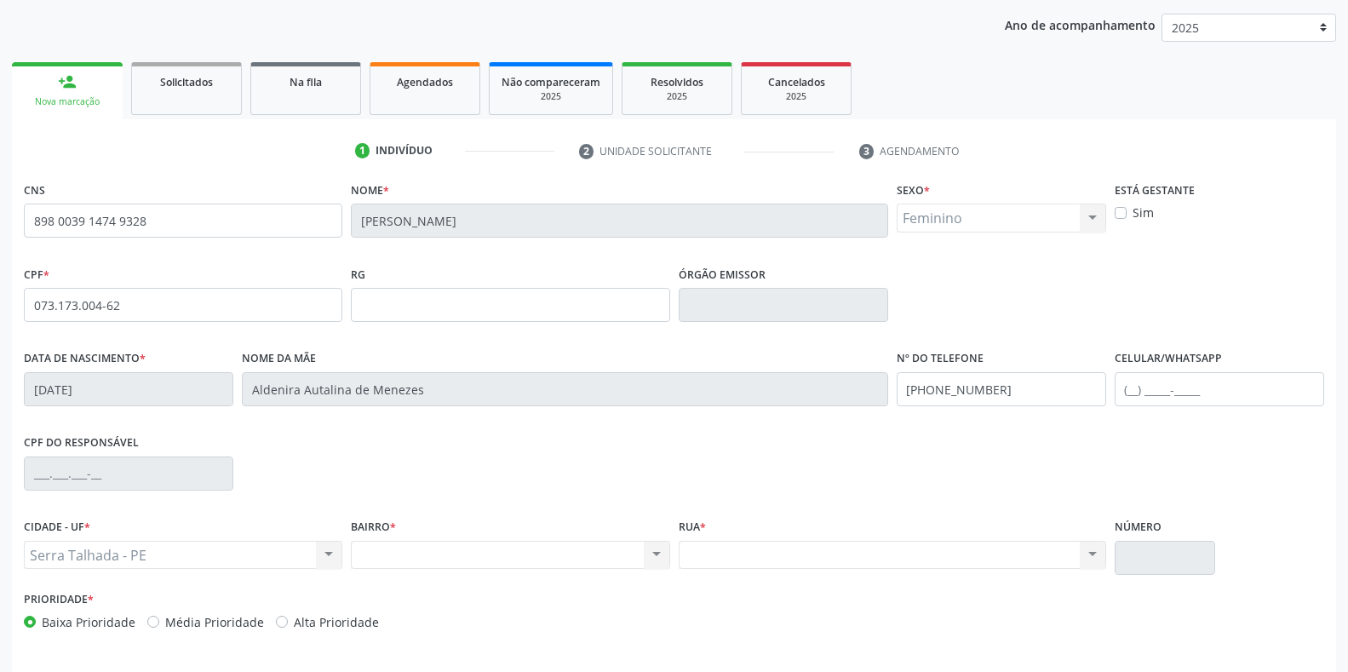
click at [1151, 633] on div "Prioridade * Baixa Prioridade Média Prioridade Alta Prioridade" at bounding box center [674, 615] width 1309 height 56
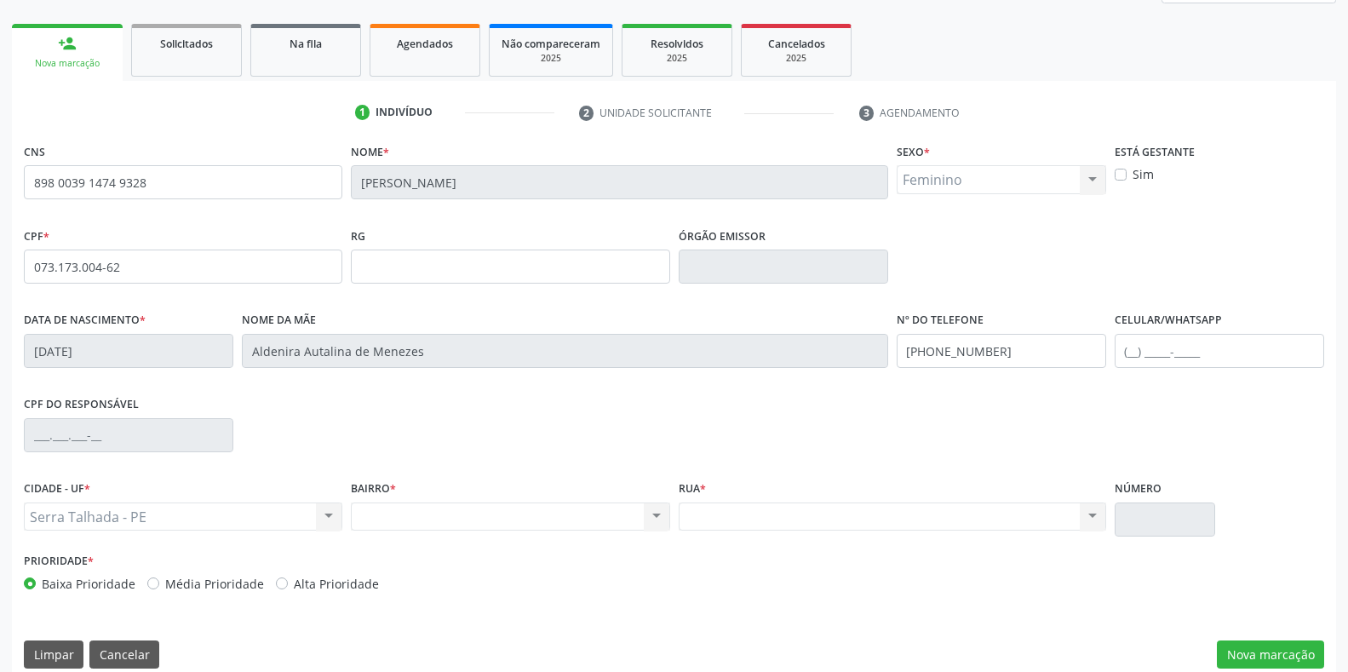
scroll to position [251, 0]
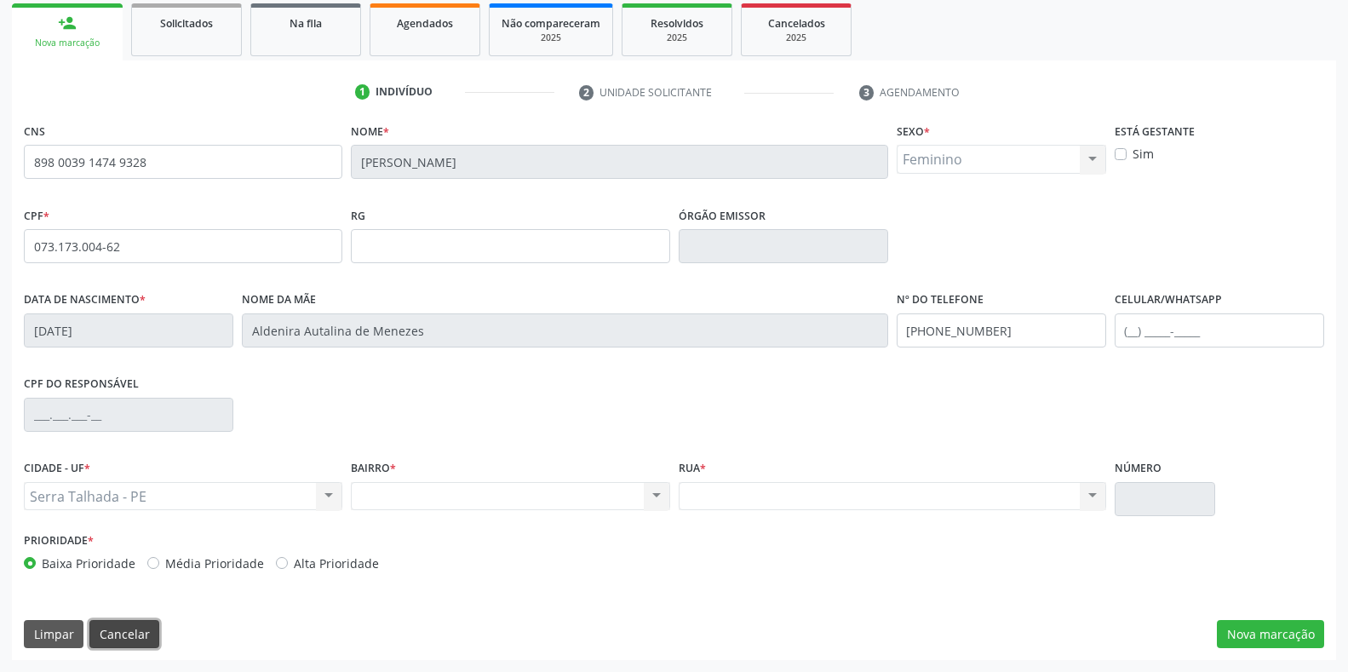
click at [129, 629] on button "Cancelar" at bounding box center [124, 634] width 70 height 29
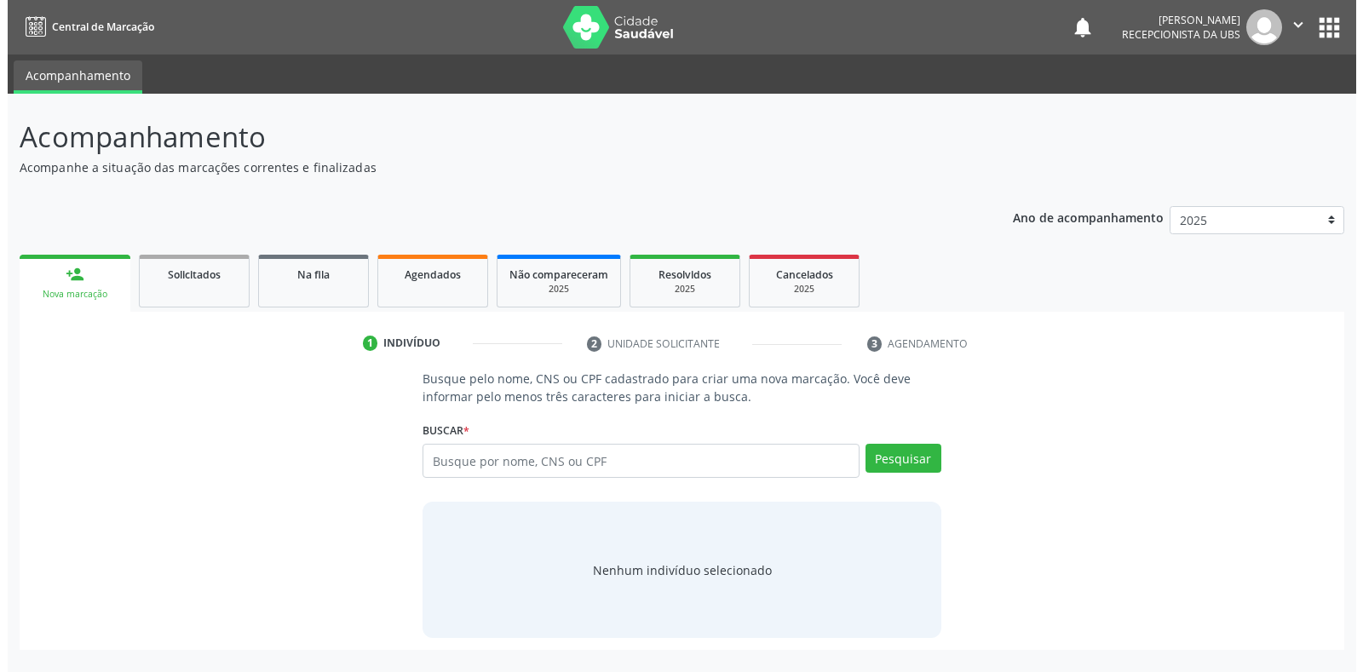
scroll to position [0, 0]
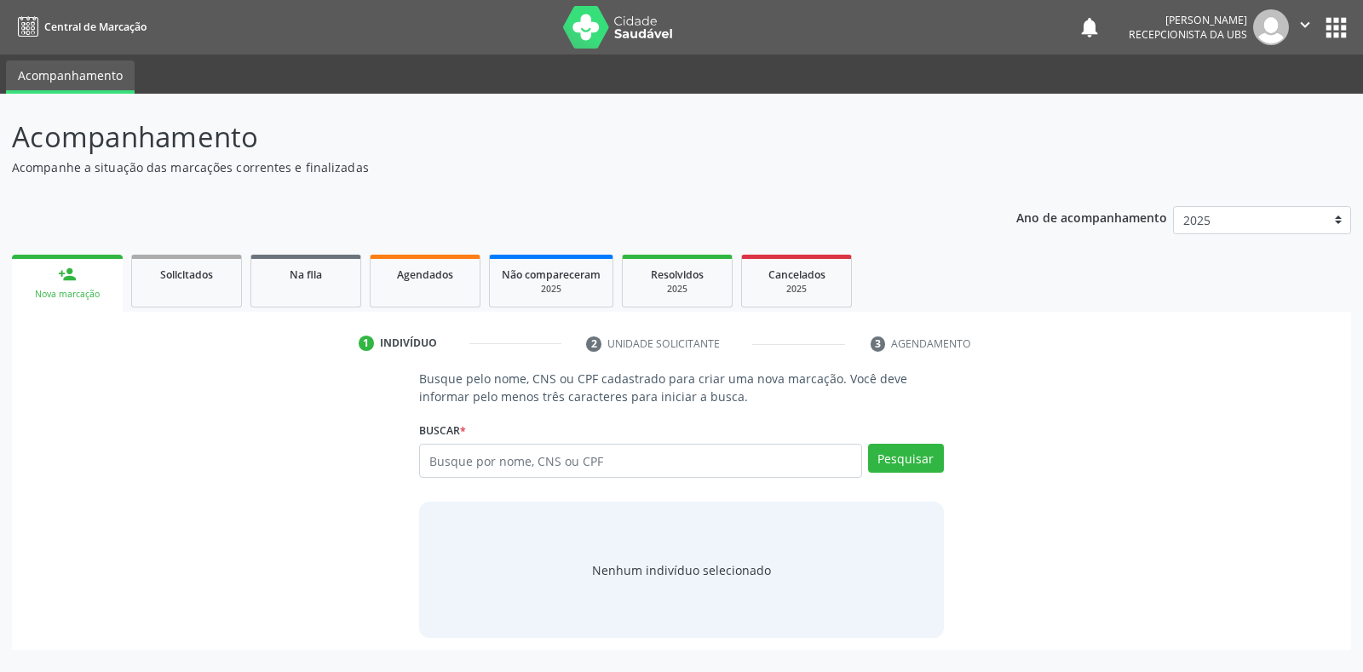
click at [461, 464] on input "text" at bounding box center [640, 461] width 442 height 34
type input "maria de lourdes da silva ferreira"
click at [905, 452] on button "Pesquisar" at bounding box center [906, 458] width 76 height 29
type input "maria de lourdes da silva ferreira"
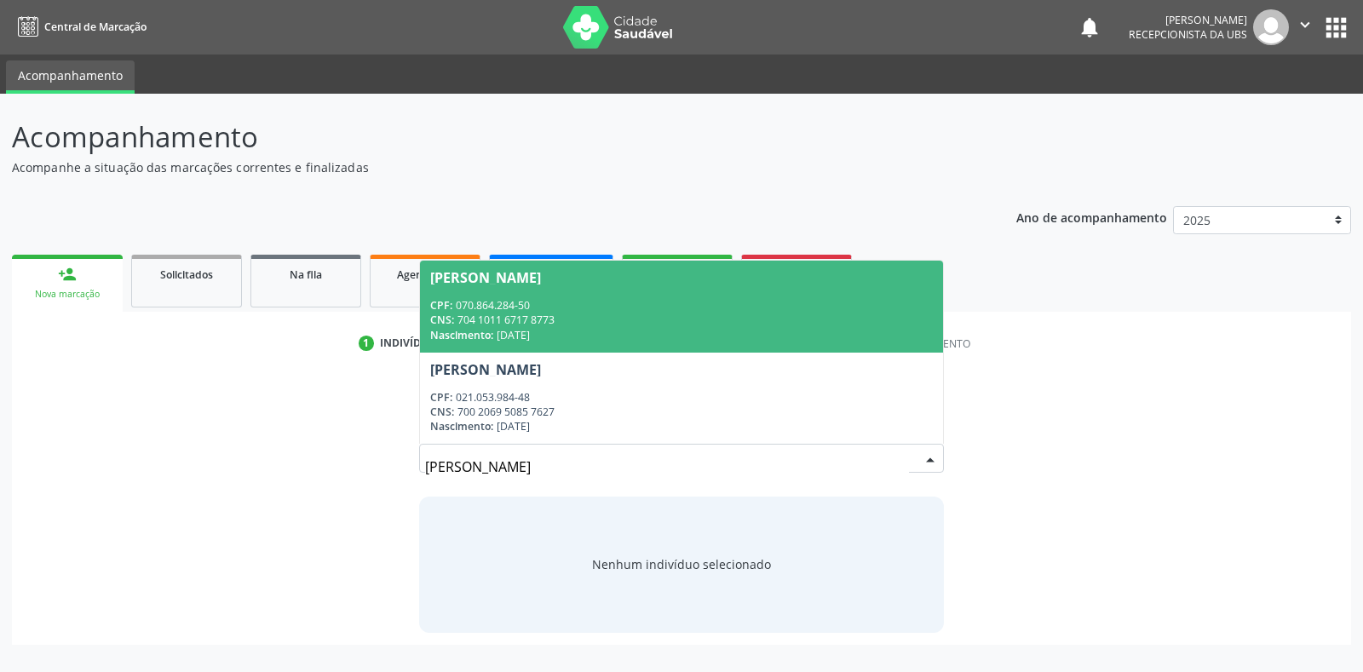
click at [608, 310] on div "CPF: 070.864.284-50" at bounding box center [681, 305] width 502 height 14
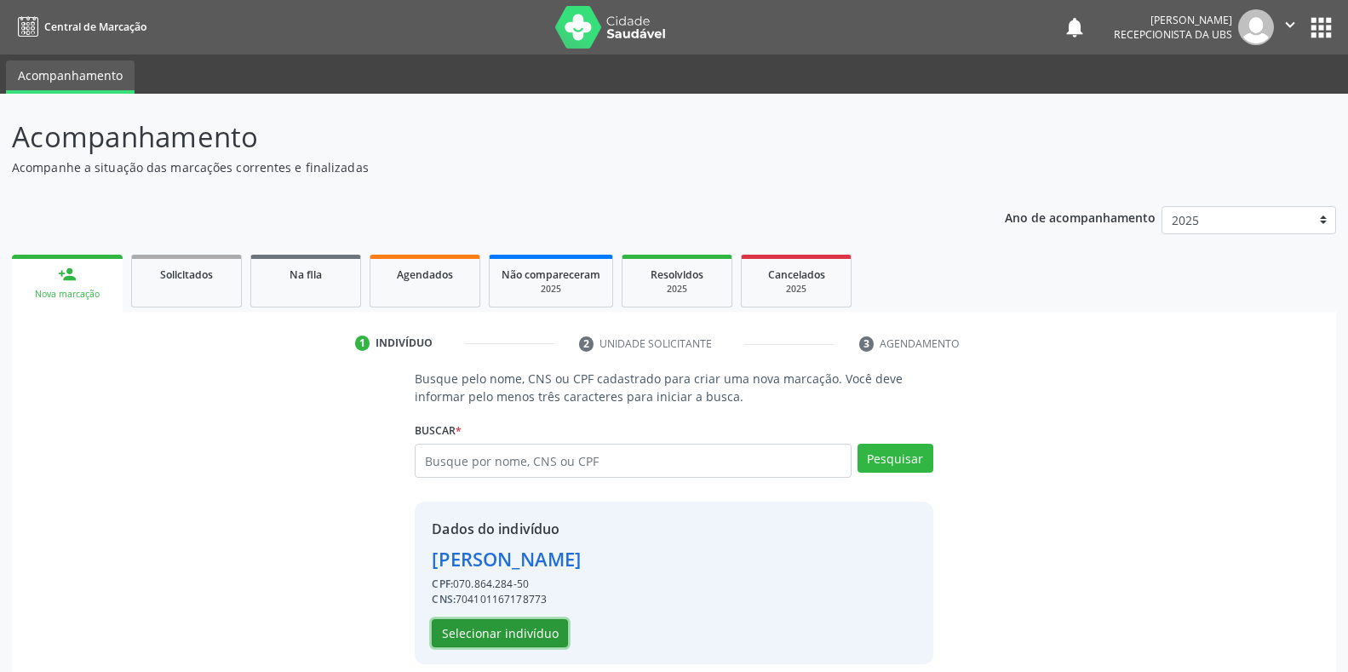
click at [481, 635] on button "Selecionar indivíduo" at bounding box center [500, 633] width 136 height 29
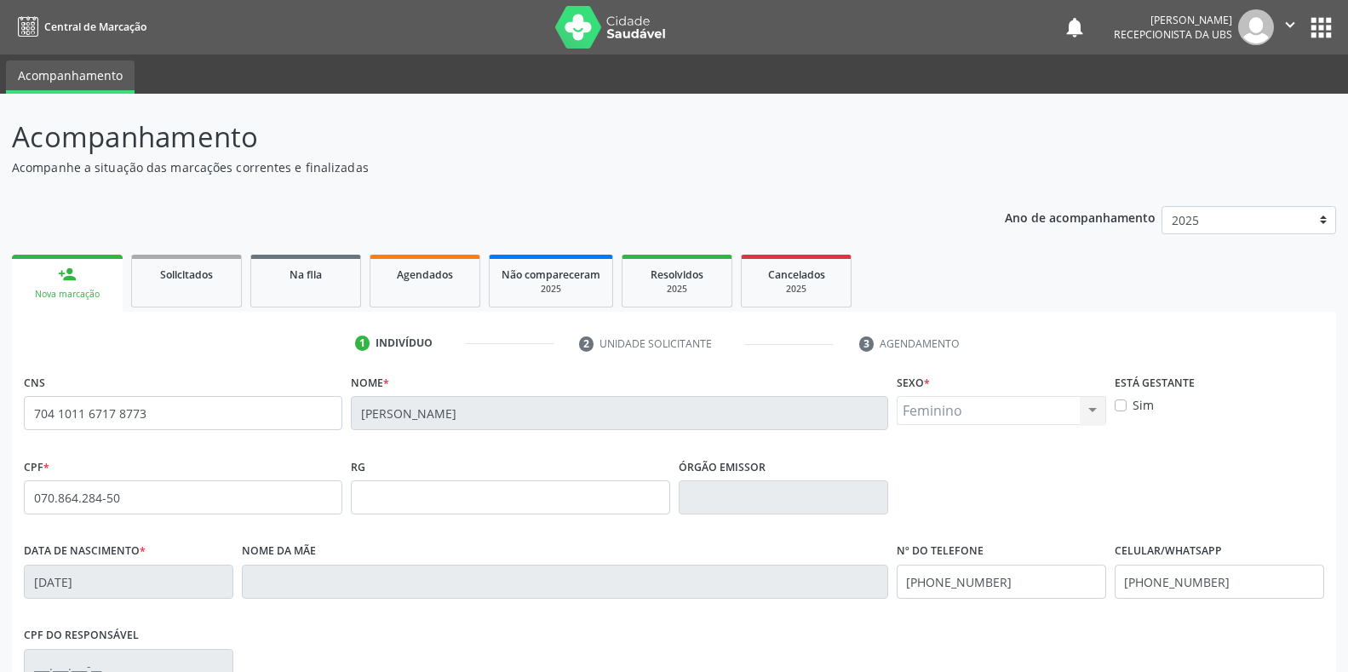
scroll to position [251, 0]
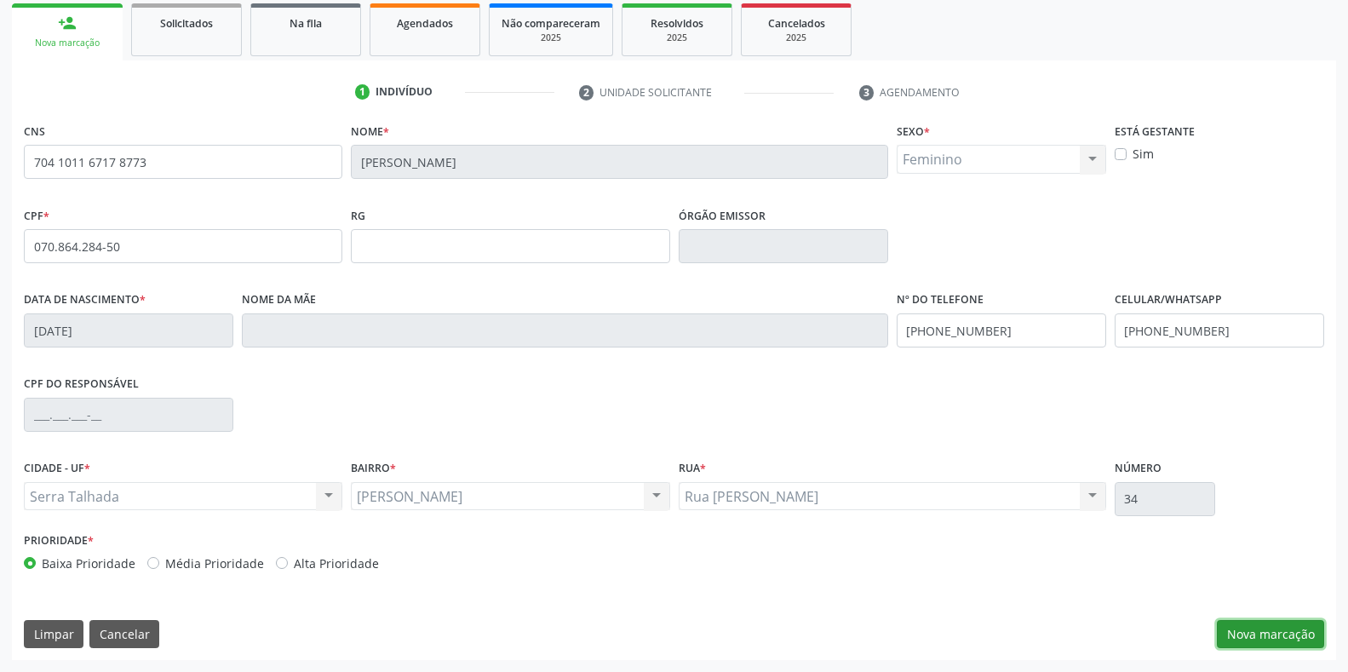
click at [1244, 629] on button "Nova marcação" at bounding box center [1270, 634] width 107 height 29
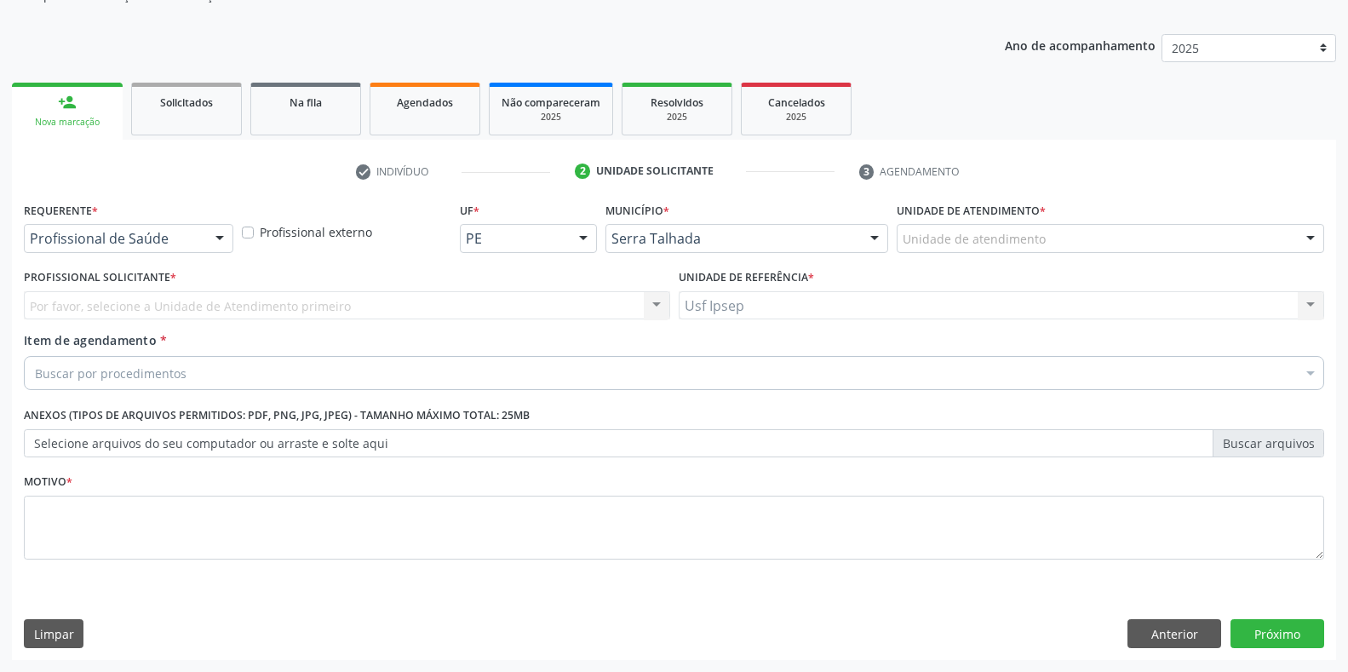
scroll to position [172, 0]
click at [221, 245] on div at bounding box center [220, 239] width 26 height 29
click at [213, 245] on div at bounding box center [220, 239] width 26 height 29
click at [154, 302] on div "Por favor, selecione a Unidade de Atendimento primeiro Nenhum resultado encontr…" at bounding box center [347, 305] width 646 height 29
click at [656, 310] on div "Por favor, selecione a Unidade de Atendimento primeiro Nenhum resultado encontr…" at bounding box center [347, 305] width 646 height 29
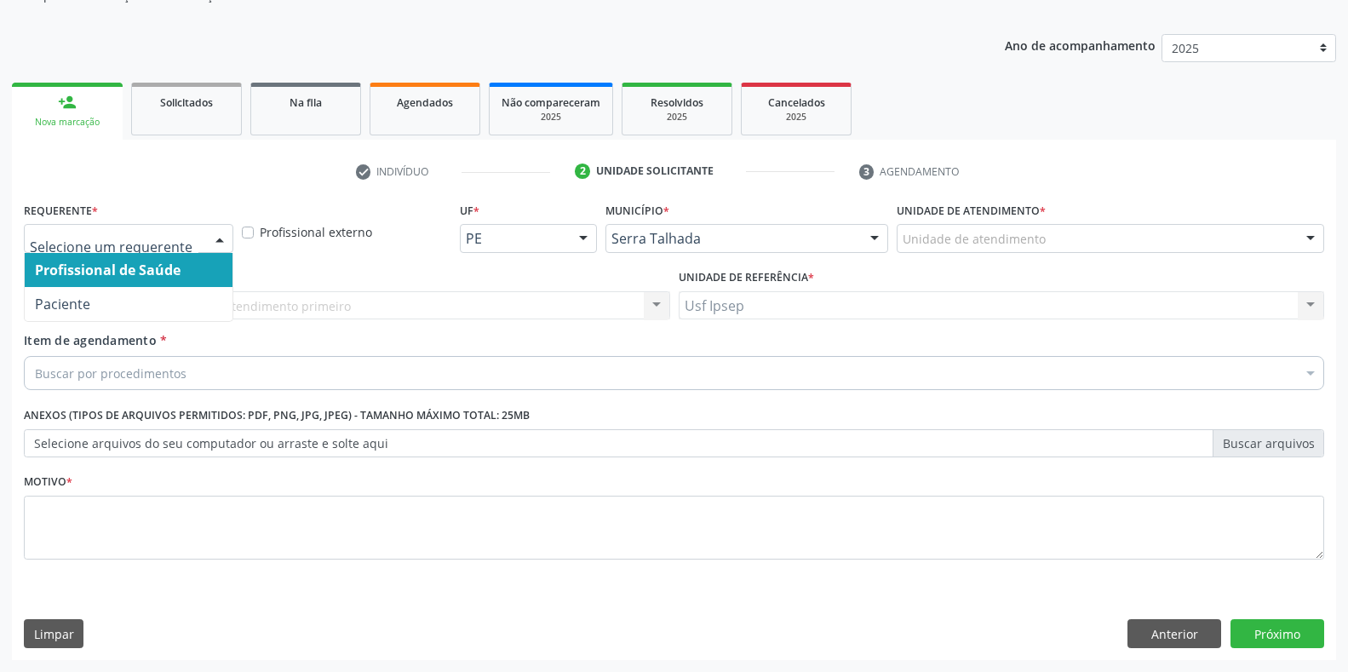
click at [222, 247] on div at bounding box center [220, 239] width 26 height 29
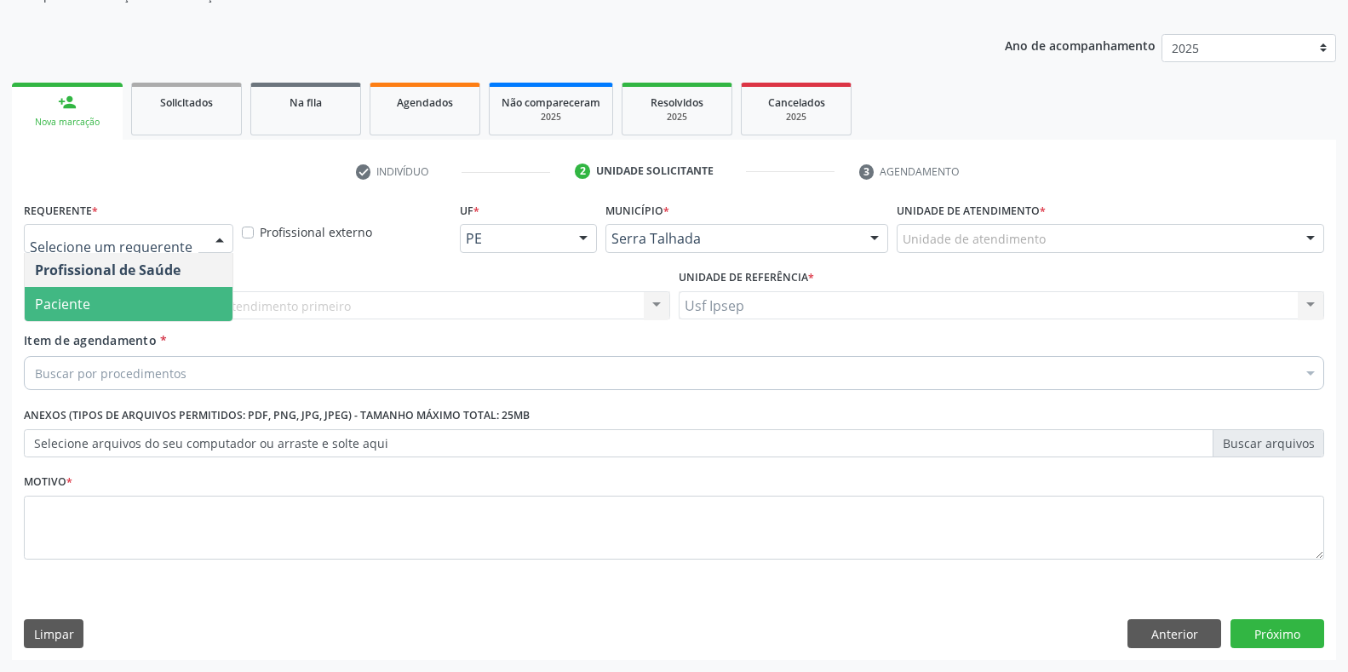
click at [167, 303] on span "Paciente" at bounding box center [129, 304] width 208 height 34
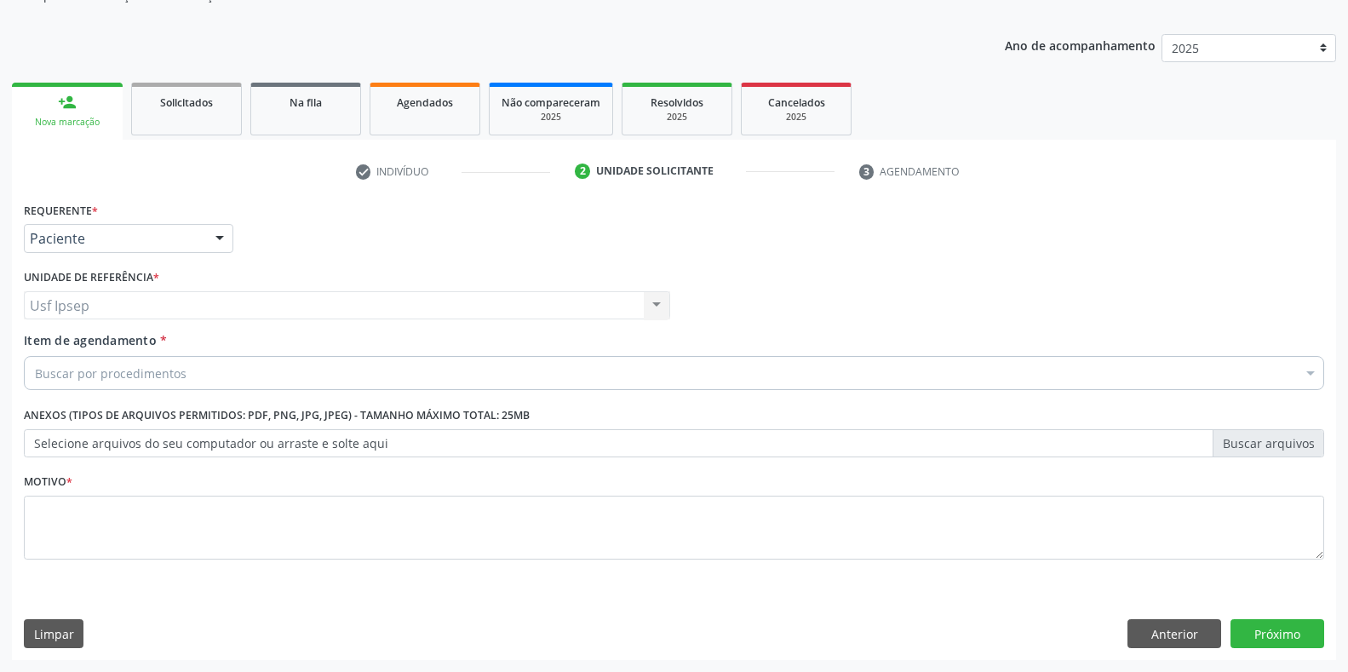
click at [89, 347] on span "Item de agendamento" at bounding box center [90, 340] width 133 height 16
click at [35, 356] on input "Item de agendamento *" at bounding box center [35, 373] width 0 height 34
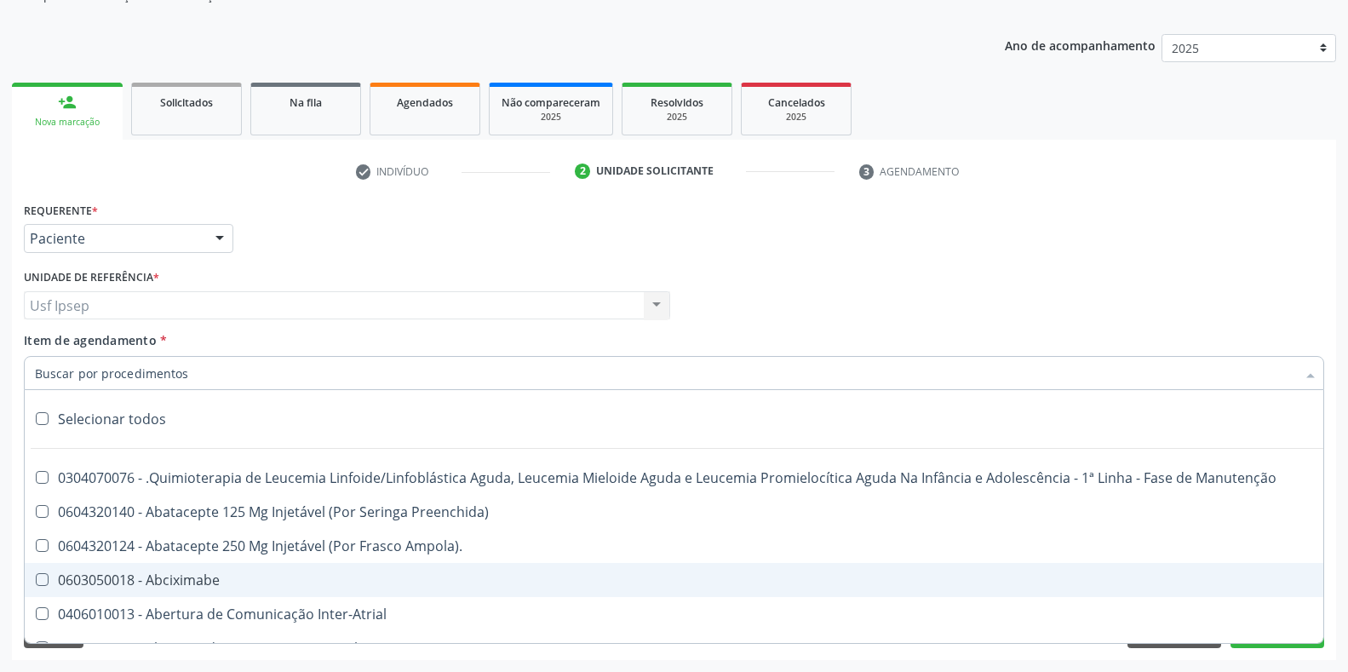
click at [42, 370] on input "Item de agendamento *" at bounding box center [665, 373] width 1261 height 34
click at [45, 373] on input "Item de agendamento *" at bounding box center [665, 373] width 1261 height 34
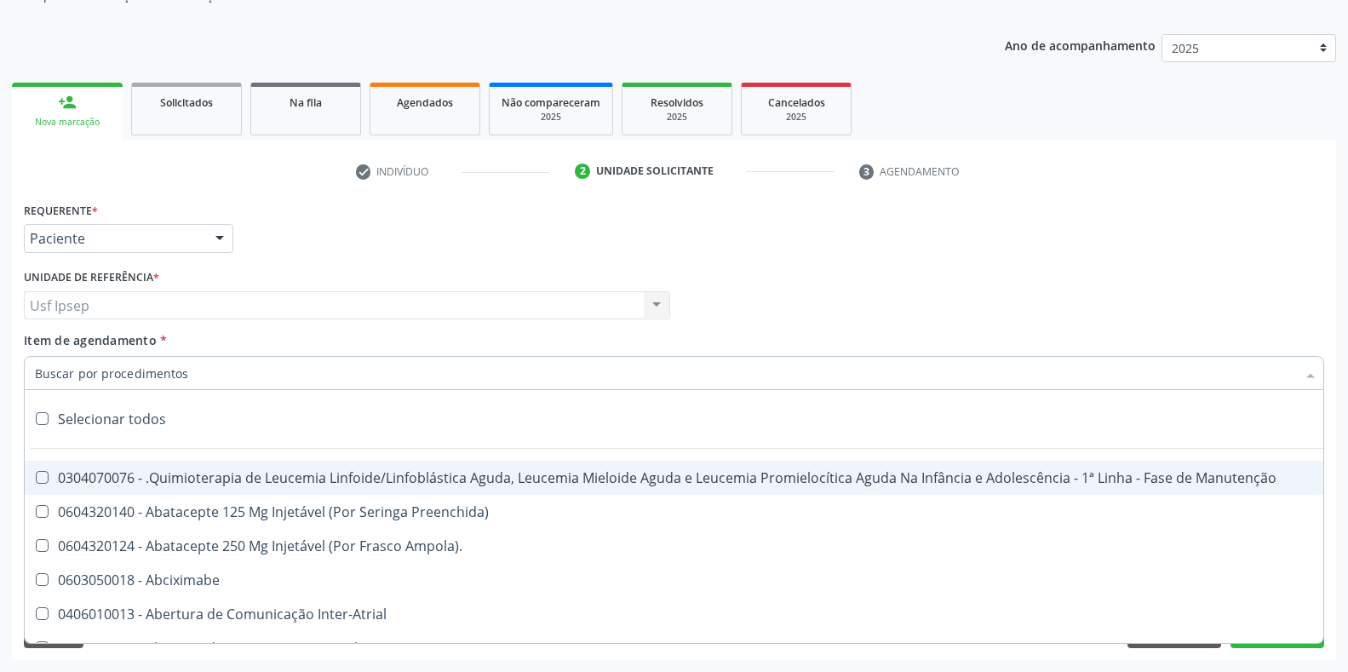
click at [168, 374] on input "Item de agendamento *" at bounding box center [665, 373] width 1261 height 34
drag, startPoint x: 168, startPoint y: 374, endPoint x: 135, endPoint y: 382, distance: 33.3
click at [135, 382] on input "Item de agendamento *" at bounding box center [665, 373] width 1261 height 34
drag, startPoint x: 126, startPoint y: 381, endPoint x: 32, endPoint y: 361, distance: 96.6
click at [32, 361] on div at bounding box center [674, 373] width 1301 height 34
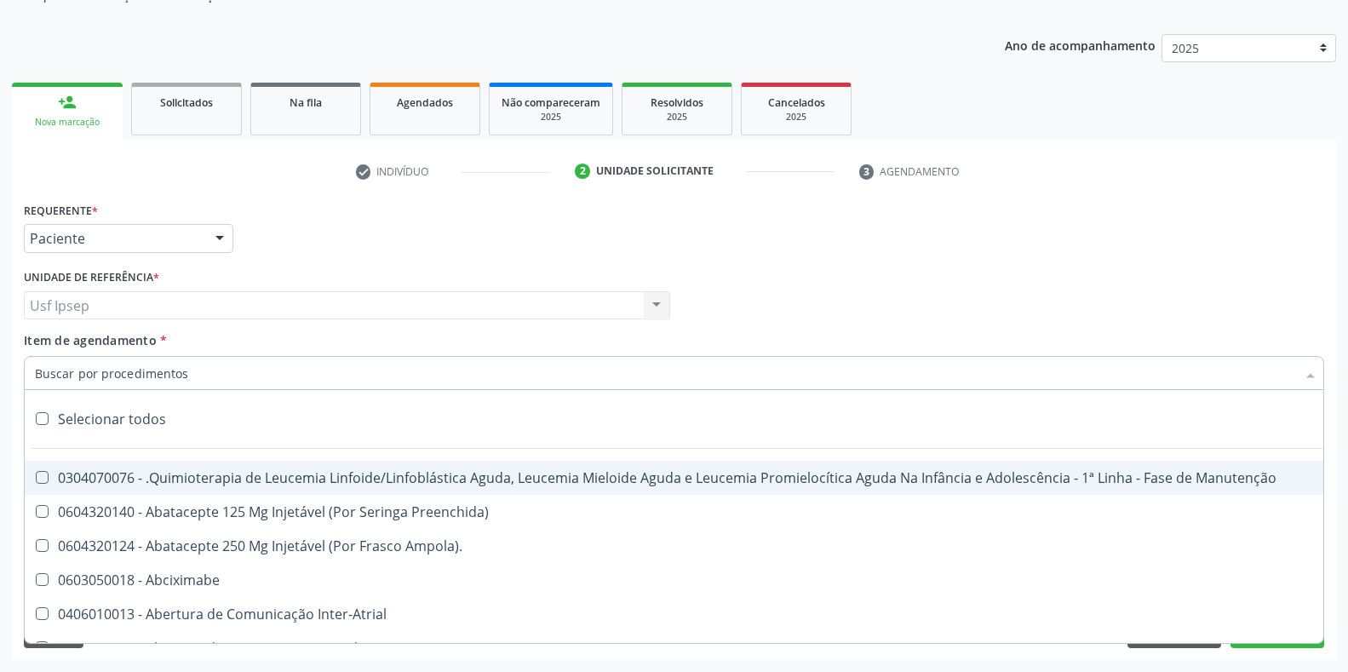
type input "225270"
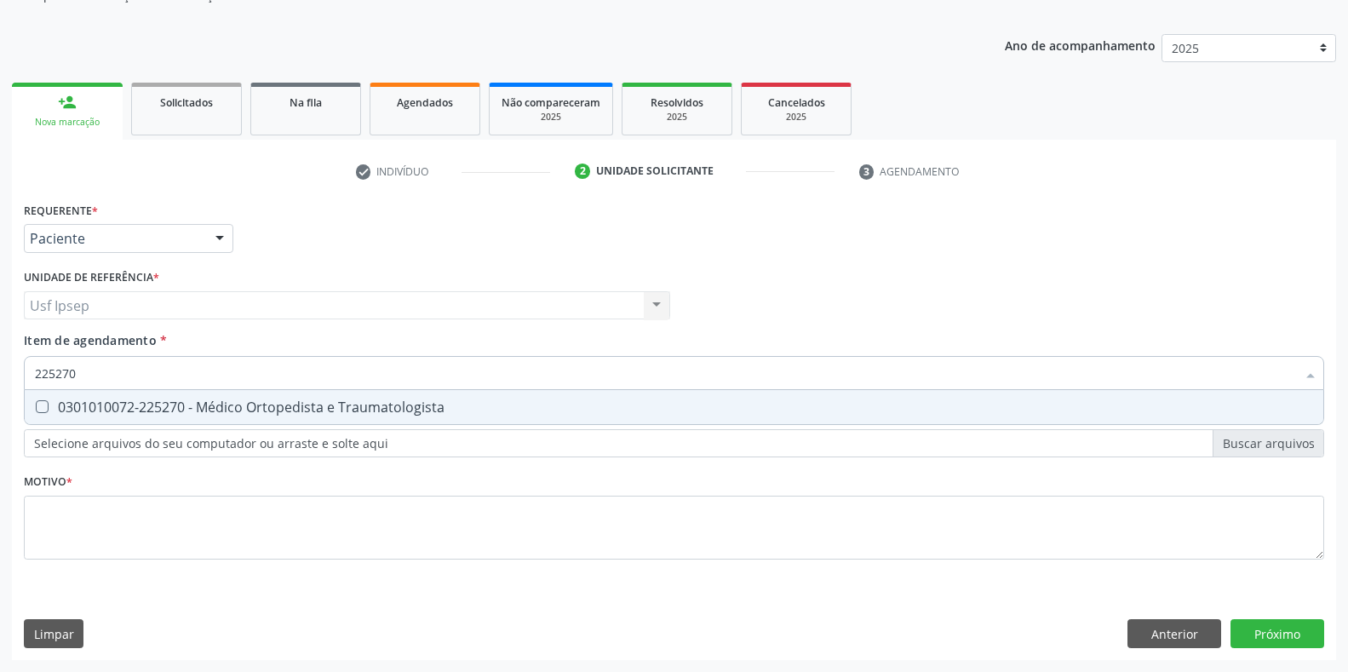
click at [44, 407] on Traumatologista at bounding box center [42, 406] width 13 height 13
click at [36, 407] on Traumatologista "checkbox" at bounding box center [30, 406] width 11 height 11
checkbox Traumatologista "true"
click at [186, 449] on div "Requerente * Paciente Profissional de Saúde Paciente Nenhum resultado encontrad…" at bounding box center [674, 391] width 1301 height 386
click at [0, 0] on div "Desfazer seleção" at bounding box center [0, 0] width 0 height 0
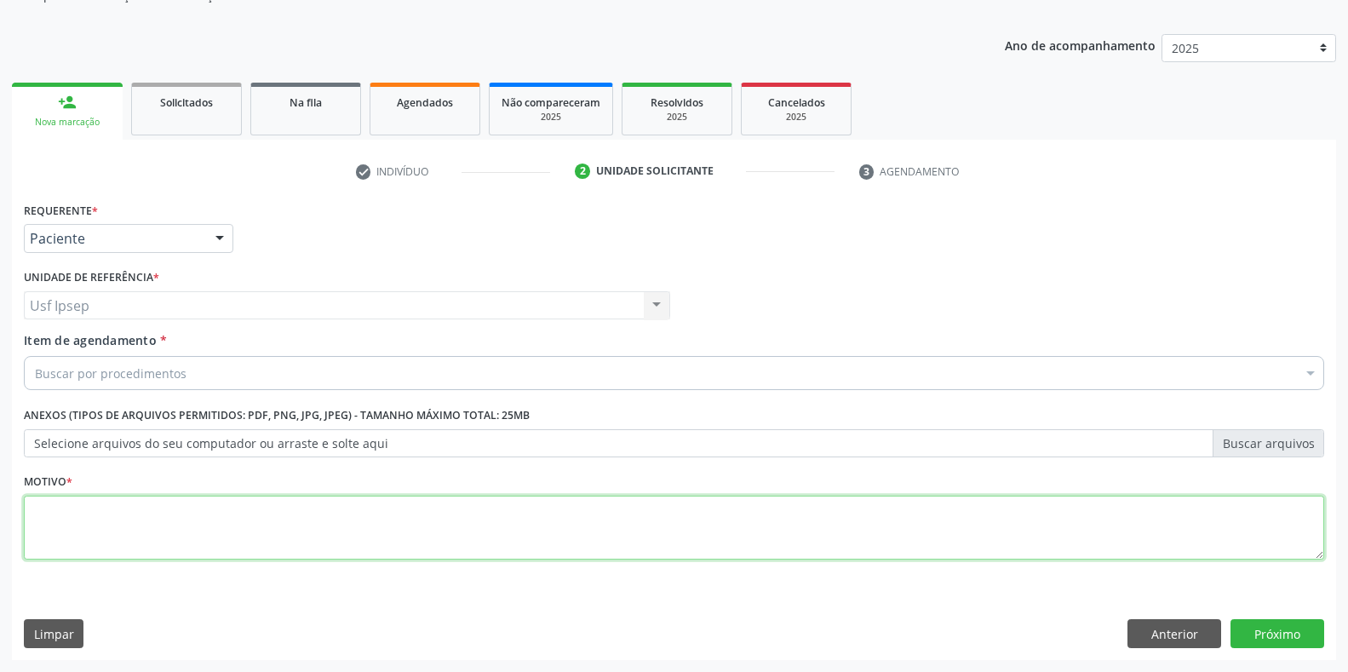
click at [139, 514] on textarea at bounding box center [674, 528] width 1301 height 65
click at [265, 528] on textarea at bounding box center [674, 528] width 1301 height 65
type textarea "1"
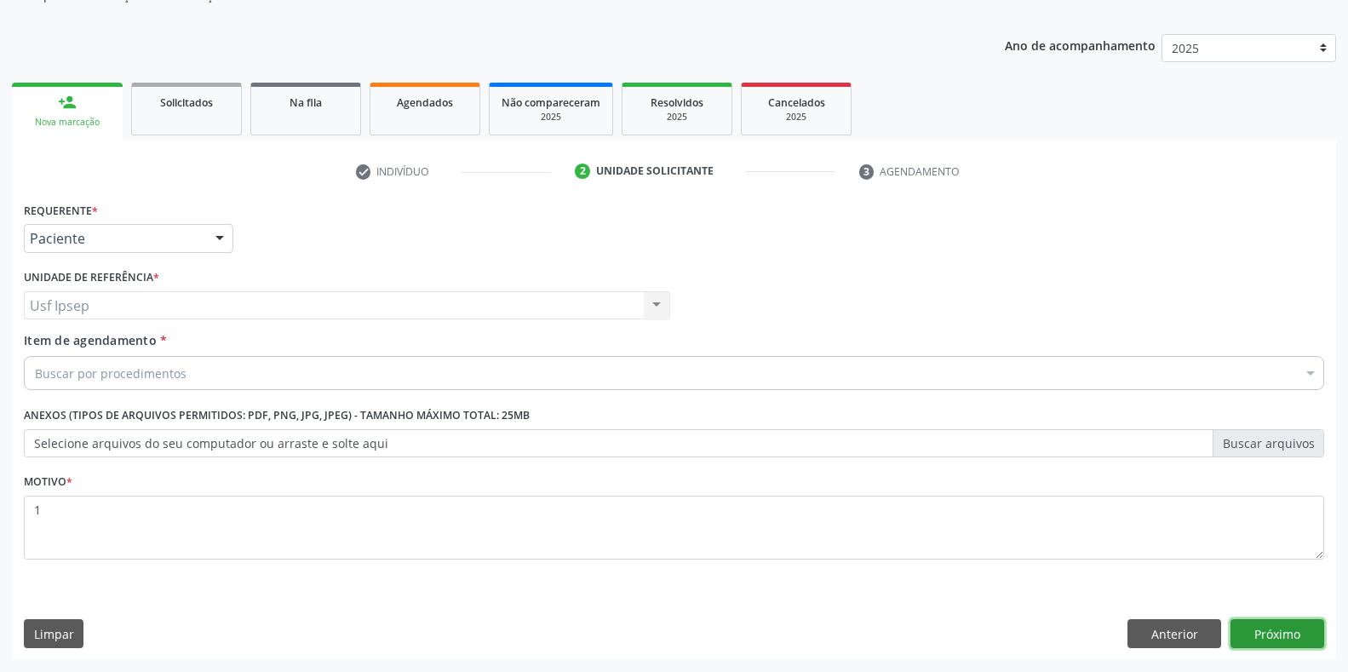
click at [1284, 629] on button "Próximo" at bounding box center [1278, 633] width 94 height 29
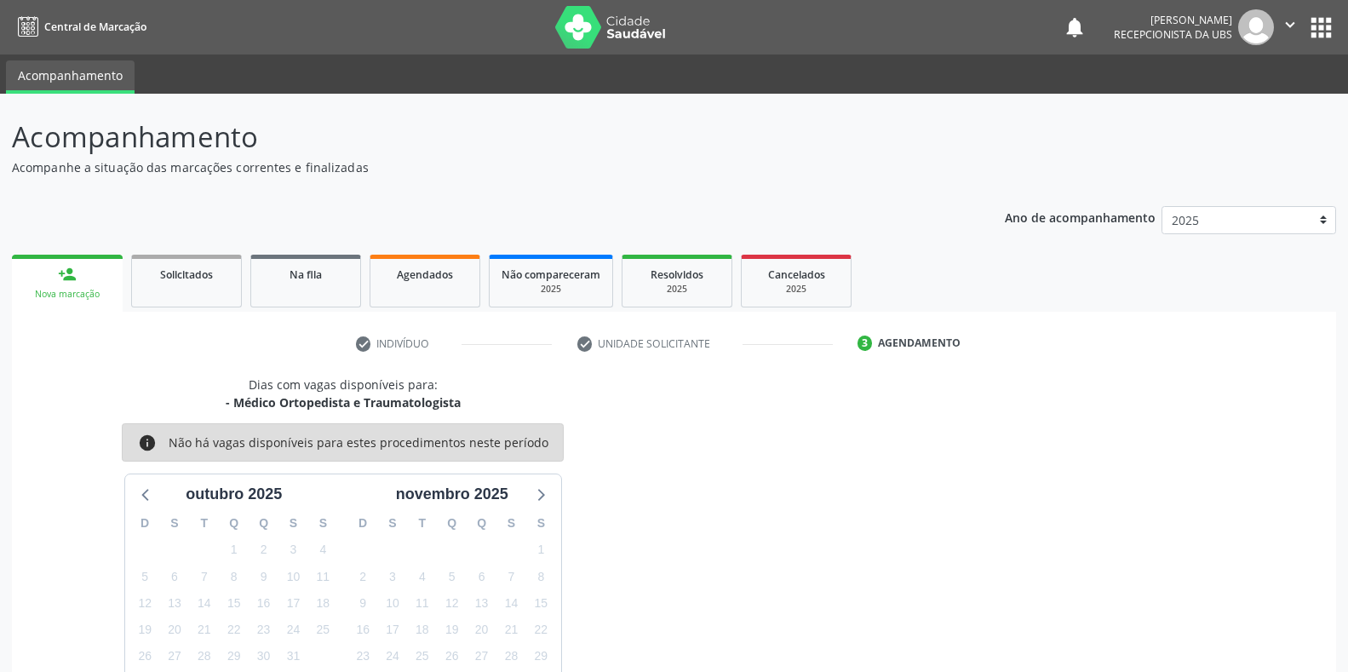
scroll to position [119, 0]
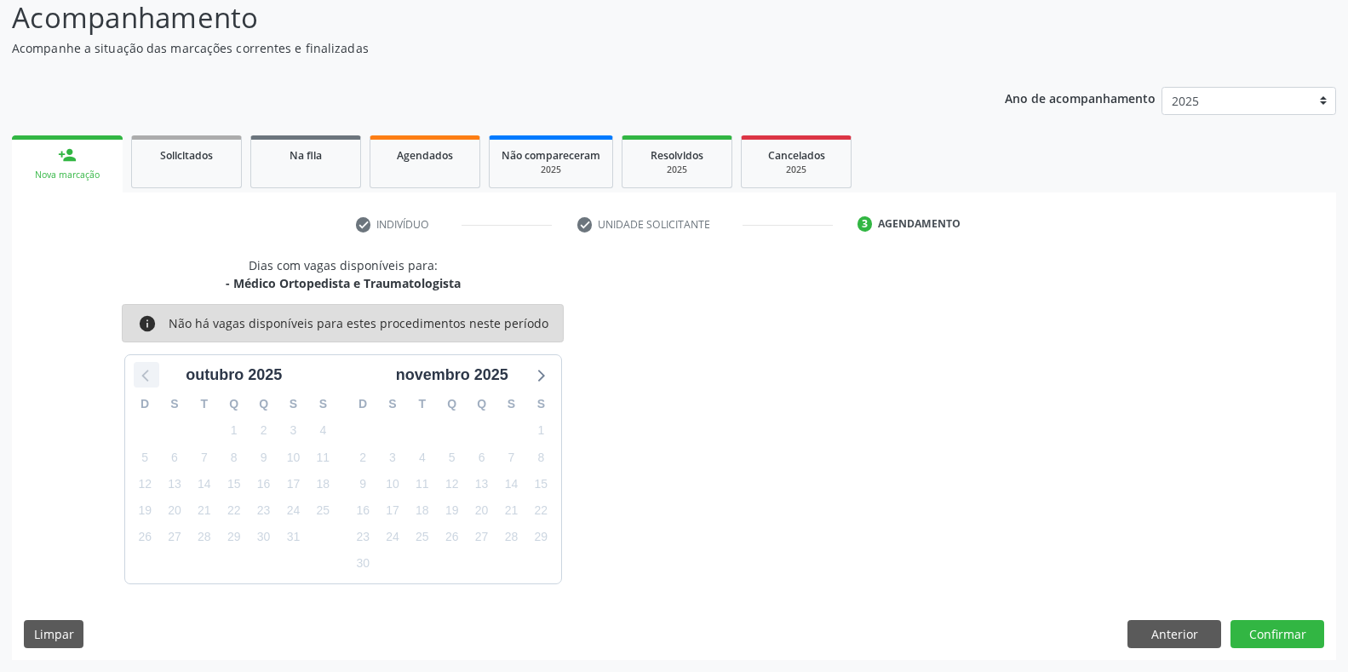
click at [149, 371] on icon at bounding box center [146, 375] width 22 height 22
click at [548, 371] on icon at bounding box center [540, 375] width 22 height 22
click at [1174, 635] on button "Anterior" at bounding box center [1175, 634] width 94 height 29
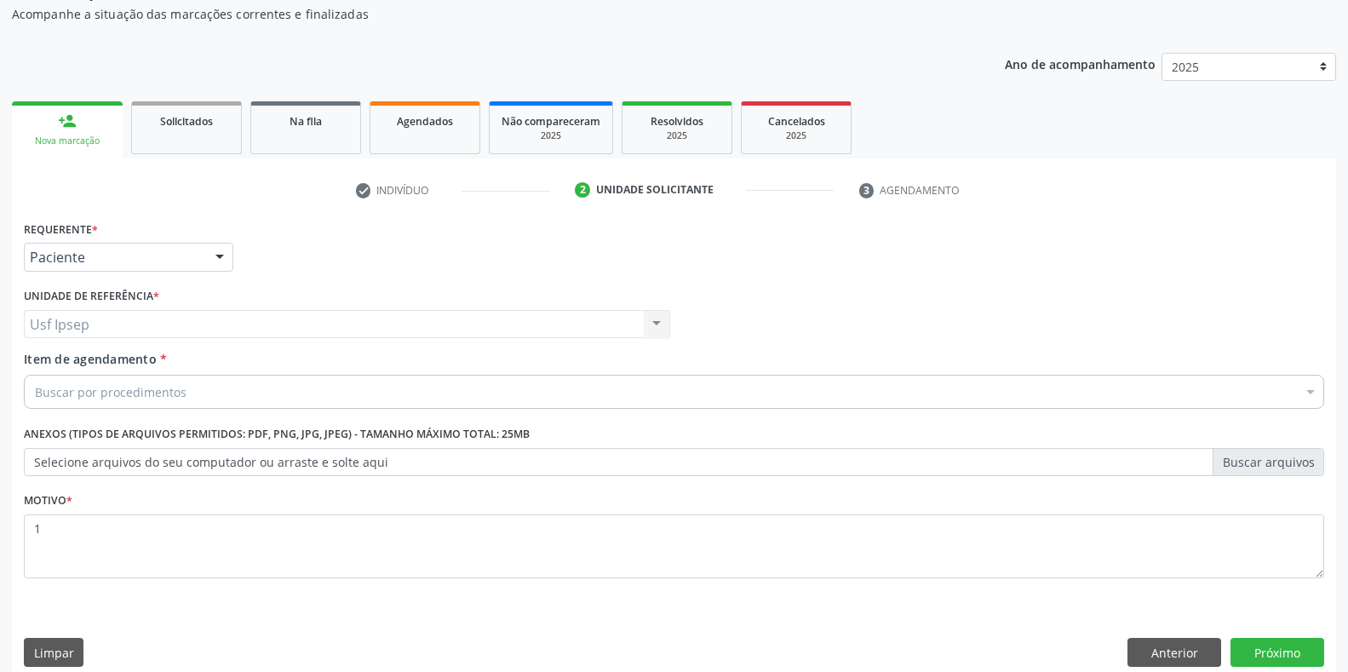
scroll to position [172, 0]
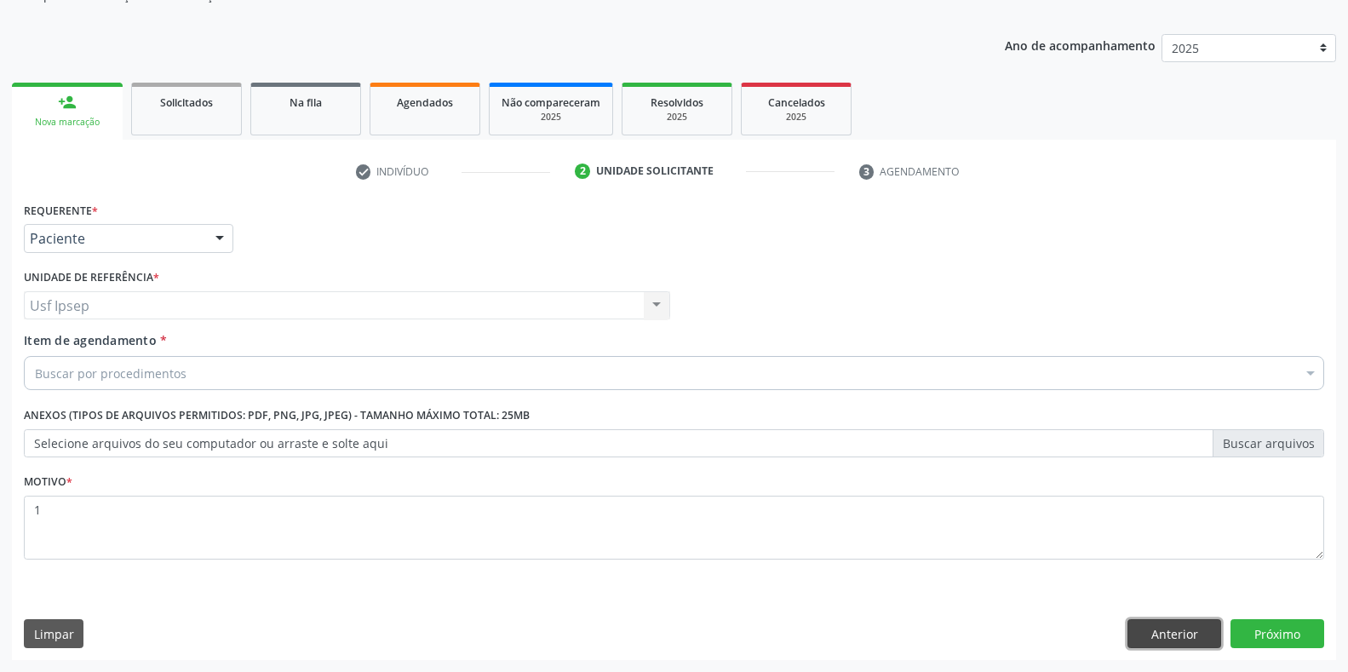
click at [1162, 633] on button "Anterior" at bounding box center [1175, 633] width 94 height 29
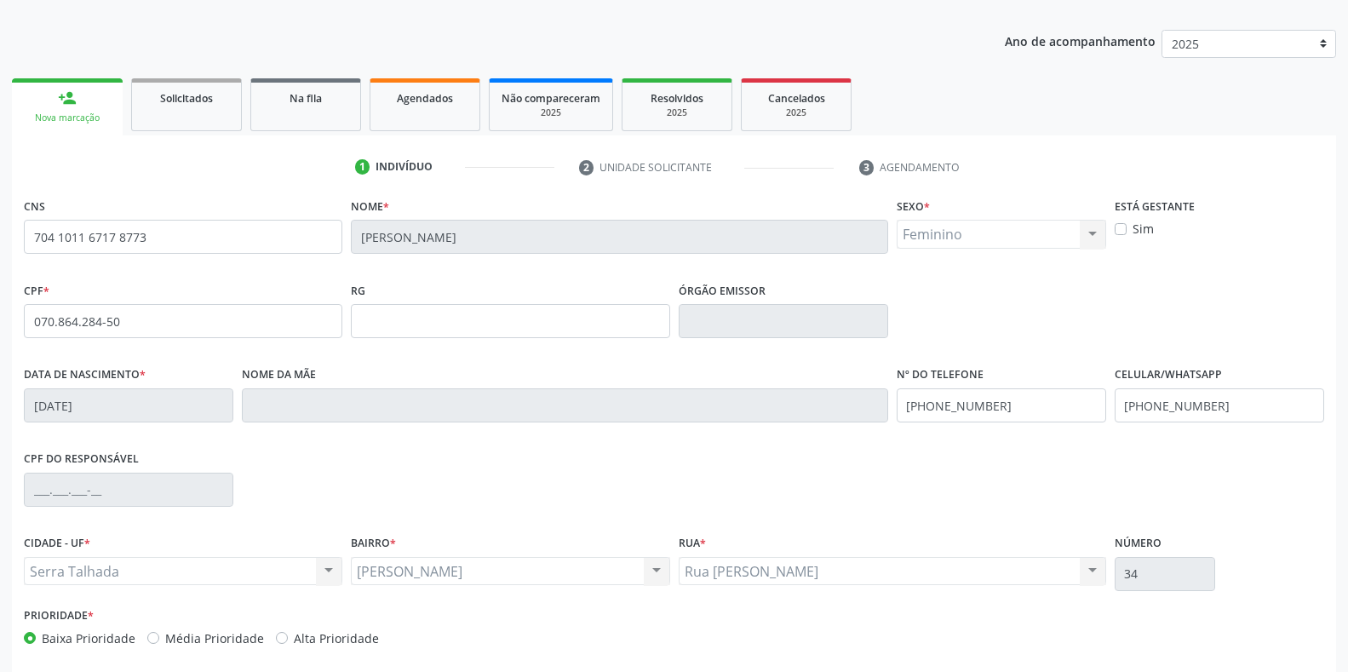
scroll to position [251, 0]
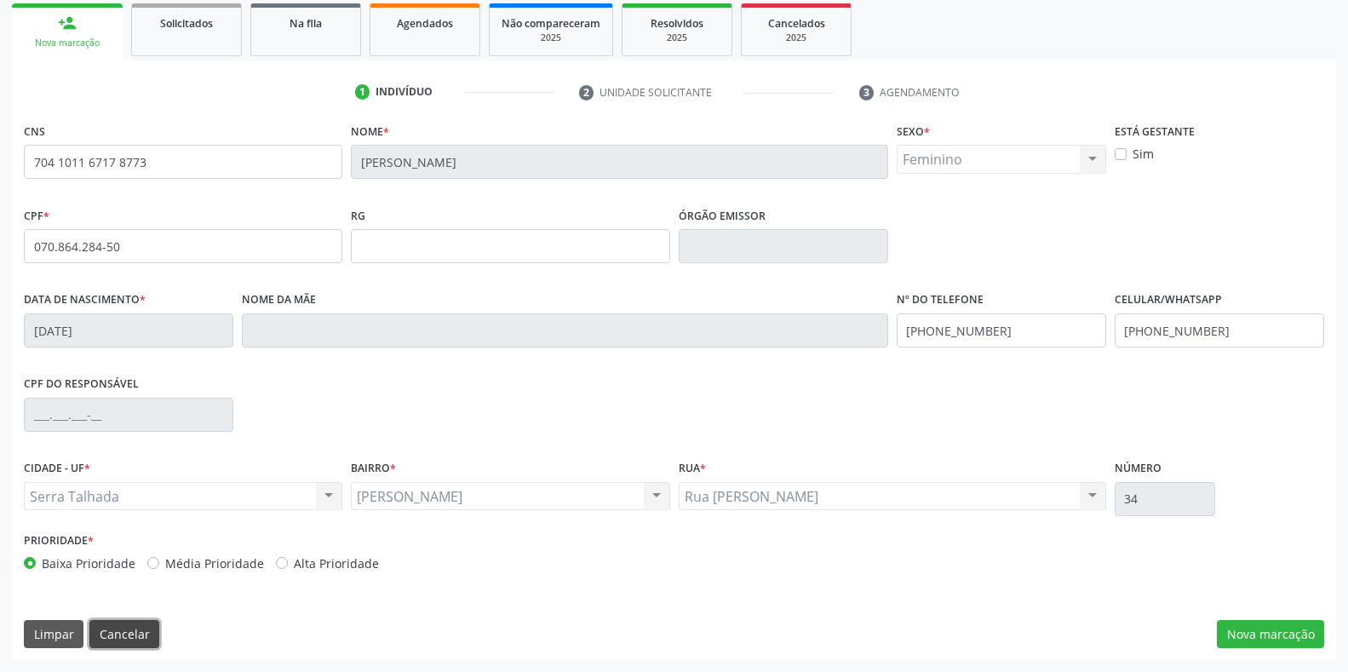
click at [130, 630] on button "Cancelar" at bounding box center [124, 634] width 70 height 29
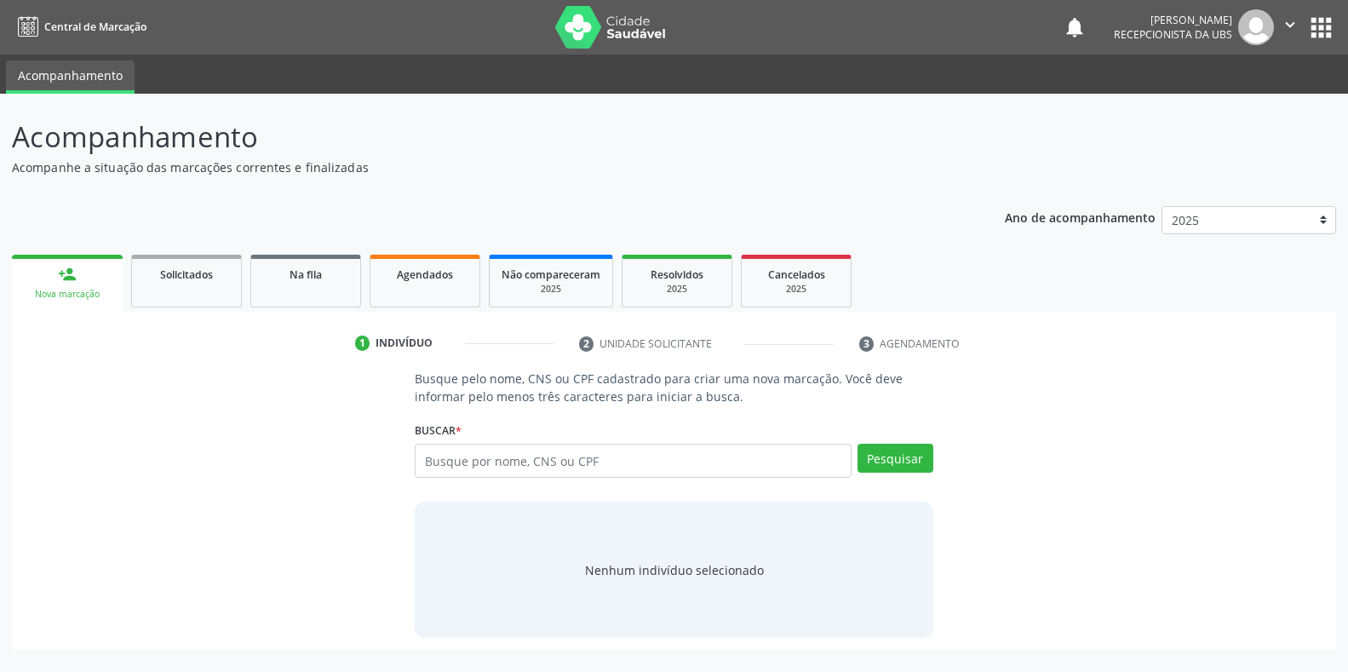
scroll to position [0, 0]
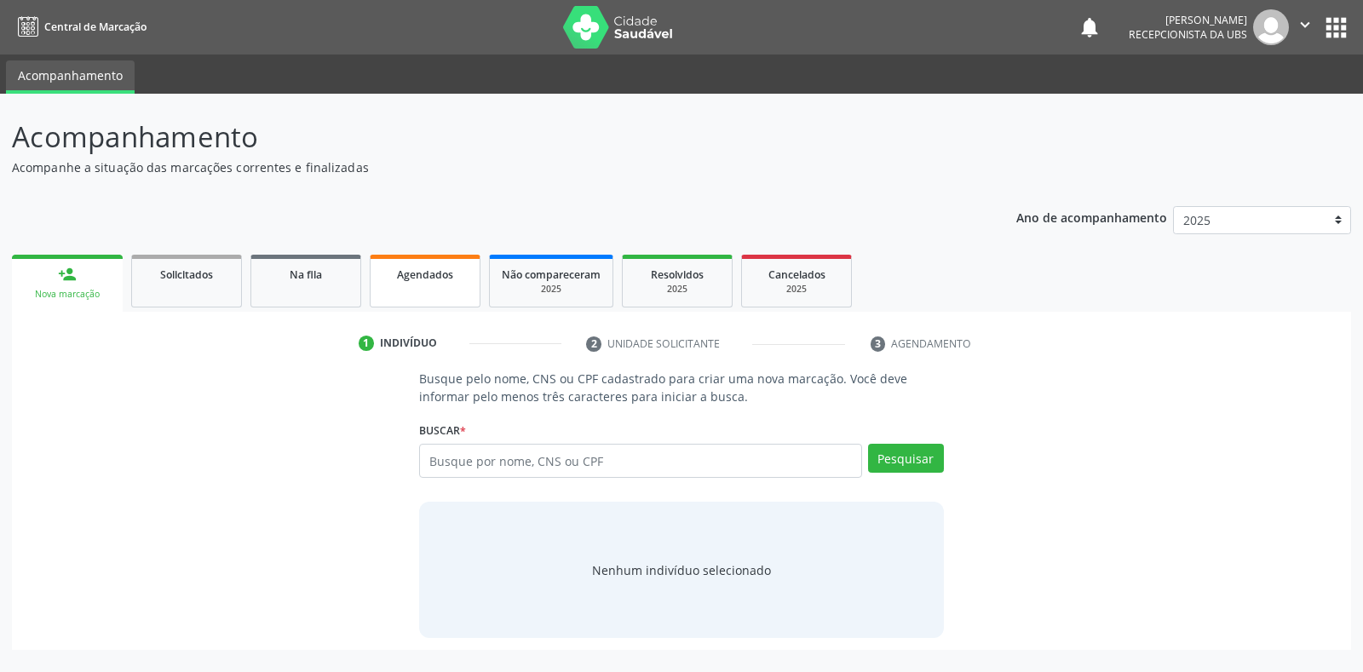
click at [417, 272] on span "Agendados" at bounding box center [425, 274] width 56 height 14
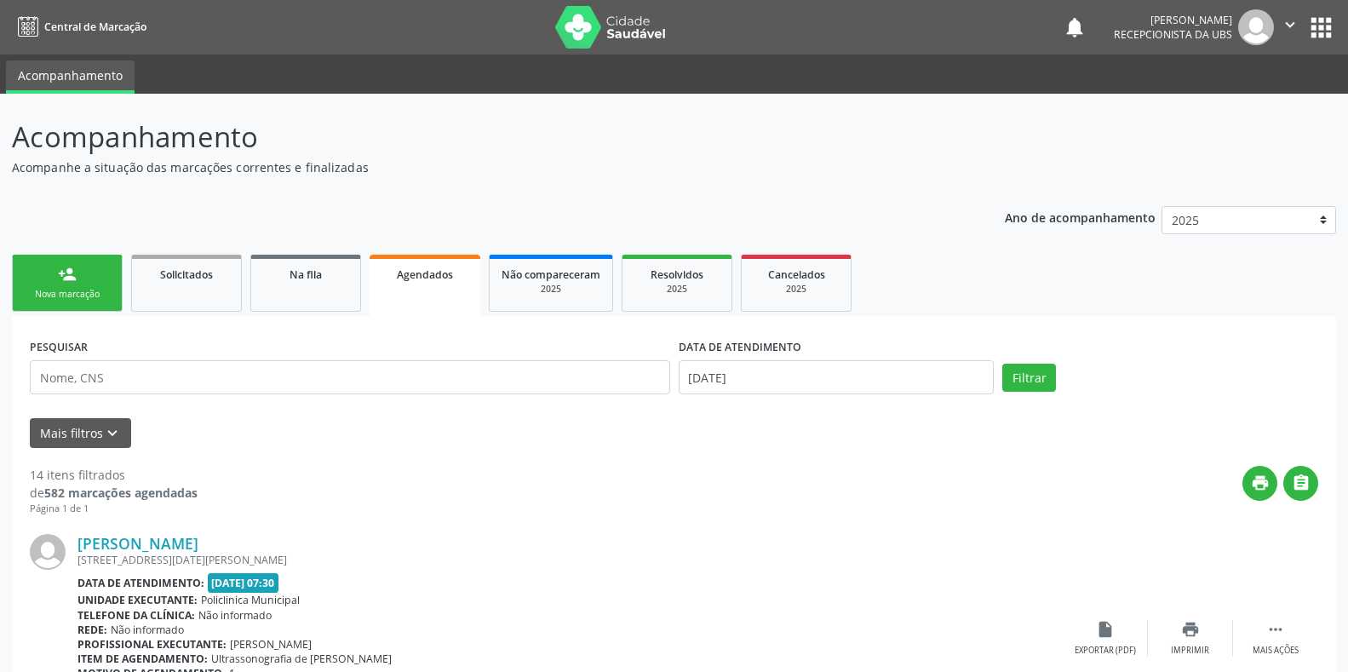
click at [1288, 26] on icon "" at bounding box center [1290, 24] width 19 height 19
click at [1211, 102] on link "Sair" at bounding box center [1247, 104] width 118 height 24
